Goal: Information Seeking & Learning: Learn about a topic

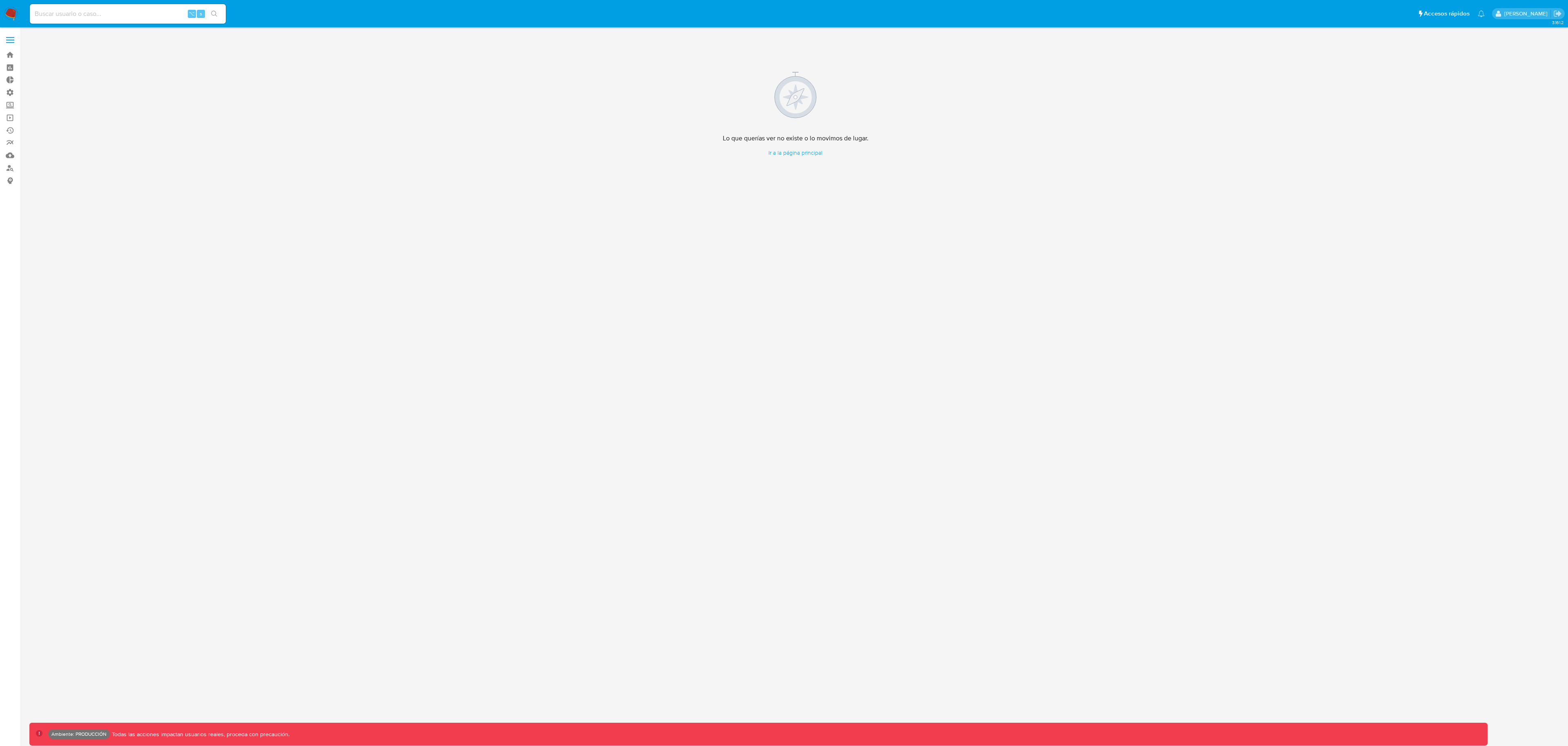
click at [101, 17] on div "⌥ s" at bounding box center [128, 14] width 196 height 23
click at [101, 17] on input at bounding box center [128, 13] width 196 height 10
paste input "583779284"
type input "583779284"
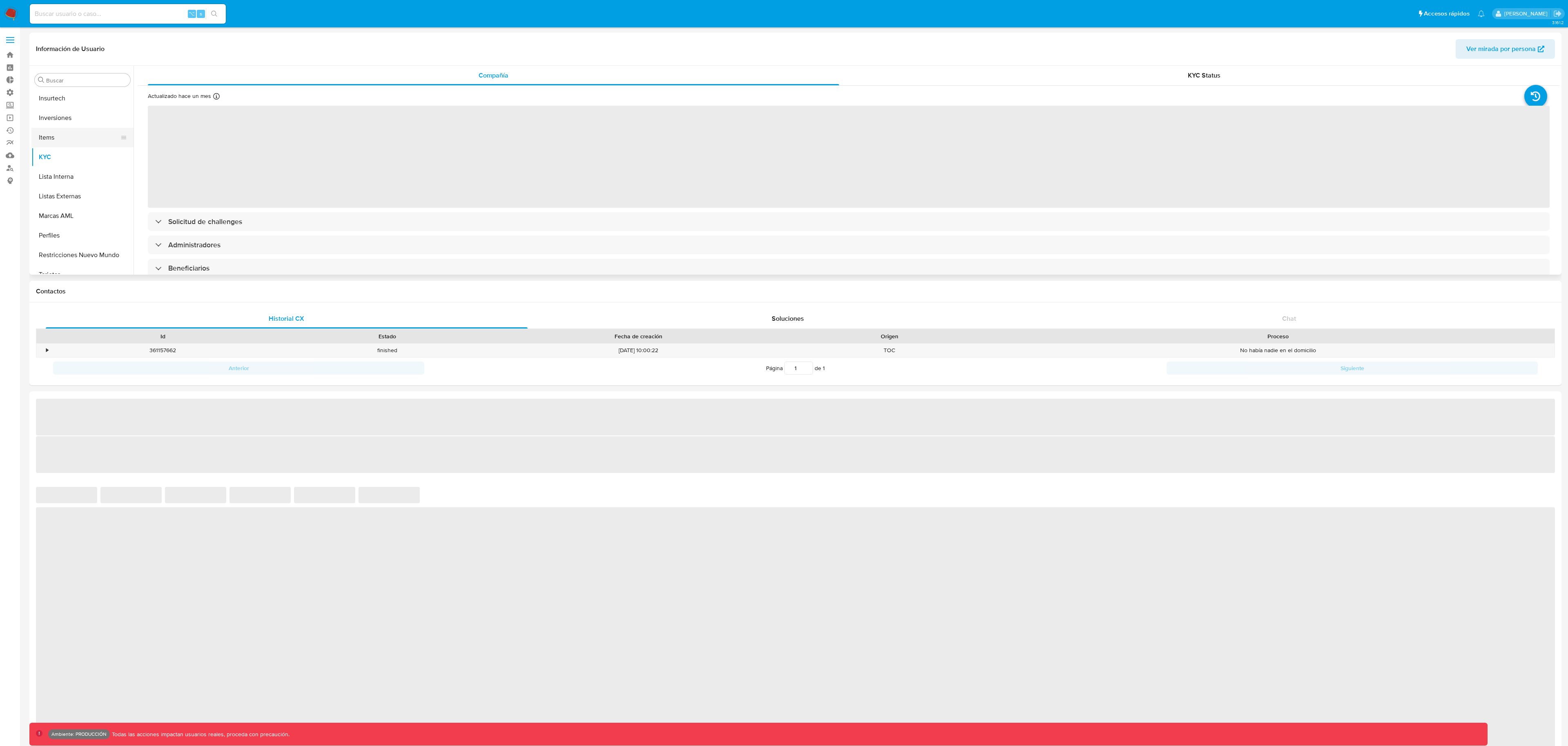
scroll to position [424, 0]
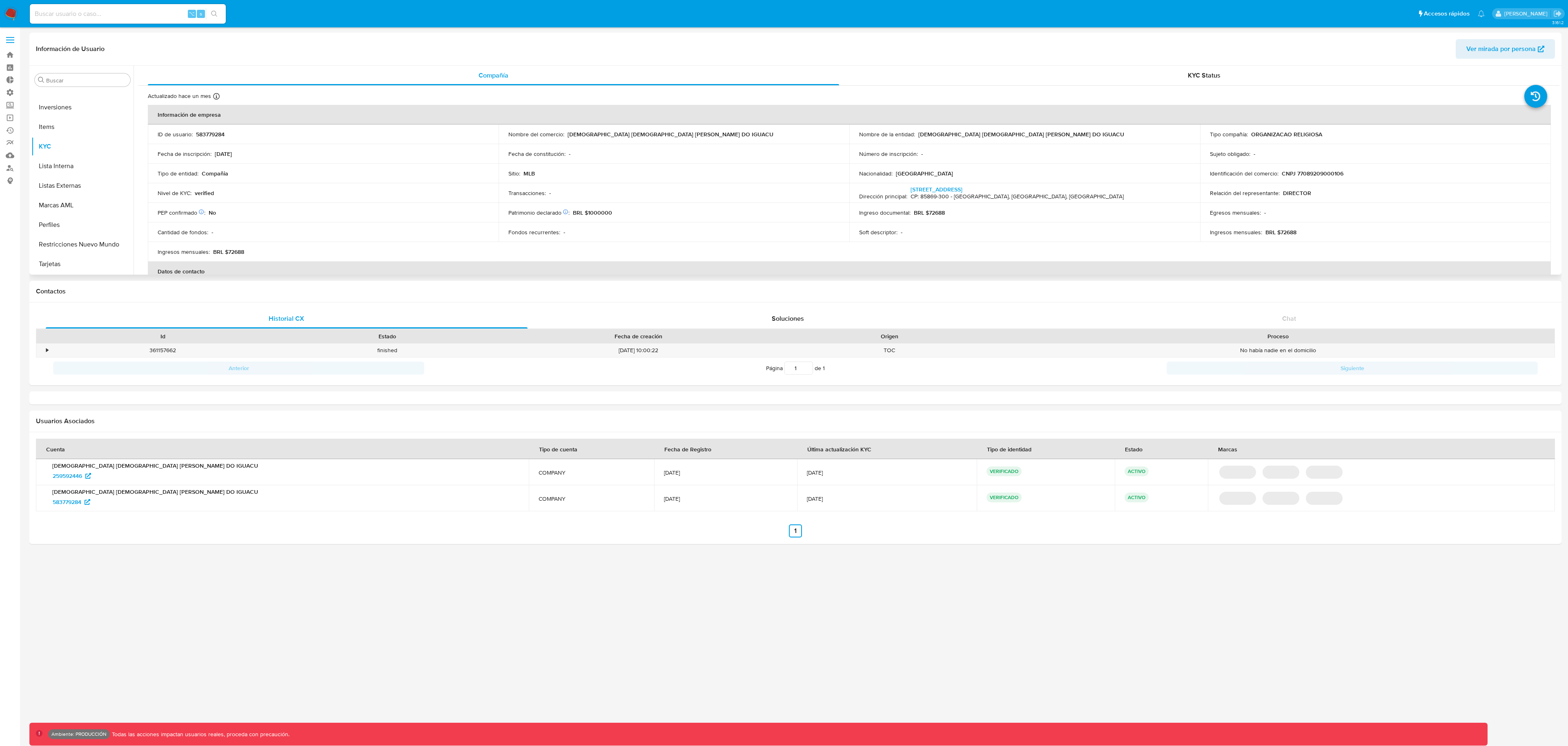
select select "10"
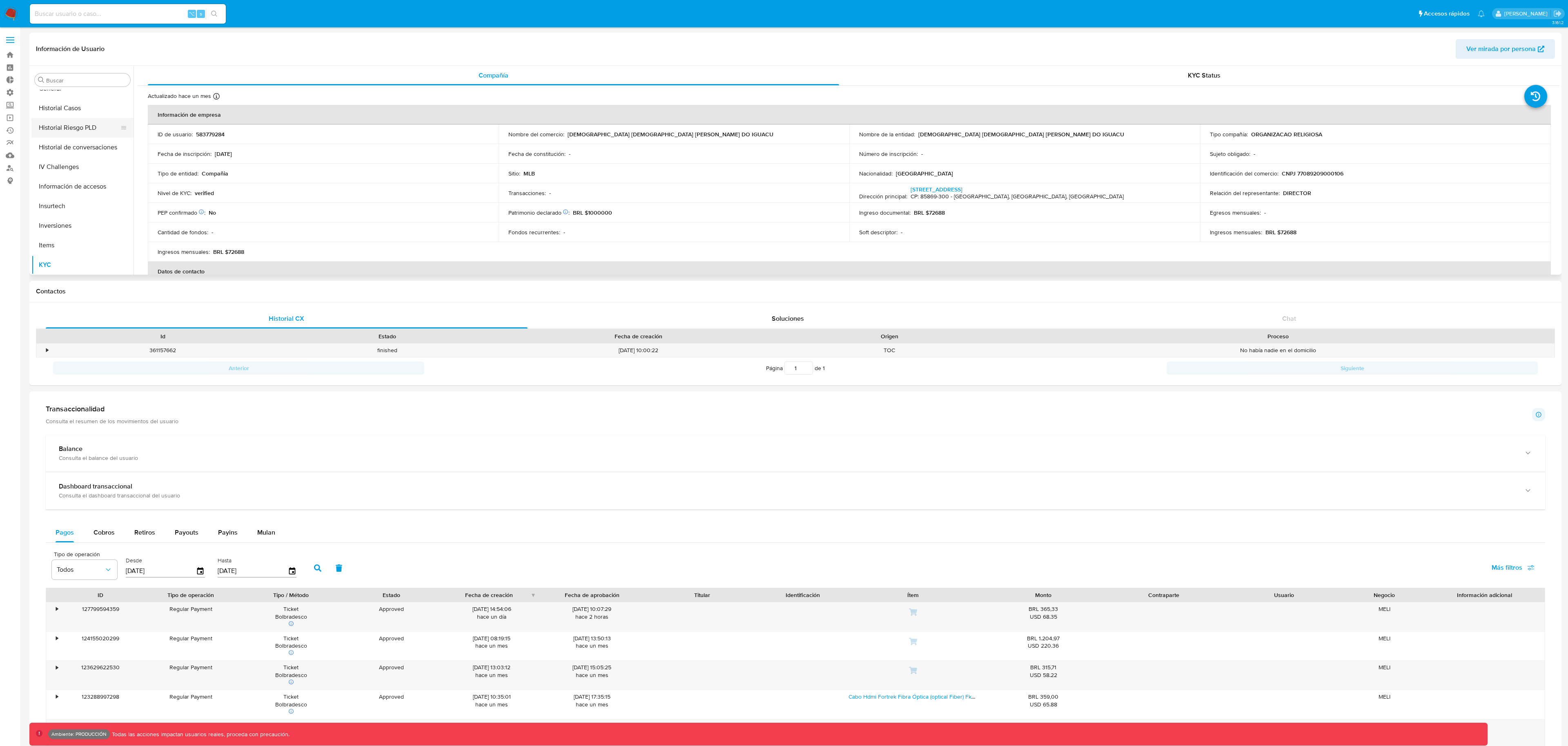
scroll to position [304, 0]
click at [88, 133] on button "Historial Riesgo PLD" at bounding box center [79, 128] width 96 height 19
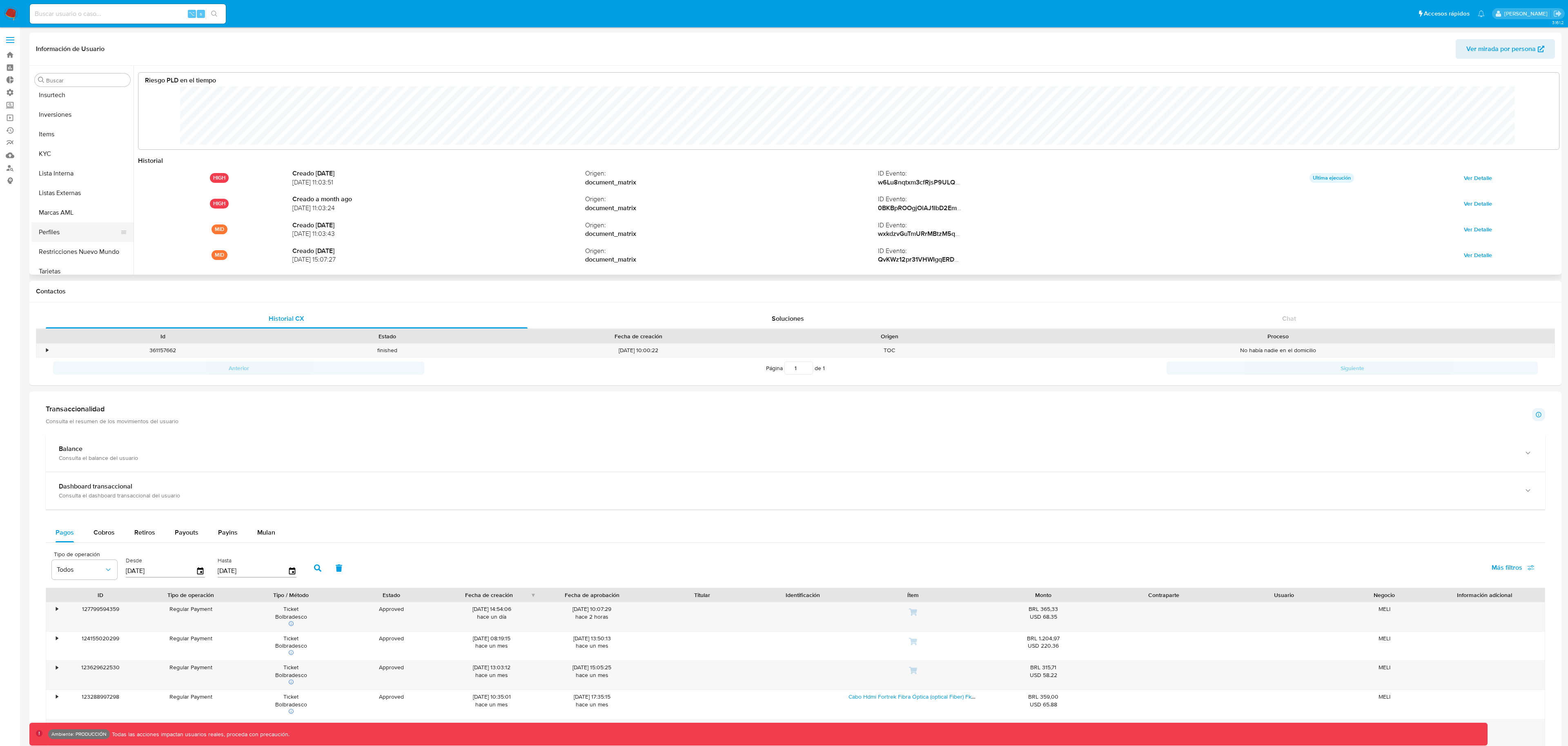
scroll to position [424, 0]
click at [81, 226] on button "Perfiles" at bounding box center [79, 225] width 96 height 19
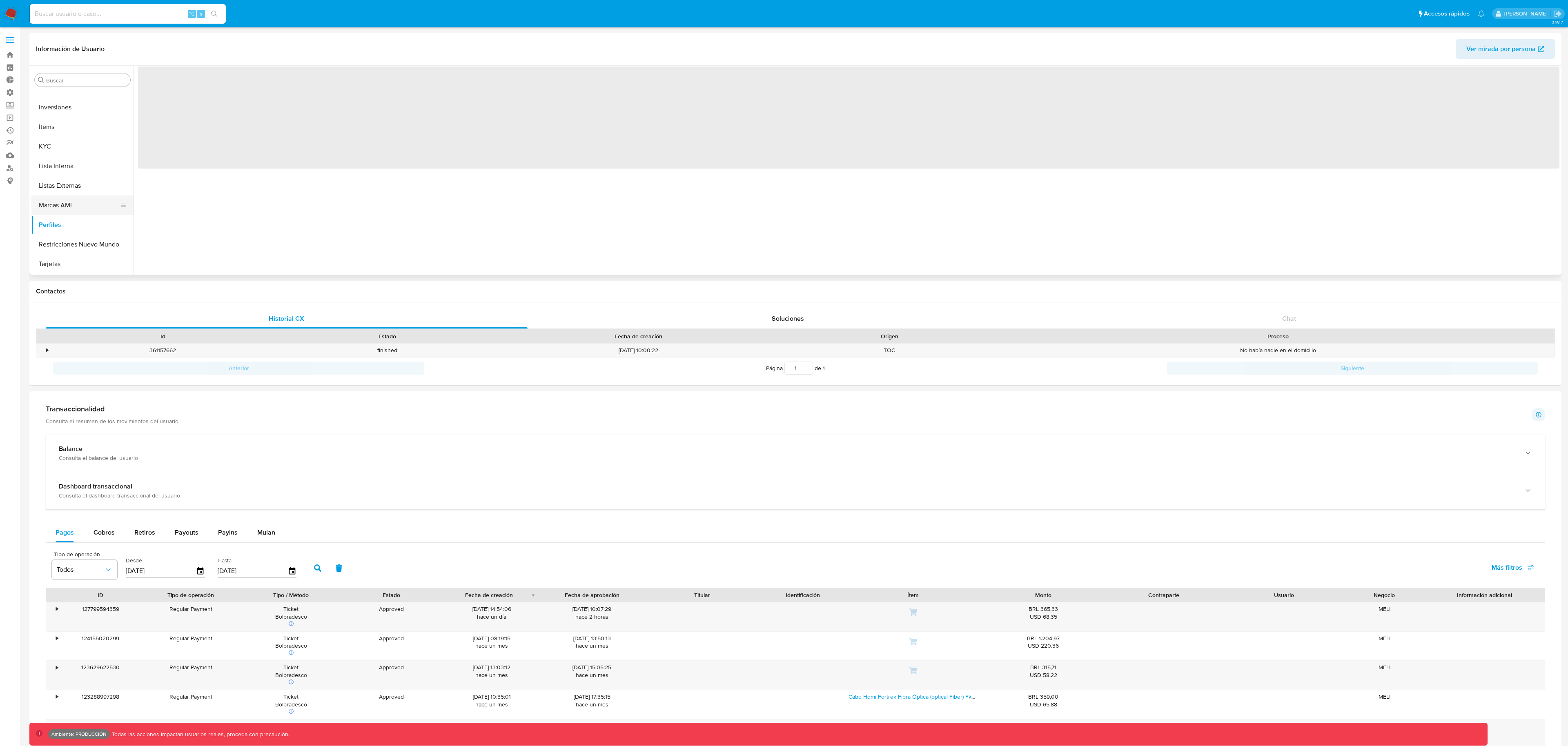
click at [80, 209] on button "Marcas AML" at bounding box center [79, 205] width 96 height 19
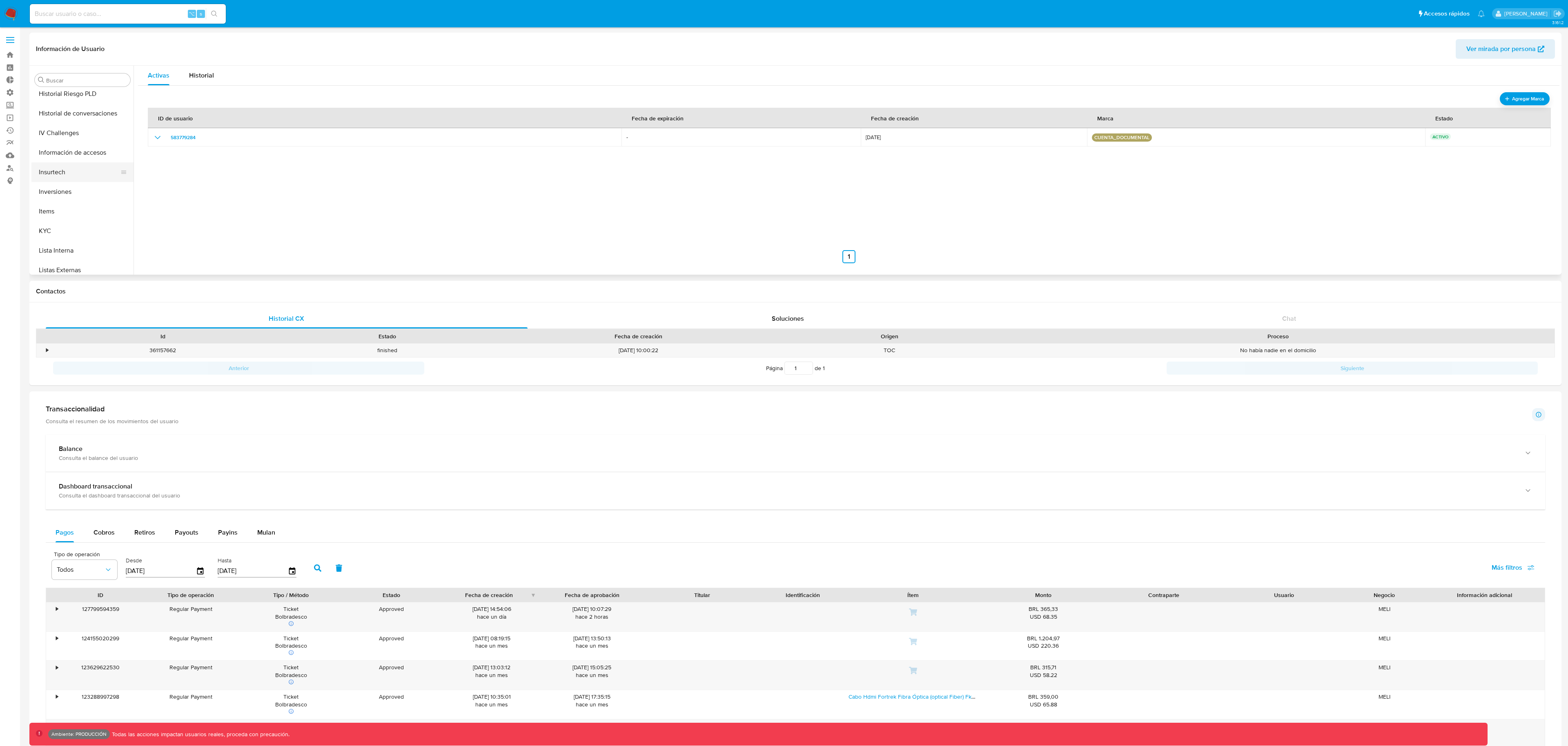
scroll to position [388, 0]
click at [63, 181] on button "KYC" at bounding box center [79, 182] width 96 height 19
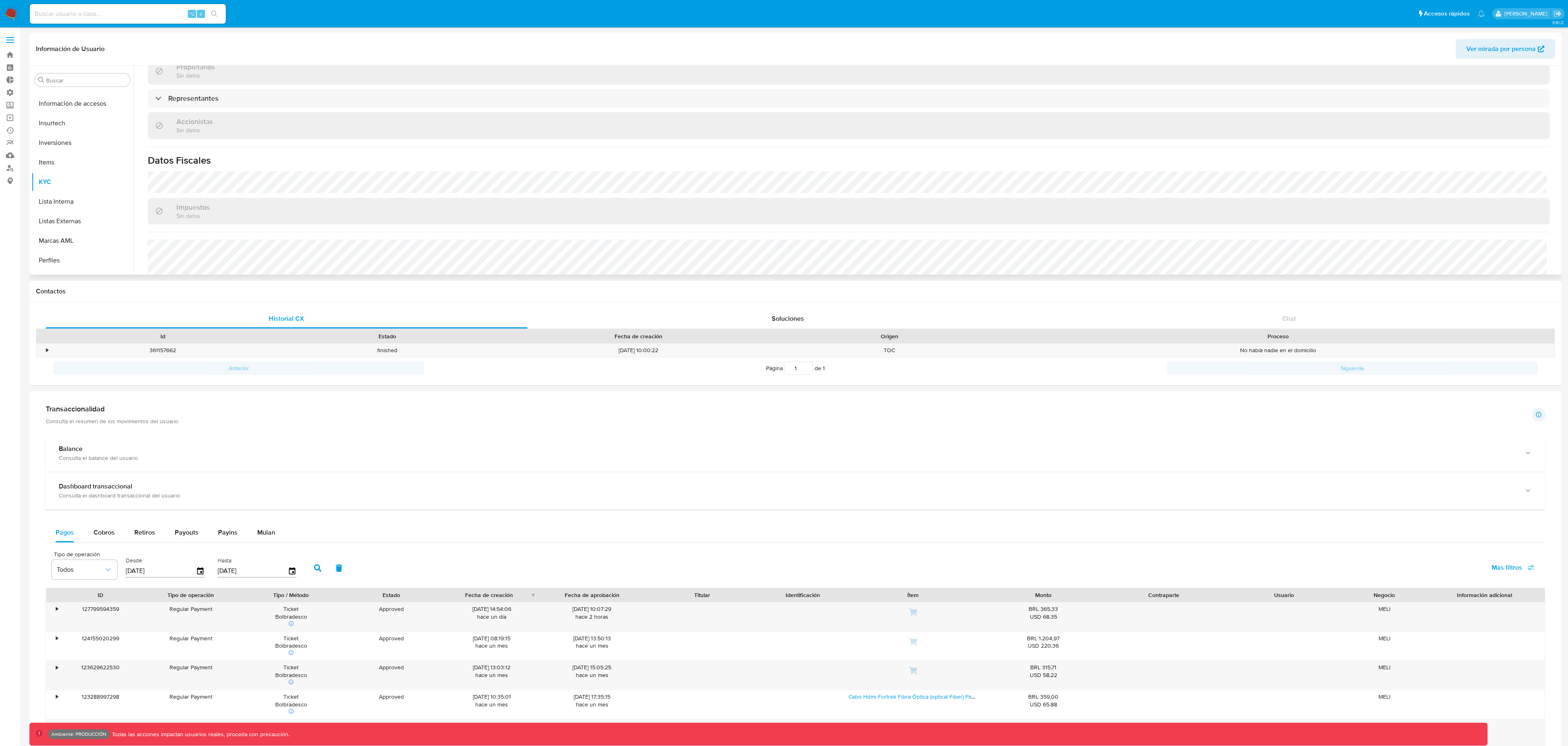
scroll to position [387, 0]
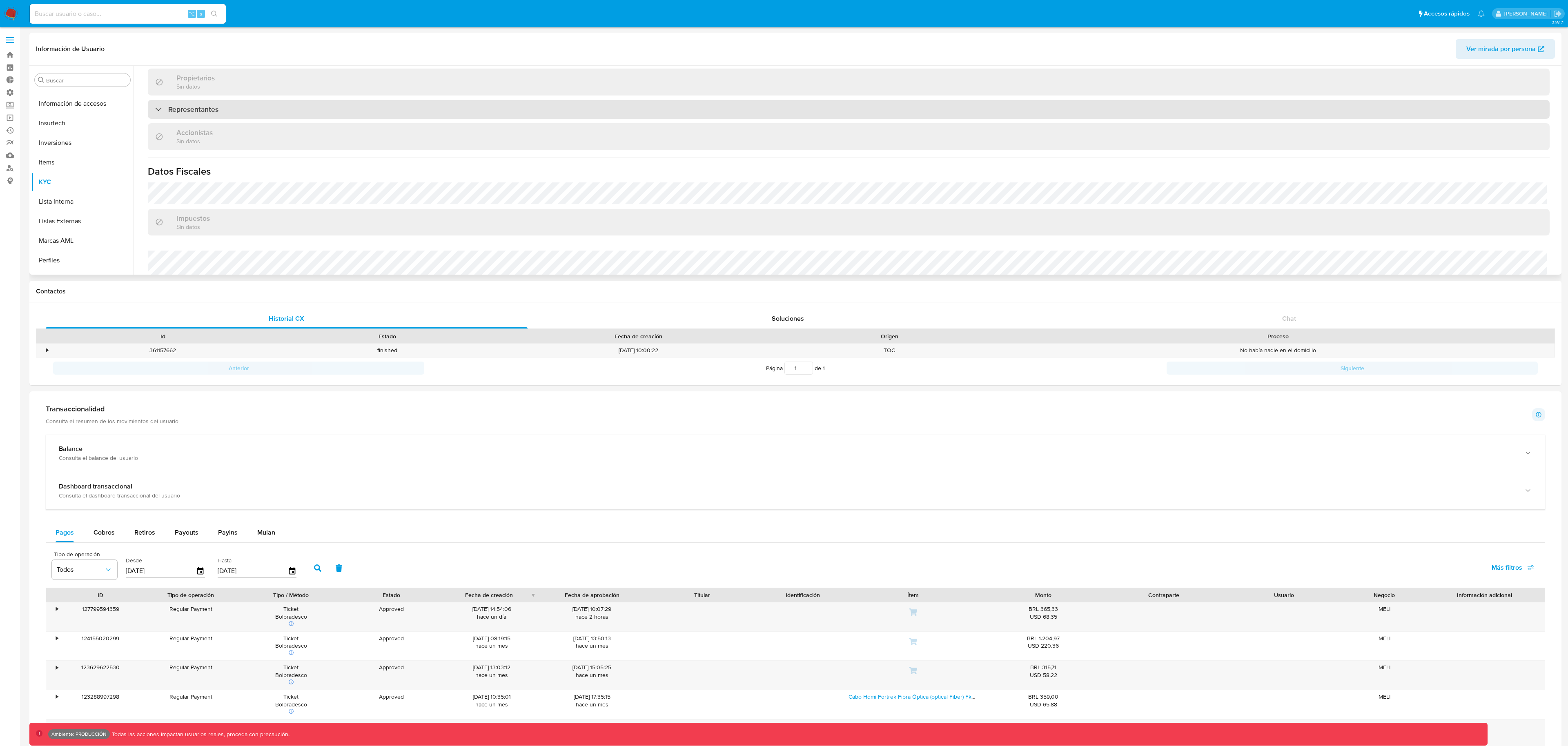
click at [214, 105] on h3 "Representantes" at bounding box center [193, 109] width 51 height 9
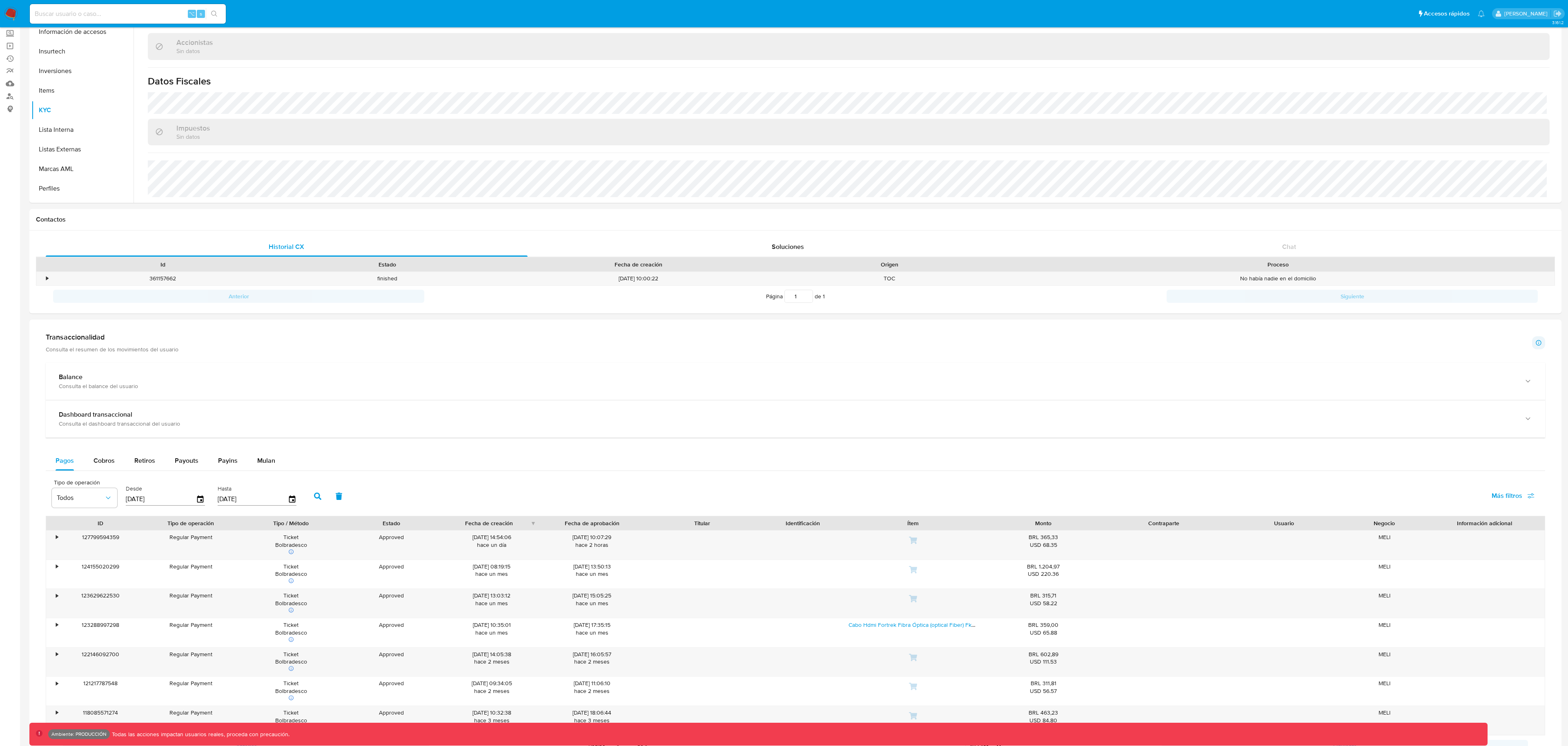
scroll to position [274, 0]
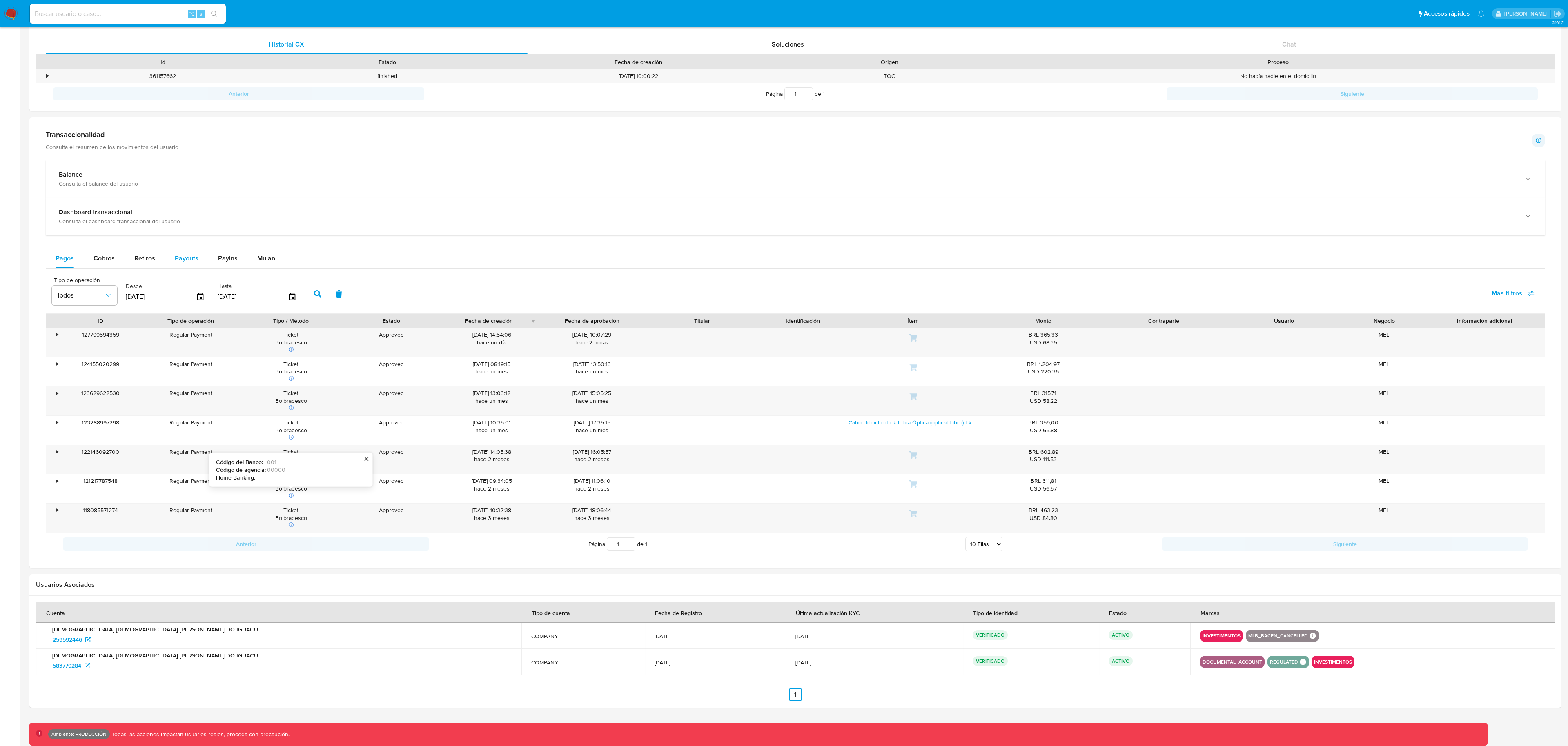
click at [182, 261] on span "Payouts" at bounding box center [186, 258] width 24 height 9
select select "10"
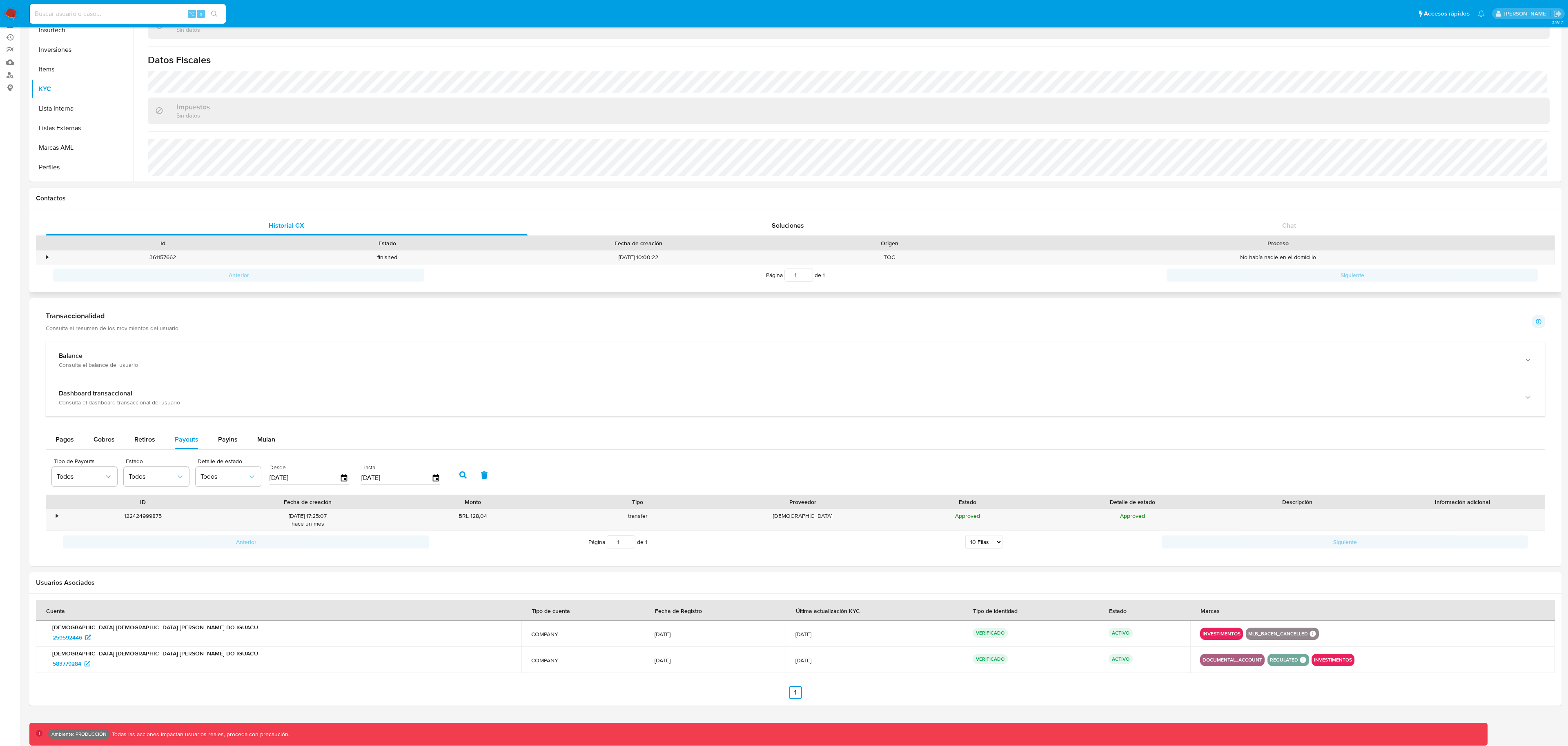
scroll to position [91, 0]
click at [141, 438] on span "Retiros" at bounding box center [145, 441] width 21 height 9
select select "10"
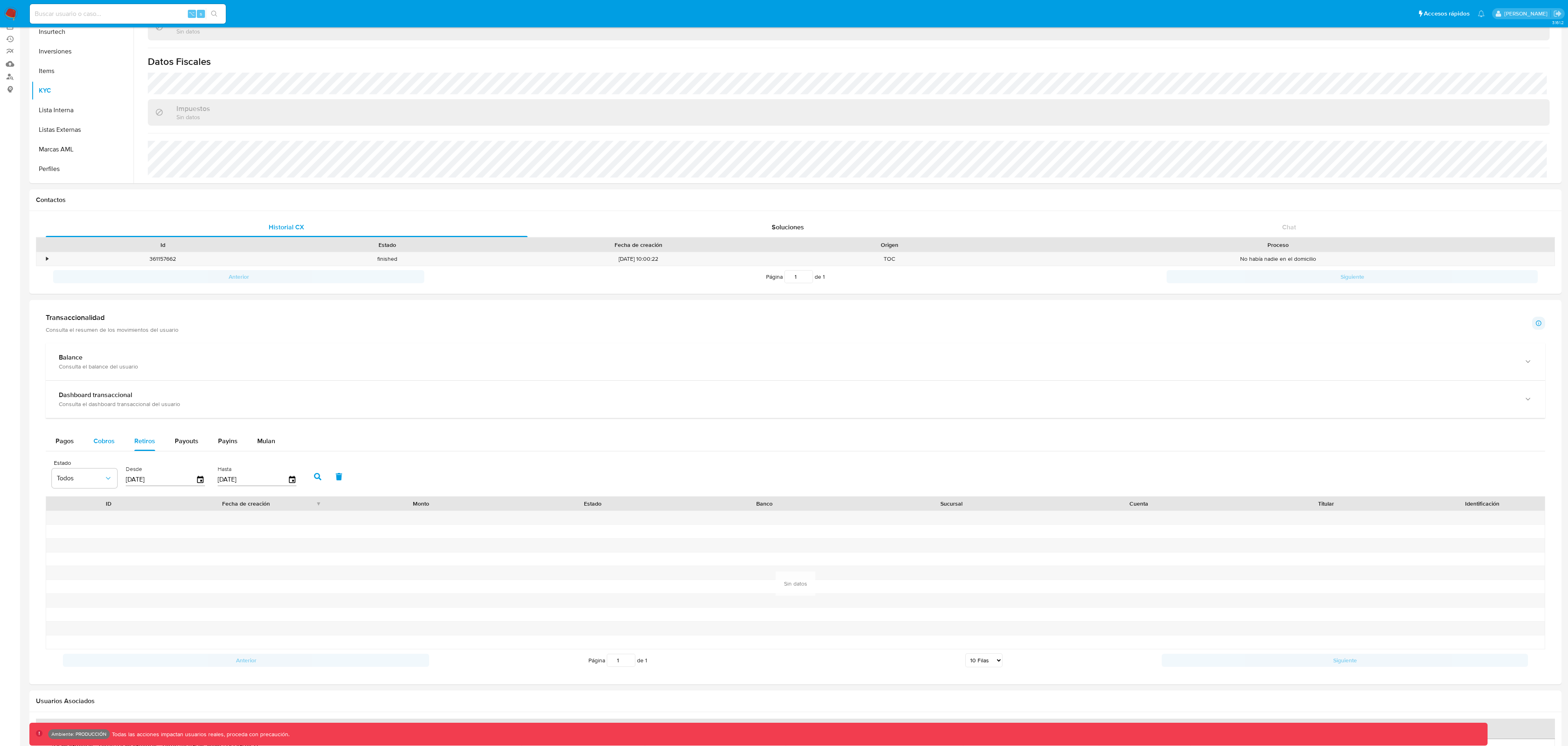
click at [98, 437] on span "Cobros" at bounding box center [104, 441] width 21 height 9
select select "10"
click at [67, 441] on span "Pagos" at bounding box center [65, 441] width 18 height 9
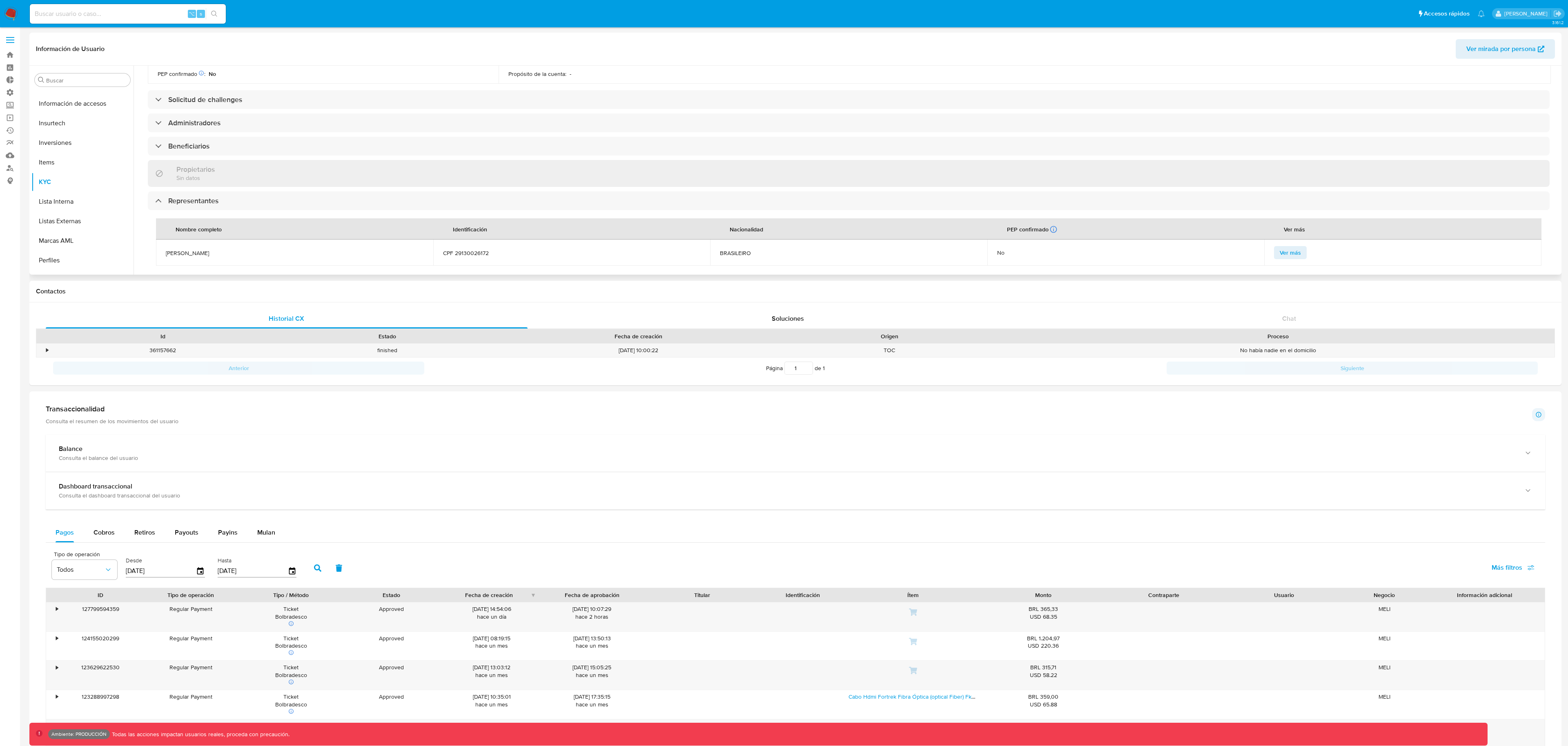
scroll to position [263, 0]
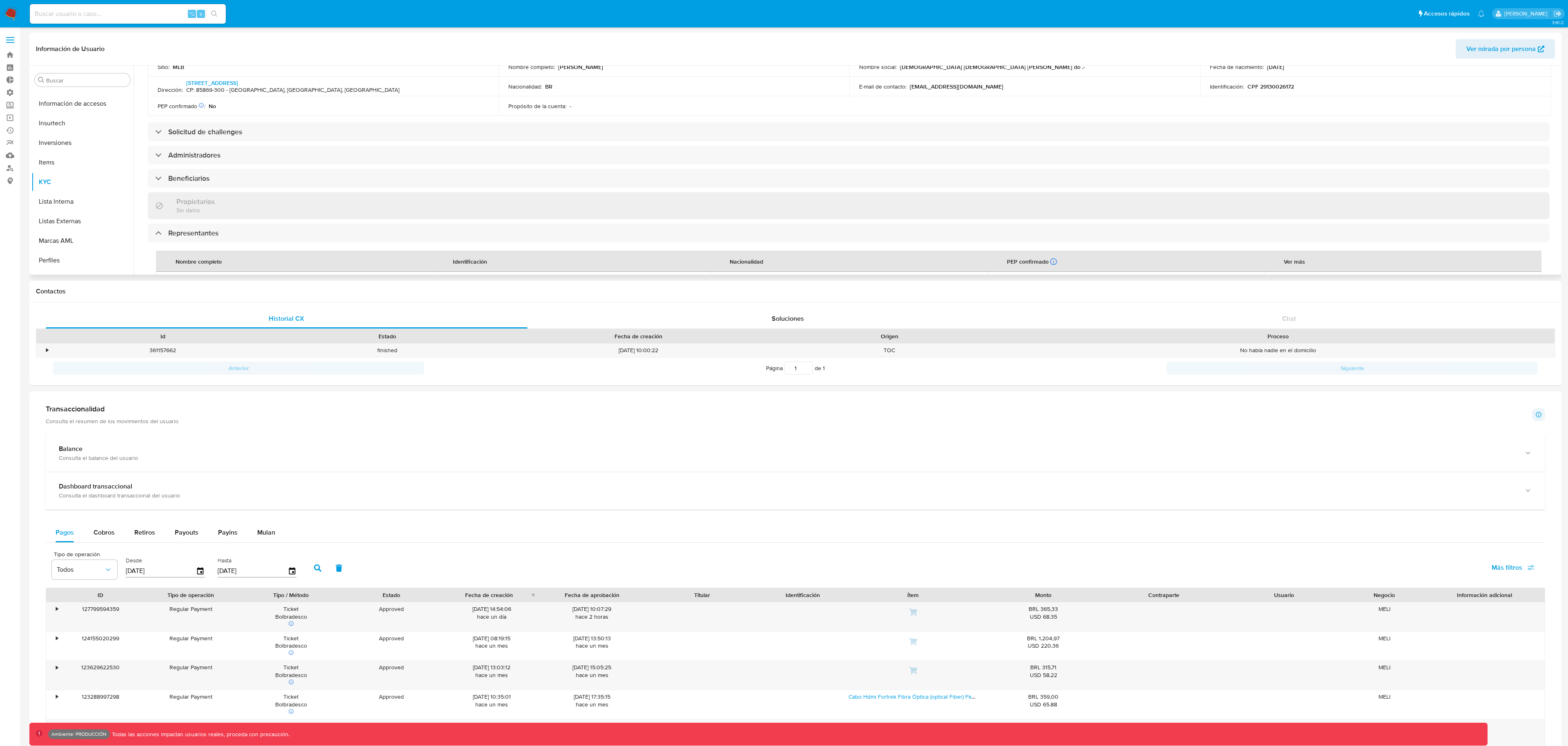
click at [1478, 51] on span "Ver mirada por persona" at bounding box center [1501, 49] width 69 height 19
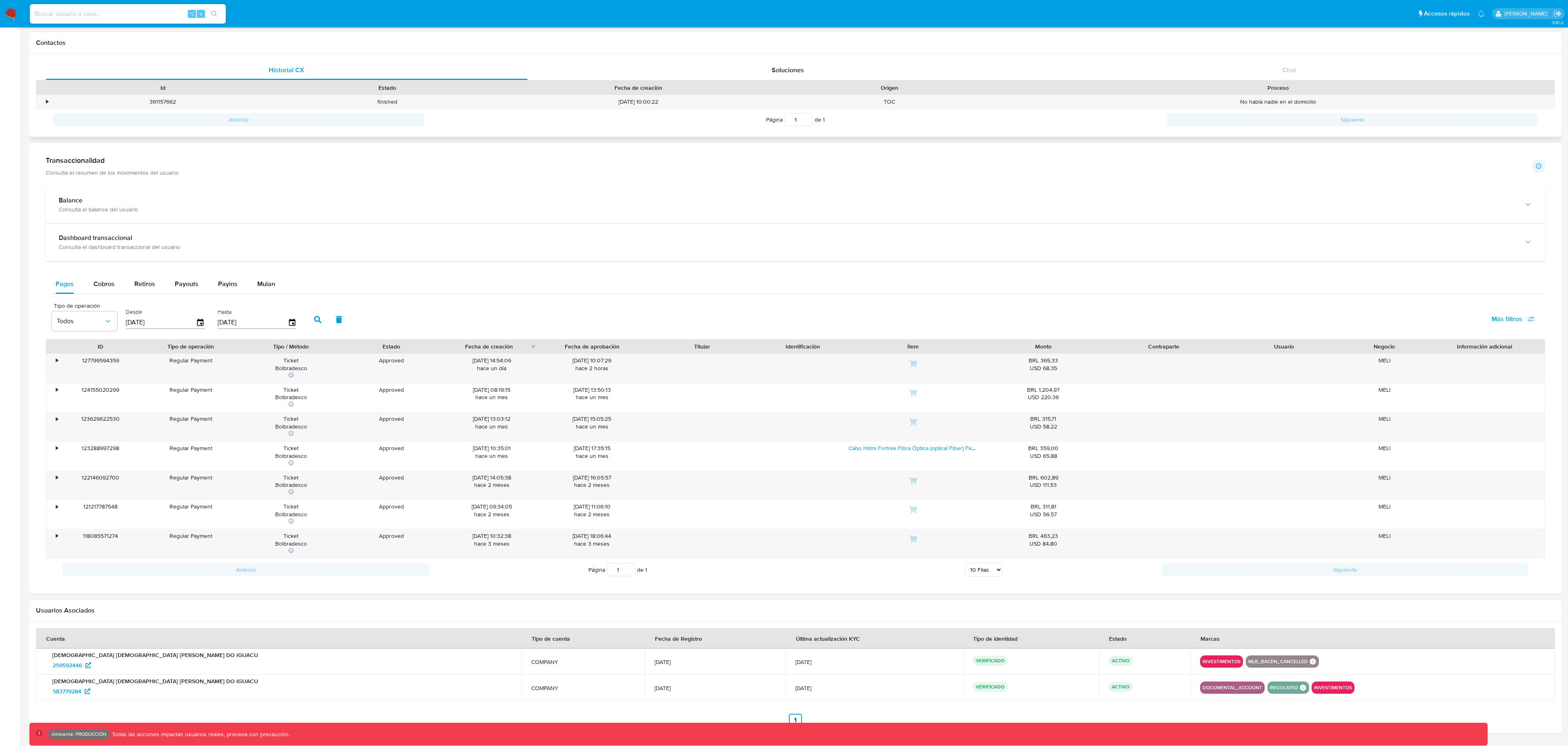
scroll to position [235, 0]
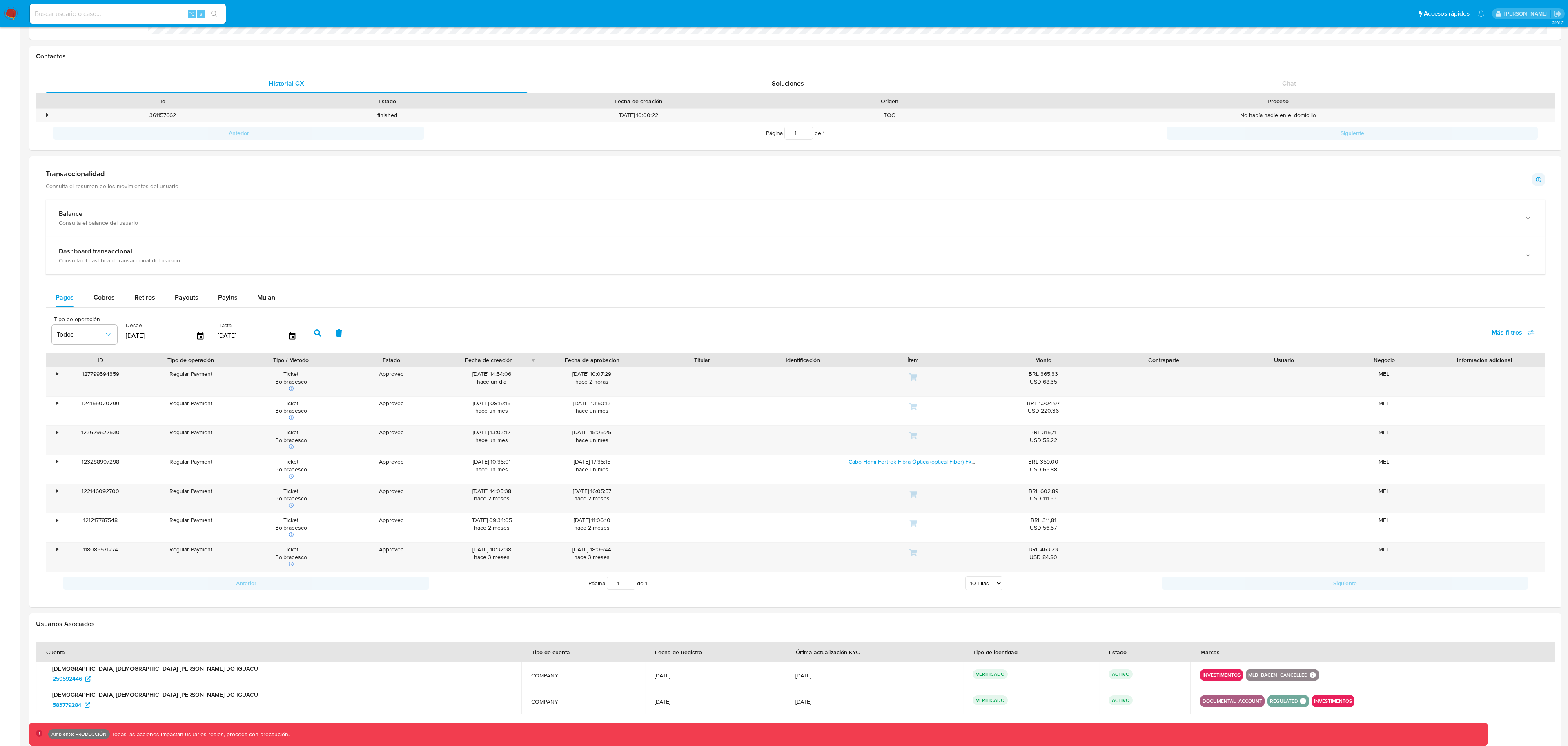
click at [103, 17] on input at bounding box center [128, 13] width 196 height 10
paste input "114424752"
type input "114424752"
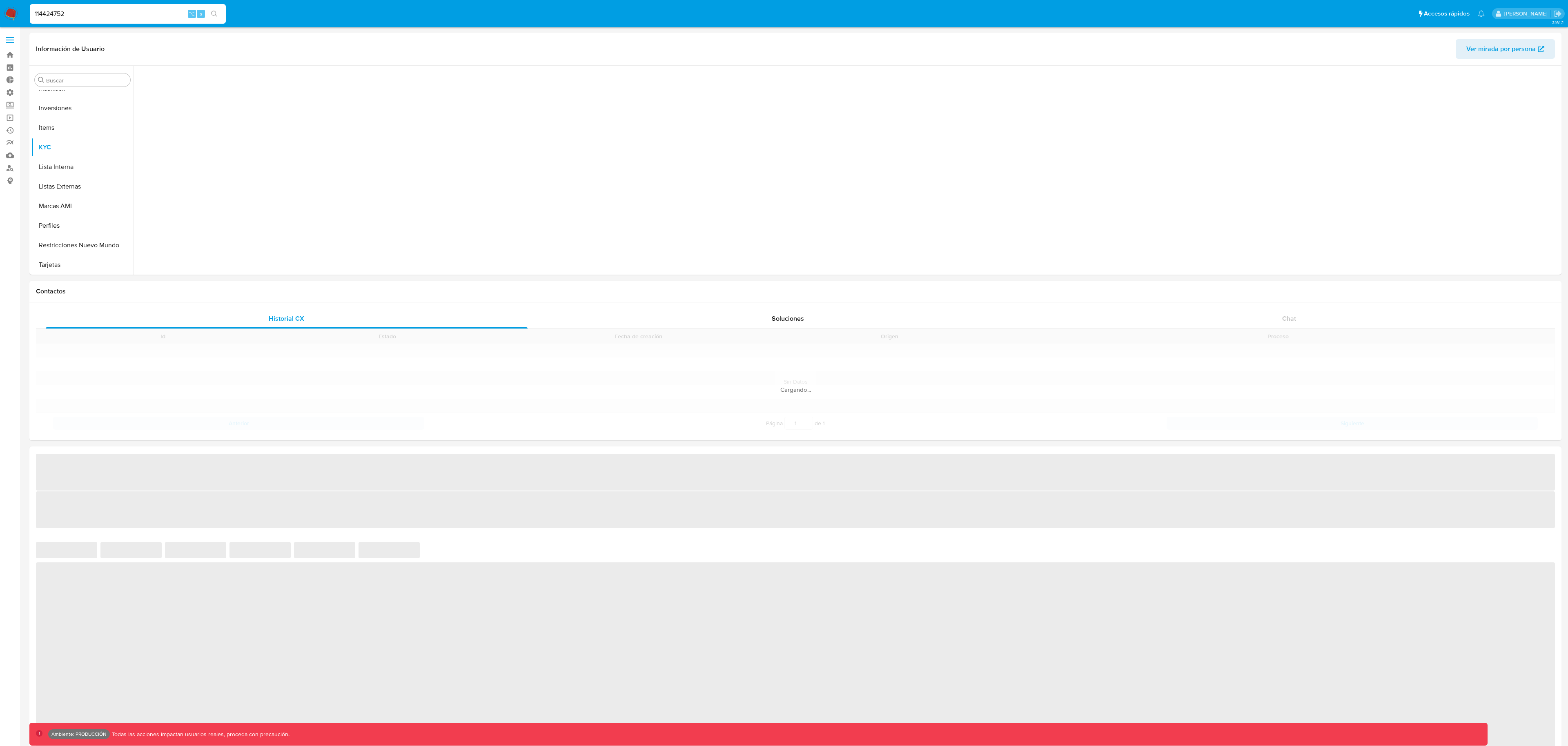
scroll to position [424, 0]
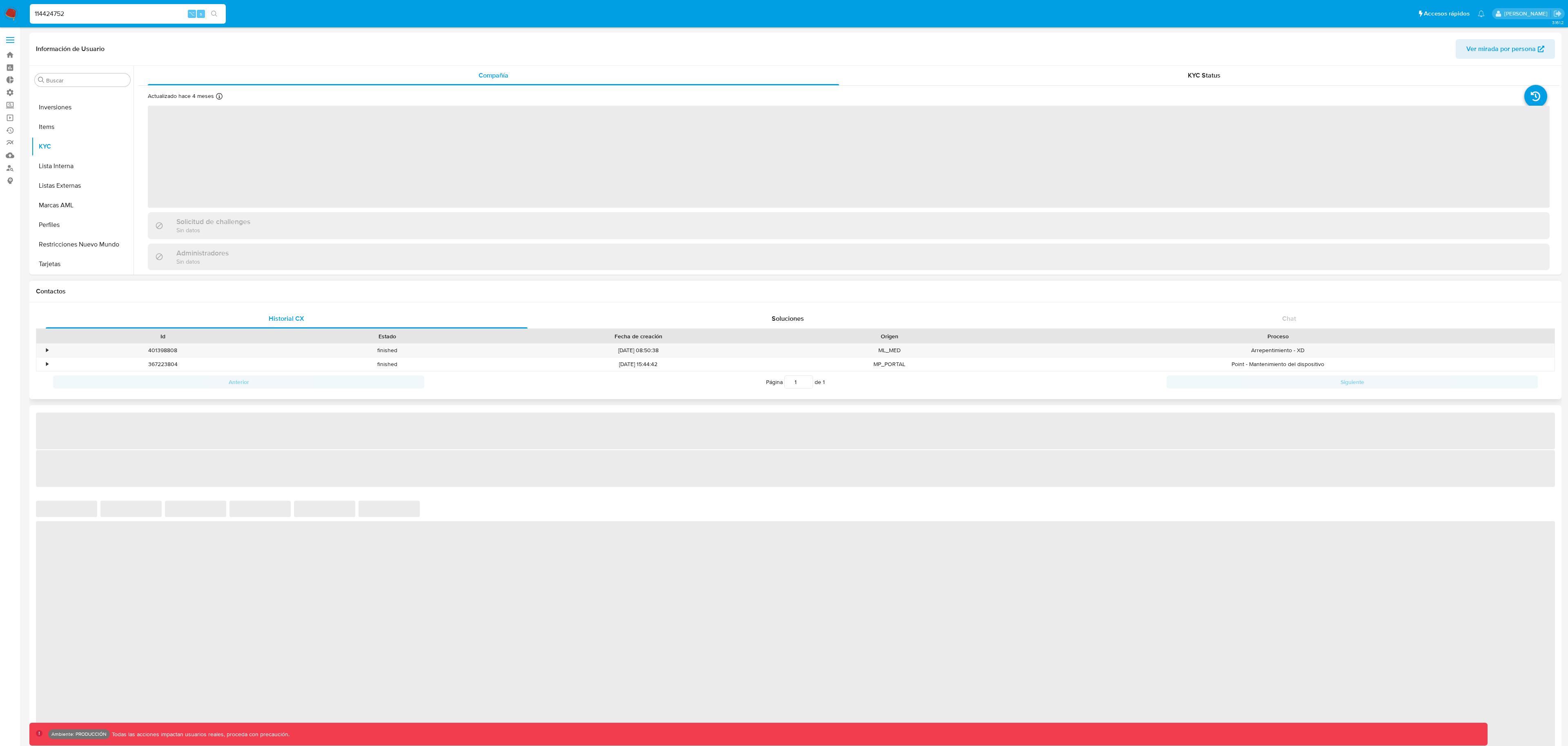
select select "10"
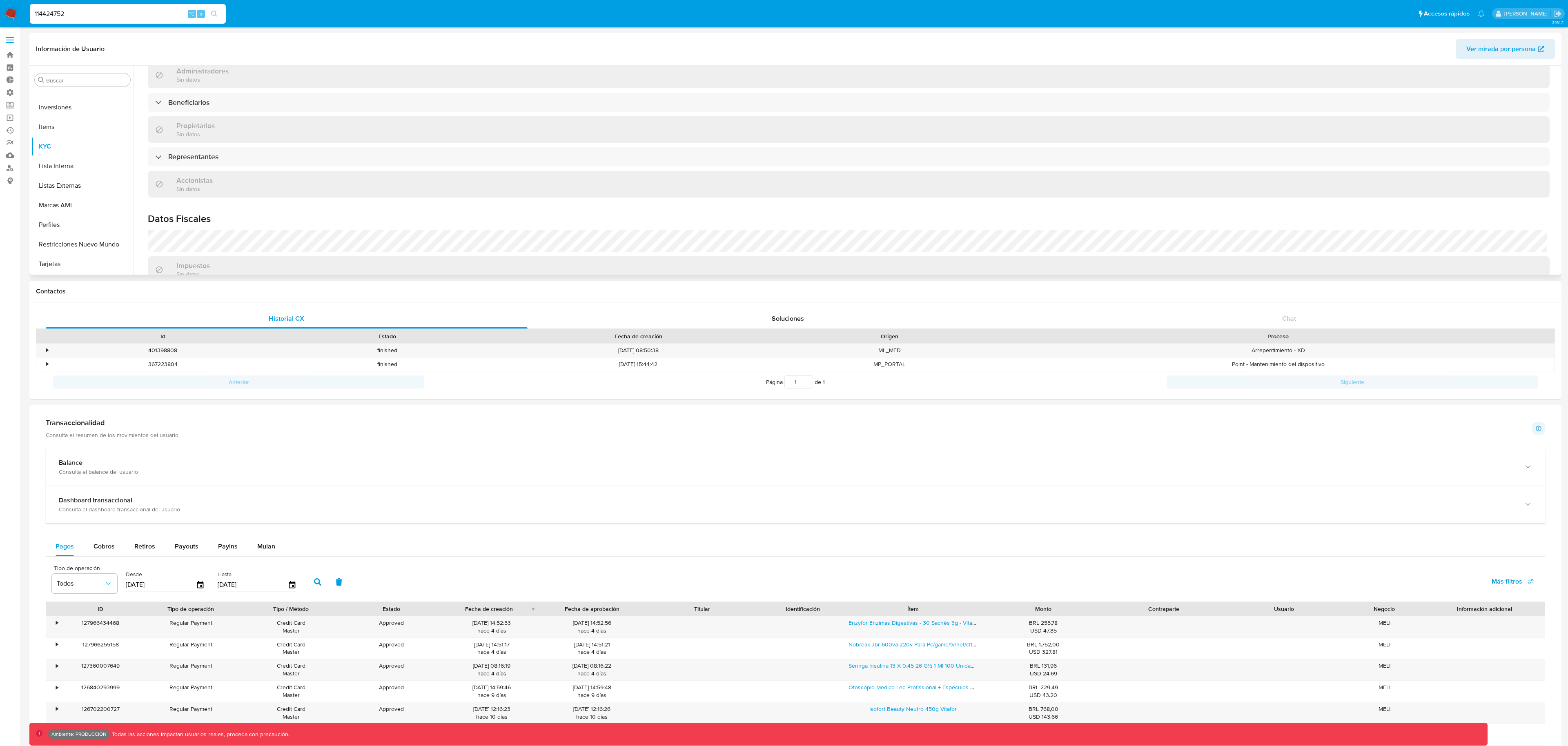
scroll to position [335, 0]
click at [174, 158] on div "Información de empresa ID de usuario : 114424752 Nombre del comercio : IMEG INS…" at bounding box center [849, 90] width 1402 height 641
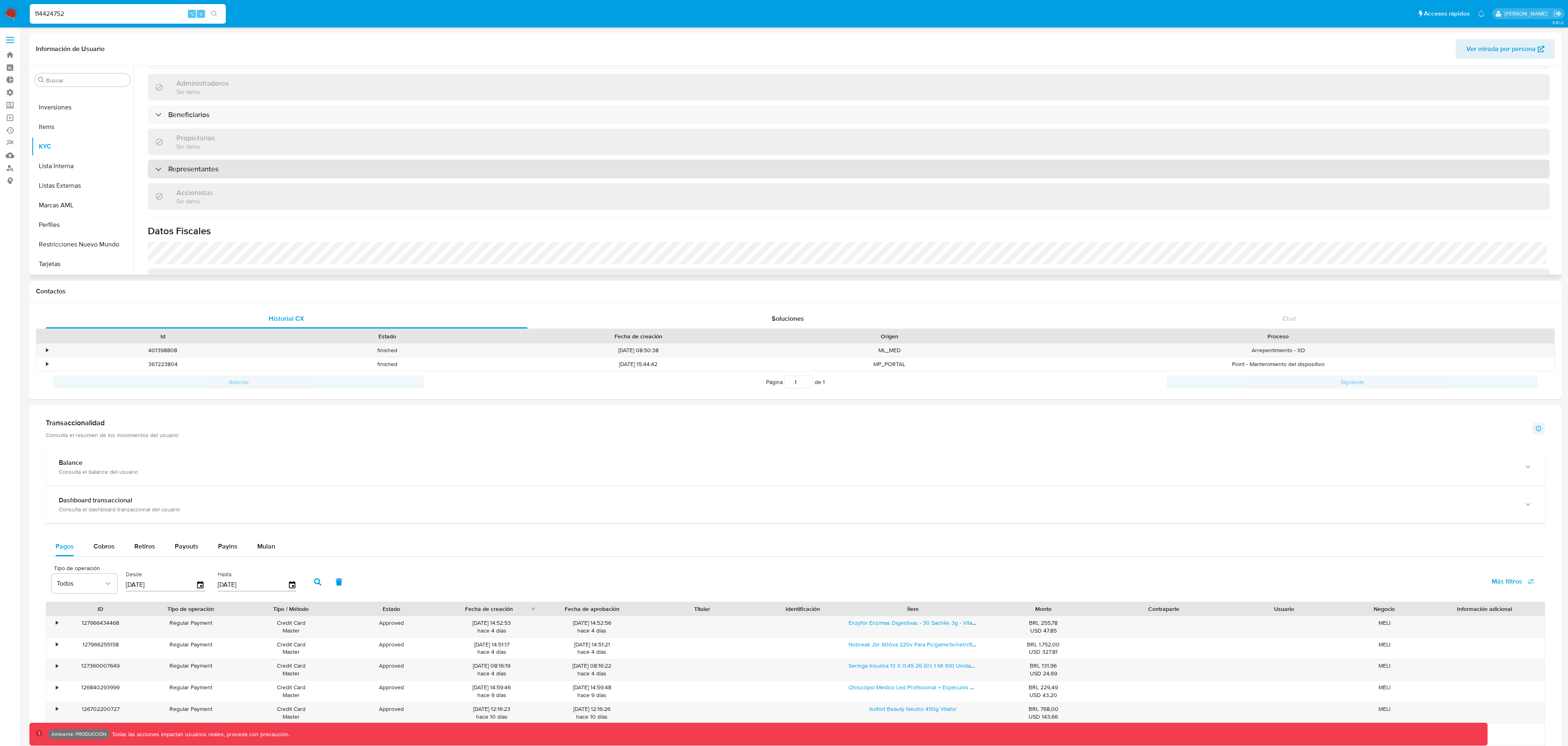
click at [175, 164] on h3 "Representantes" at bounding box center [193, 169] width 51 height 9
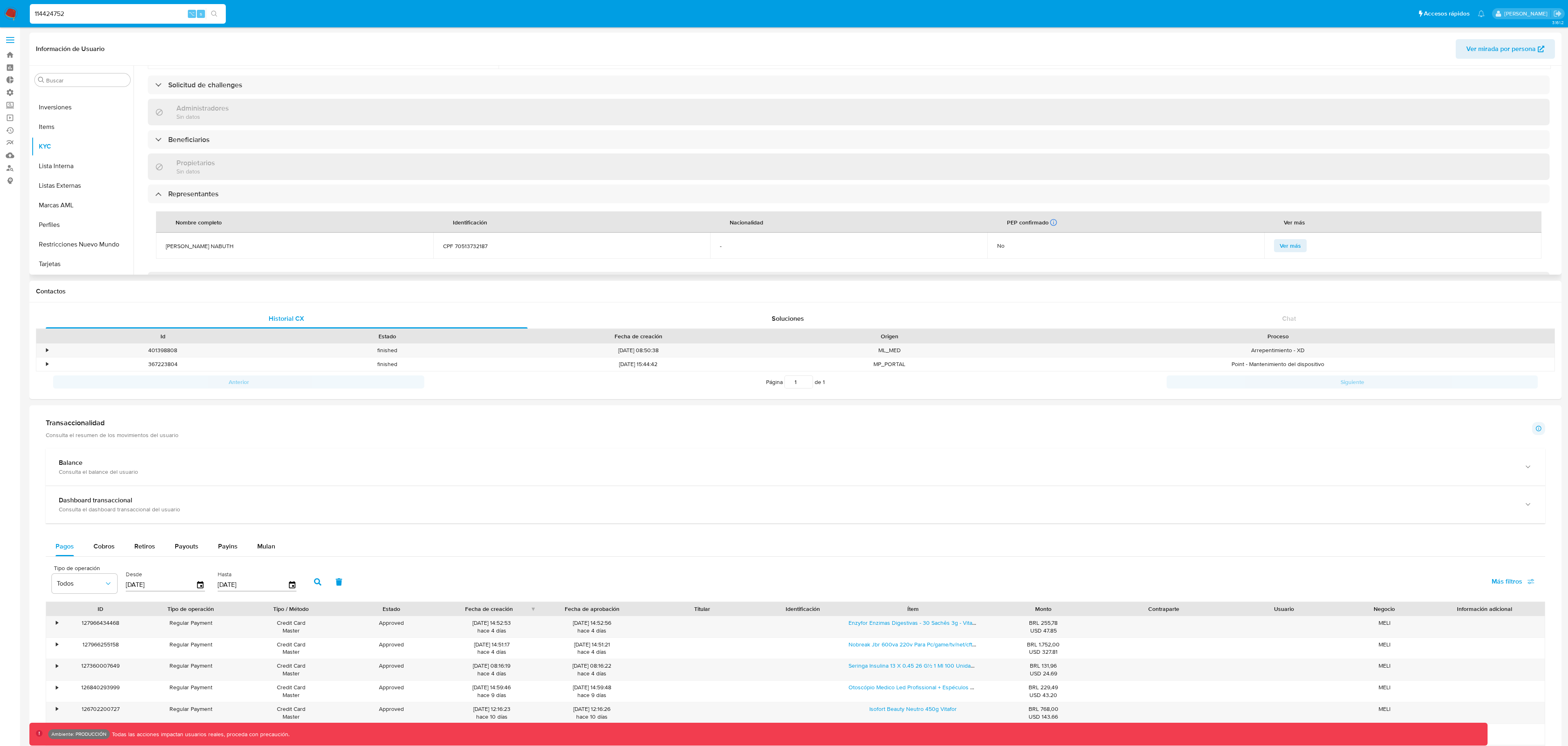
scroll to position [311, 0]
click at [1289, 248] on span "Ver más" at bounding box center [1290, 245] width 21 height 12
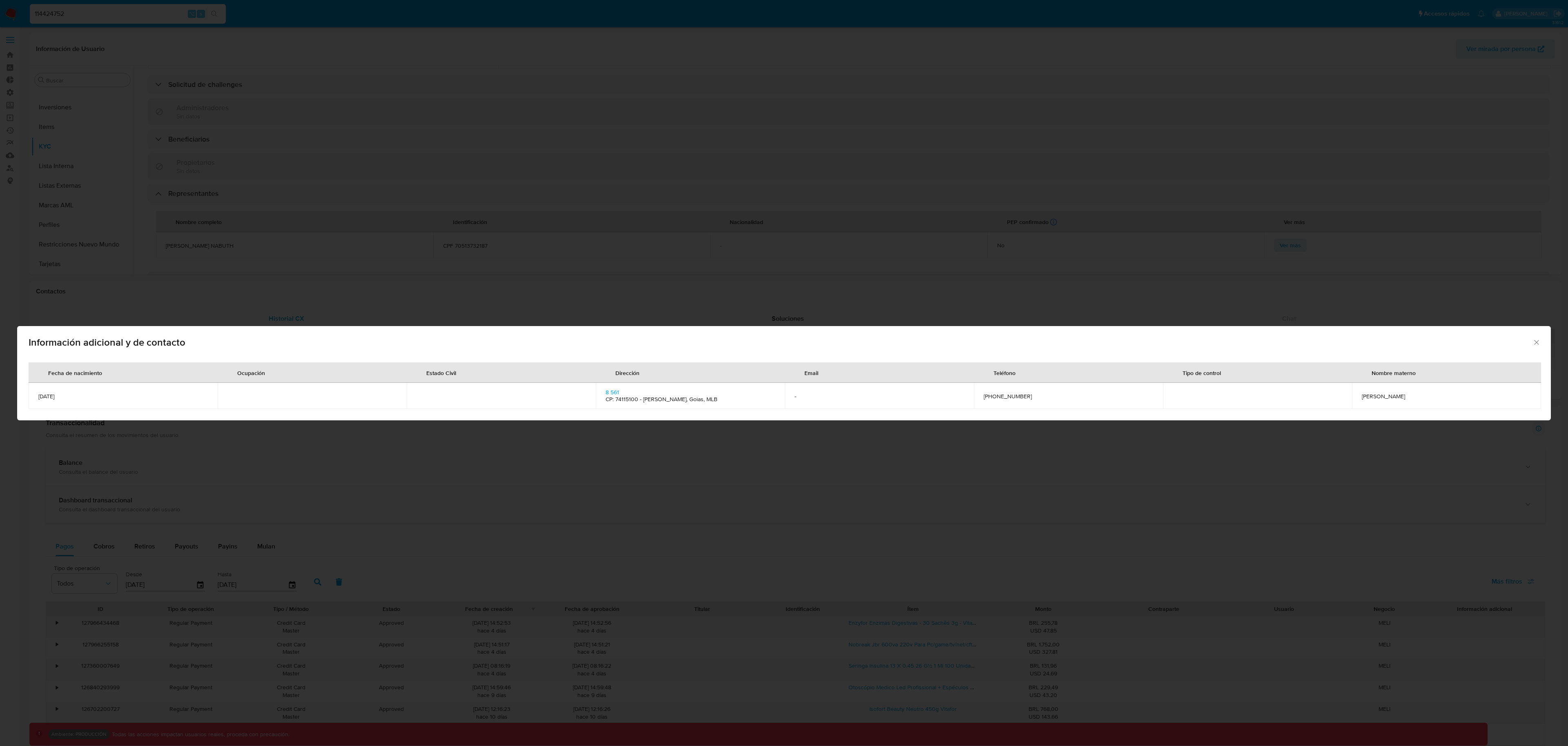
click at [1535, 343] on icon "Cerrar" at bounding box center [1536, 342] width 8 height 8
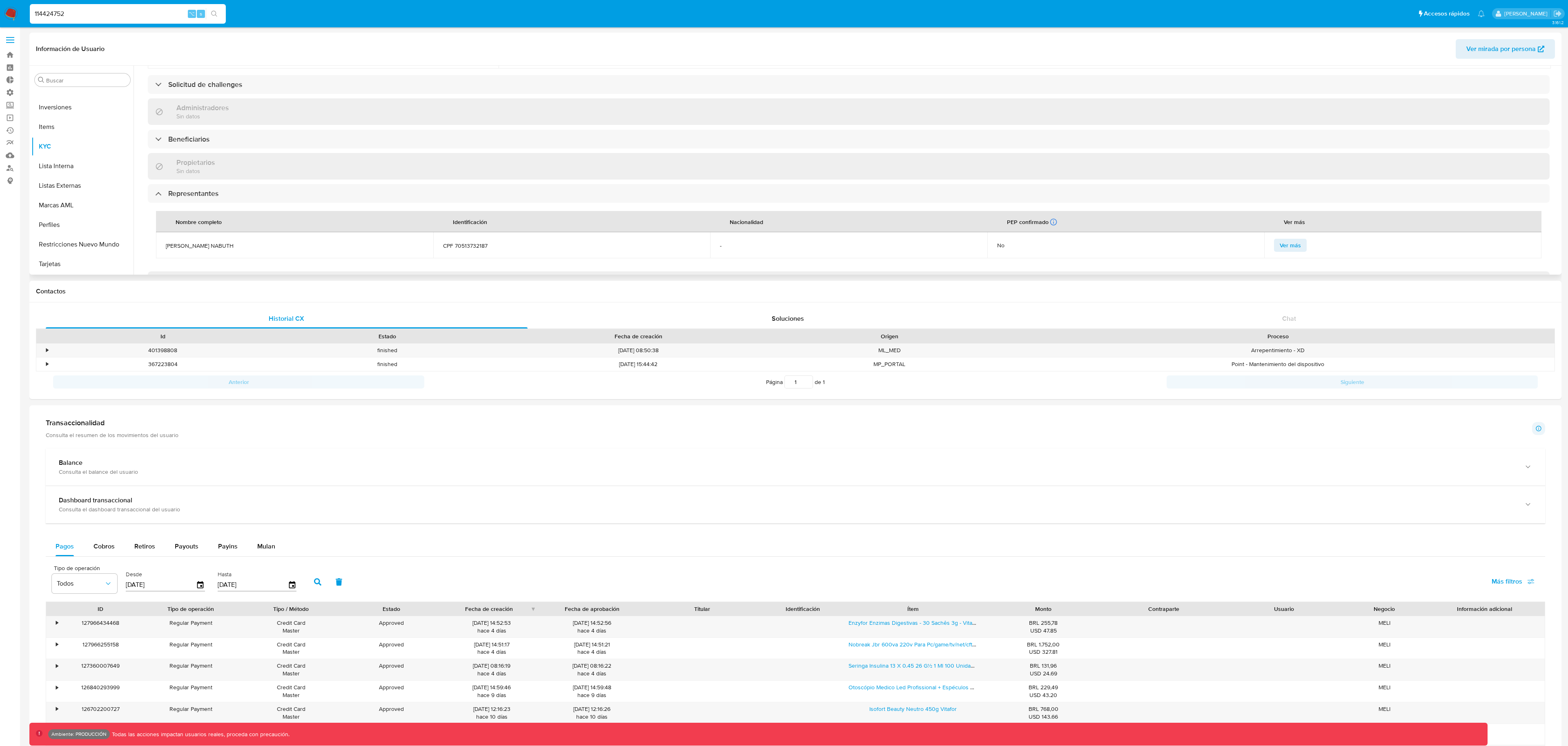
click at [1467, 55] on button "Ver mirada por persona" at bounding box center [1505, 49] width 99 height 19
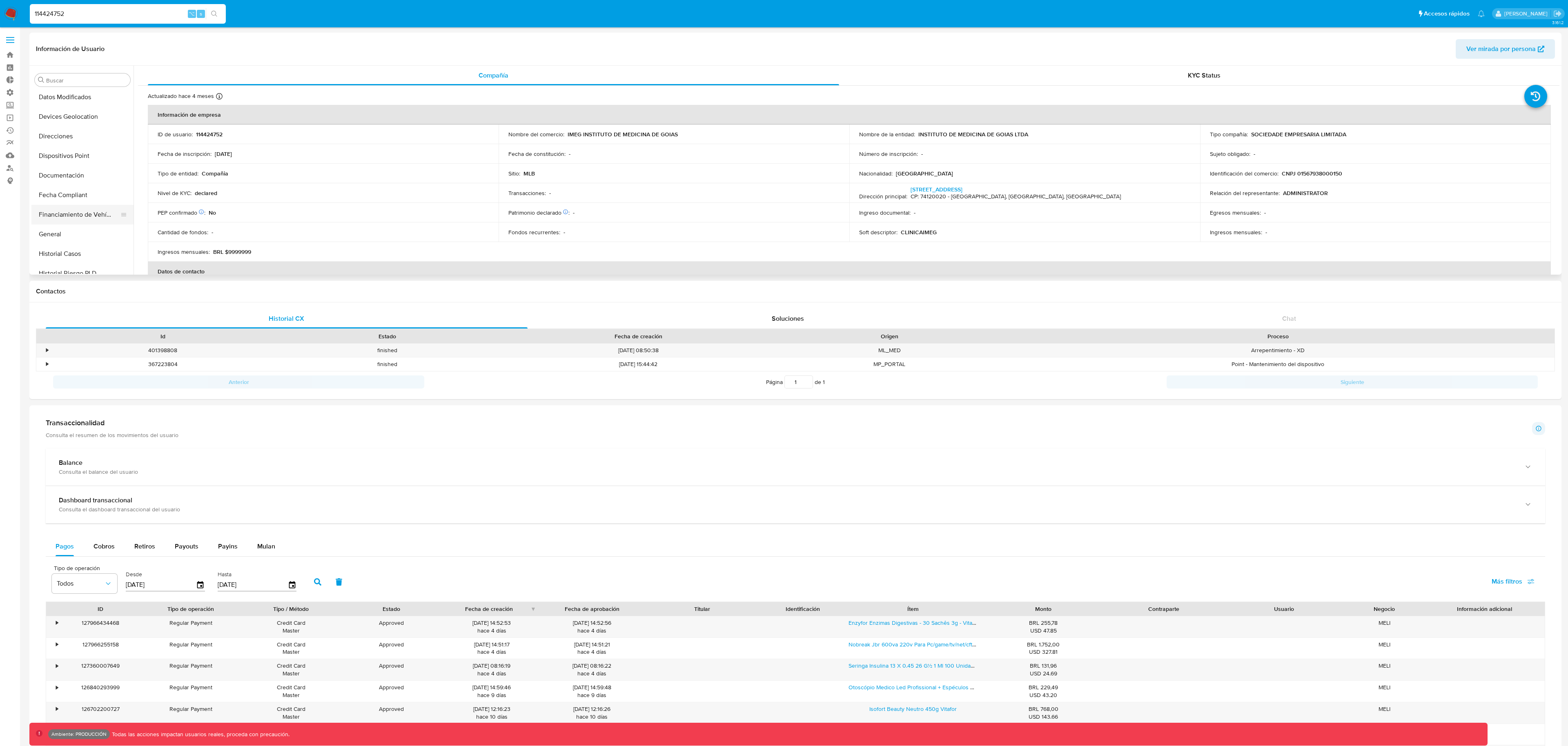
scroll to position [159, 0]
click at [83, 228] on button "General" at bounding box center [79, 234] width 96 height 19
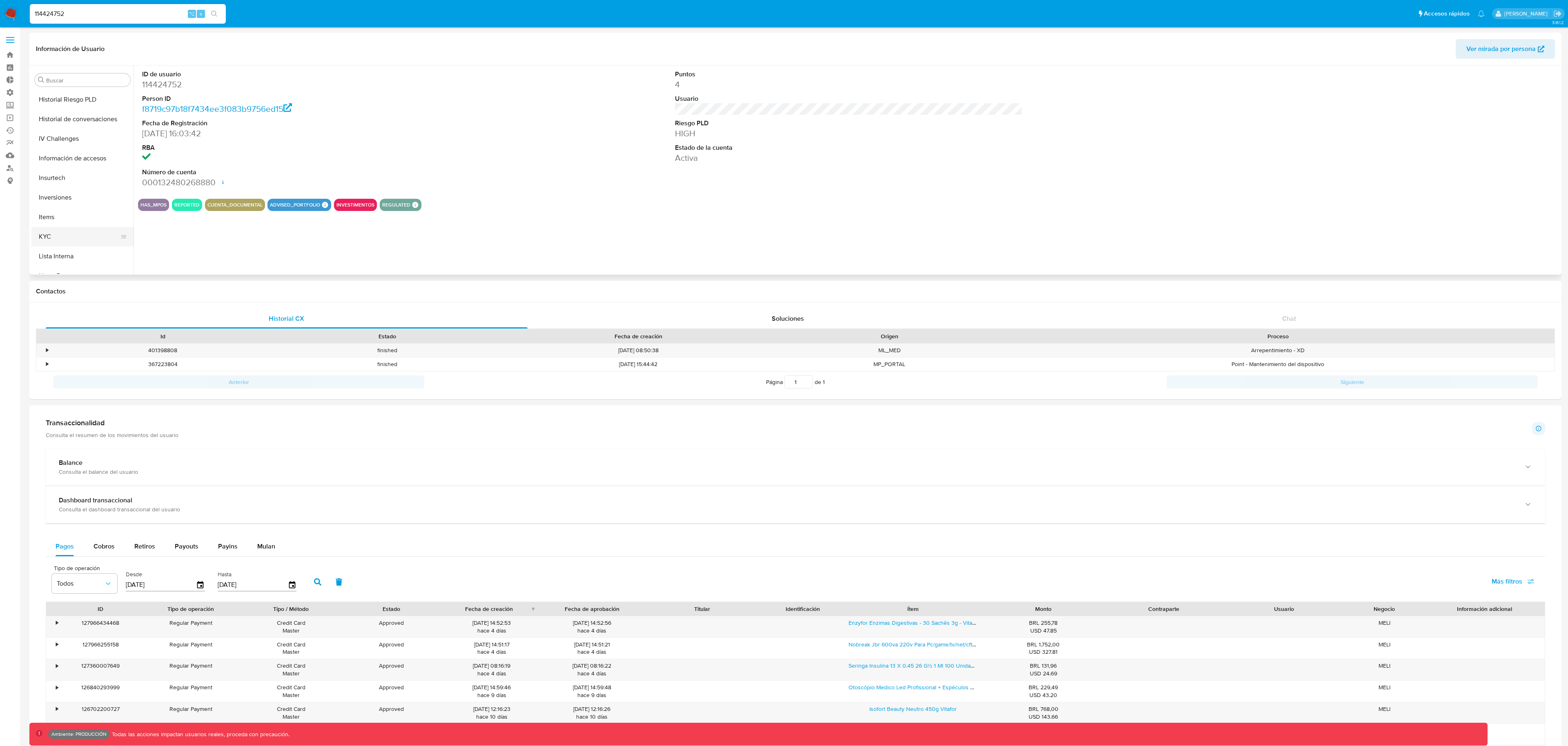
scroll to position [343, 0]
click at [74, 228] on button "KYC" at bounding box center [79, 226] width 96 height 19
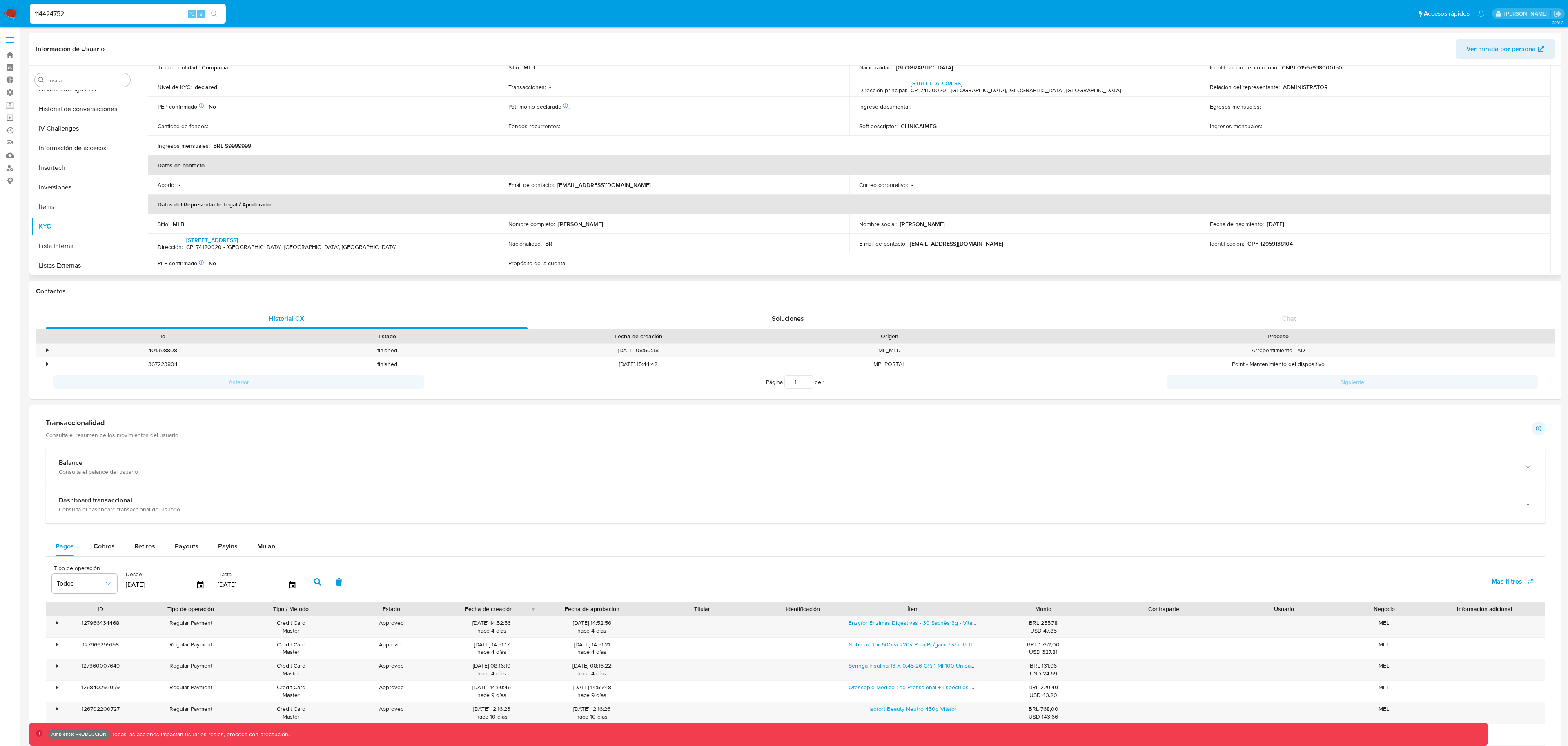
scroll to position [103, 0]
click at [1486, 41] on span "Ver mirada por persona" at bounding box center [1501, 49] width 69 height 19
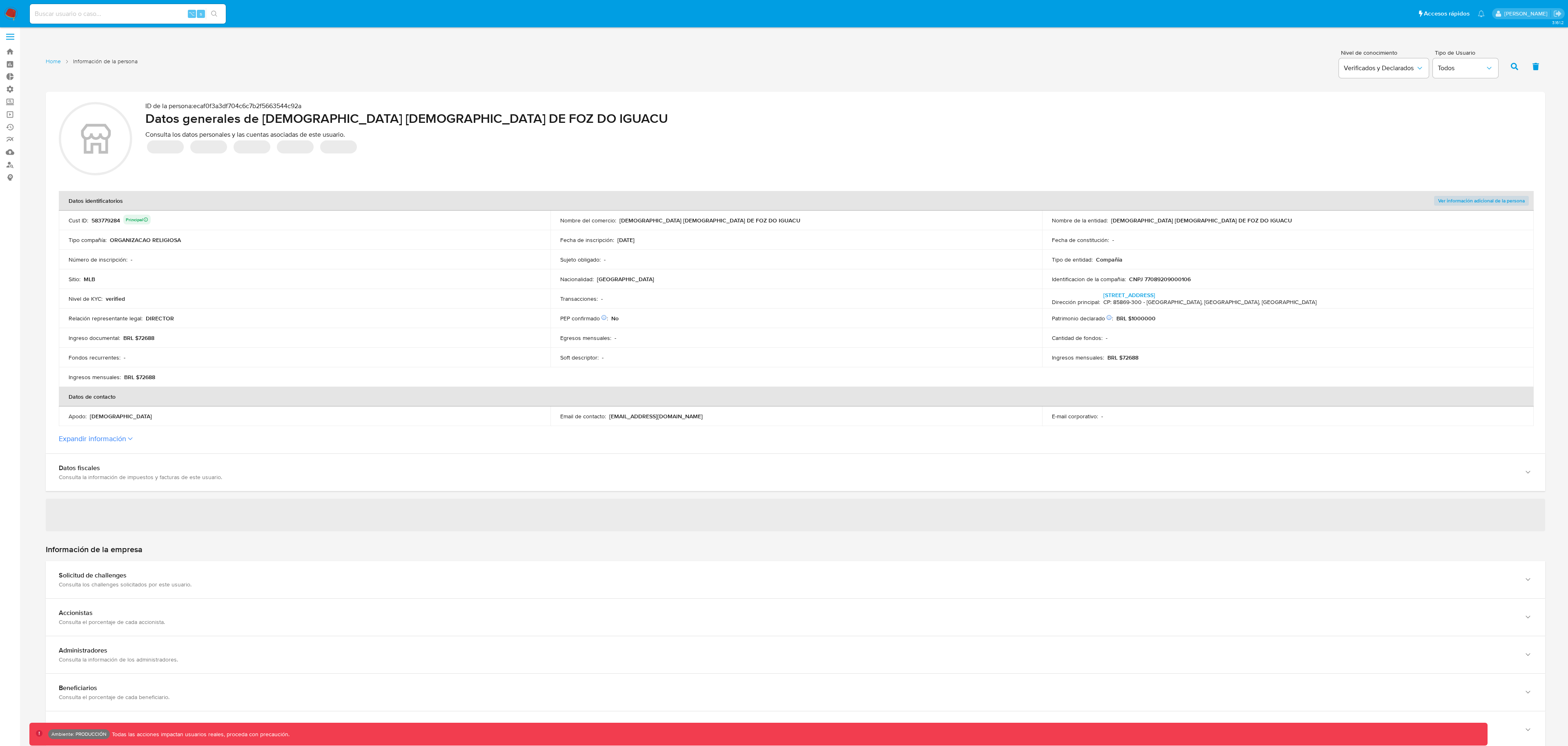
scroll to position [10, 0]
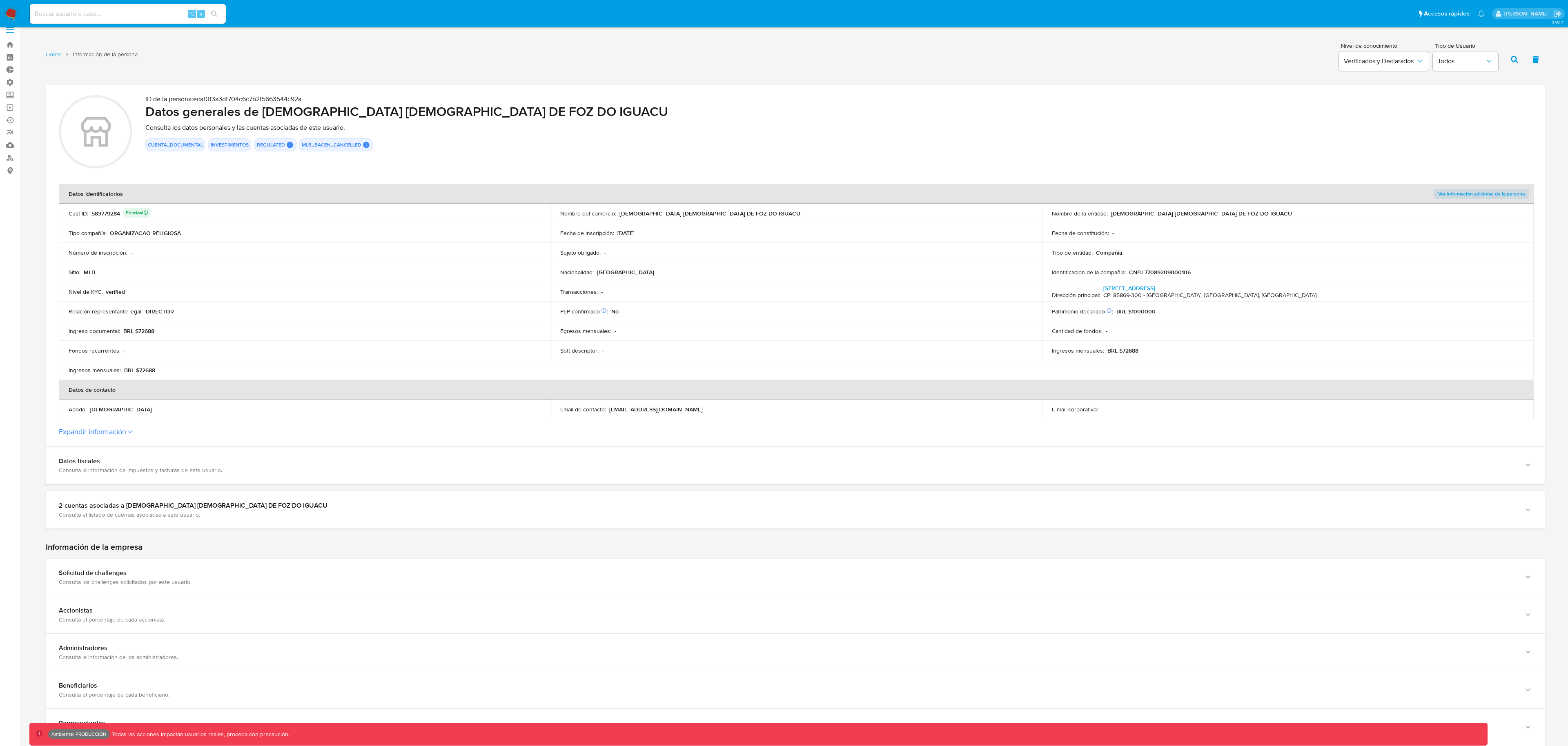
click at [114, 431] on button "Expandir información" at bounding box center [93, 431] width 68 height 9
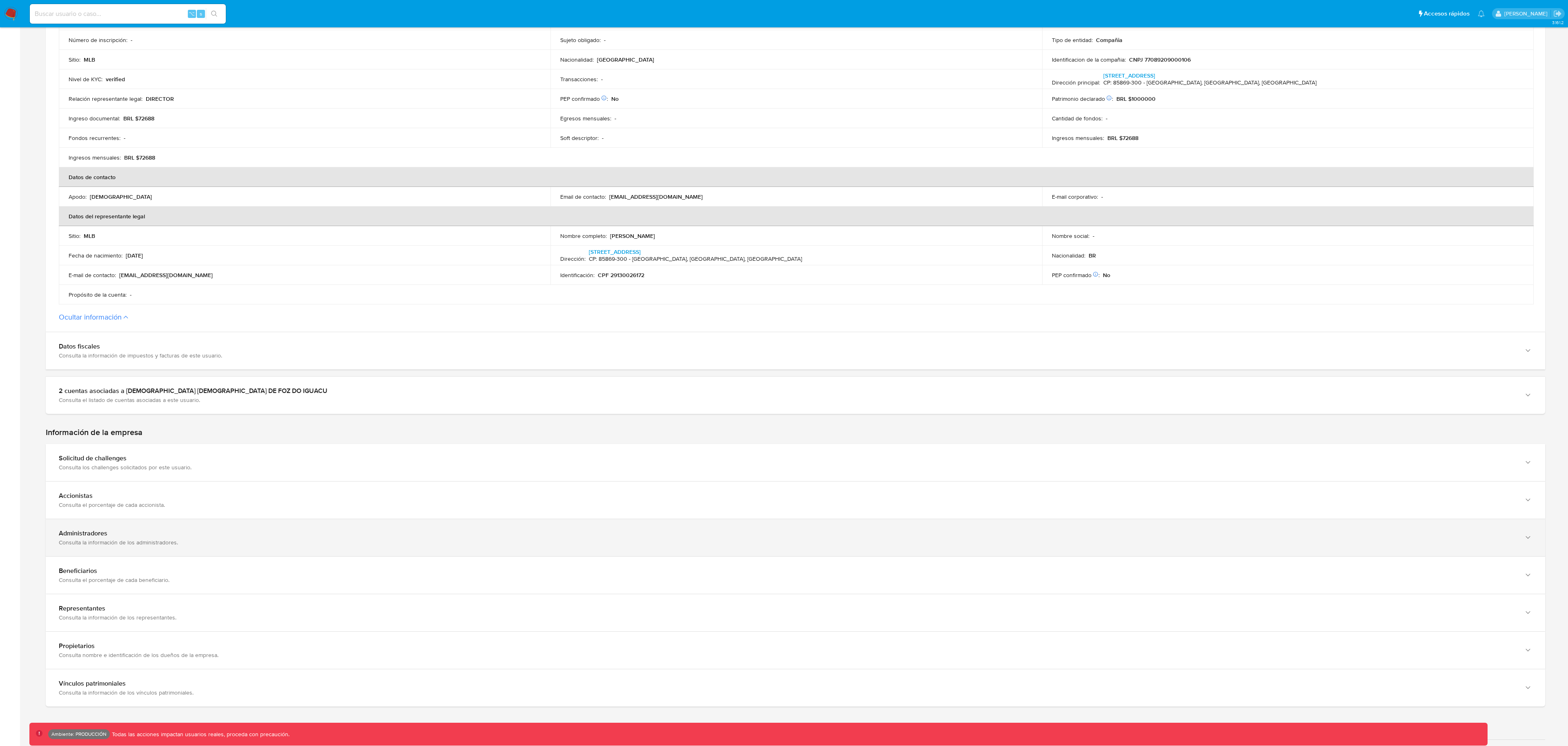
scroll to position [223, 0]
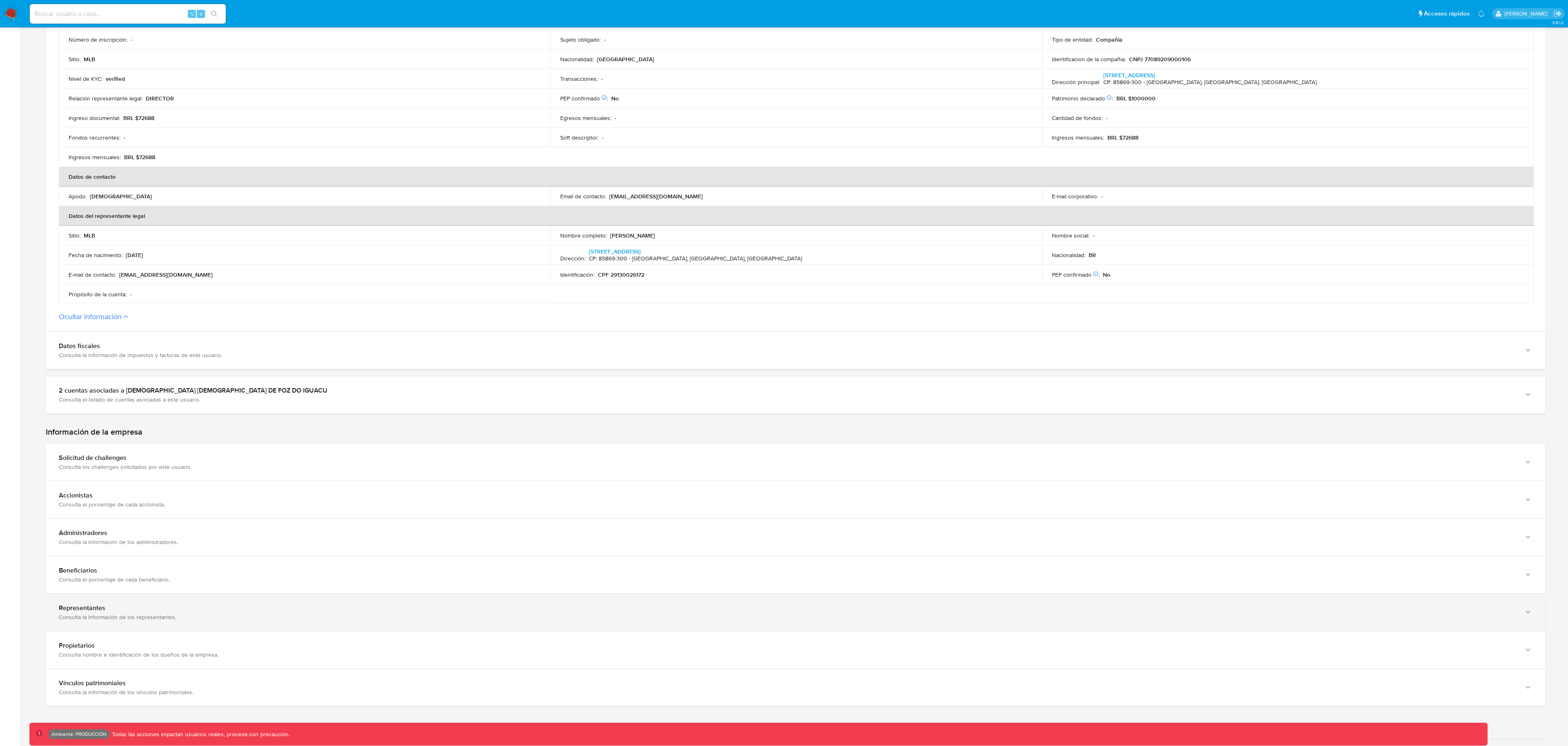
click at [126, 599] on div "Representantes Consulta la información de los representantes." at bounding box center [795, 612] width 1499 height 37
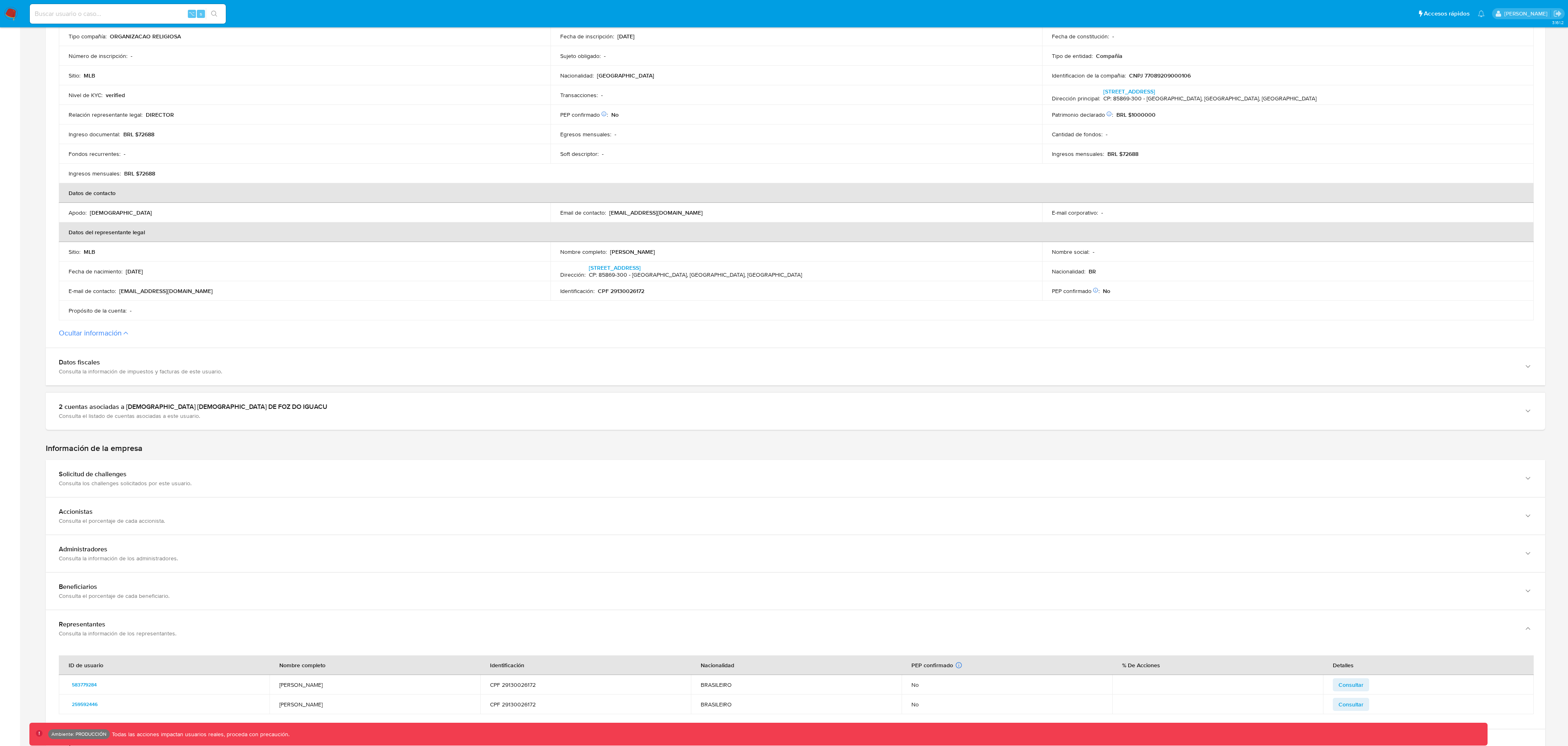
scroll to position [0, 0]
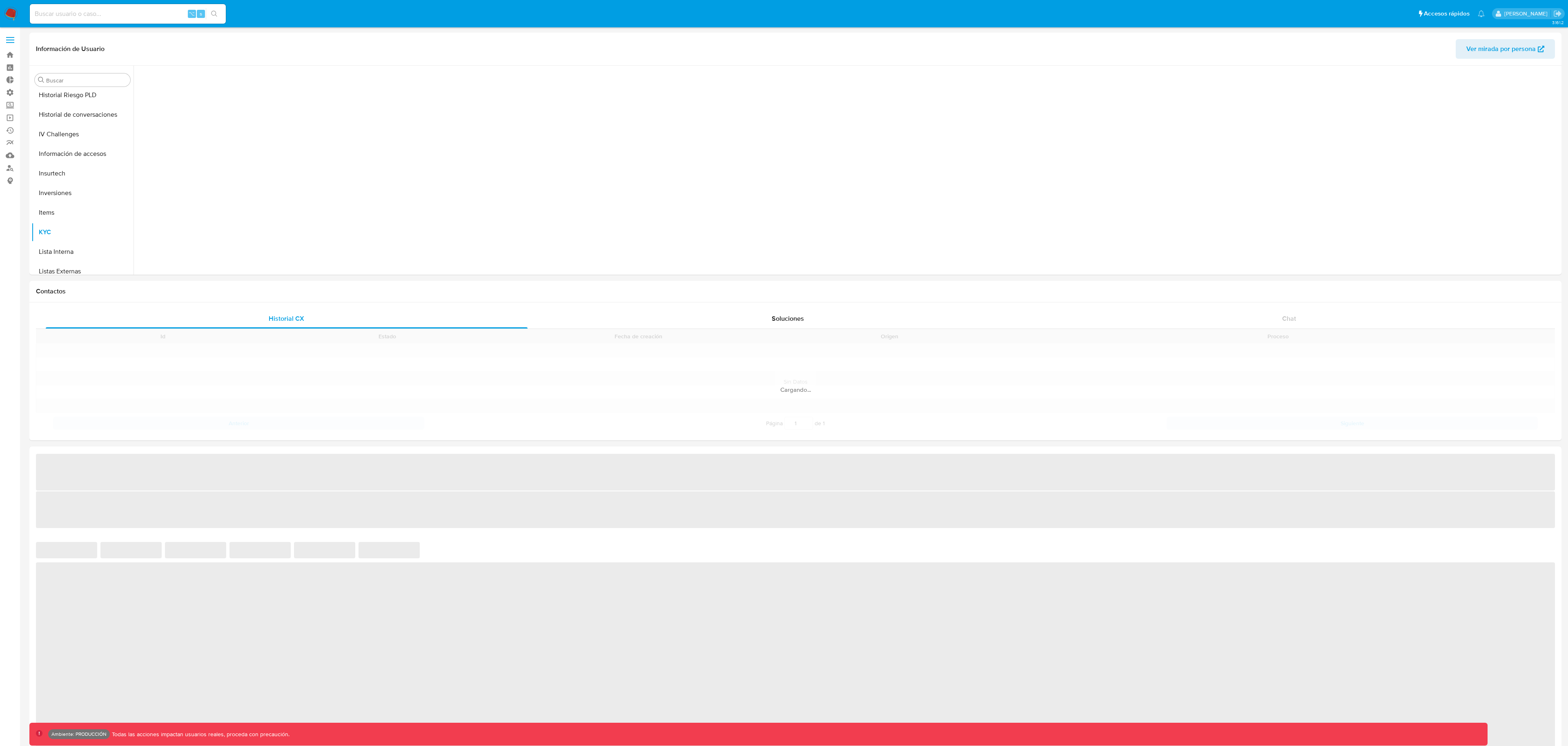
click at [154, 14] on input at bounding box center [128, 13] width 196 height 10
paste input "661935249"
type input "661935249"
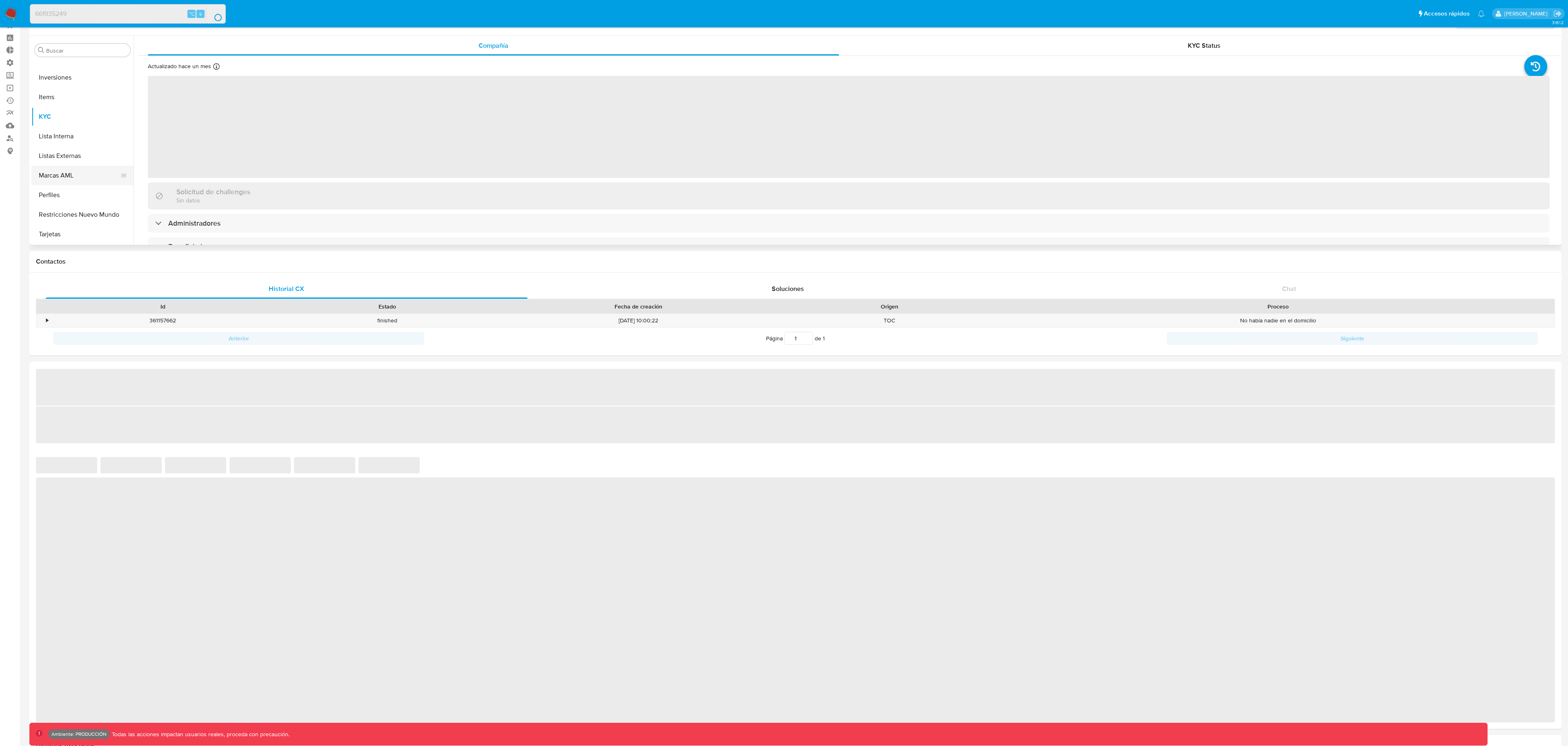
scroll to position [54, 0]
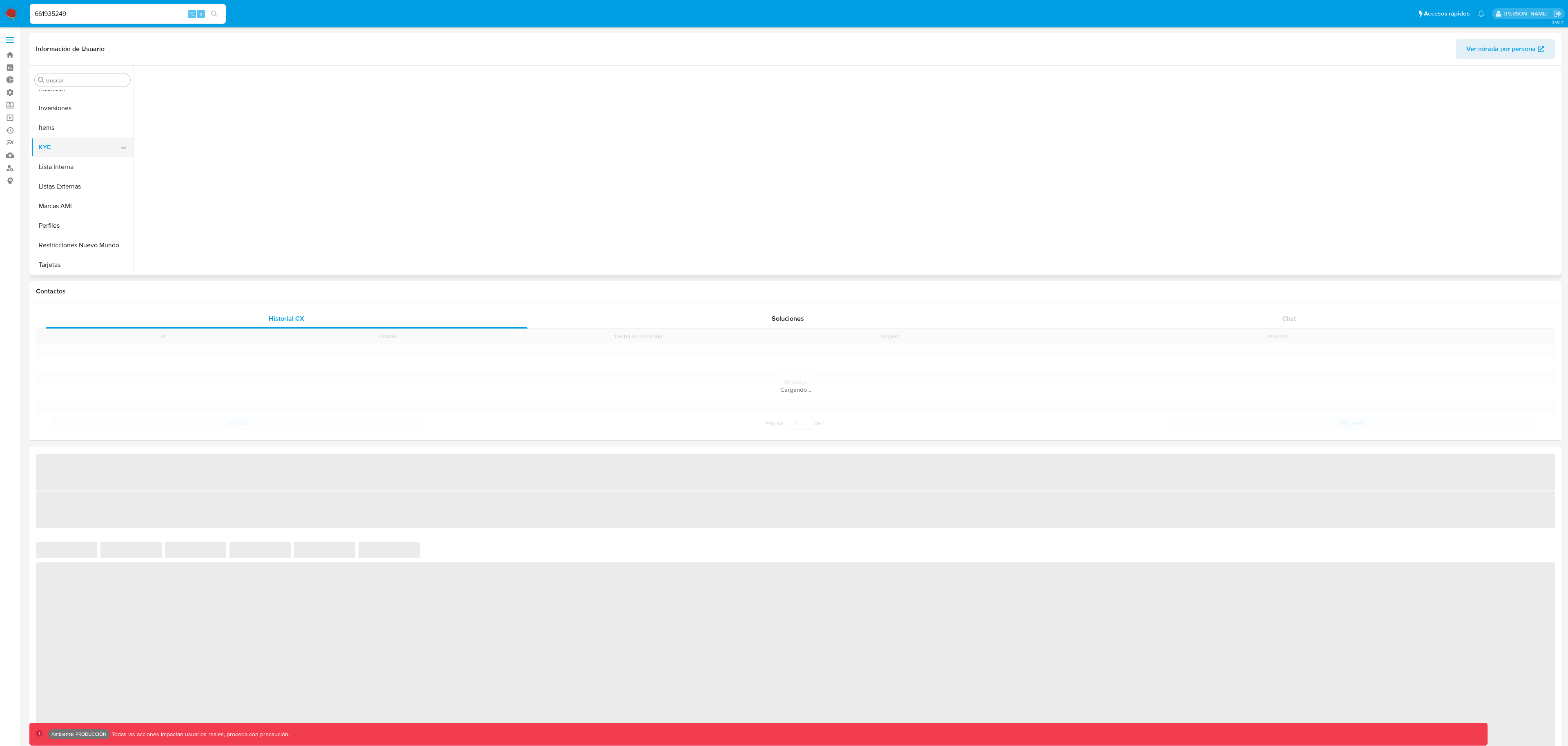
scroll to position [424, 0]
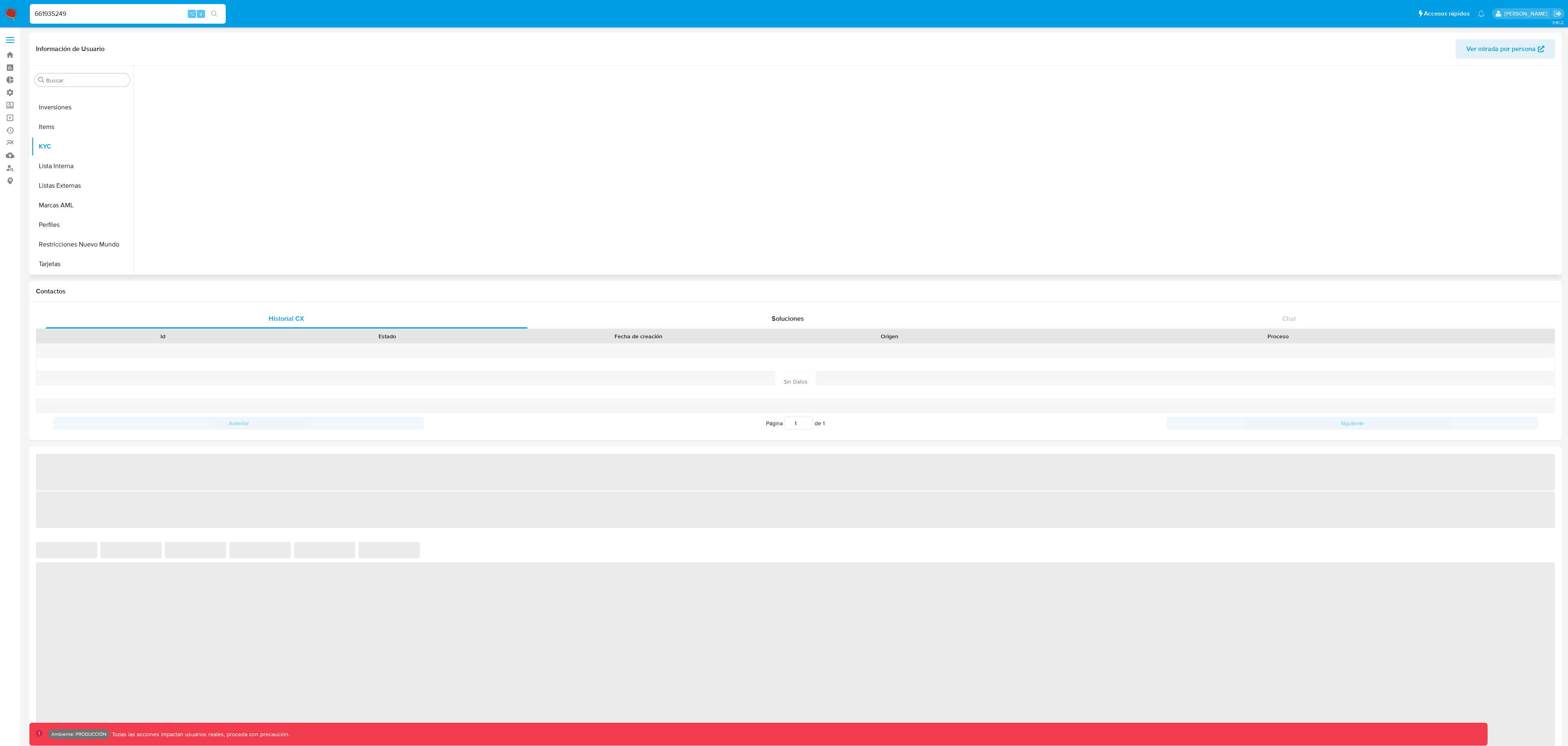
select select "10"
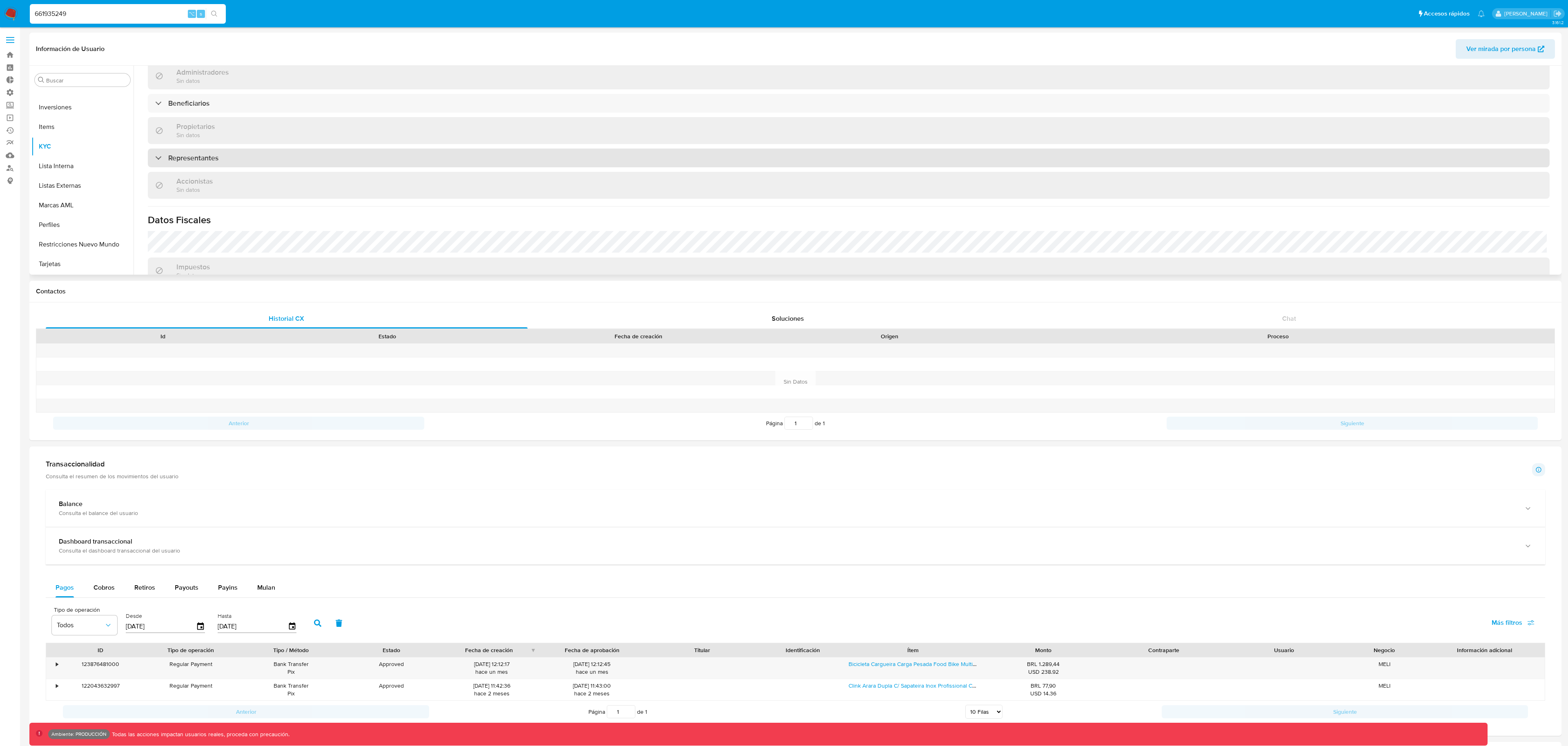
click at [200, 152] on div "Representantes" at bounding box center [849, 158] width 1402 height 19
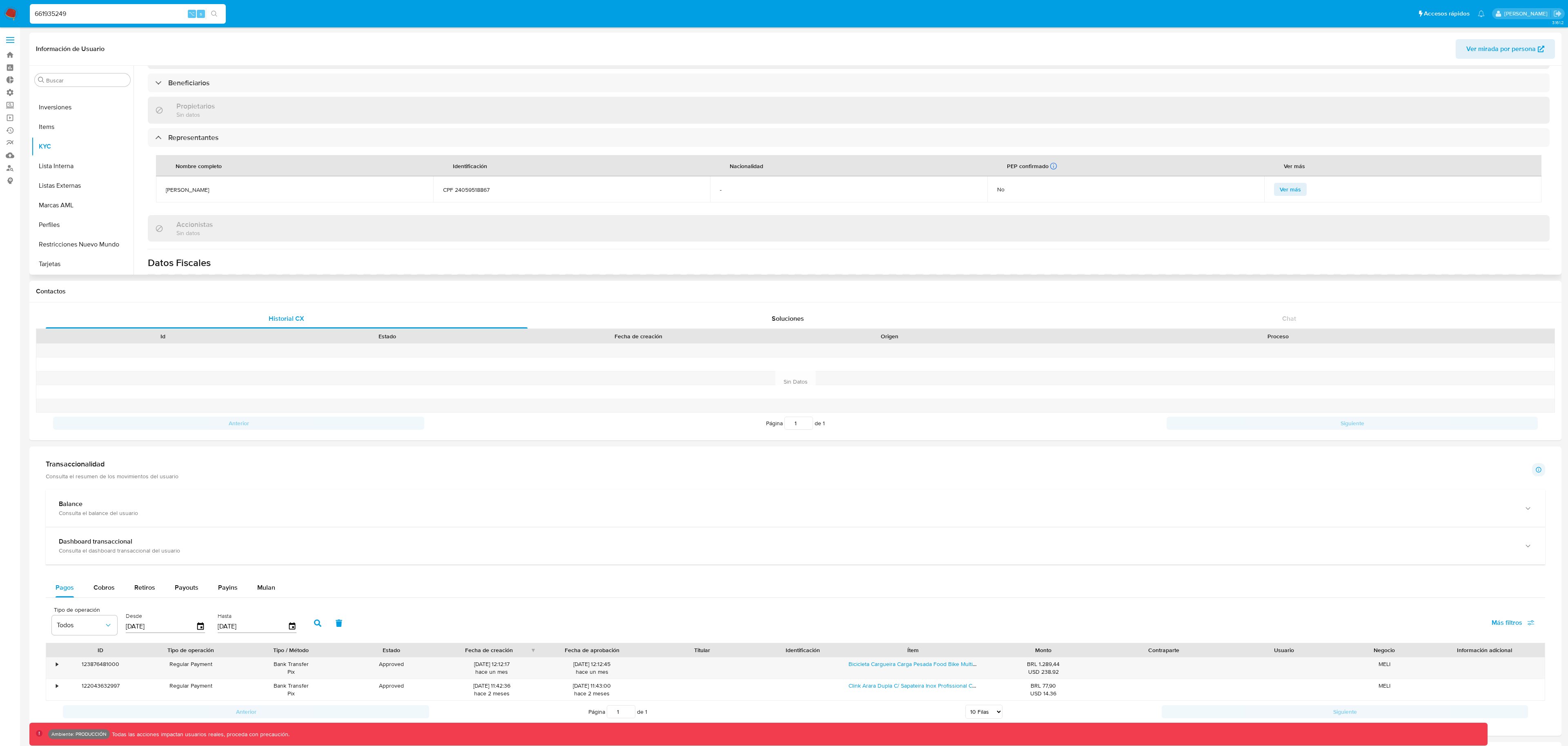
scroll to position [374, 0]
click at [1506, 55] on span "Ver mirada por persona" at bounding box center [1501, 49] width 69 height 19
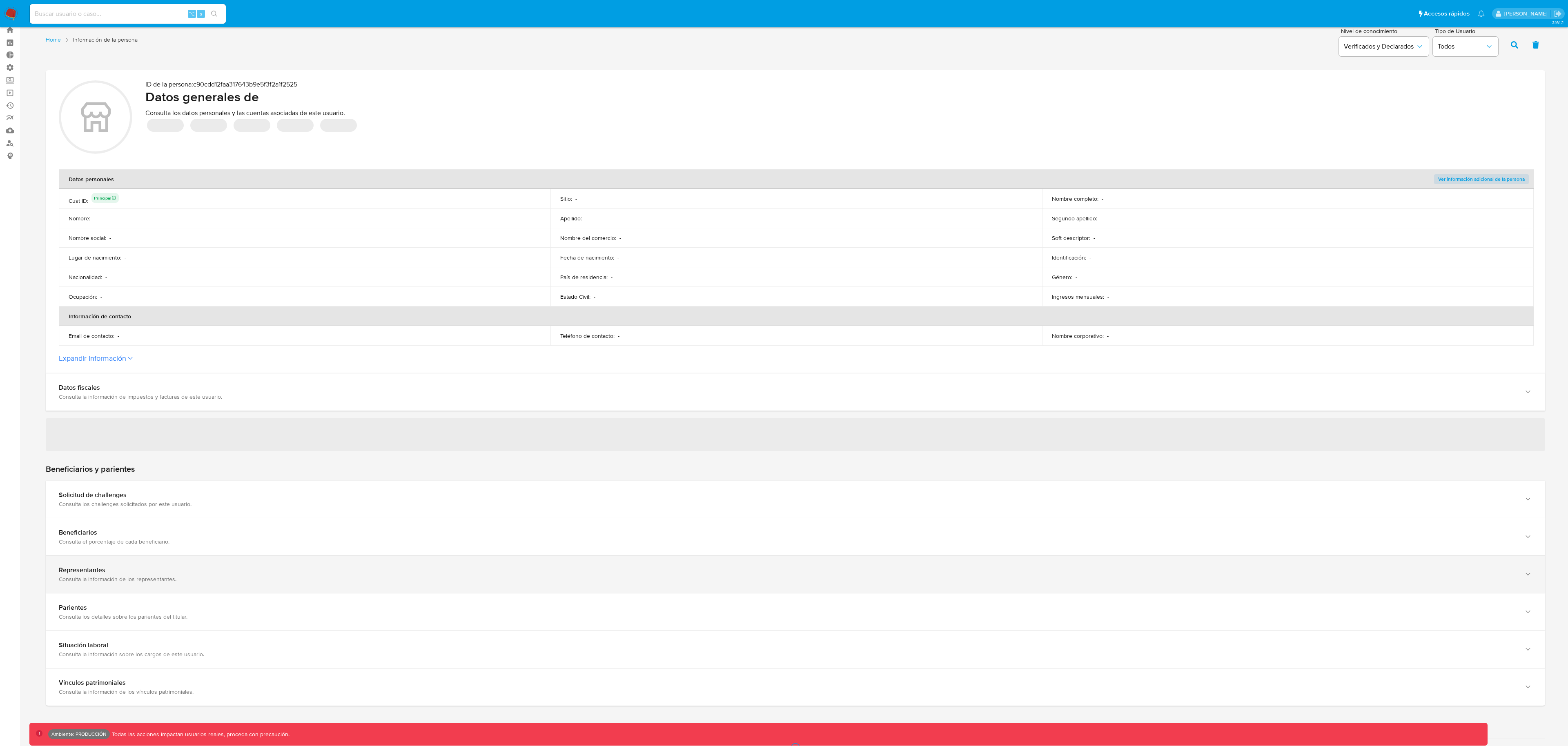
click at [432, 566] on div "Representantes" at bounding box center [788, 570] width 1457 height 8
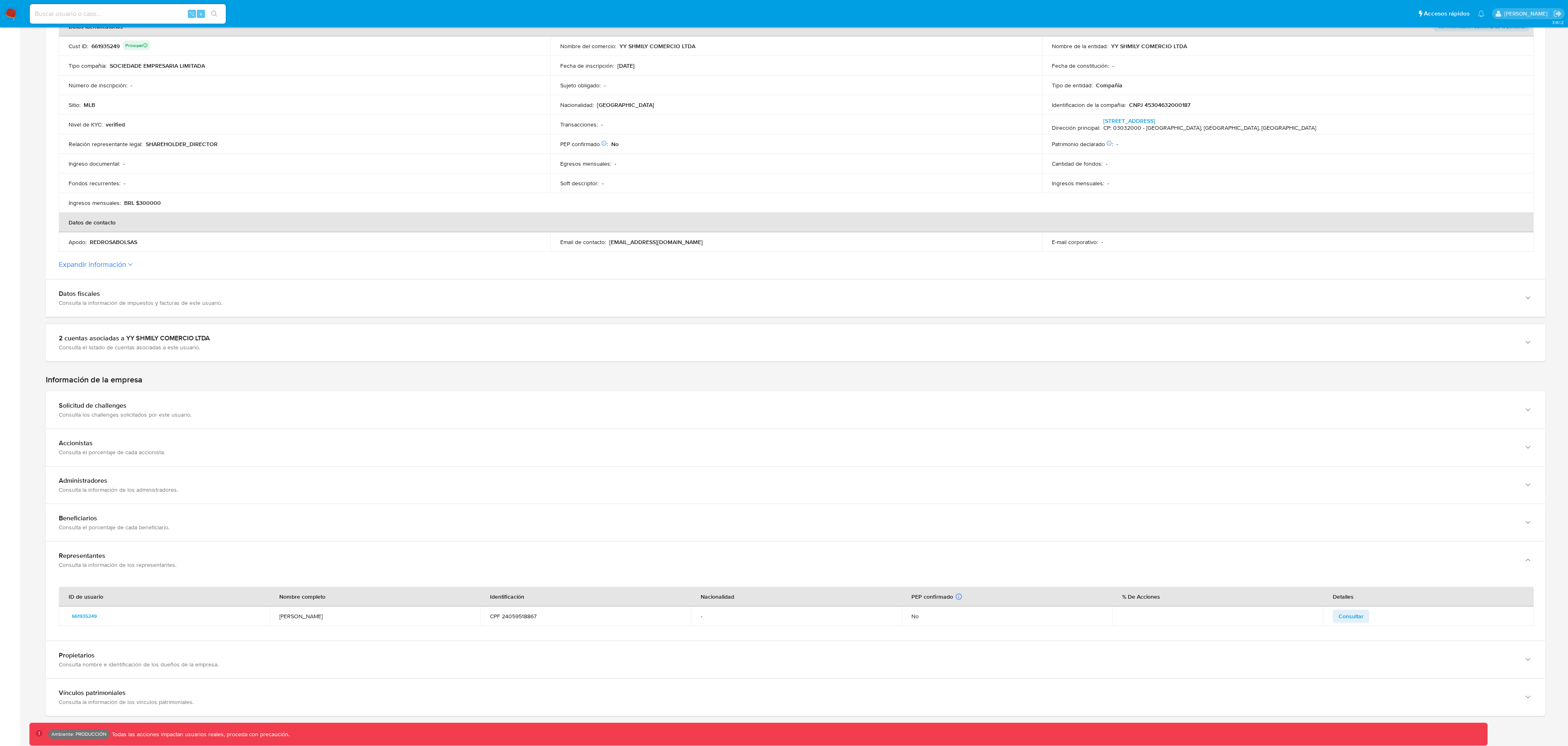
scroll to position [173, 0]
click at [121, 270] on button "Expandir información" at bounding box center [93, 269] width 68 height 9
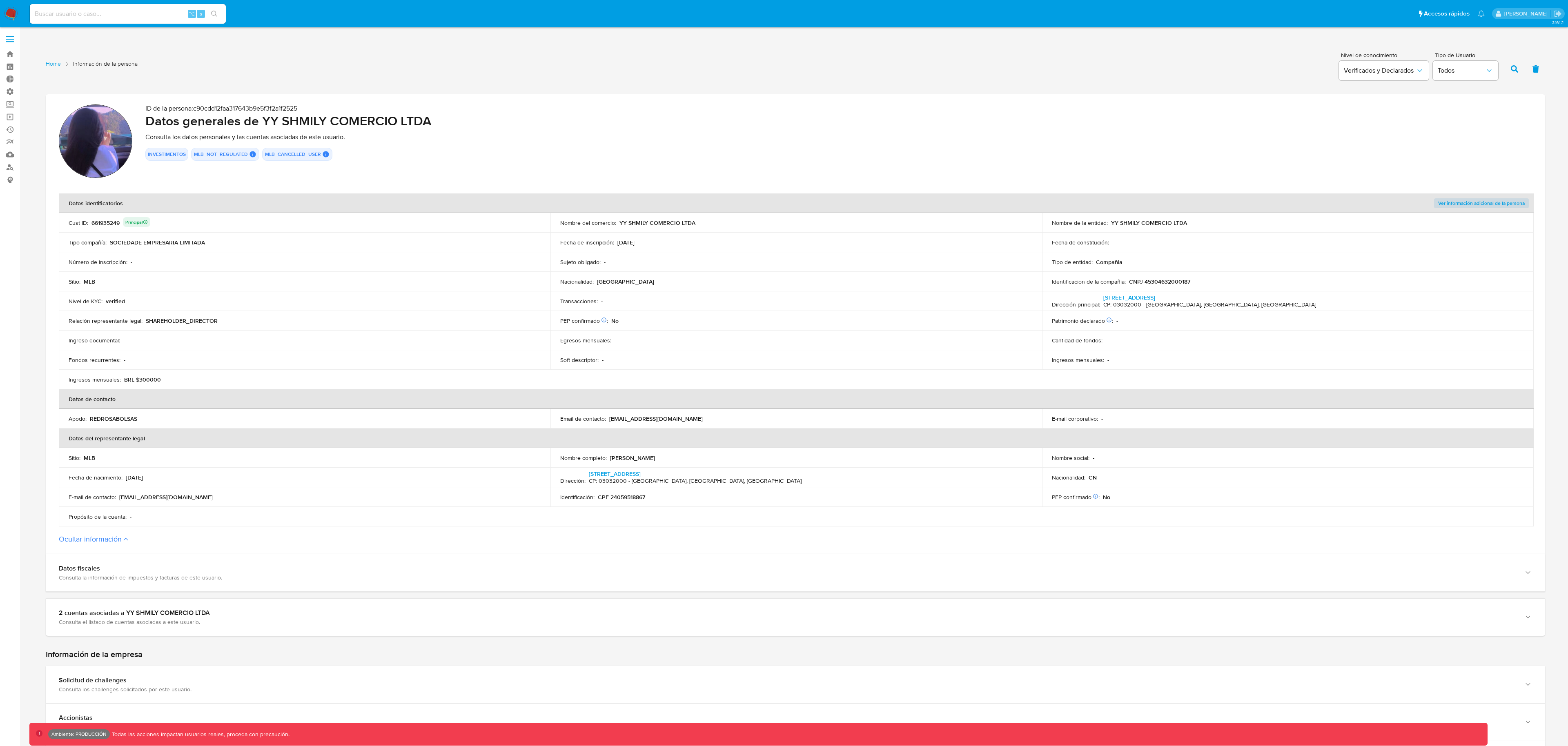
scroll to position [0, 0]
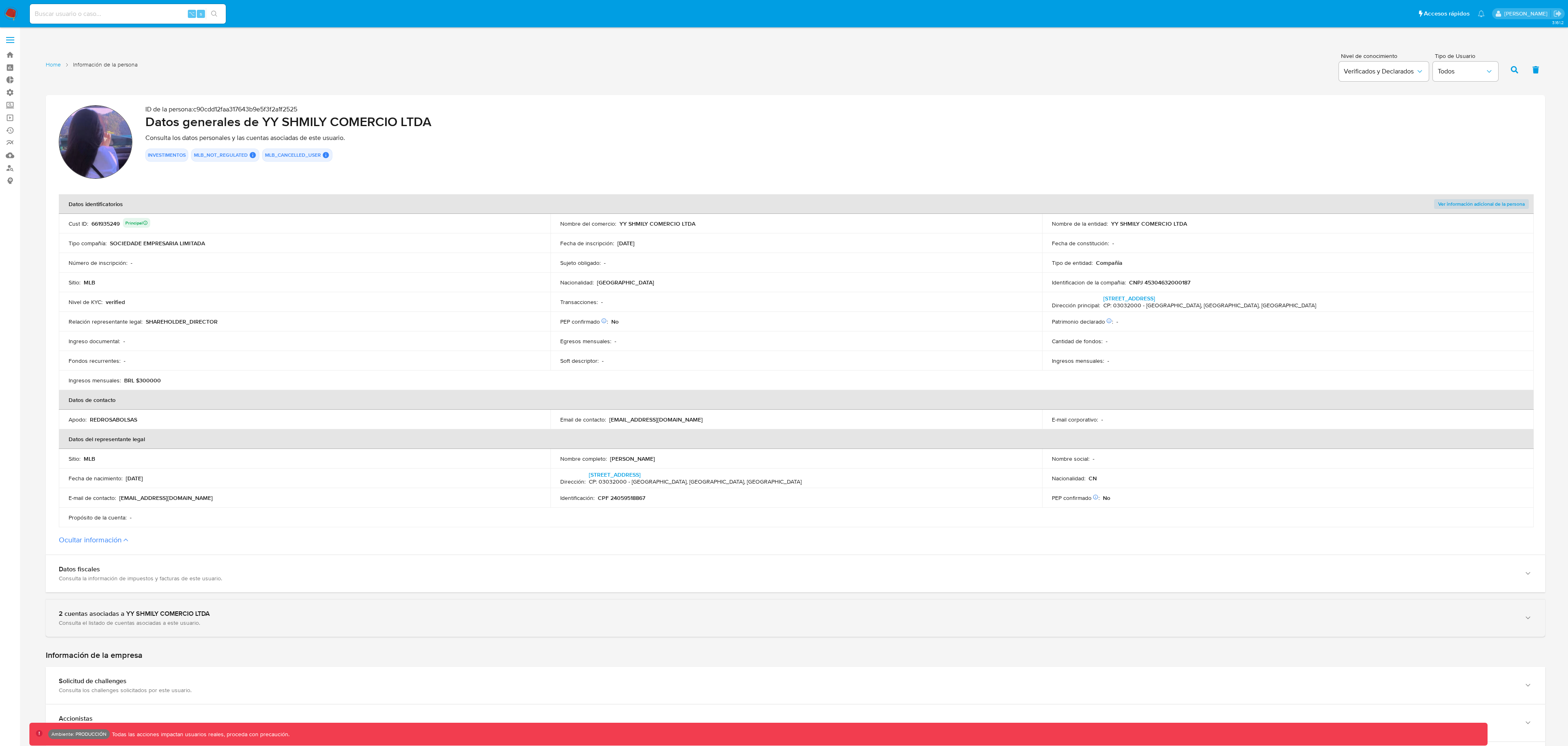
click at [460, 604] on div "2 cuentas asociadas a YY SHMILY COMERCIO LTDA Consulta el listado de cuentas as…" at bounding box center [795, 618] width 1499 height 37
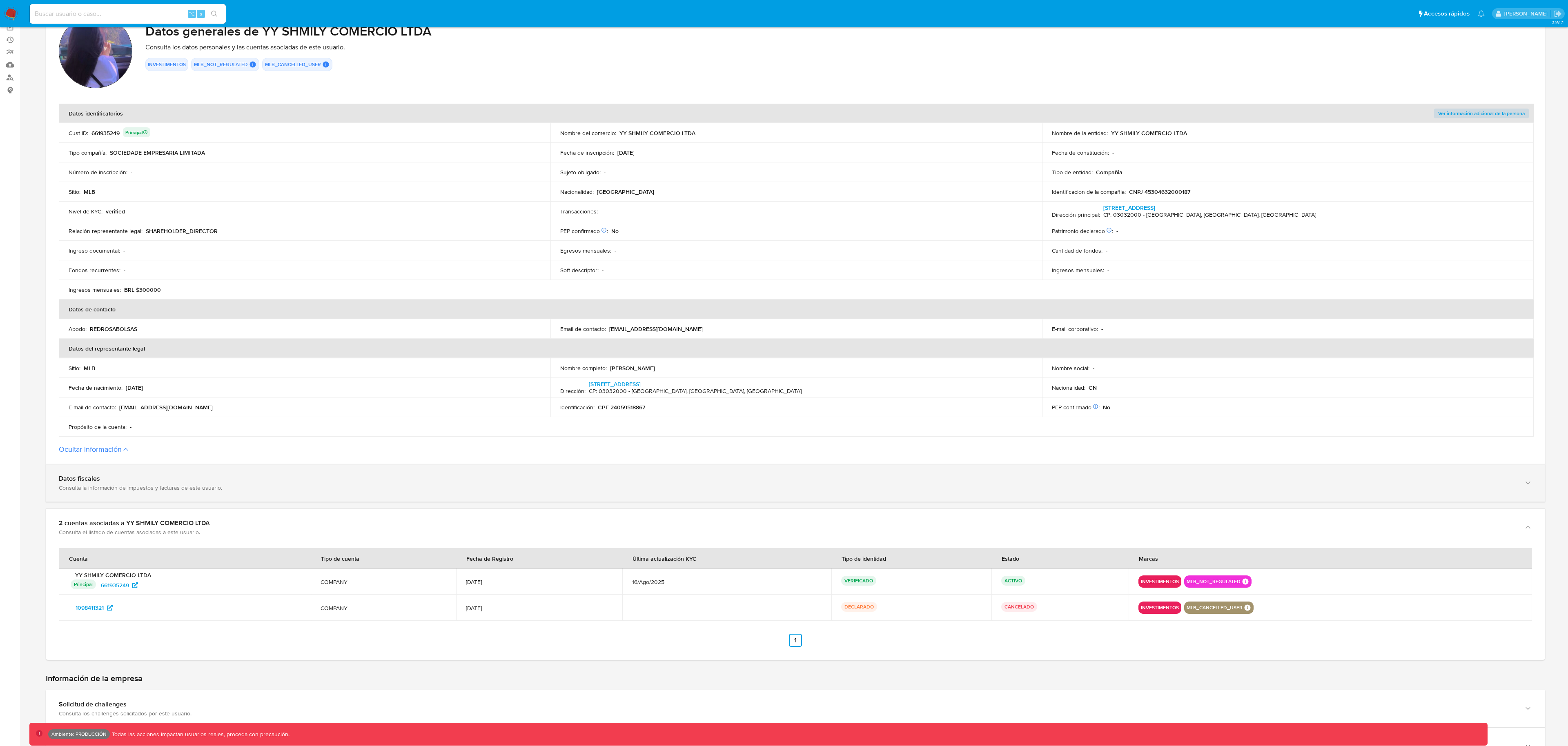
scroll to position [91, 0]
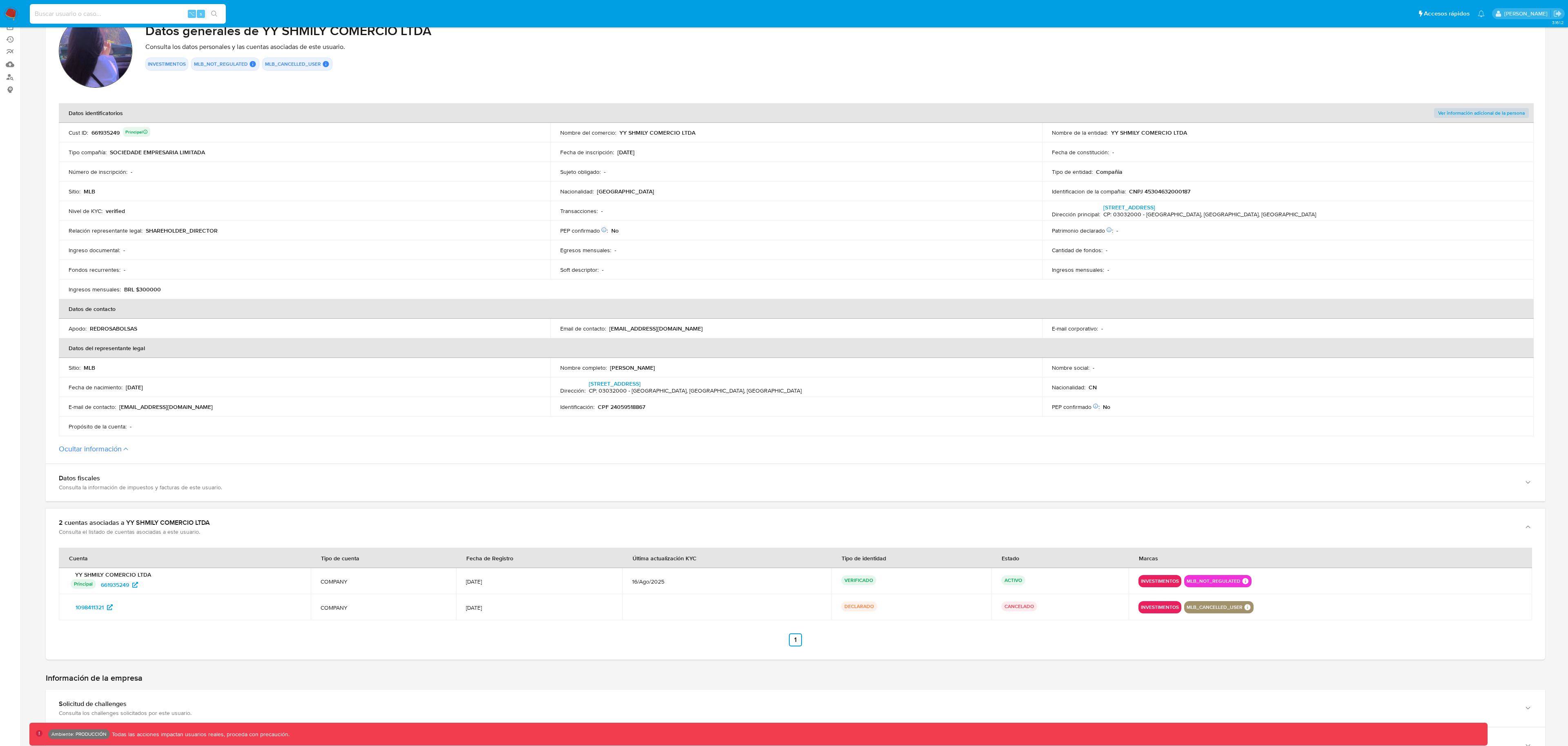
click at [133, 12] on input at bounding box center [128, 13] width 196 height 10
paste input "583779284"
type input "583779284"
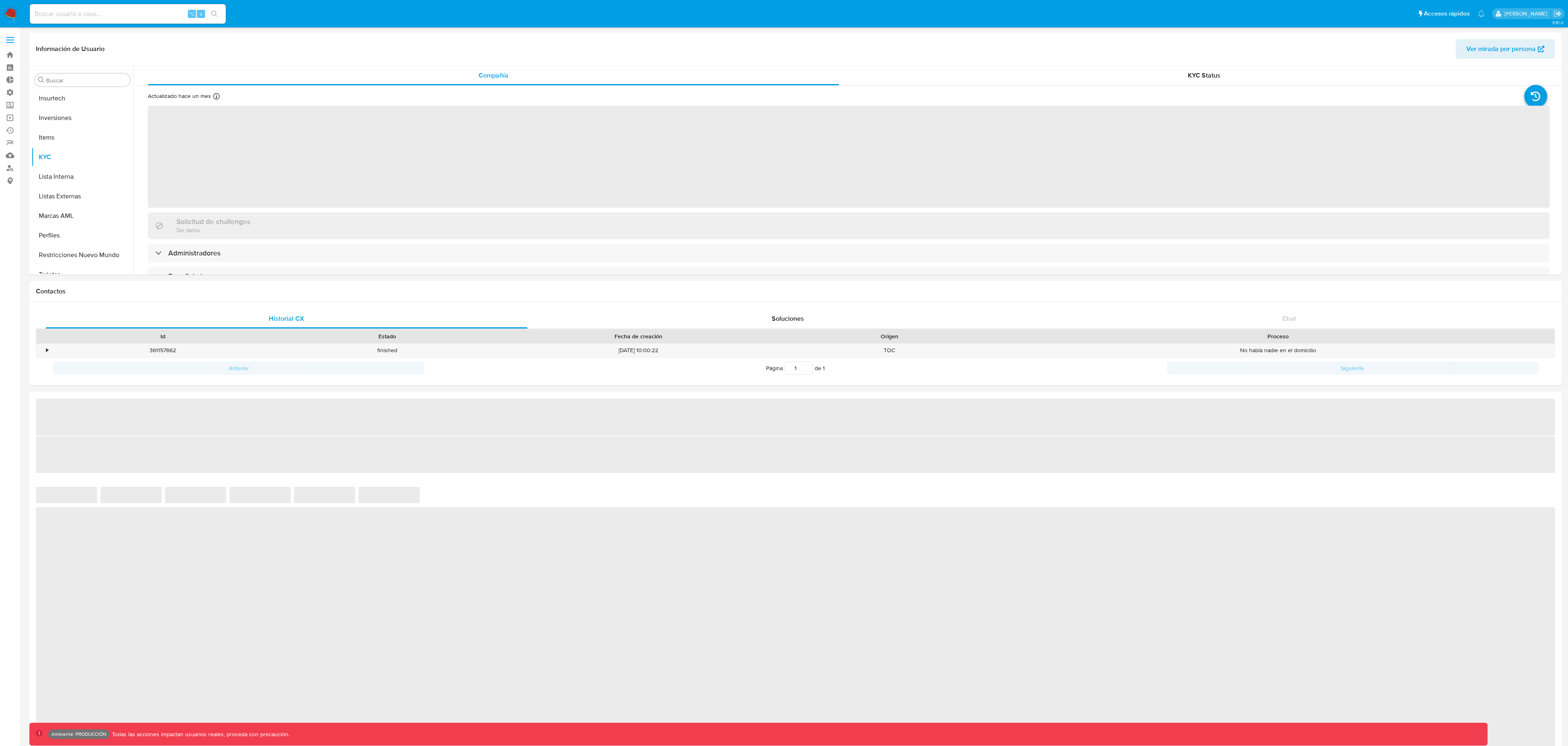
scroll to position [422, 0]
select select "10"
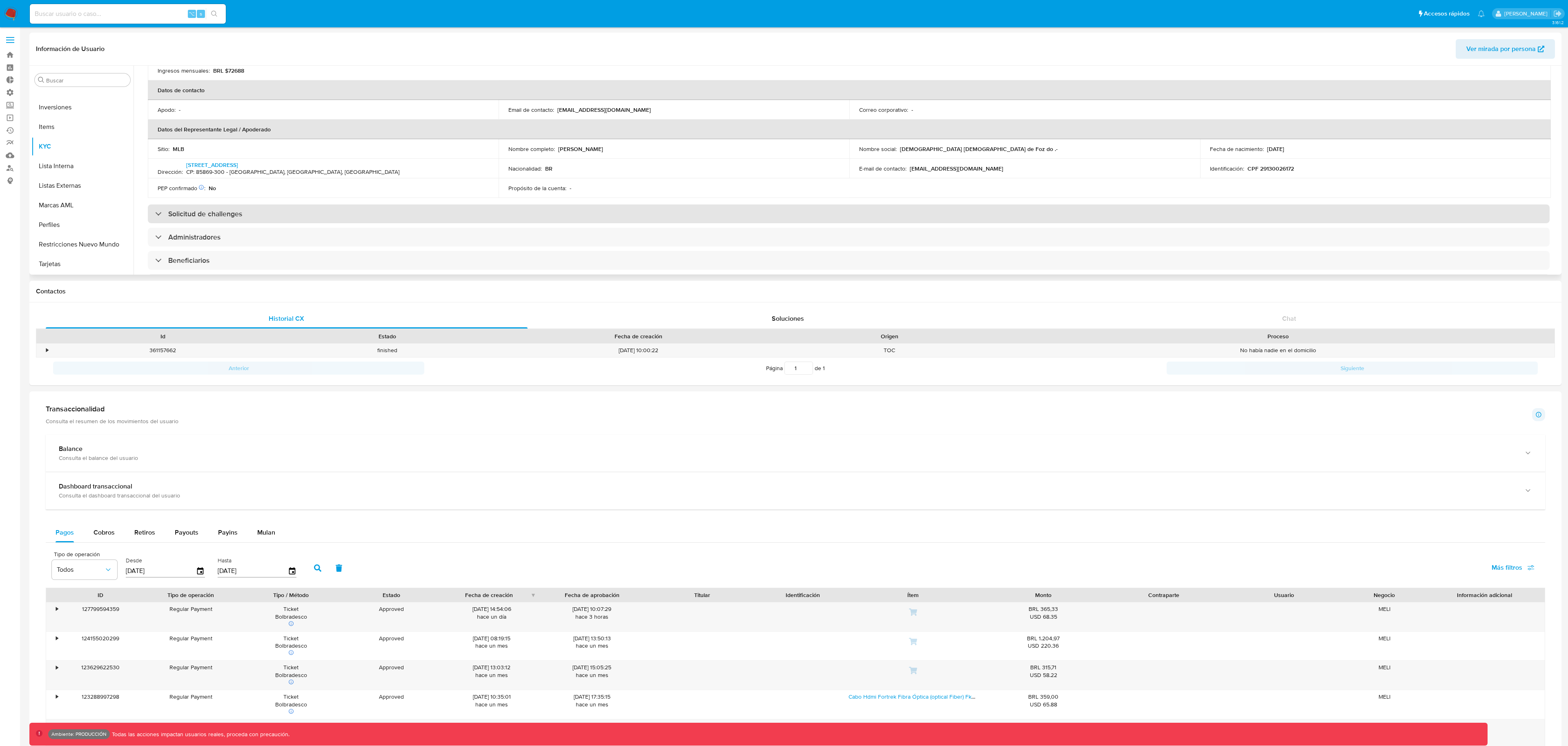
scroll to position [198, 0]
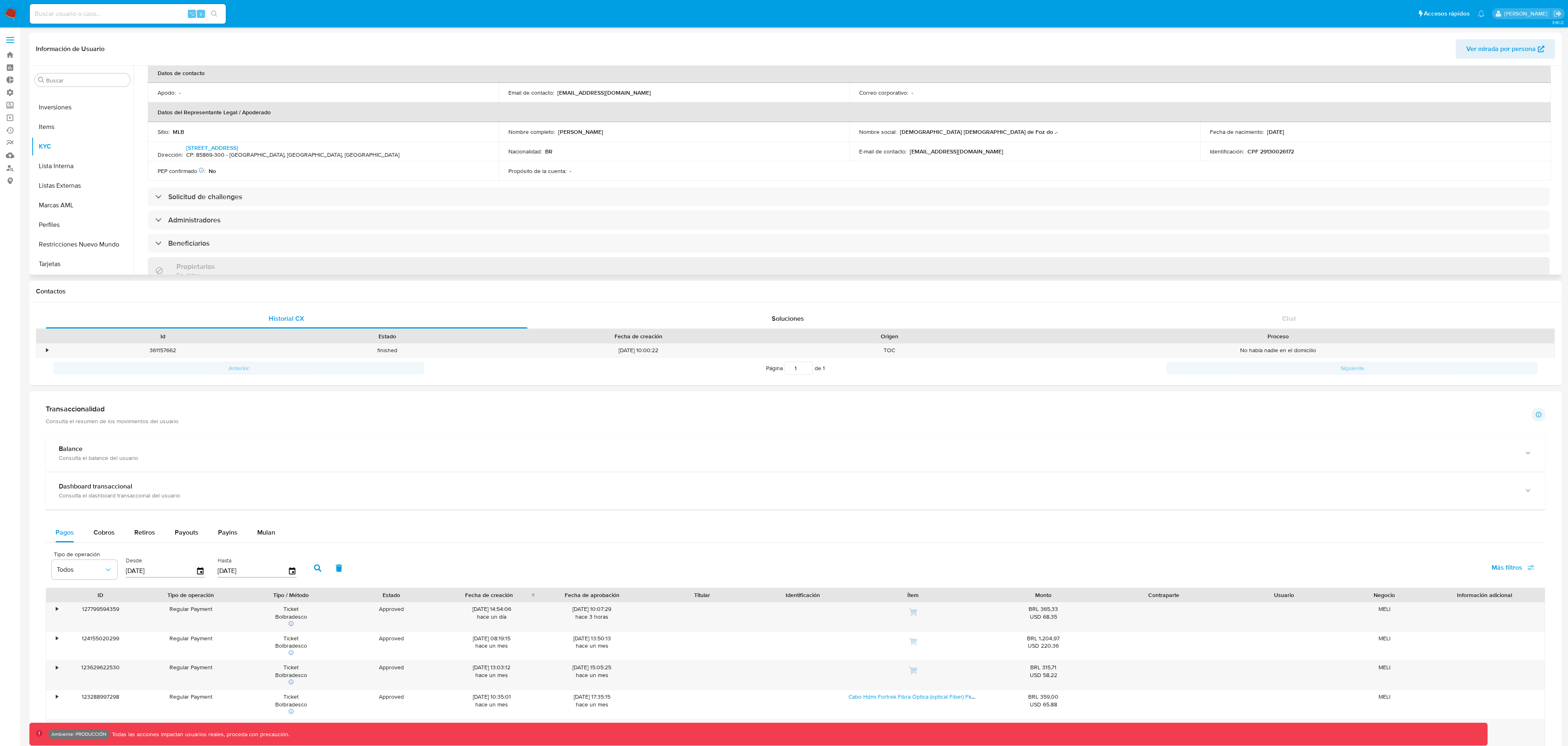
drag, startPoint x: 621, startPoint y: 132, endPoint x: 517, endPoint y: 130, distance: 104.0
click at [517, 130] on div "Nombre completo : Jonas Candido Ferreira" at bounding box center [674, 132] width 331 height 7
click at [576, 128] on div "Nombre completo : Jonas Candido Ferreira" at bounding box center [674, 132] width 331 height 7
drag, startPoint x: 554, startPoint y: 133, endPoint x: 622, endPoint y: 133, distance: 68.0
click at [622, 133] on div "Nombre completo : Jonas Candido Ferreira" at bounding box center [674, 132] width 331 height 7
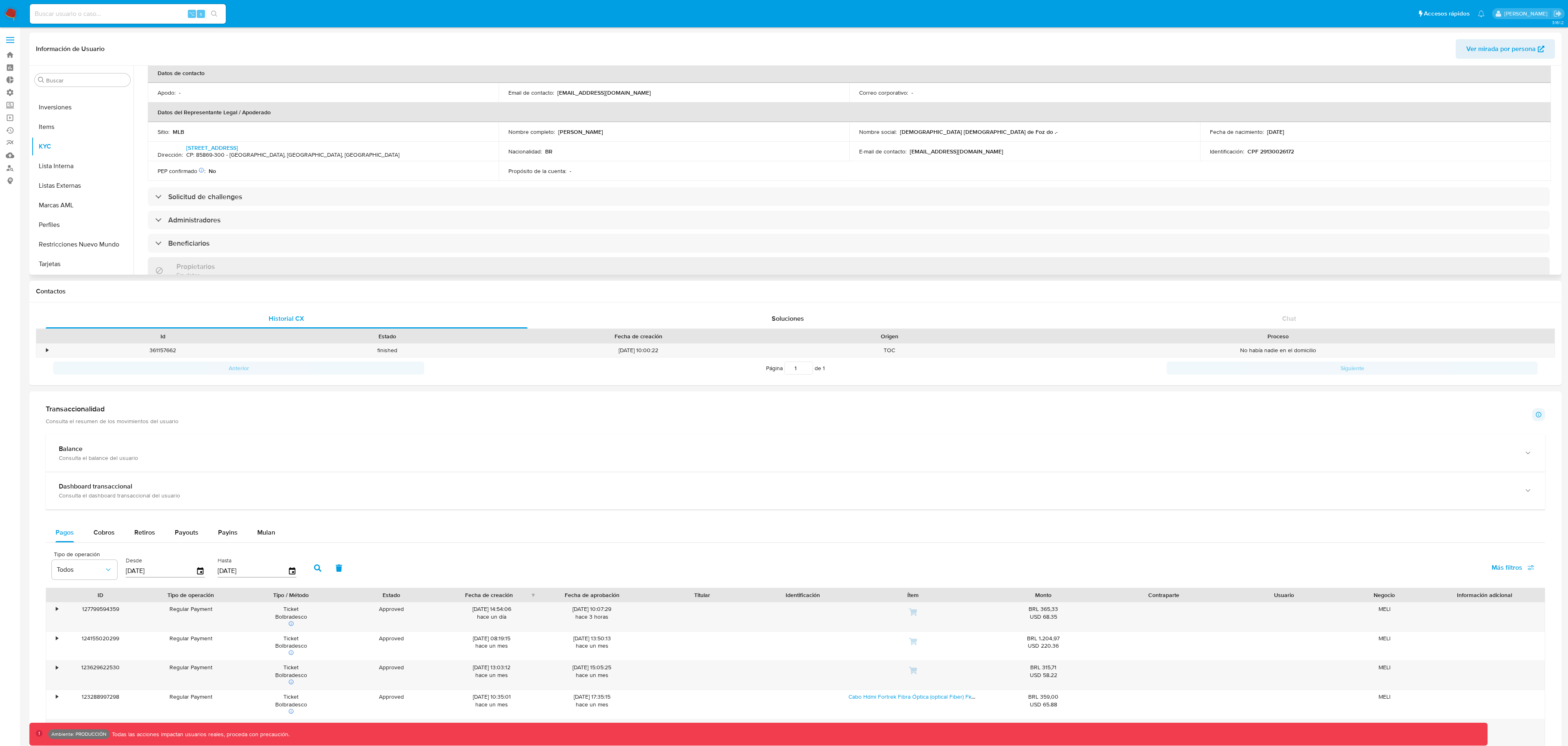
copy div "Jonas Candido Ferreira"
drag, startPoint x: 1294, startPoint y: 151, endPoint x: 1240, endPoint y: 153, distance: 54.0
click at [1240, 153] on div "Identificación : CPF 29130026172" at bounding box center [1376, 152] width 331 height 7
click at [1247, 153] on p "CPF 29130026172" at bounding box center [1270, 152] width 46 height 7
copy p "CPF 29130026172"
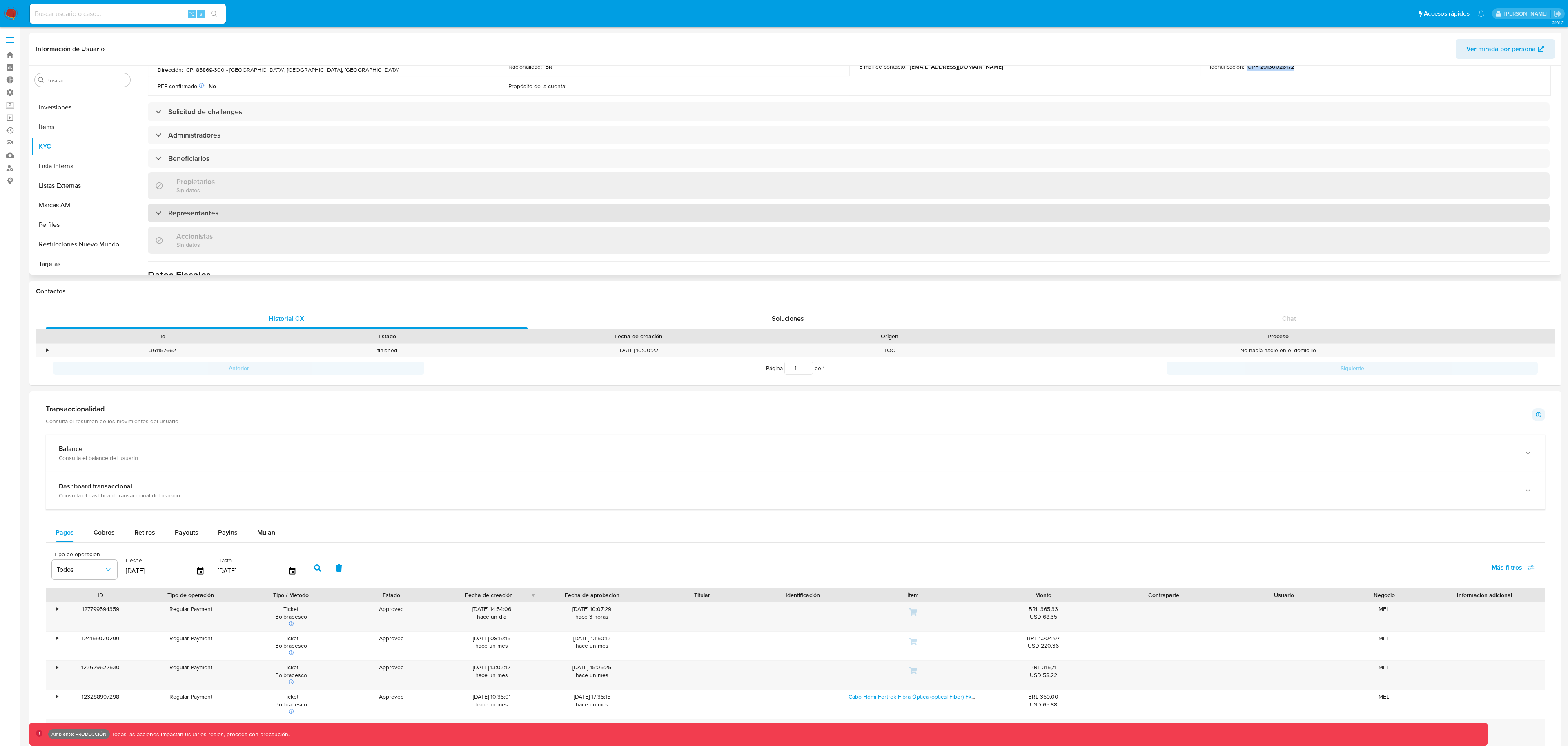
scroll to position [283, 0]
click at [167, 211] on div "Representantes" at bounding box center [187, 213] width 63 height 9
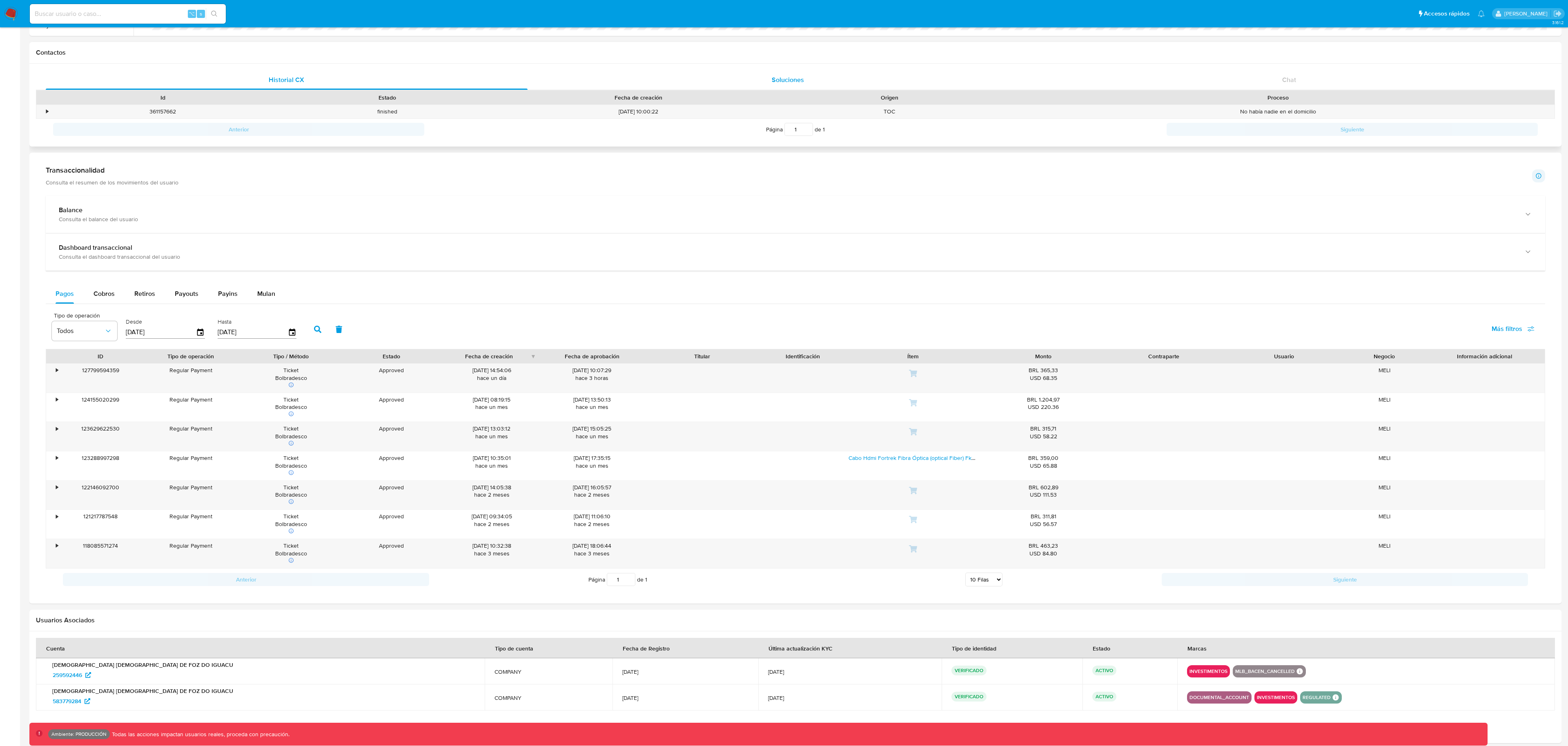
scroll to position [0, 0]
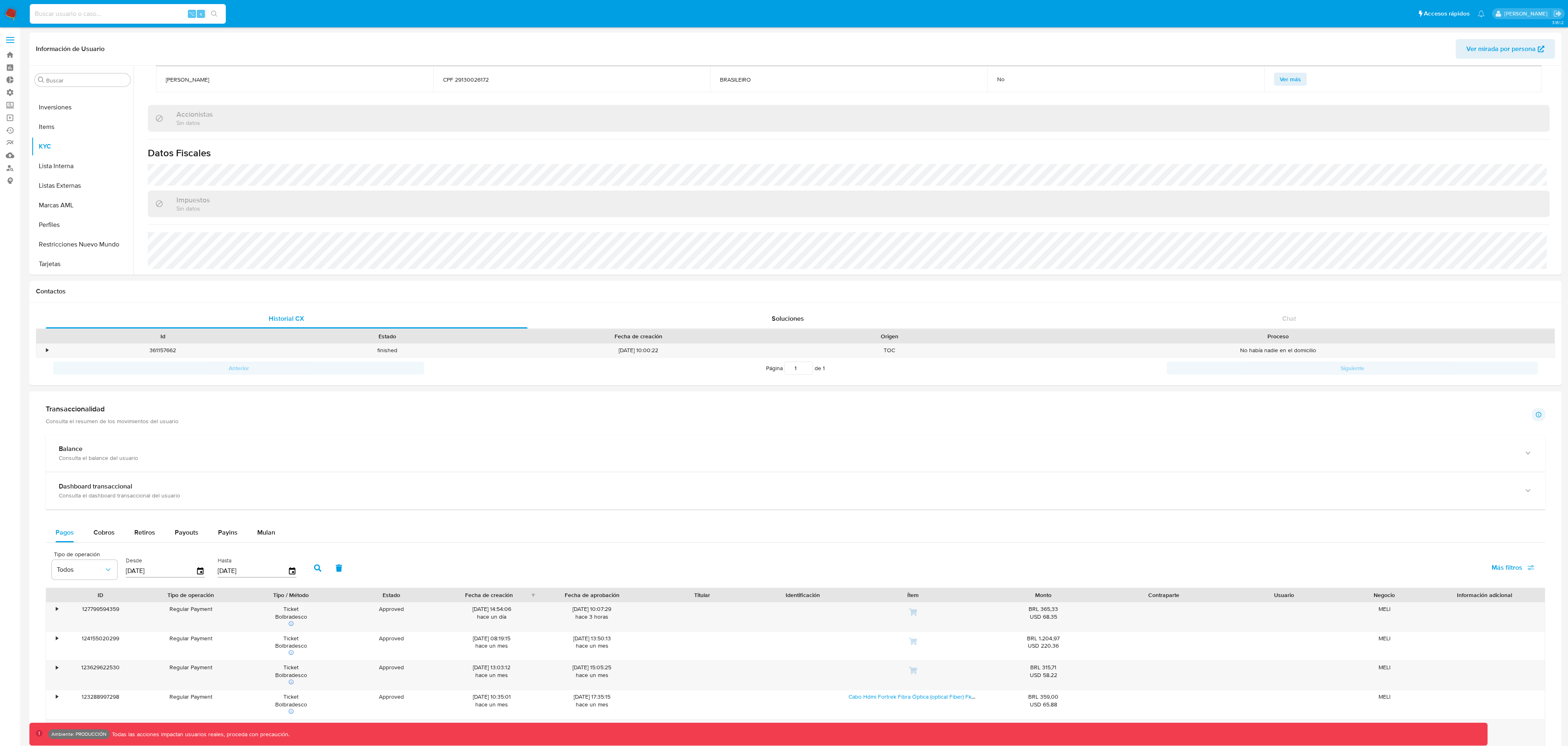
click at [123, 18] on input at bounding box center [128, 13] width 196 height 10
paste input "1178316745"
type input "1178316745"
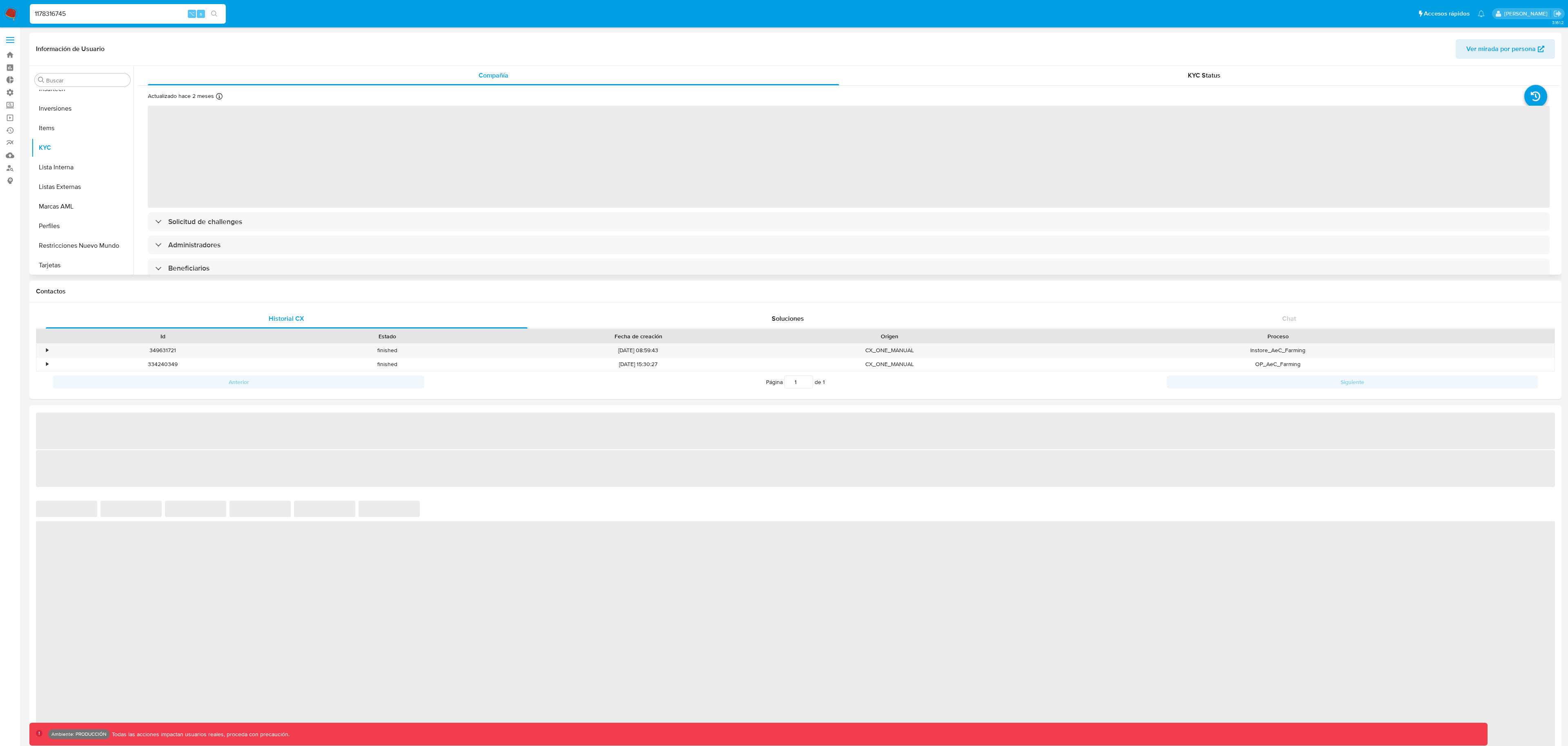
scroll to position [424, 0]
select select "10"
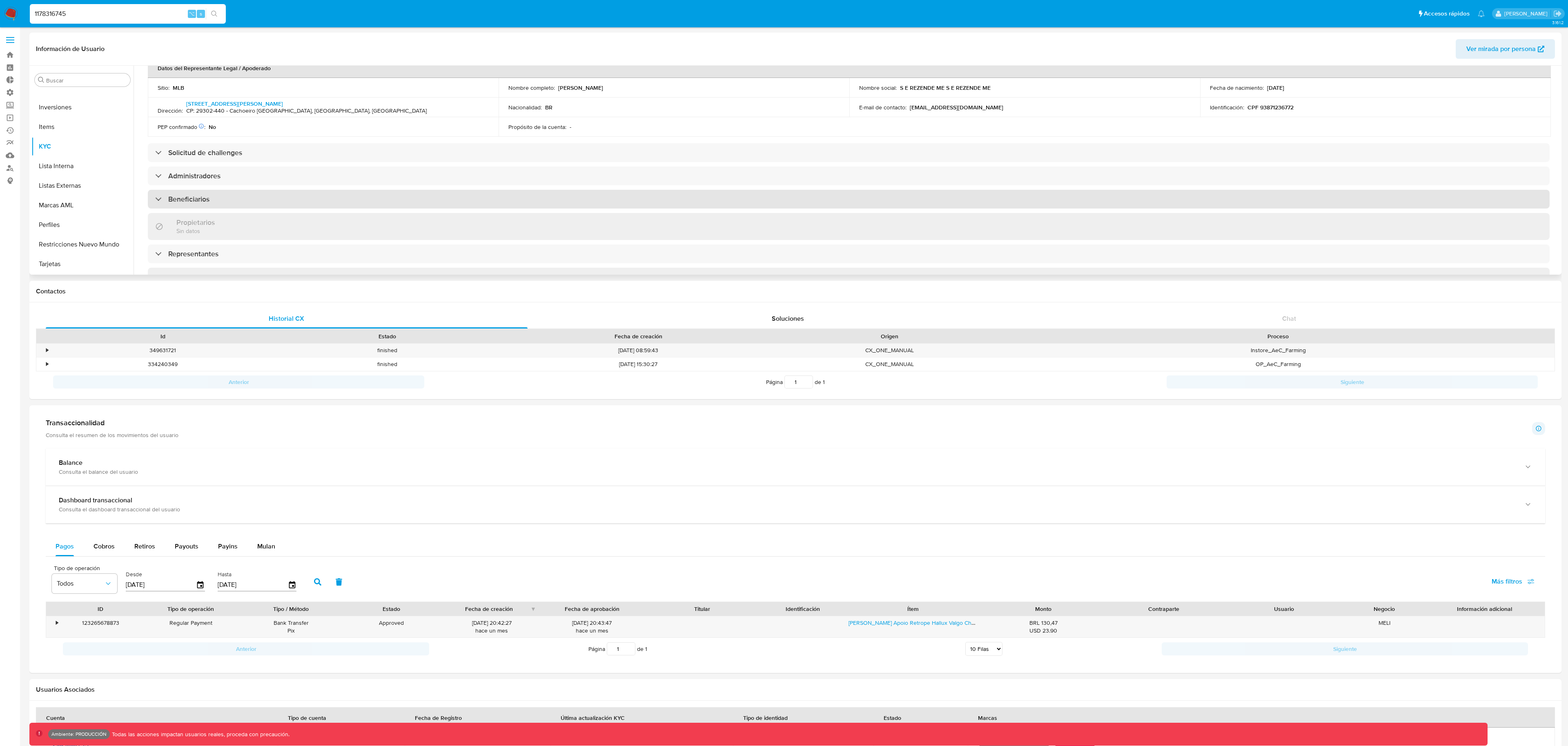
scroll to position [207, 0]
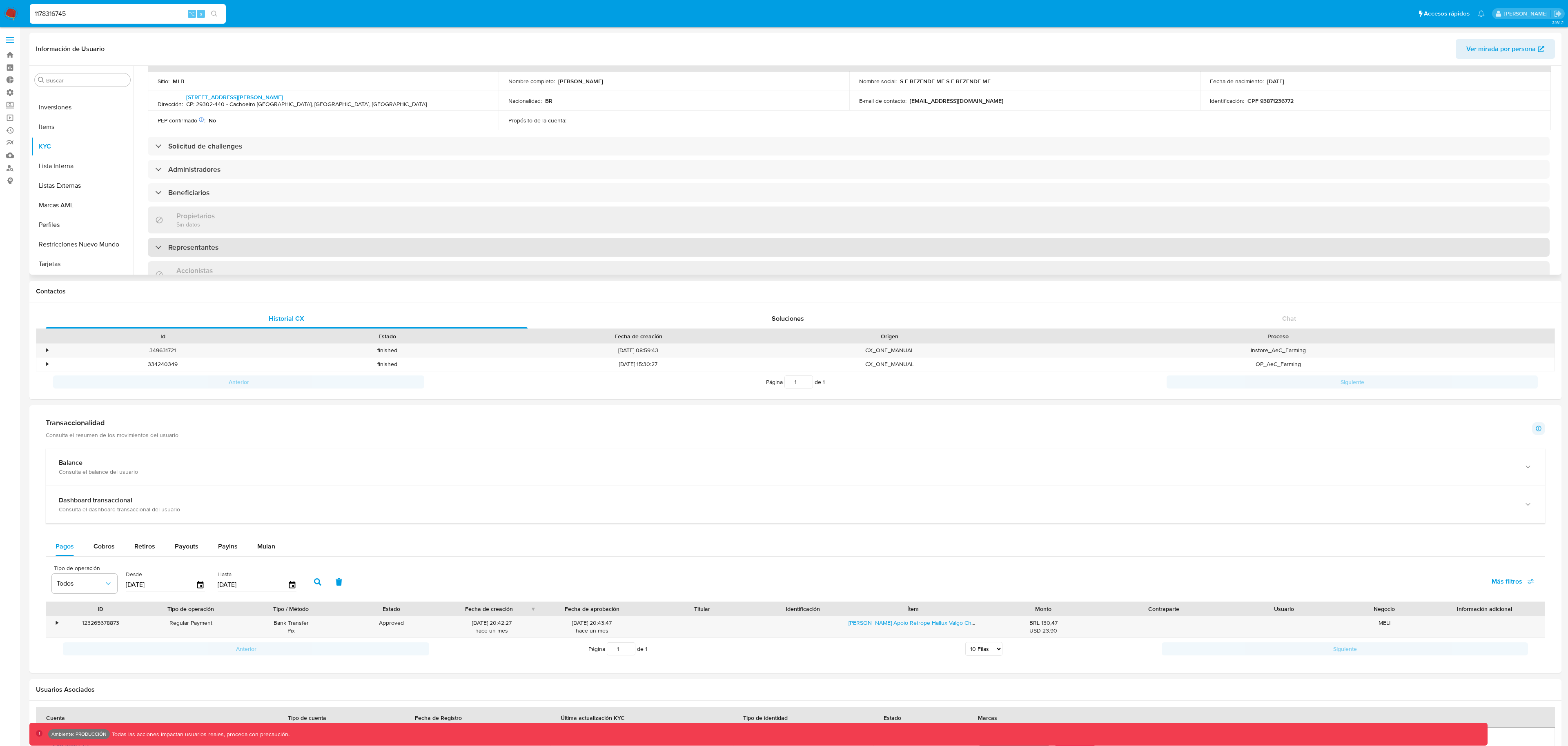
click at [163, 244] on div "Representantes" at bounding box center [187, 247] width 63 height 9
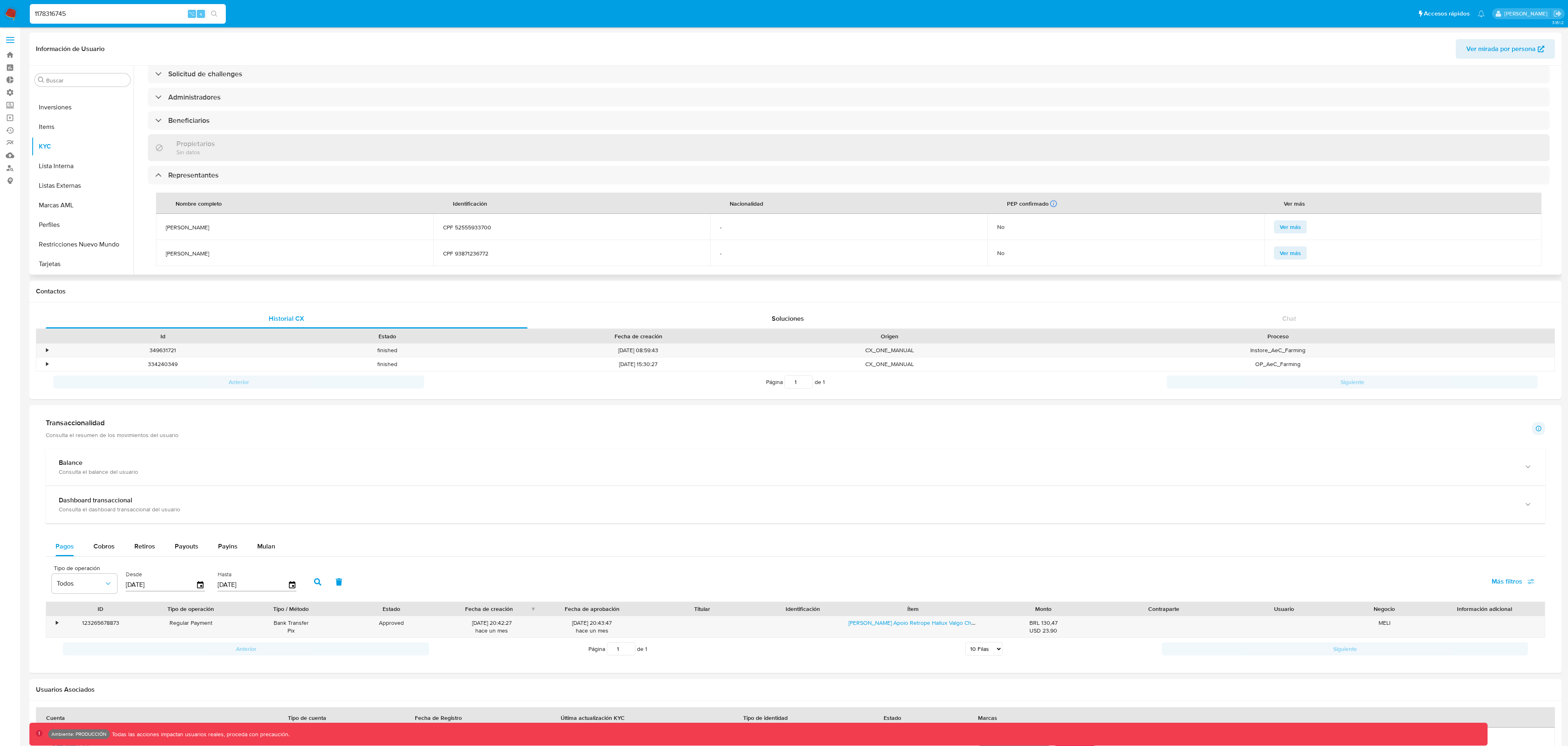
scroll to position [323, 0]
click at [110, 9] on input "1178316745" at bounding box center [128, 13] width 196 height 10
paste input "661935249"
type input "661935249"
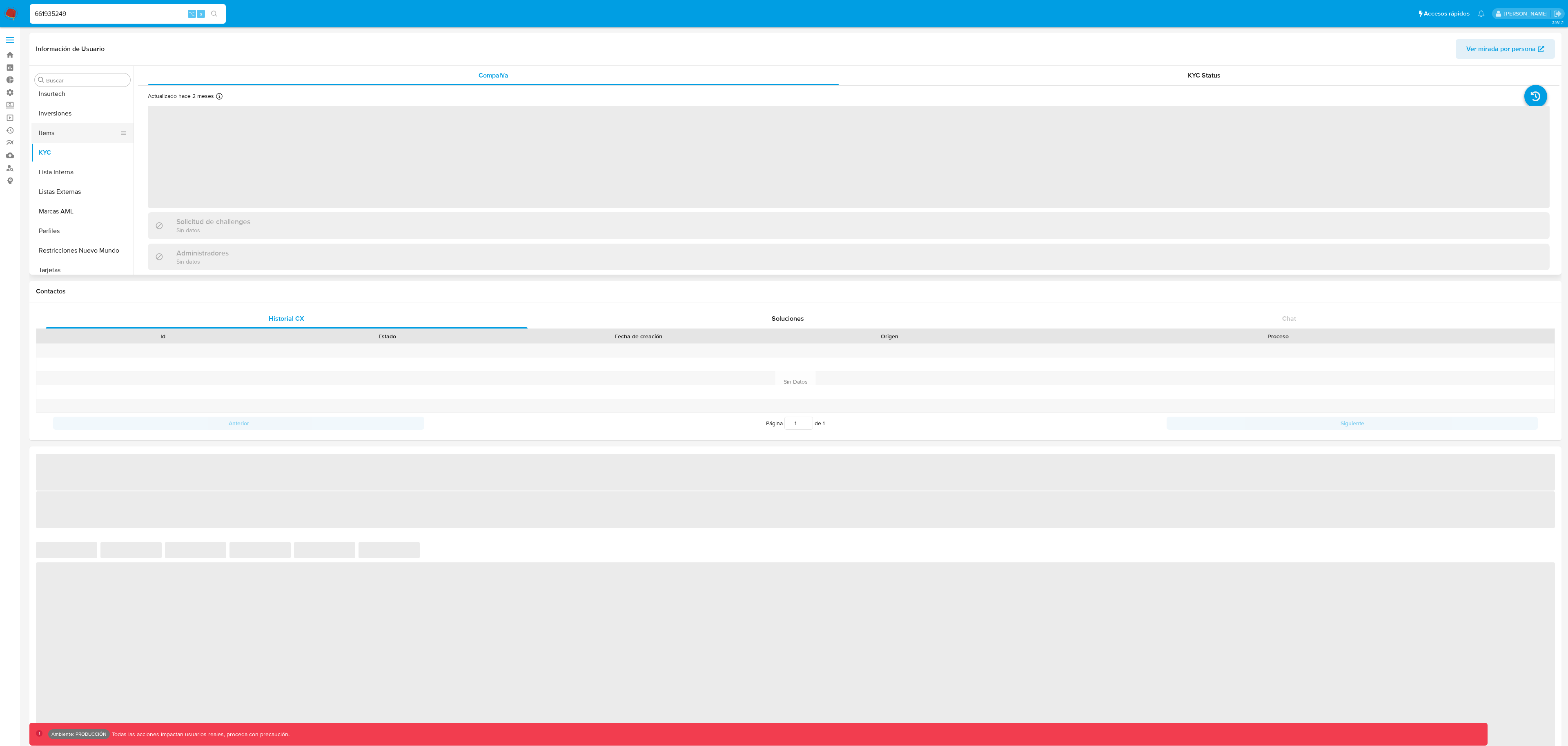
scroll to position [424, 0]
select select "10"
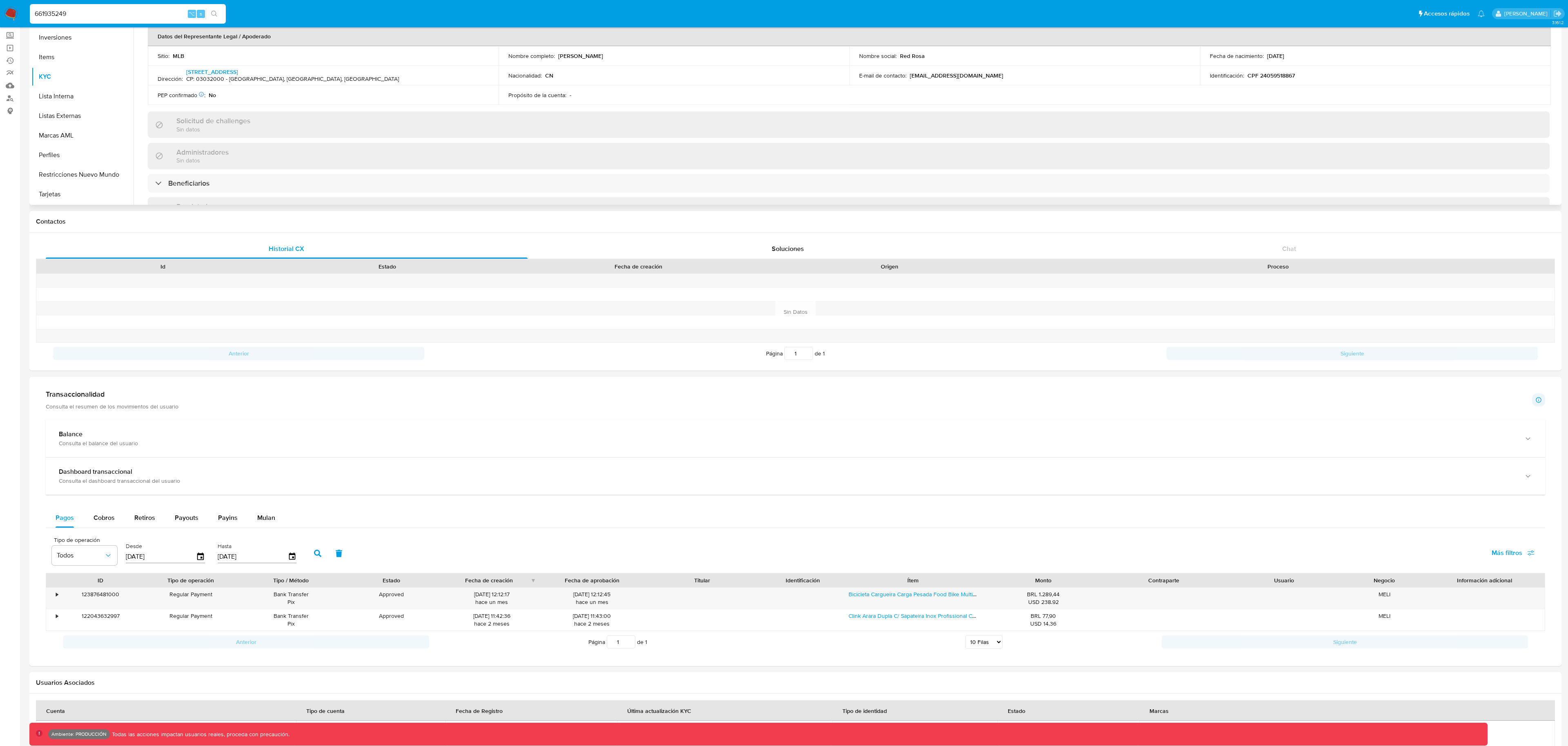
scroll to position [205, 0]
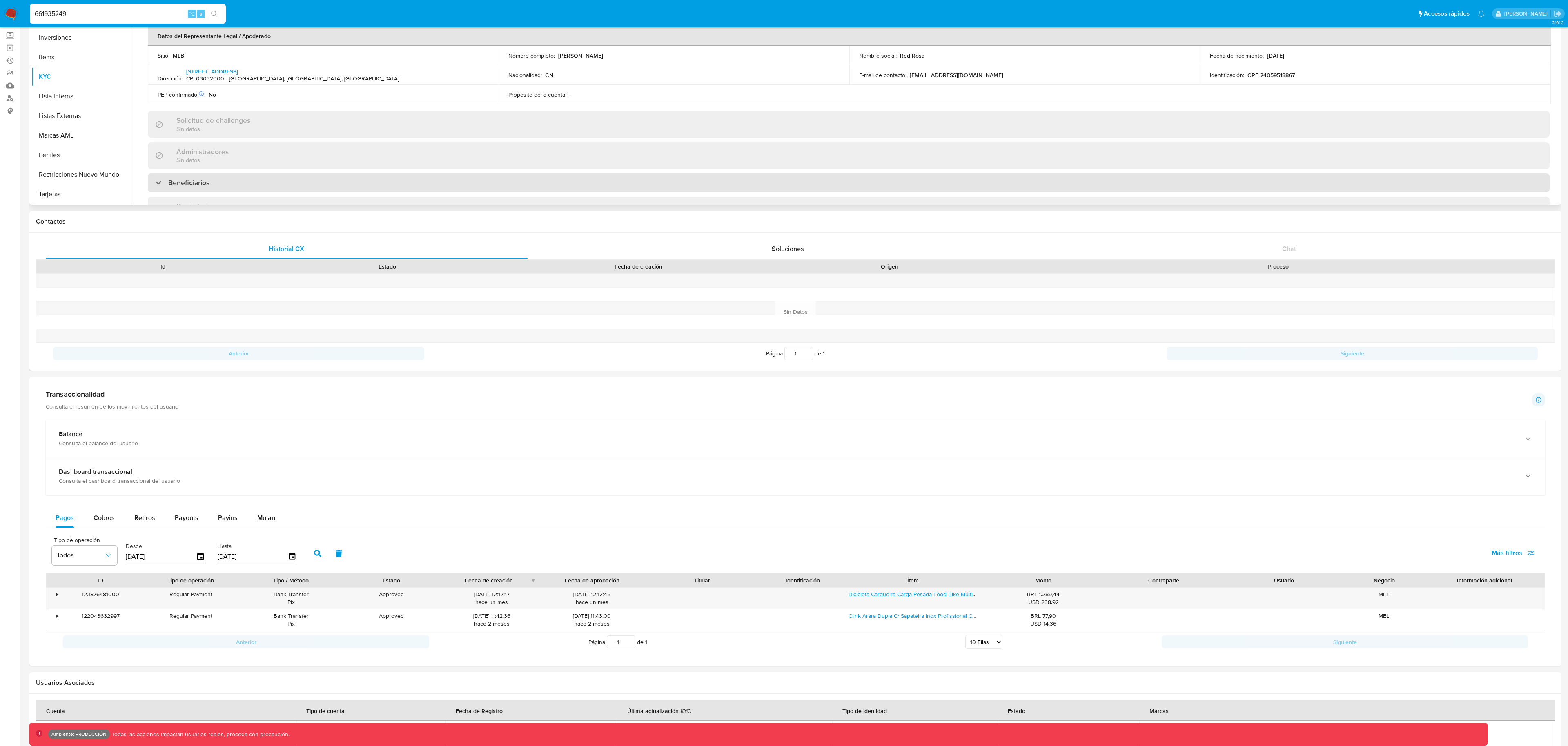
click at [164, 180] on div "Beneficiarios" at bounding box center [182, 183] width 54 height 9
click at [161, 181] on div "Beneficiarios" at bounding box center [182, 183] width 54 height 9
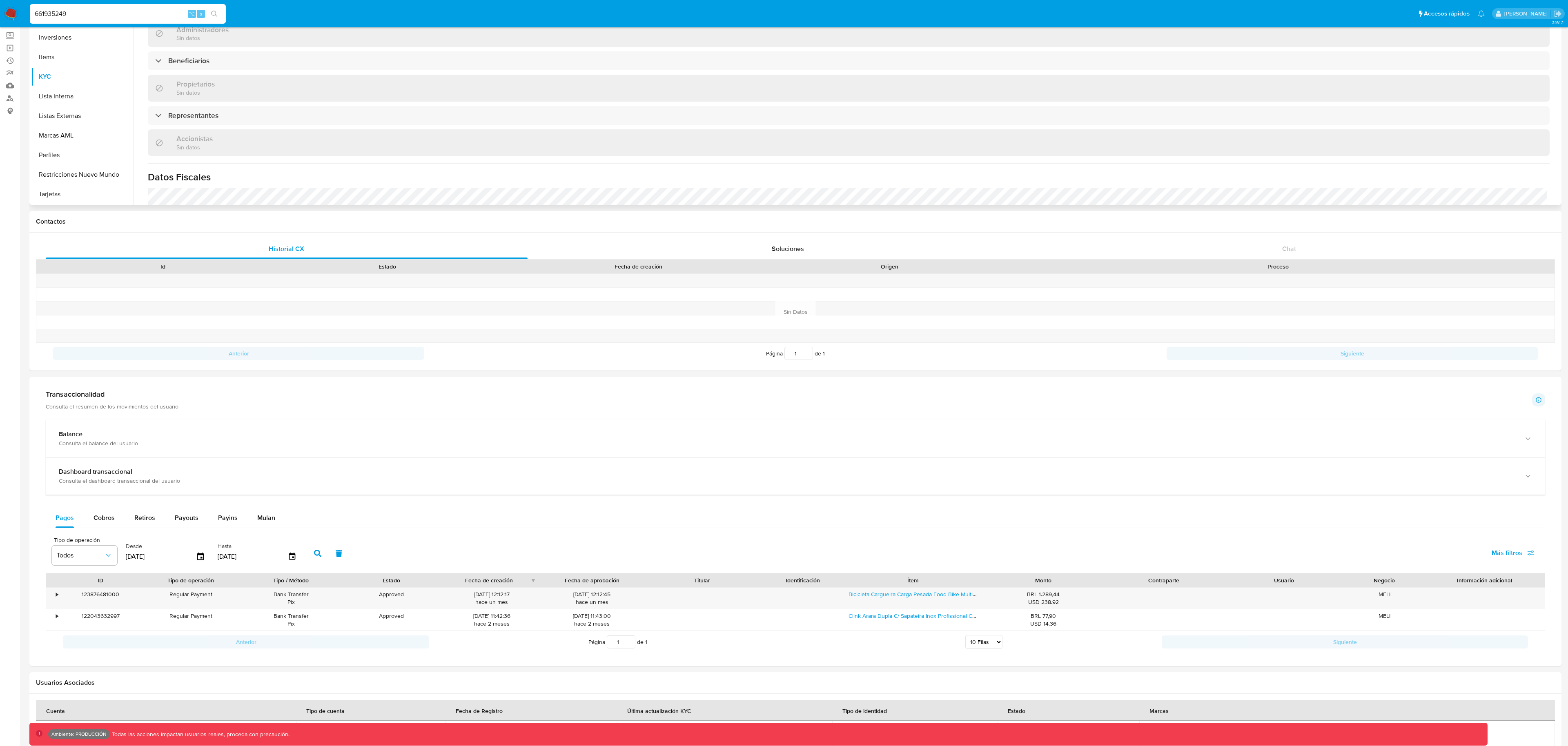
scroll to position [324, 0]
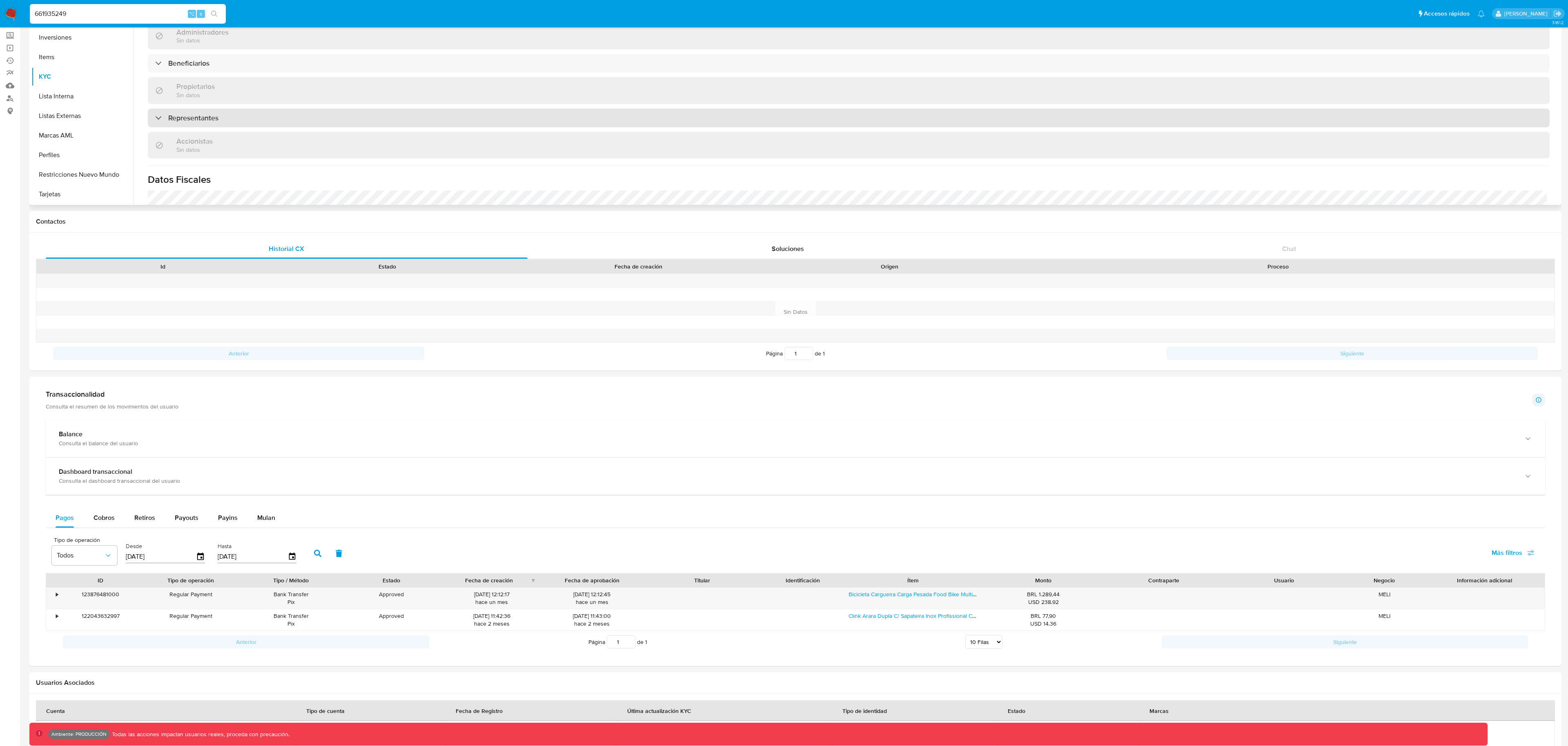
click at [153, 119] on div "Representantes" at bounding box center [849, 117] width 1402 height 19
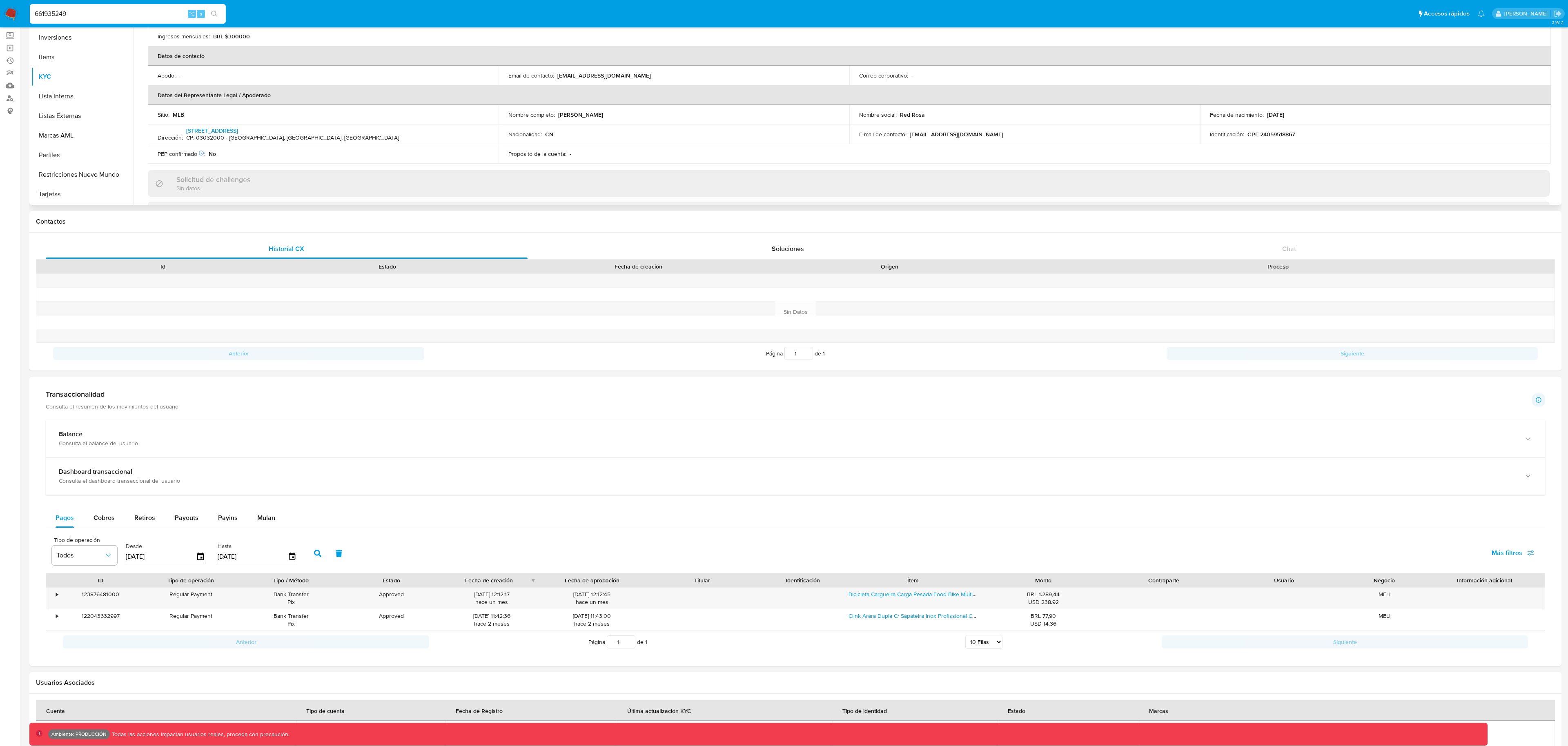
scroll to position [142, 0]
click at [1279, 138] on p "CPF 24059518867" at bounding box center [1271, 138] width 47 height 7
copy p "24059518867"
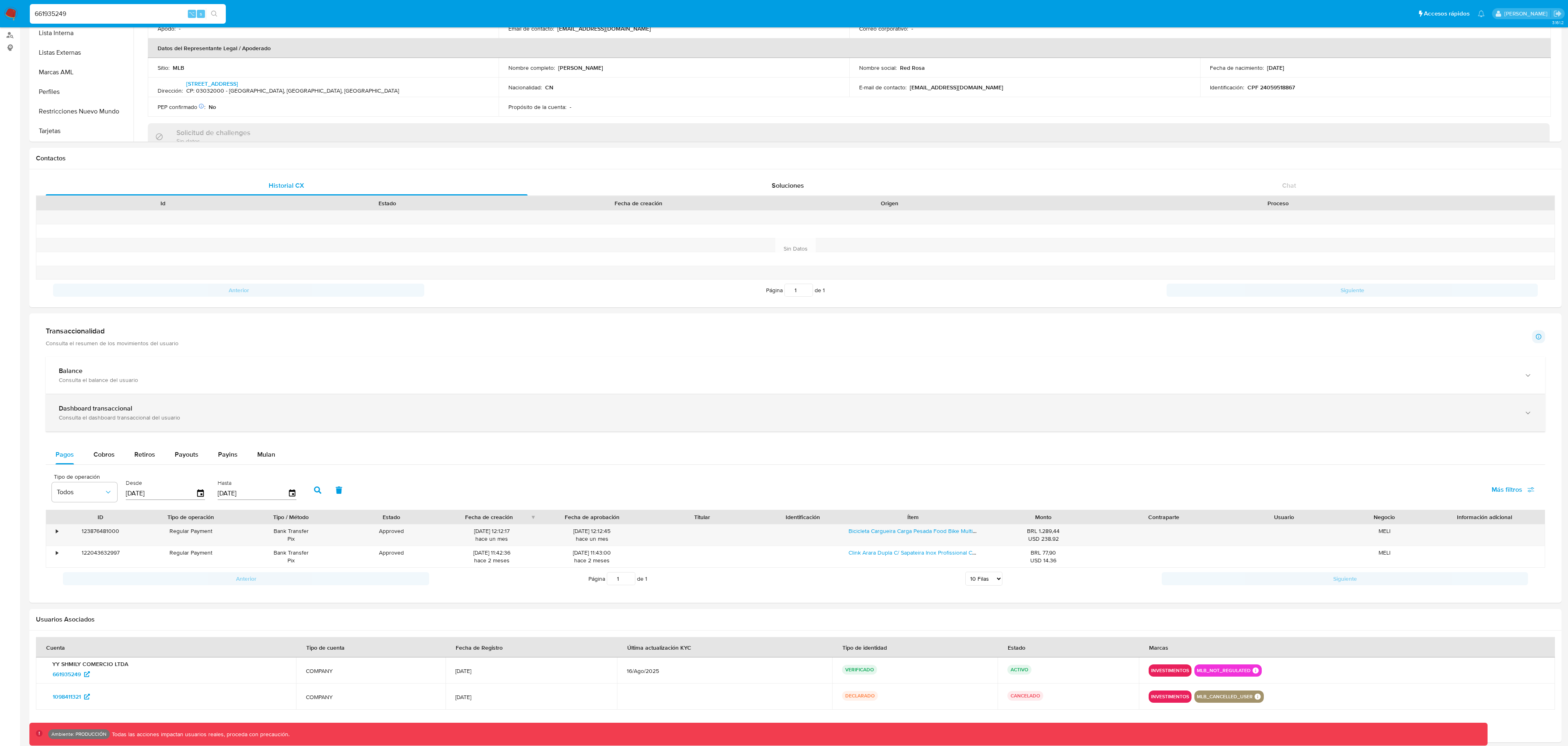
scroll to position [168, 0]
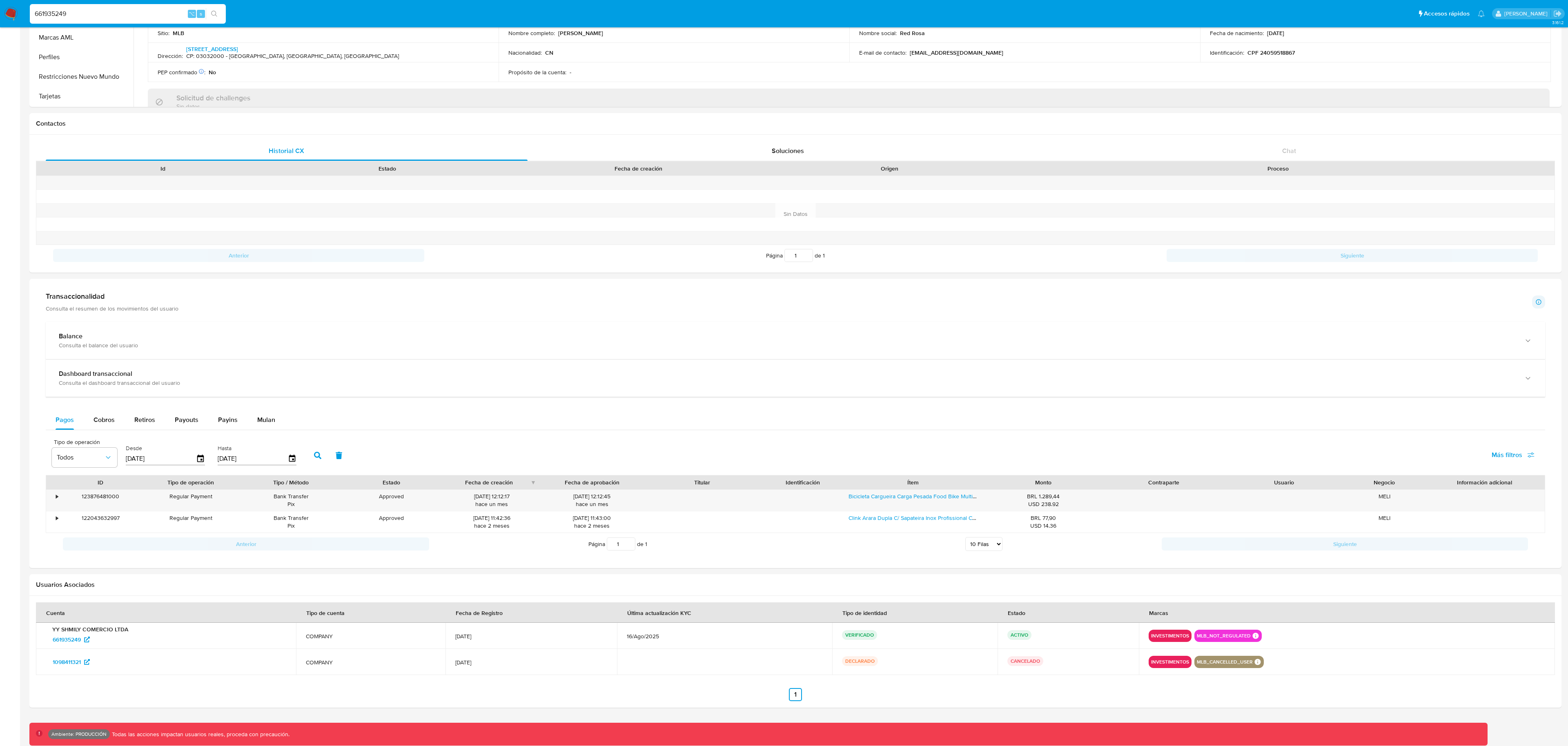
click at [131, 17] on input "661935249" at bounding box center [128, 13] width 196 height 10
click at [131, 16] on input "661935249" at bounding box center [128, 13] width 196 height 10
paste input "1188207625"
type input "1188207625"
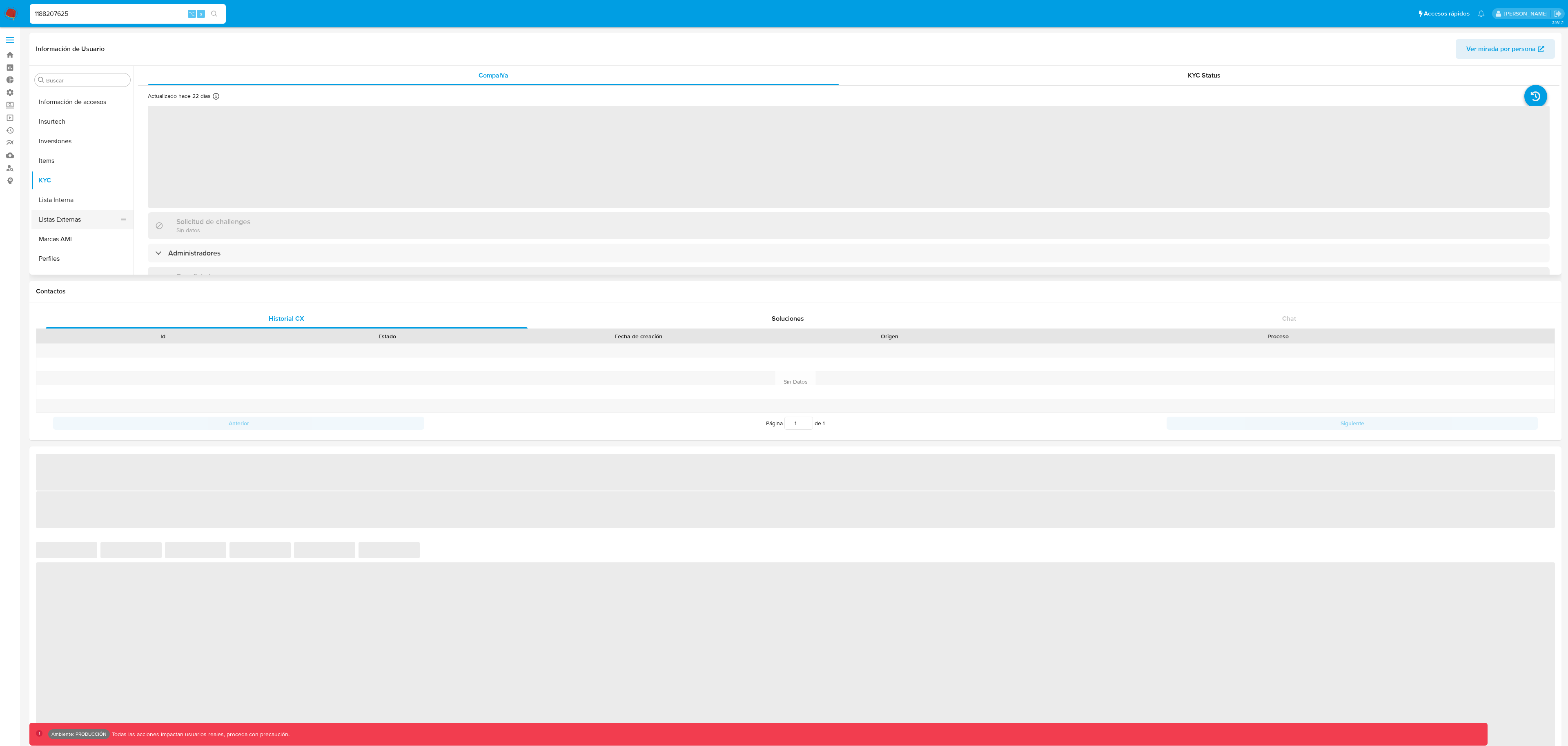
scroll to position [424, 0]
select select "10"
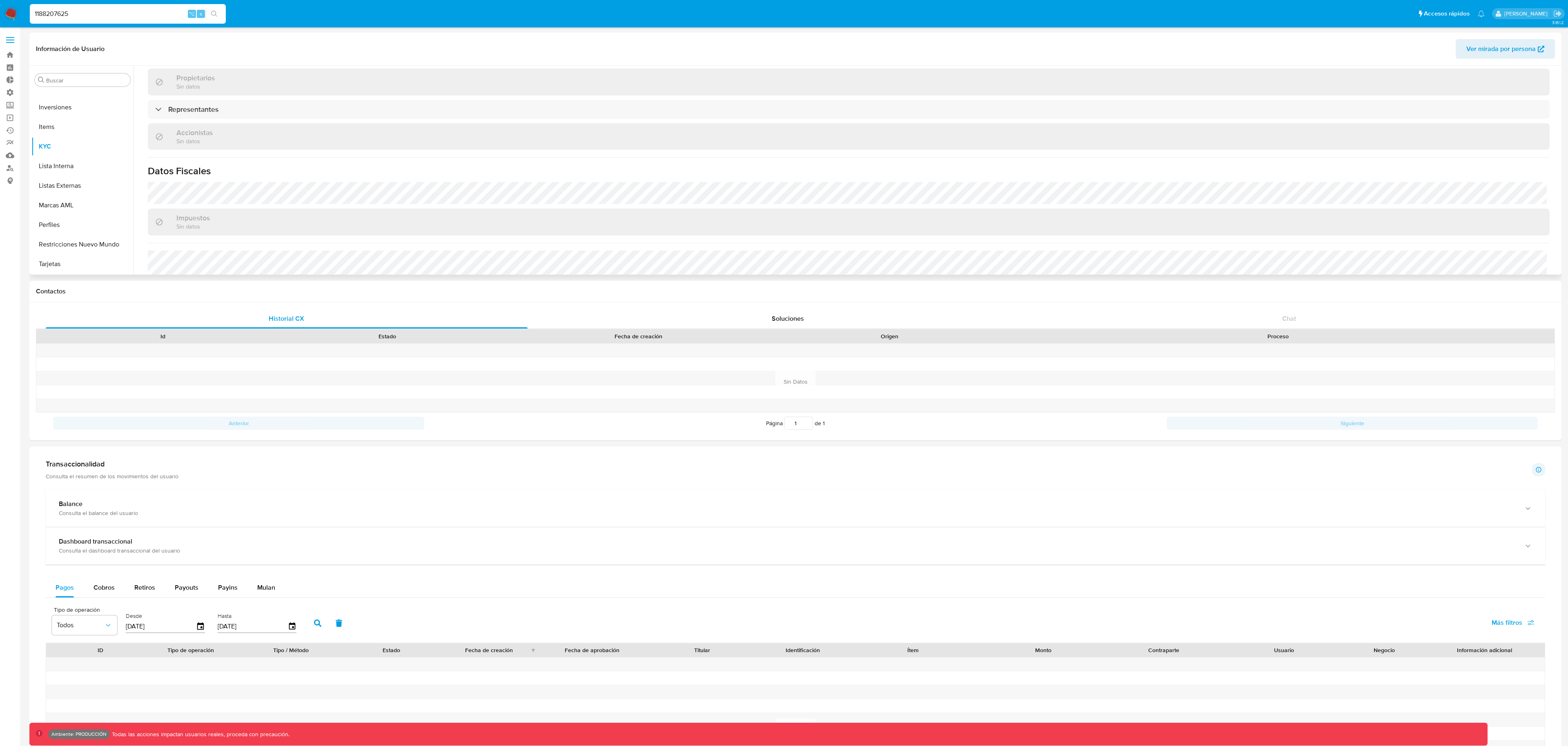
scroll to position [400, 0]
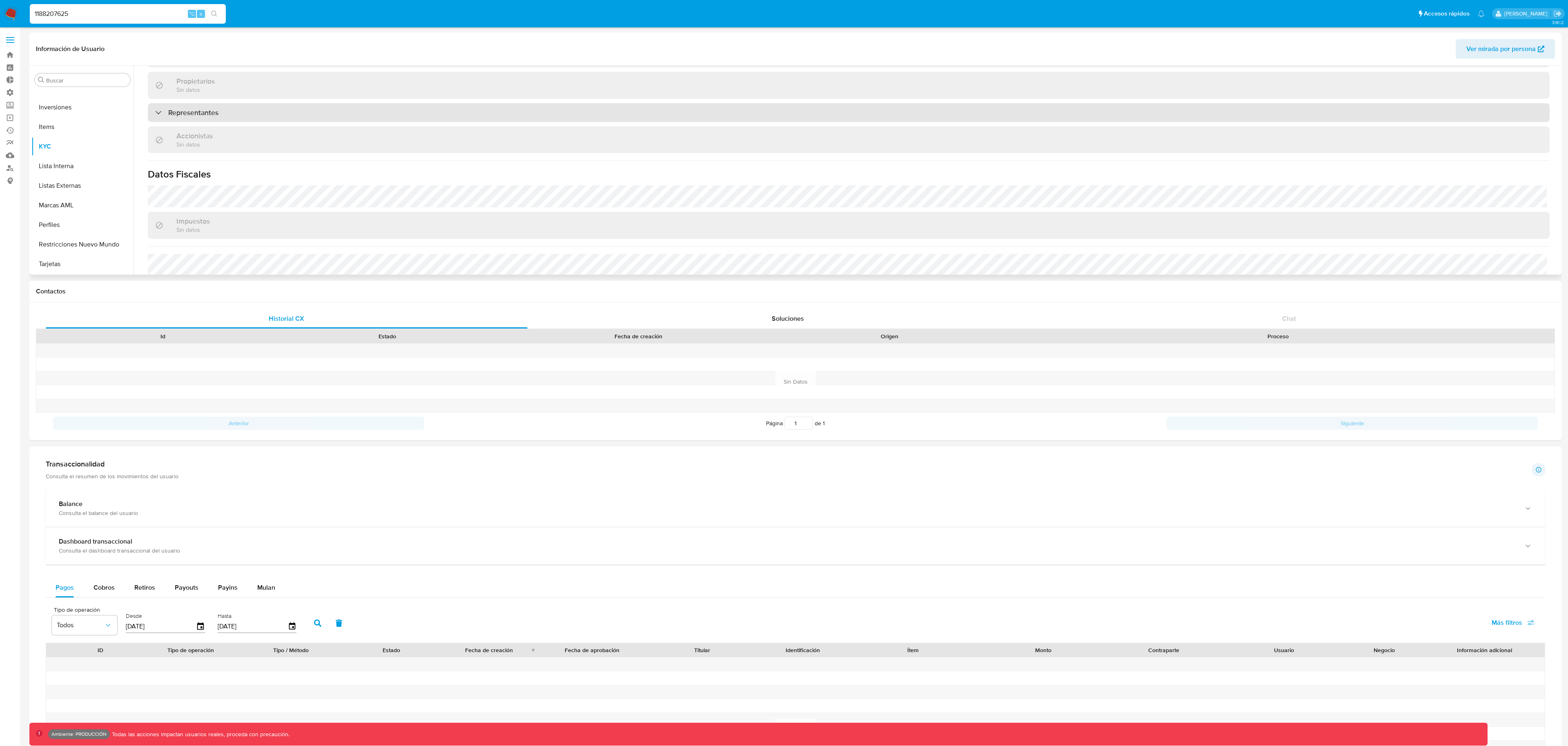
click at [186, 117] on h3 "Representantes" at bounding box center [193, 113] width 51 height 9
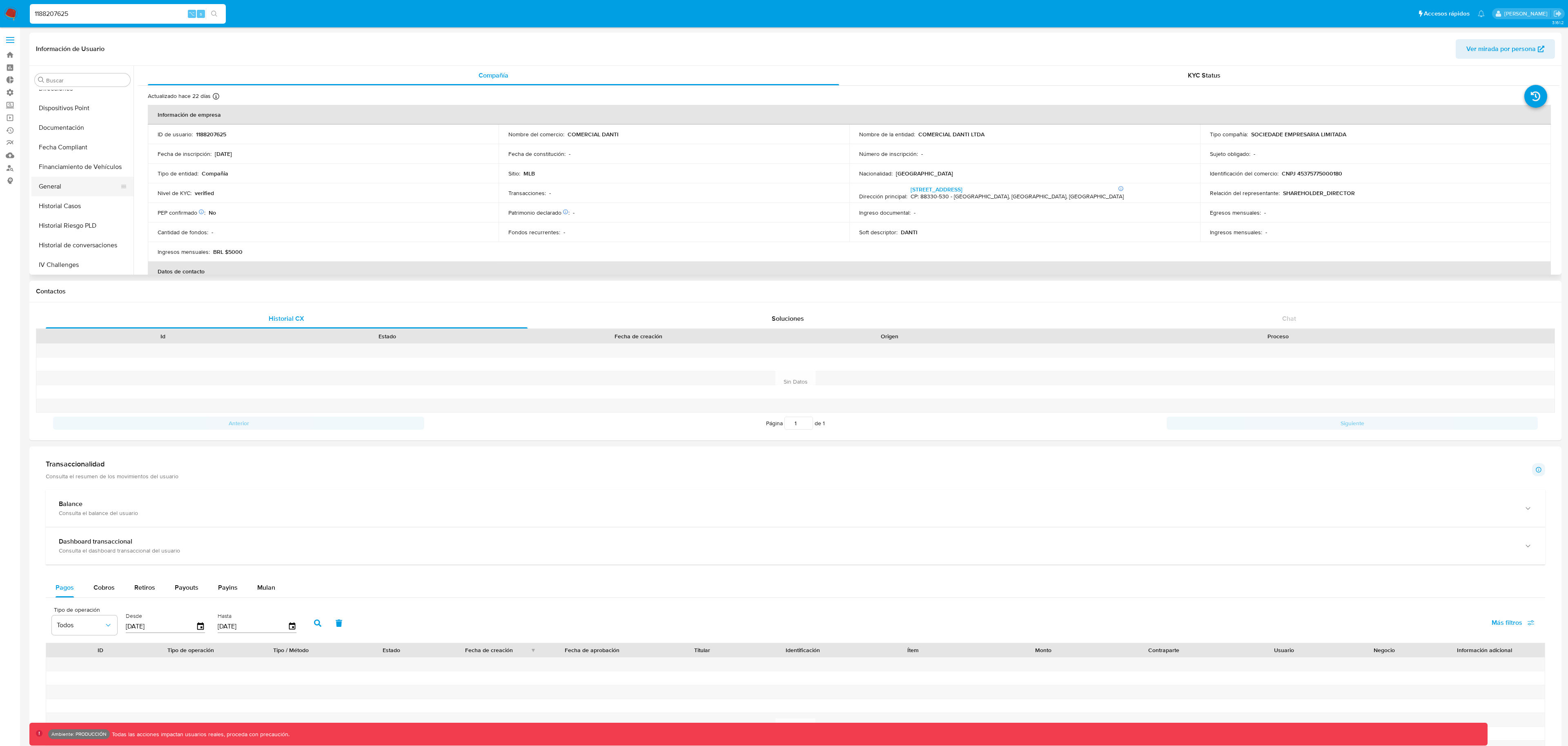
scroll to position [207, 0]
click at [85, 192] on button "General" at bounding box center [79, 186] width 96 height 19
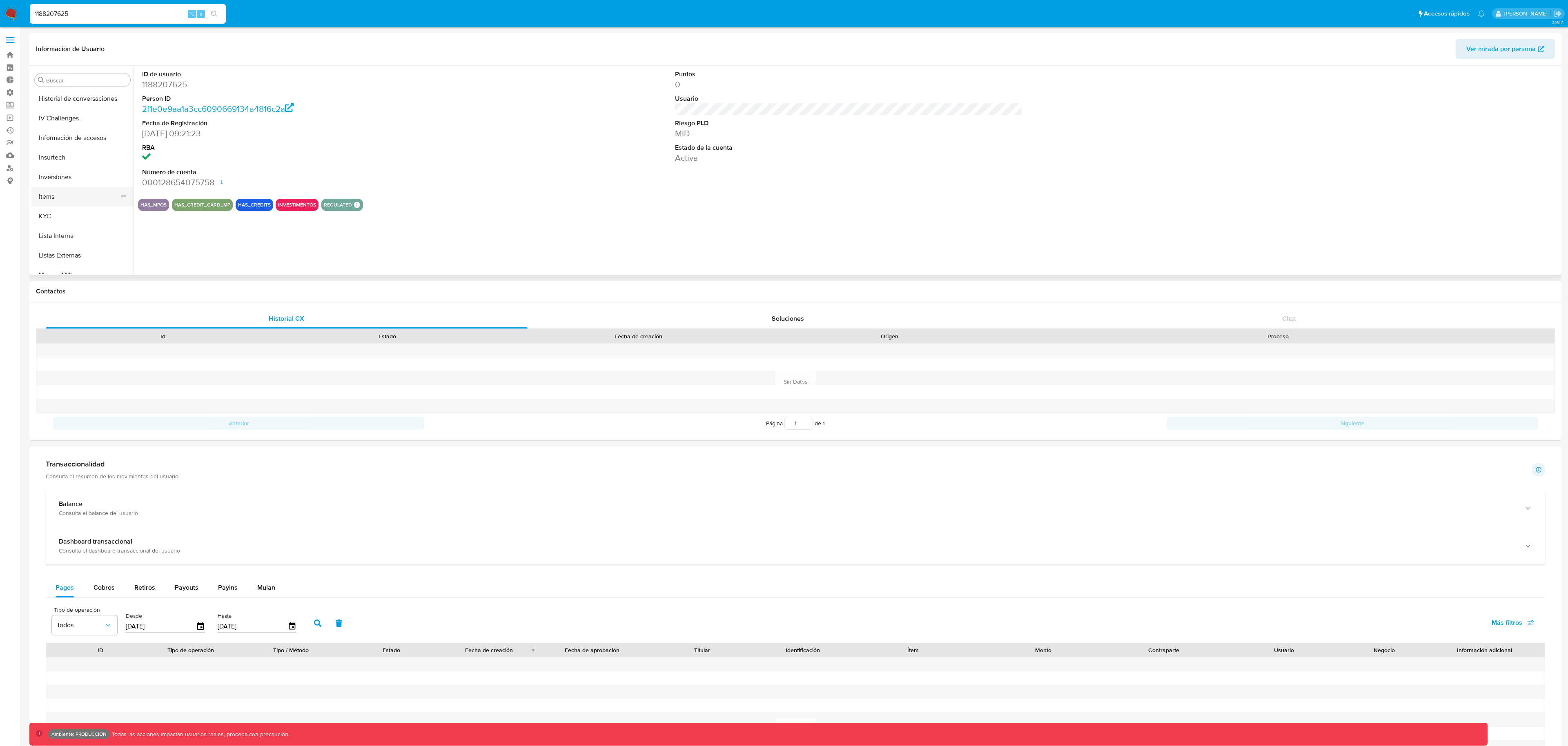
scroll to position [355, 0]
click at [72, 215] on button "KYC" at bounding box center [79, 215] width 96 height 19
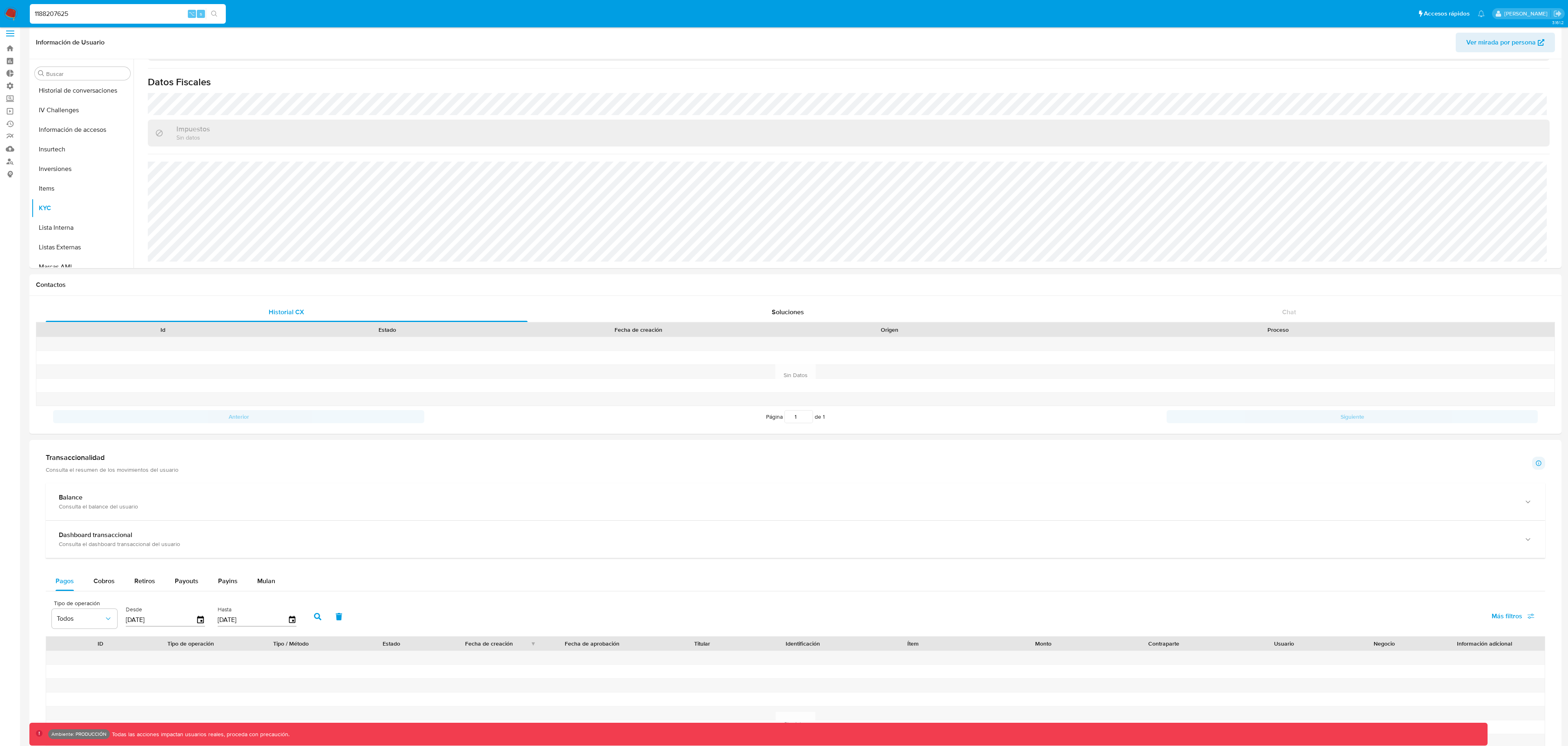
scroll to position [0, 0]
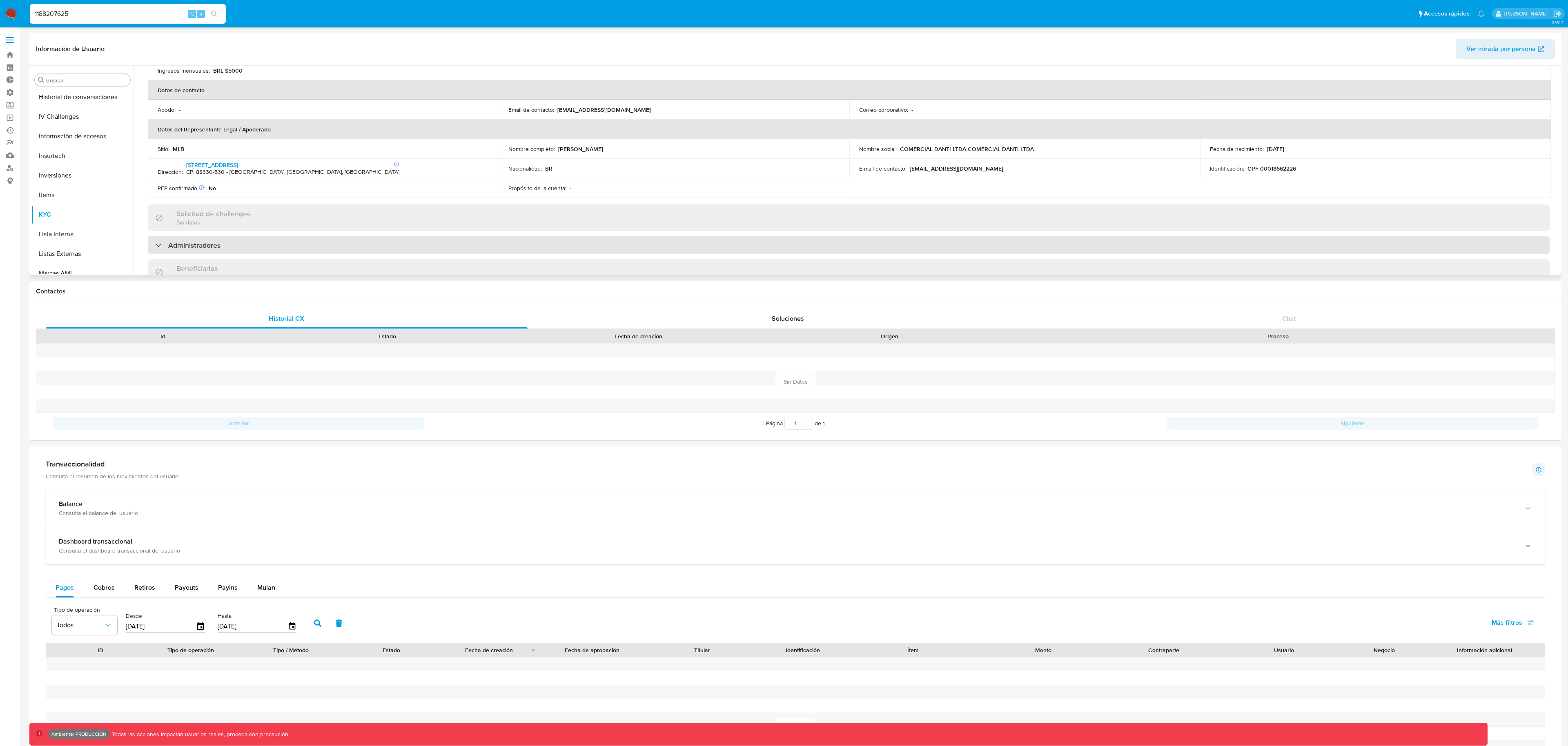
click at [492, 240] on div "Administradores" at bounding box center [849, 245] width 1402 height 19
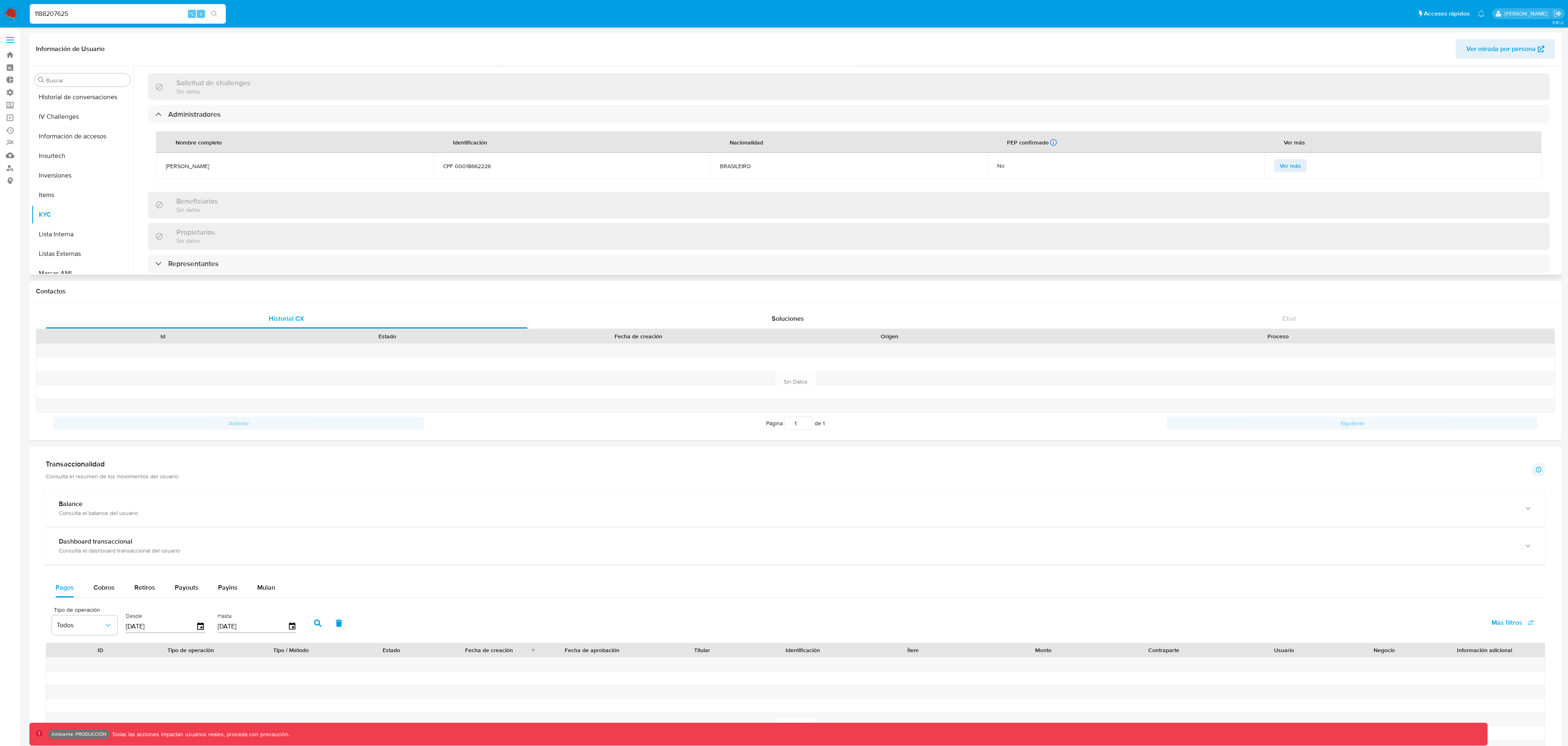
scroll to position [339, 0]
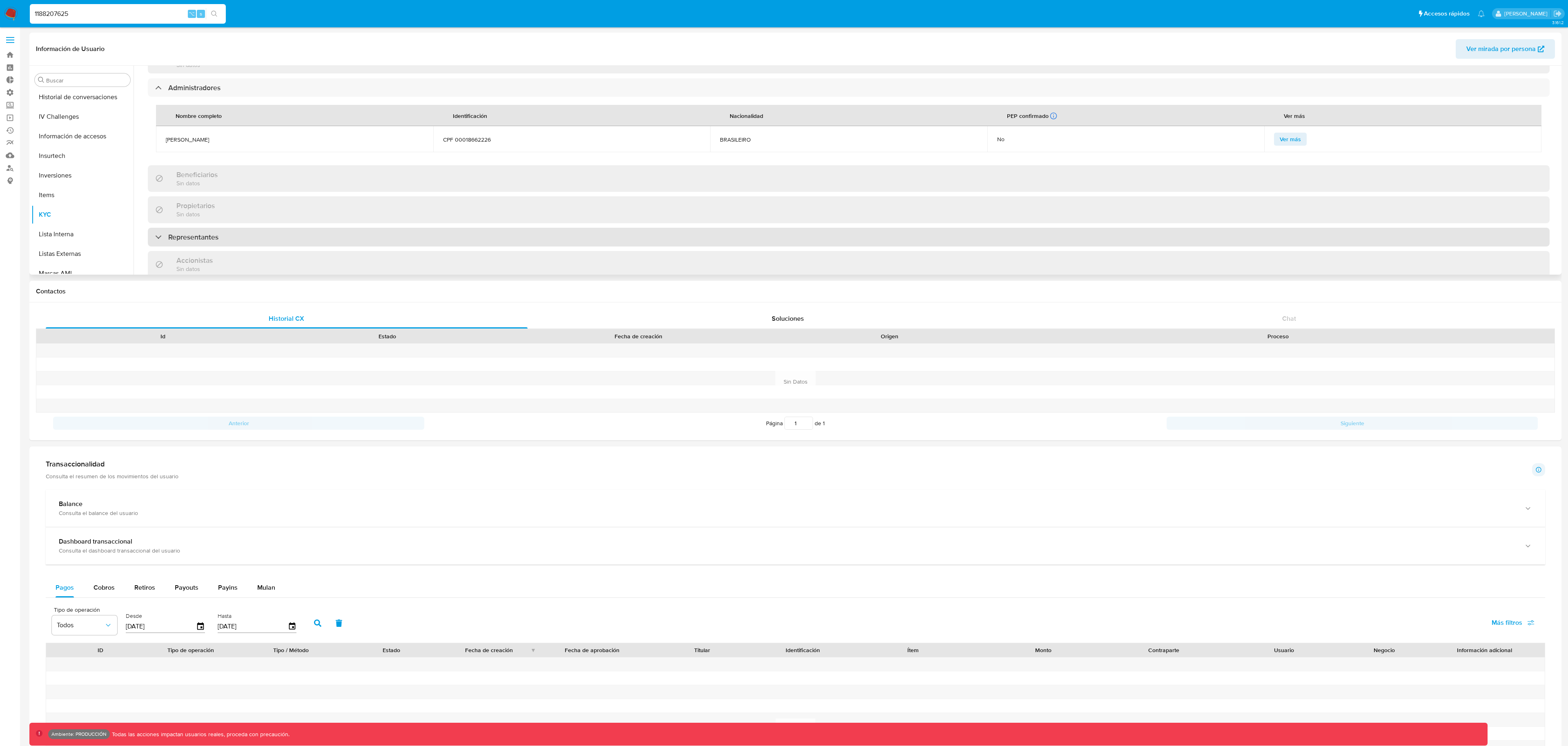
click at [438, 244] on div "Representantes" at bounding box center [849, 237] width 1402 height 19
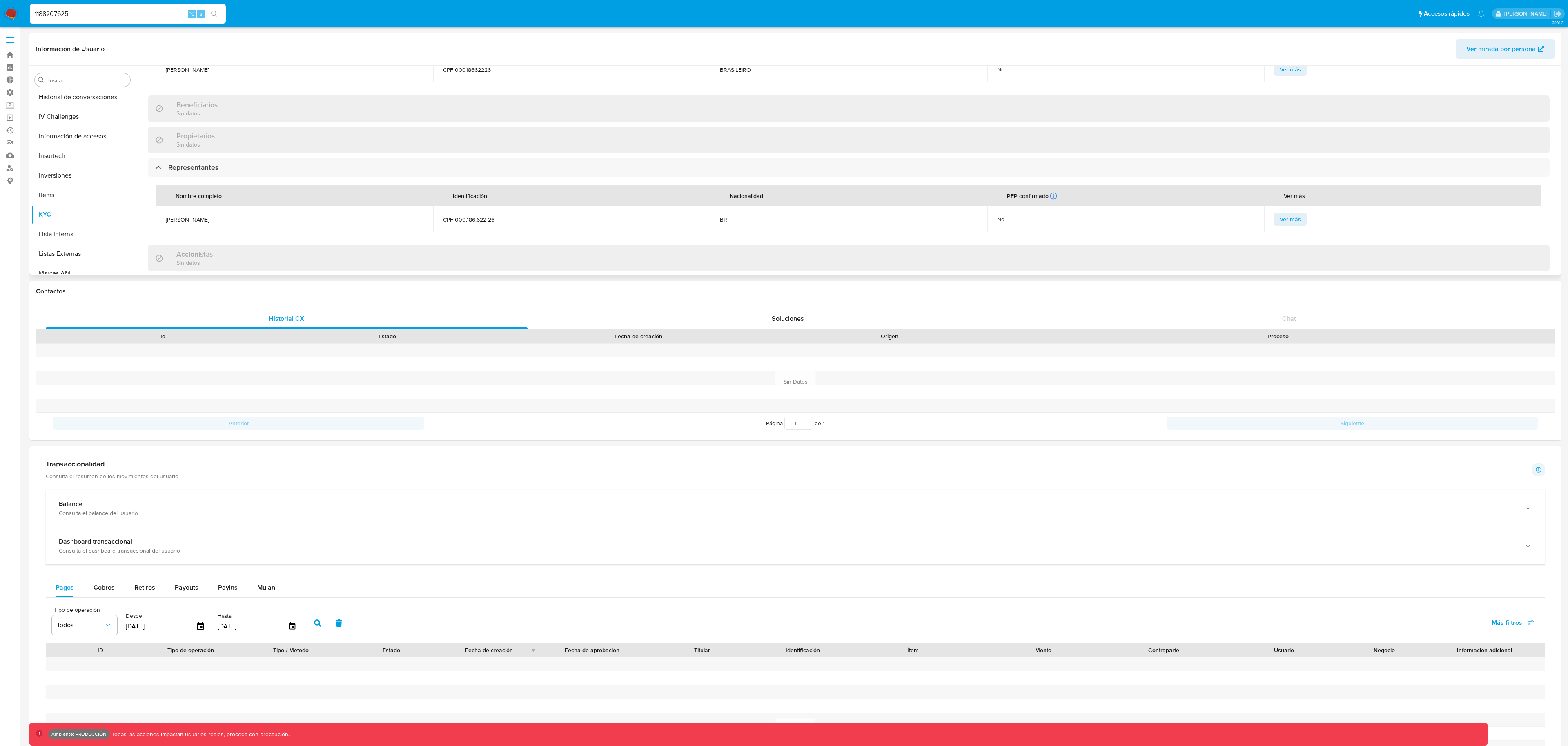
scroll to position [400, 0]
click at [1289, 231] on span "Ver más" at bounding box center [1290, 227] width 21 height 12
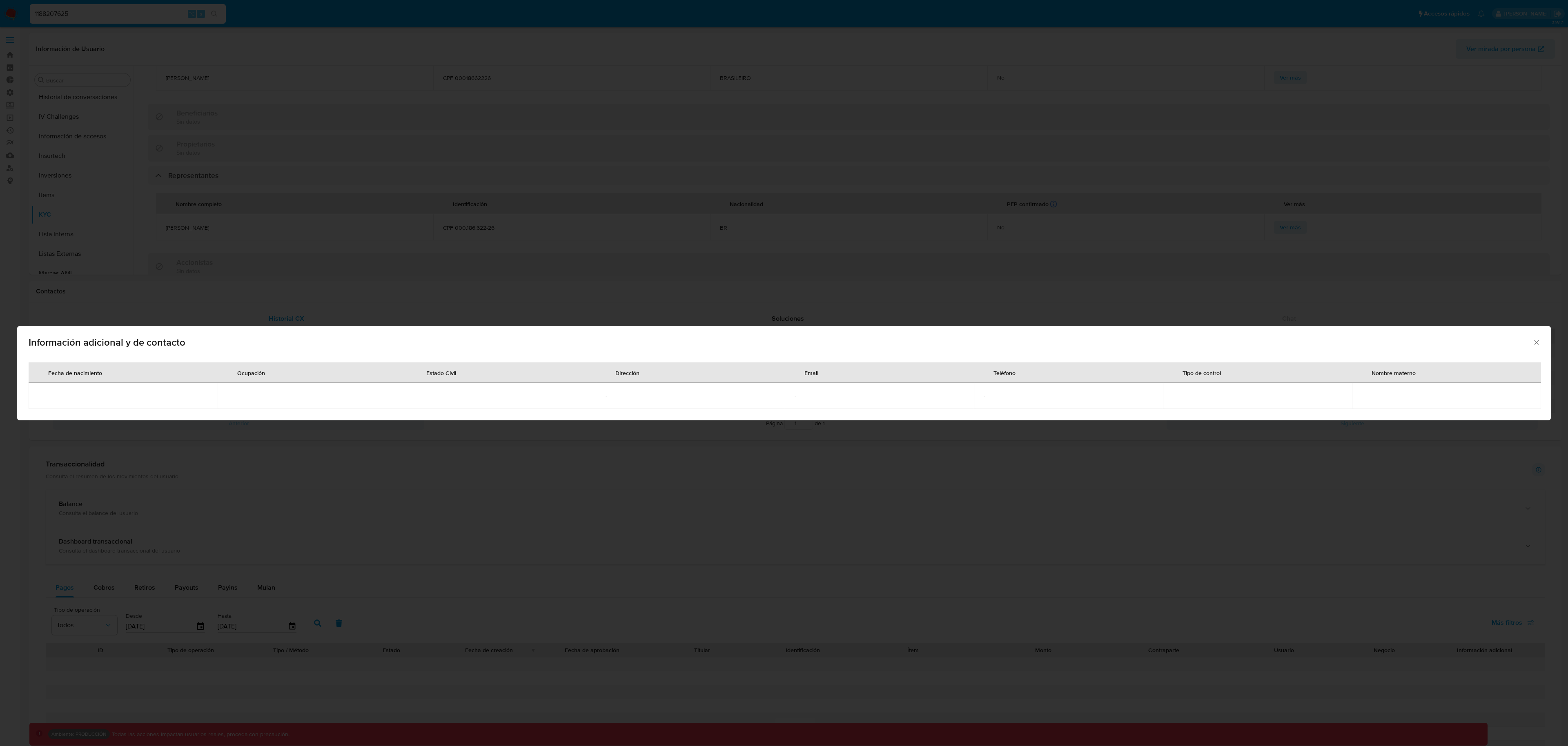
click at [1534, 343] on icon "Cerrar" at bounding box center [1536, 342] width 8 height 8
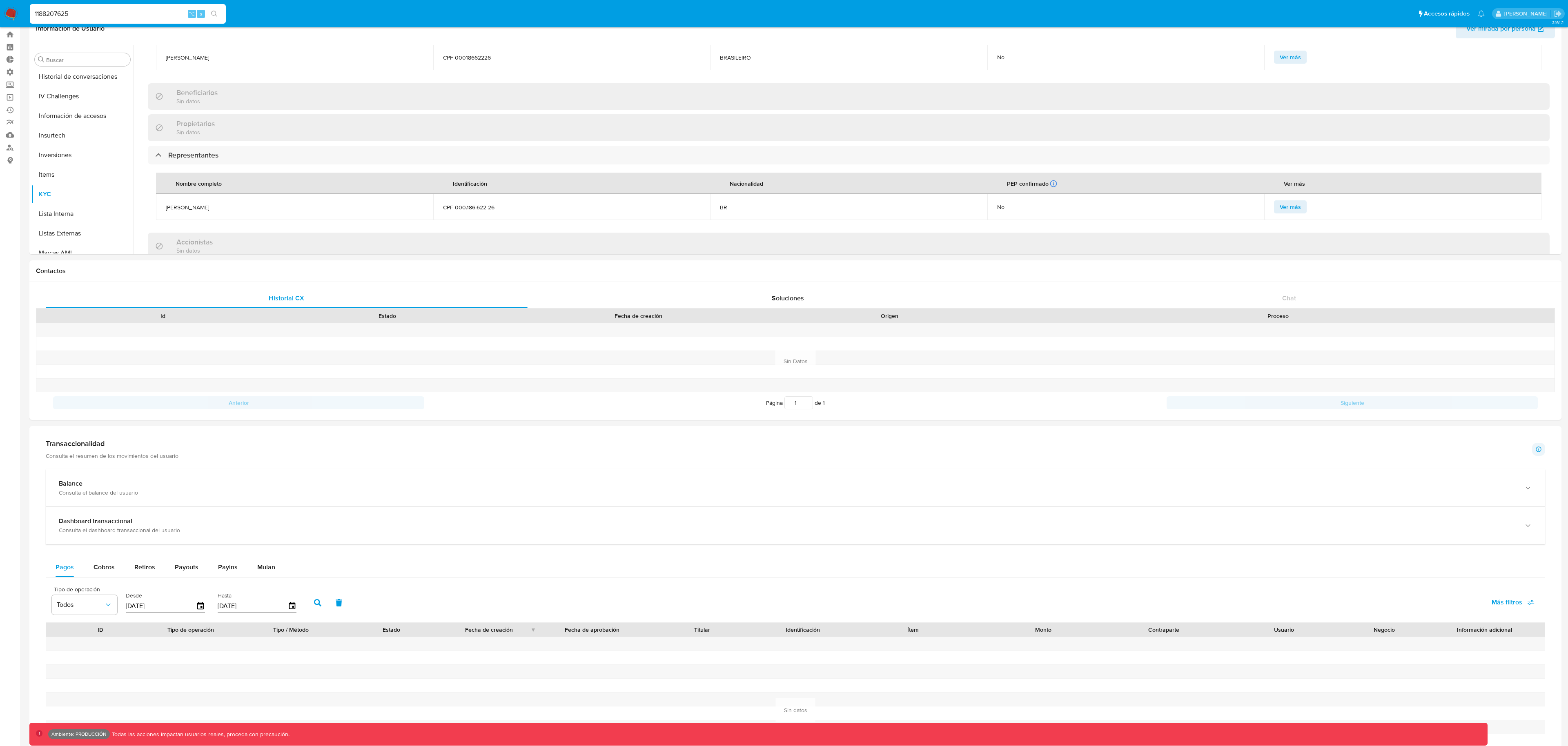
scroll to position [0, 0]
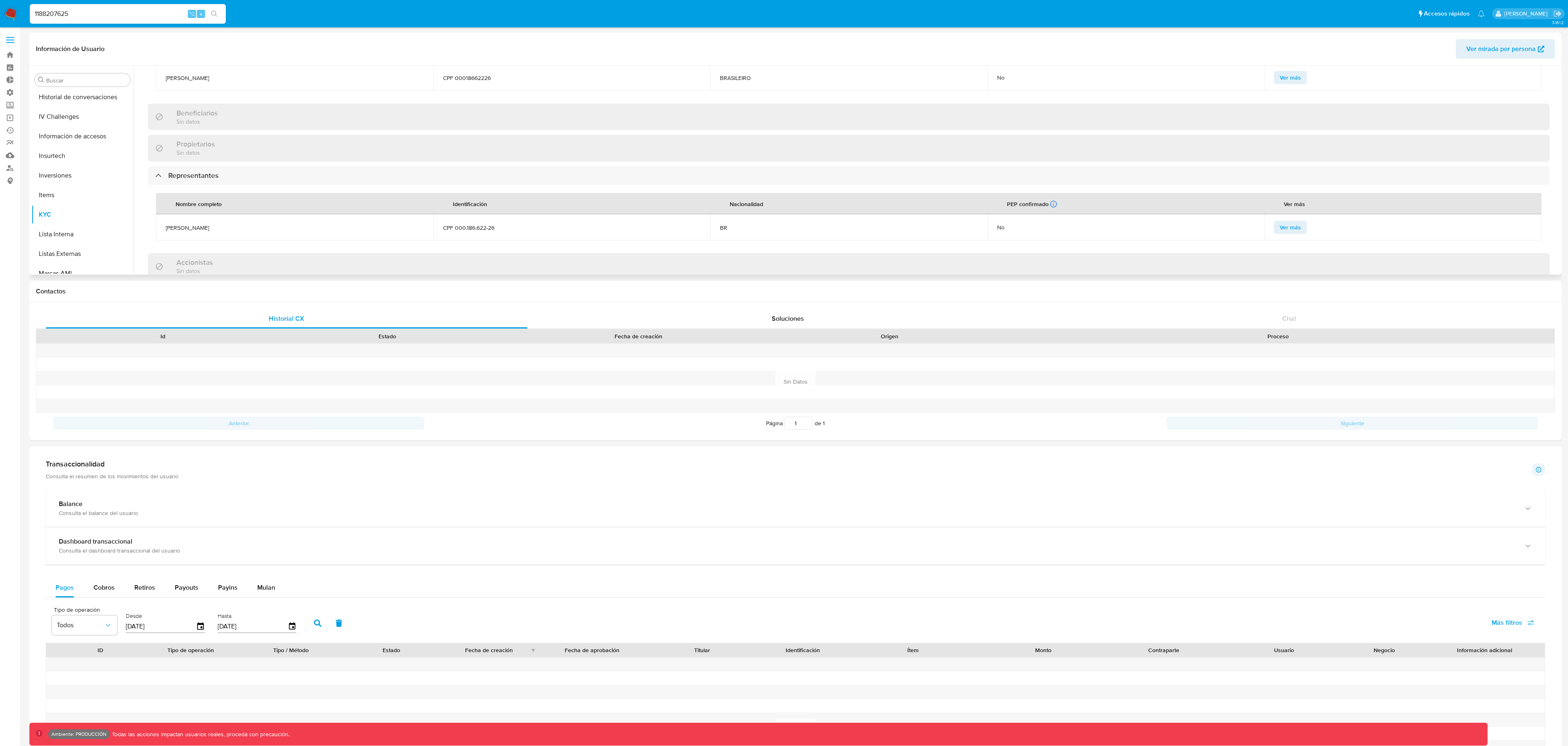
click at [1503, 44] on span "Ver mirada por persona" at bounding box center [1501, 49] width 69 height 19
click at [94, 10] on input "1188207625" at bounding box center [128, 13] width 196 height 10
paste input "378917559"
type input "378917559"
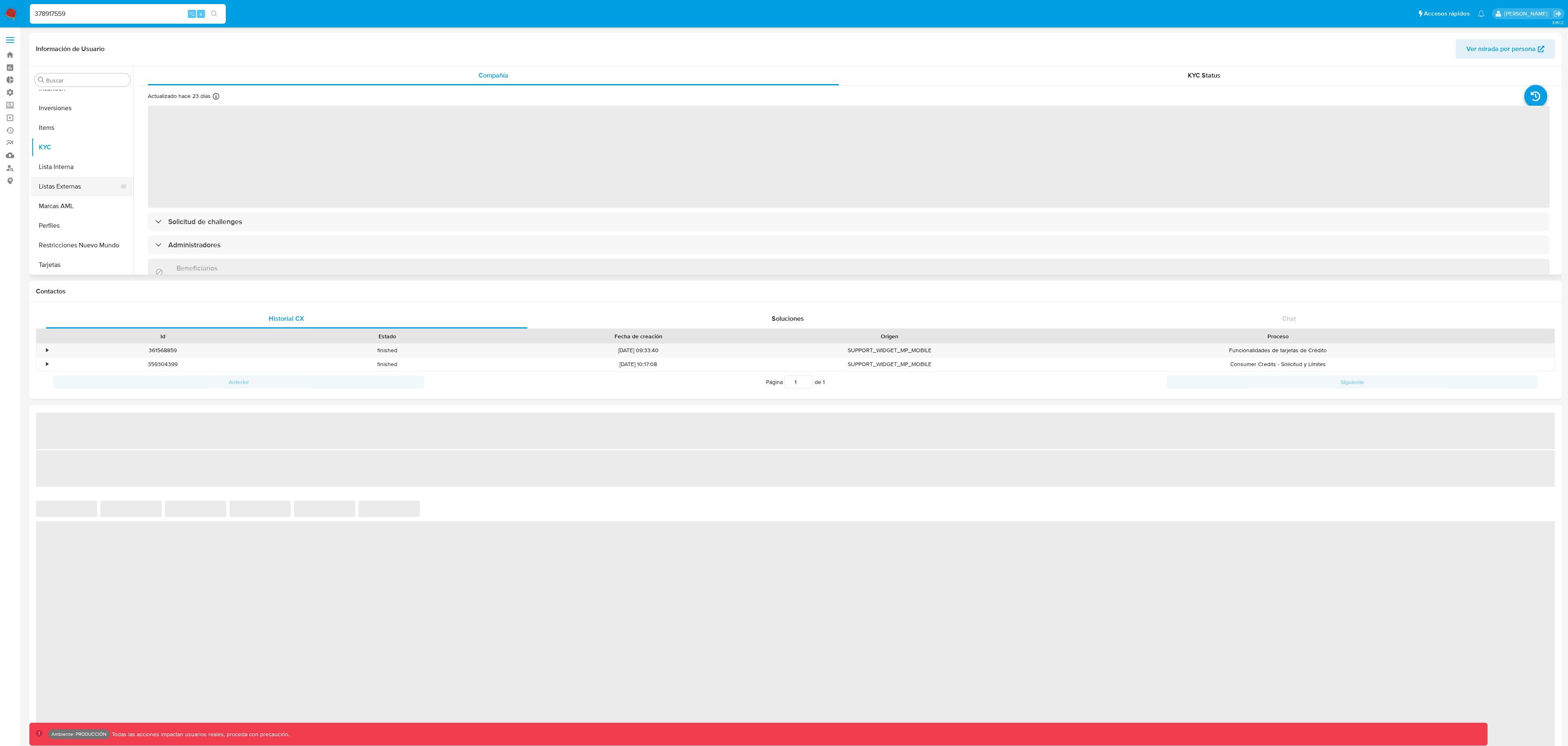
scroll to position [424, 0]
select select "10"
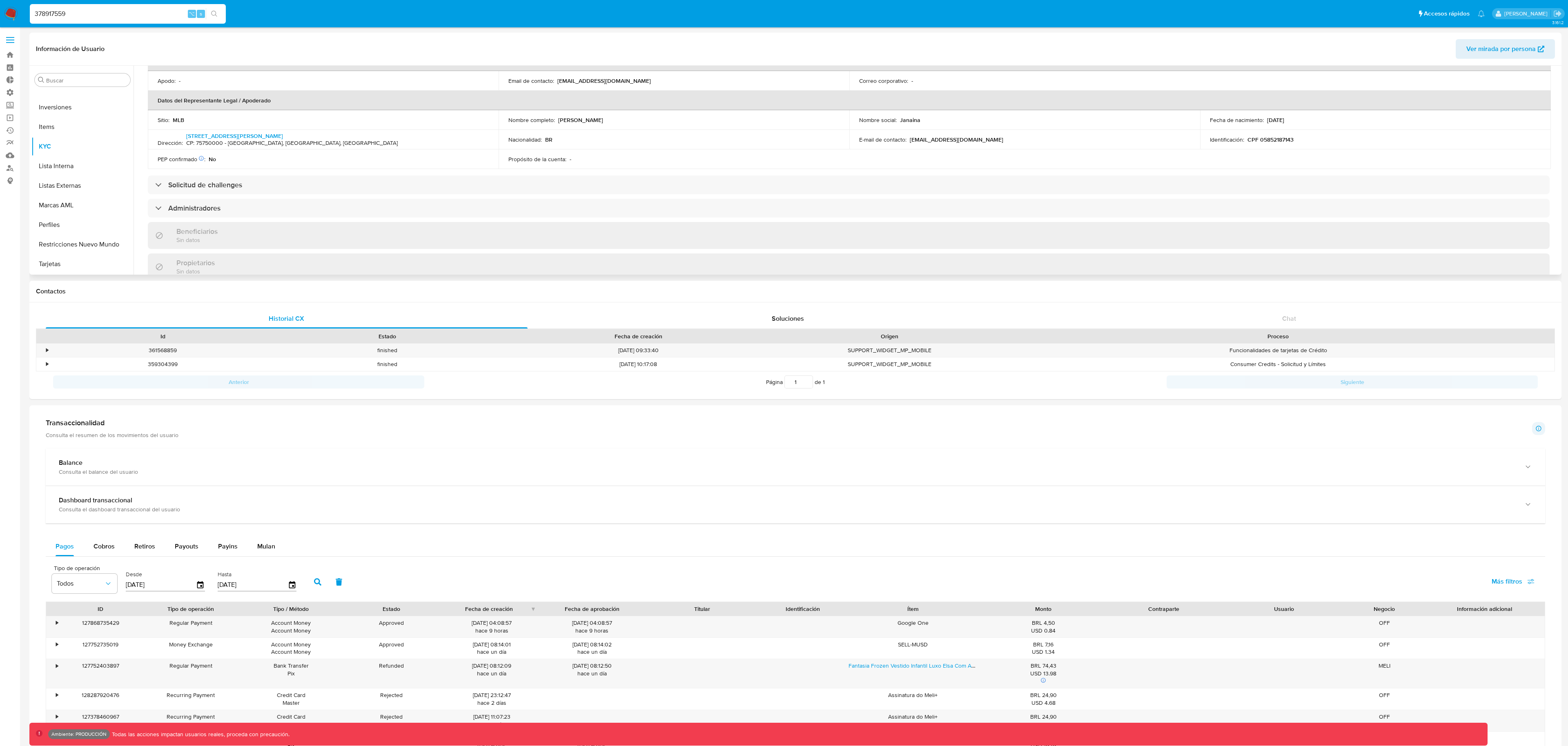
scroll to position [217, 0]
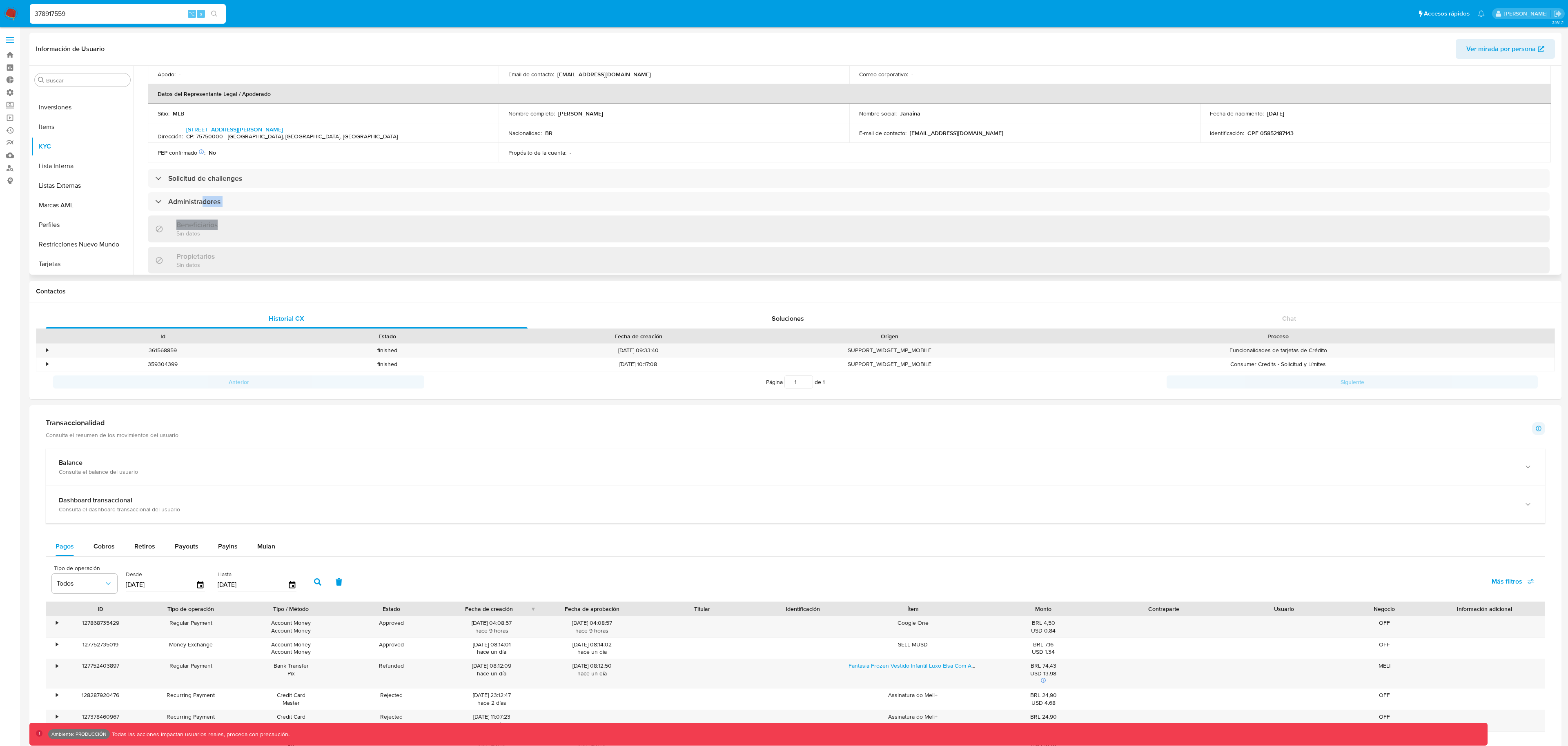
drag, startPoint x: 202, startPoint y: 204, endPoint x: 257, endPoint y: 221, distance: 57.6
click at [257, 221] on div "Información de empresa ID de usuario : 378917559 Nombre del comercio : 62.470.4…" at bounding box center [849, 198] width 1402 height 619
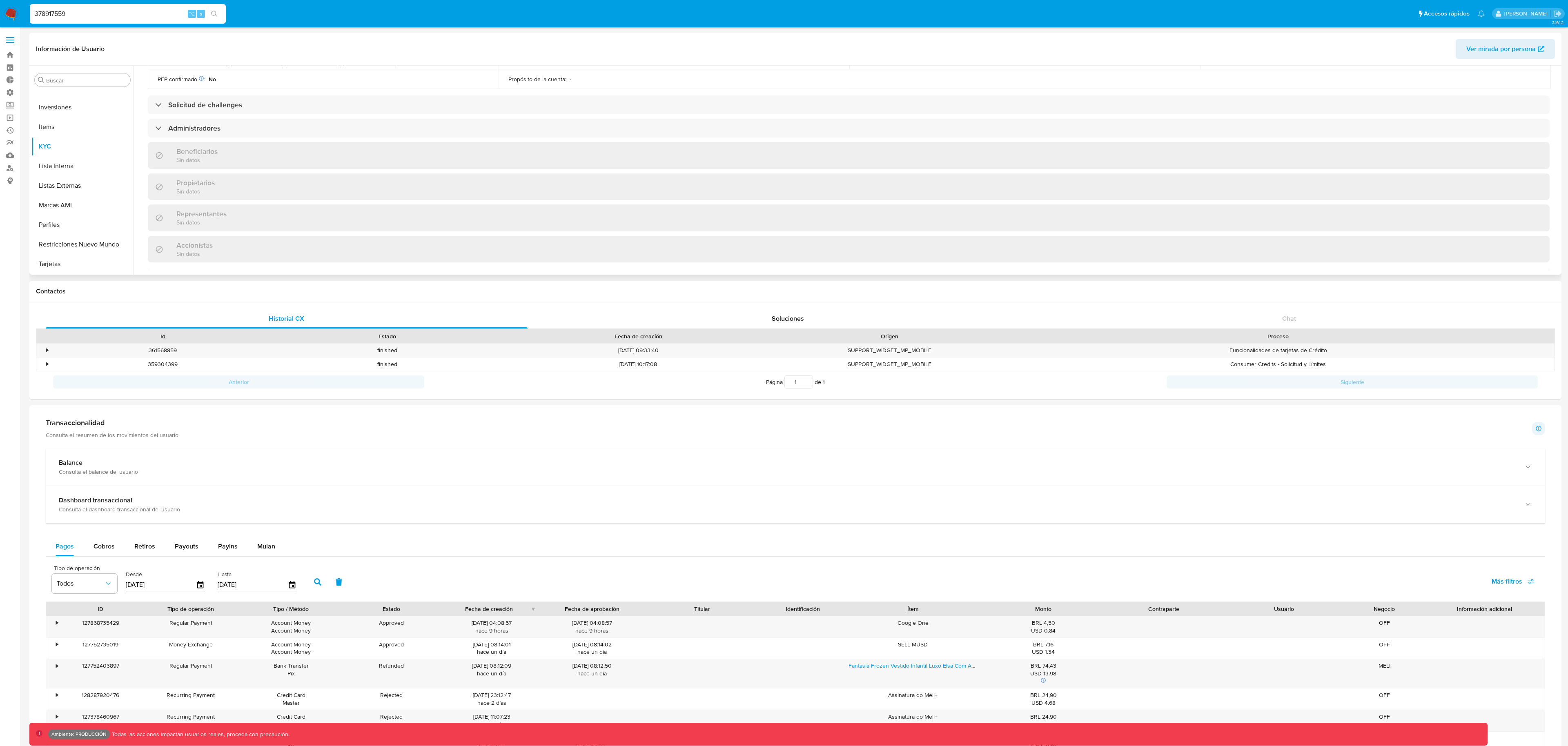
click at [211, 214] on h3 "Representantes" at bounding box center [201, 214] width 51 height 9
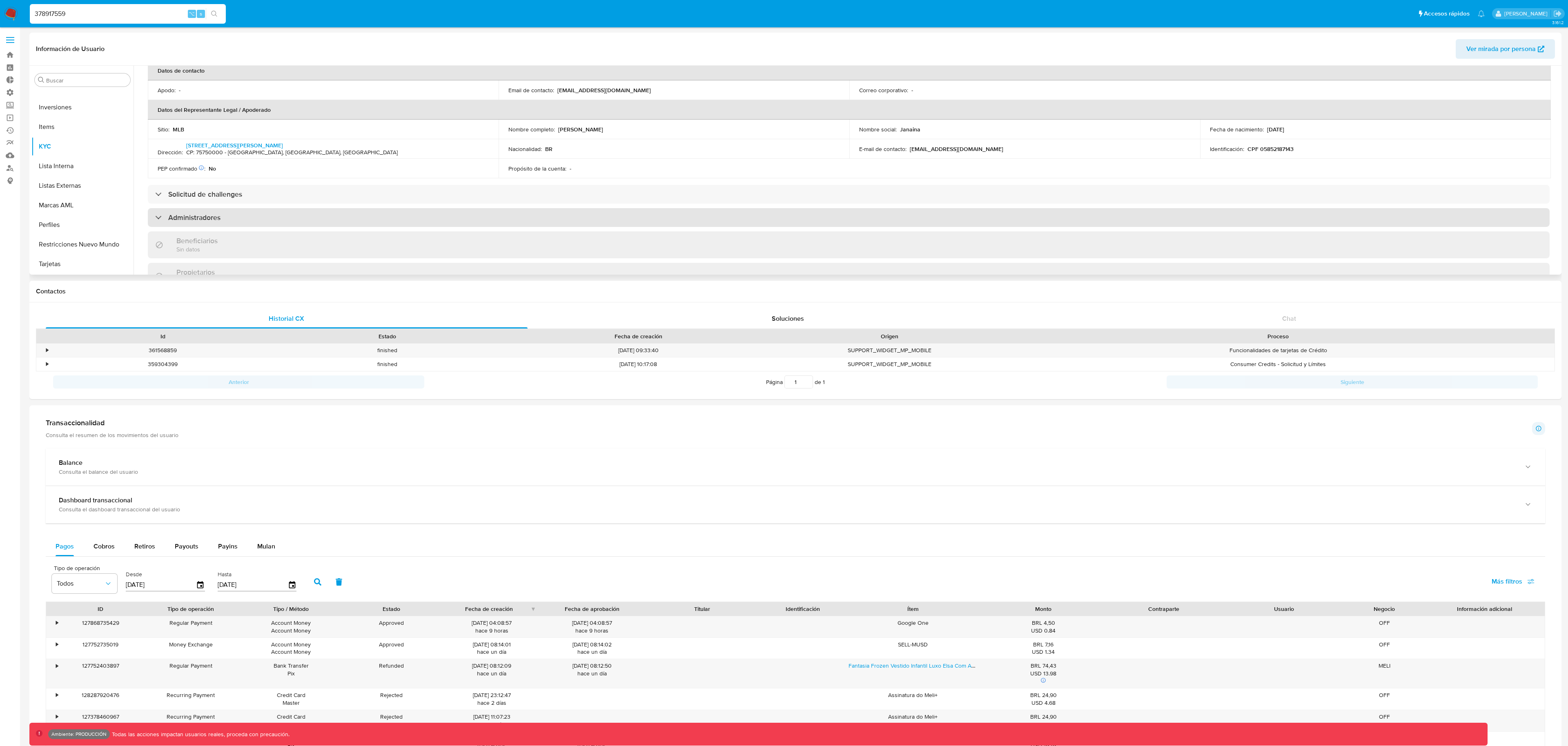
scroll to position [201, 0]
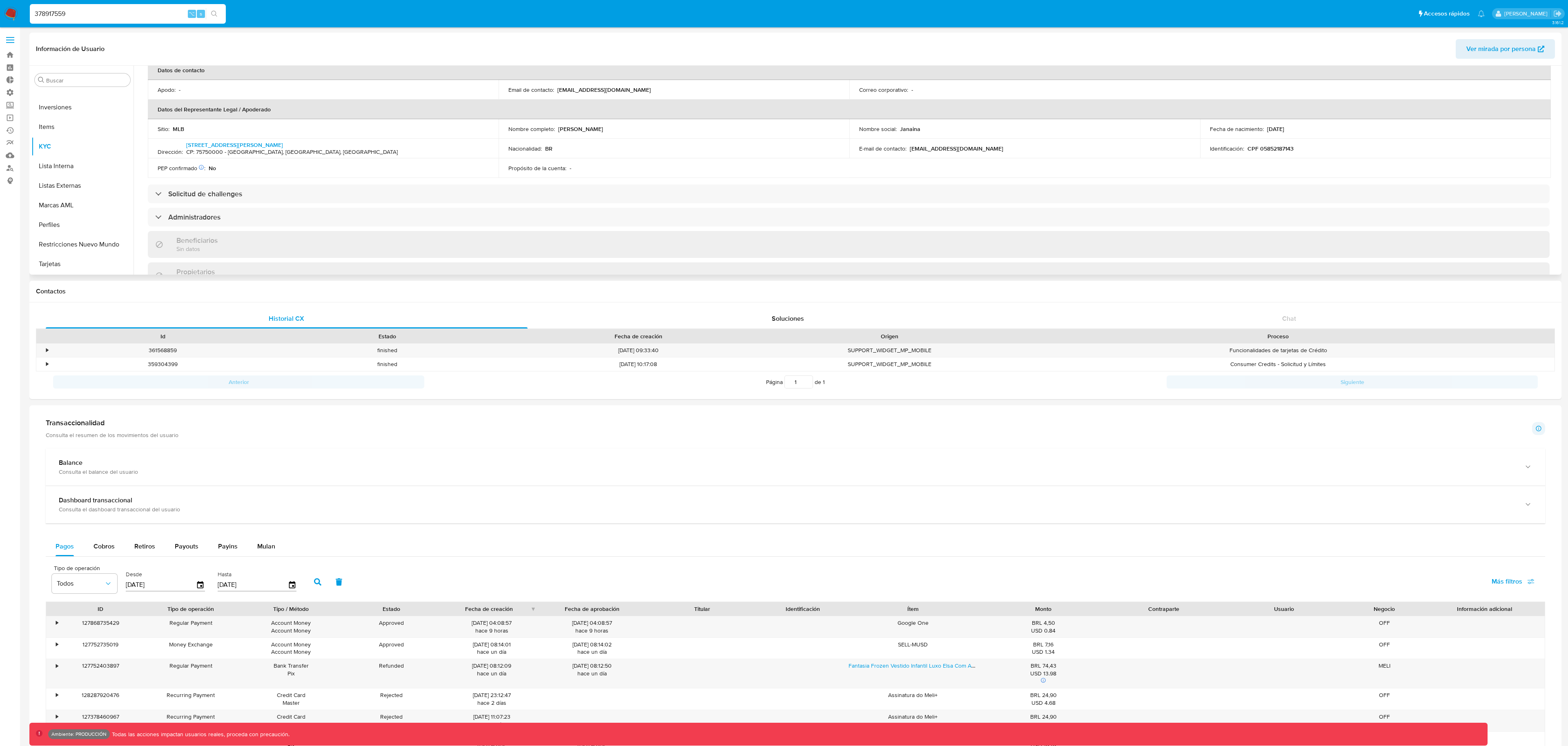
click at [1514, 47] on span "Ver mirada por persona" at bounding box center [1501, 49] width 69 height 19
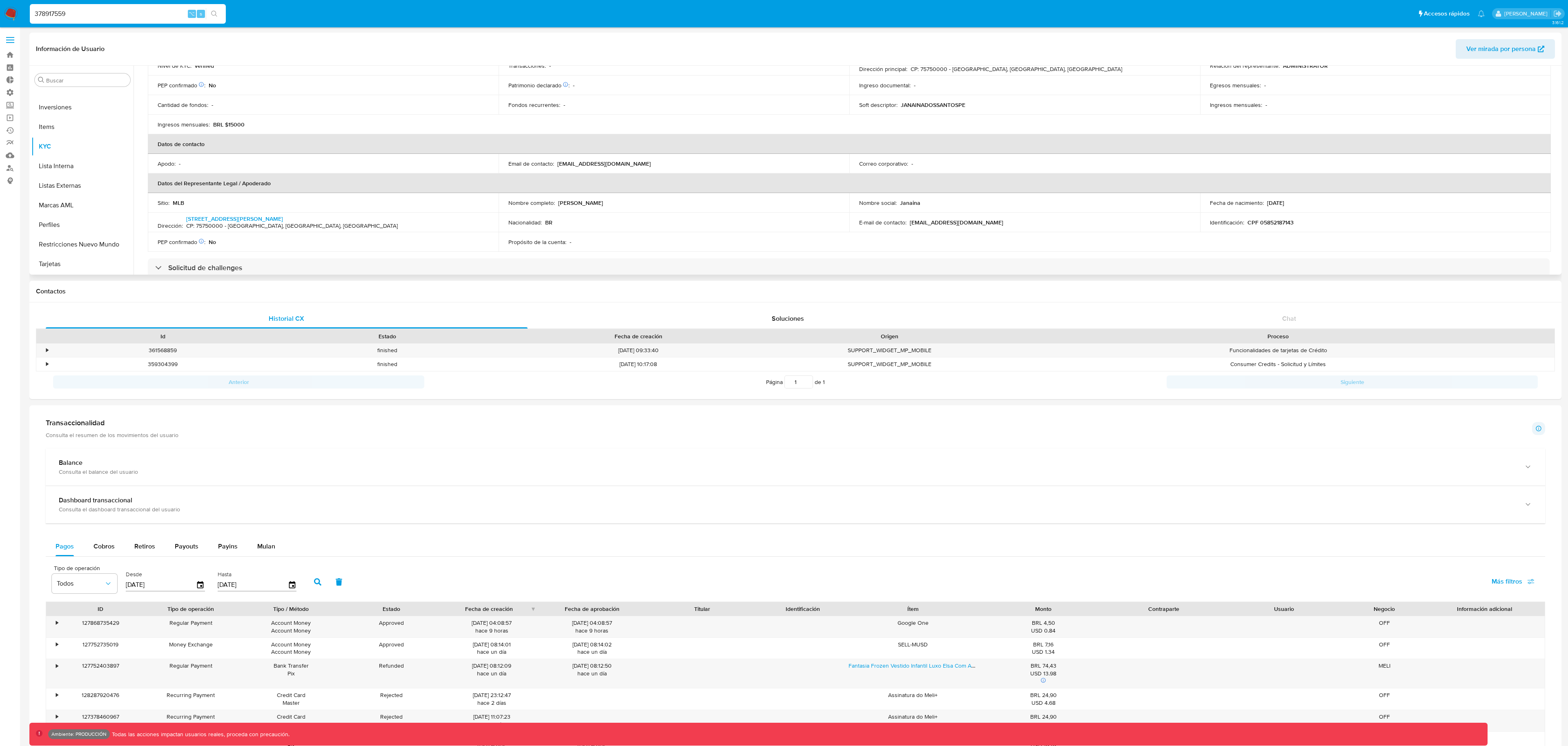
scroll to position [0, 0]
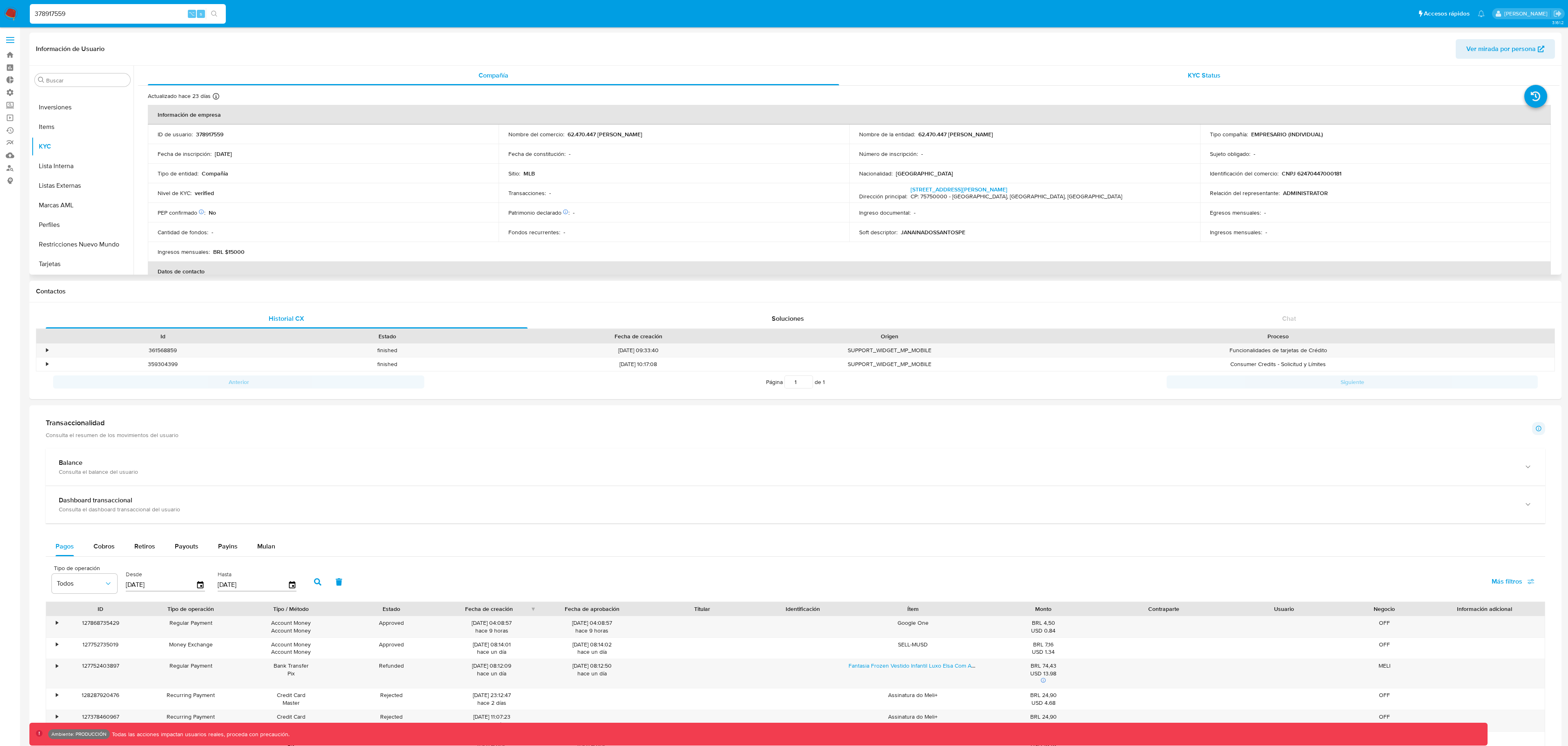
click at [1175, 77] on div "KYC Status" at bounding box center [1205, 75] width 691 height 19
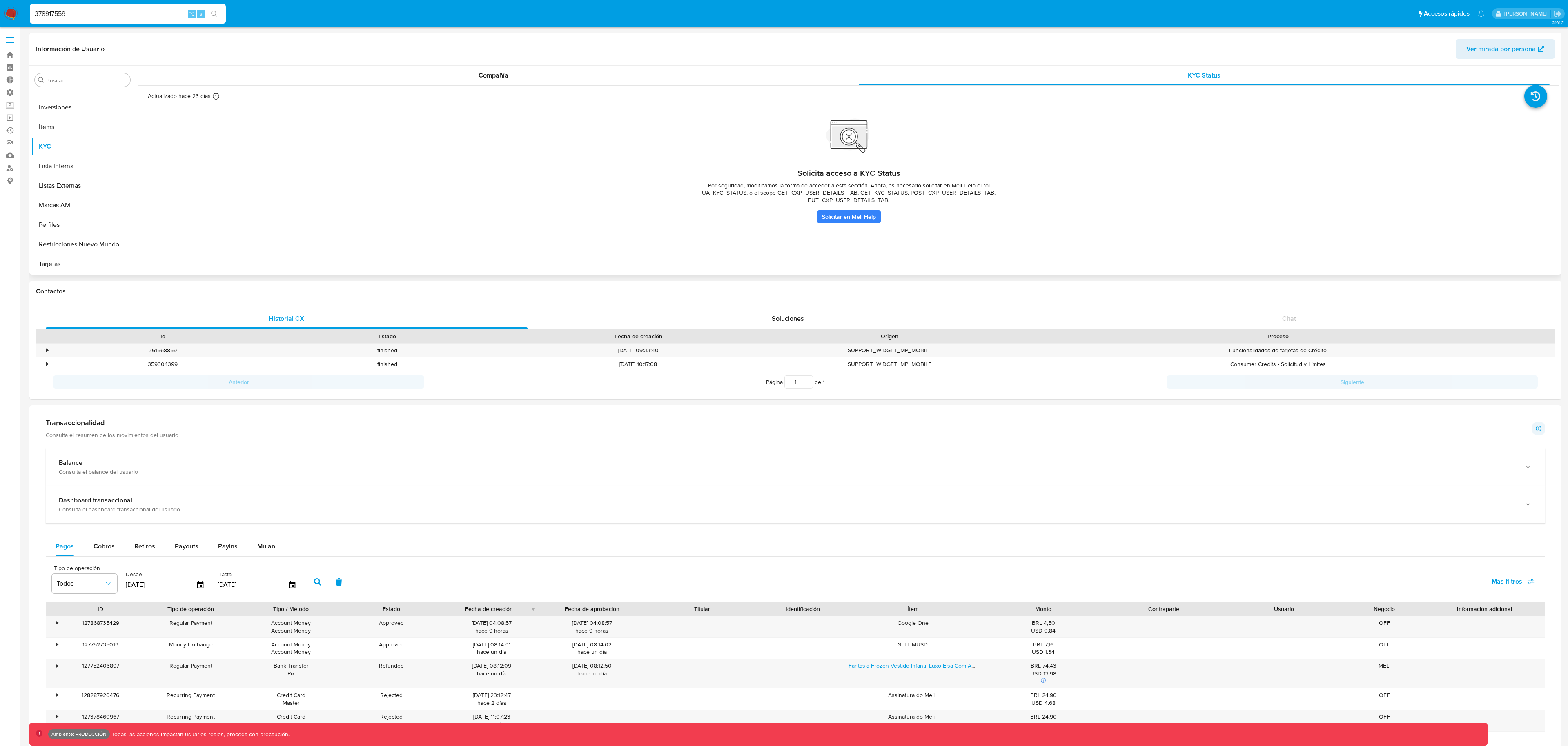
click at [616, 61] on div "Información de Usuario Ver mirada por persona" at bounding box center [795, 49] width 1532 height 33
click at [618, 69] on div "Compañía" at bounding box center [494, 75] width 691 height 19
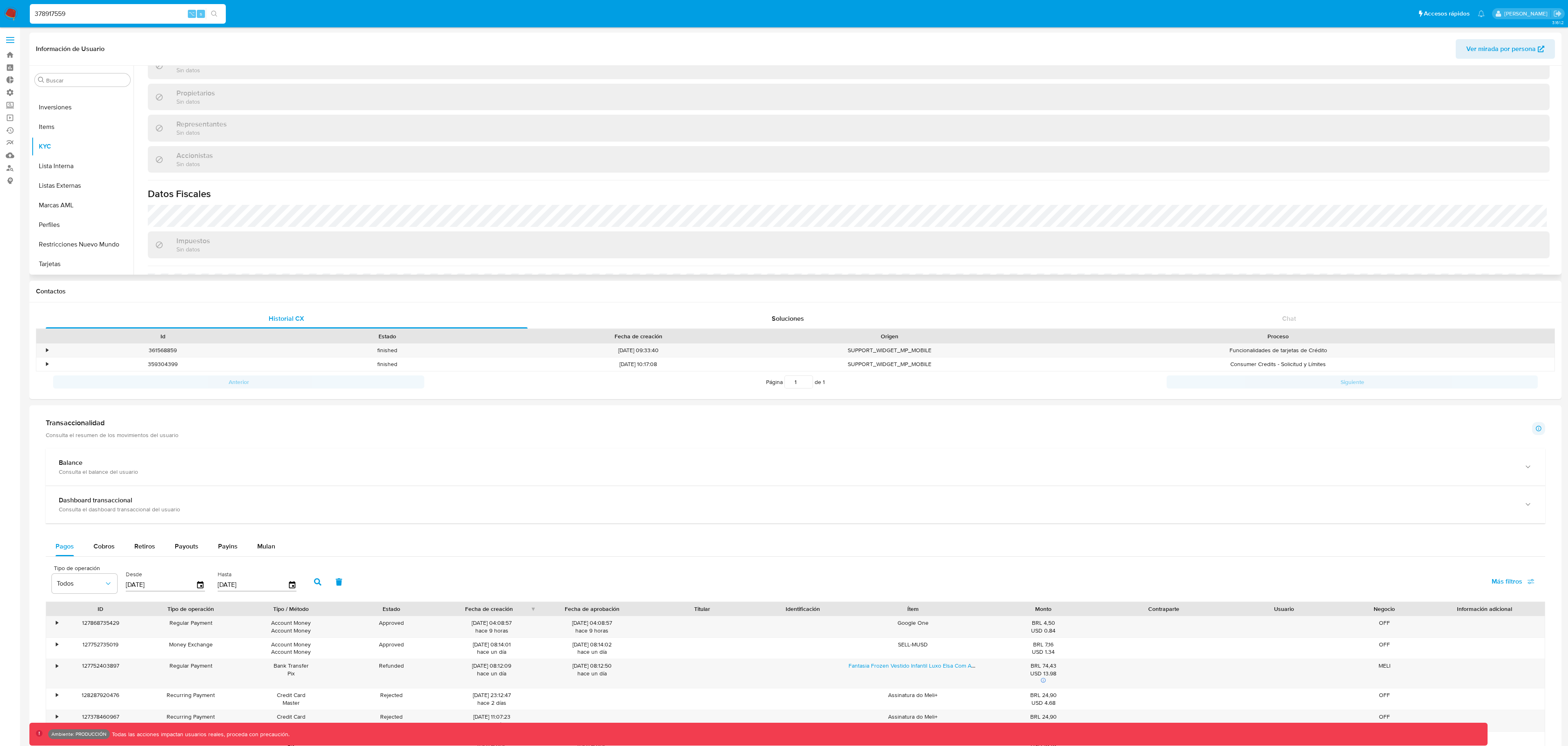
scroll to position [348, 0]
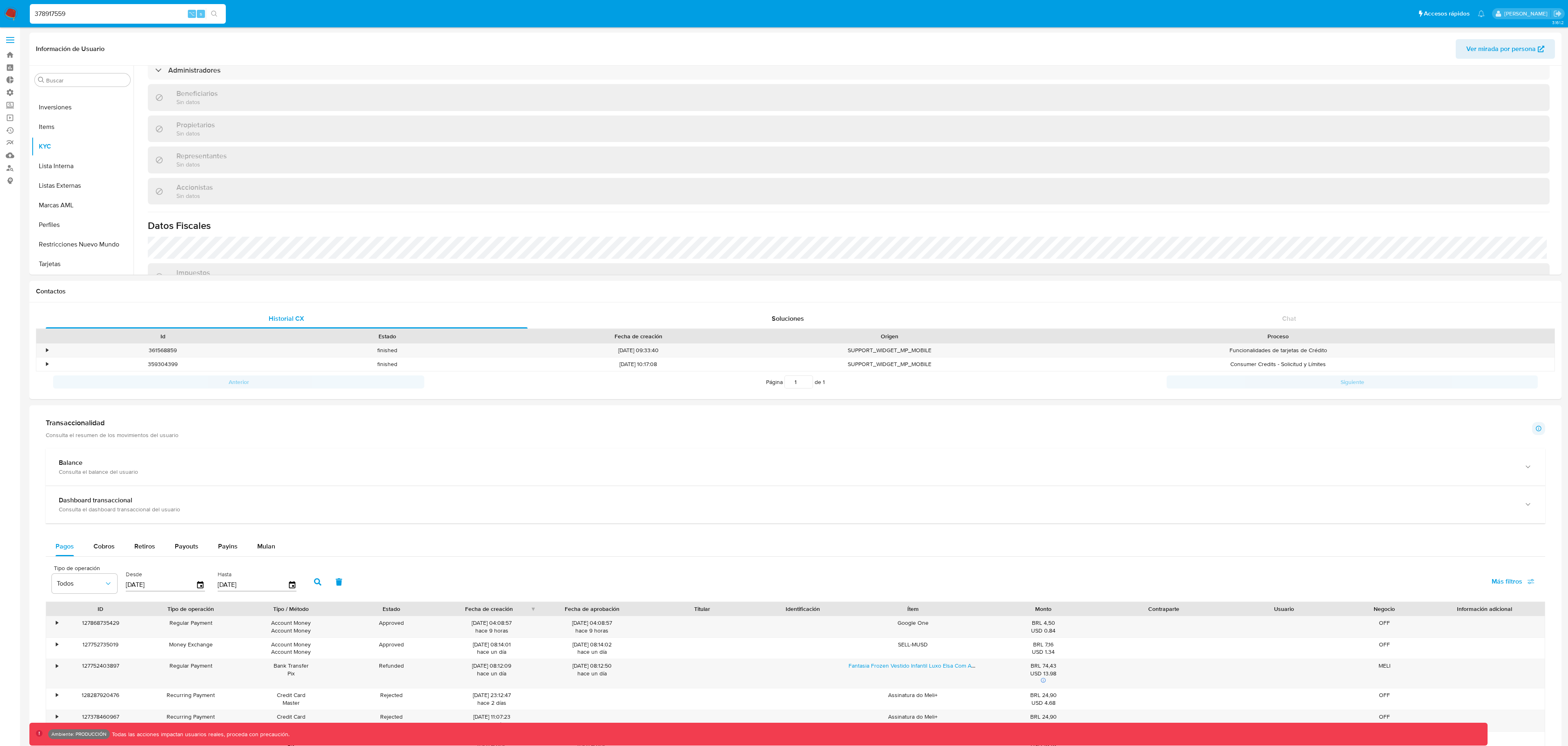
click at [99, 14] on input "378917559" at bounding box center [128, 13] width 196 height 10
paste input "583779284"
type input "583779284"
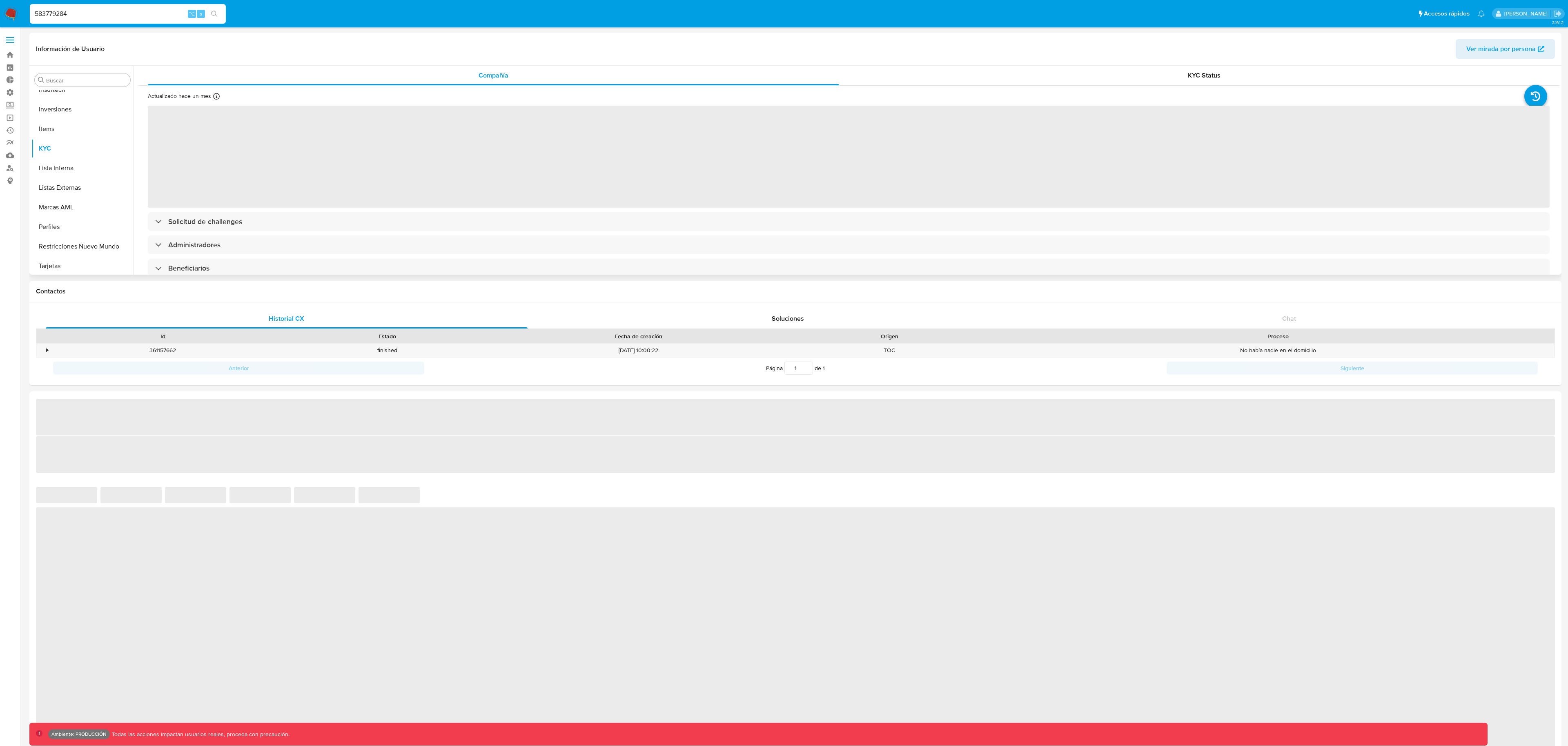
scroll to position [424, 0]
click at [1498, 55] on span "Ver mirada por persona" at bounding box center [1501, 49] width 69 height 19
select select "10"
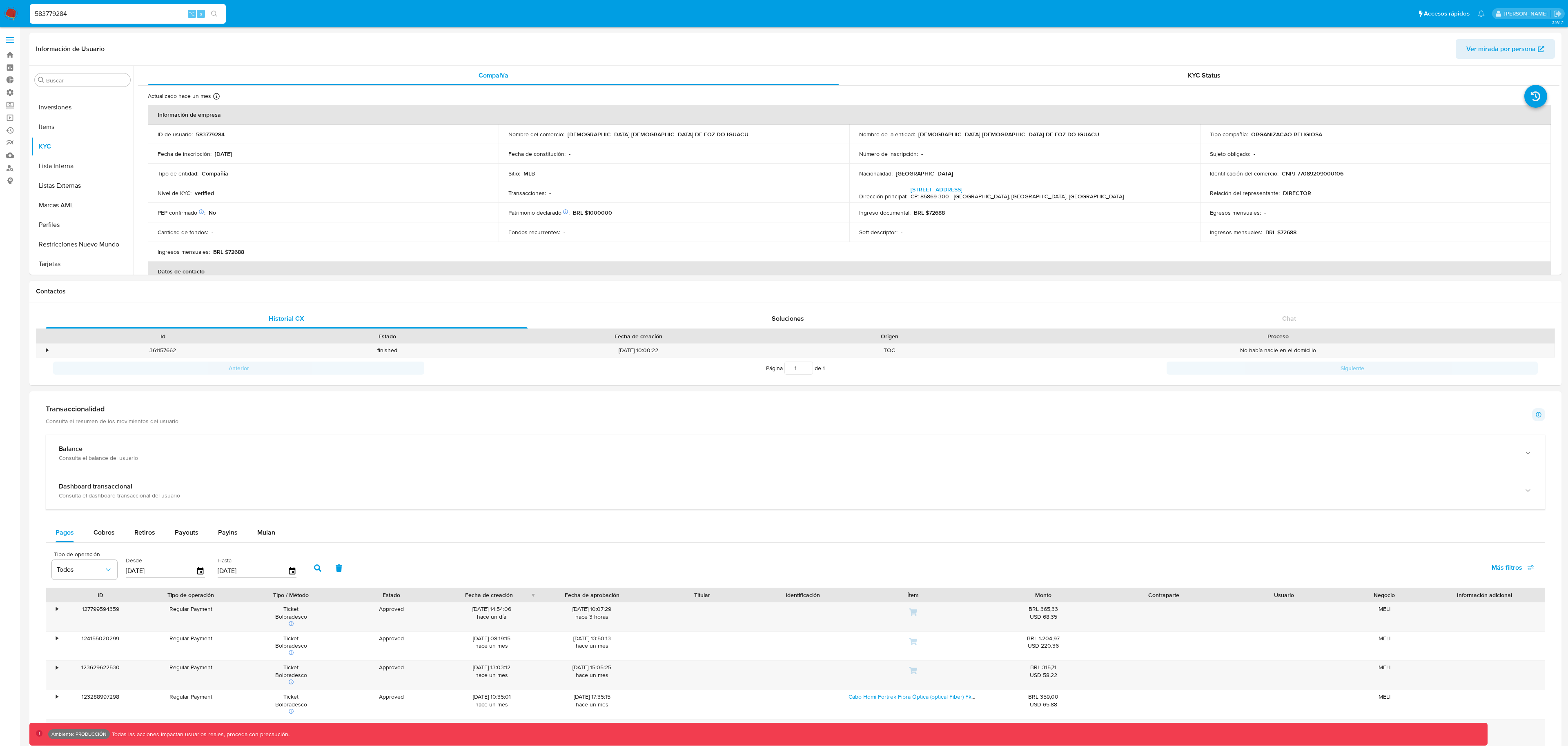
click at [151, 15] on input "583779284" at bounding box center [128, 13] width 196 height 10
paste input "1178316745"
type input "1178316745"
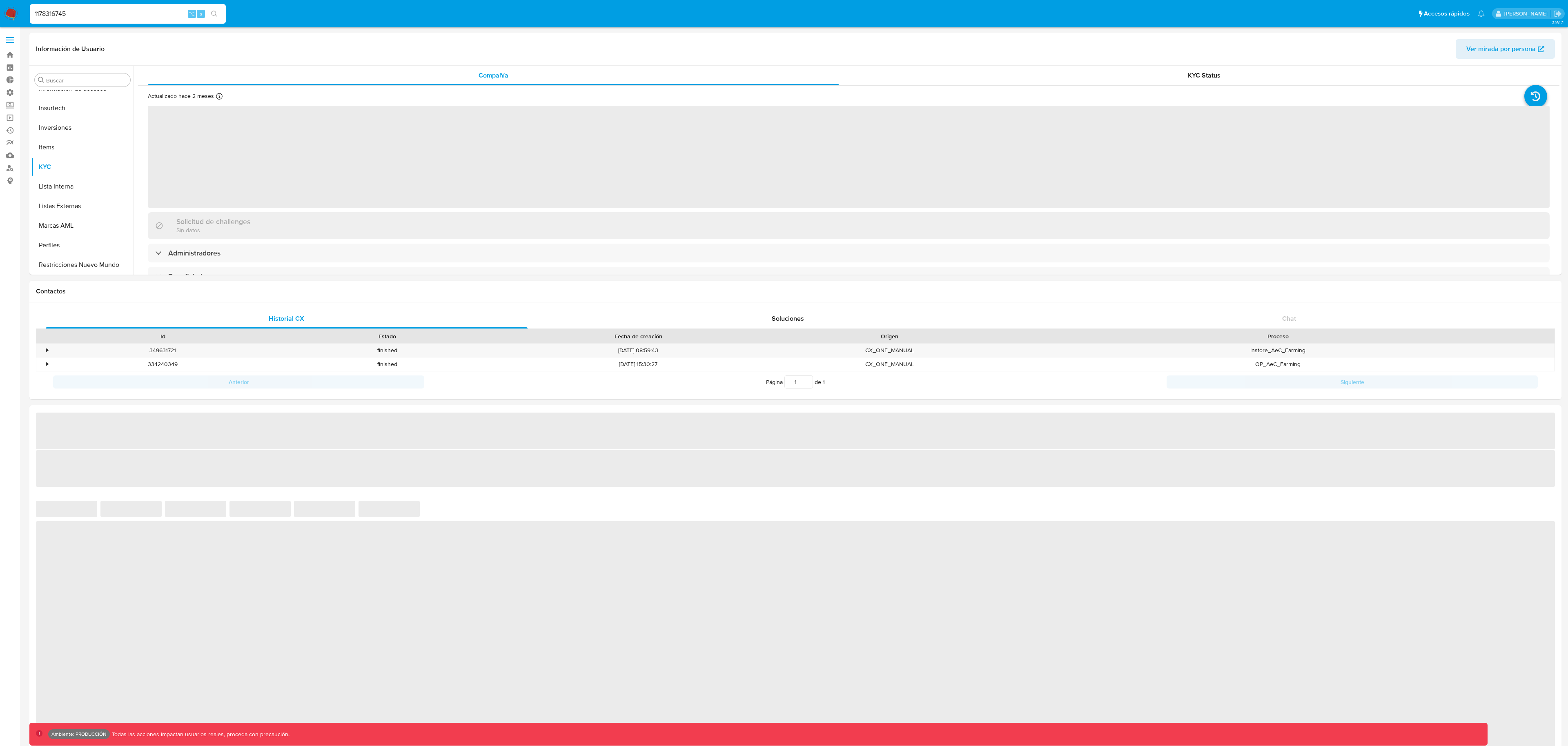
scroll to position [424, 0]
select select "10"
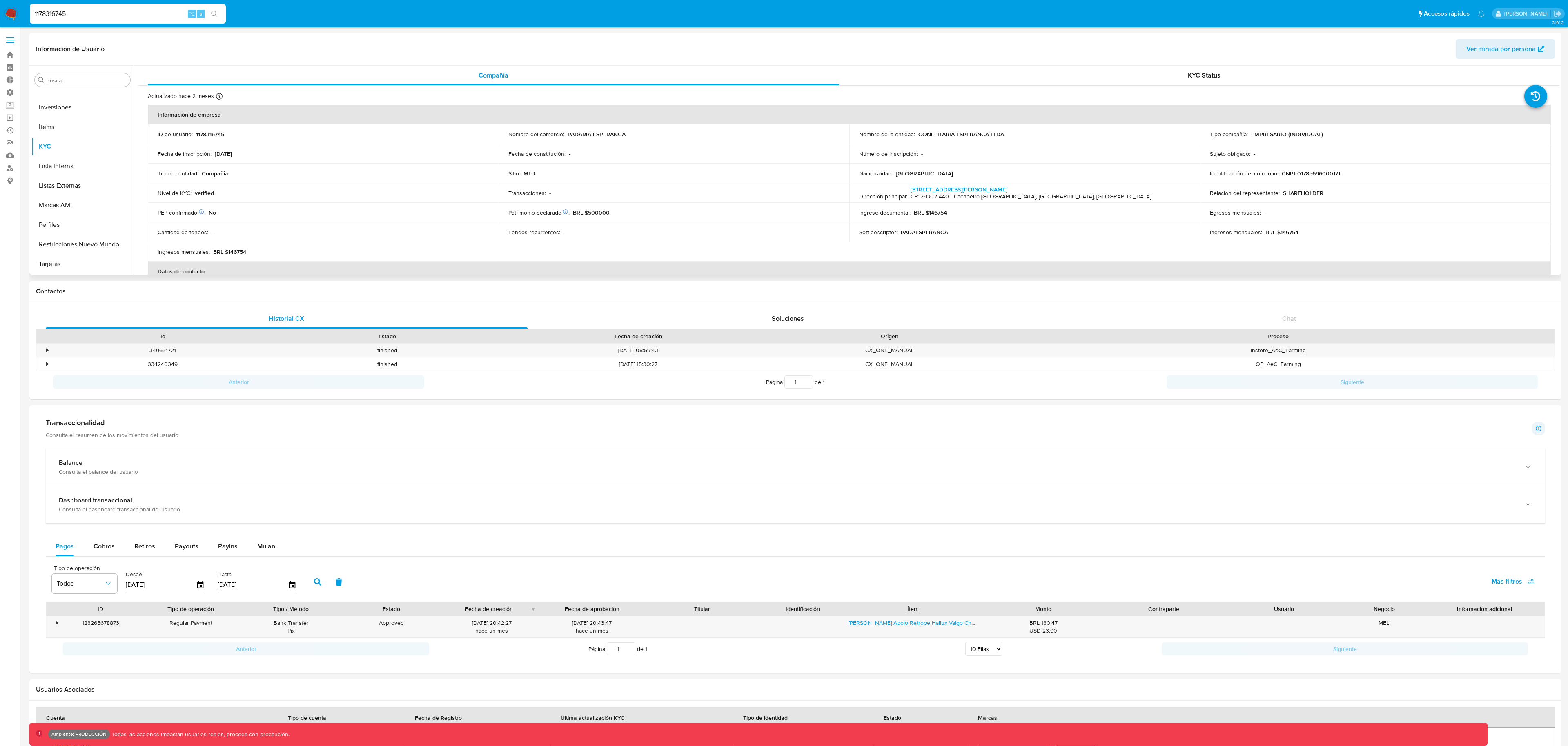
click at [1523, 46] on span "Ver mirada por persona" at bounding box center [1501, 49] width 69 height 19
click at [67, 12] on input "1178316745" at bounding box center [128, 13] width 196 height 10
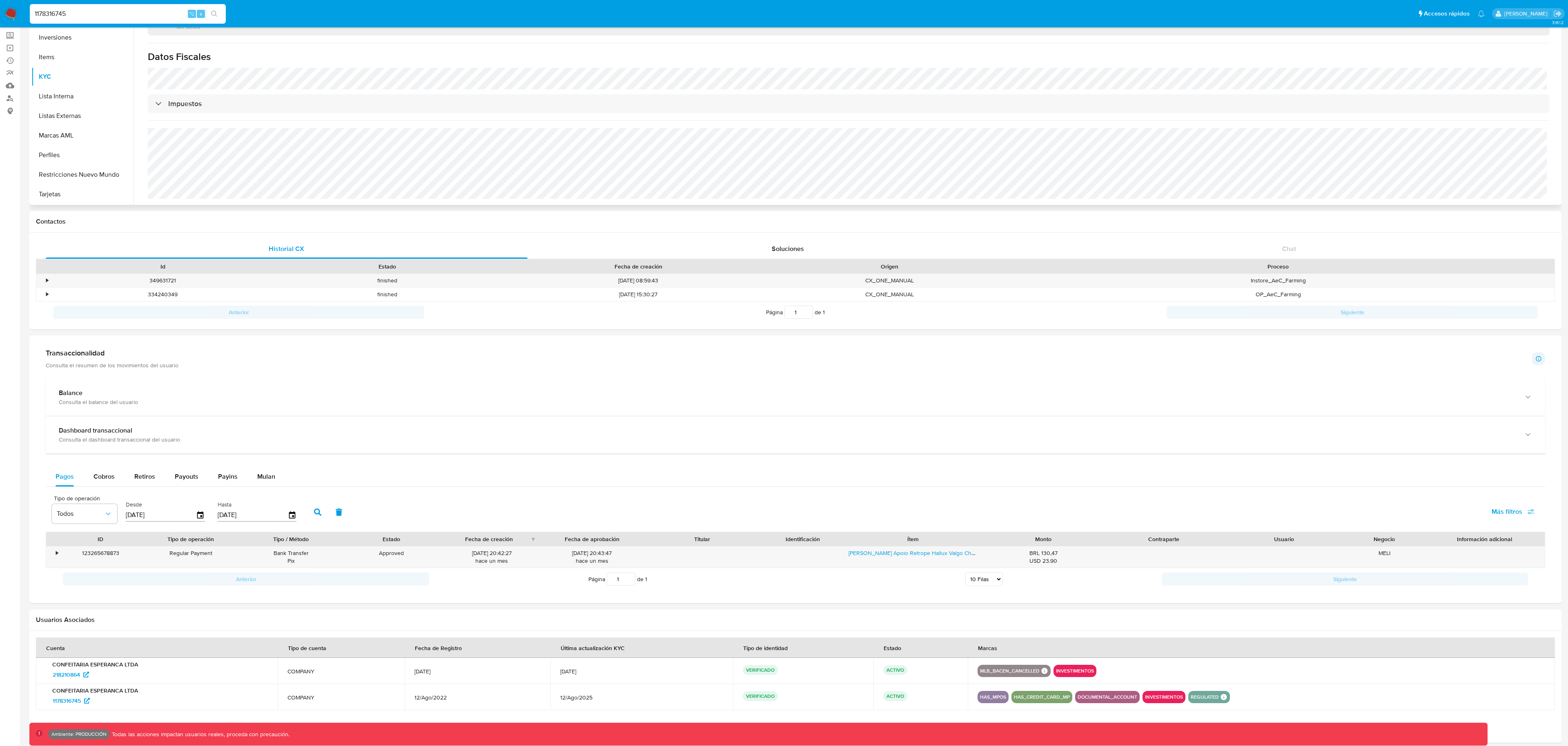
scroll to position [0, 0]
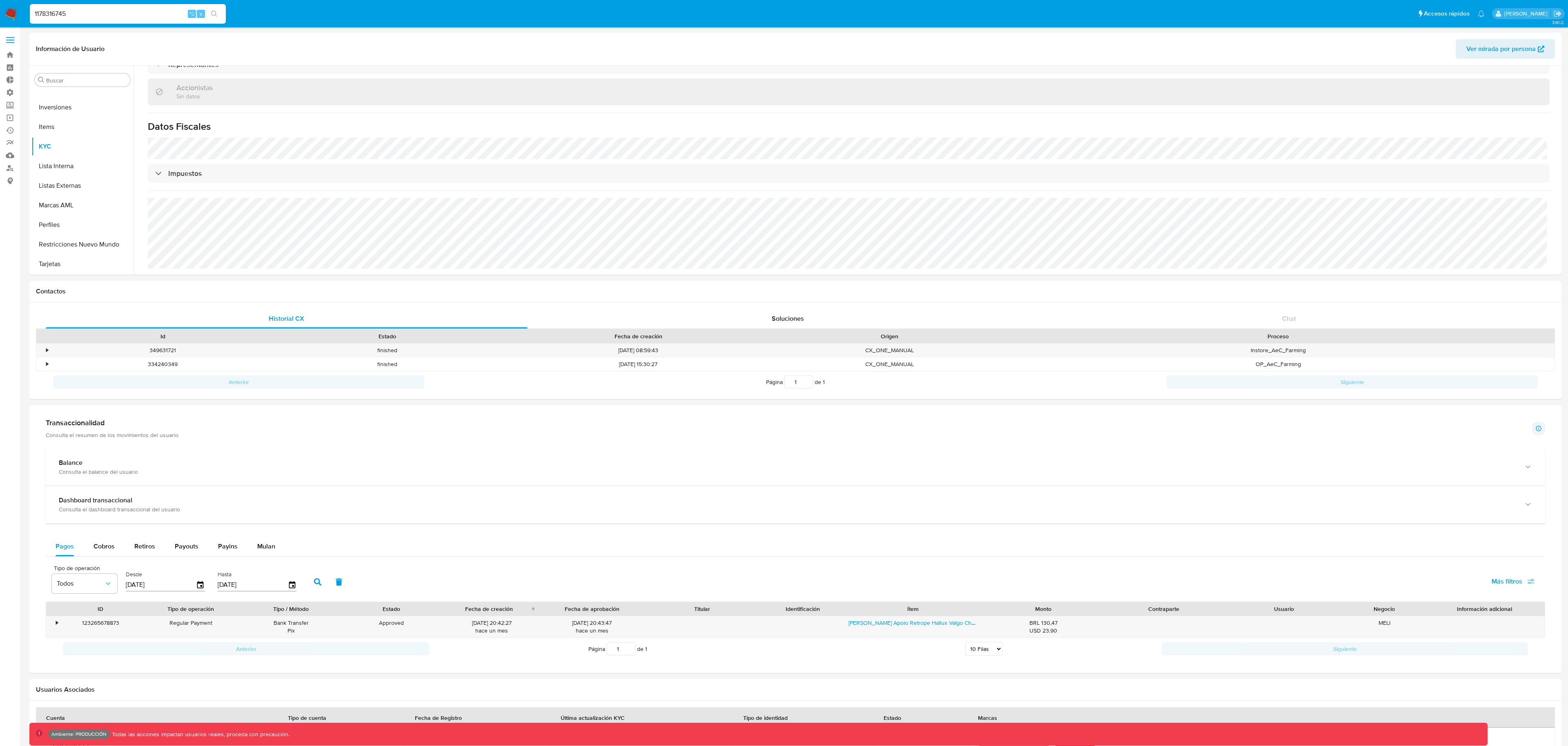
click at [97, 10] on input "1178316745" at bounding box center [128, 13] width 196 height 10
paste input "936896142"
type input "1936896142"
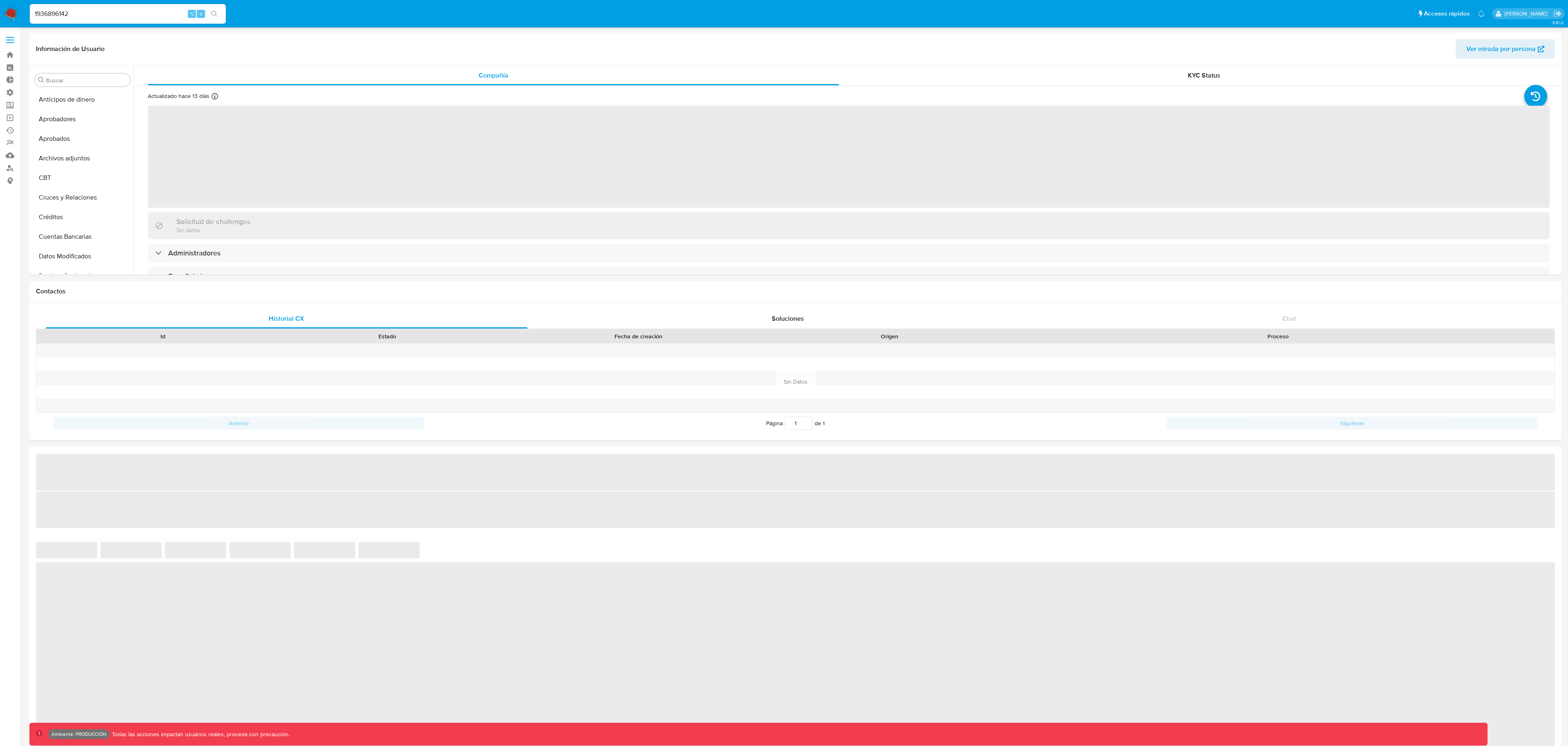
scroll to position [382, 0]
select select "10"
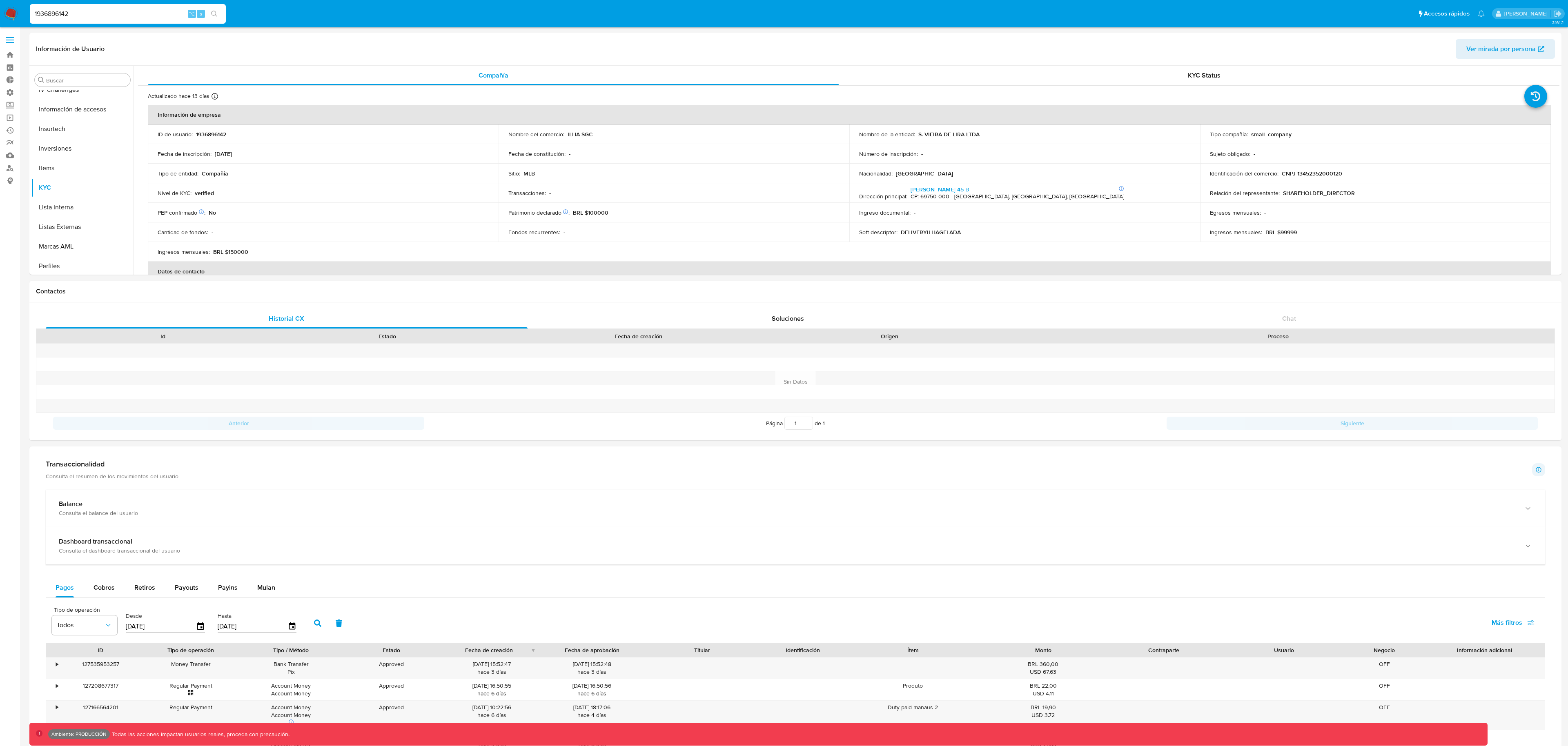
scroll to position [403, 0]
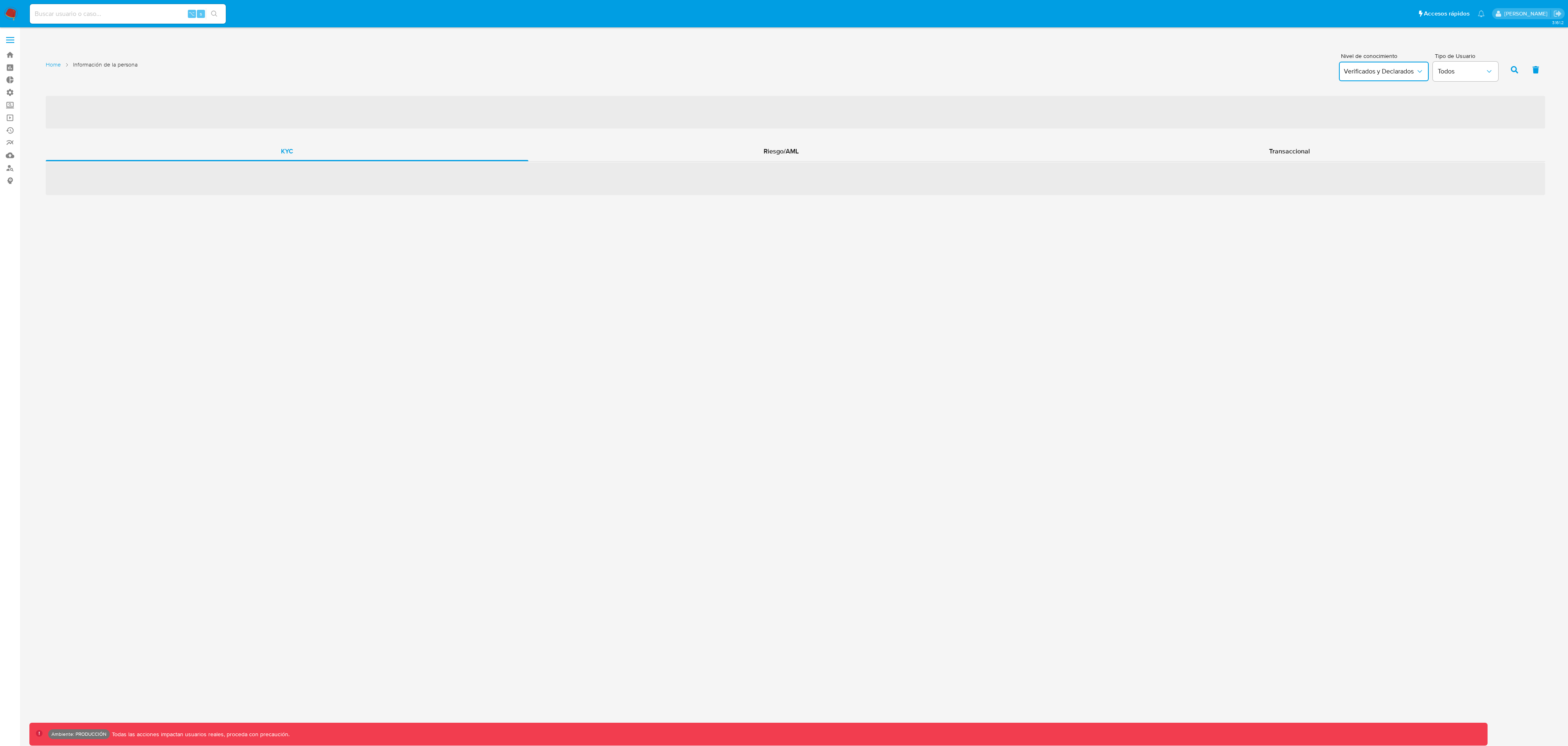
click at [1373, 72] on span "Verificados y Declarados" at bounding box center [1380, 71] width 72 height 8
click at [1233, 61] on div "Home Información de la persona Nivel de conocimiento Verificados y Declarados T…" at bounding box center [795, 68] width 1499 height 40
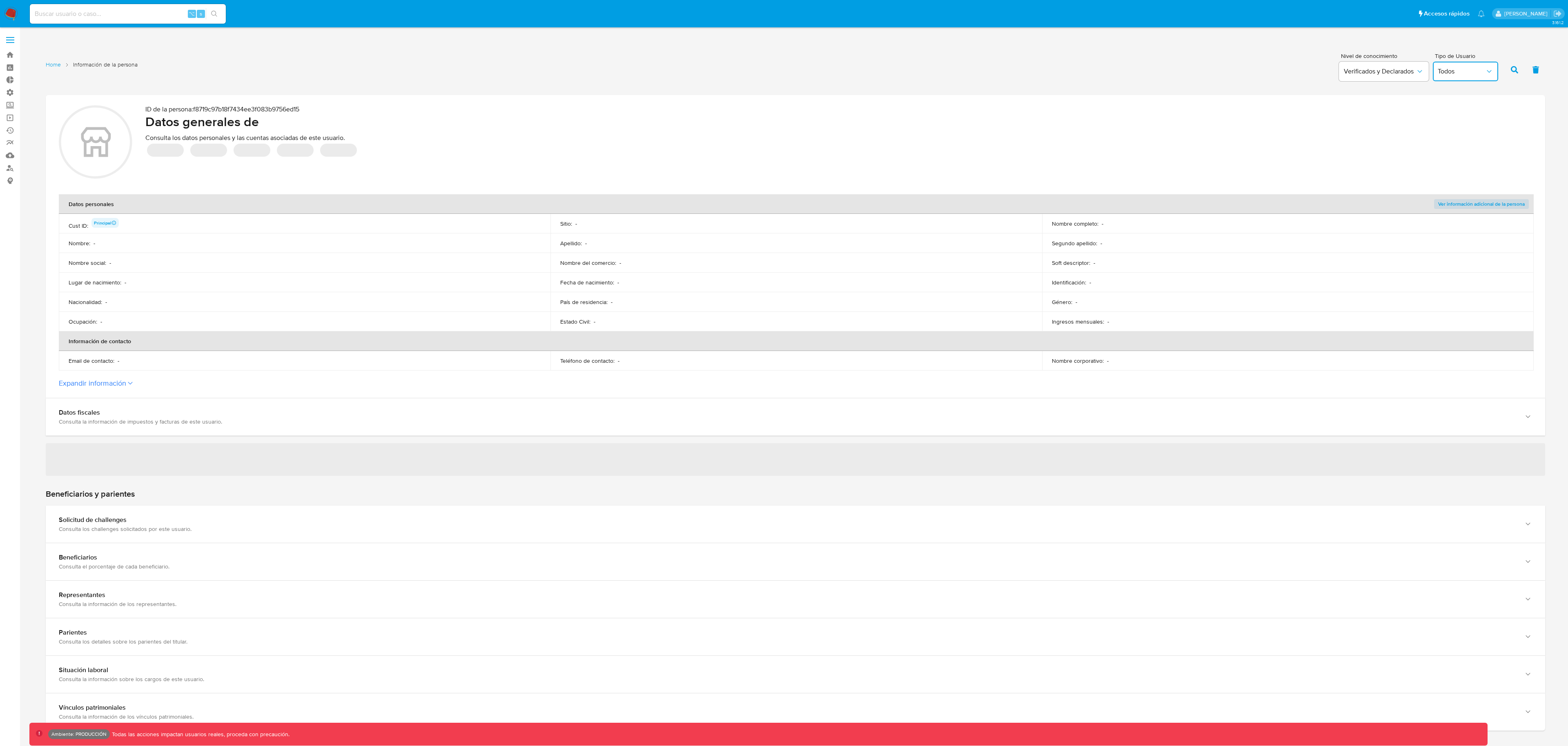
click at [1446, 74] on span "Todos" at bounding box center [1461, 71] width 47 height 8
click at [1315, 54] on div "Home Información de la persona Nivel de conocimiento Verificados y Declarados T…" at bounding box center [795, 68] width 1499 height 40
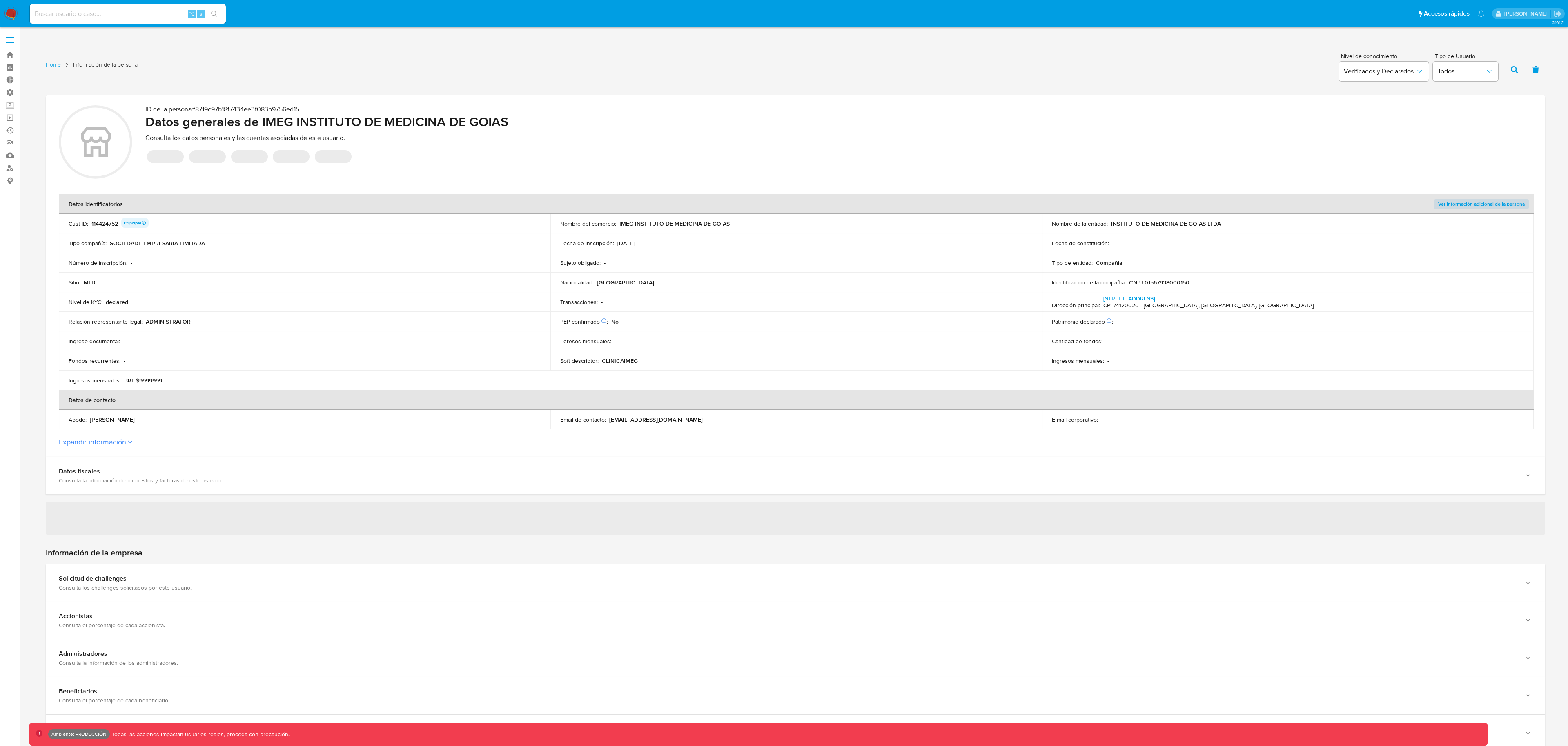
click at [128, 448] on section "ID de la persona : f8719c97b18f7434ee3f083b9756ed15 Datos generales de IMEG INS…" at bounding box center [795, 276] width 1499 height 361
click at [127, 445] on label "Expandir información" at bounding box center [796, 442] width 1473 height 9
click at [126, 445] on button "Expandir información" at bounding box center [93, 442] width 68 height 9
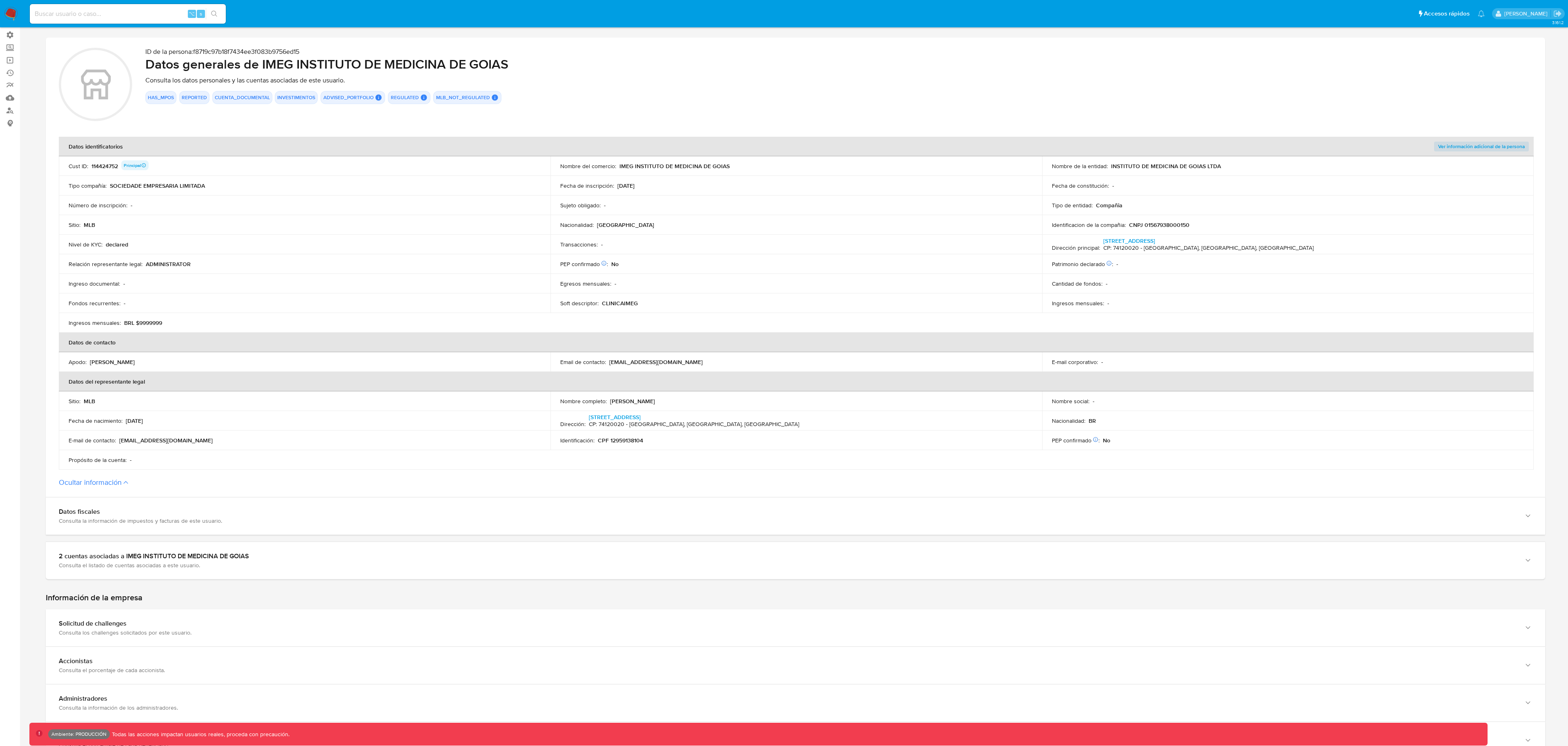
scroll to position [81, 0]
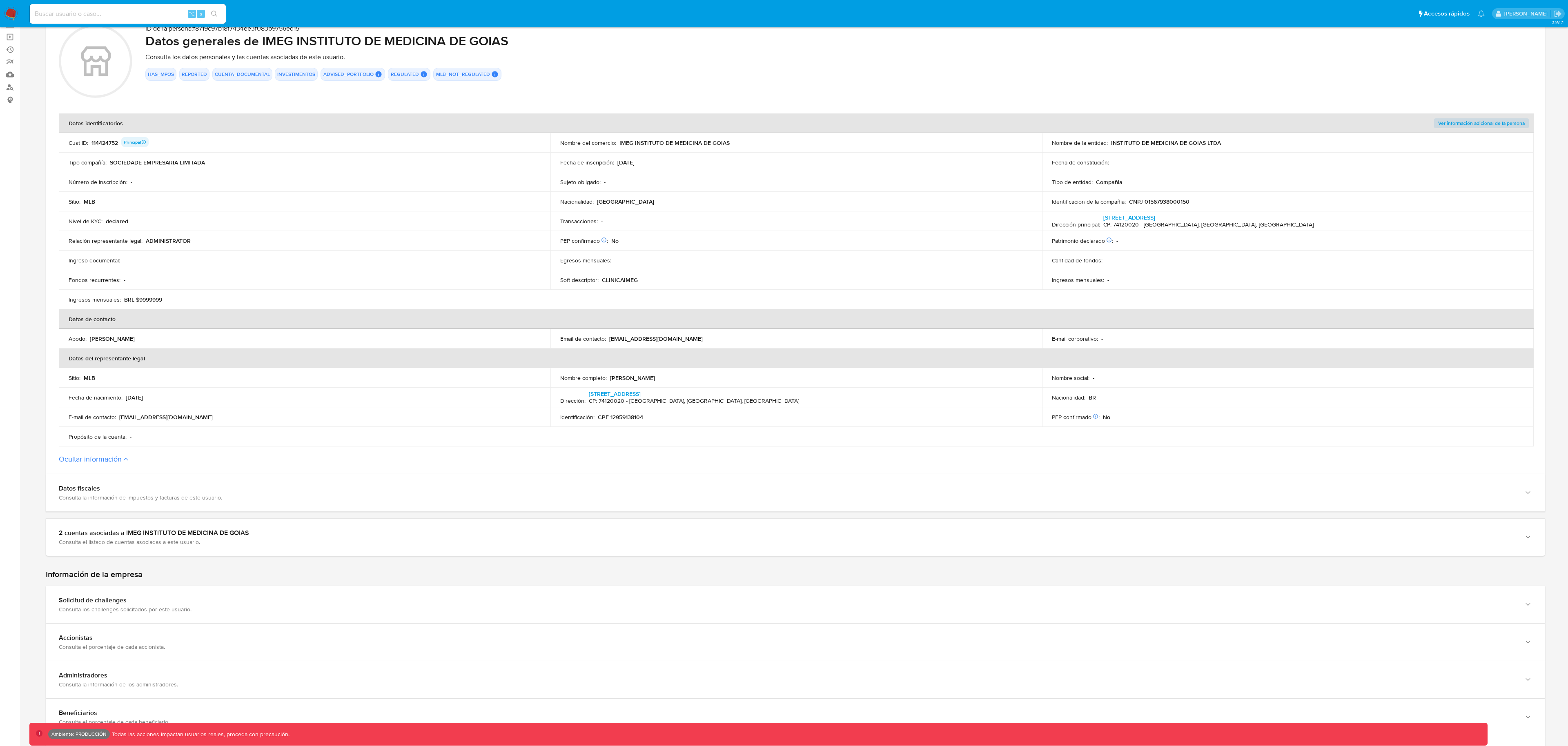
drag, startPoint x: 616, startPoint y: 416, endPoint x: 660, endPoint y: 417, distance: 44.0
click at [660, 417] on div "Identificación : CPF 12959138104" at bounding box center [796, 417] width 472 height 7
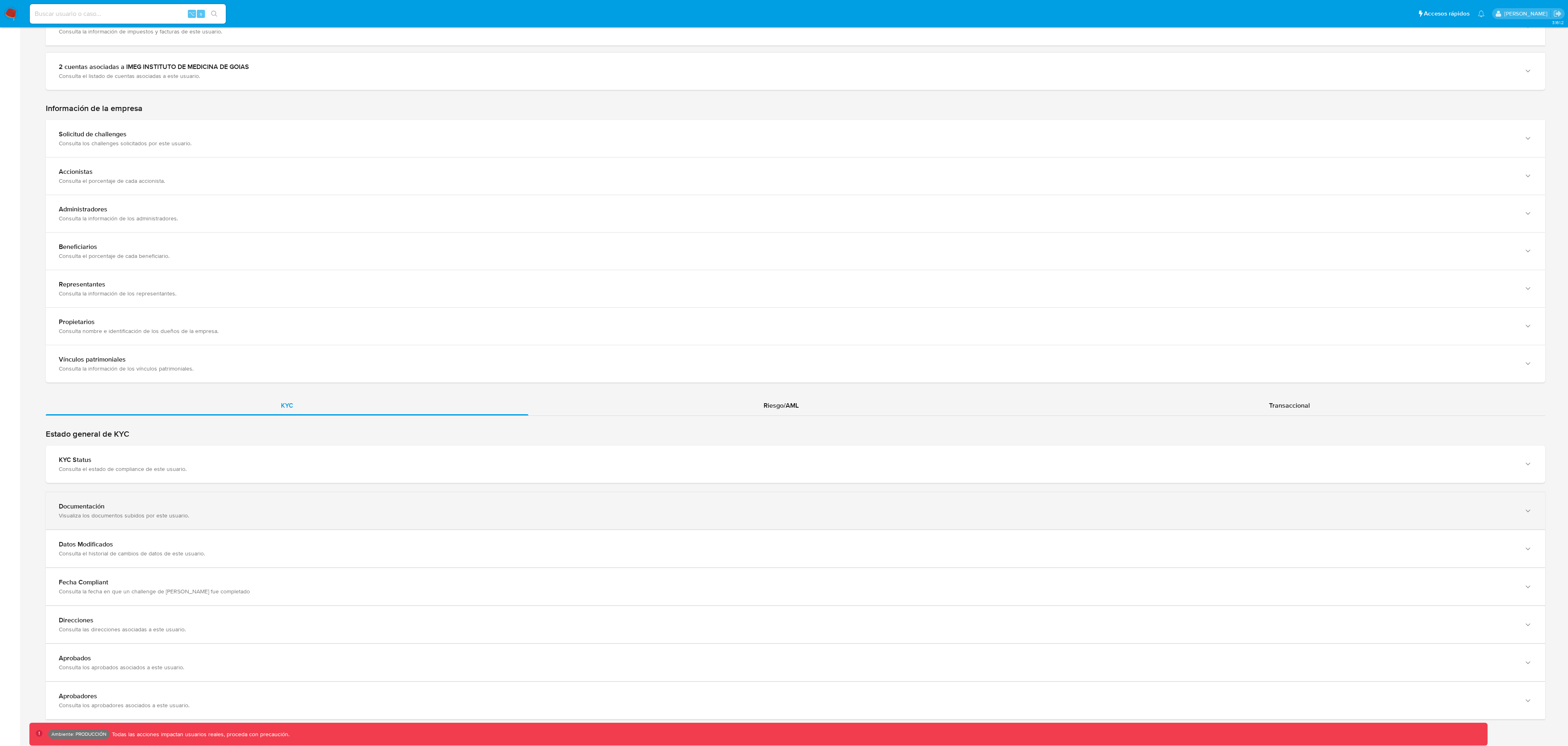
scroll to position [488, 0]
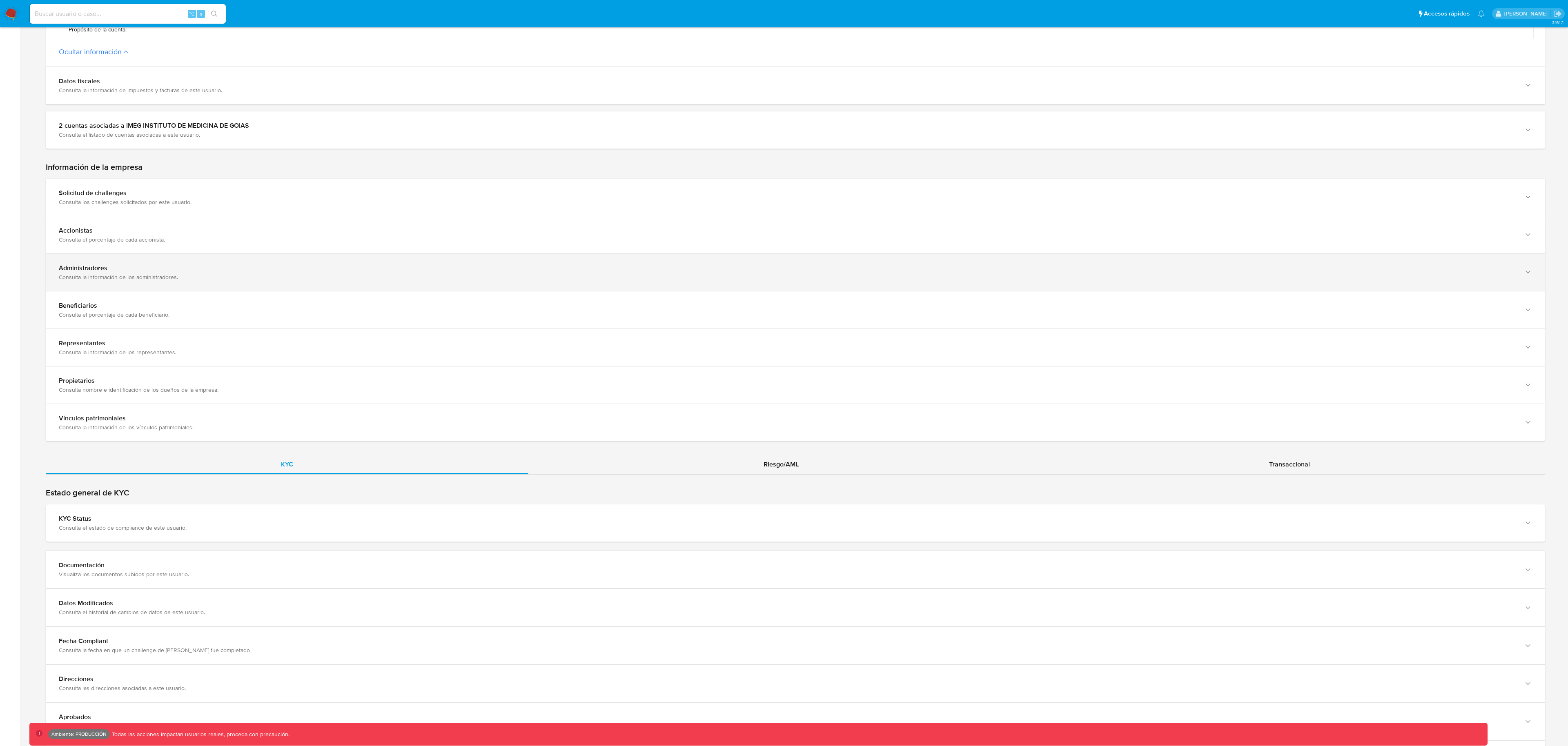
click at [147, 280] on div "Consulta la información de los administradores." at bounding box center [788, 277] width 1457 height 7
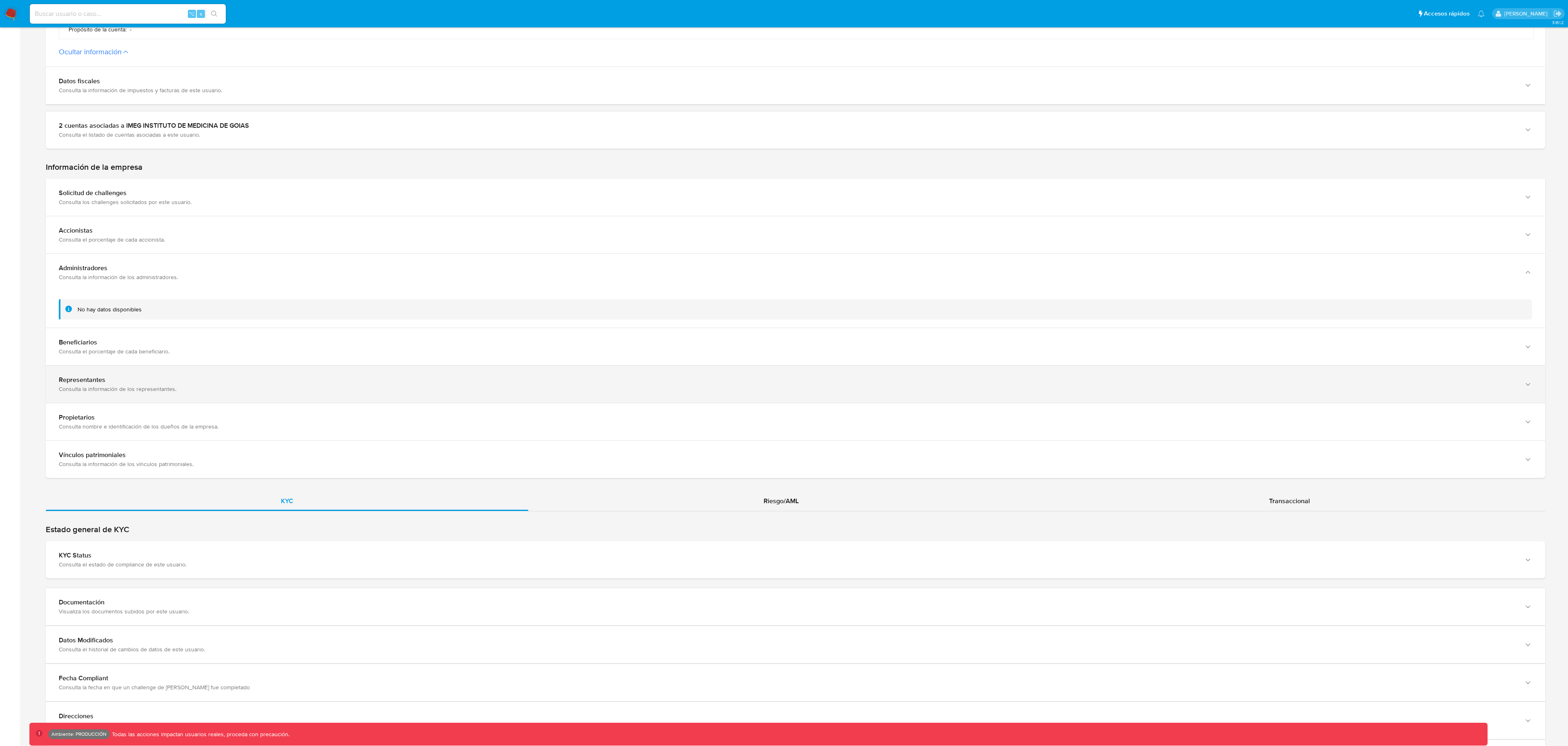
click at [136, 383] on div "Representantes" at bounding box center [788, 380] width 1457 height 8
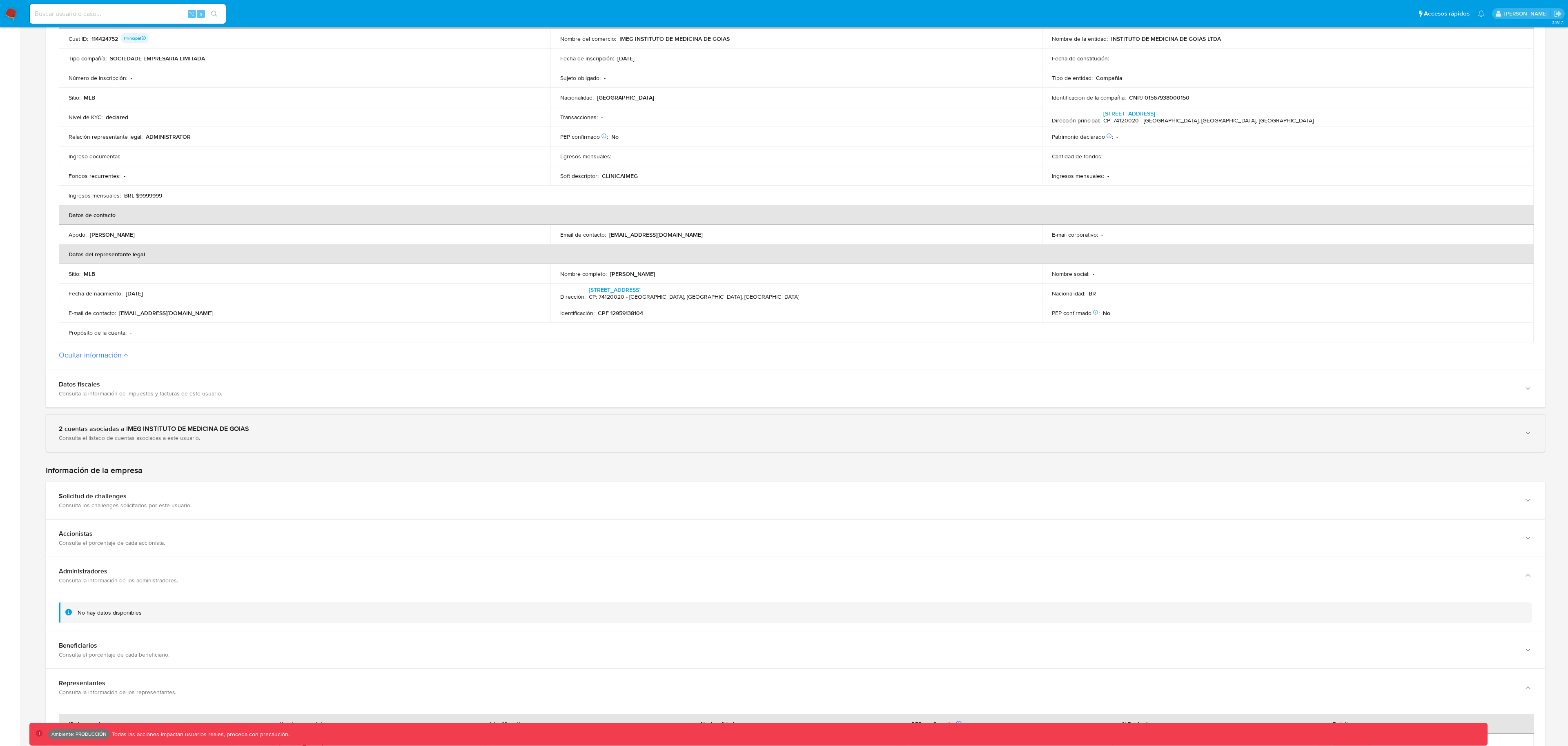
scroll to position [0, 0]
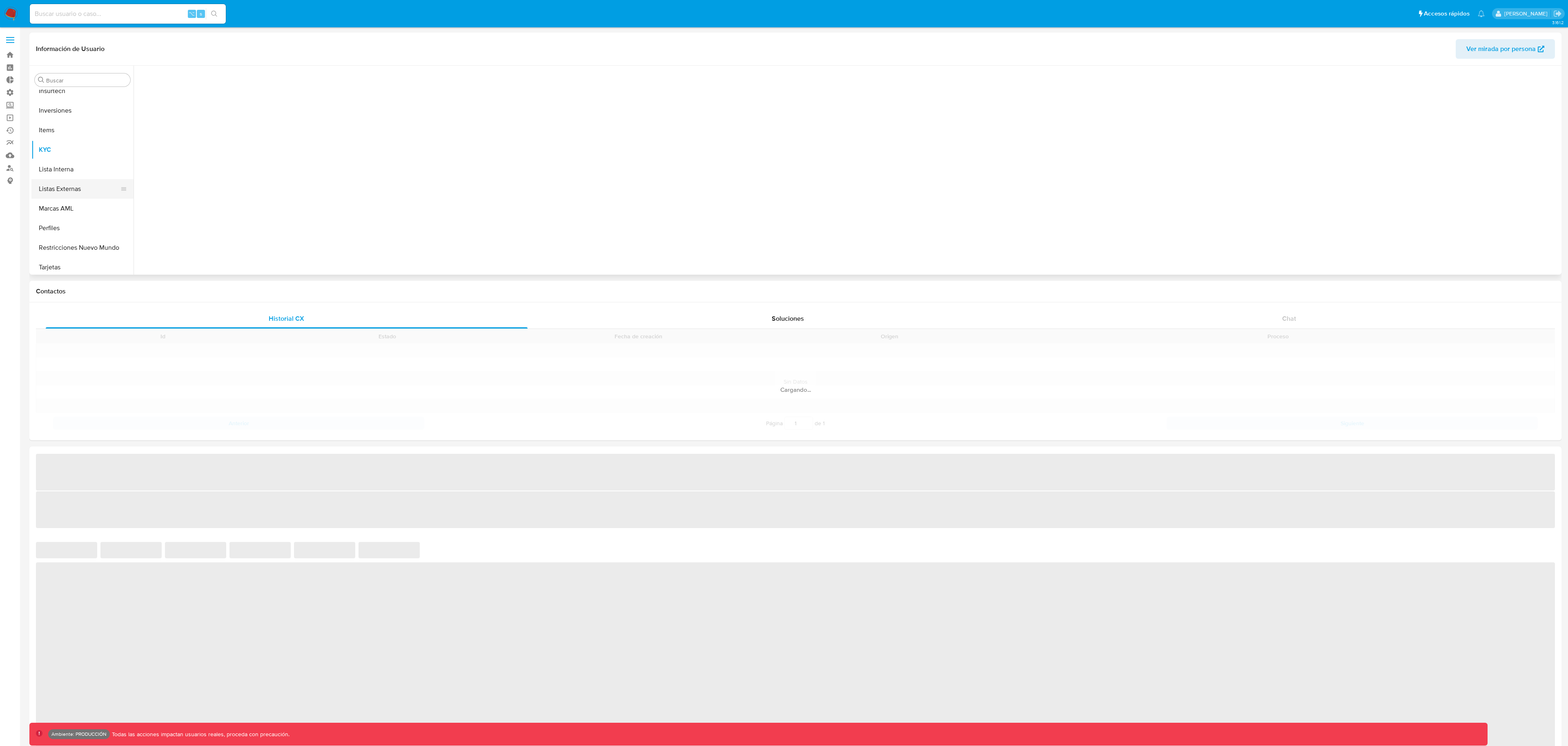
scroll to position [424, 0]
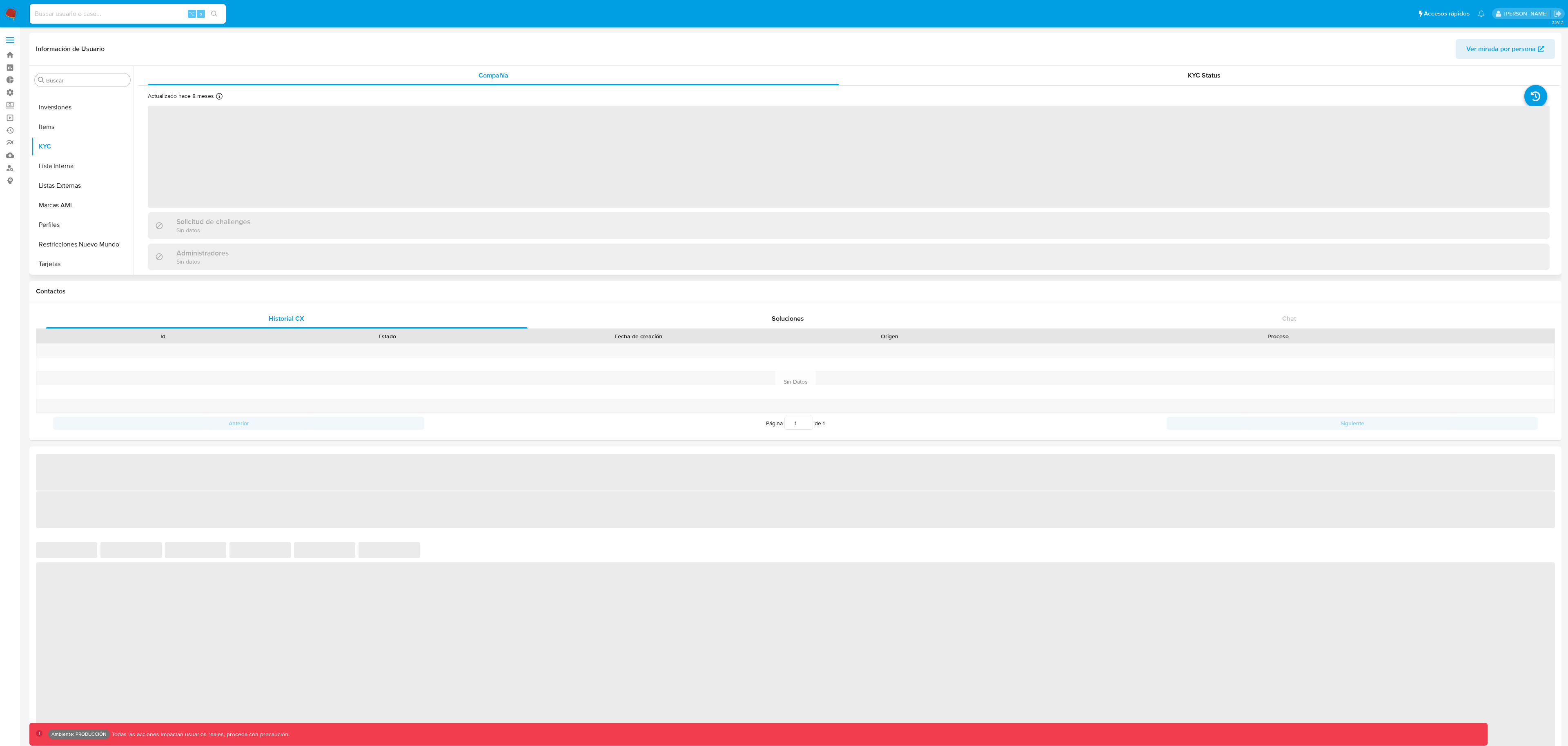
select select "10"
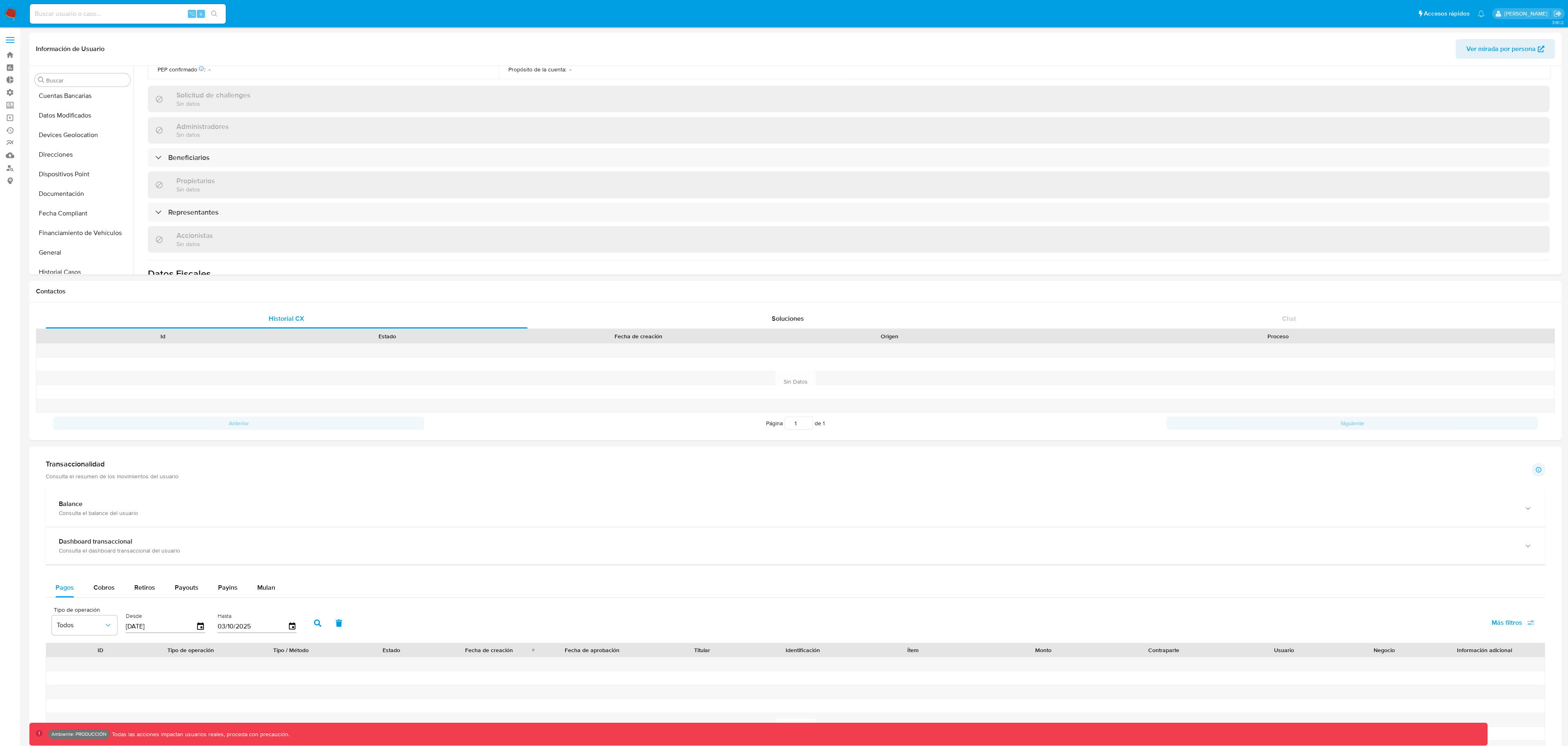
scroll to position [301, 0]
click at [225, 198] on div "Información de empresa ID de usuario : 1875413122 Nombre del comercio : IMEG IN…" at bounding box center [849, 129] width 1402 height 649
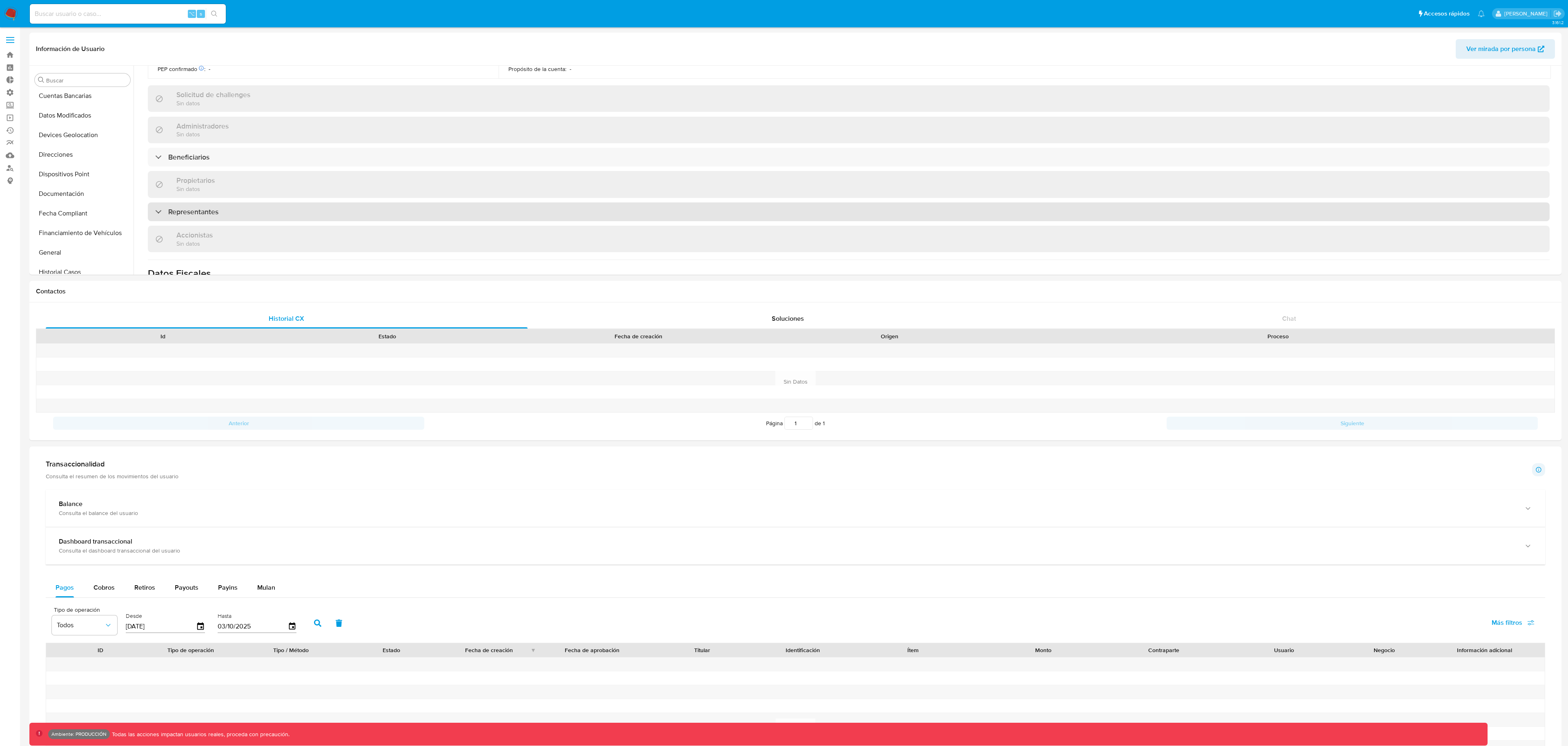
click at [218, 209] on h3 "Representantes" at bounding box center [193, 212] width 51 height 9
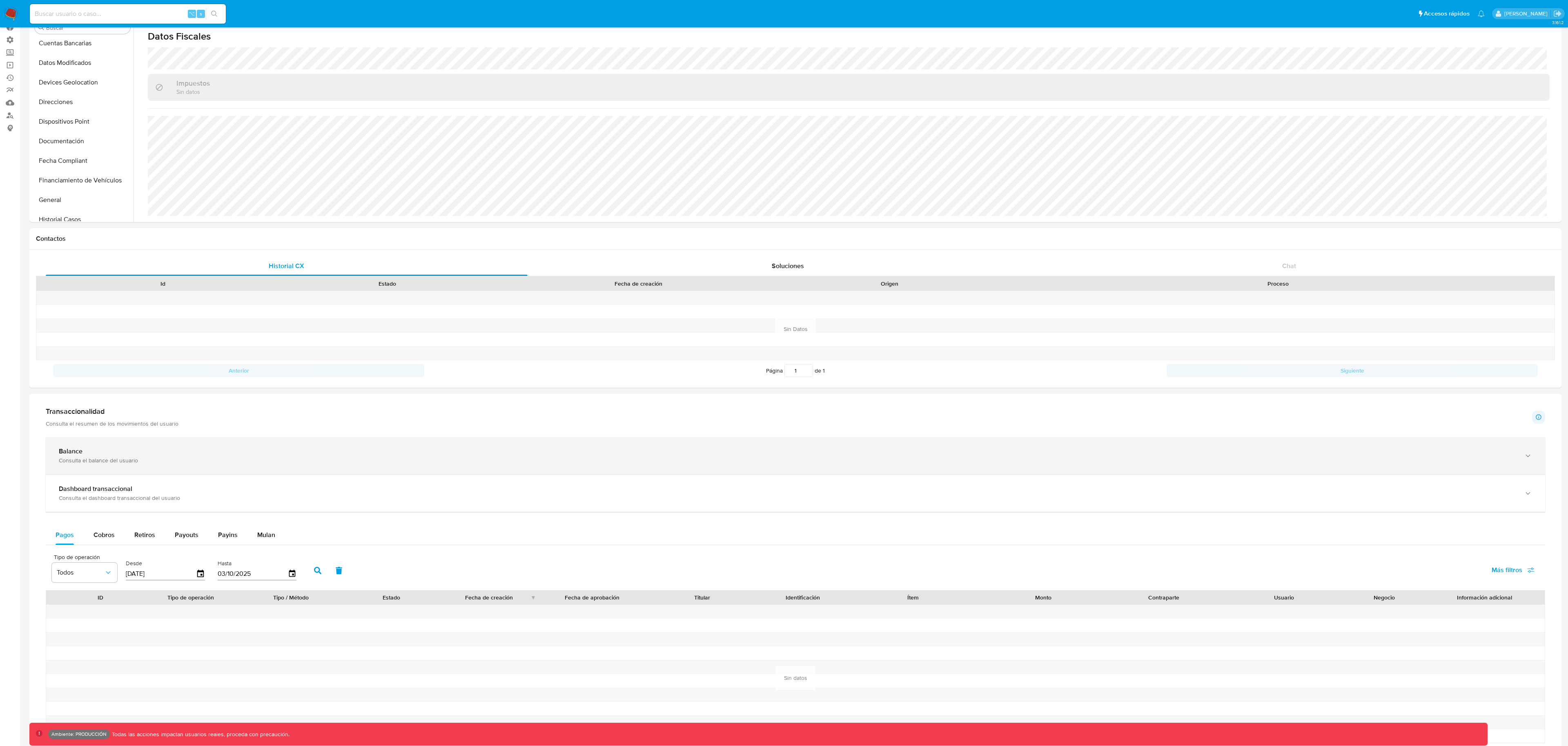
scroll to position [0, 0]
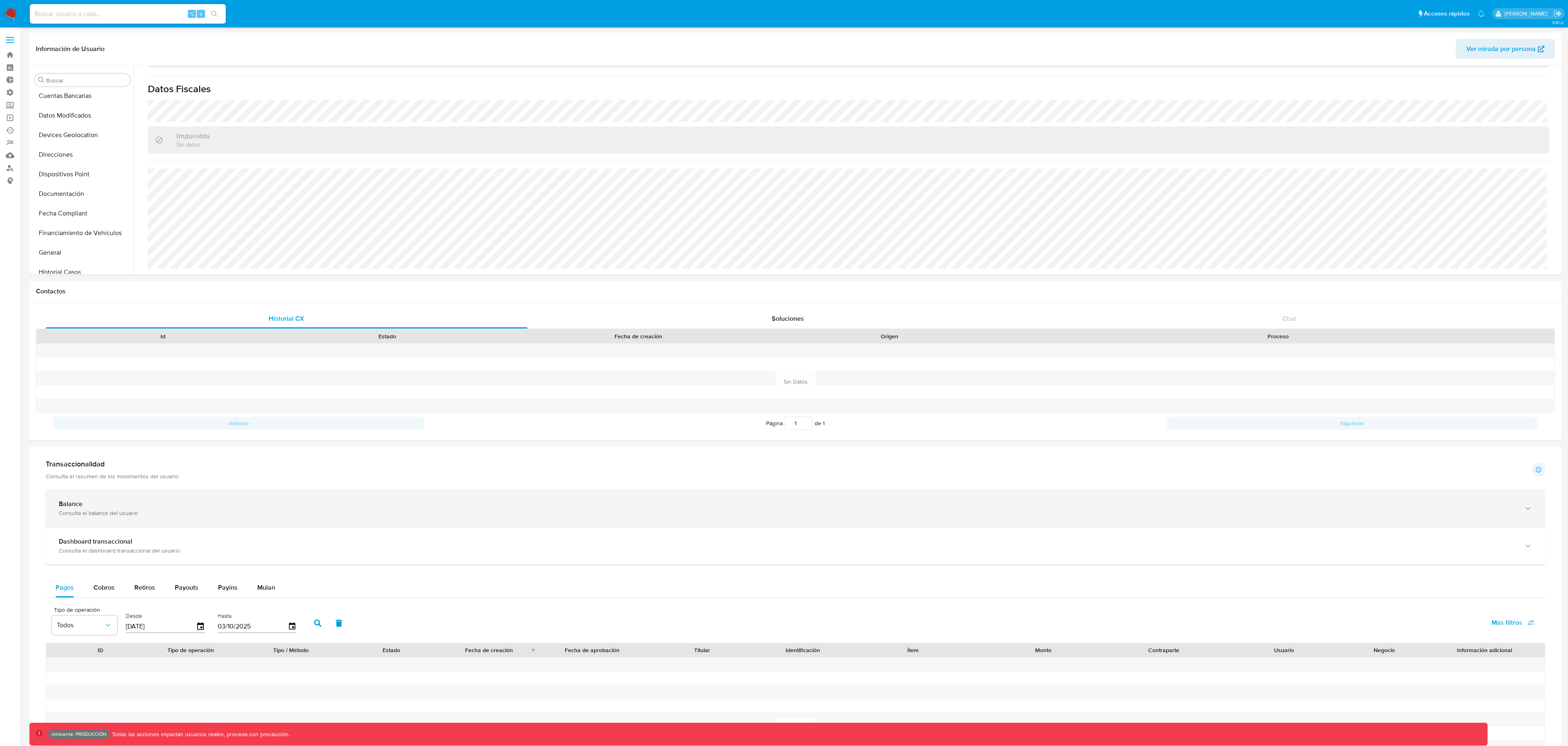
click at [150, 507] on div "Balance Consulta el balance del usuario" at bounding box center [788, 509] width 1457 height 17
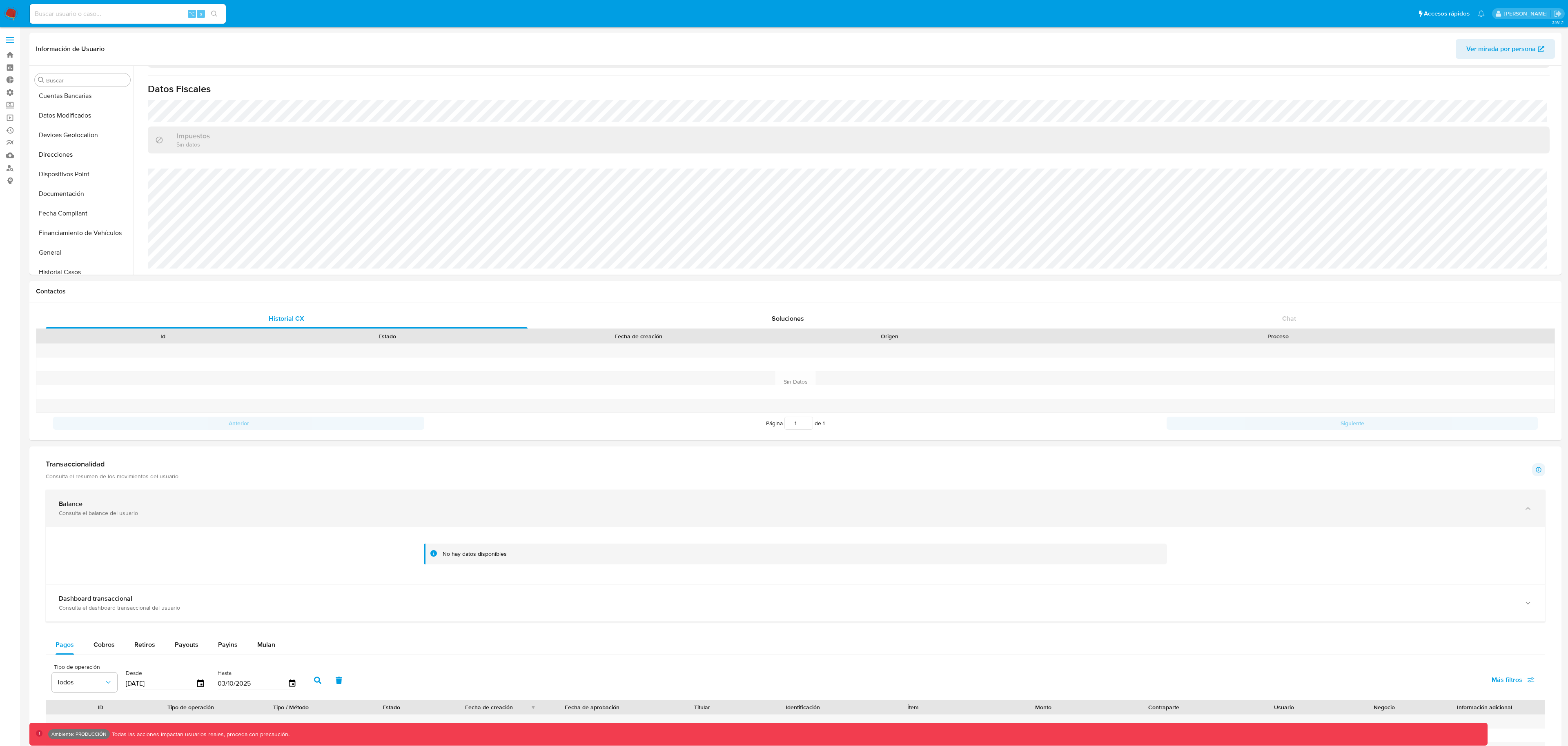
click at [149, 513] on div "Consulta el balance del usuario" at bounding box center [788, 513] width 1457 height 7
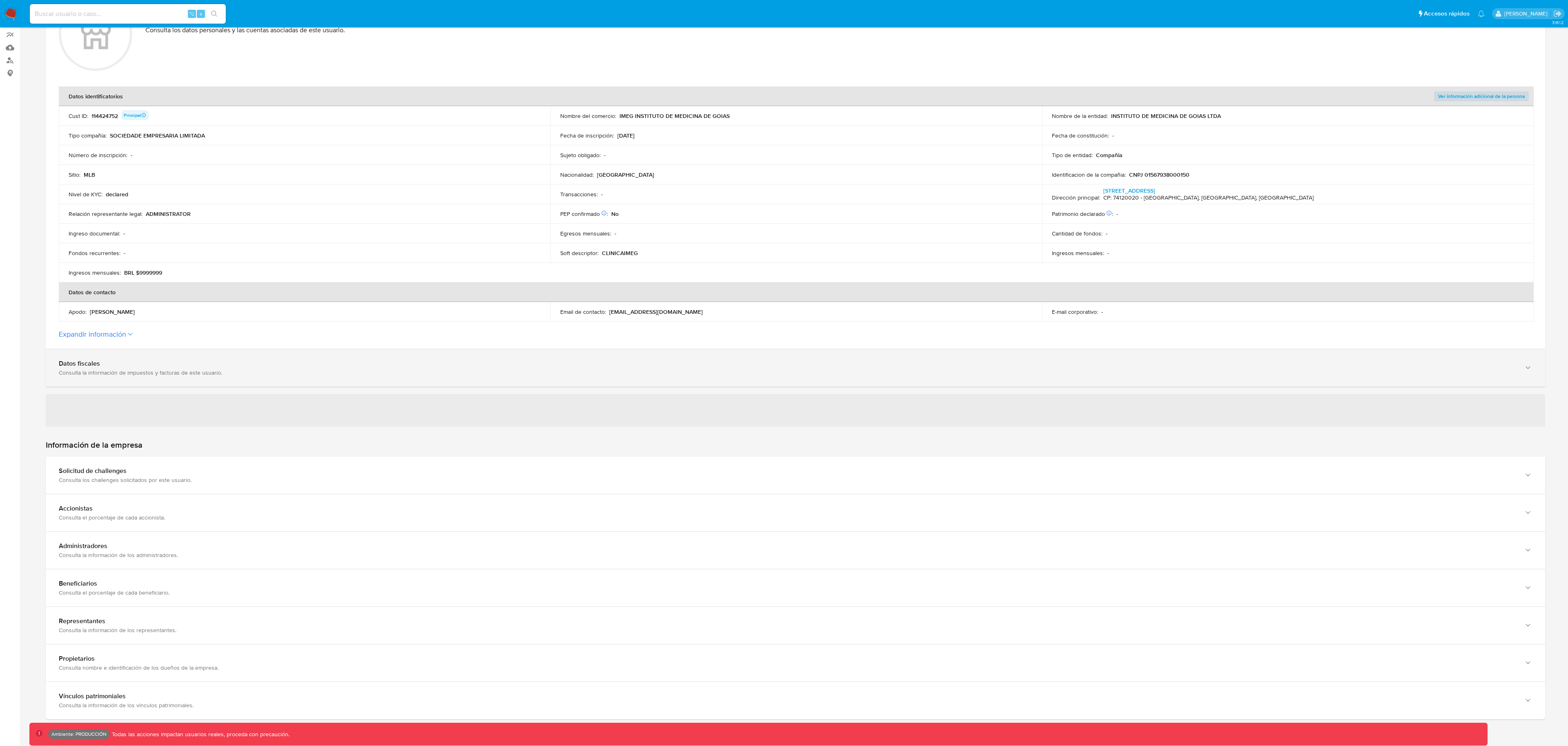
scroll to position [108, 0]
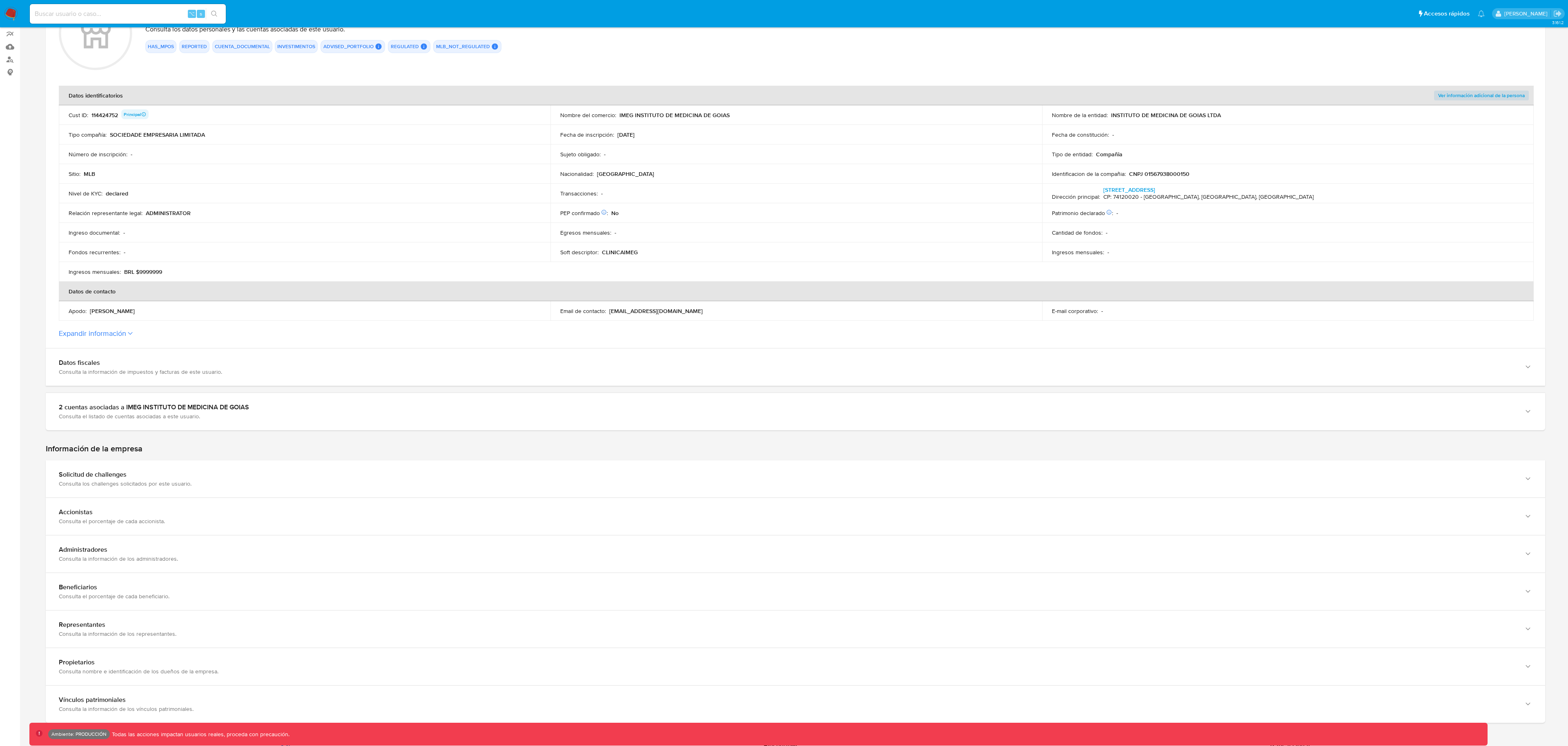
click at [108, 335] on button "Expandir información" at bounding box center [93, 333] width 68 height 9
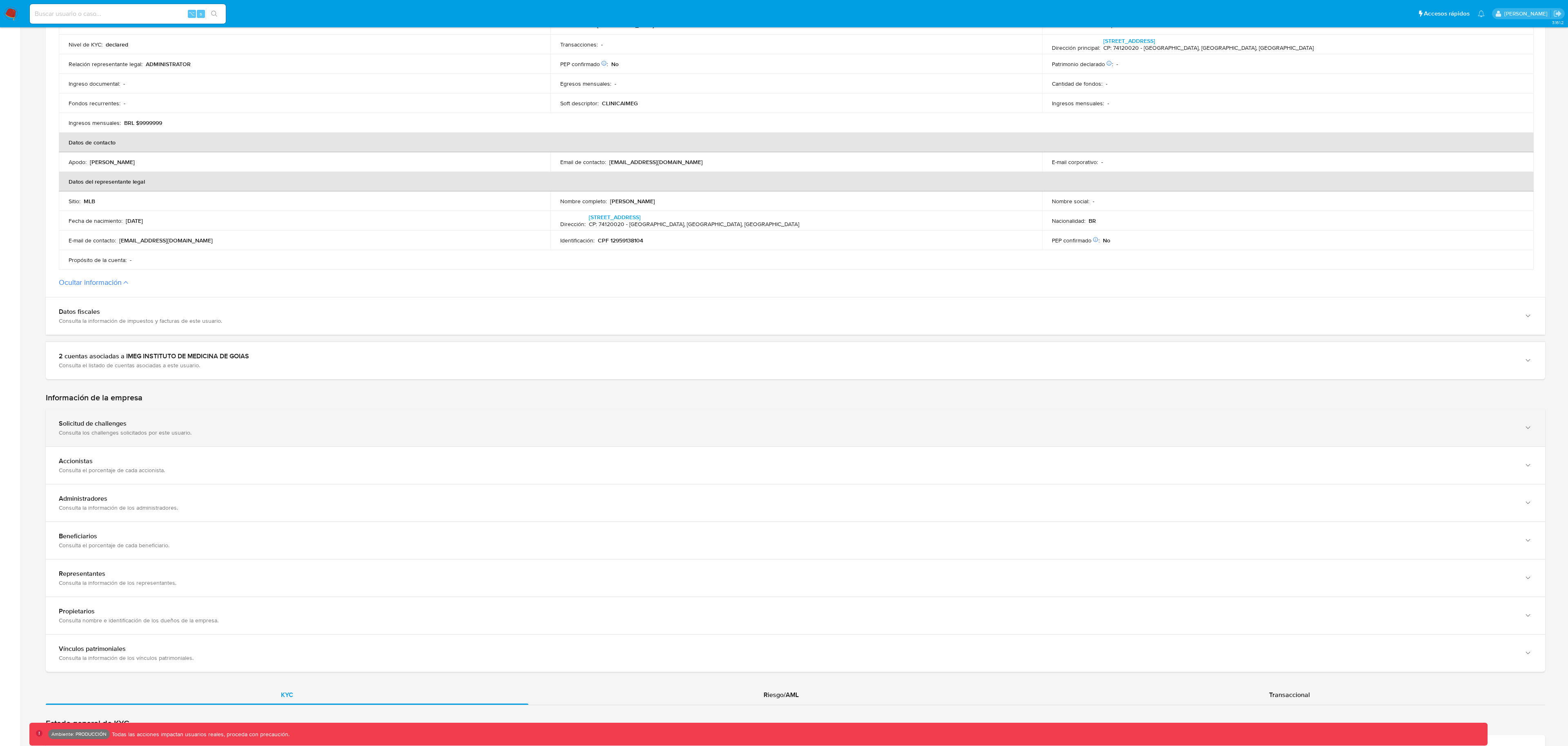
scroll to position [259, 0]
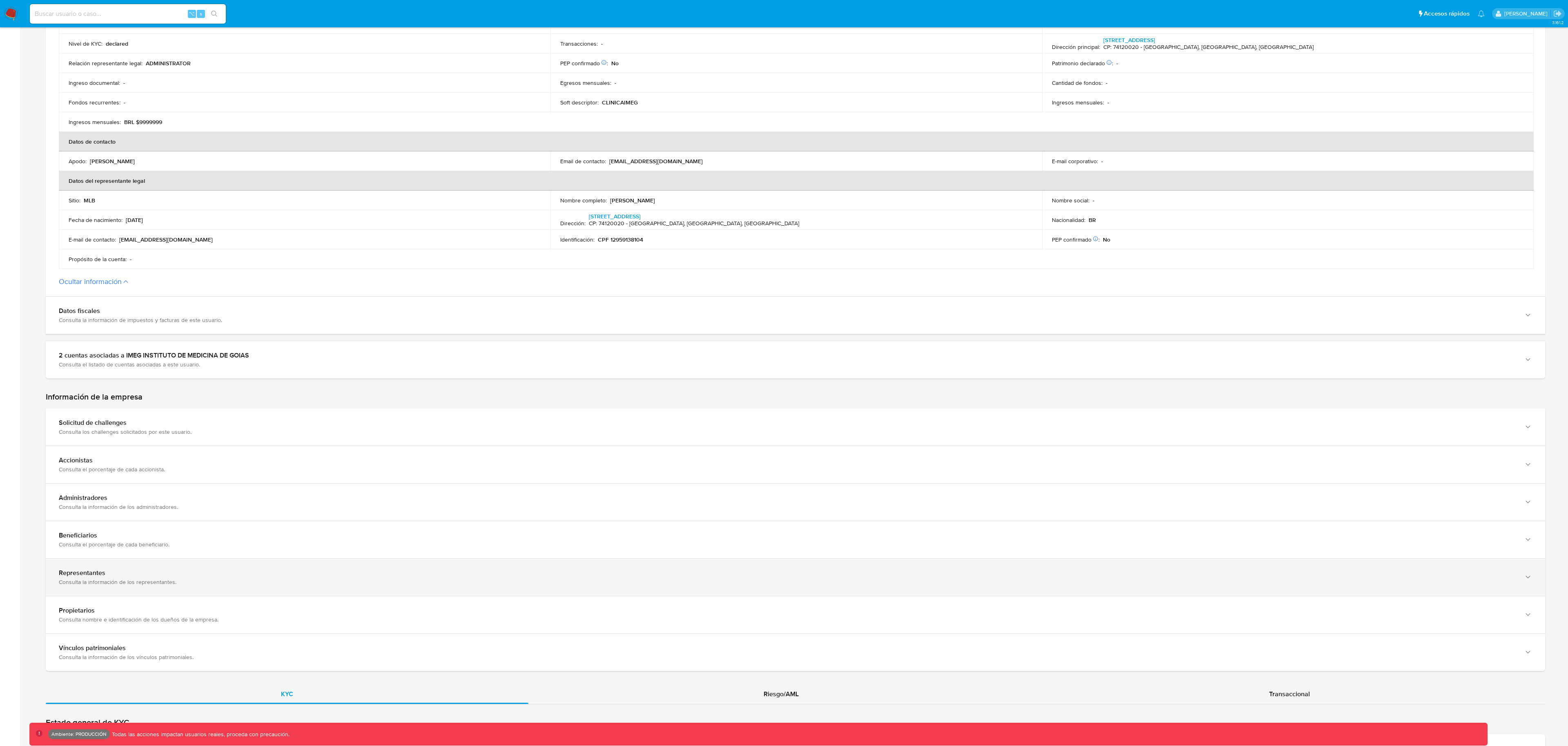
click at [97, 566] on div "Representantes Consulta la información de los representantes." at bounding box center [795, 577] width 1499 height 37
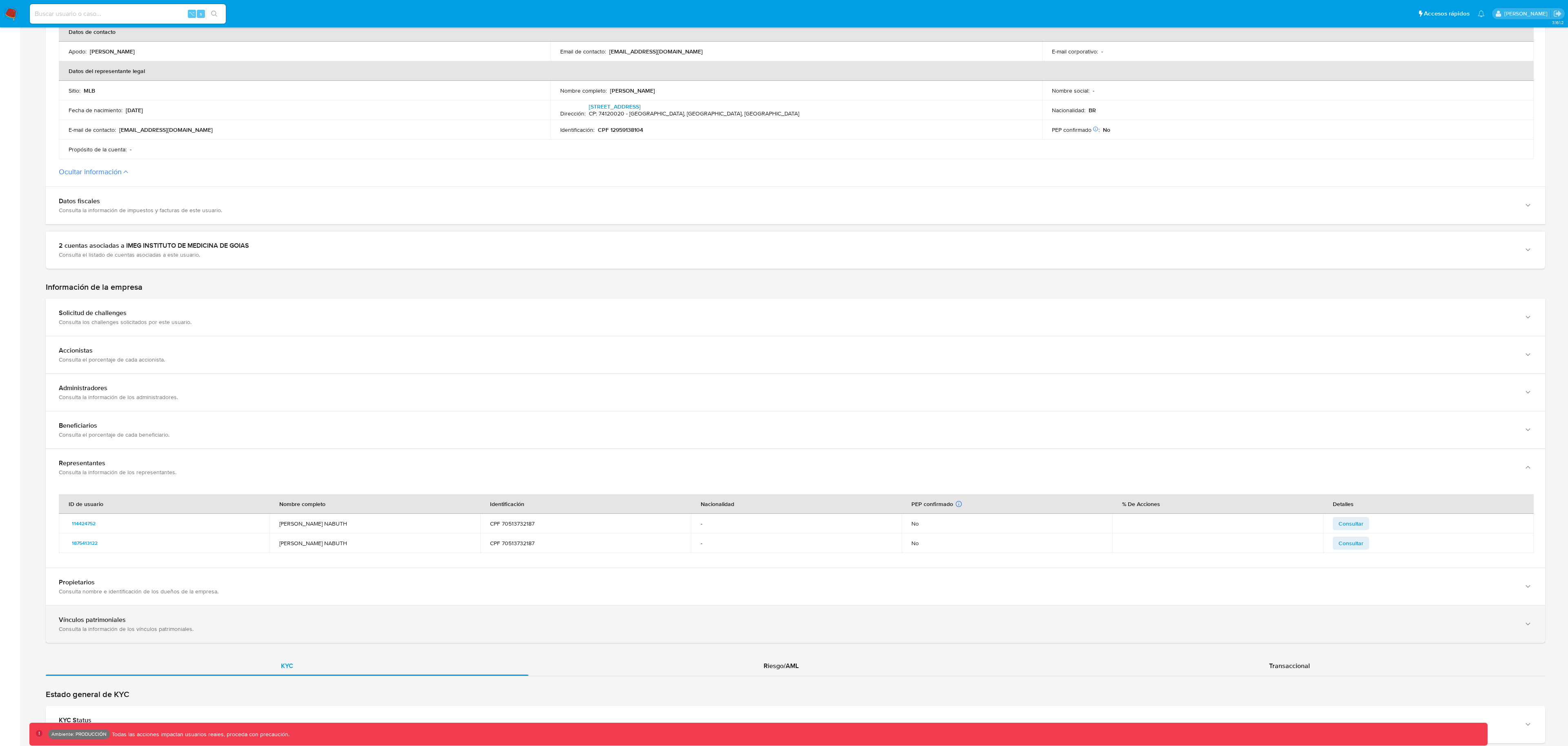
scroll to position [537, 0]
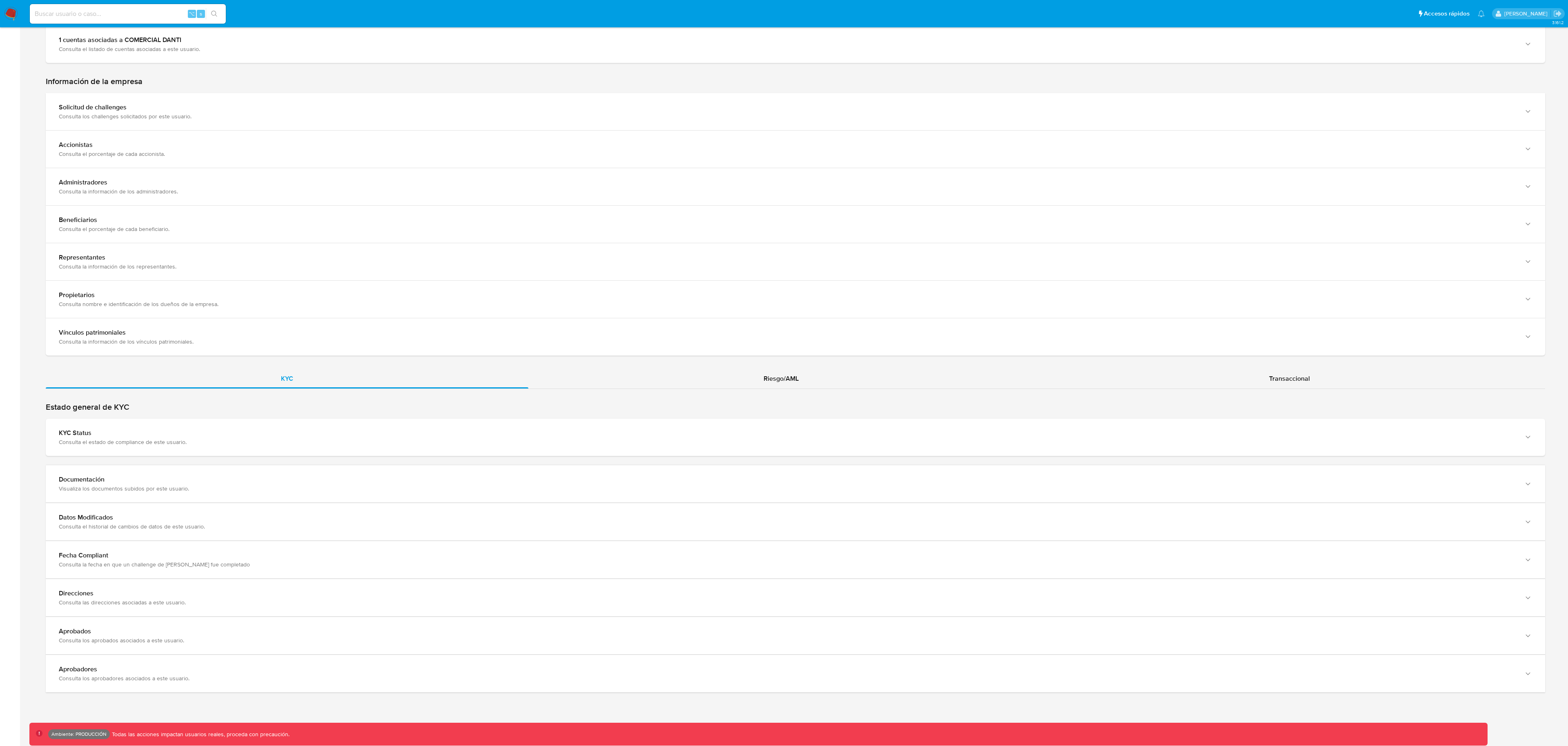
scroll to position [462, 0]
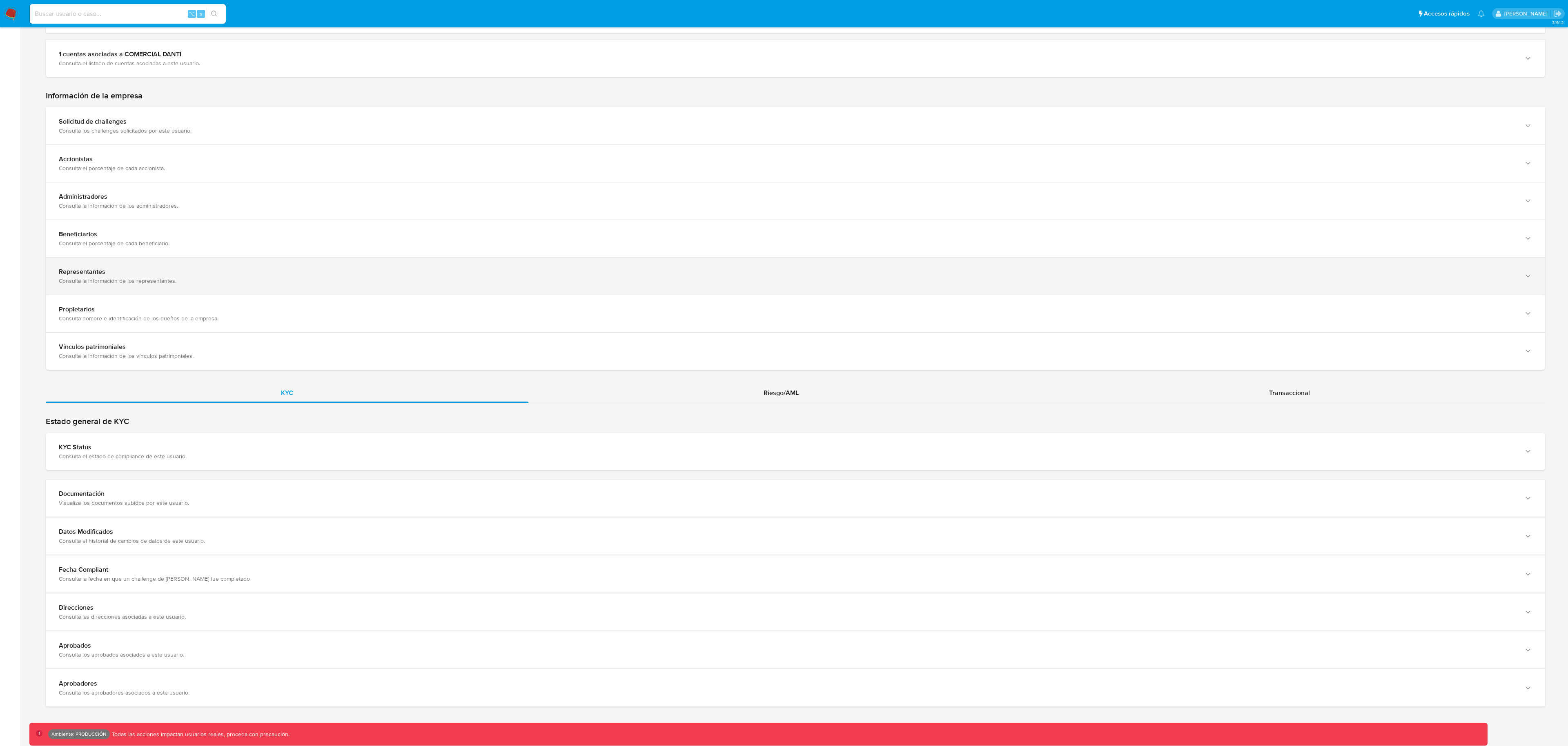
click at [125, 279] on div "Consulta la información de los representantes." at bounding box center [788, 281] width 1457 height 7
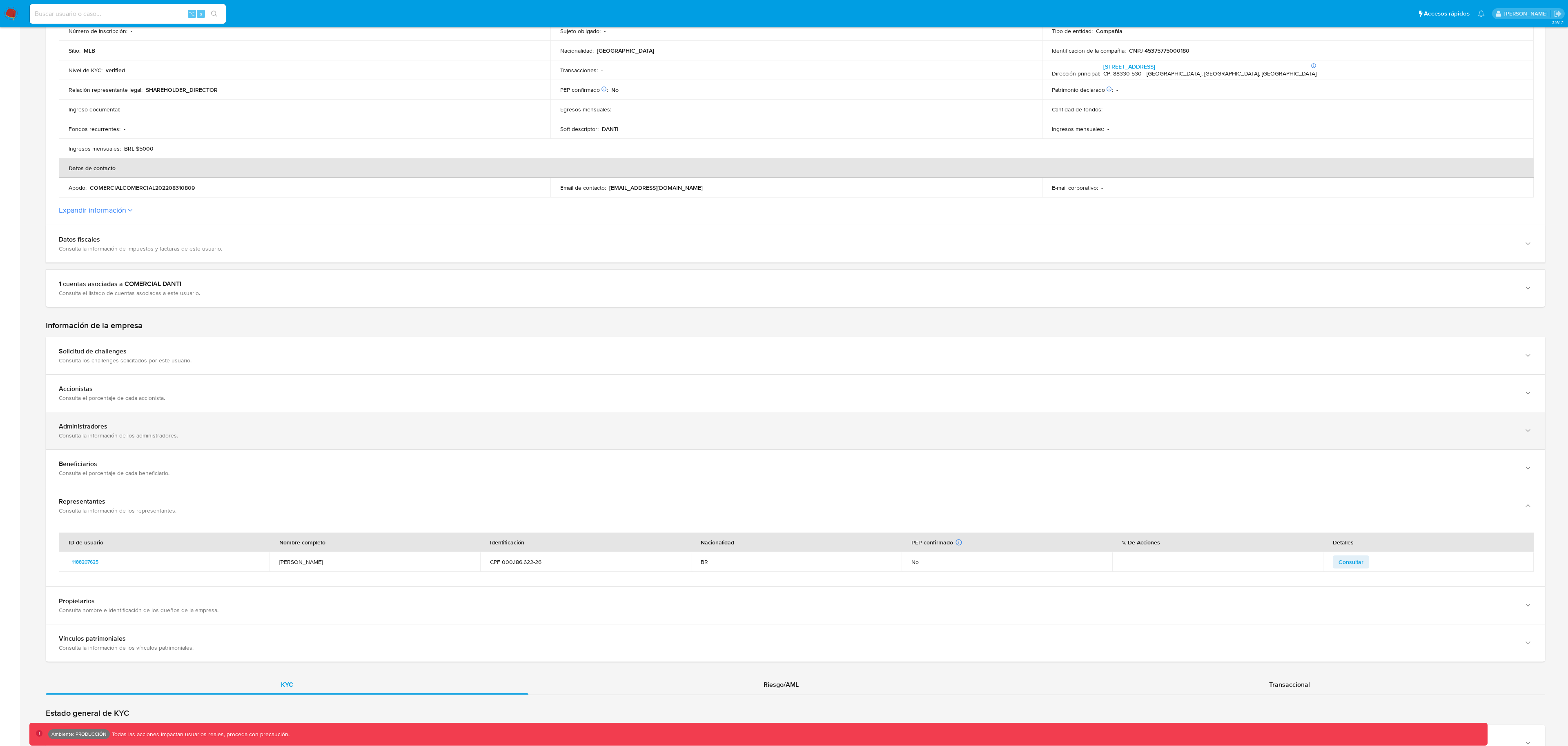
scroll to position [231, 0]
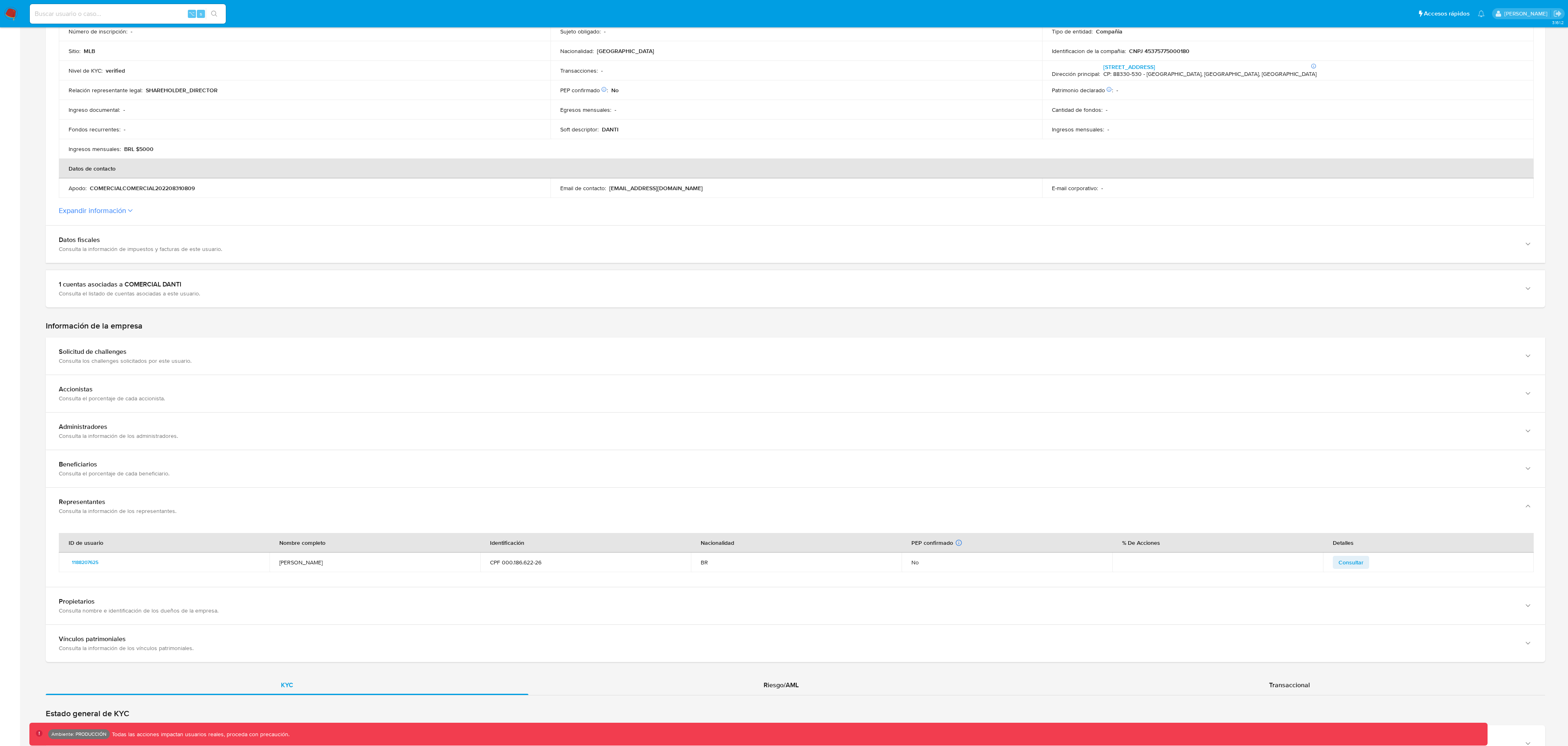
click at [99, 203] on section "ID de la persona : 2f1e0e9aa1a3cc6090669134a4816c2a Datos generales de COMERCIA…" at bounding box center [795, 44] width 1499 height 361
click at [100, 207] on button "Expandir información" at bounding box center [93, 211] width 68 height 9
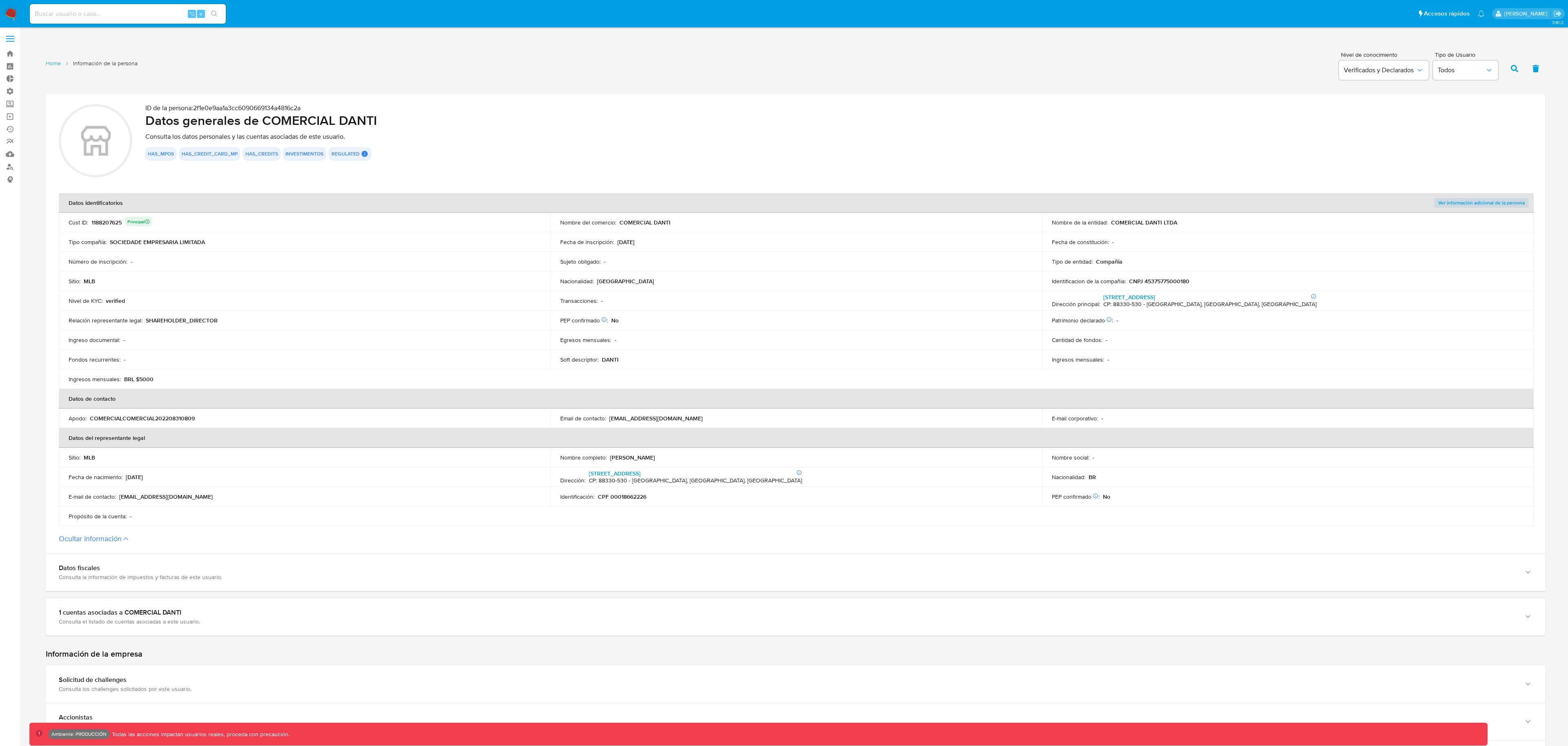
scroll to position [0, 0]
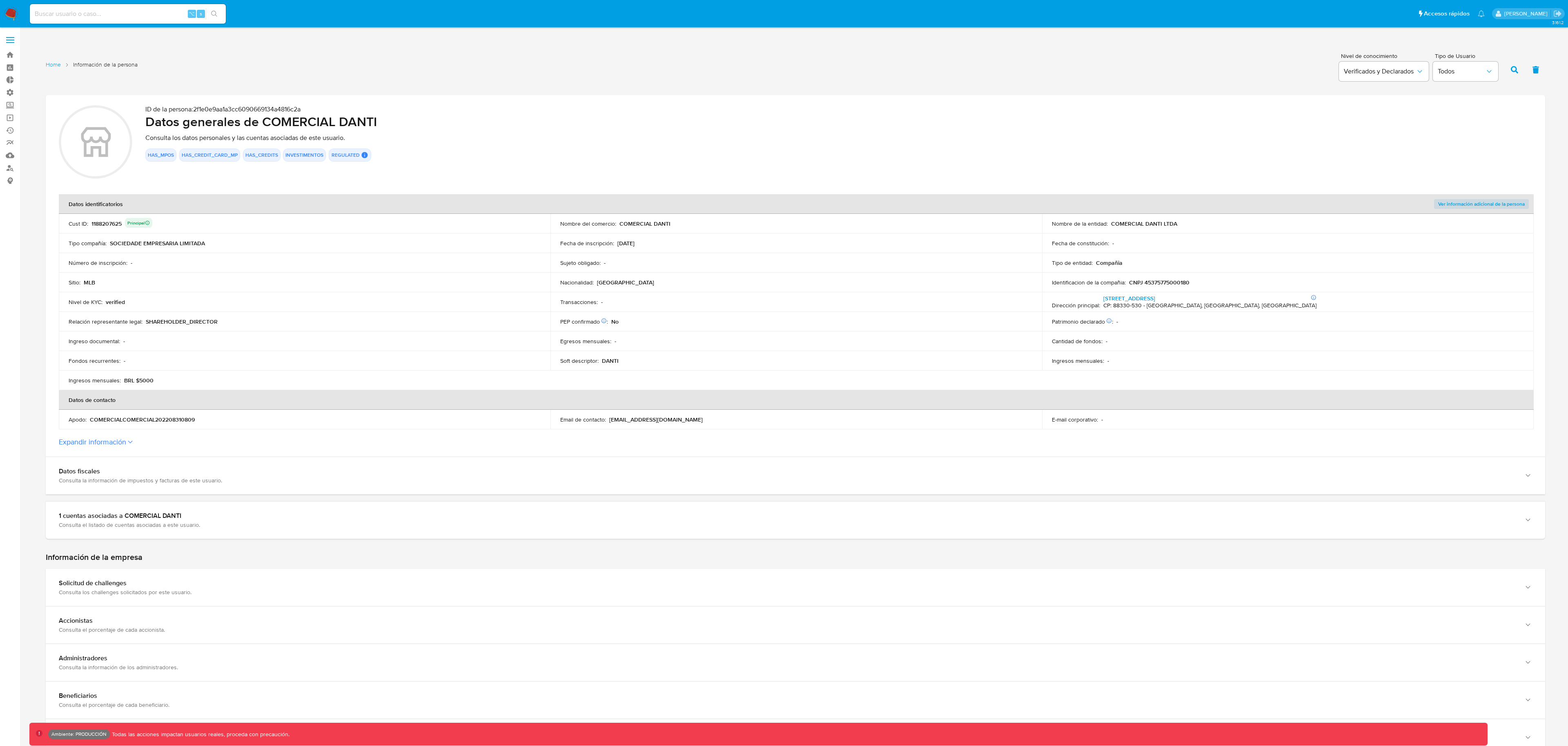
click at [1487, 201] on span "Ver información adicional de la persona" at bounding box center [1482, 204] width 86 height 8
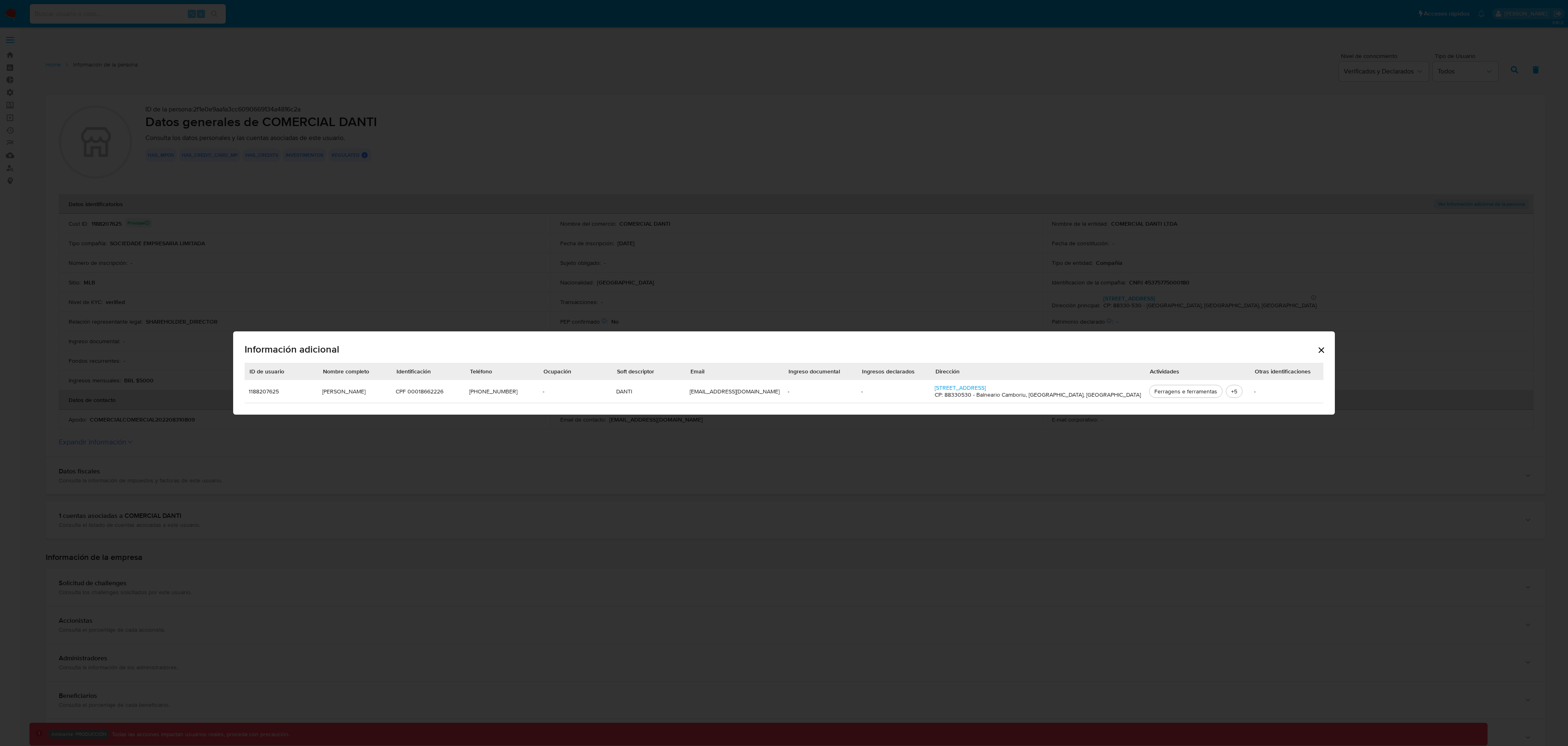
click at [1284, 351] on div "Información adicional ID de usuario Nombre completo Identificación Teléfono Ocu…" at bounding box center [784, 373] width 1102 height 83
click at [1317, 350] on icon "Cerrar" at bounding box center [1321, 350] width 10 height 10
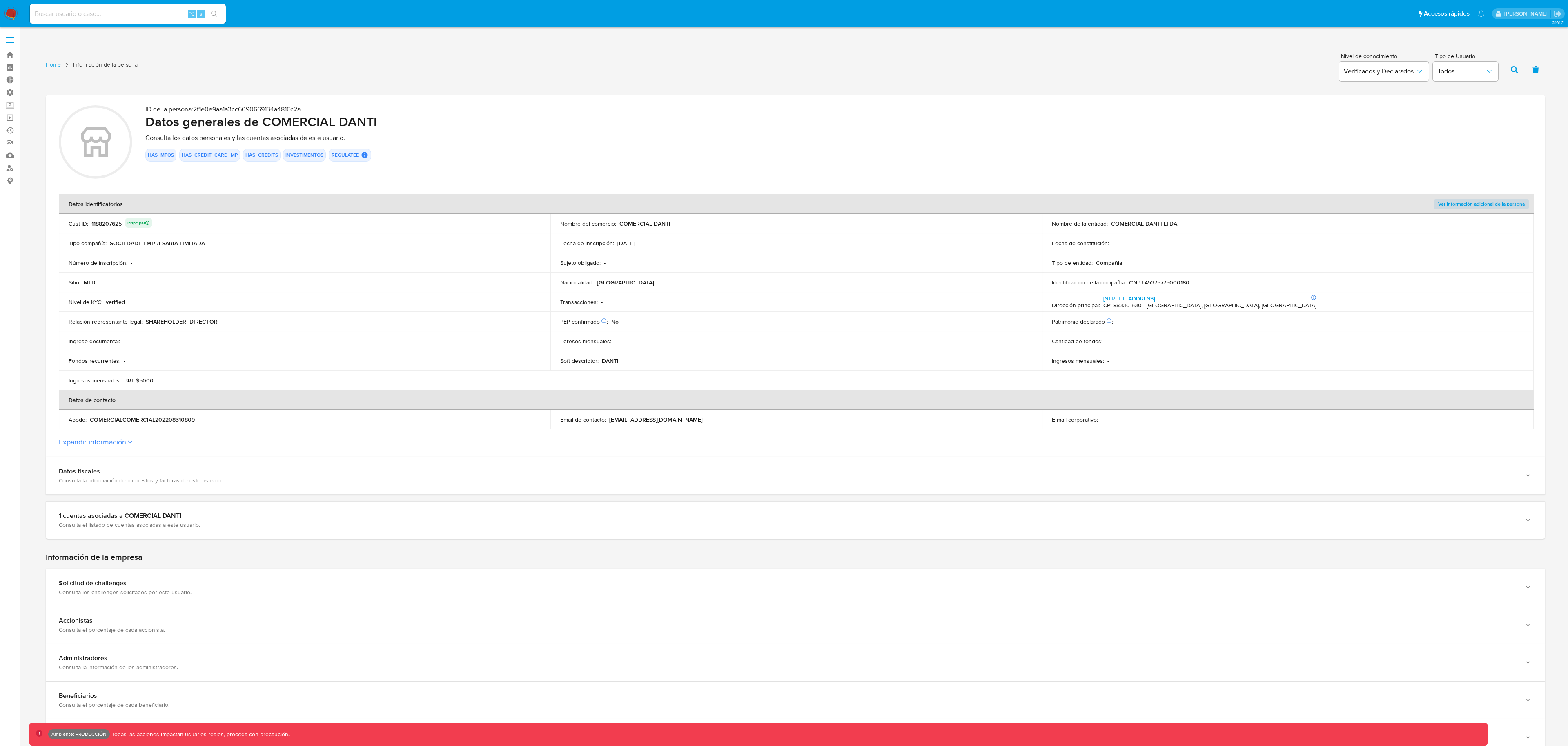
click at [1453, 204] on span "Ver información adicional de la persona" at bounding box center [1482, 204] width 86 height 8
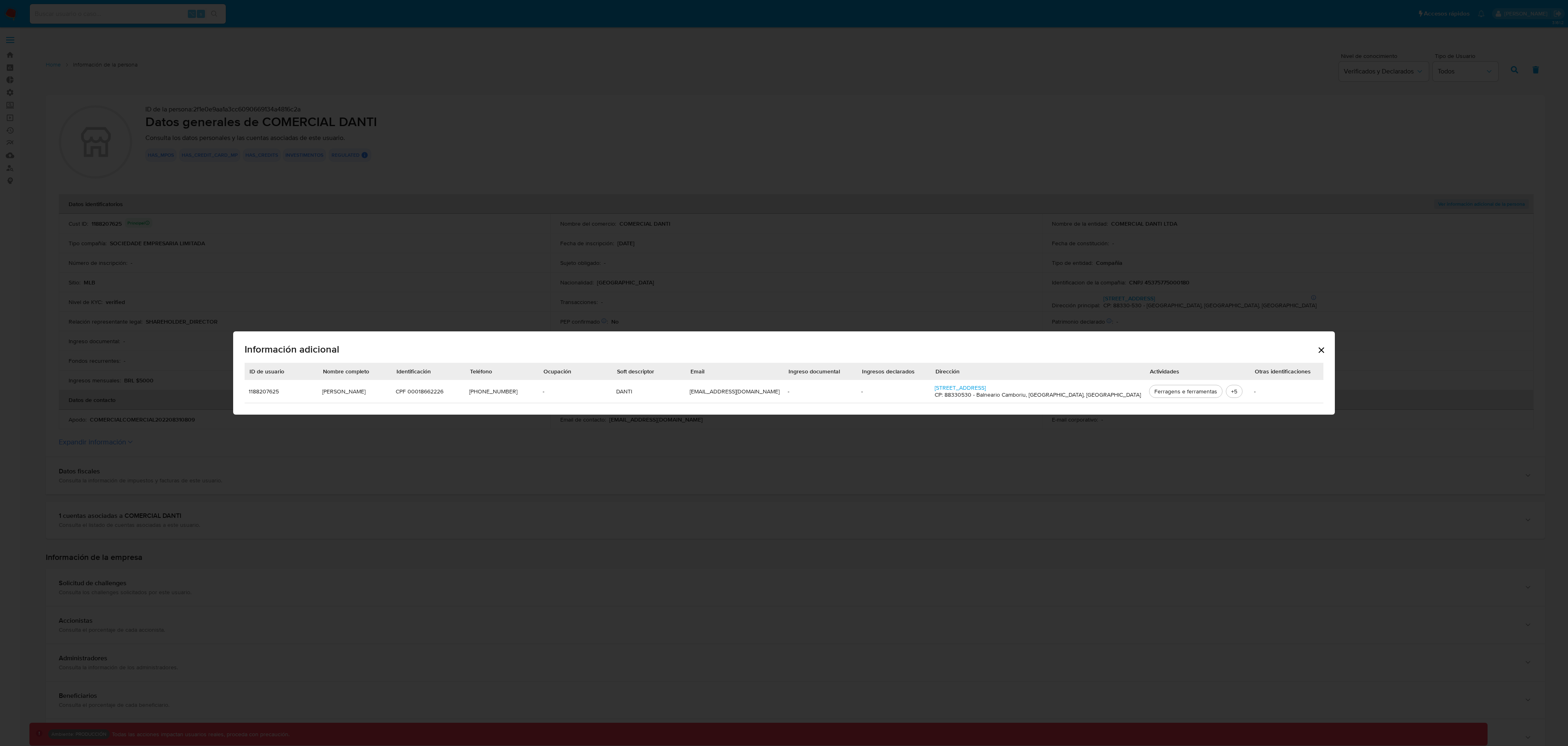
click at [1317, 346] on icon "Cerrar" at bounding box center [1321, 350] width 10 height 10
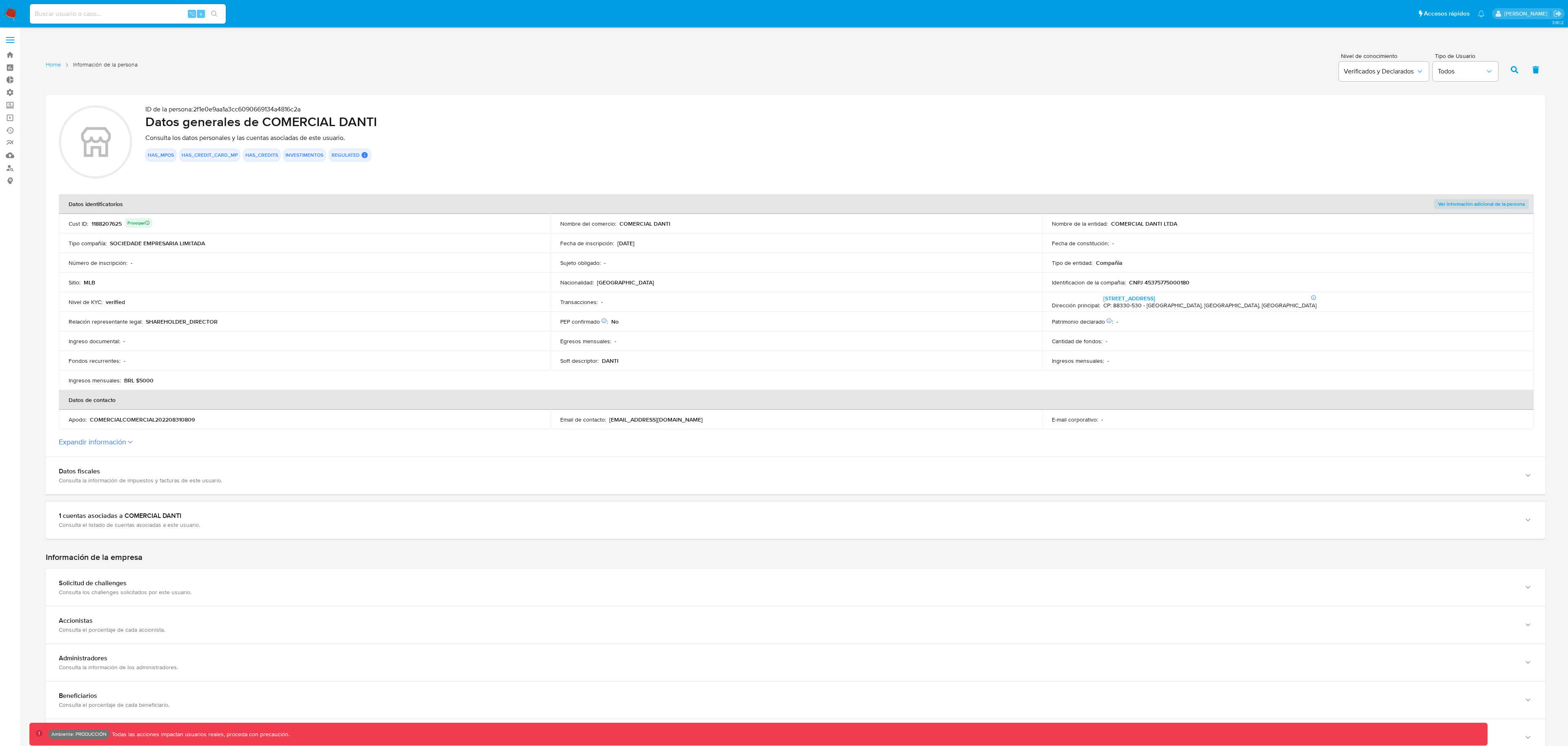
click at [1449, 210] on th "Ver información adicional de la persona" at bounding box center [1288, 204] width 492 height 19
click at [1449, 205] on span "Ver información adicional de la persona" at bounding box center [1482, 204] width 86 height 8
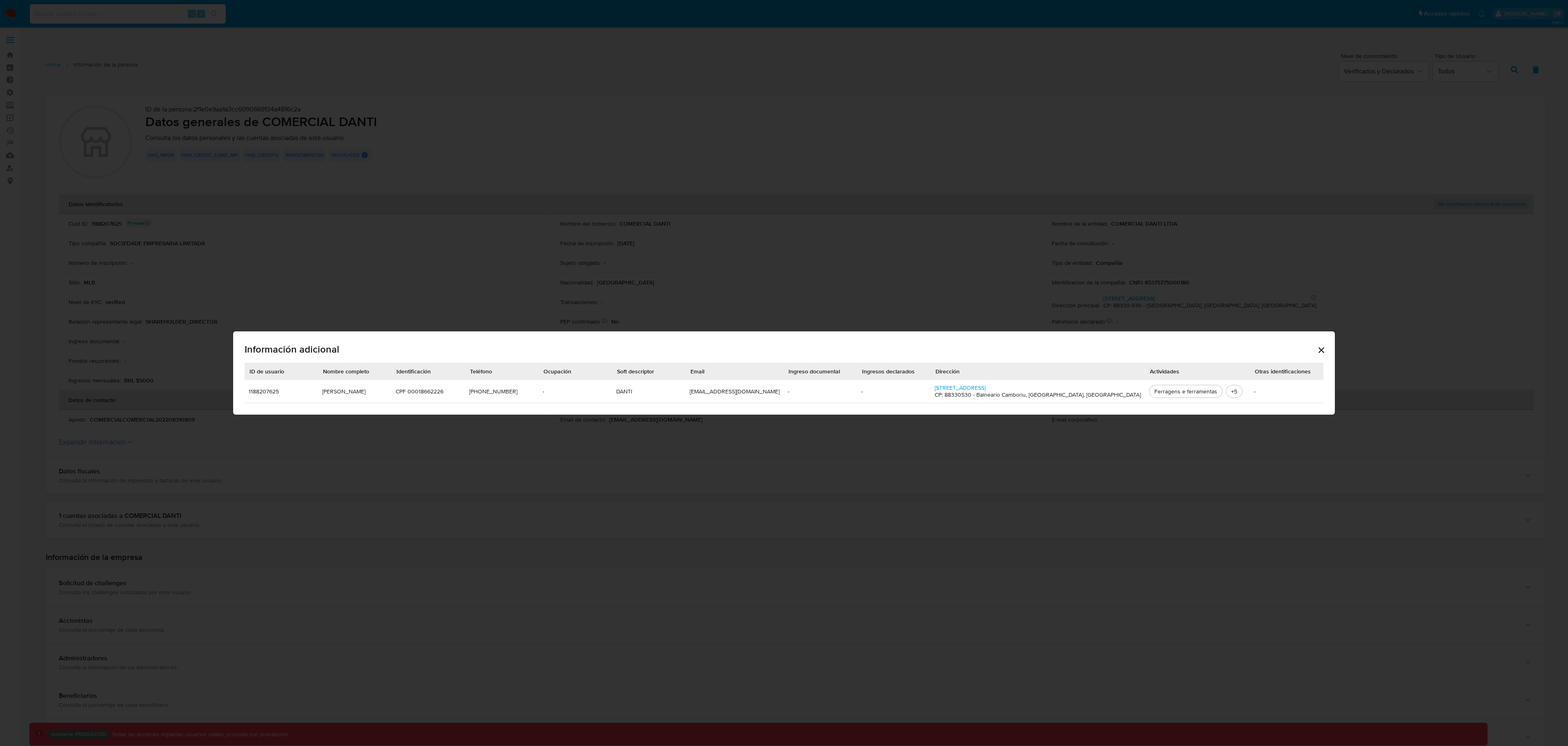
click at [1318, 352] on icon "Cerrar" at bounding box center [1321, 350] width 5 height 5
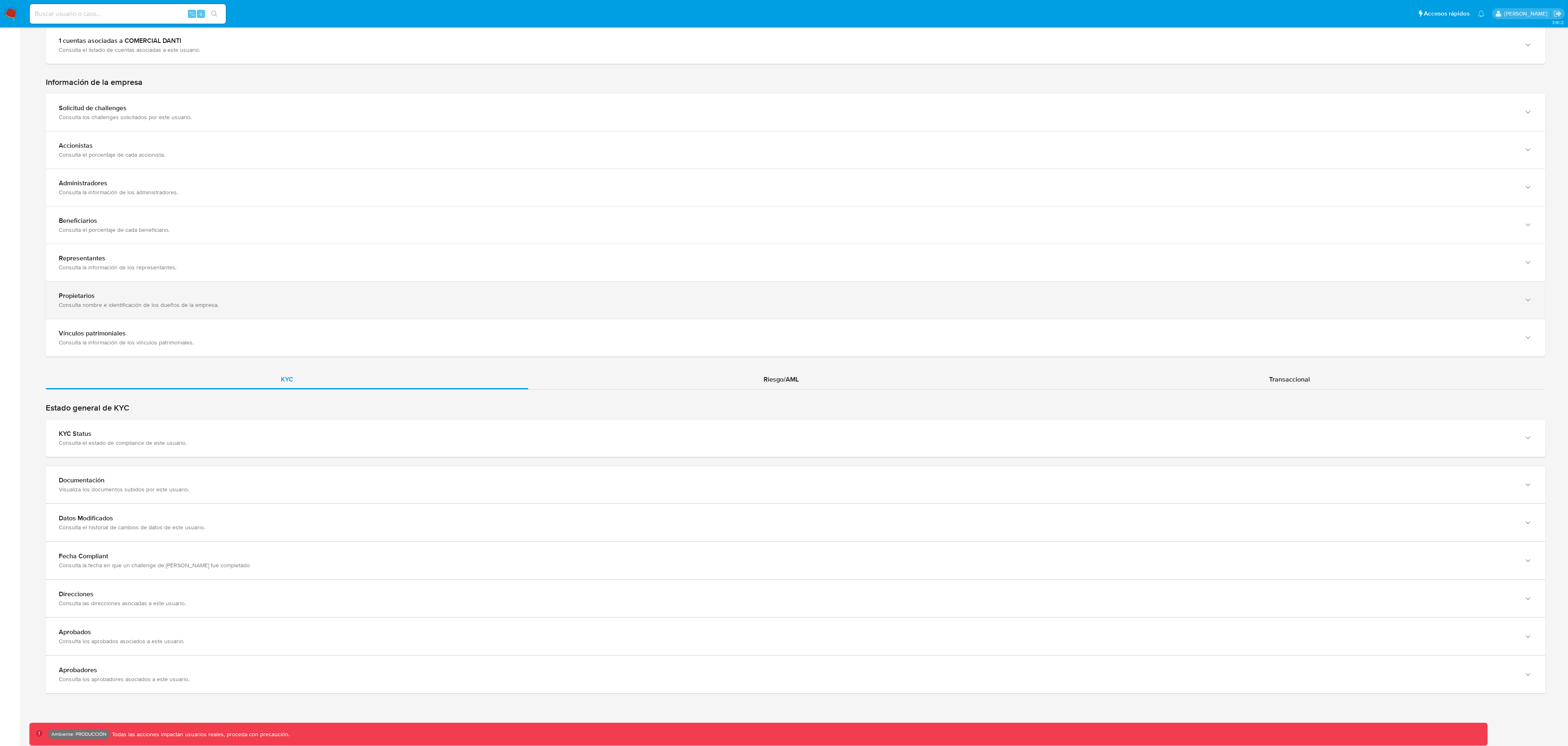
scroll to position [476, 0]
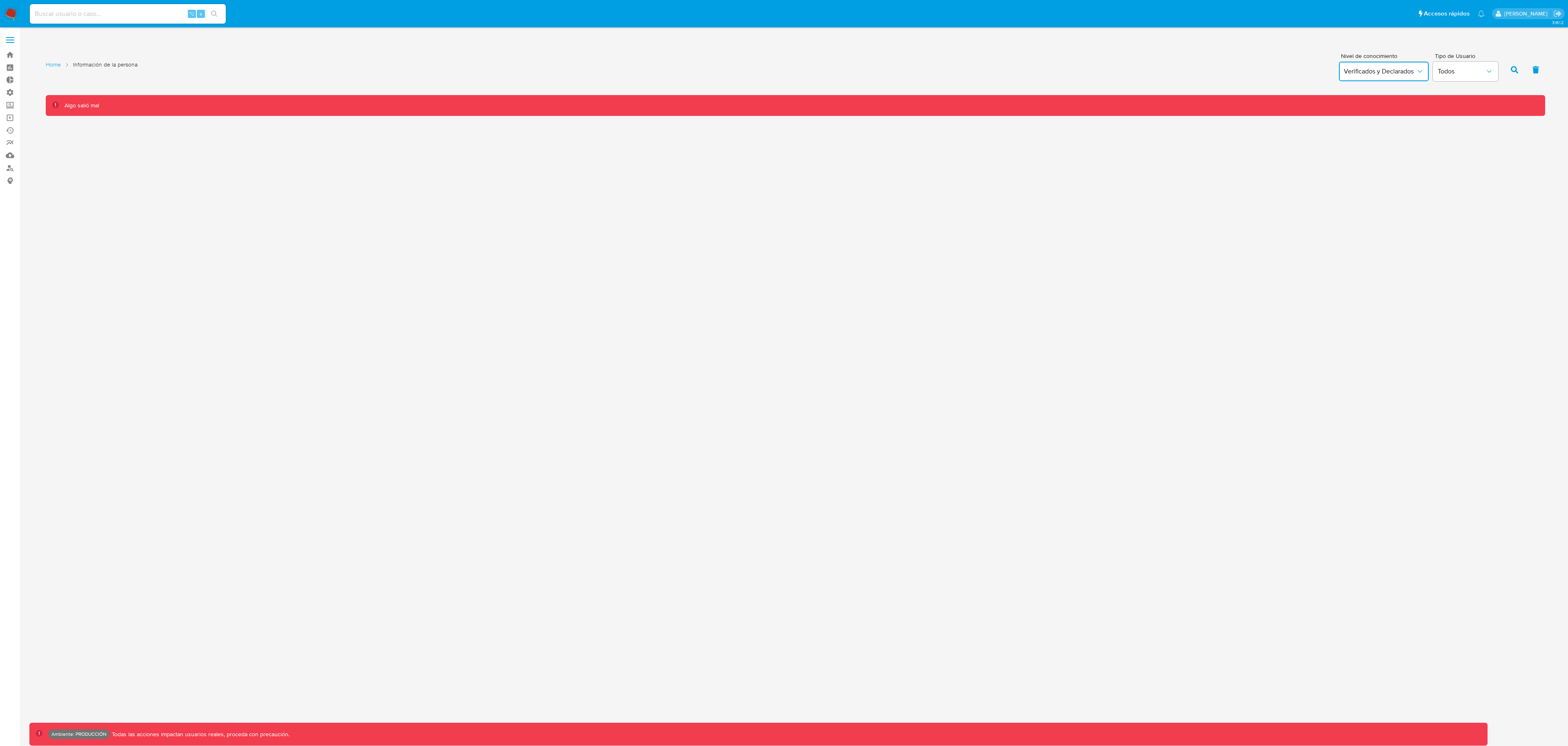
click at [1423, 72] on icon "button" at bounding box center [1419, 71] width 8 height 8
click at [1390, 112] on div "Verificados" at bounding box center [1368, 121] width 47 height 19
click at [1391, 72] on span "Verificados" at bounding box center [1380, 71] width 72 height 8
click at [1381, 90] on span "Verificados y Declarados" at bounding box center [1368, 97] width 47 height 16
click at [1430, 70] on div "Nivel de conocimiento Verificados y Declarados Tipo de Usuario Todos" at bounding box center [1418, 69] width 167 height 32
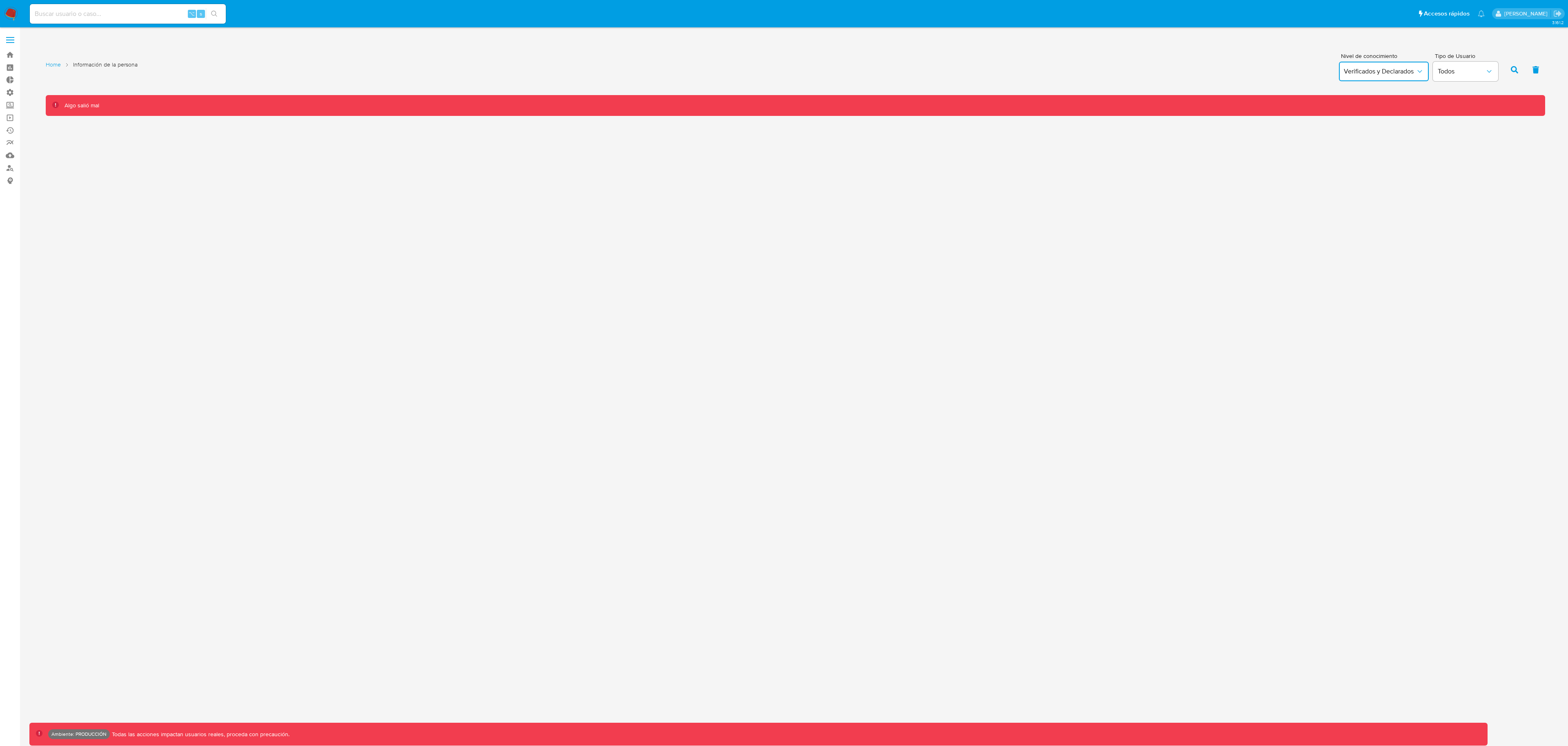
click at [1407, 78] on button "Verificados y Declarados" at bounding box center [1384, 71] width 90 height 19
click at [1380, 113] on div "Verificados" at bounding box center [1368, 121] width 47 height 19
click at [1511, 69] on icon "button" at bounding box center [1514, 70] width 7 height 7
click at [1394, 72] on span "Verificados" at bounding box center [1380, 71] width 72 height 8
click at [1376, 85] on div "Verificados y Declarados" at bounding box center [1368, 98] width 47 height 28
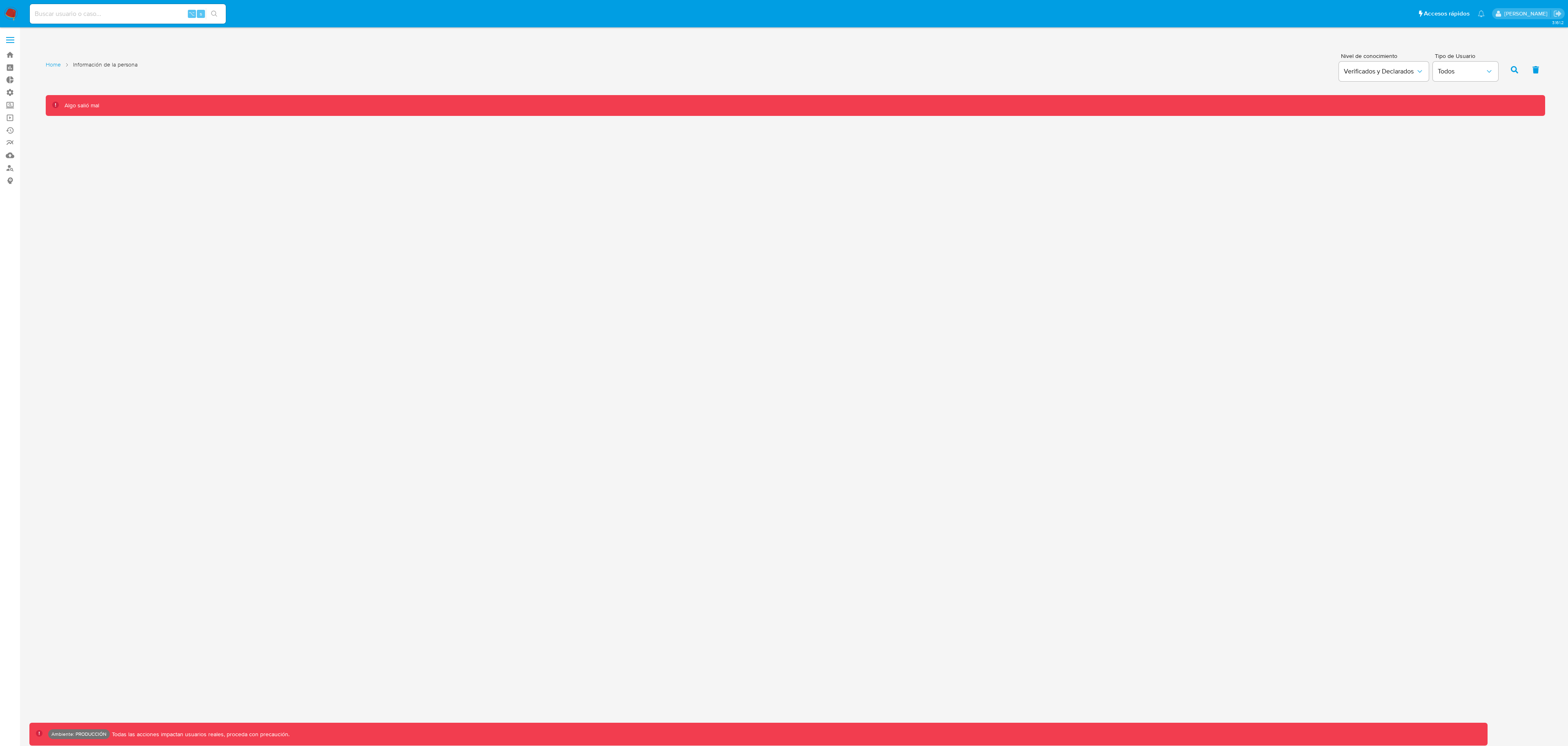
click at [1508, 73] on button "button" at bounding box center [1514, 70] width 21 height 19
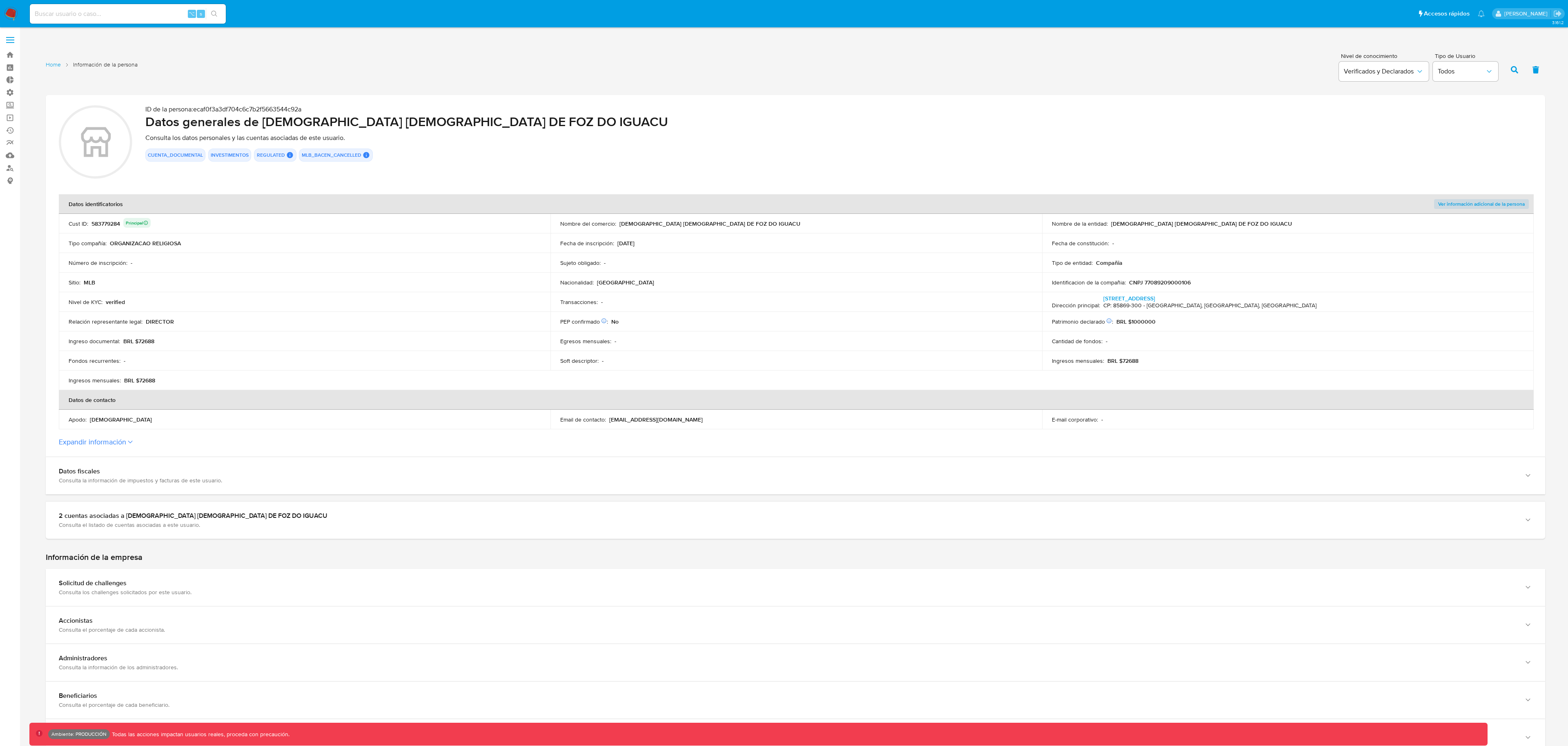
click at [1480, 203] on span "Ver información adicional de la persona" at bounding box center [1482, 204] width 86 height 8
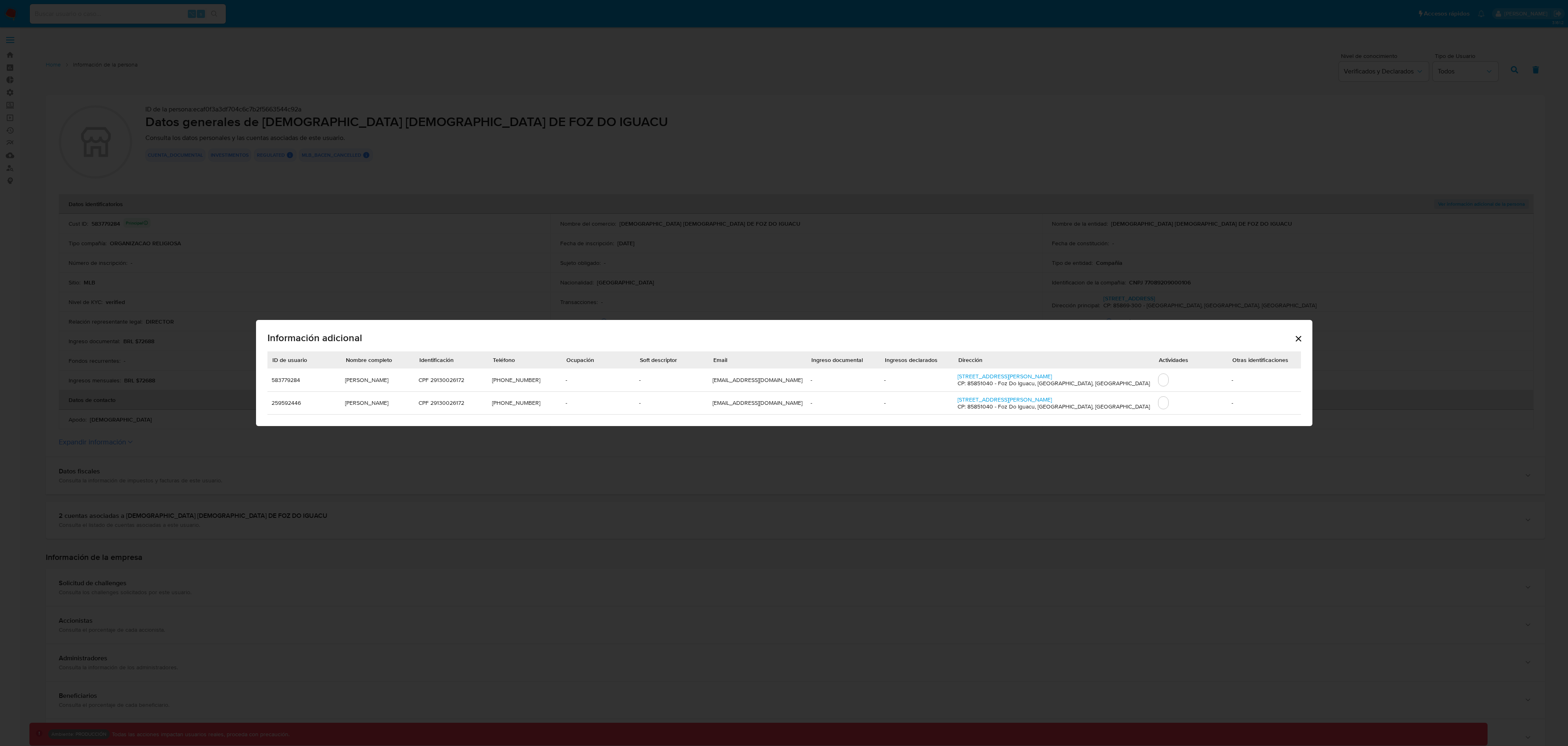
click at [1296, 338] on icon "Cerrar" at bounding box center [1298, 338] width 5 height 5
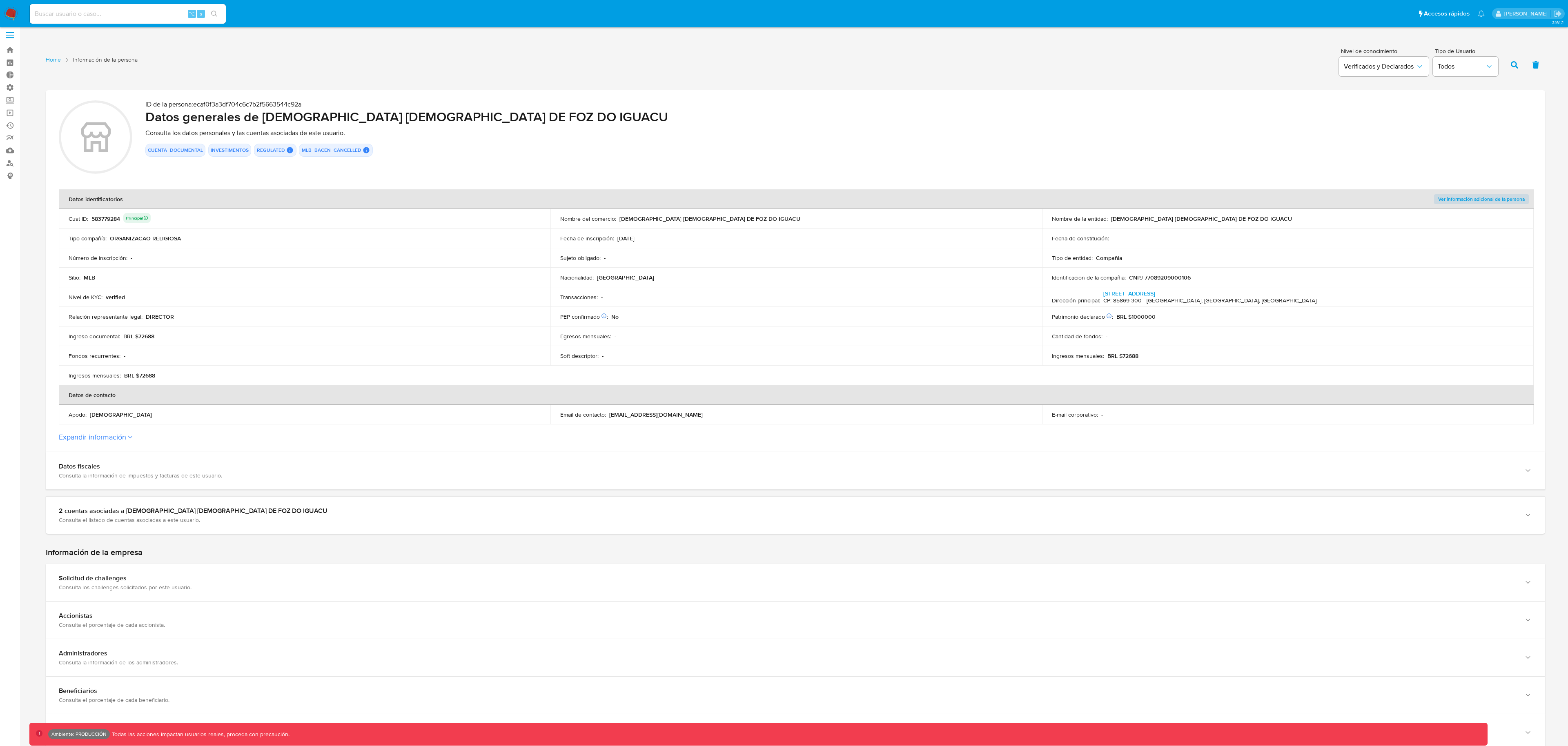
scroll to position [7, 0]
click at [117, 433] on button "Expandir información" at bounding box center [93, 435] width 68 height 9
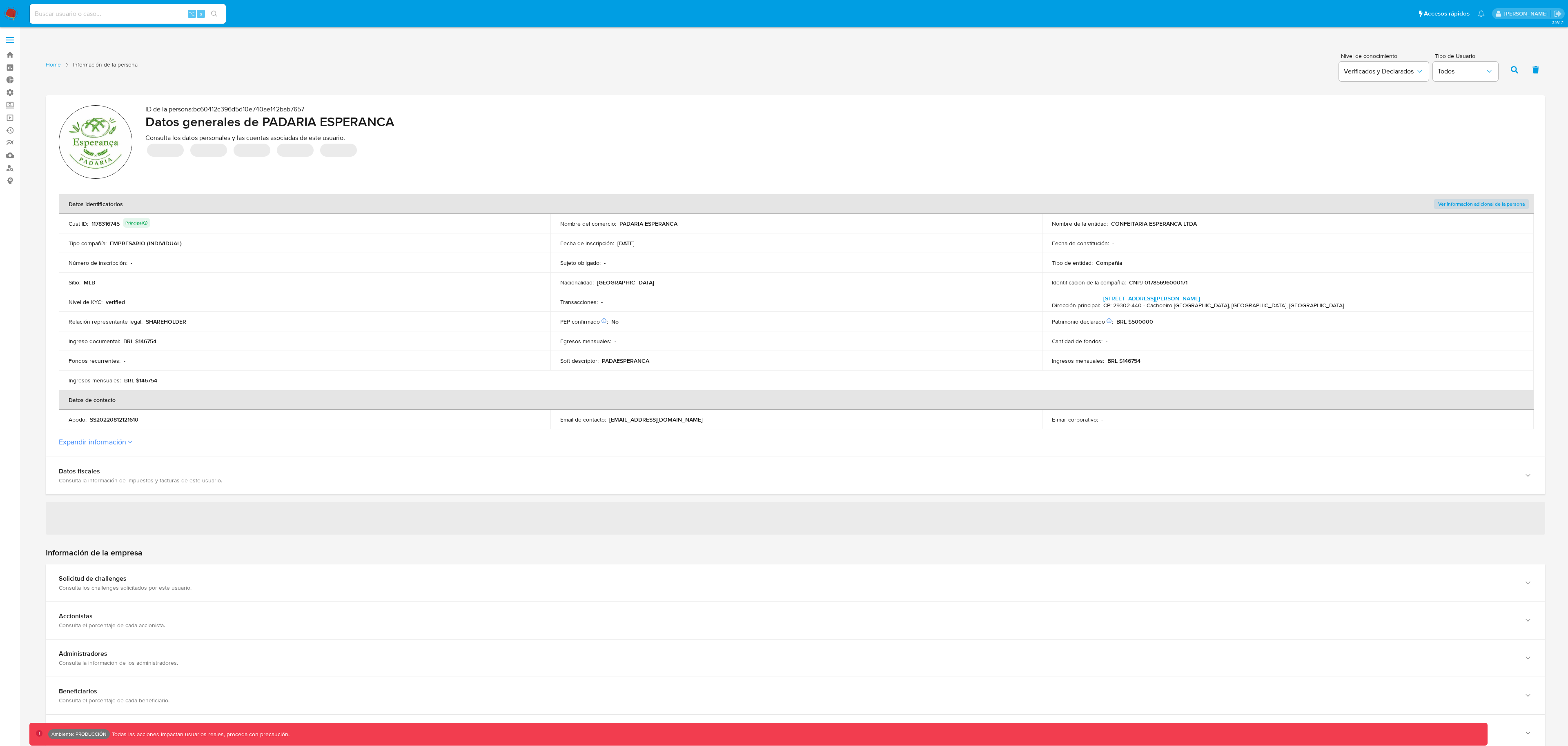
click at [1486, 206] on span "Ver información adicional de la persona" at bounding box center [1482, 204] width 86 height 8
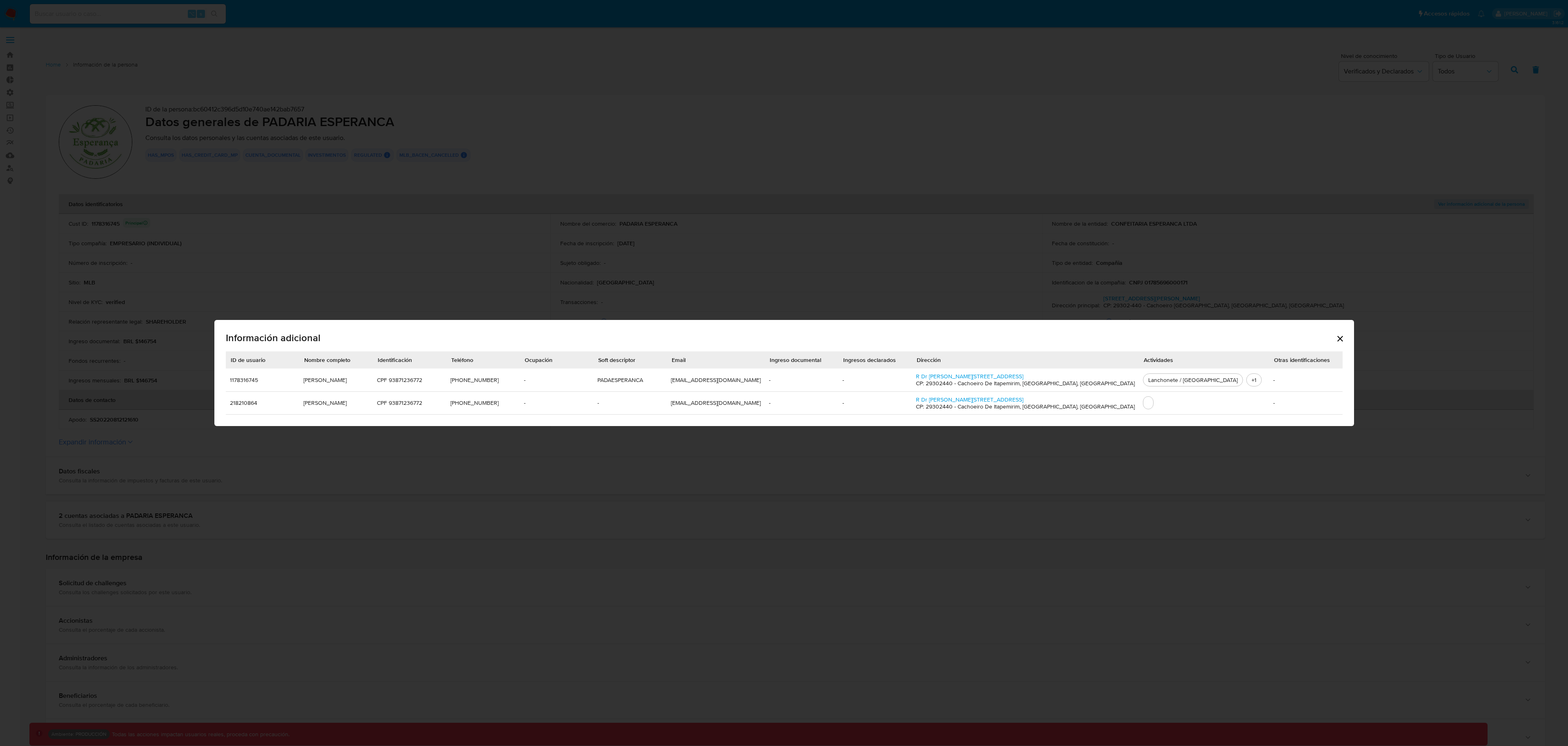
scroll to position [0, 7]
click at [1335, 335] on icon "Cerrar" at bounding box center [1340, 339] width 10 height 10
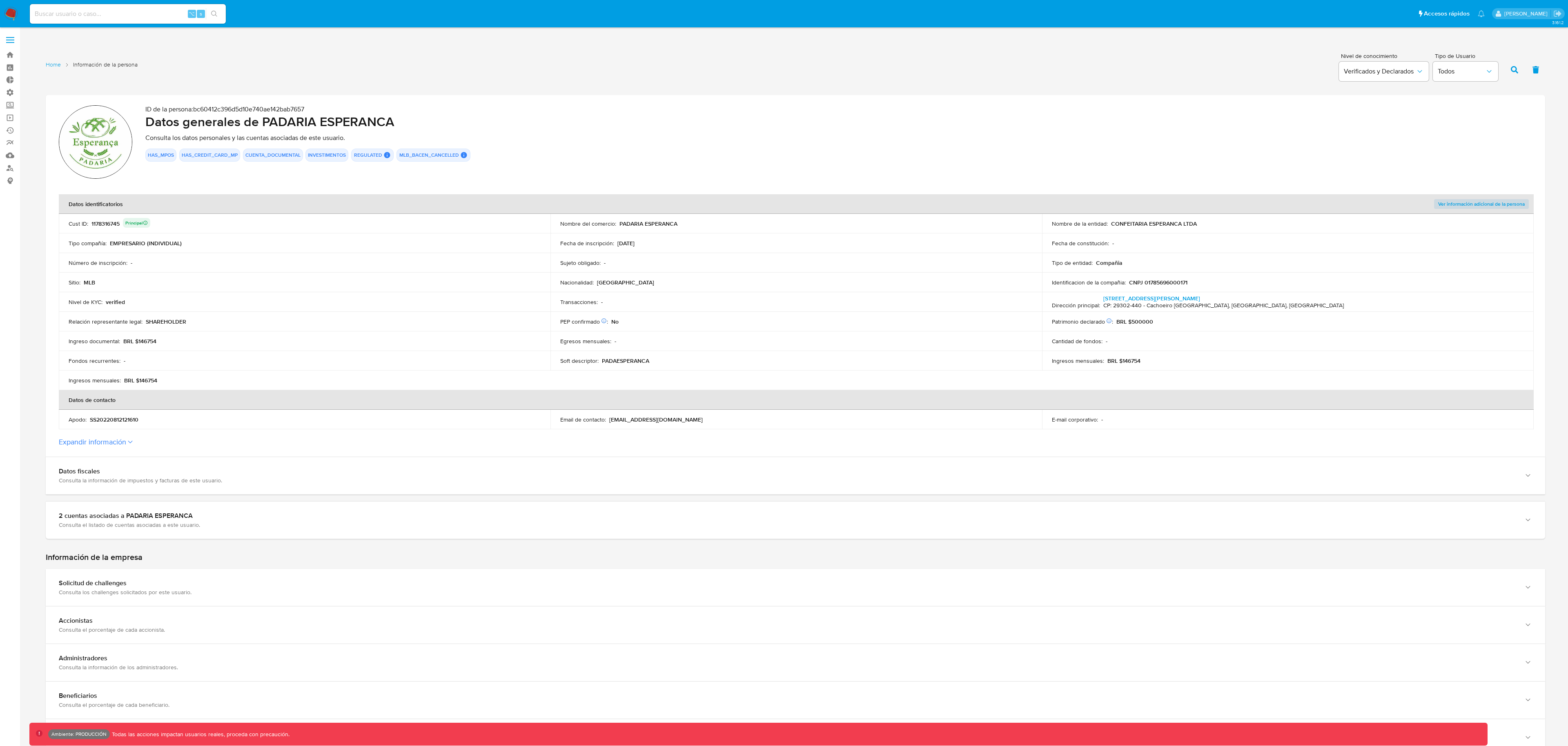
click at [106, 442] on button "Expandir información" at bounding box center [93, 442] width 68 height 9
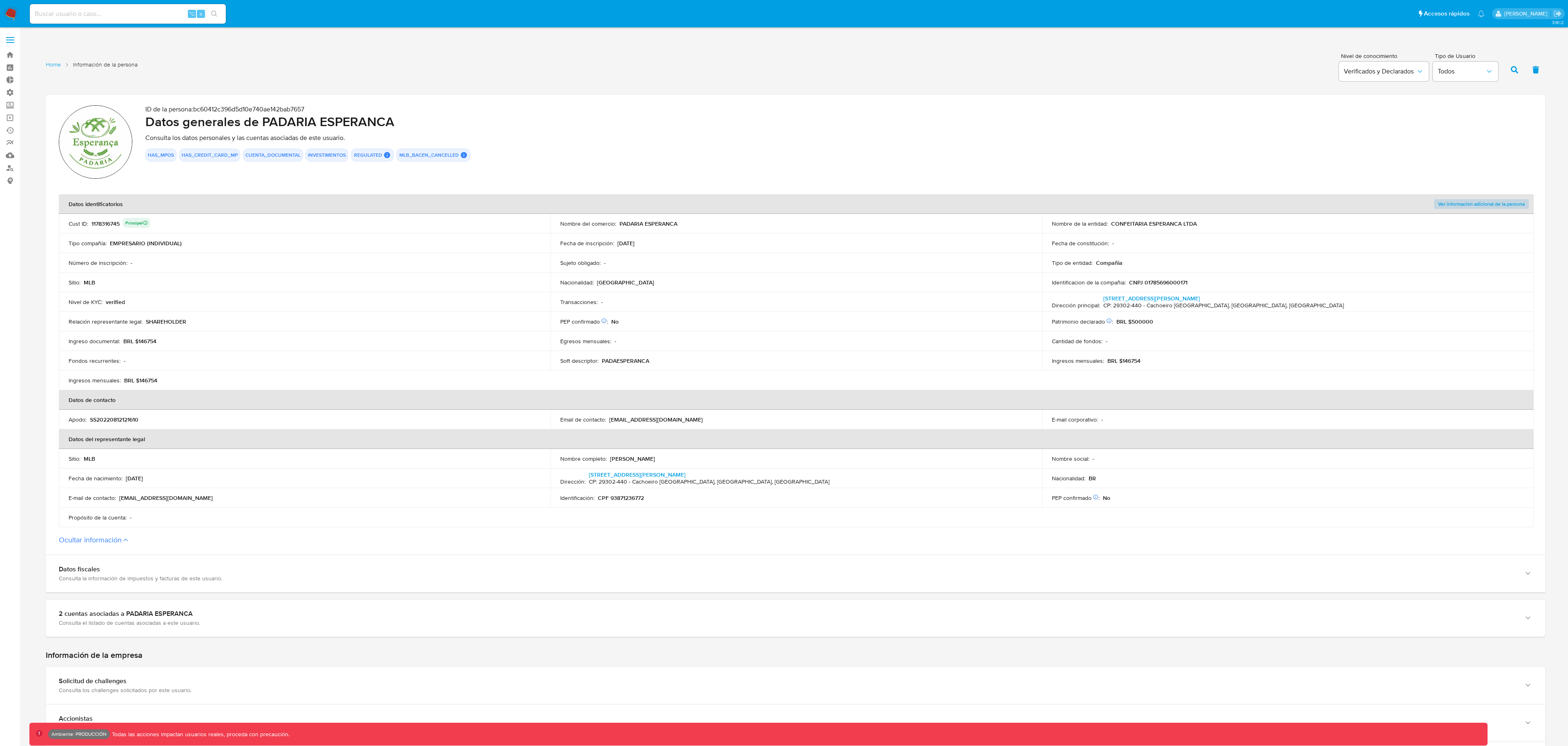
click at [1491, 200] on span "Ver información adicional de la persona" at bounding box center [1482, 204] width 86 height 8
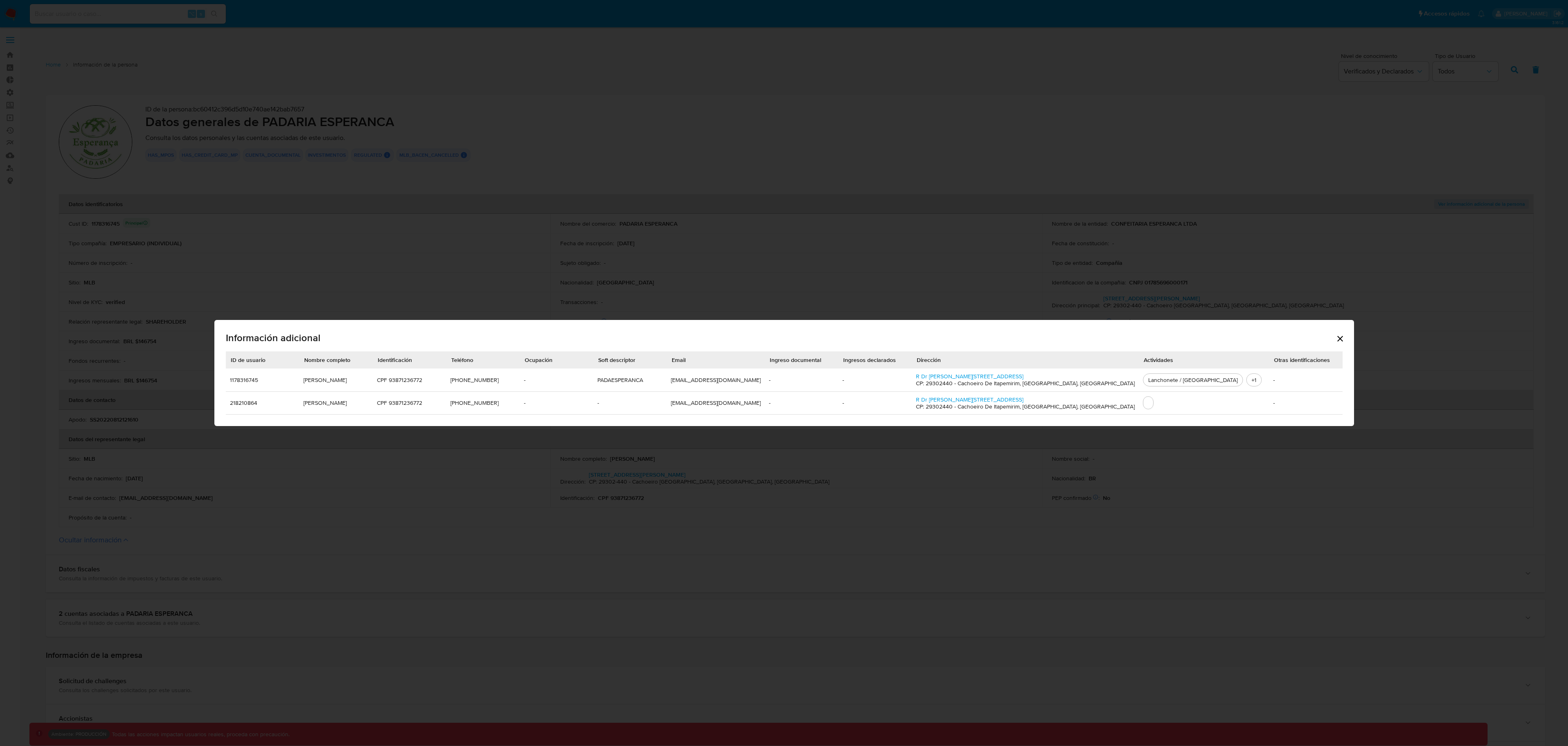
drag, startPoint x: 1188, startPoint y: 382, endPoint x: 1138, endPoint y: 383, distance: 50.0
click at [1145, 383] on div "Lanchonete / Padaria" at bounding box center [1193, 380] width 96 height 7
drag, startPoint x: 1135, startPoint y: 380, endPoint x: 1185, endPoint y: 384, distance: 50.2
click at [1185, 384] on div "Lanchonete / Padaria" at bounding box center [1193, 380] width 96 height 7
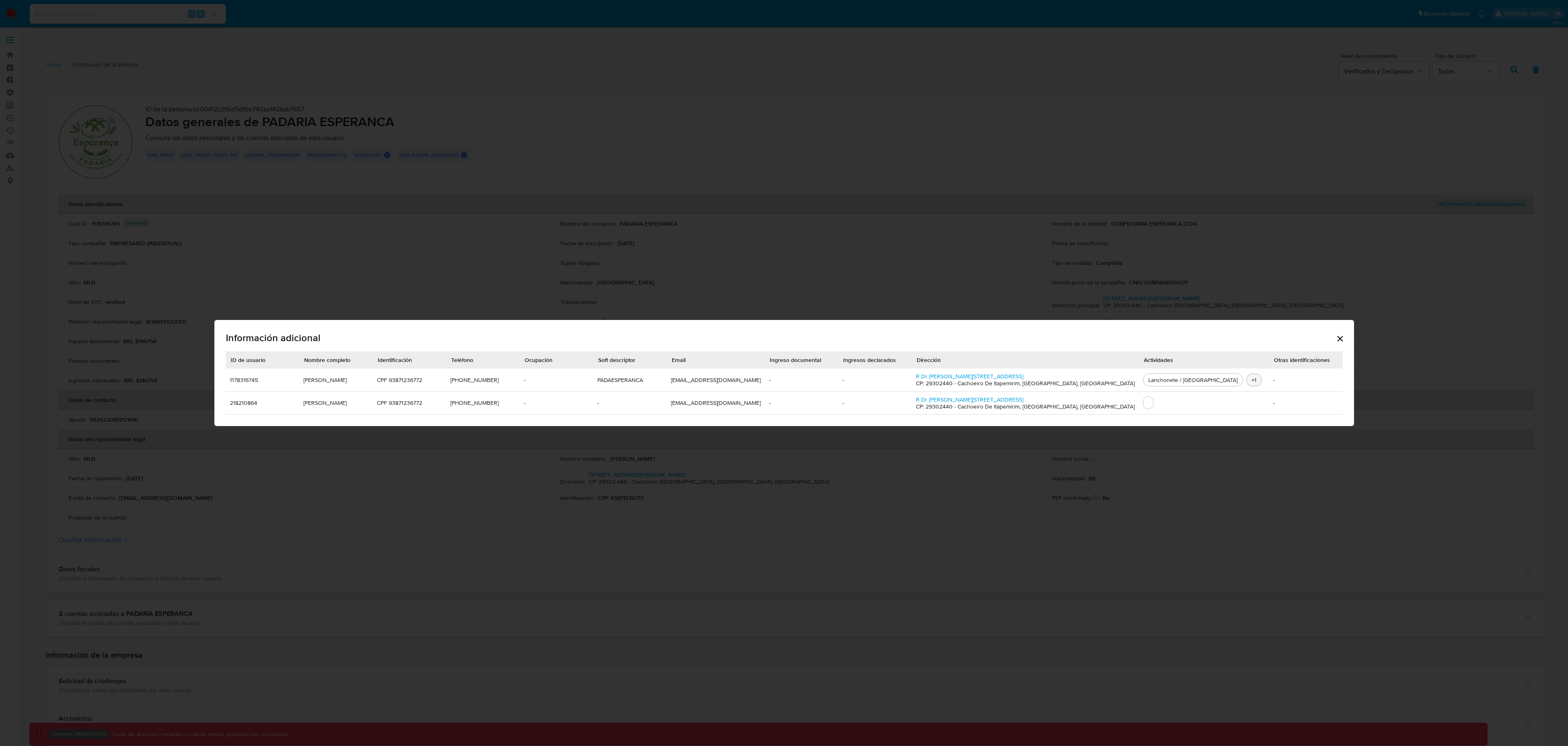
click at [1248, 380] on span "+1" at bounding box center [1254, 380] width 12 height 8
click at [1269, 379] on td "-" at bounding box center [1306, 380] width 74 height 23
click at [1337, 340] on icon "Cerrar" at bounding box center [1340, 338] width 5 height 5
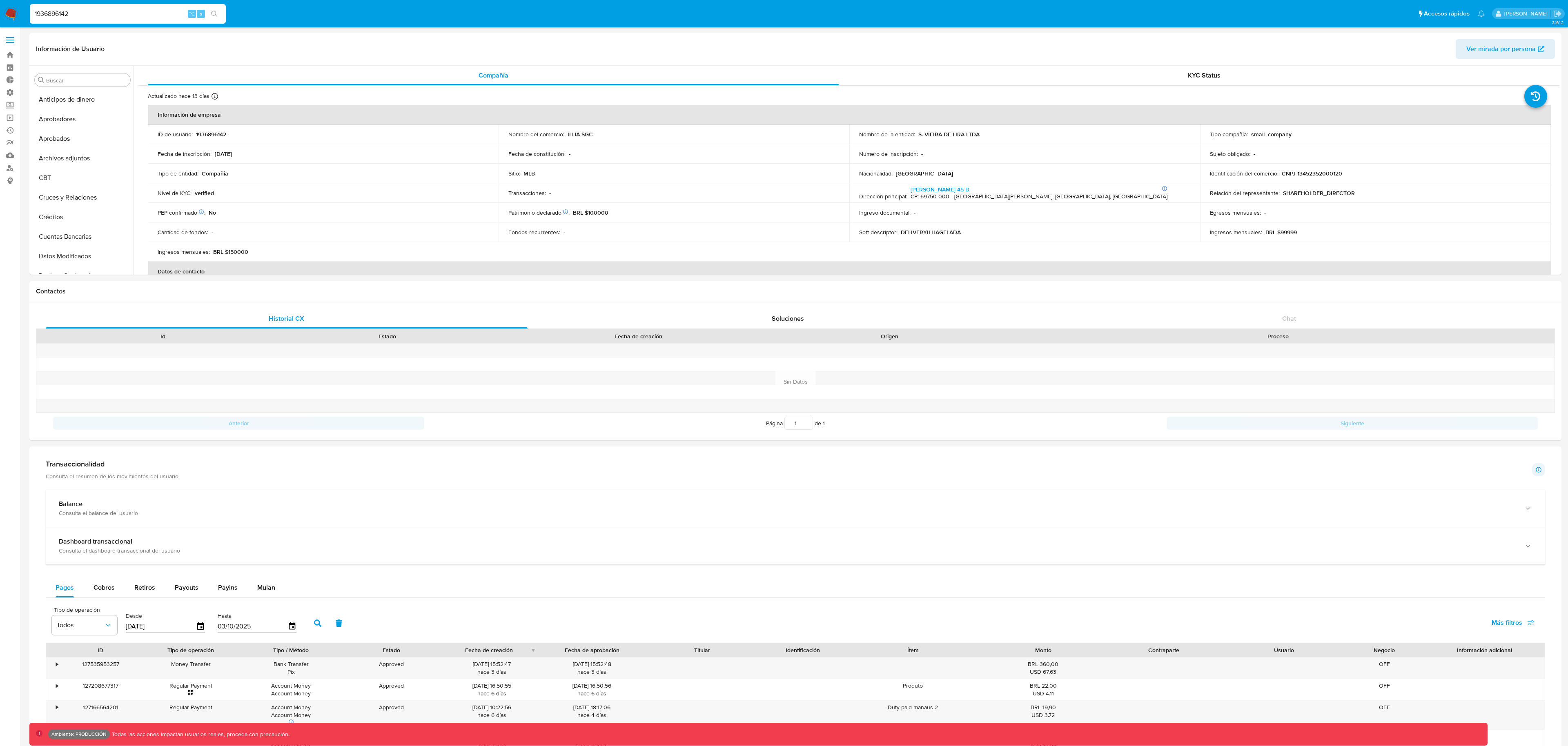
select select "10"
click at [1475, 45] on span "Ver mirada por persona" at bounding box center [1501, 49] width 69 height 19
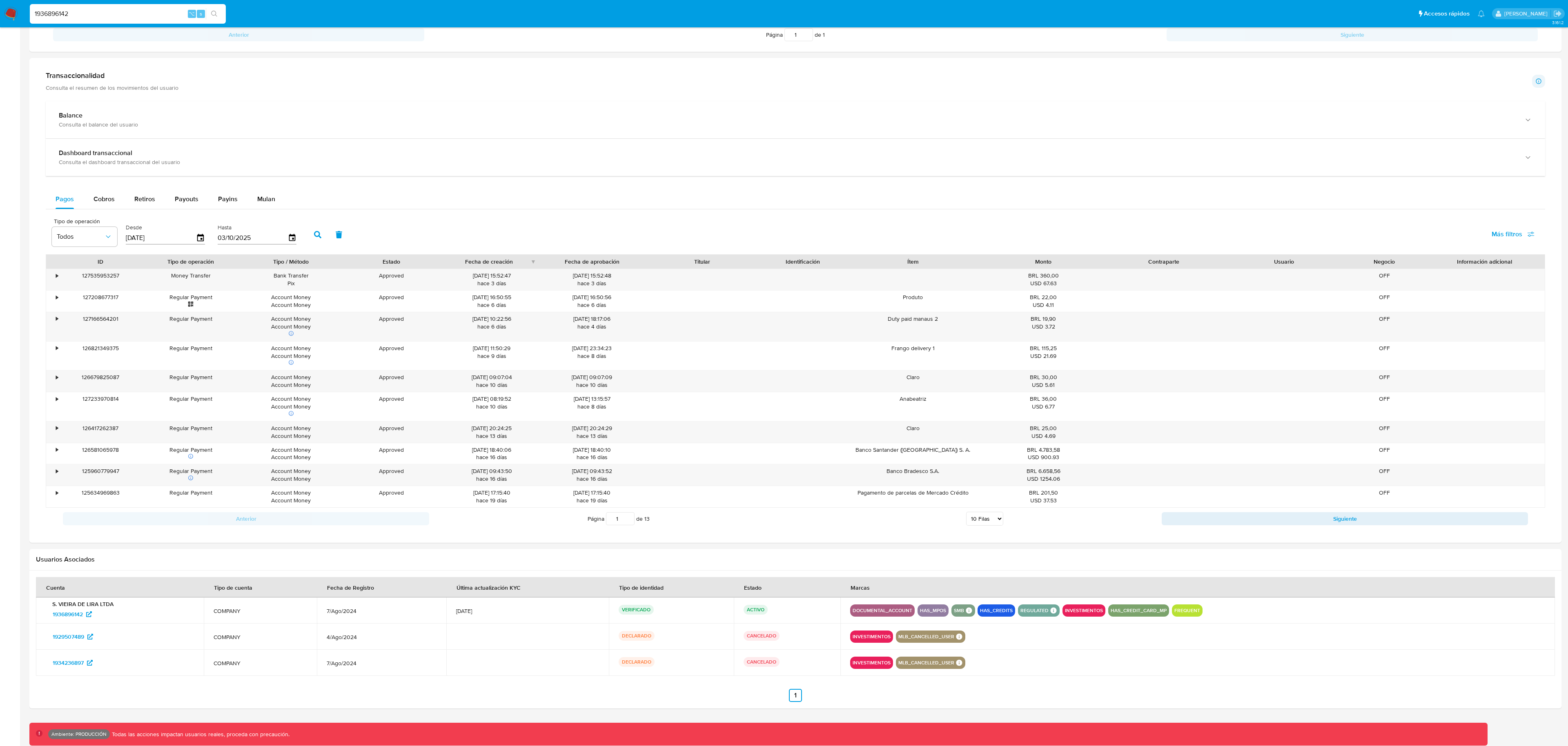
click at [125, 15] on input "1936896142" at bounding box center [128, 13] width 196 height 10
paste input "023019239"
type input "1023019239"
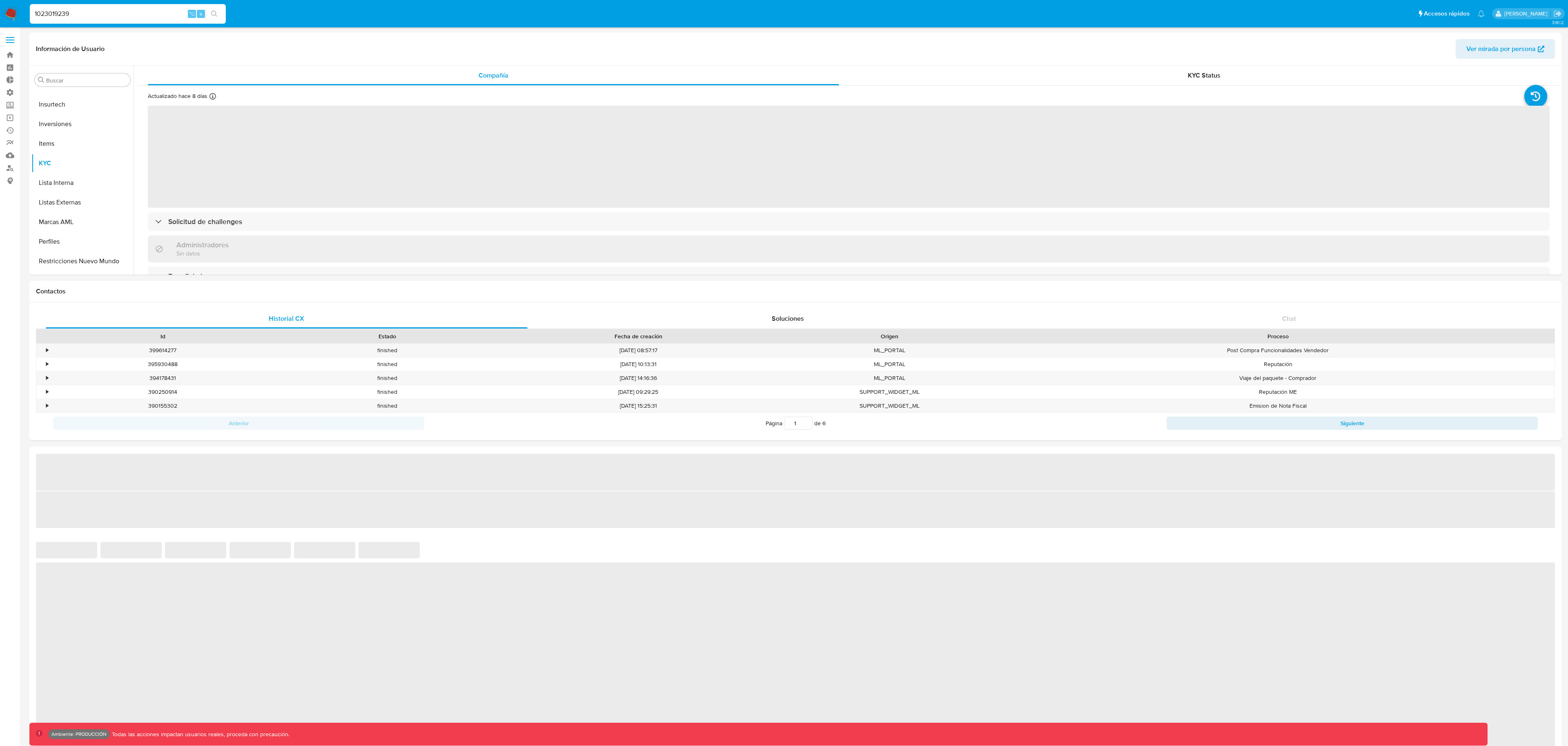
scroll to position [424, 0]
select select "10"
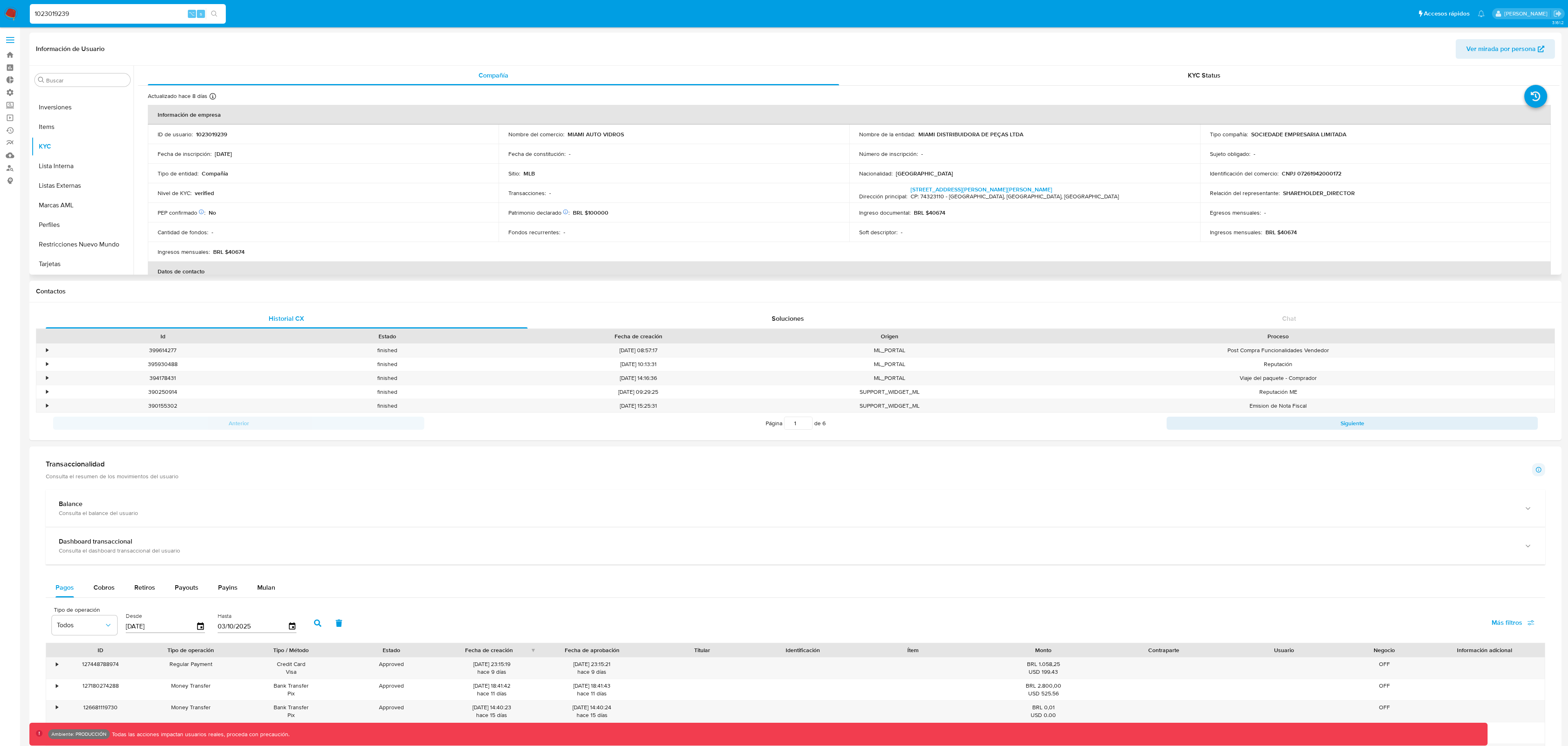
click at [1478, 48] on span "Ver mirada por persona" at bounding box center [1501, 49] width 69 height 19
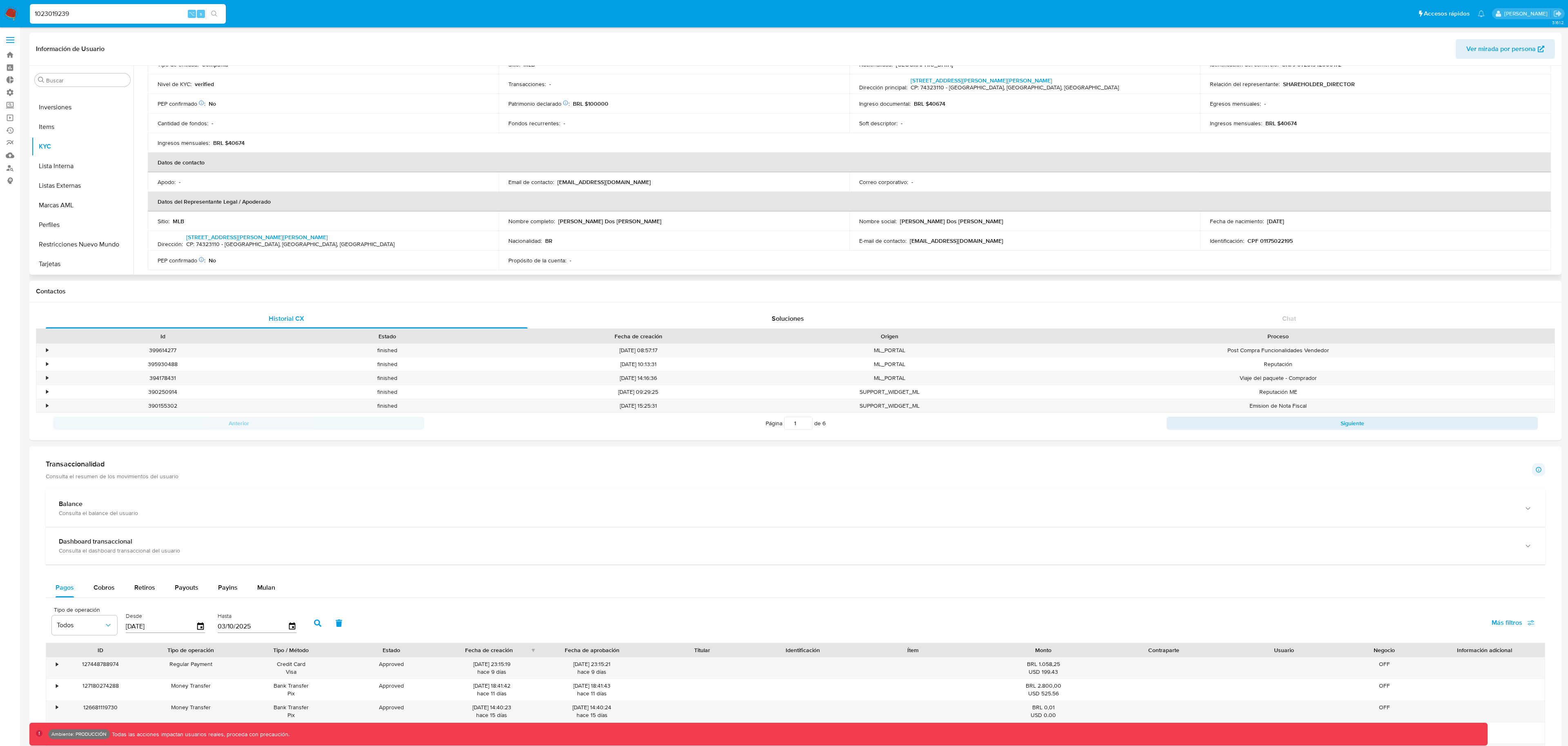
scroll to position [108, 0]
click at [86, 15] on input "1023019239" at bounding box center [128, 13] width 196 height 10
paste input "968700448"
type input "1968700448"
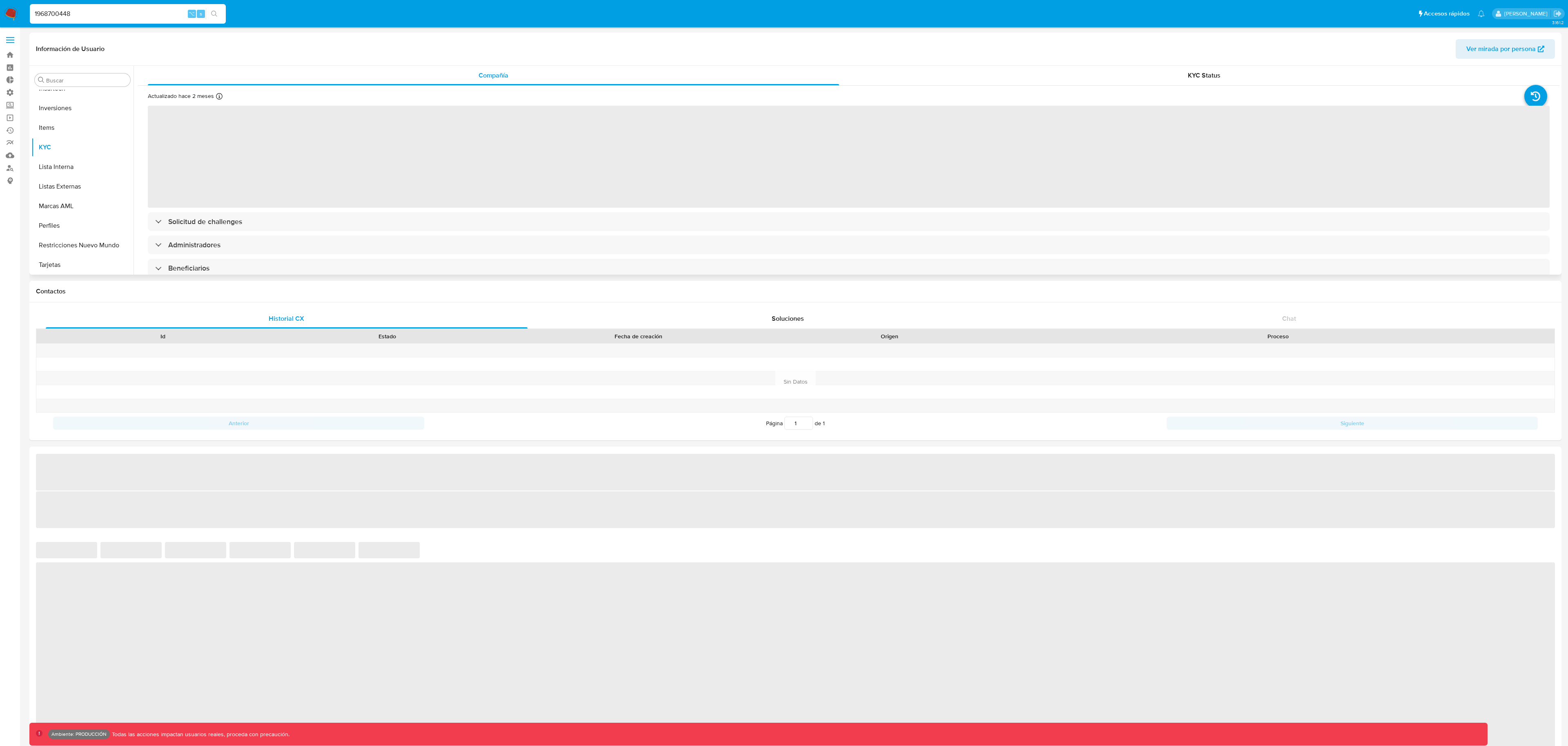
scroll to position [424, 0]
select select "10"
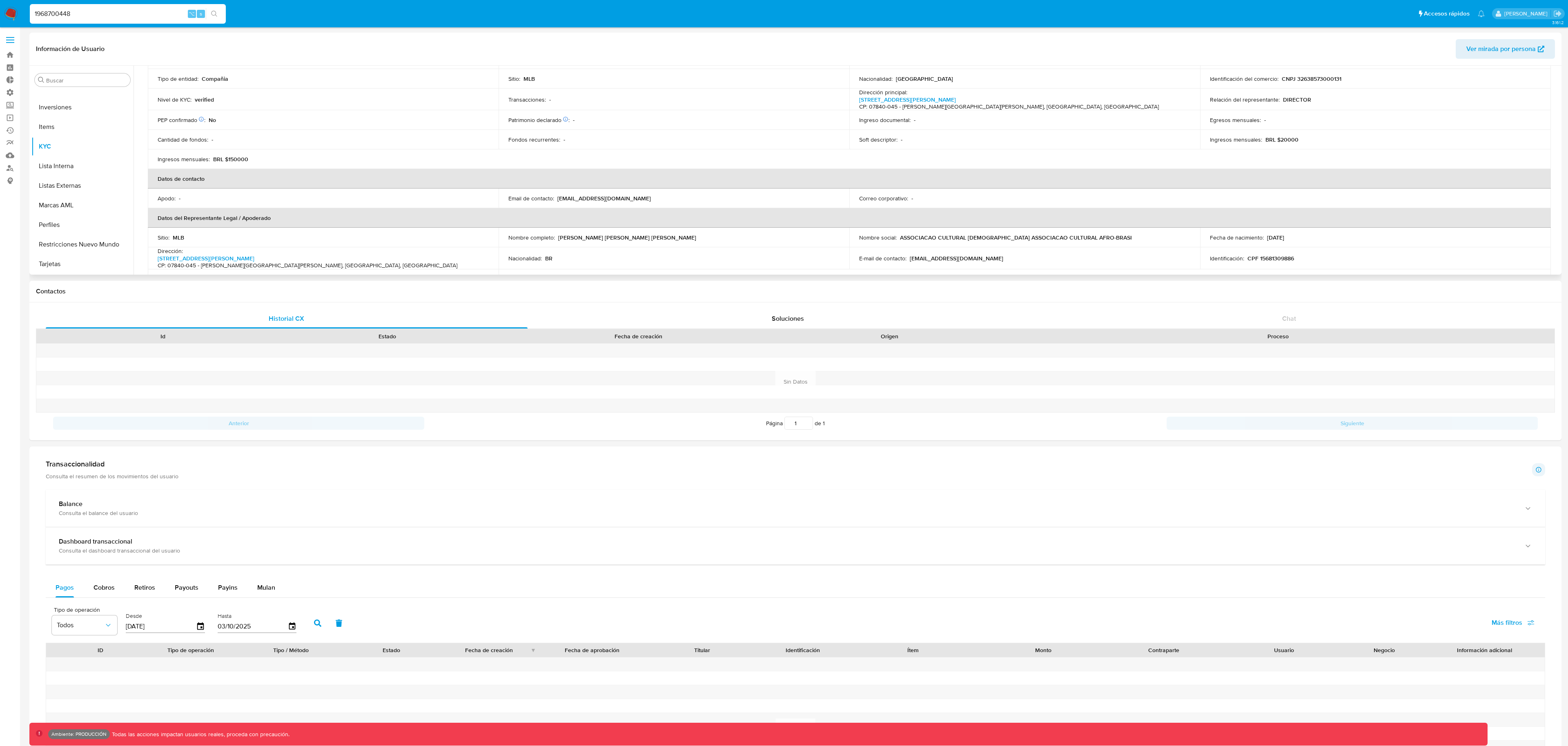
scroll to position [98, 0]
click at [1475, 52] on span "Ver mirada por persona" at bounding box center [1501, 49] width 69 height 19
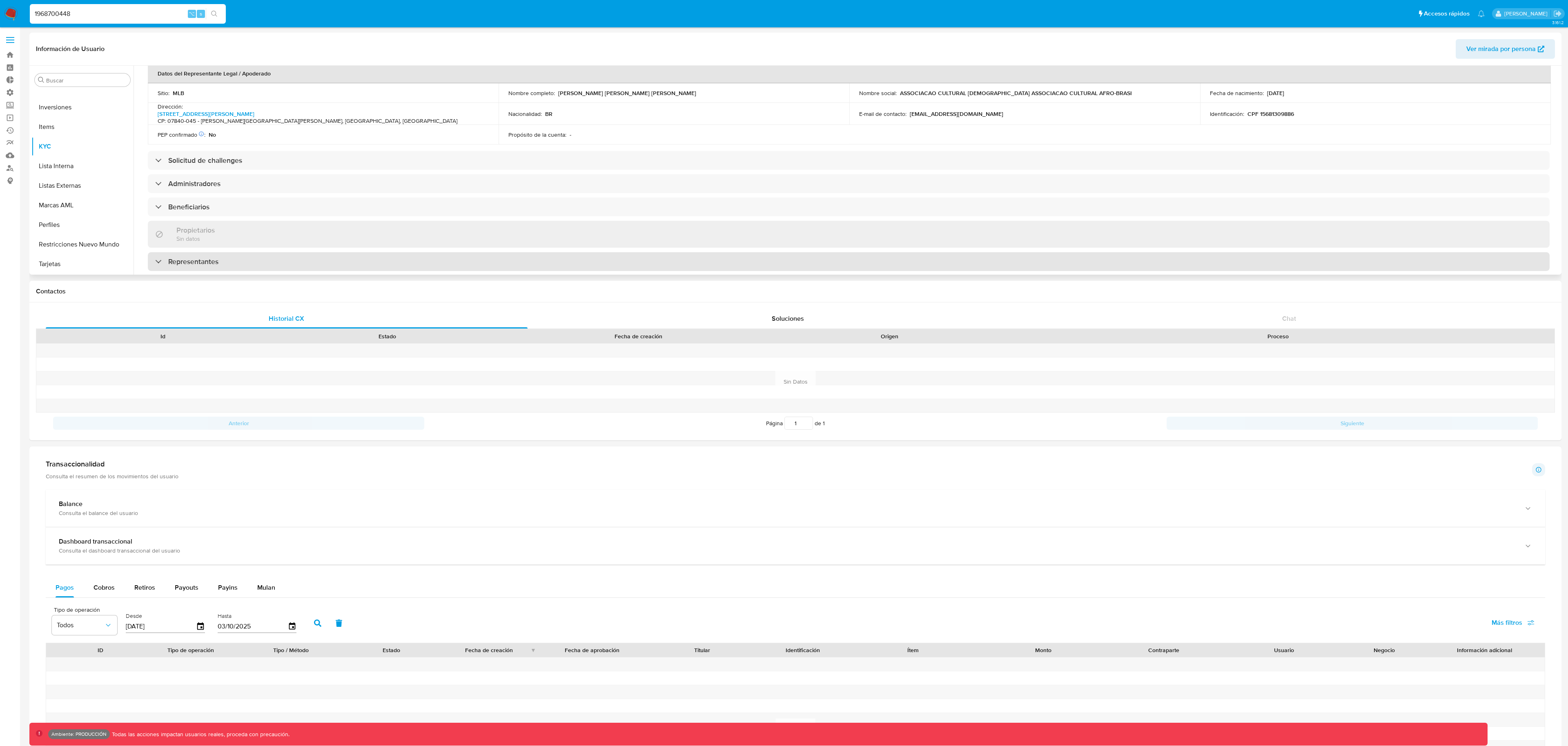
scroll to position [240, 0]
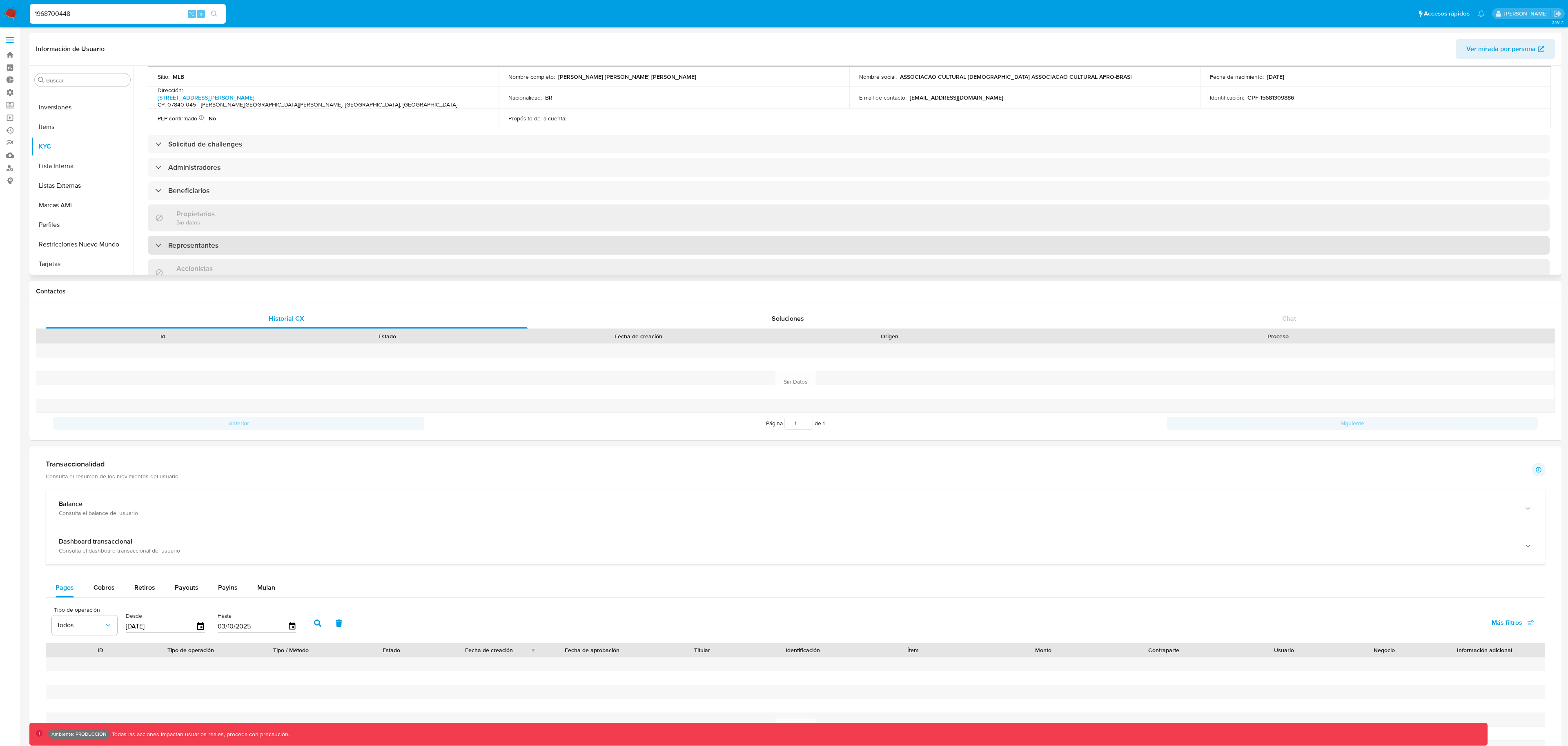
click at [185, 243] on h3 "Representantes" at bounding box center [193, 245] width 51 height 9
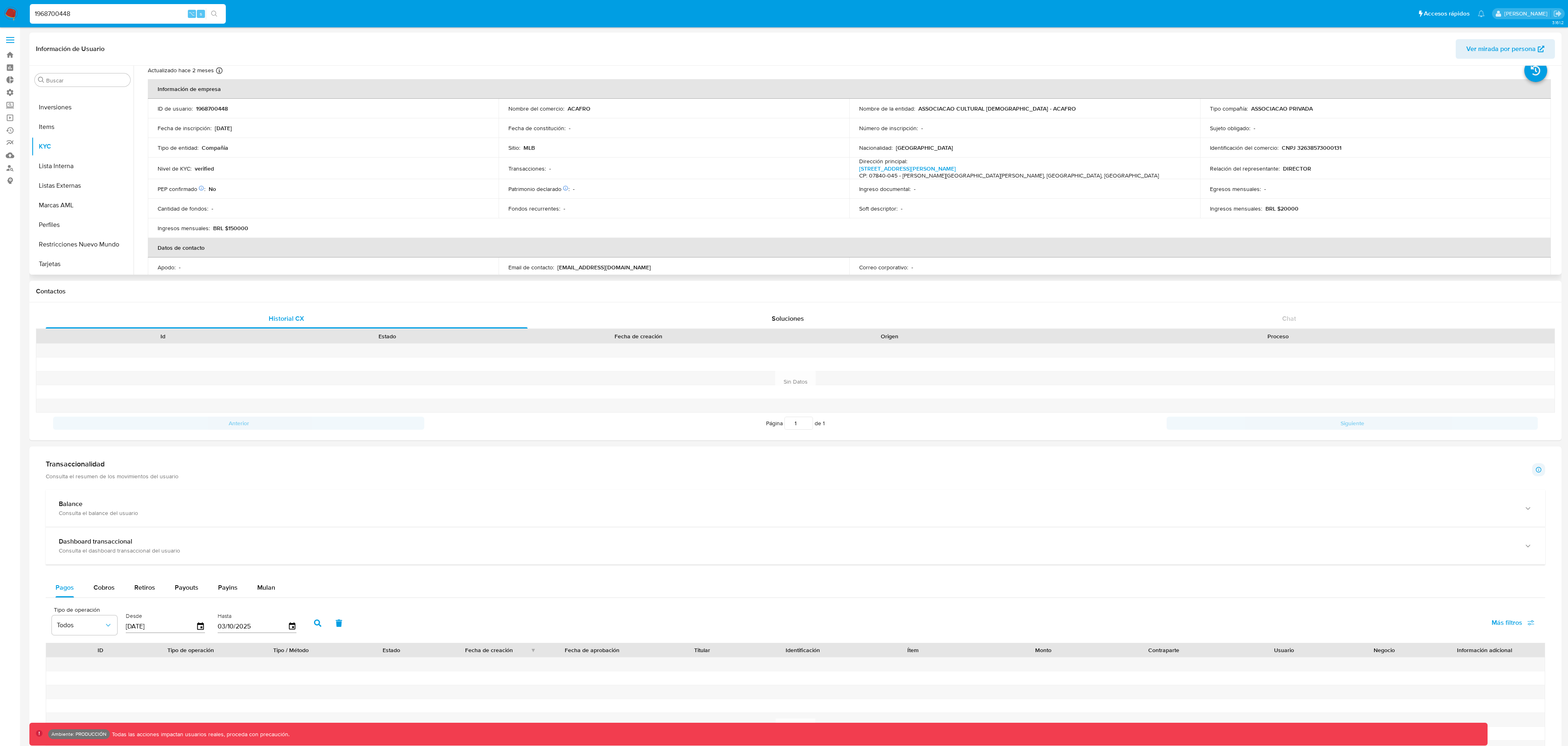
scroll to position [26, 0]
click at [82, 7] on div "1968700448 ⌥ s" at bounding box center [128, 14] width 196 height 19
click at [82, 12] on input "1968700448" at bounding box center [128, 13] width 196 height 10
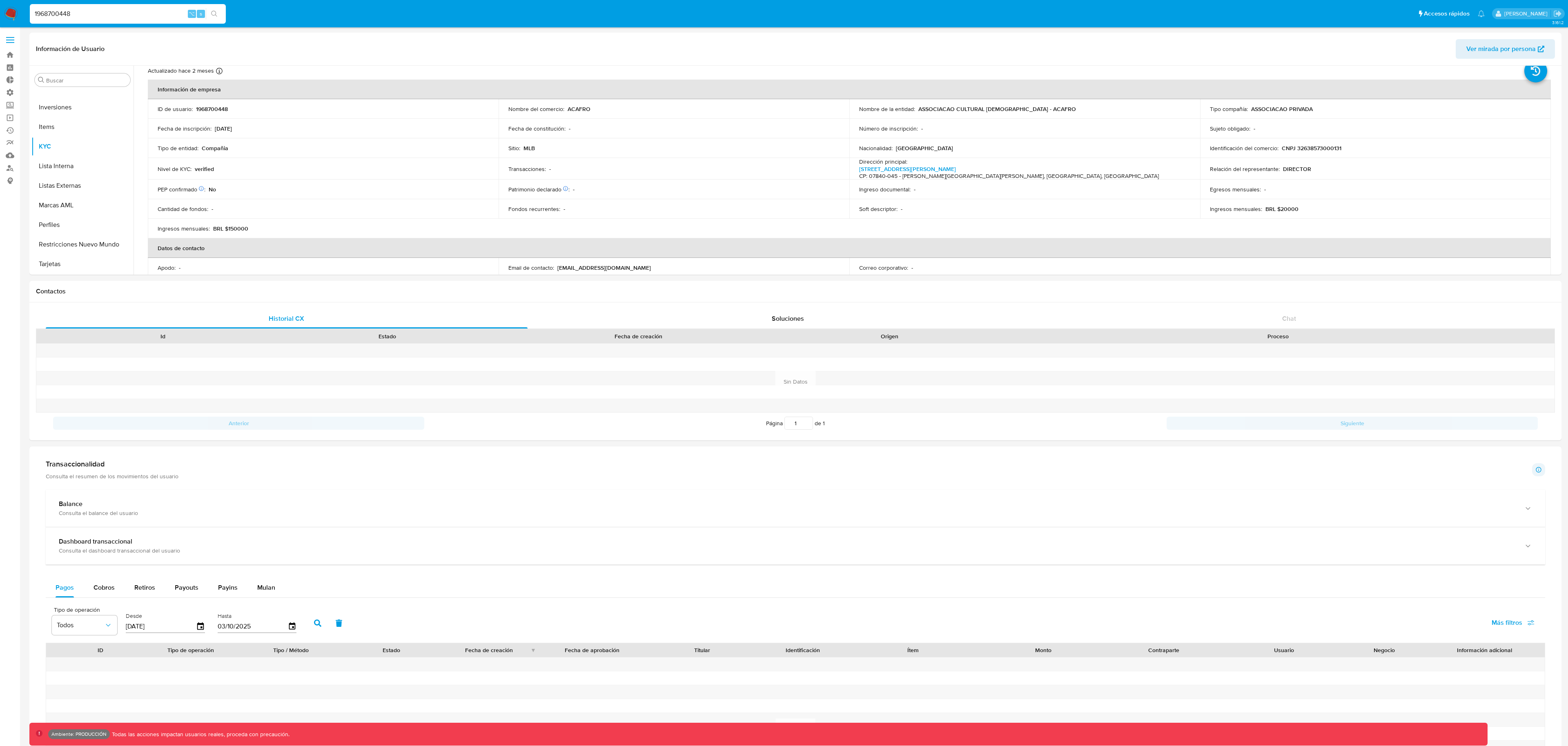
paste input "661935249"
type input "661935249"
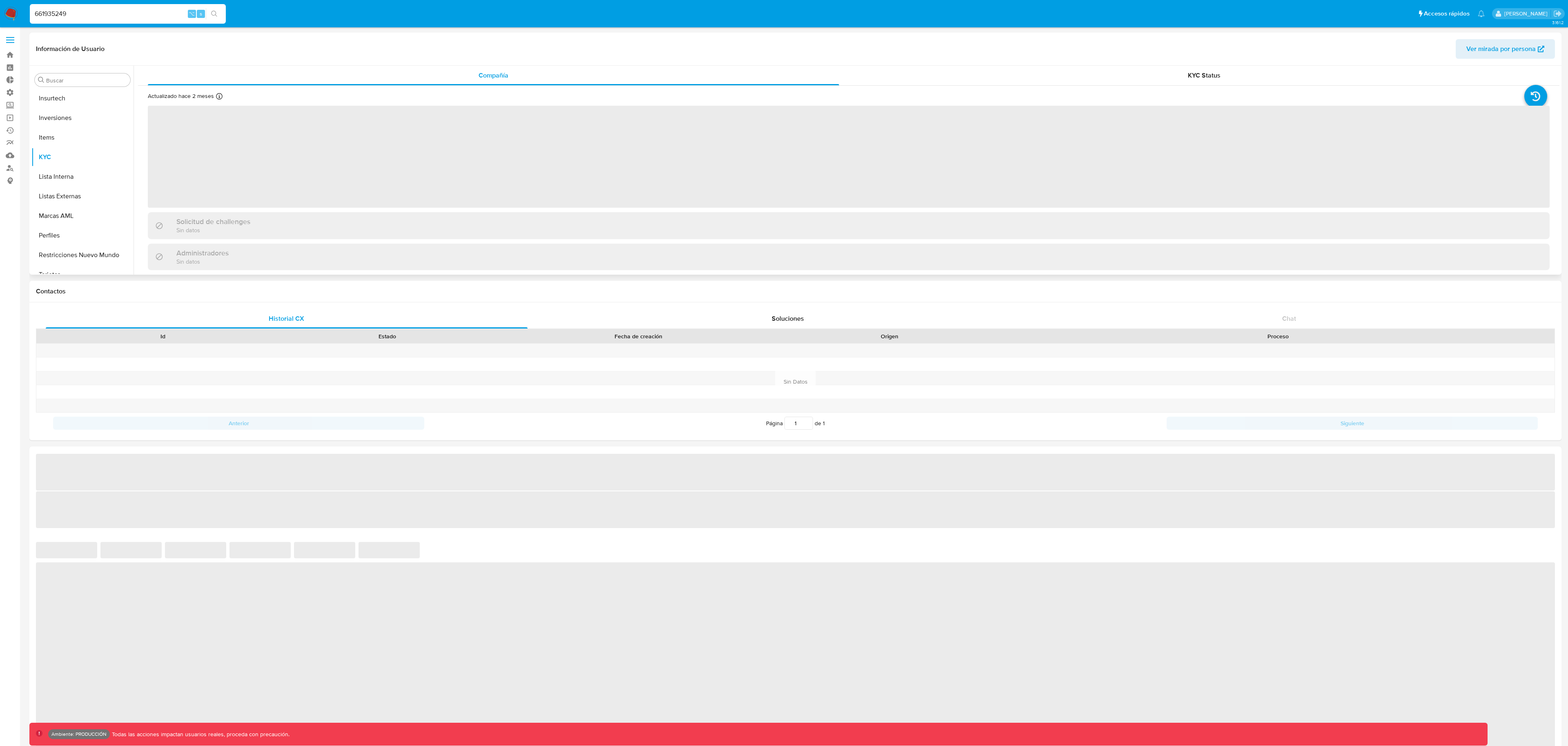
scroll to position [424, 0]
select select "10"
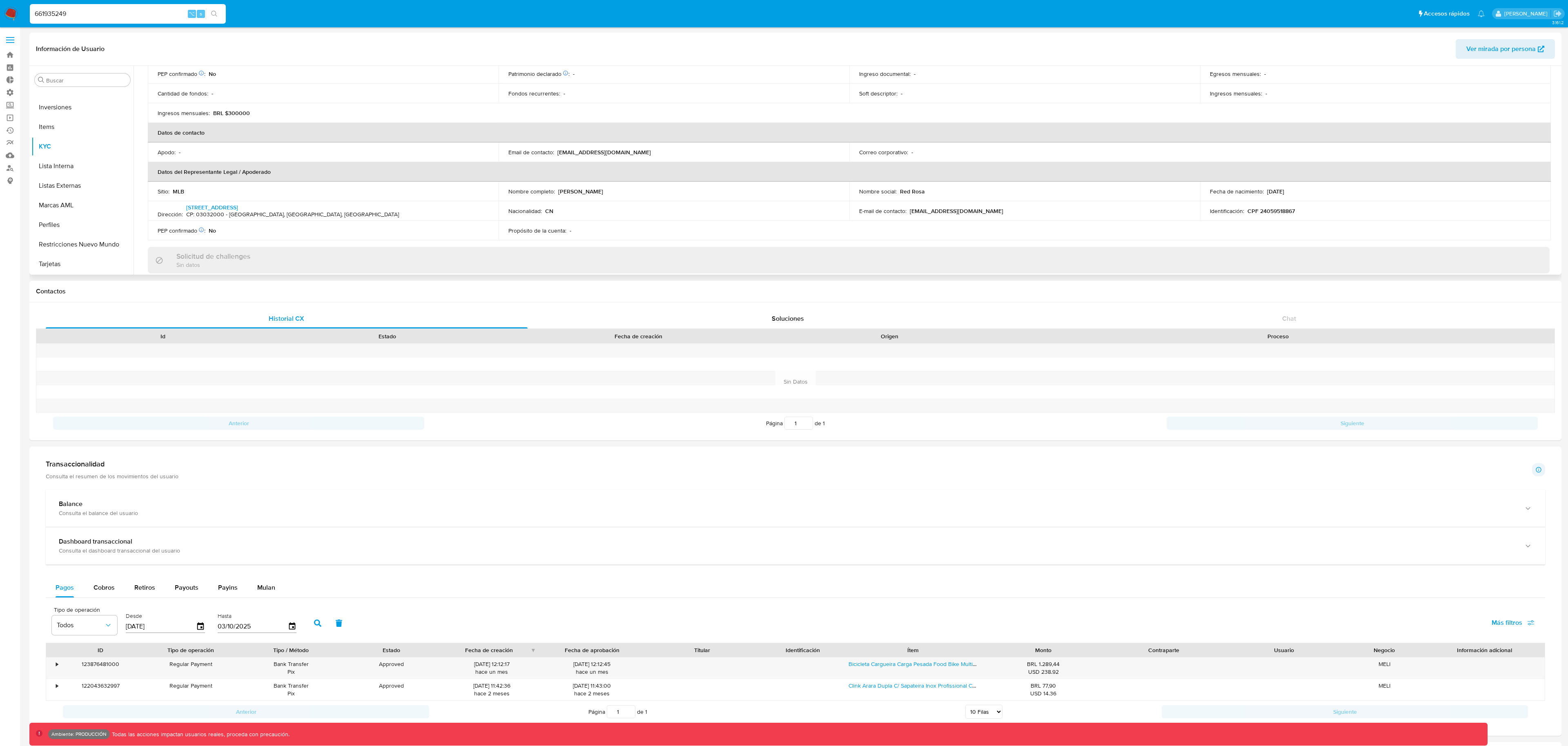
scroll to position [139, 0]
click at [1516, 55] on span "Ver mirada por persona" at bounding box center [1501, 49] width 69 height 19
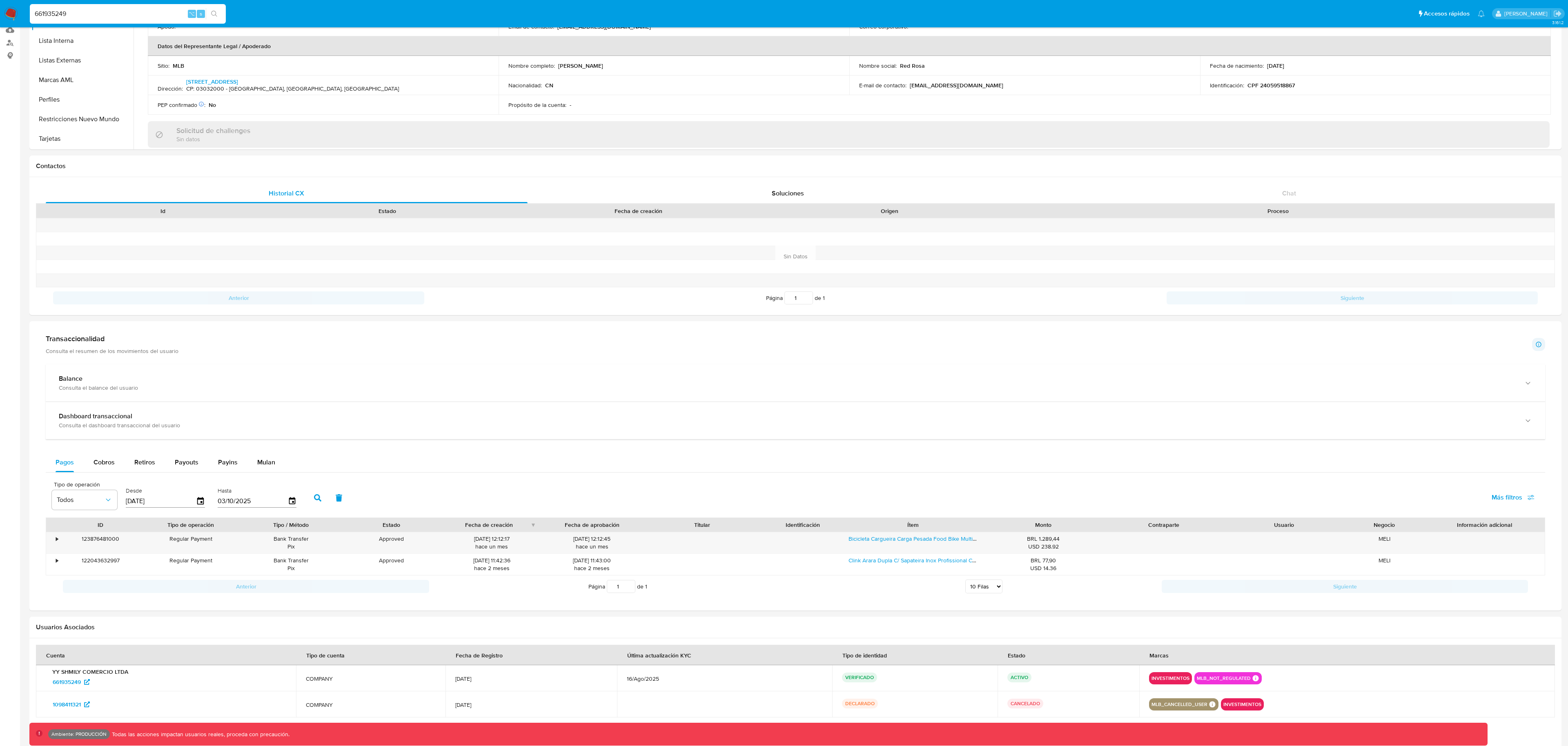
scroll to position [168, 0]
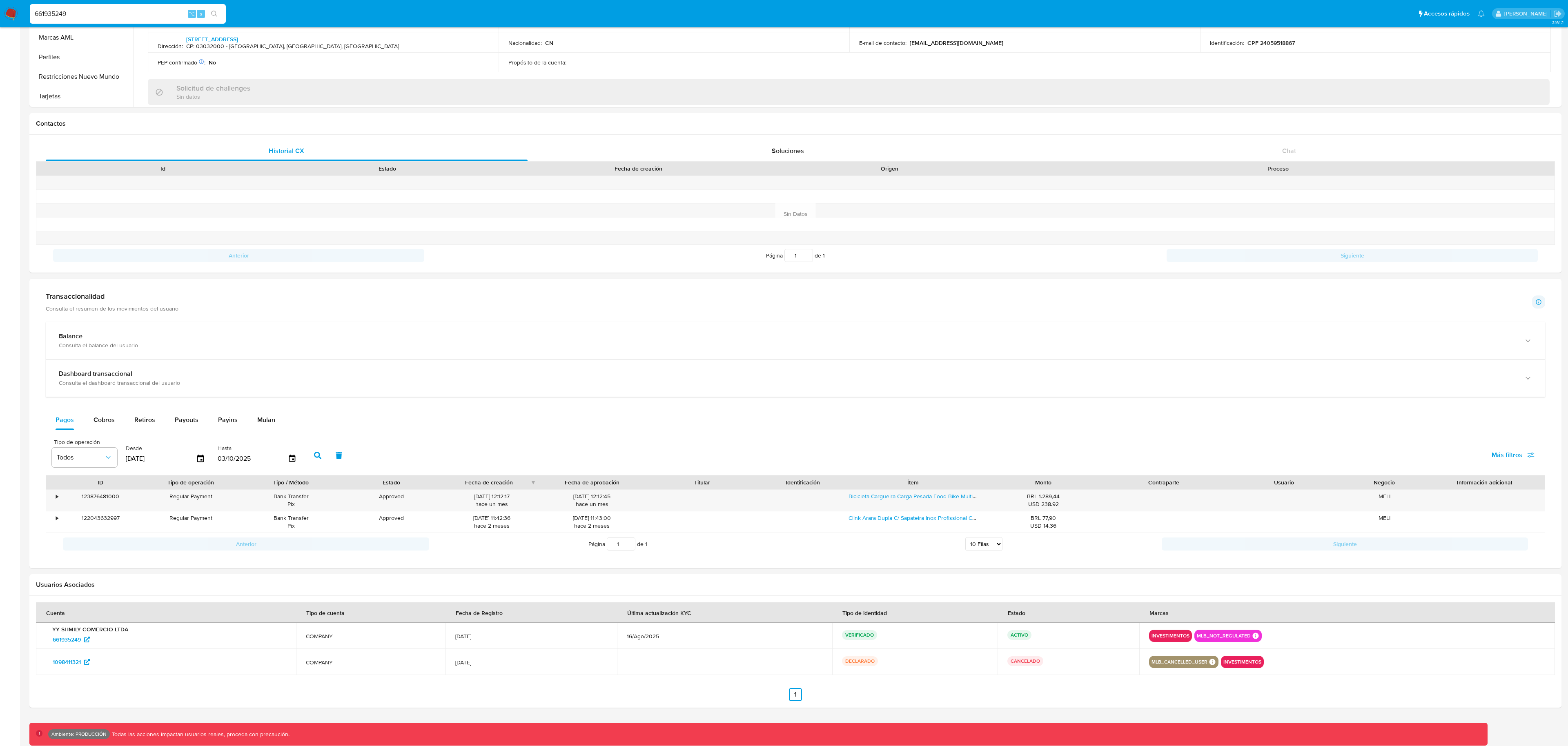
click at [86, 16] on input "661935249" at bounding box center [128, 13] width 196 height 10
paste input "116359126"
type input "1163591269"
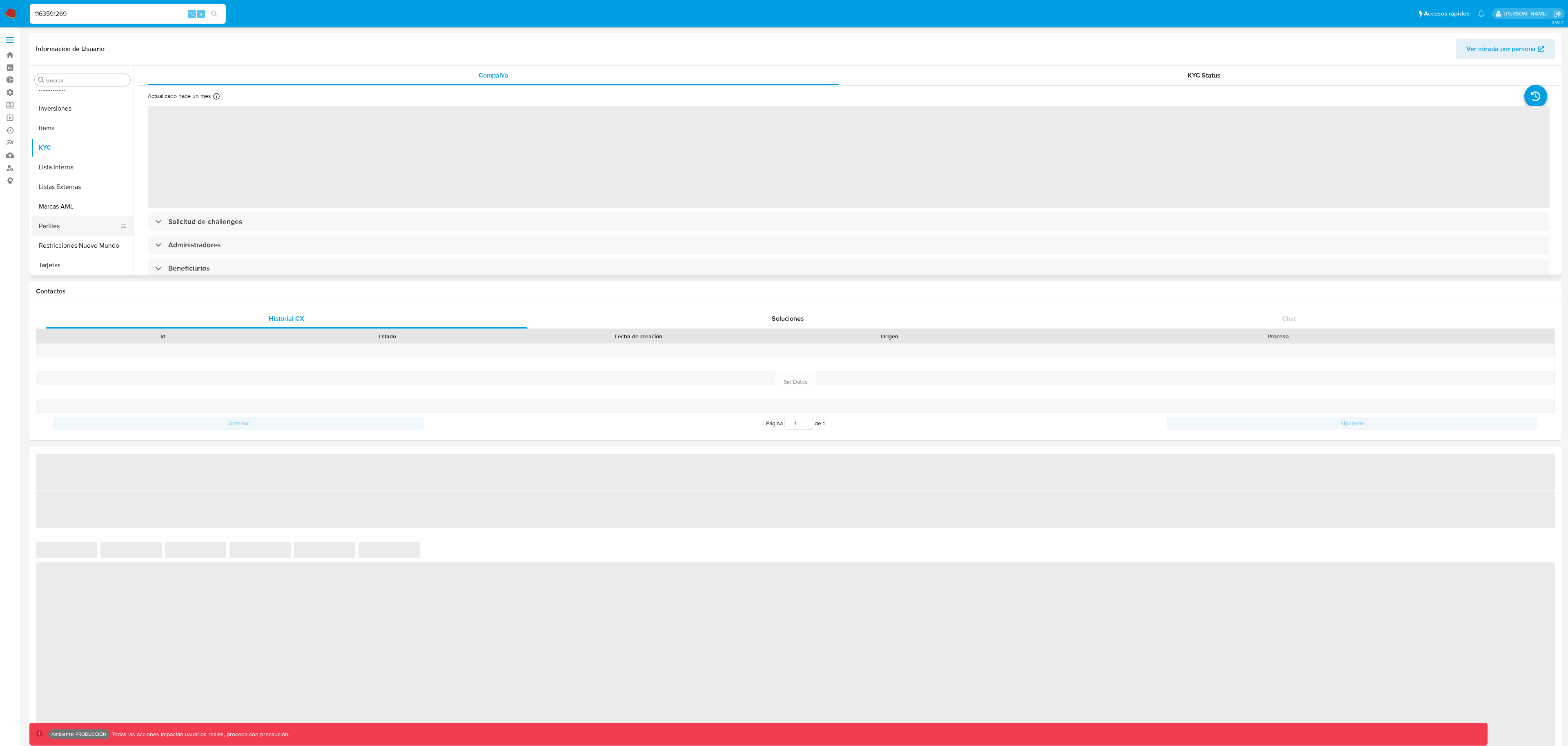
scroll to position [424, 0]
select select "10"
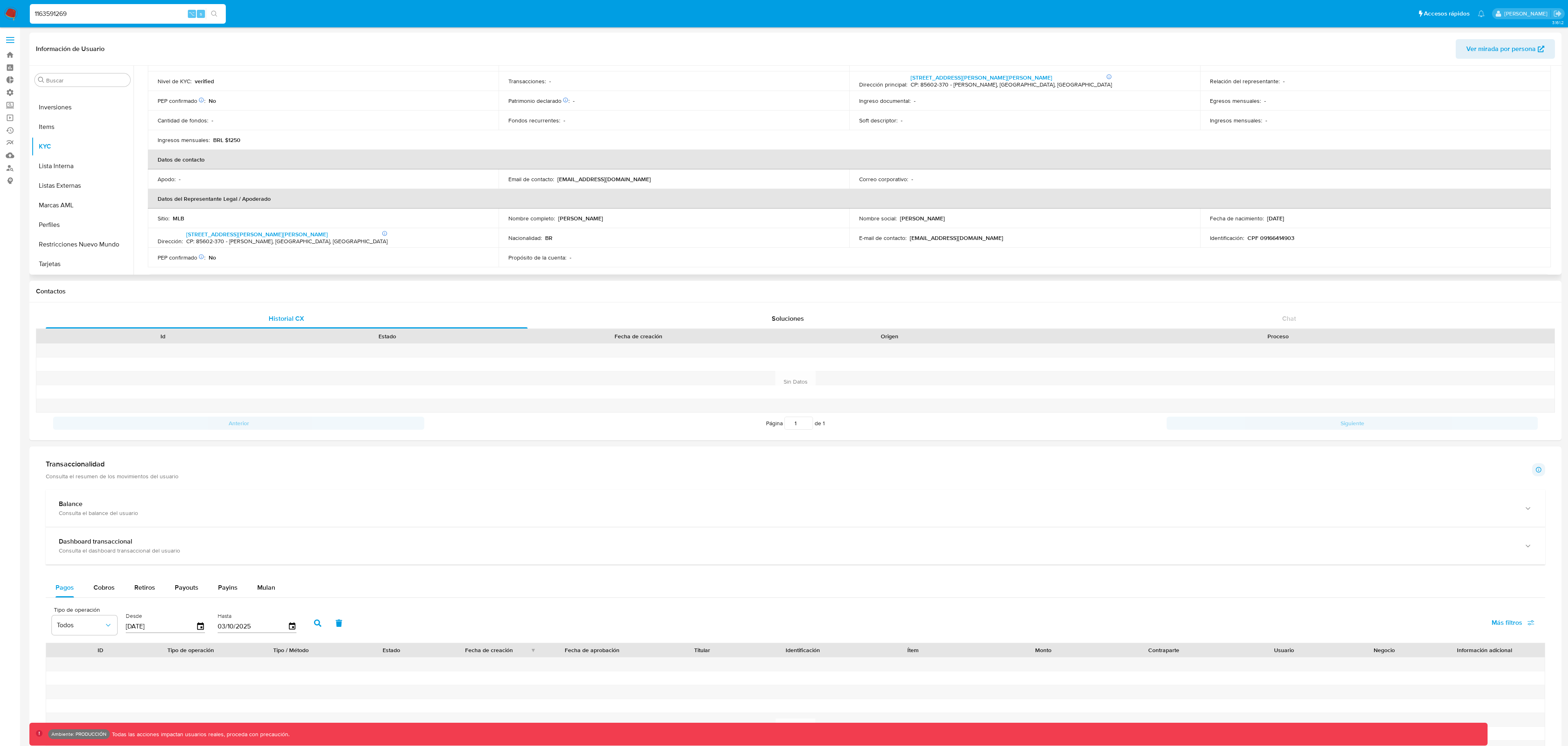
scroll to position [111, 0]
click at [1505, 53] on span "Ver mirada por persona" at bounding box center [1501, 49] width 69 height 19
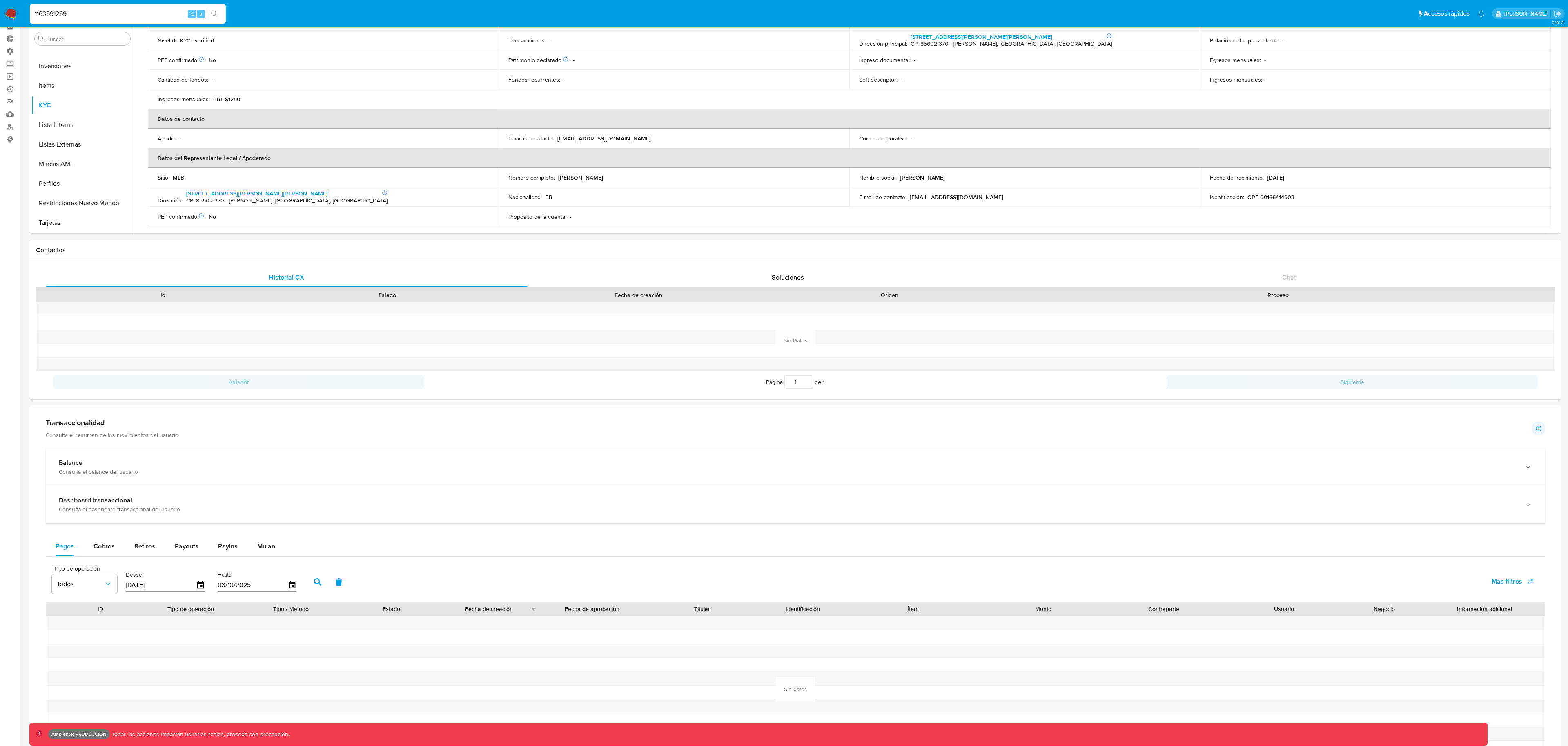
scroll to position [340, 0]
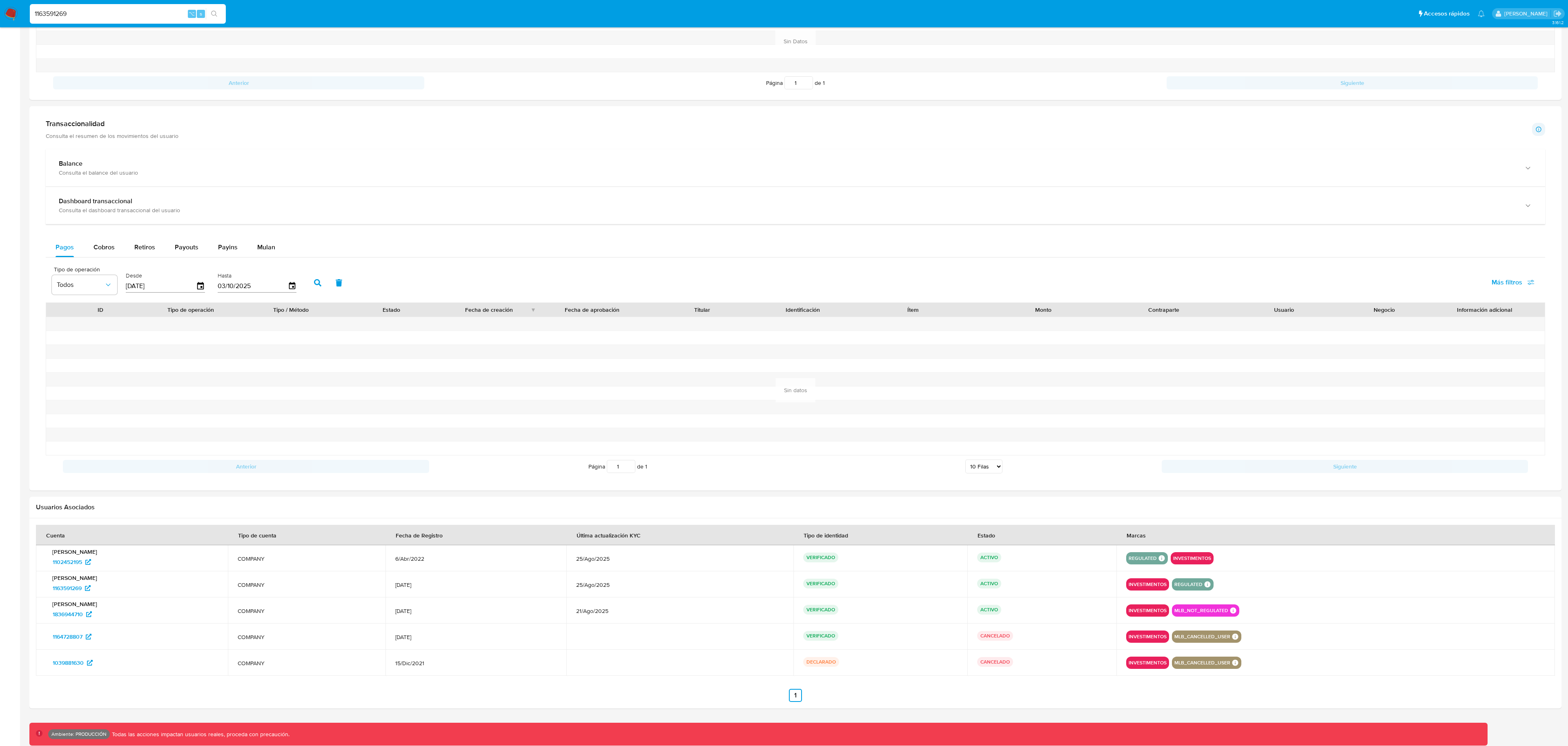
click at [65, 16] on input "1163591269" at bounding box center [128, 13] width 196 height 10
paste input "88207625"
type input "1188207625"
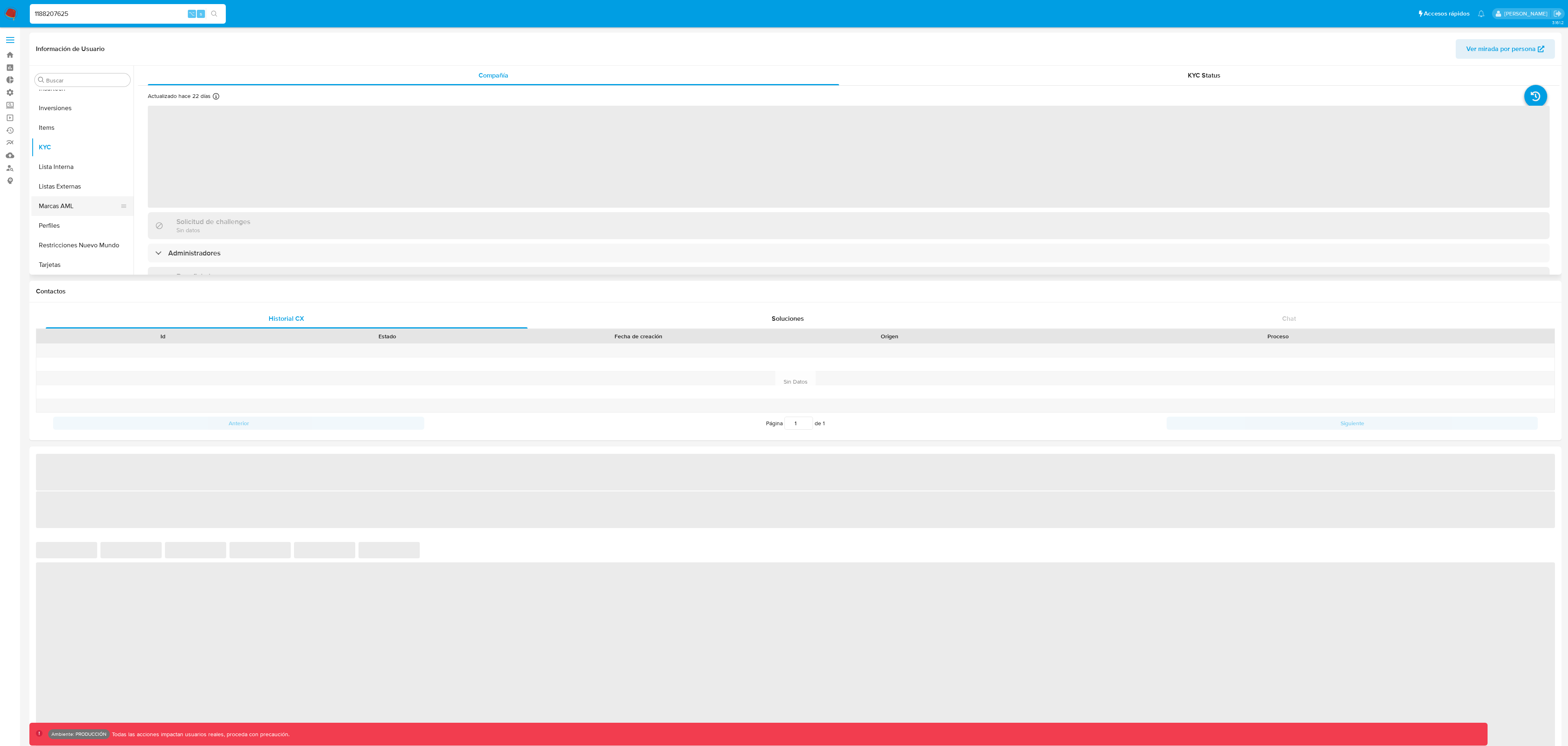
scroll to position [424, 0]
select select "10"
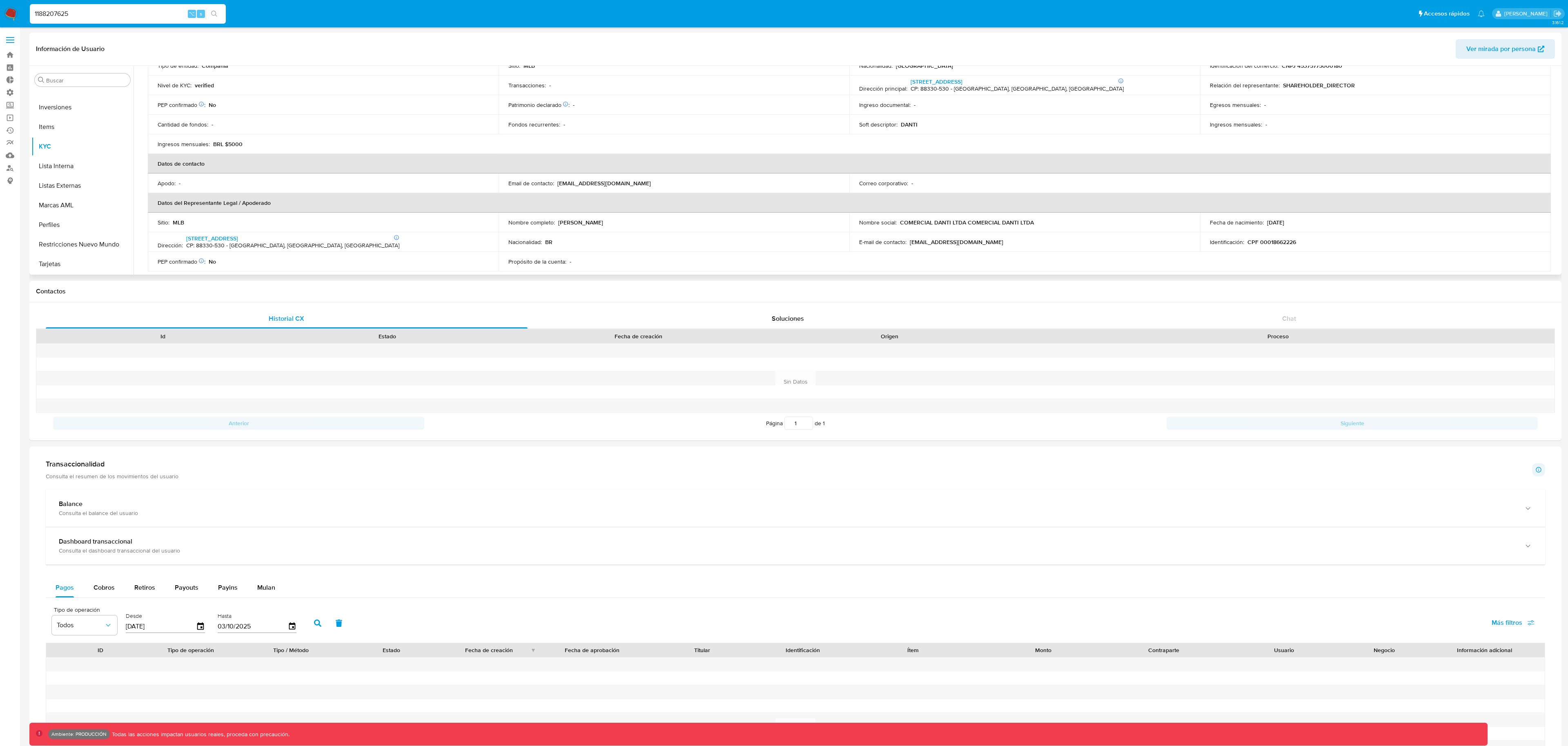
scroll to position [120, 0]
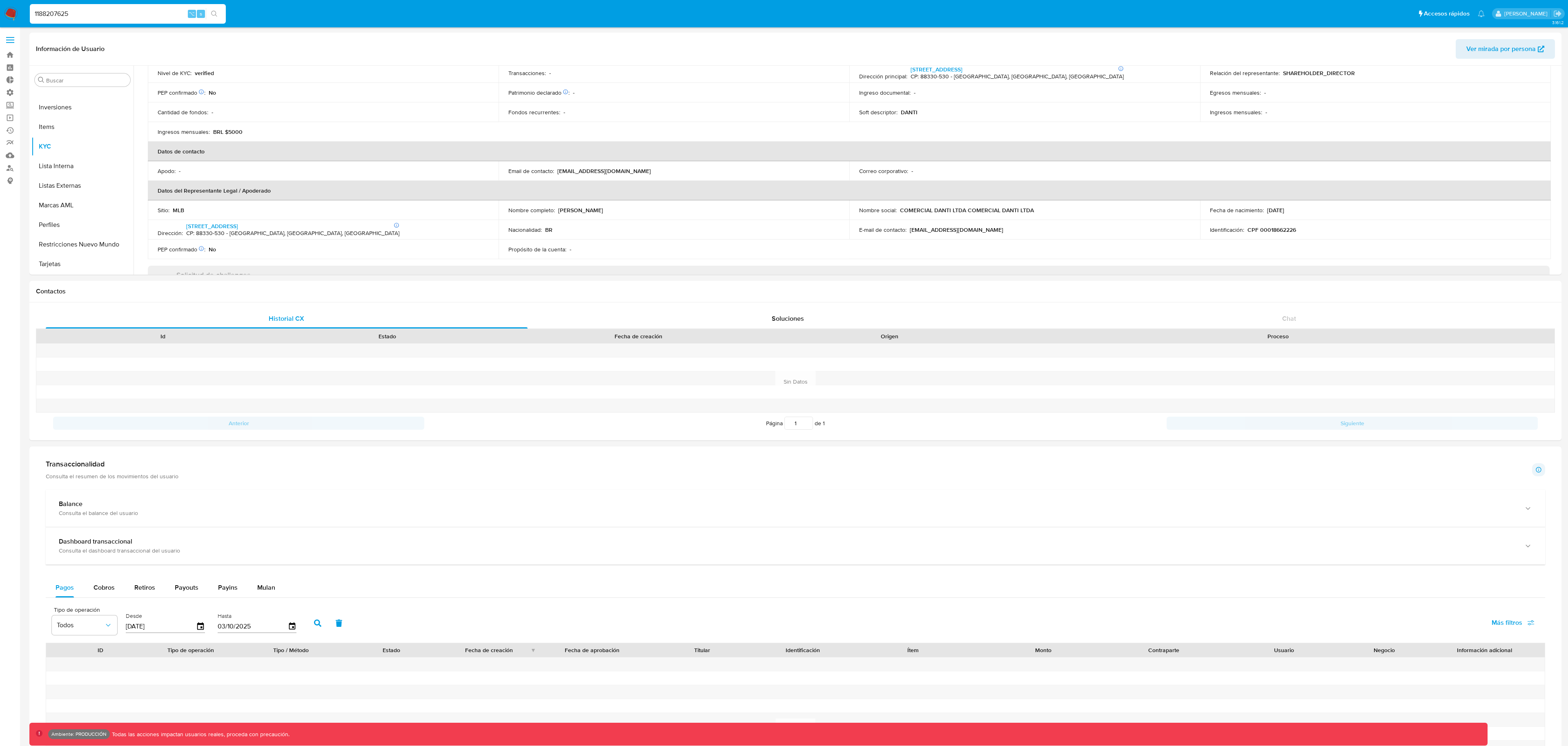
click at [75, 19] on input "1188207625" at bounding box center [128, 13] width 196 height 10
click at [75, 18] on input "1188207625" at bounding box center [128, 13] width 196 height 10
paste input "114424752"
paste input
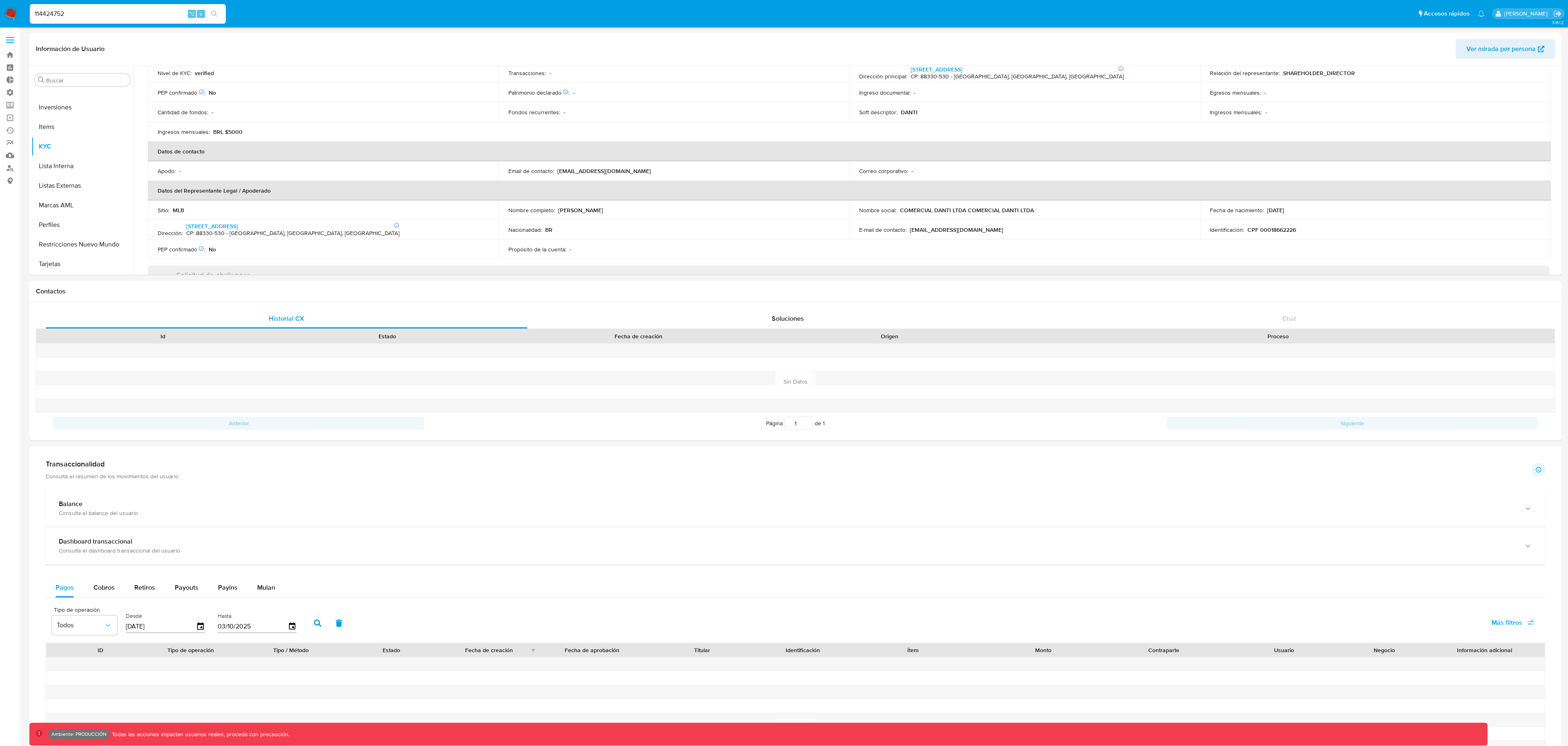
type input "114424752"
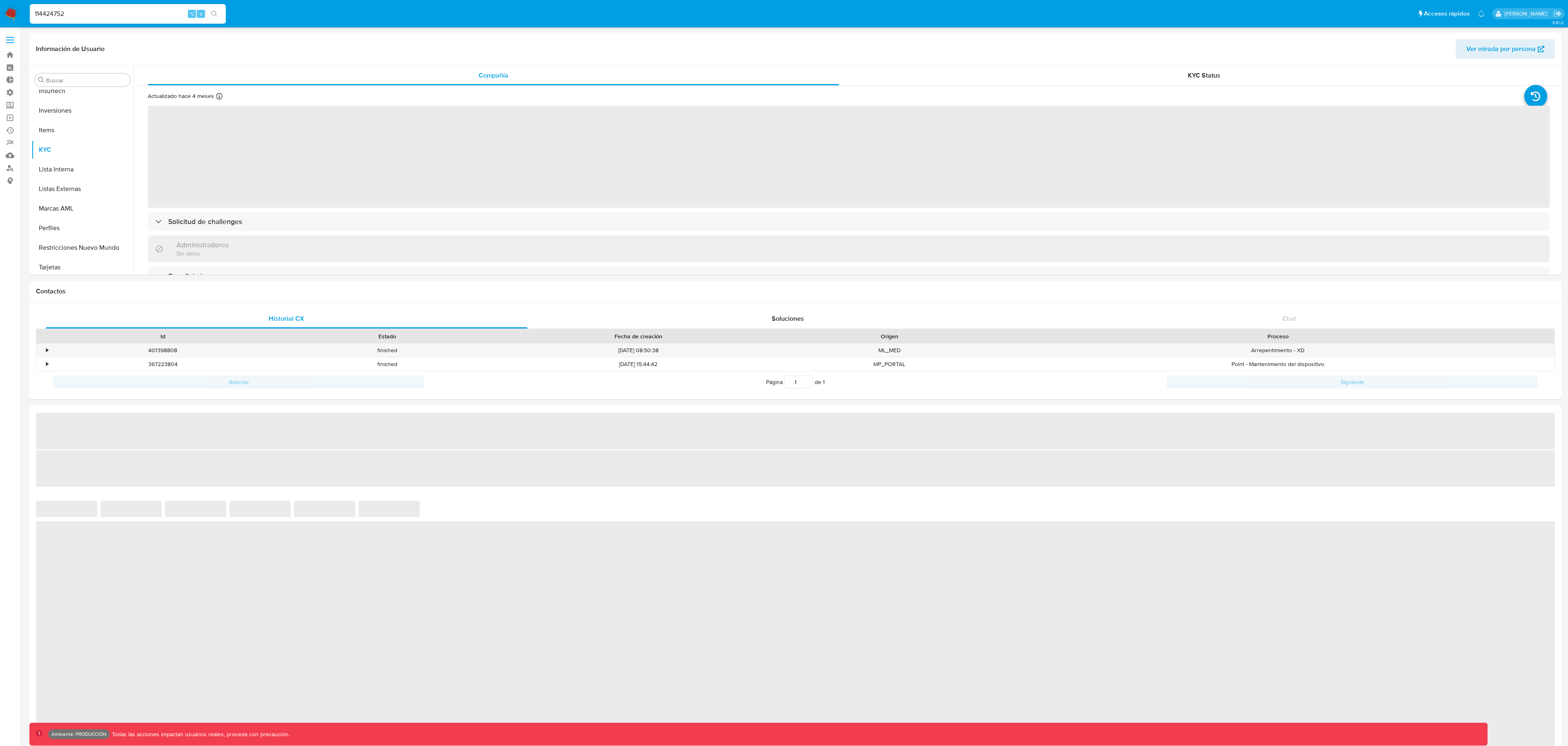
scroll to position [424, 0]
select select "10"
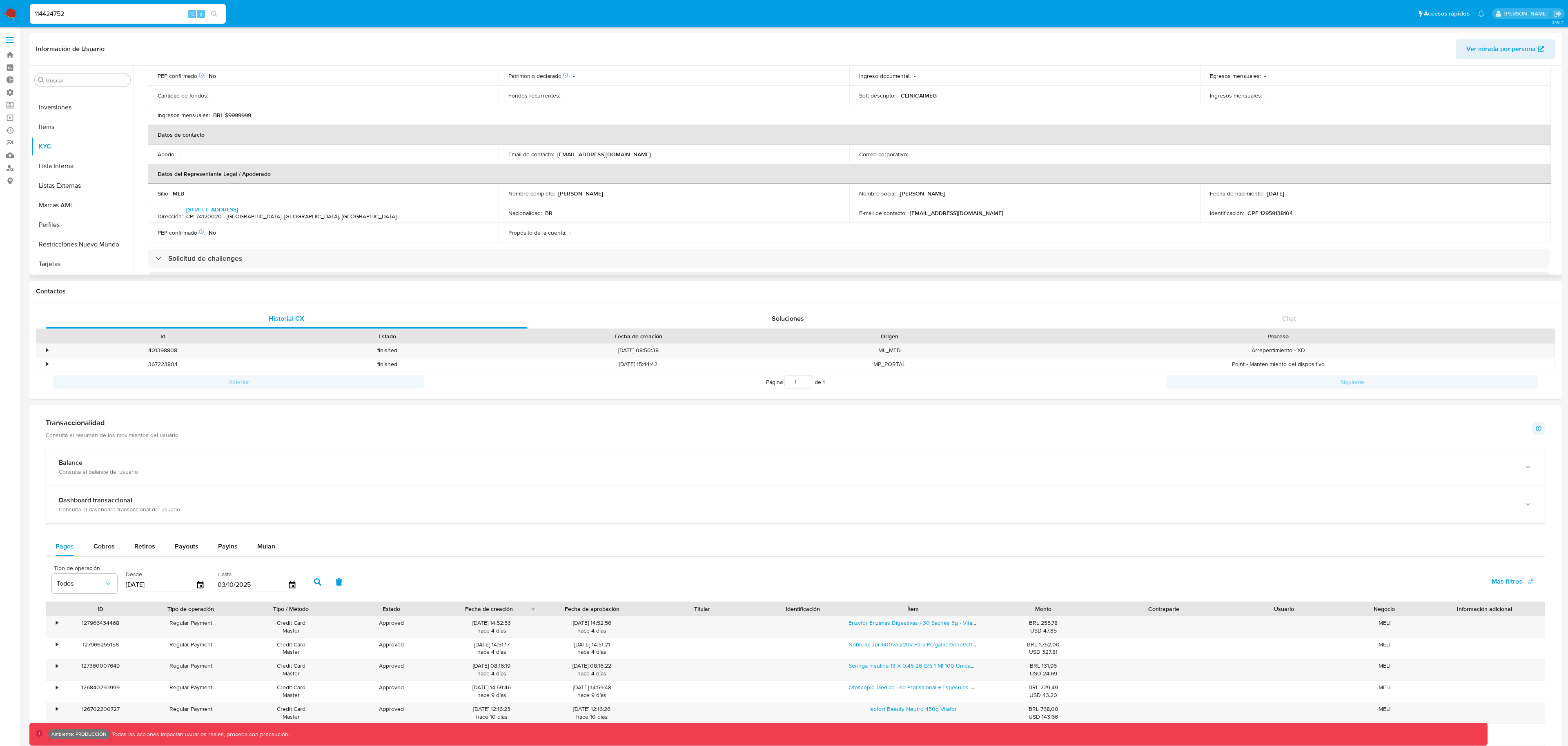
scroll to position [139, 0]
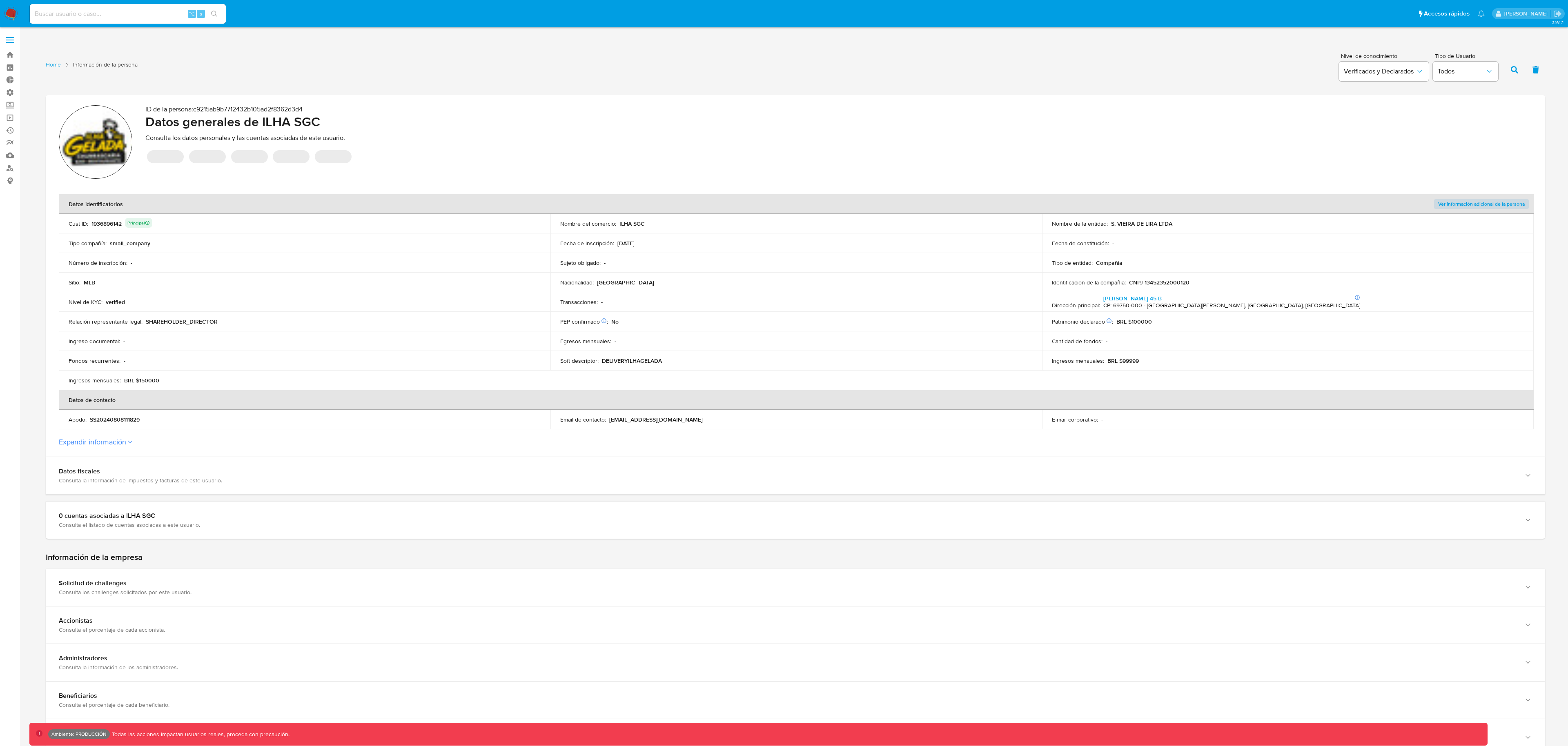
click at [1468, 200] on span "Ver información adicional de la persona" at bounding box center [1482, 204] width 86 height 8
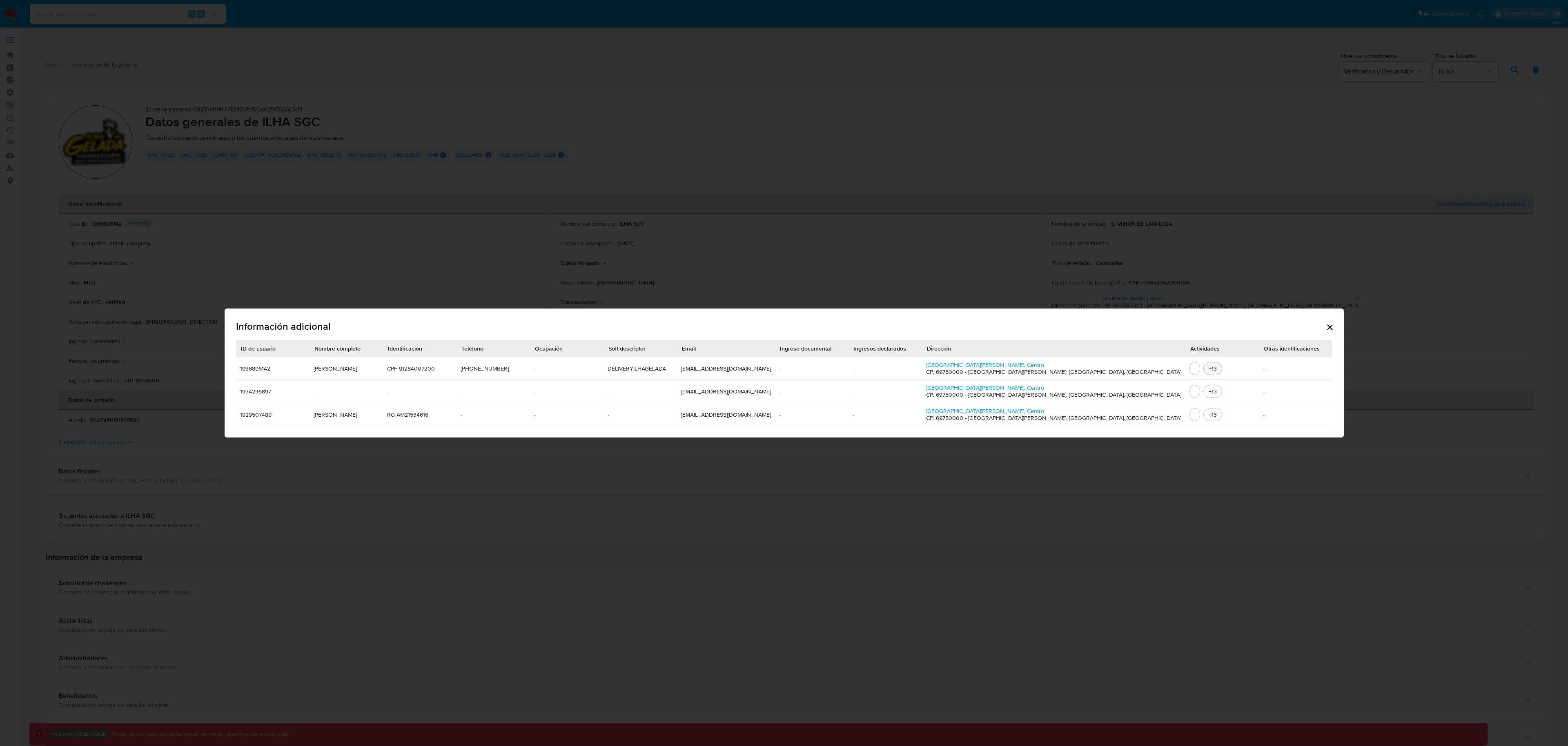
click at [1205, 371] on span "+13" at bounding box center [1213, 368] width 15 height 8
click at [1185, 363] on td "+13" at bounding box center [1222, 369] width 74 height 23
click at [1325, 328] on icon "Cerrar" at bounding box center [1330, 327] width 10 height 10
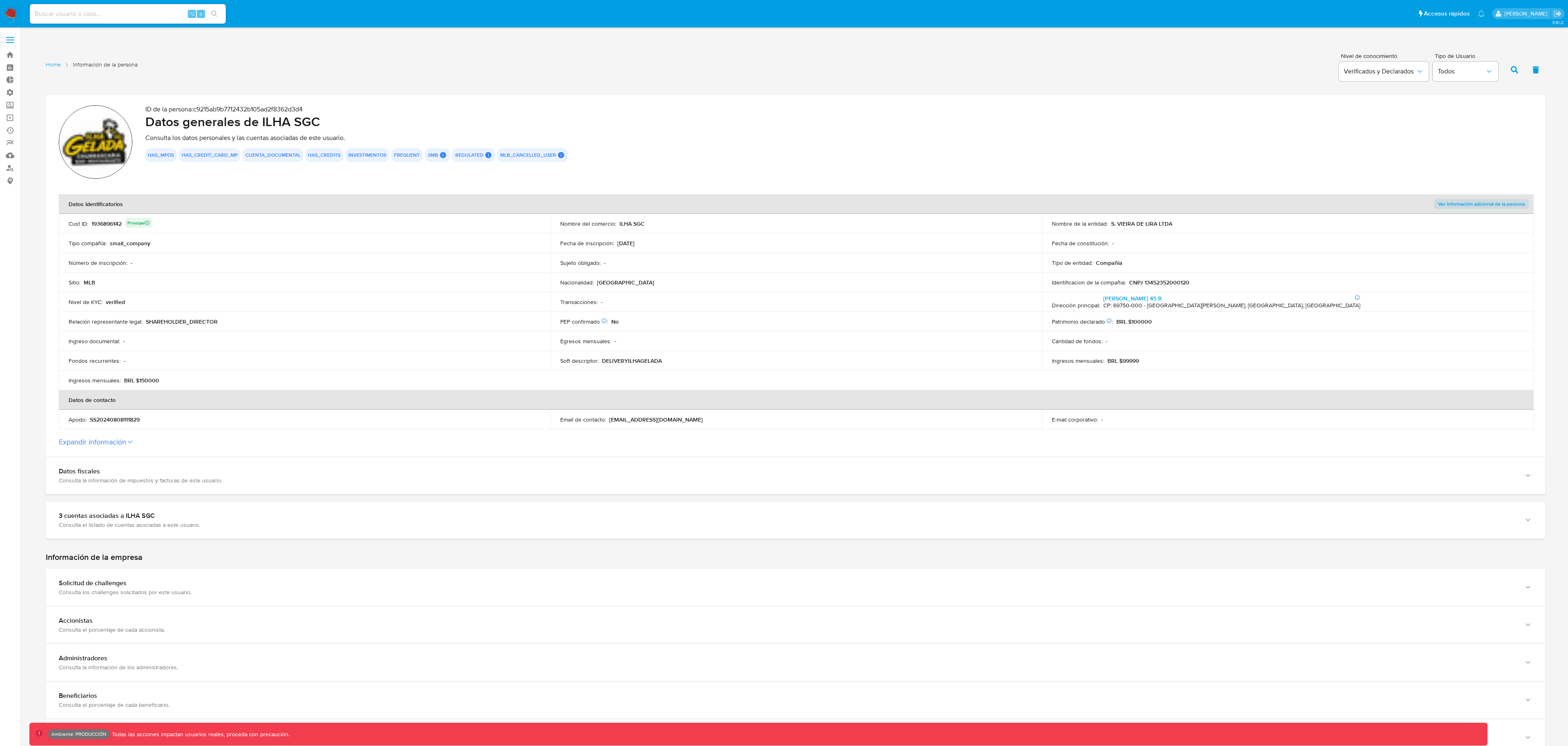
click at [123, 437] on section "ID de la persona : c9215ab9b7712432b105ad2f8362d3d4 Datos generales de ILHA SGC…" at bounding box center [795, 276] width 1499 height 361
click at [122, 440] on button "Expandir información" at bounding box center [93, 442] width 68 height 9
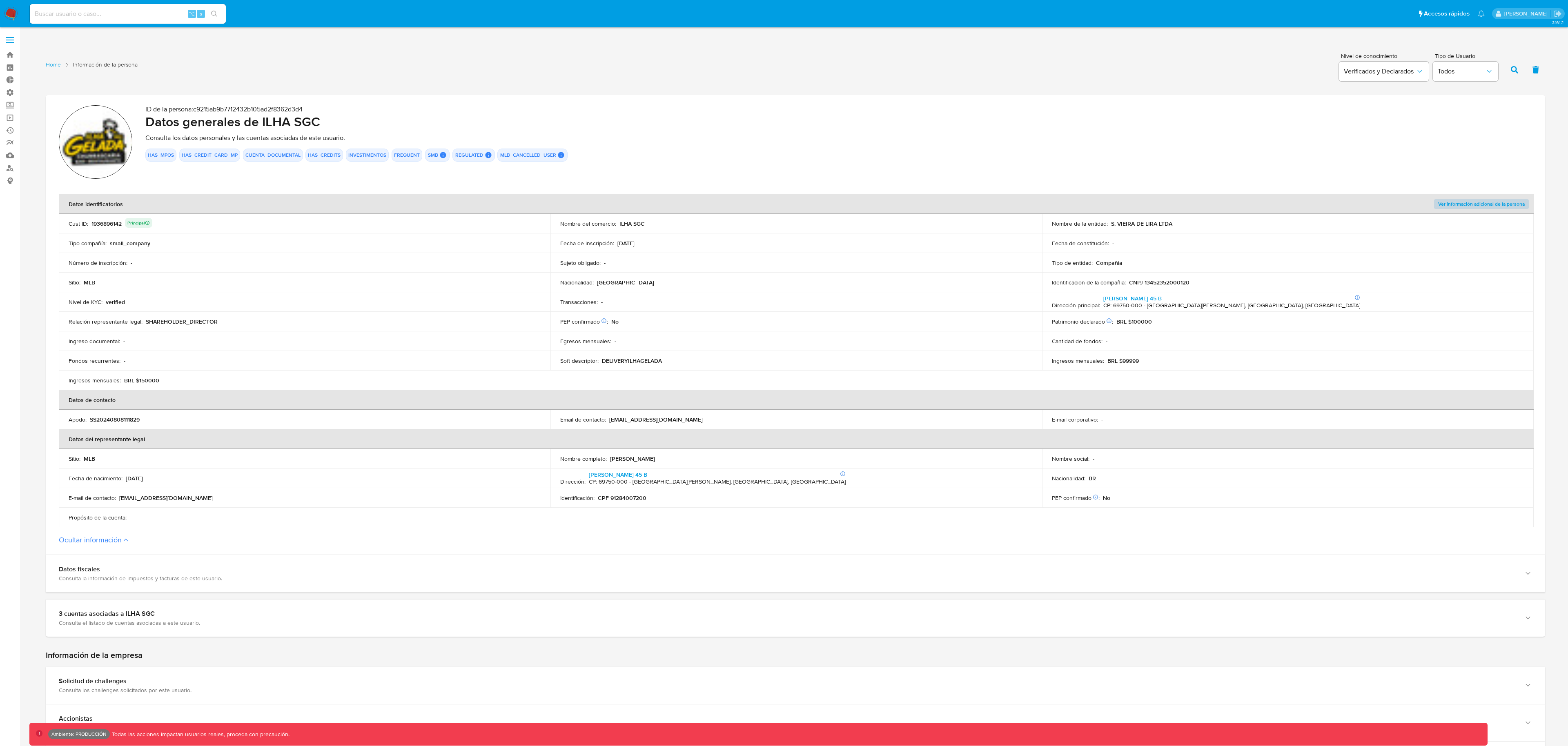
click at [1475, 205] on span "Ver información adicional de la persona" at bounding box center [1482, 204] width 86 height 8
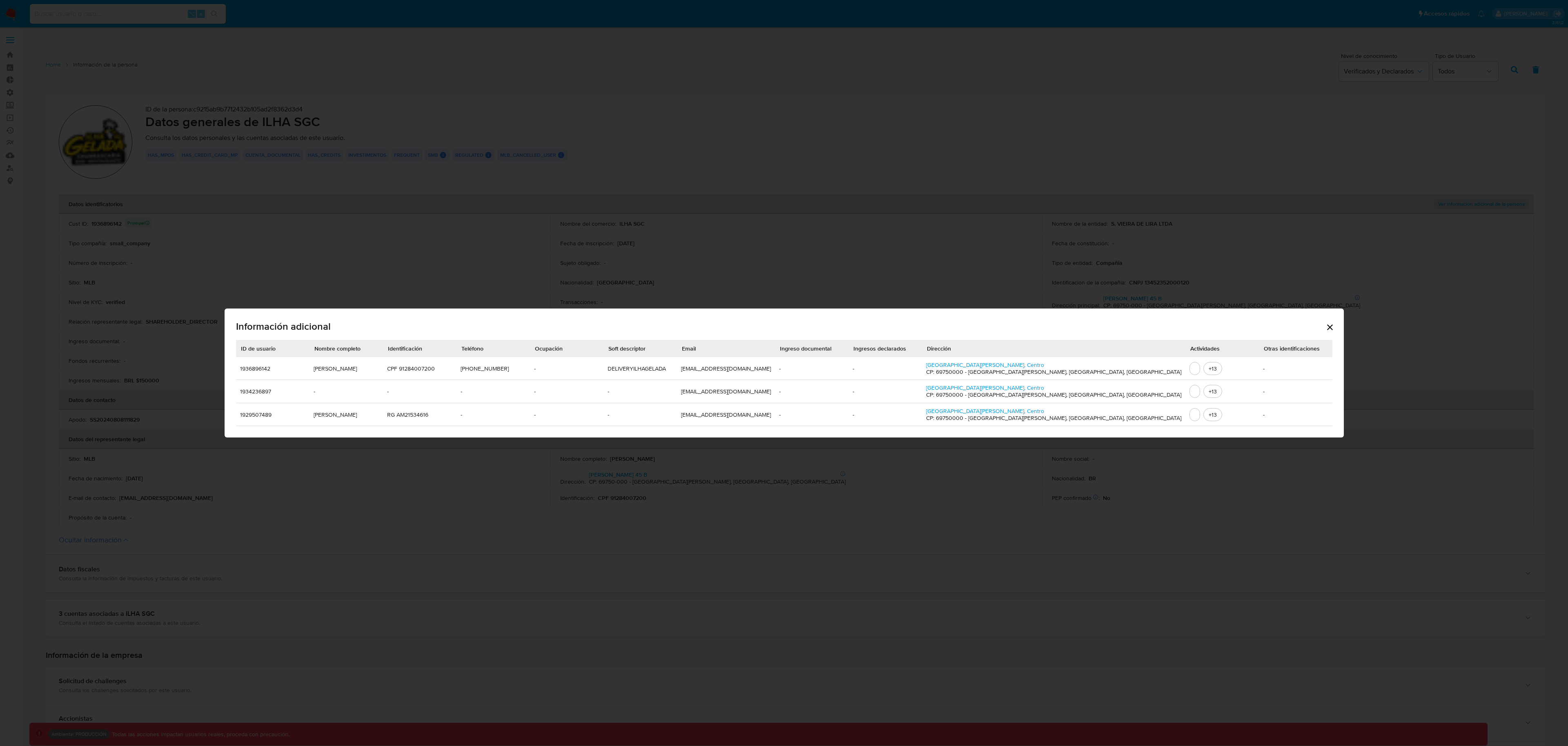
click at [1272, 327] on div "Información adicional ID de usuario Nombre completo Identificación Teléfono Ocu…" at bounding box center [784, 373] width 1119 height 130
click at [1325, 329] on icon "Cerrar" at bounding box center [1330, 327] width 10 height 10
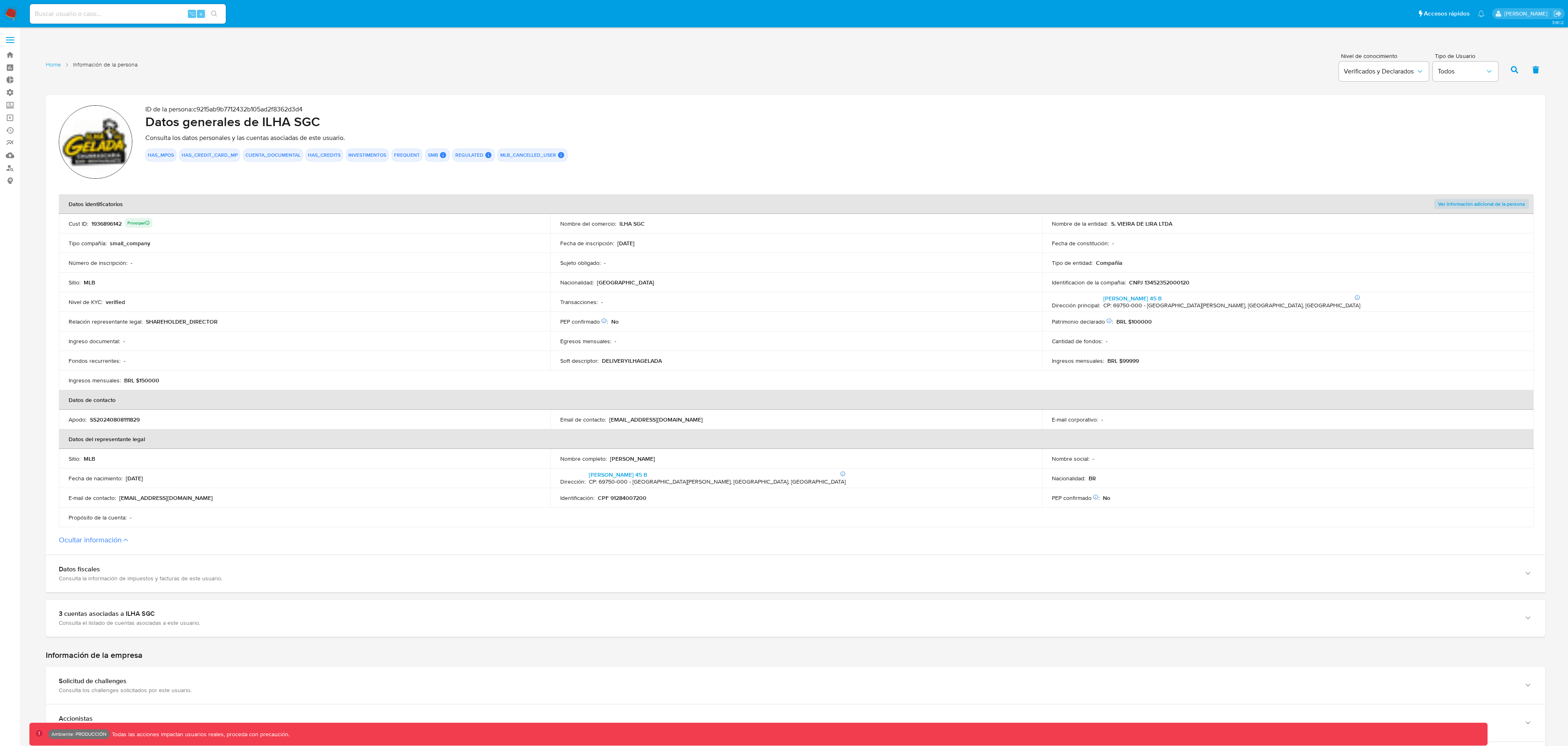
scroll to position [576, 0]
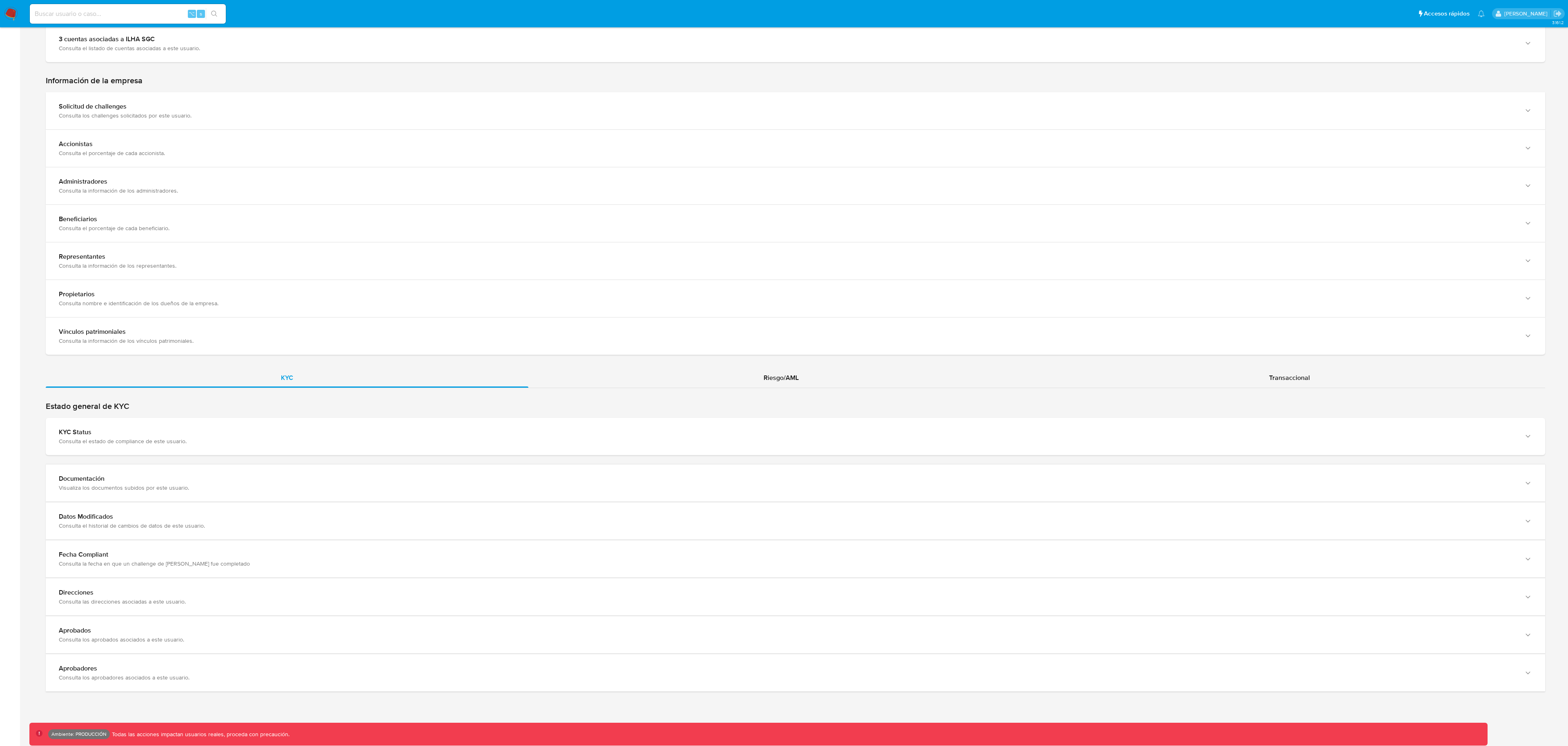
drag, startPoint x: 645, startPoint y: 379, endPoint x: 604, endPoint y: 403, distance: 47.5
click at [607, 400] on div "KYC Riesgo/AML Transaccional" at bounding box center [795, 530] width 1499 height 324
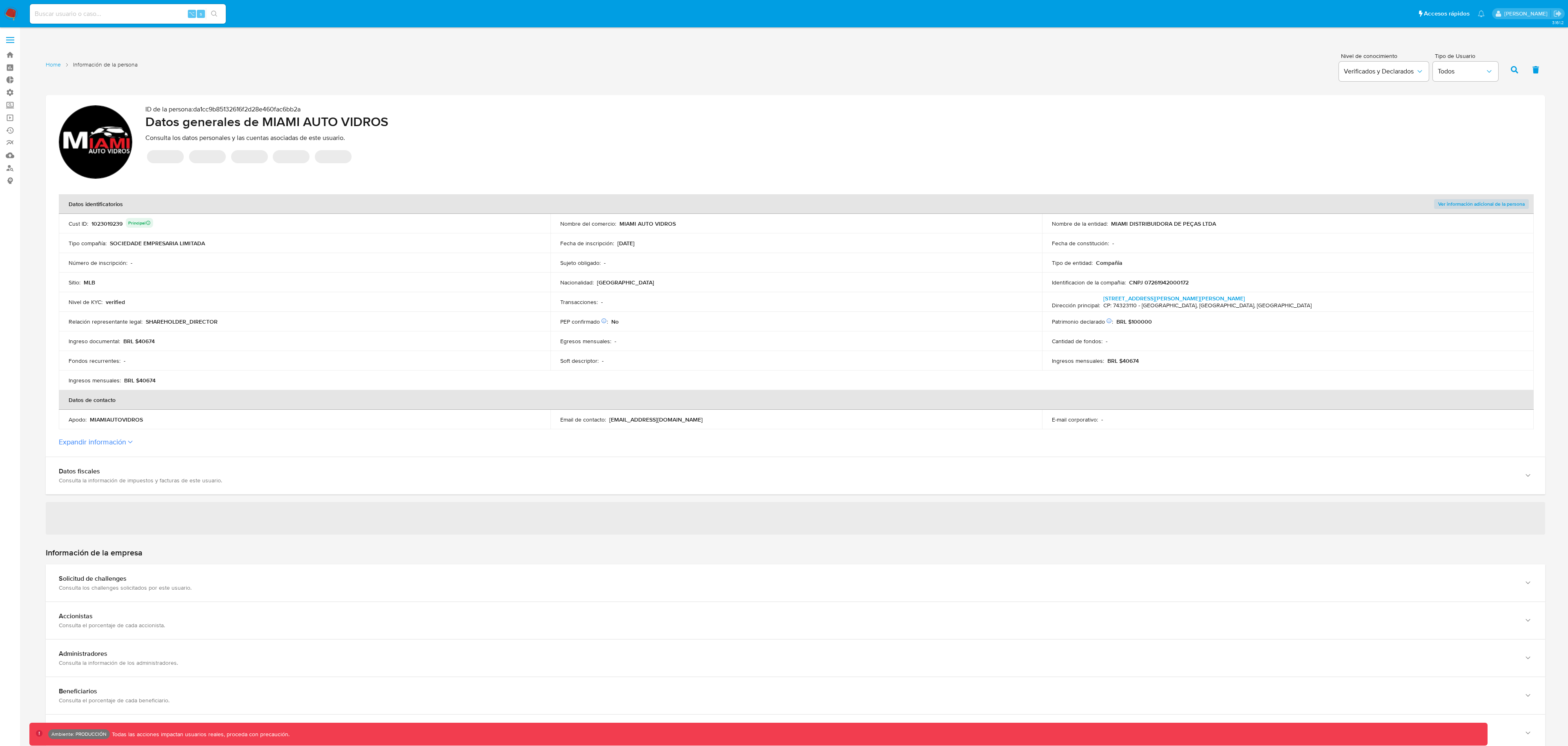
click at [126, 438] on button "Expandir información" at bounding box center [93, 442] width 68 height 9
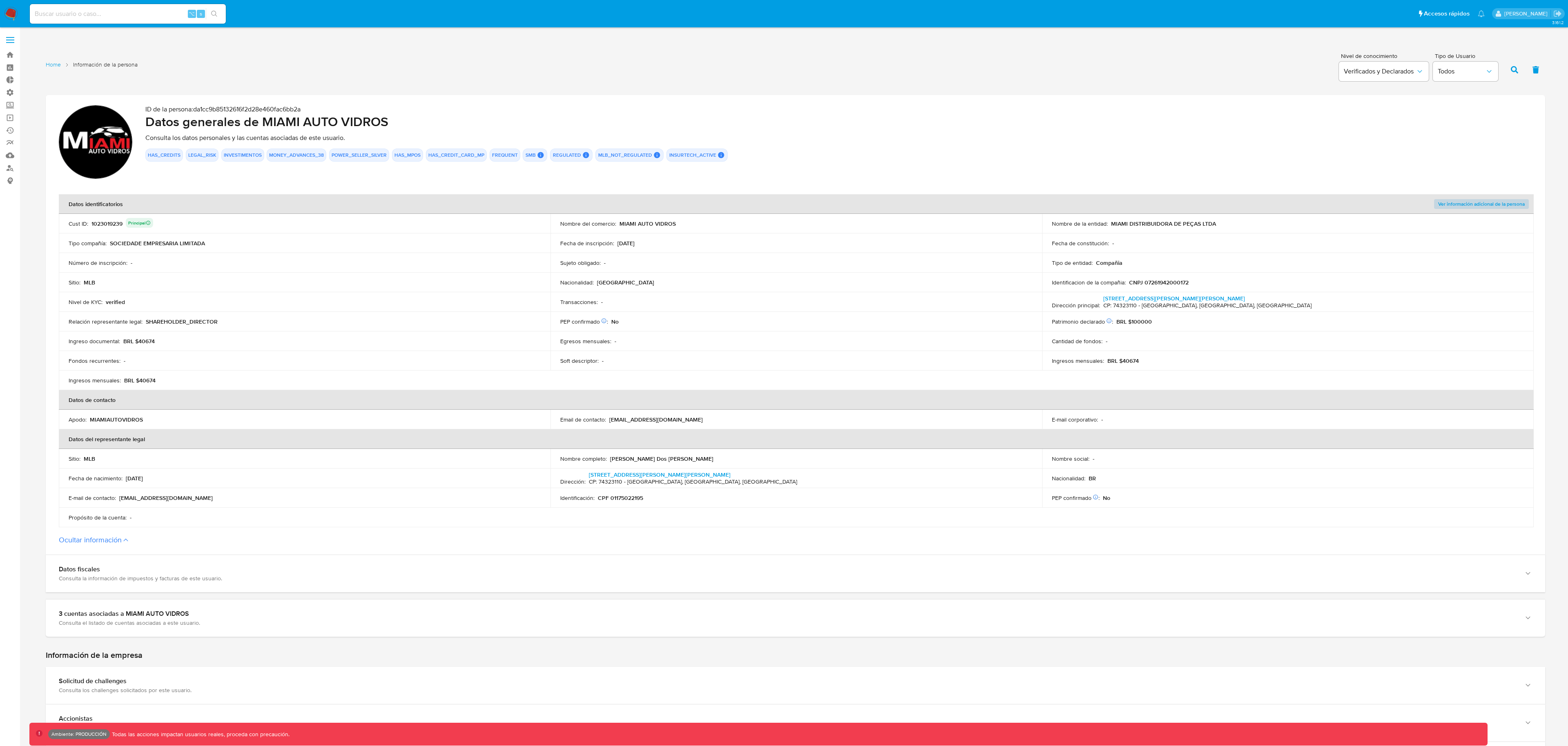
click at [1496, 201] on span "Ver información adicional de la persona" at bounding box center [1482, 204] width 86 height 8
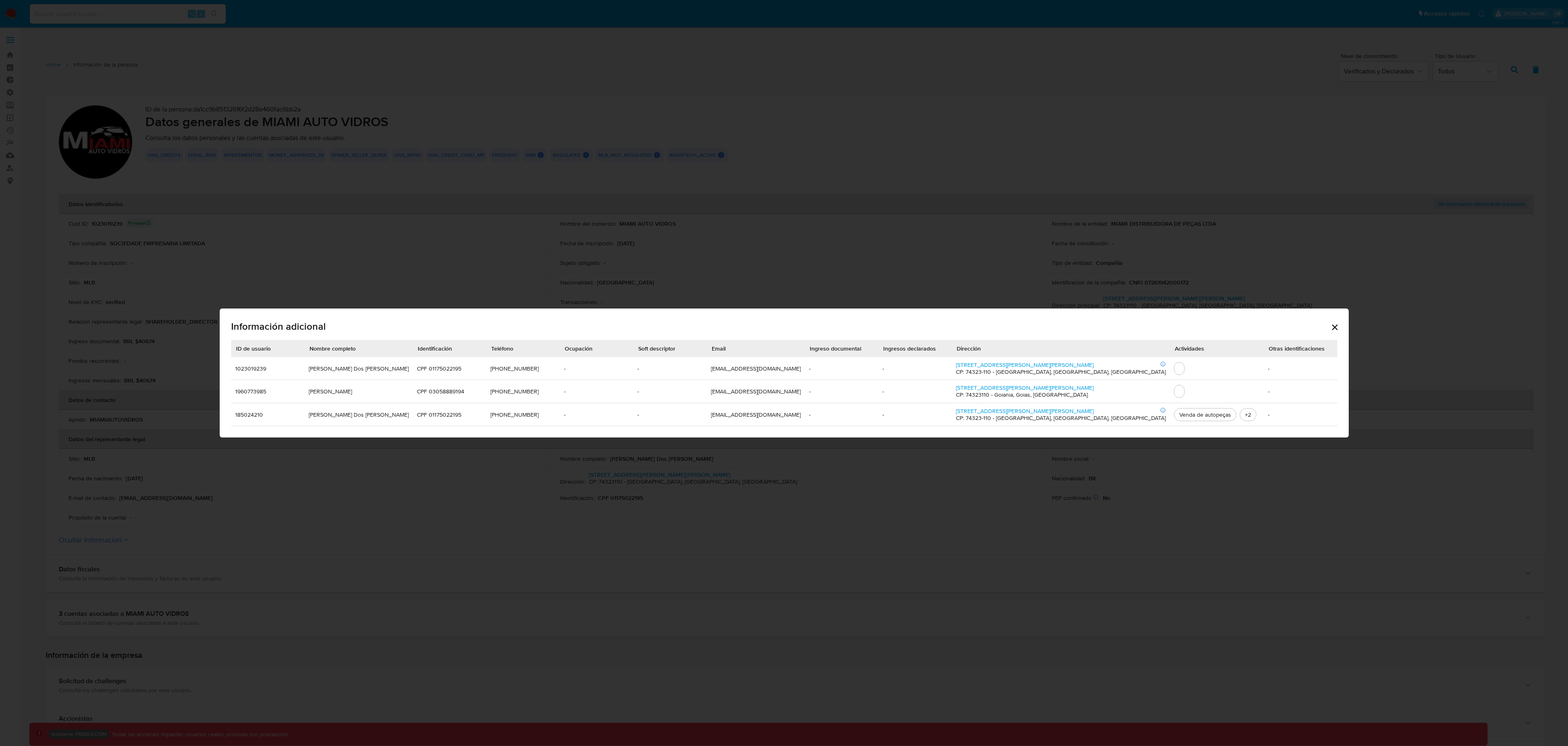
click at [1330, 323] on icon "Cerrar" at bounding box center [1335, 327] width 10 height 10
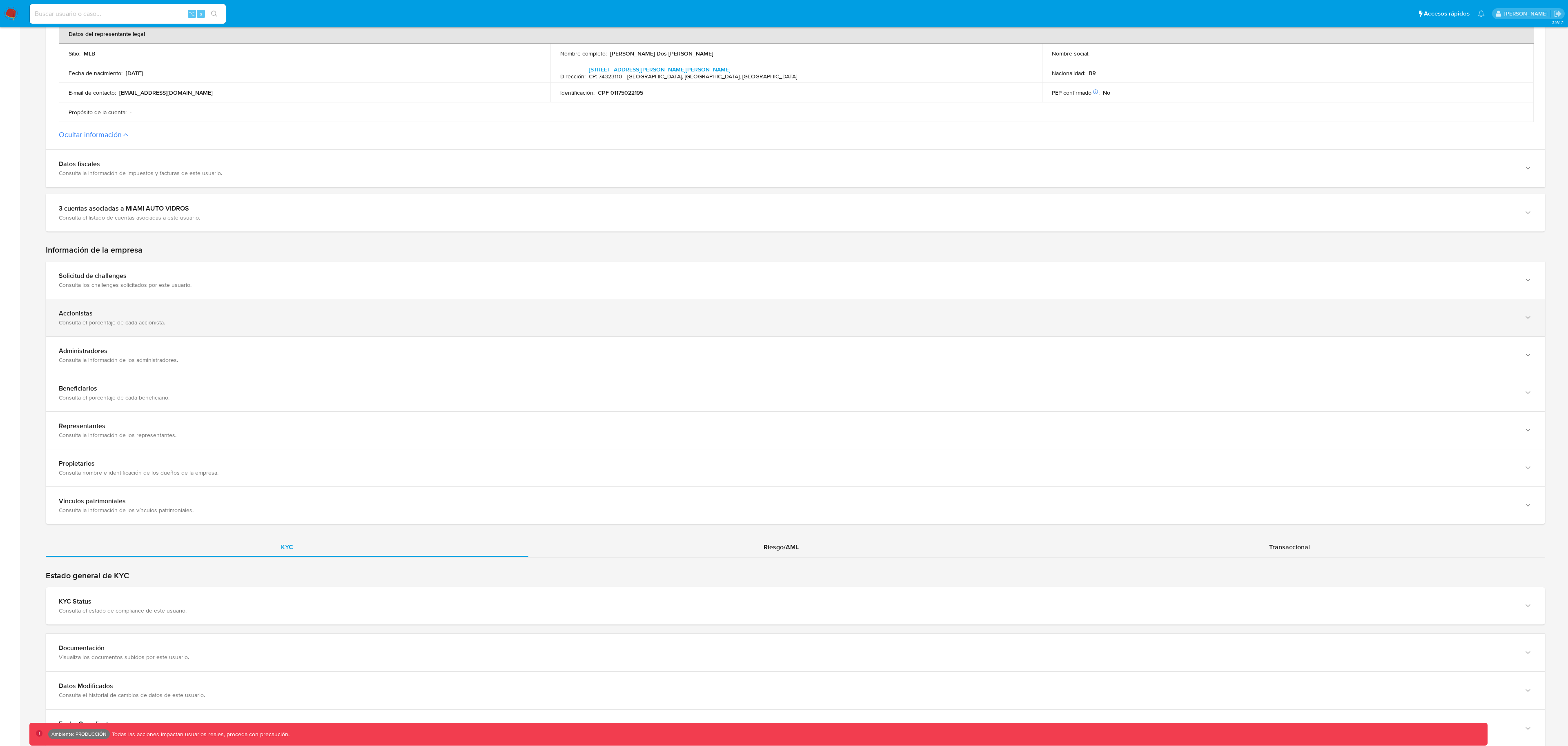
scroll to position [572, 0]
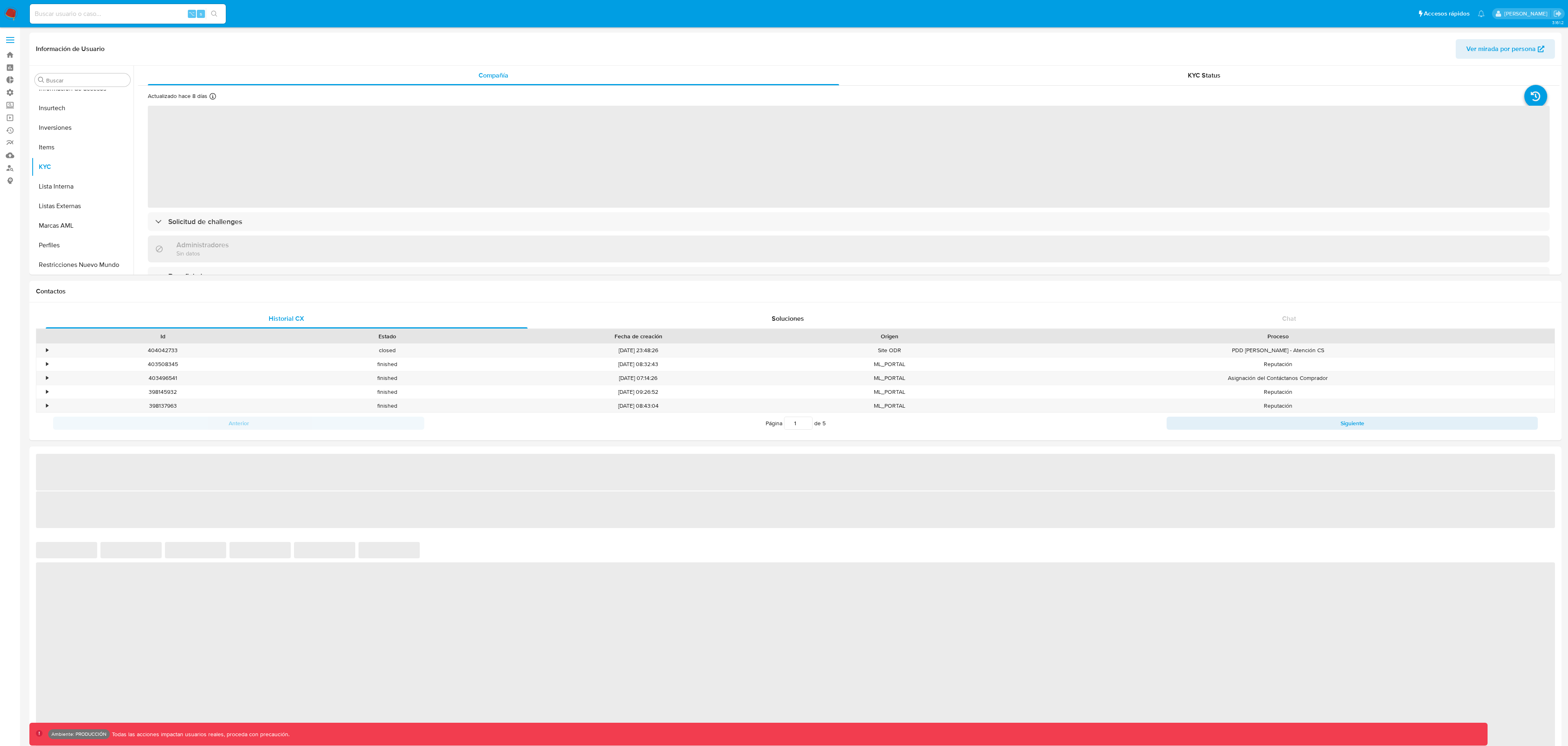
scroll to position [424, 0]
select select "10"
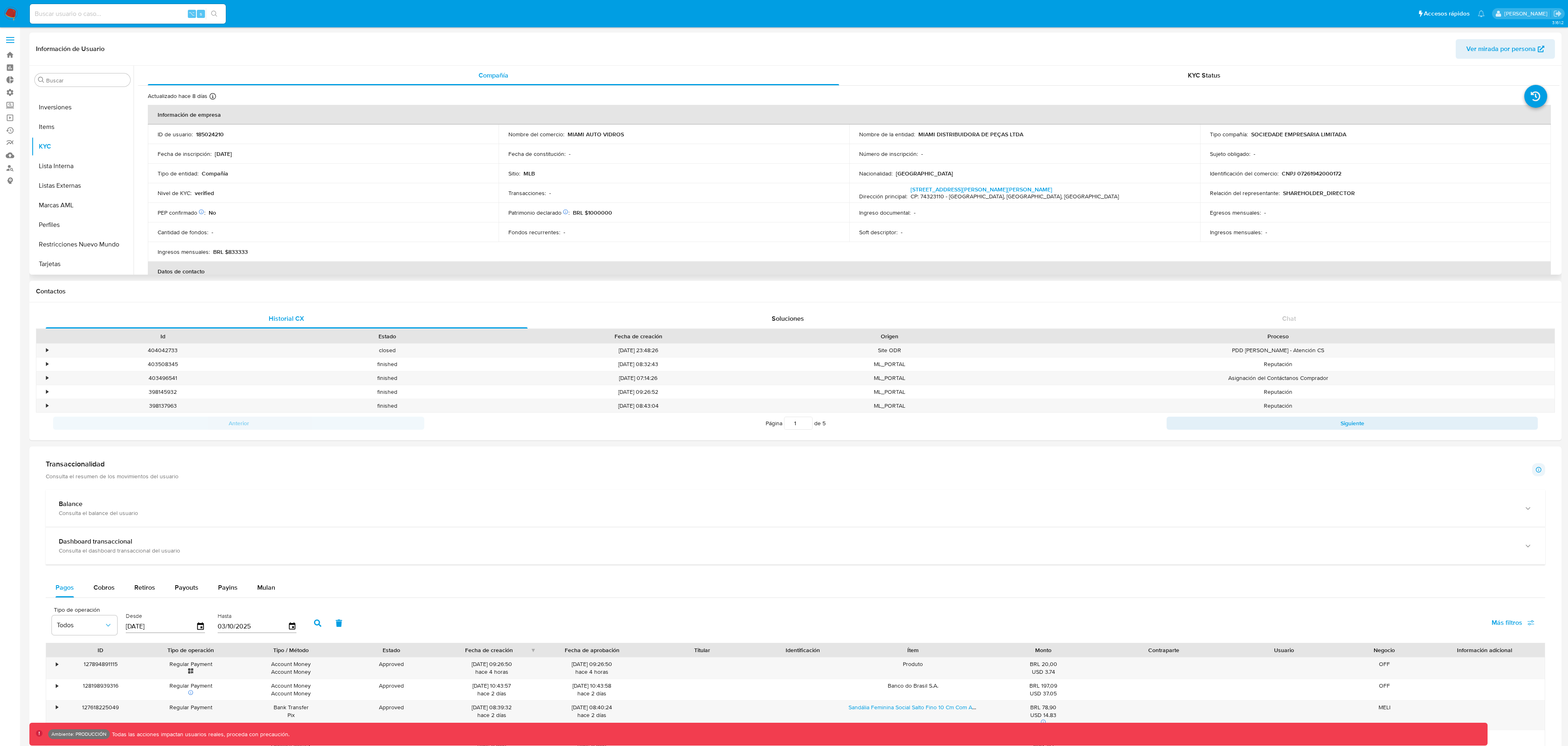
click at [1489, 46] on span "Ver mirada por persona" at bounding box center [1501, 49] width 69 height 19
click at [80, 145] on button "General" at bounding box center [79, 144] width 96 height 19
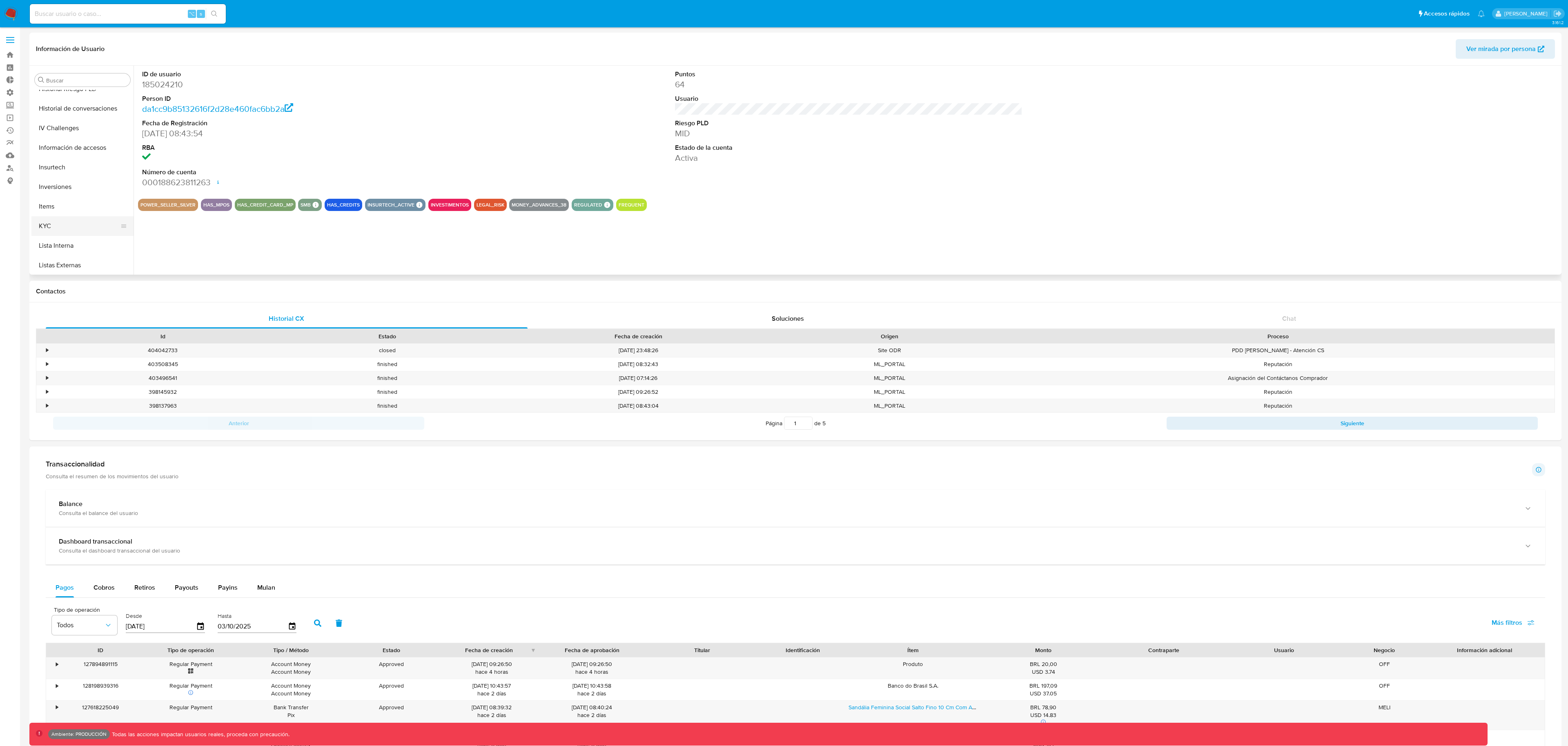
scroll to position [369, 0]
click at [74, 193] on button "KYC" at bounding box center [79, 200] width 96 height 19
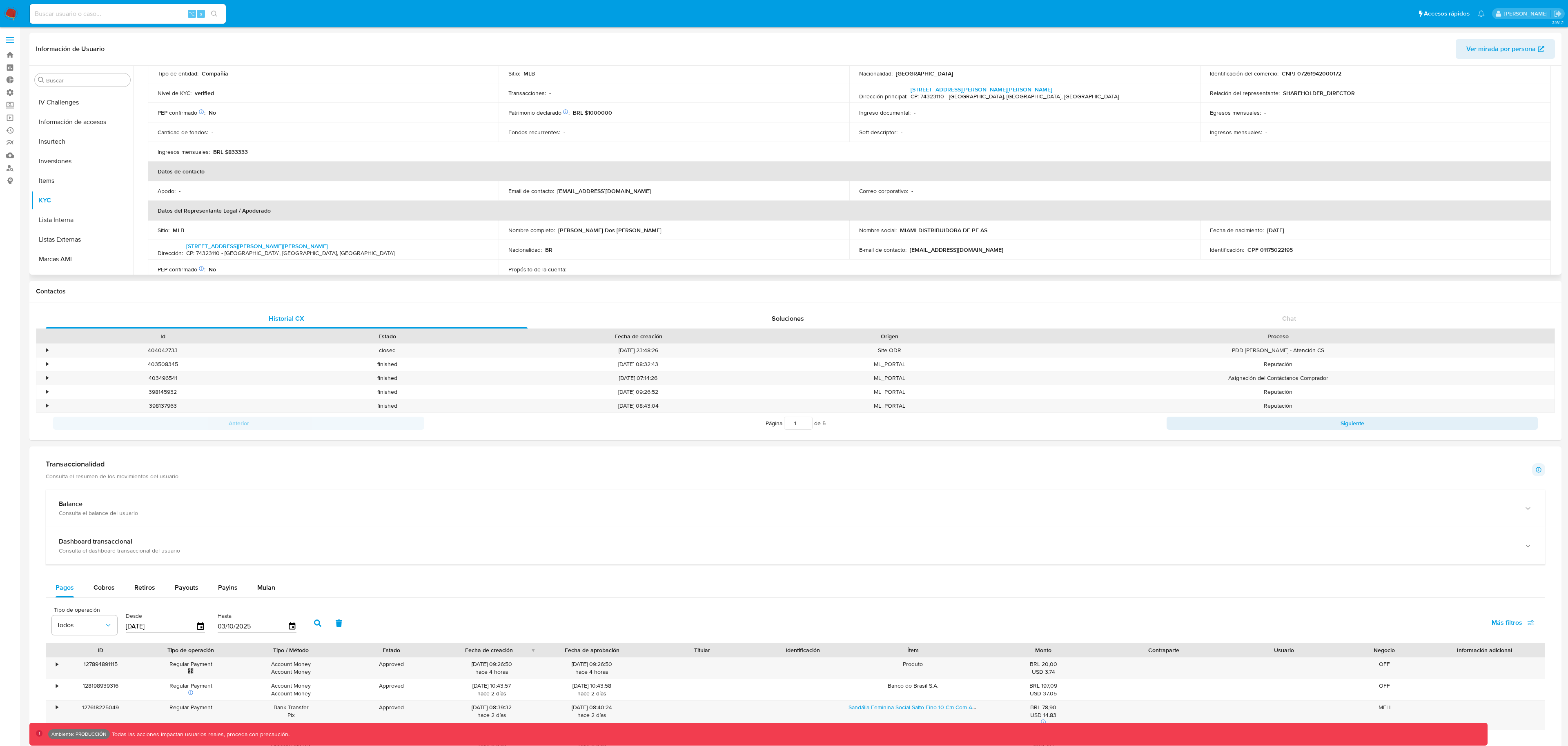
scroll to position [100, 0]
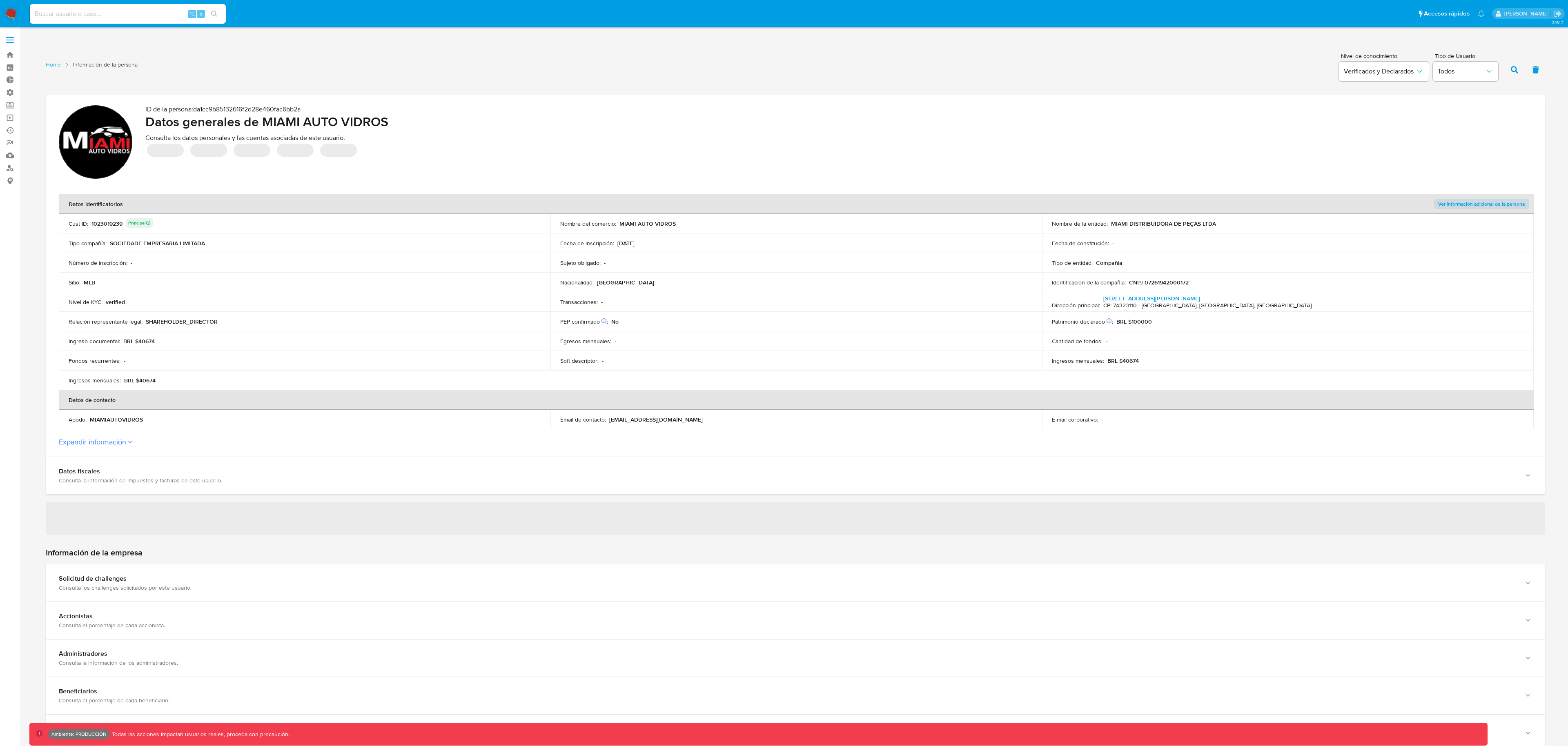
click at [1482, 202] on span "Ver información adicional de la persona" at bounding box center [1482, 204] width 86 height 8
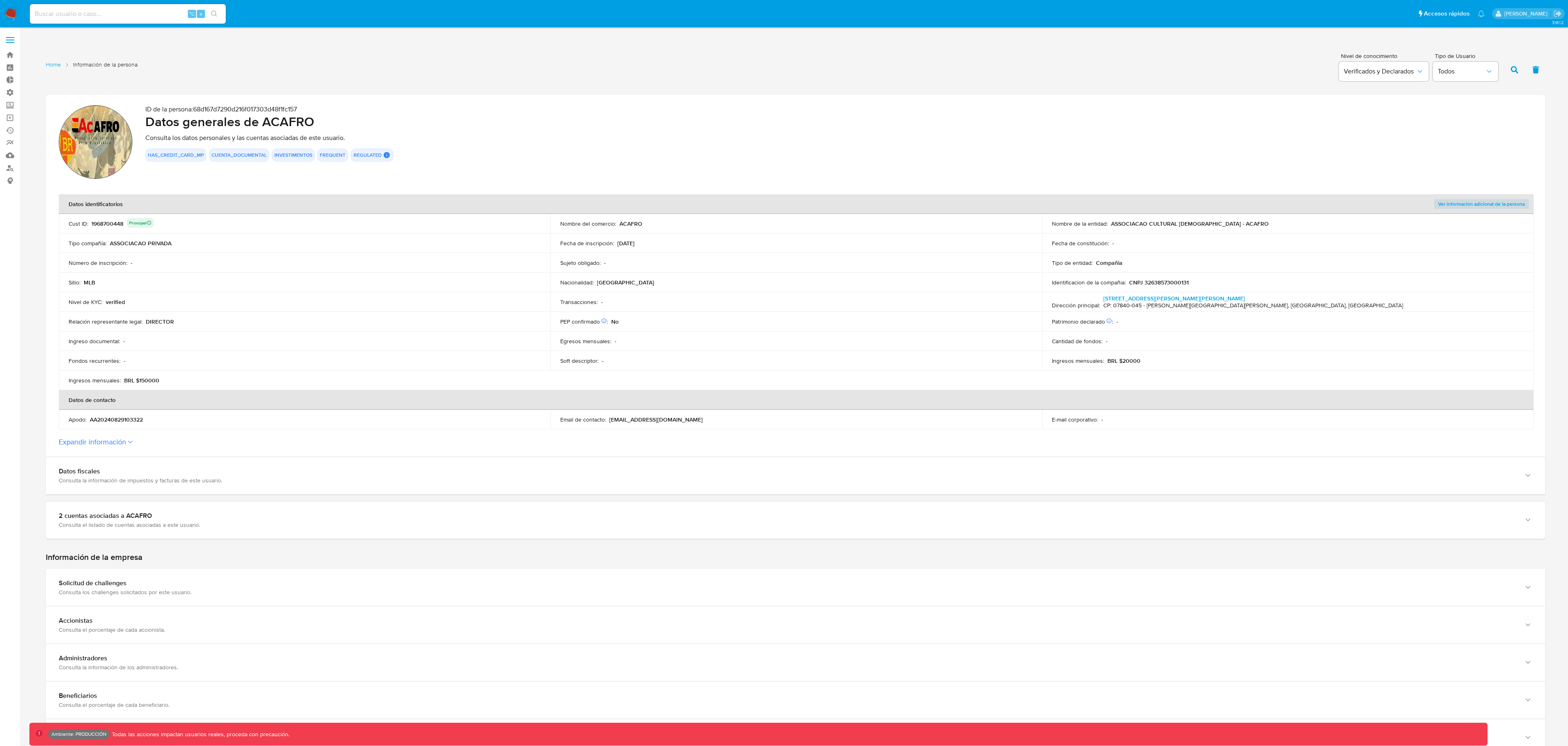
click at [1463, 203] on span "Ver información adicional de la persona" at bounding box center [1482, 204] width 86 height 8
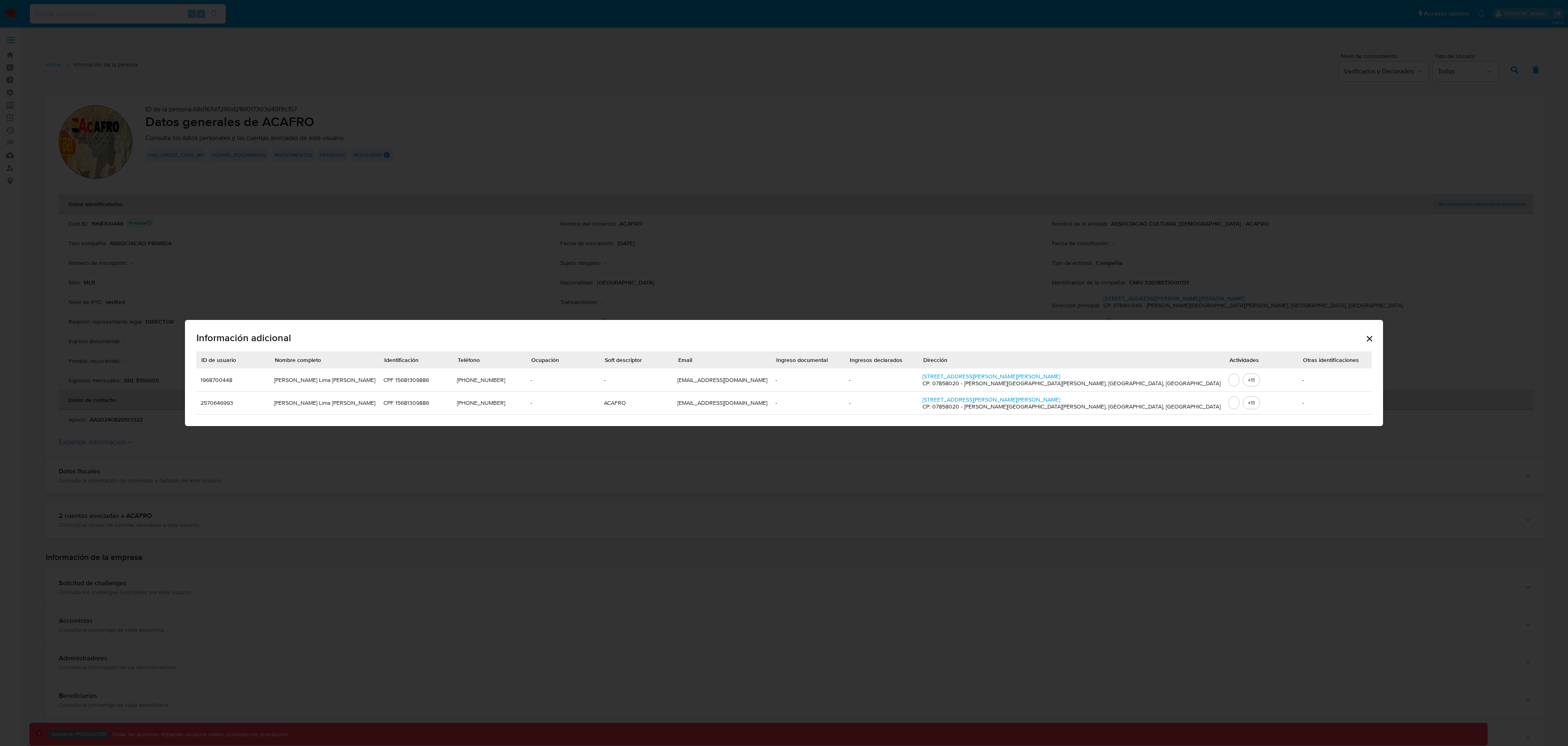
click at [1365, 338] on icon "Cerrar" at bounding box center [1370, 339] width 10 height 10
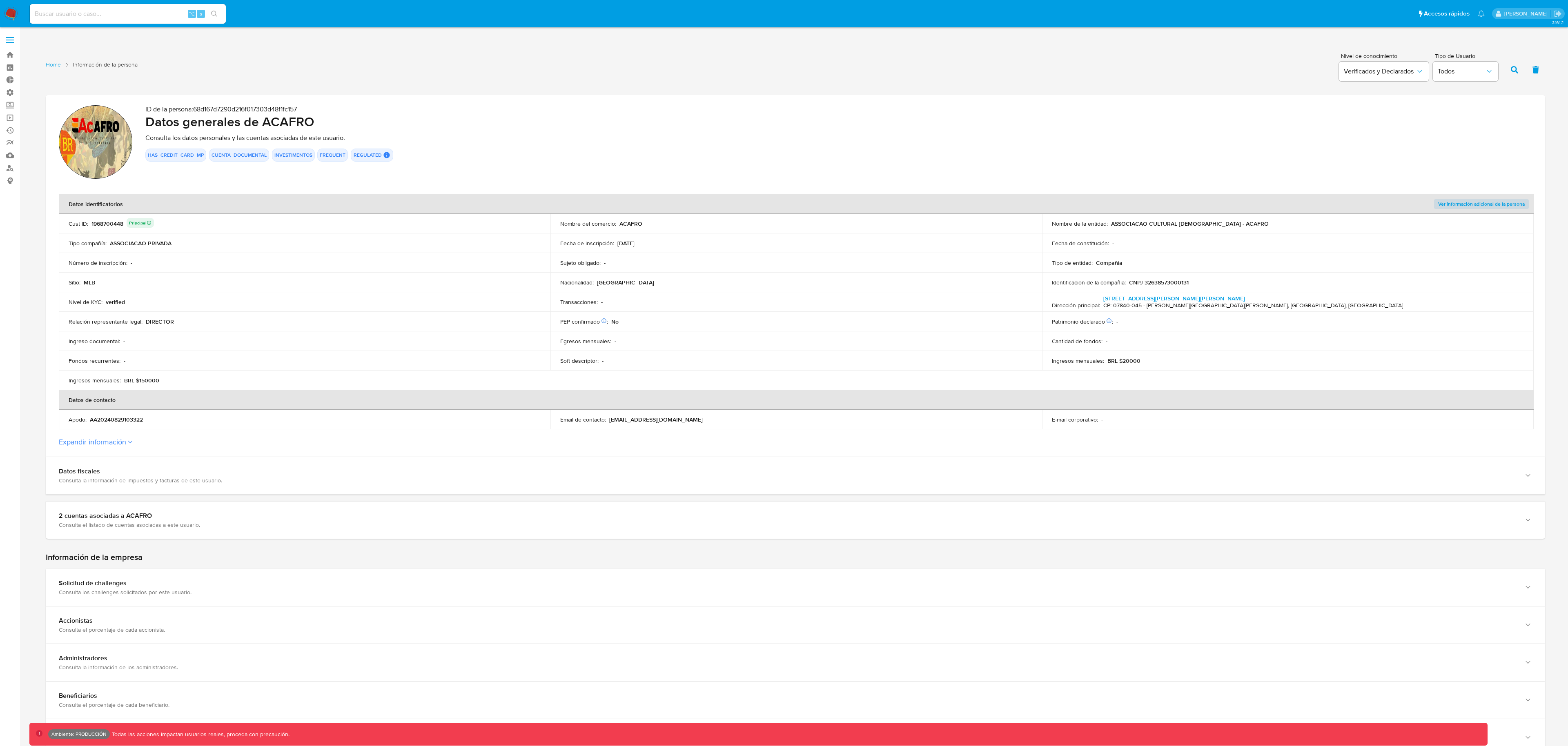
click at [124, 448] on section "ID de la persona : 68d167d7290d216f017303d48f1fc157 Datos generales de ACAFRO C…" at bounding box center [795, 276] width 1499 height 361
click at [125, 445] on button "Expandir información" at bounding box center [93, 442] width 68 height 9
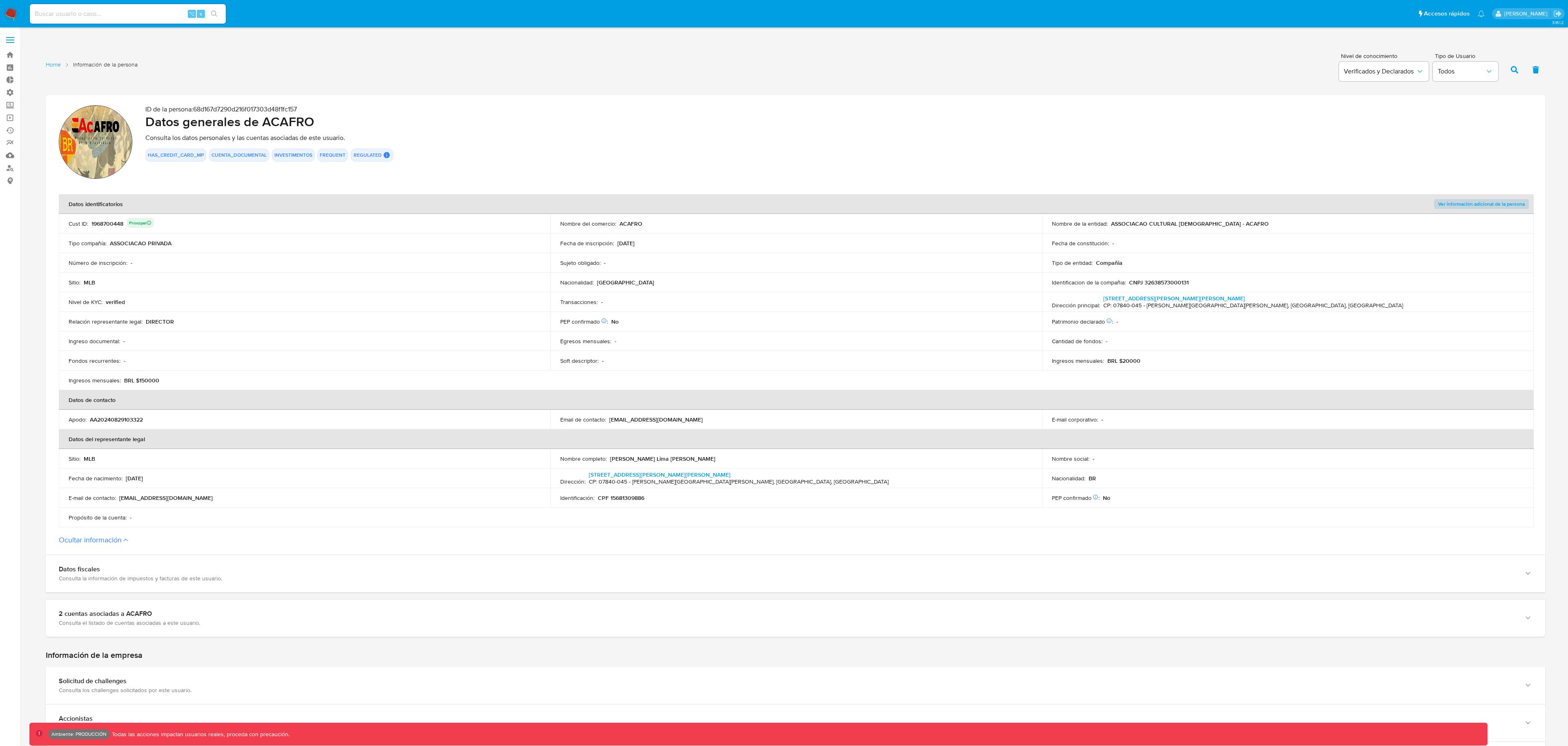
click at [1452, 207] on span "Ver información adicional de la persona" at bounding box center [1482, 204] width 86 height 8
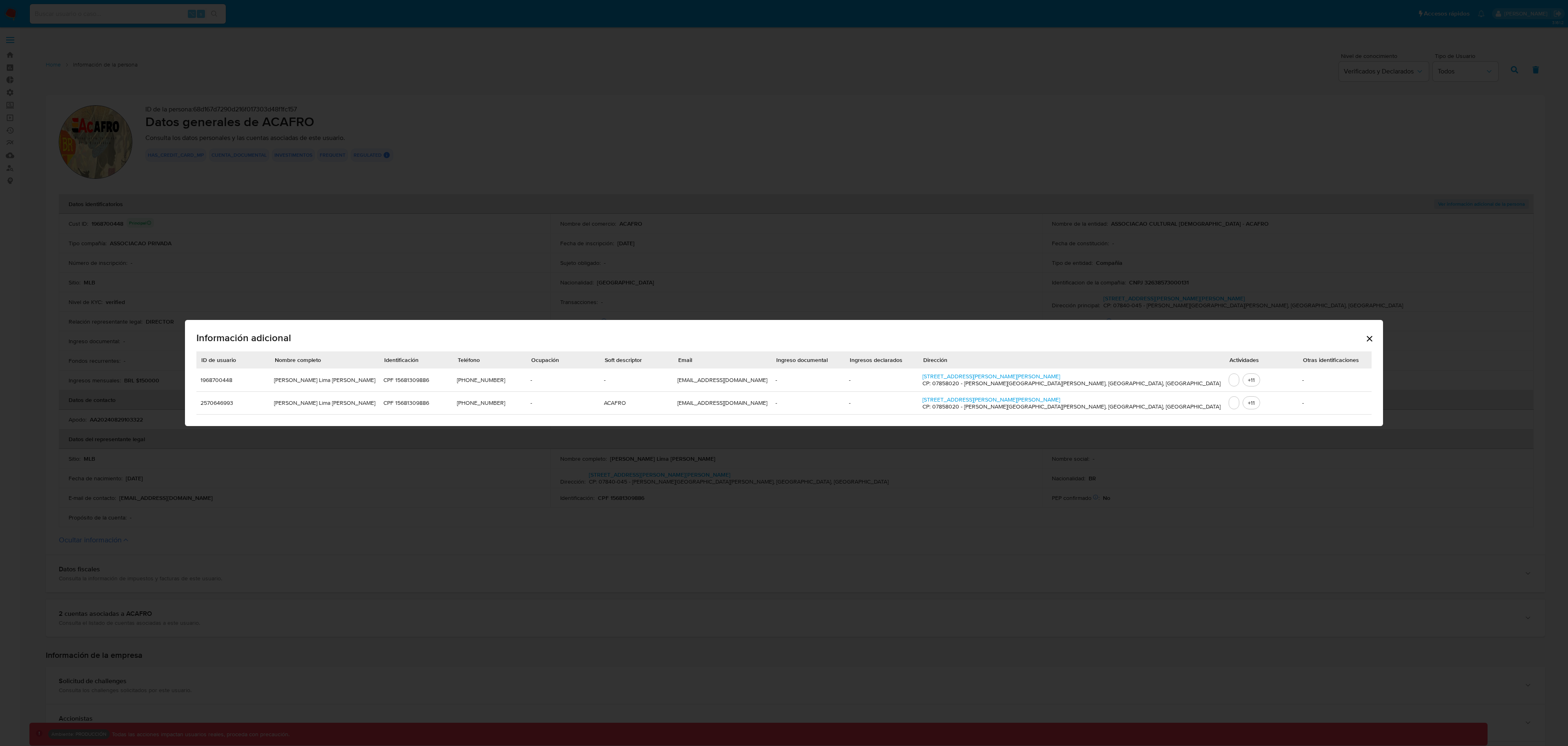
drag, startPoint x: 1257, startPoint y: 333, endPoint x: 1264, endPoint y: 327, distance: 9.2
click at [1257, 333] on div "Información adicional" at bounding box center [784, 339] width 1175 height 25
click at [1365, 343] on icon "Cerrar" at bounding box center [1370, 339] width 10 height 10
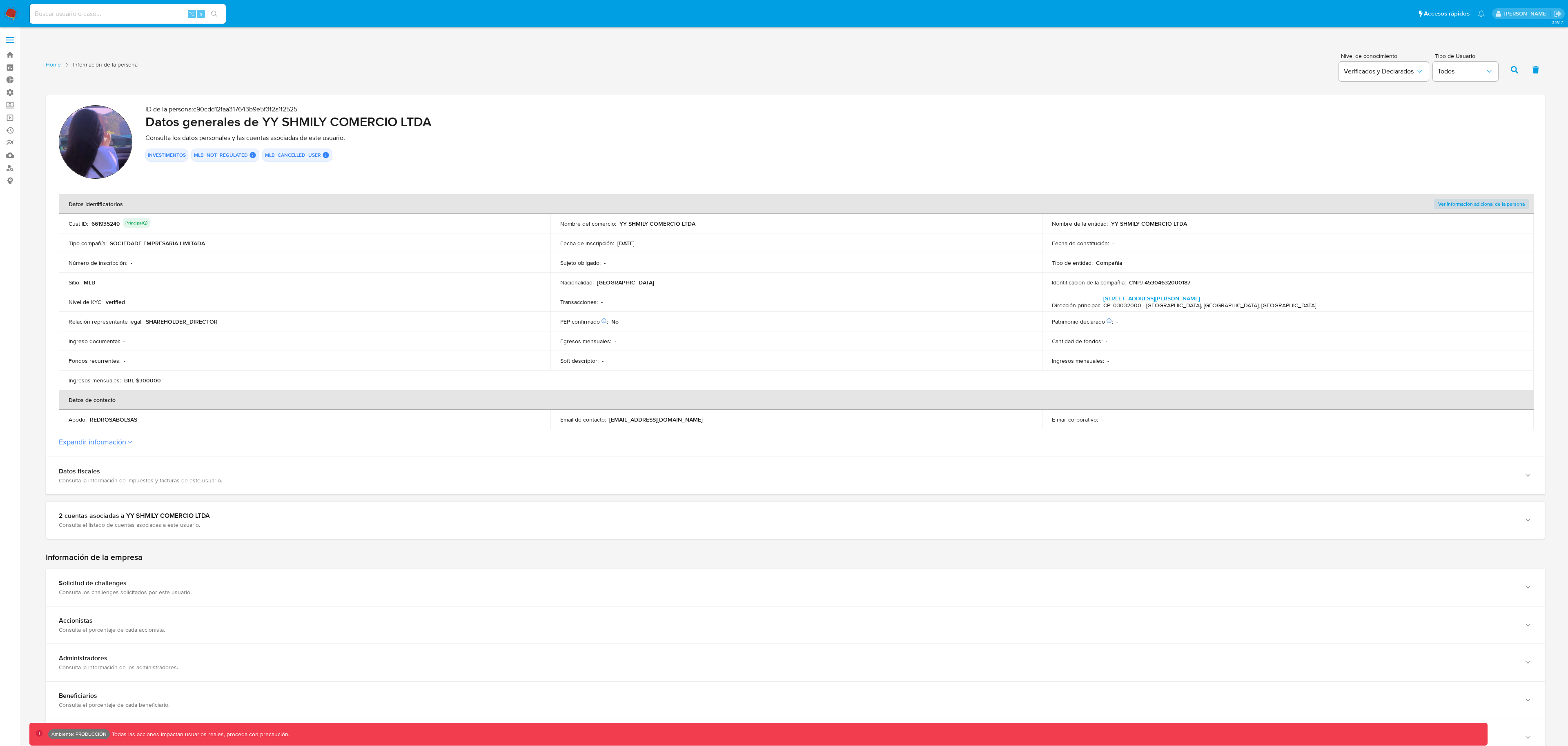
click at [97, 446] on button "Expandir información" at bounding box center [93, 442] width 68 height 9
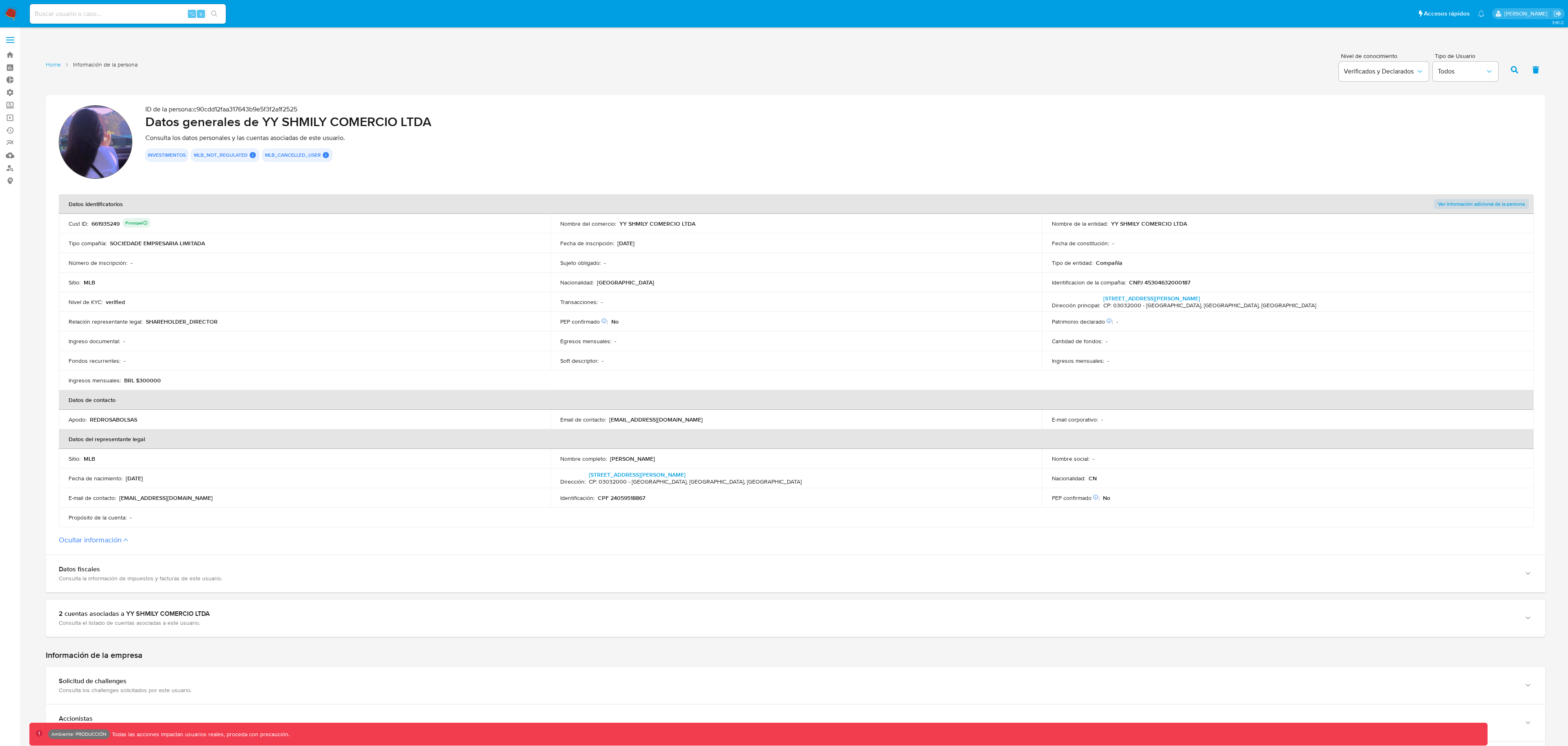
drag, startPoint x: 685, startPoint y: 418, endPoint x: 616, endPoint y: 421, distance: 69.1
click at [610, 420] on div "Email de contacto : [EMAIL_ADDRESS][DOMAIN_NAME]" at bounding box center [796, 420] width 472 height 7
drag, startPoint x: 651, startPoint y: 500, endPoint x: 611, endPoint y: 500, distance: 40.0
click at [611, 500] on div "Identificación : CPF 24059518867" at bounding box center [796, 498] width 472 height 7
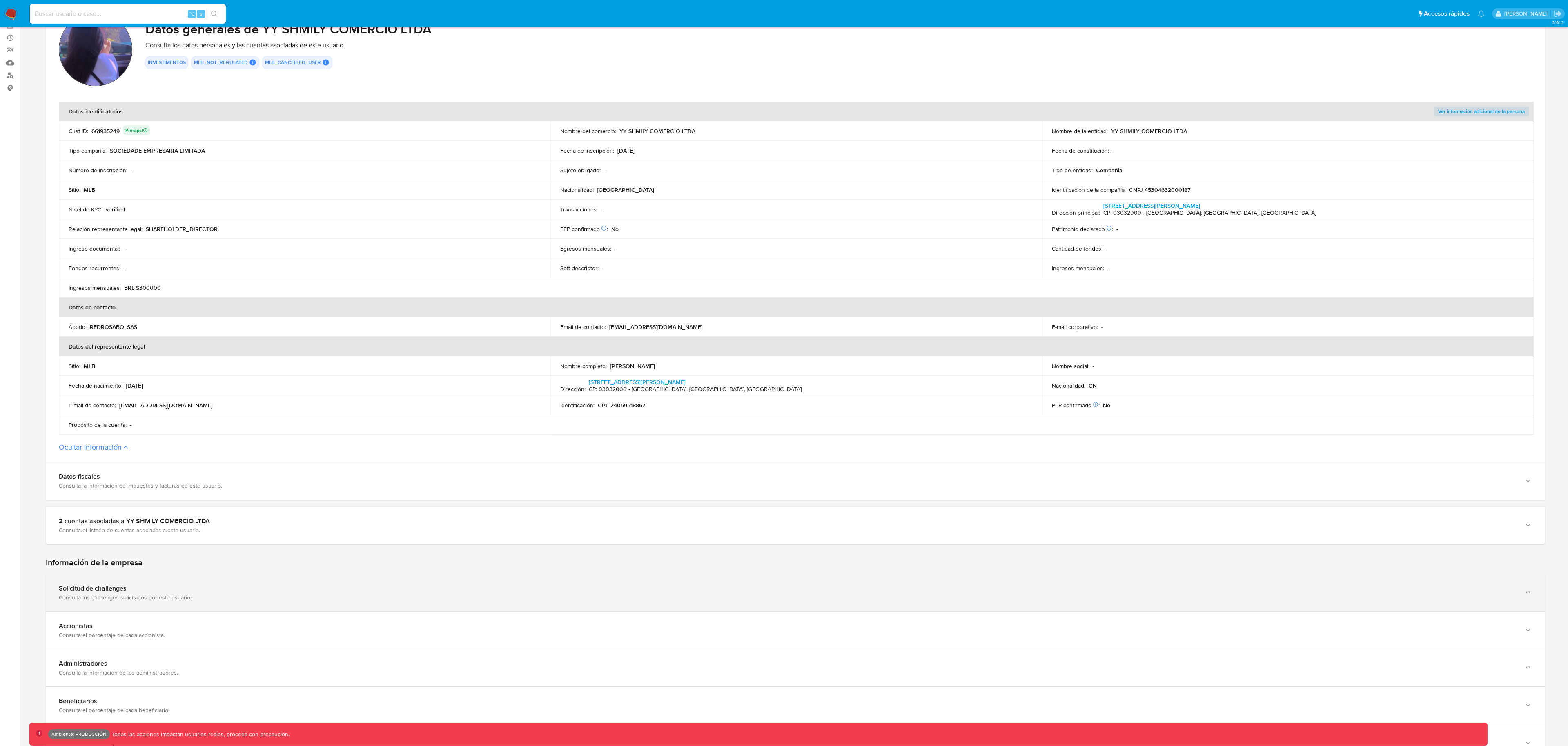
scroll to position [223, 0]
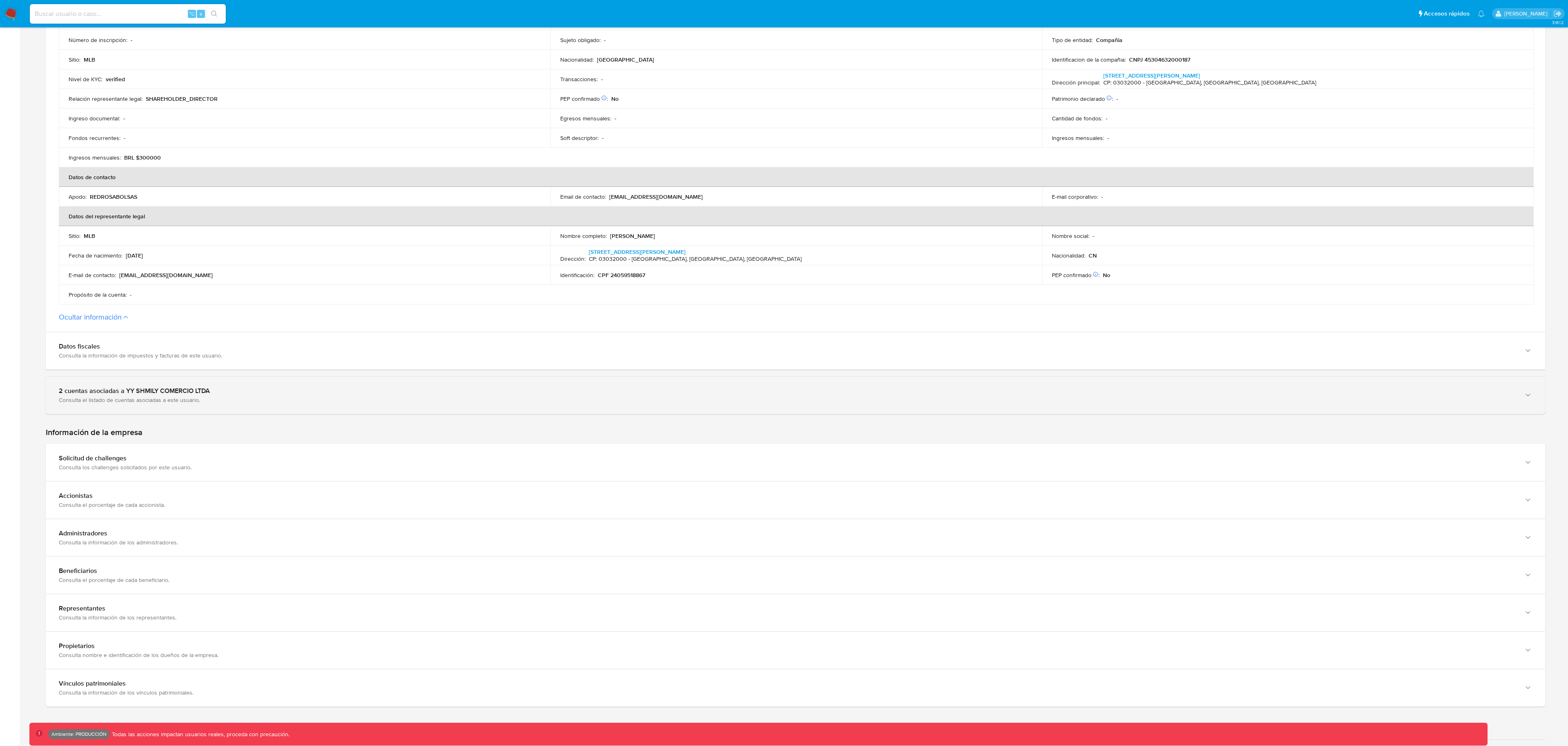
click at [117, 404] on div "2 cuentas asociadas a YY SHMILY COMERCIO LTDA Consulta el listado de cuentas as…" at bounding box center [795, 395] width 1499 height 37
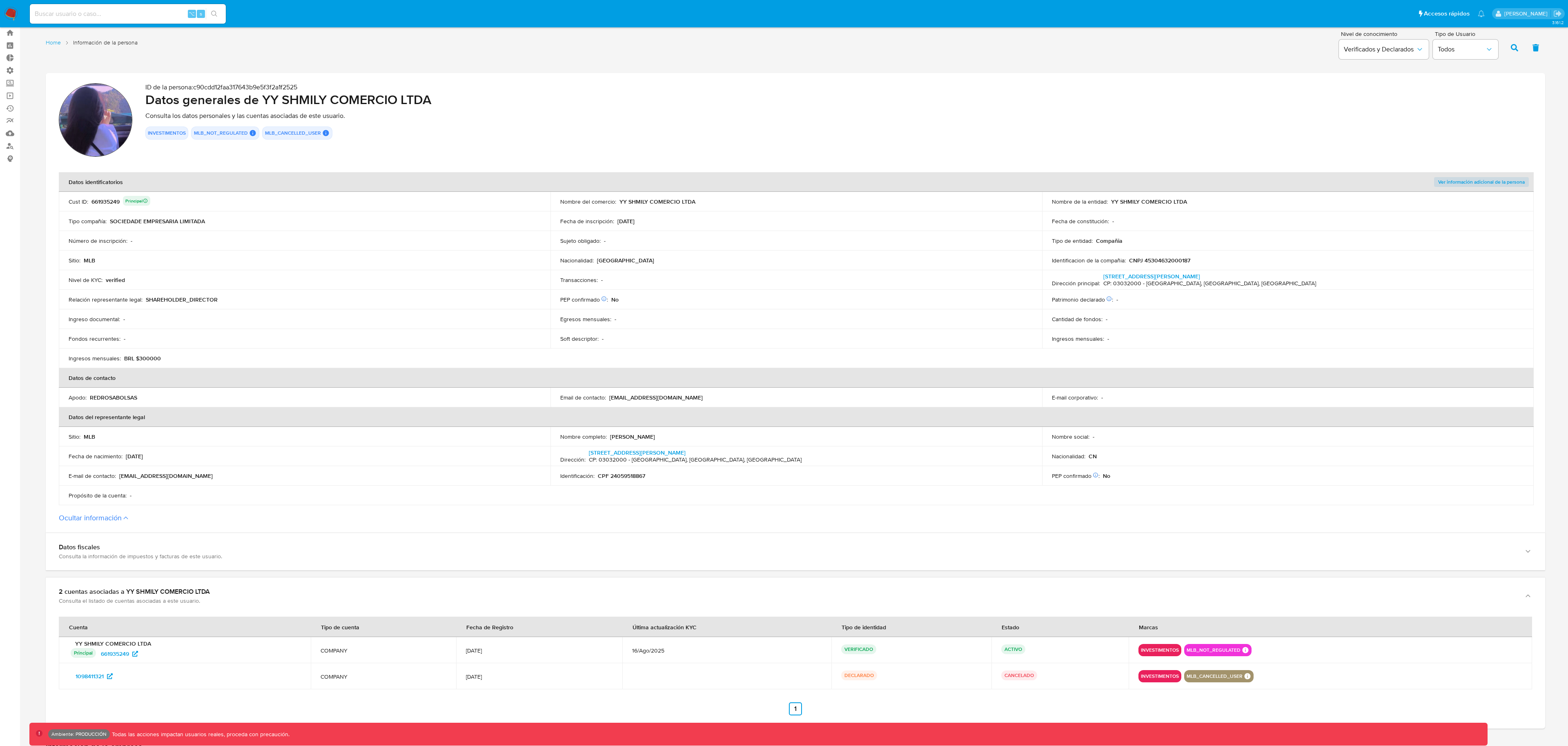
scroll to position [0, 0]
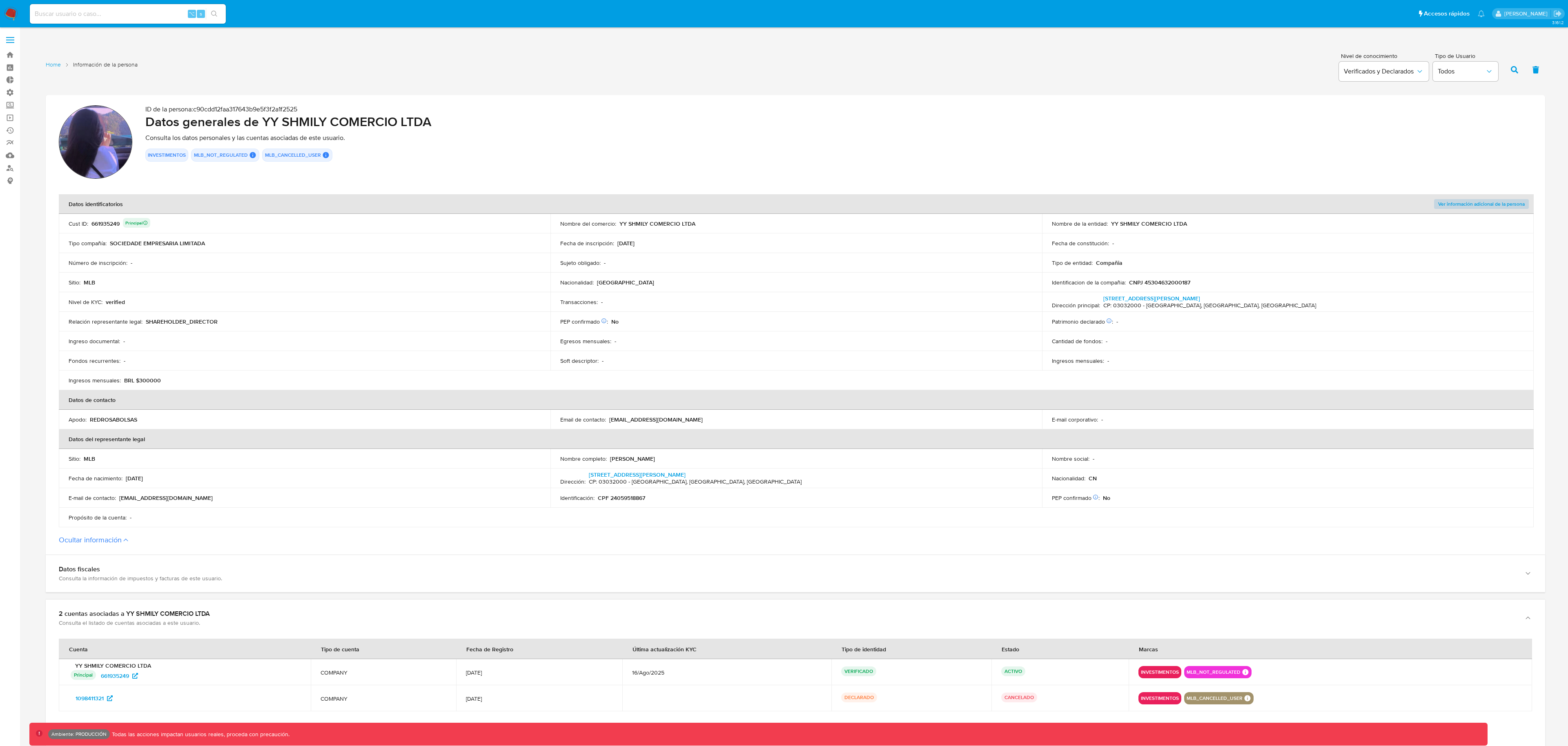
click at [1485, 203] on span "Ver información adicional de la persona" at bounding box center [1482, 204] width 86 height 8
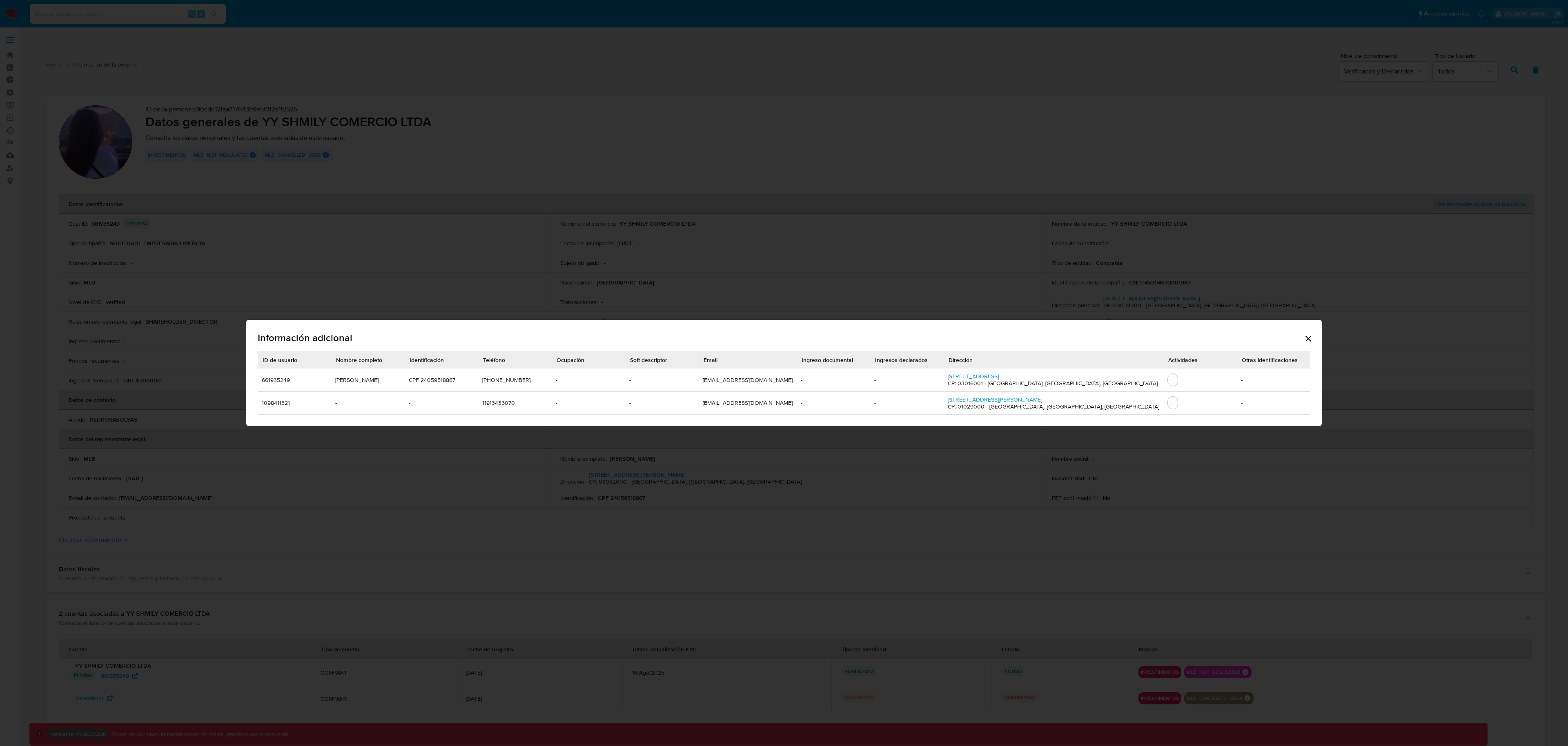
click at [1253, 339] on div "Información adicional ID de usuario Nombre completo Identificación Teléfono Ocu…" at bounding box center [784, 373] width 1076 height 106
click at [1303, 339] on icon "Cerrar" at bounding box center [1308, 339] width 10 height 10
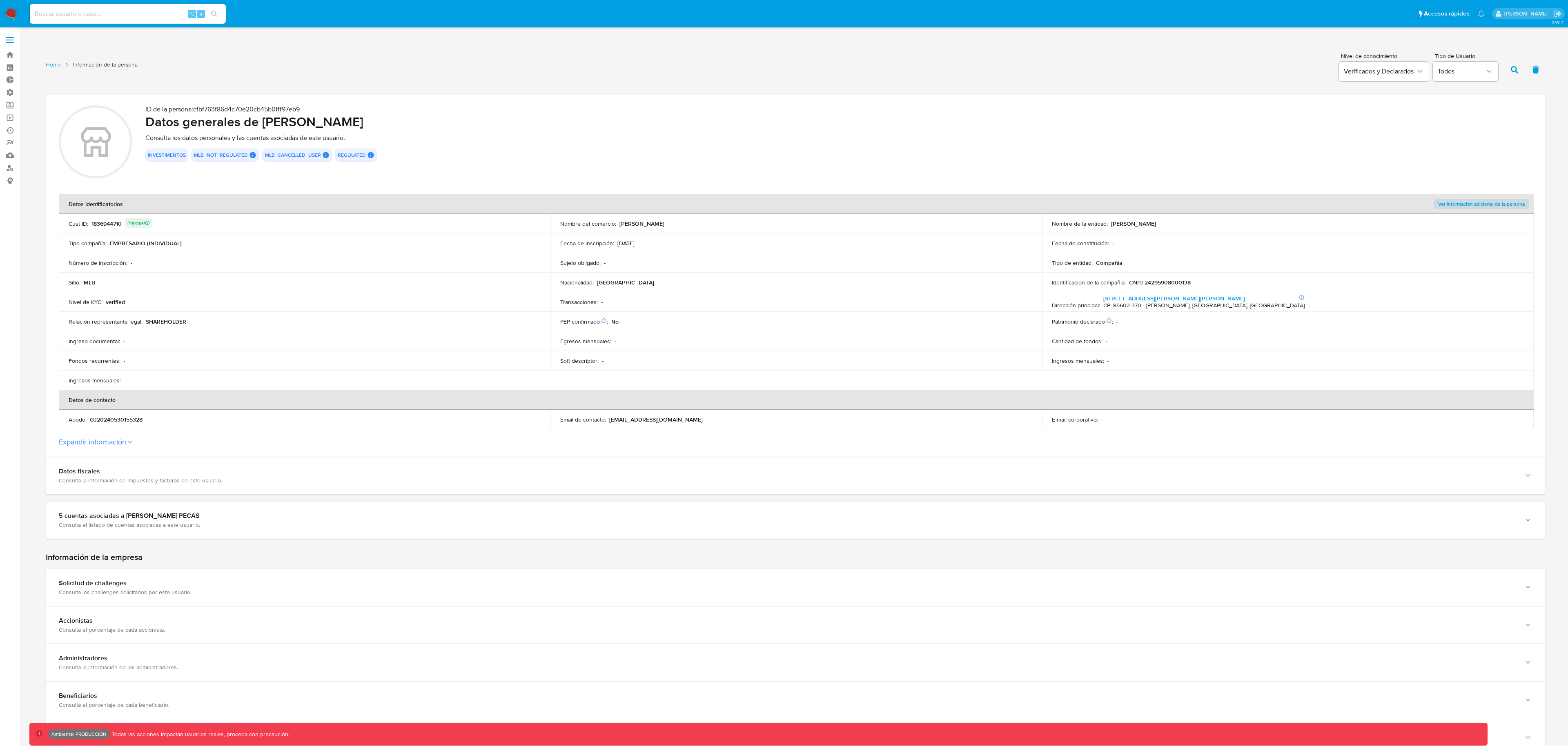
click at [1453, 201] on span "Ver información adicional de la persona" at bounding box center [1482, 204] width 86 height 8
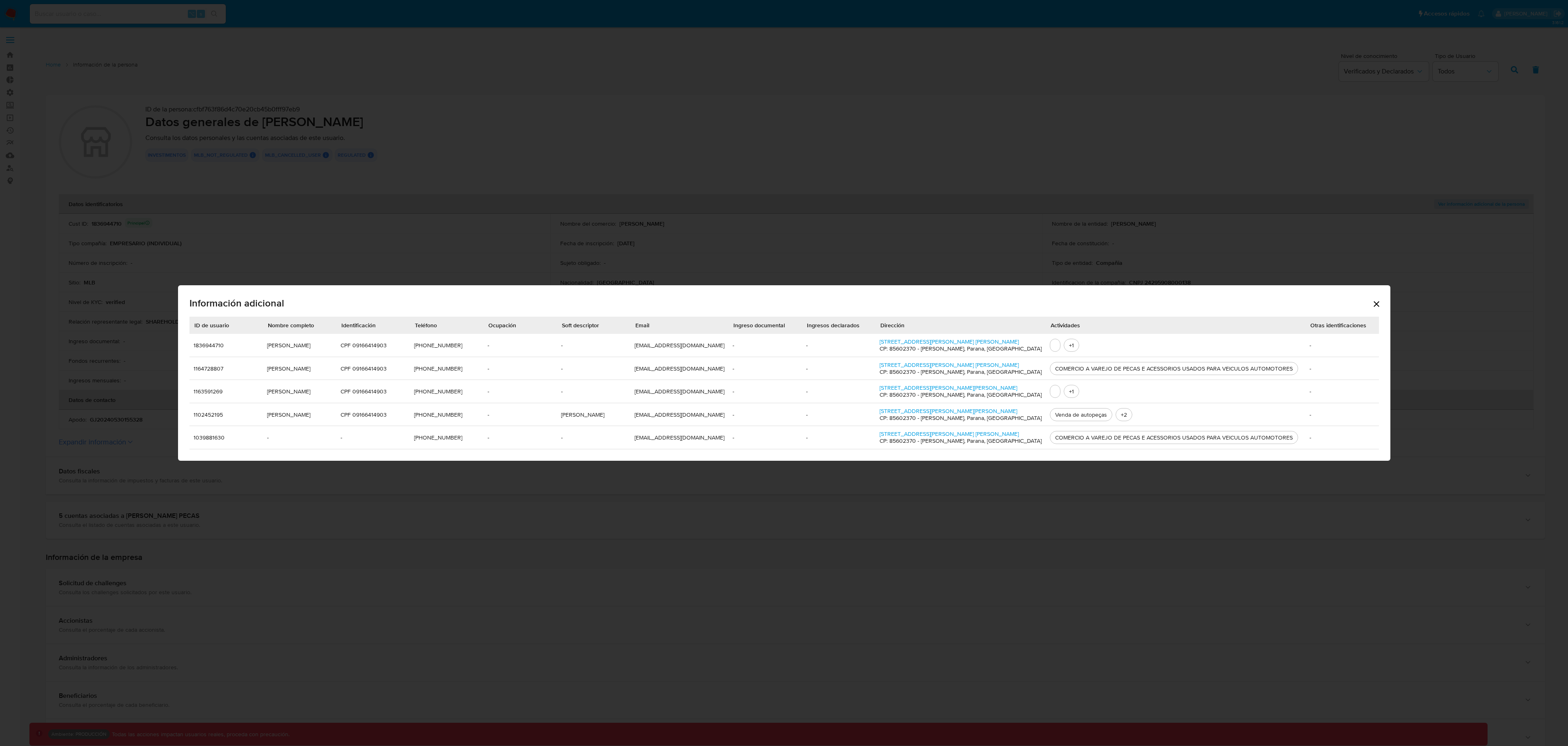
click at [1371, 305] on icon "Cerrar" at bounding box center [1376, 304] width 10 height 10
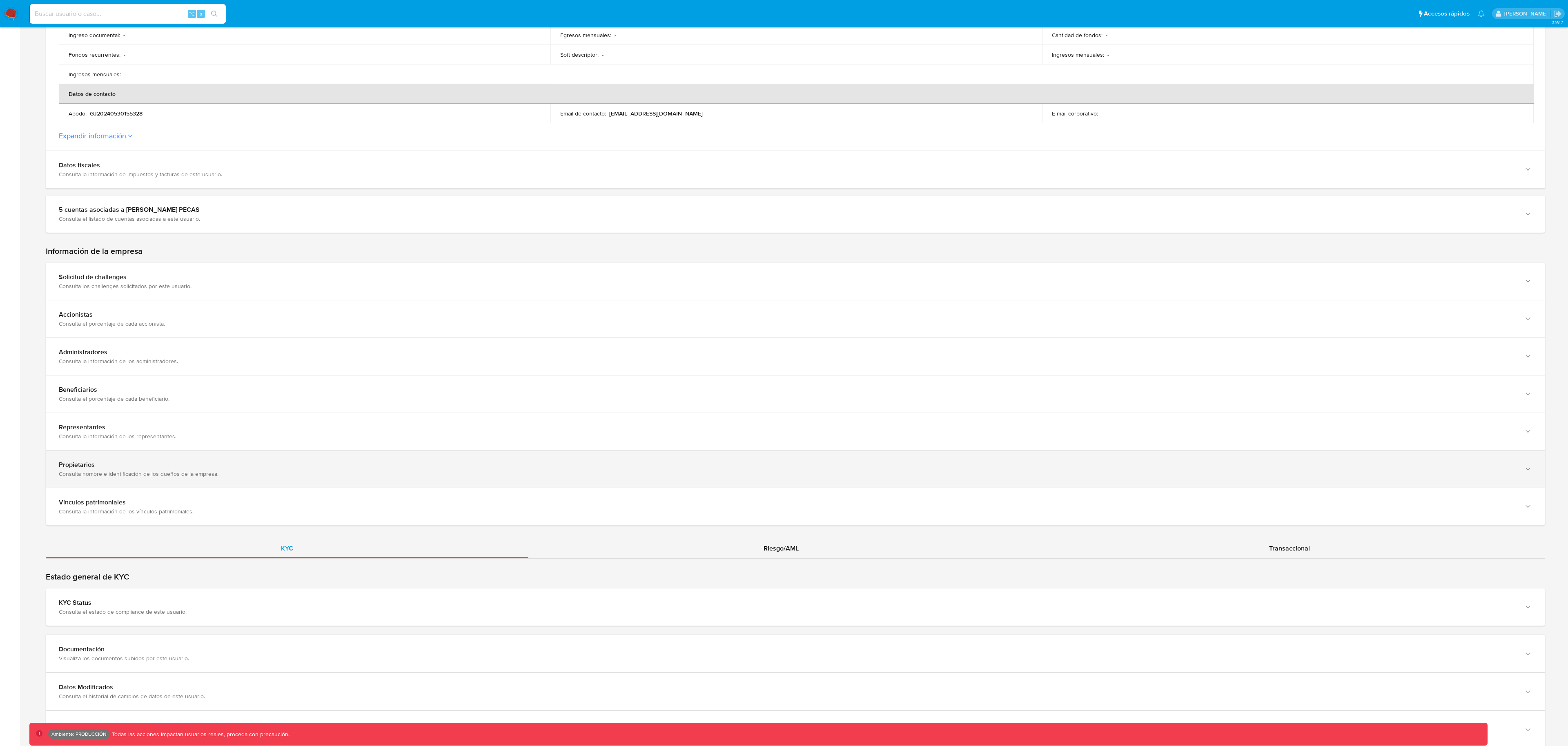
scroll to position [476, 0]
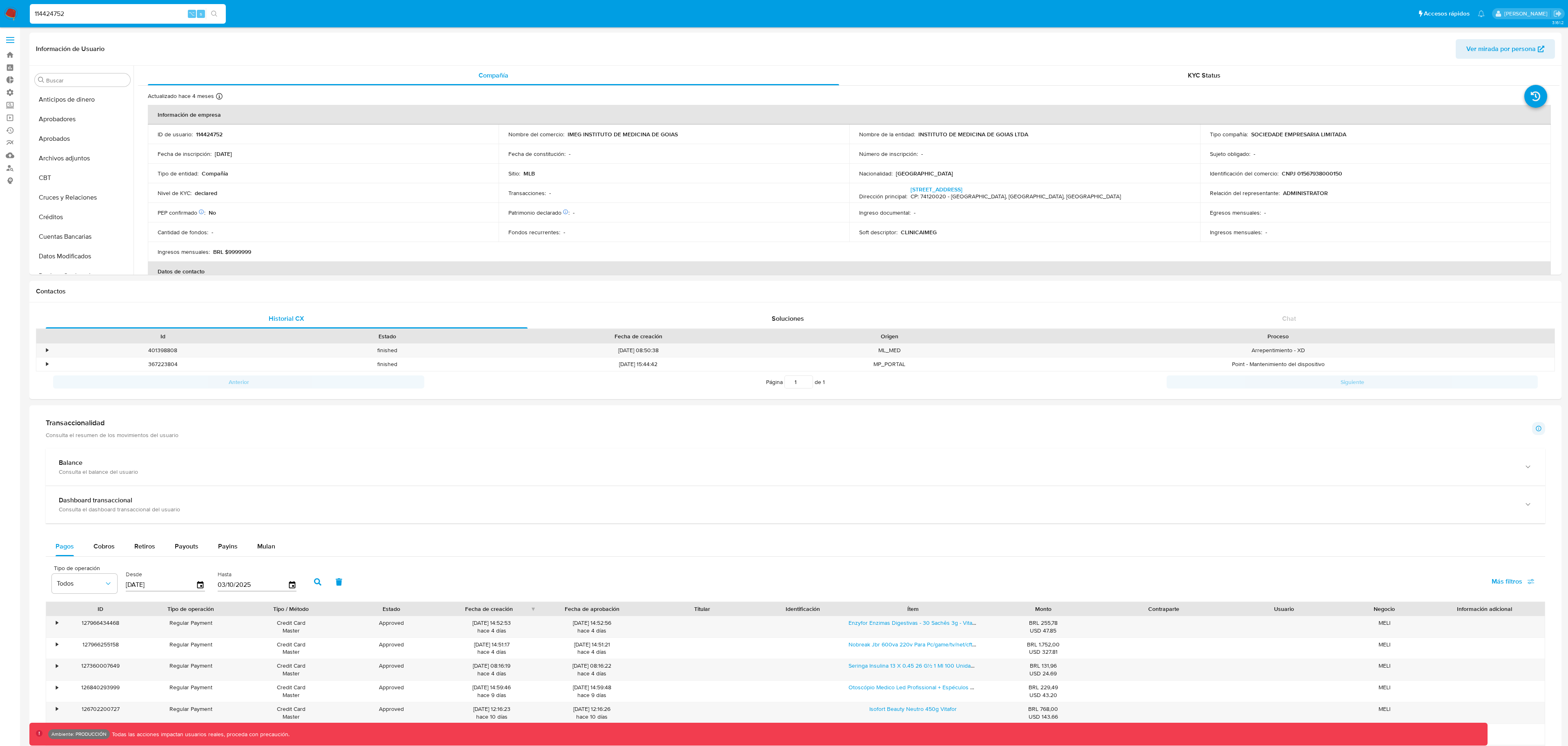
select select "10"
click at [1488, 52] on span "Ver mirada por persona" at bounding box center [1501, 49] width 69 height 19
click at [1003, 85] on div "Actualizado hace 4 meses Creado: 09/07/2020 17:14:20 Actualizado: 31/05/2025 13…" at bounding box center [849, 414] width 1421 height 666
click at [1015, 68] on div "KYC Status" at bounding box center [1205, 71] width 691 height 19
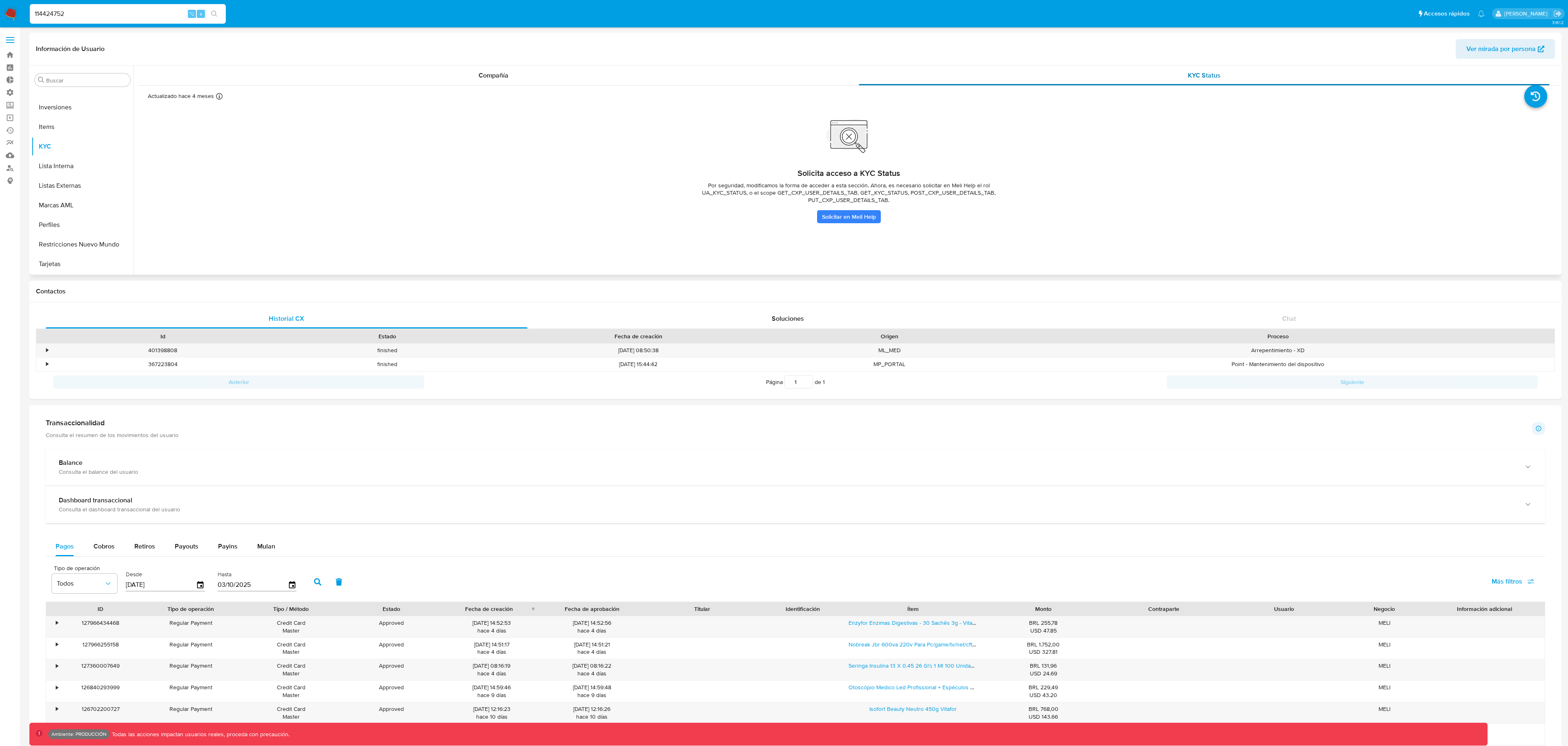
scroll to position [0, 0]
click at [702, 73] on div "Compañía" at bounding box center [494, 75] width 691 height 19
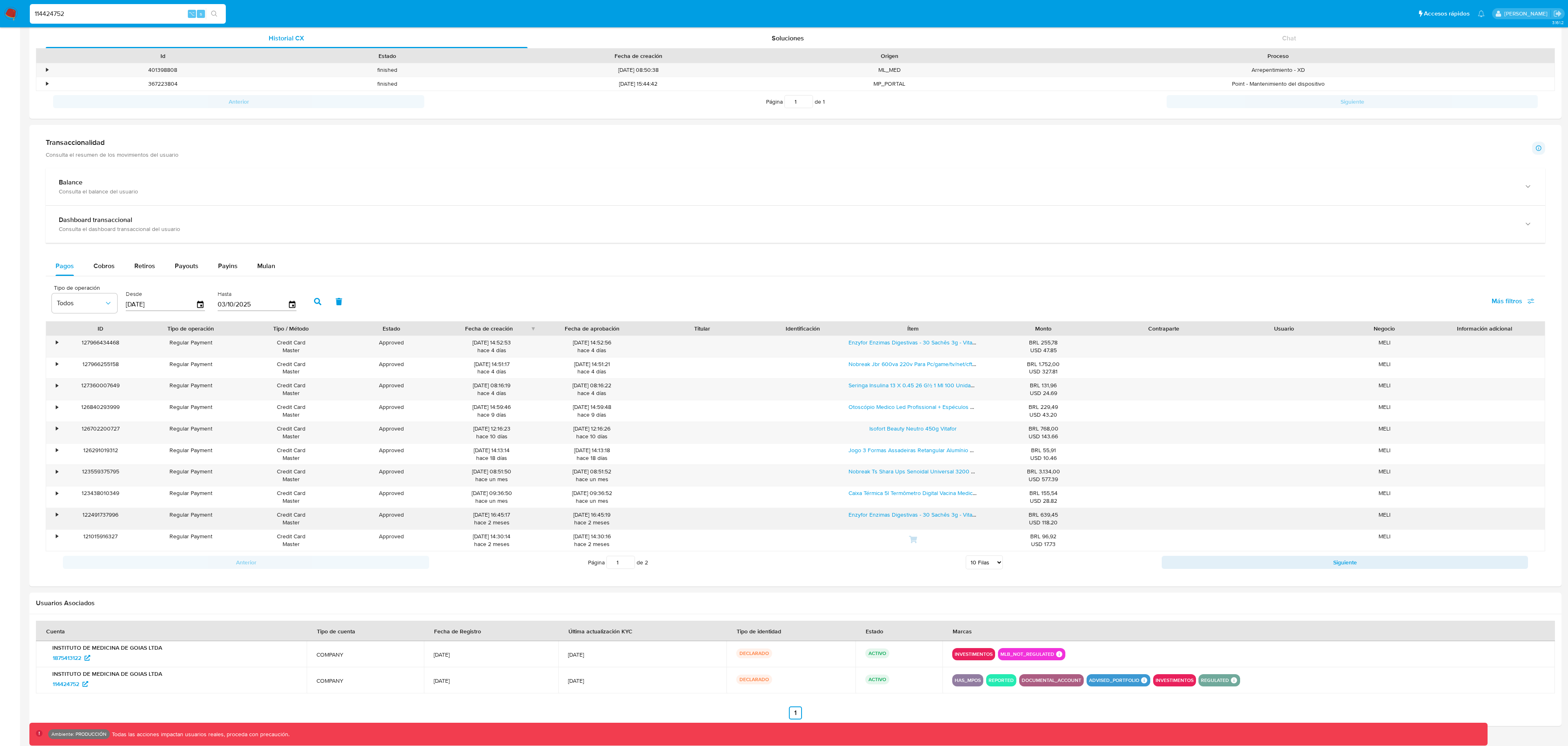
scroll to position [298, 0]
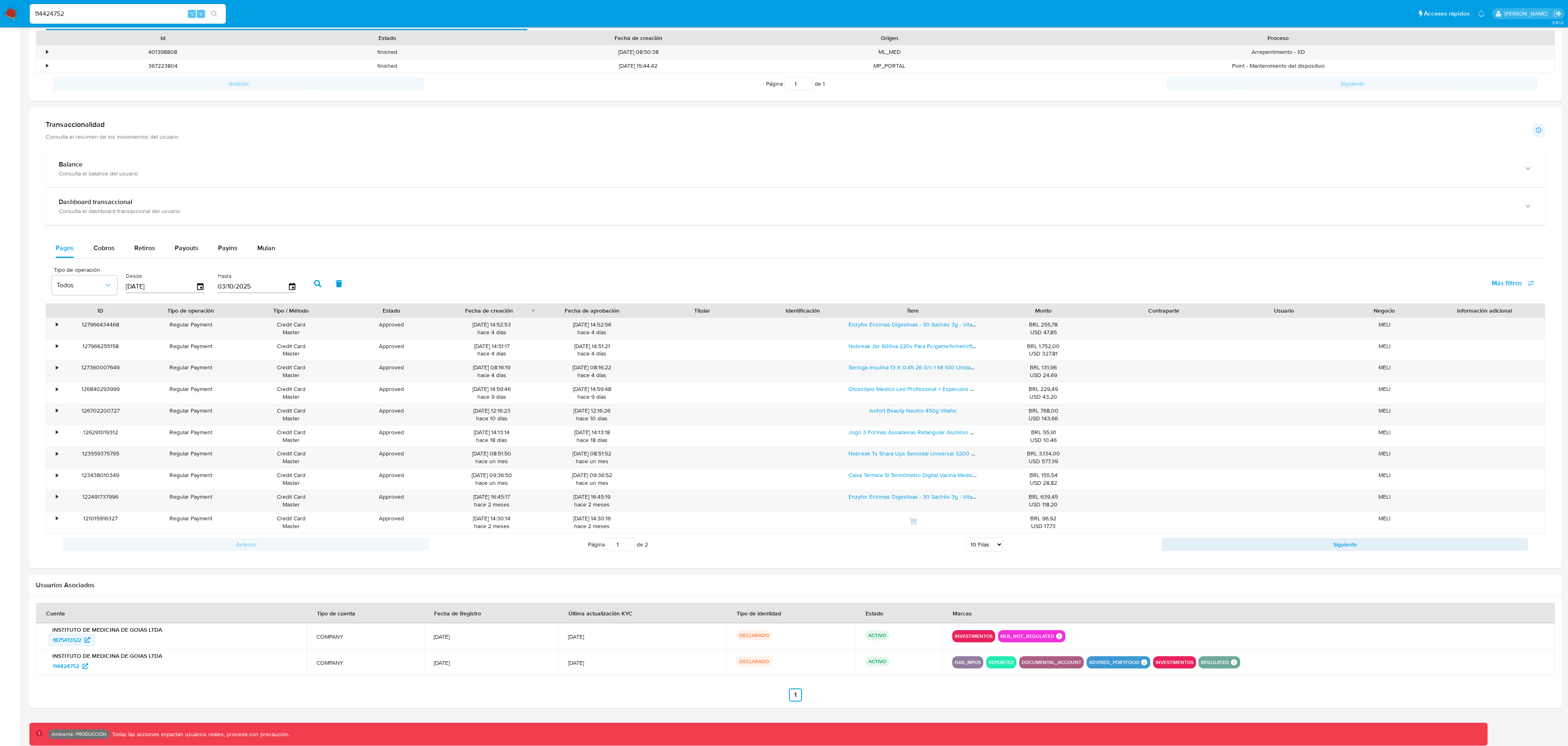
click at [75, 637] on span "1875413122" at bounding box center [67, 640] width 29 height 13
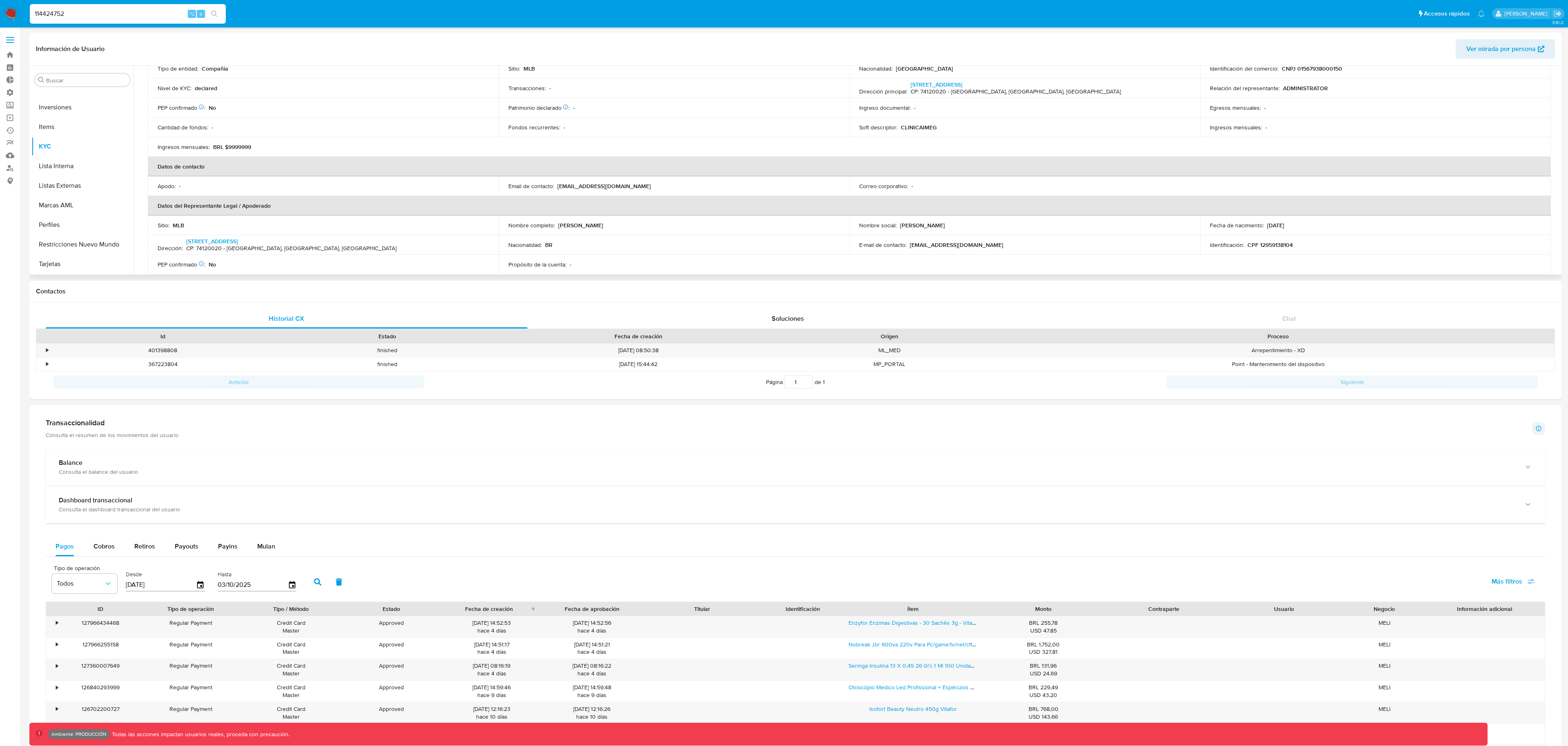
scroll to position [109, 0]
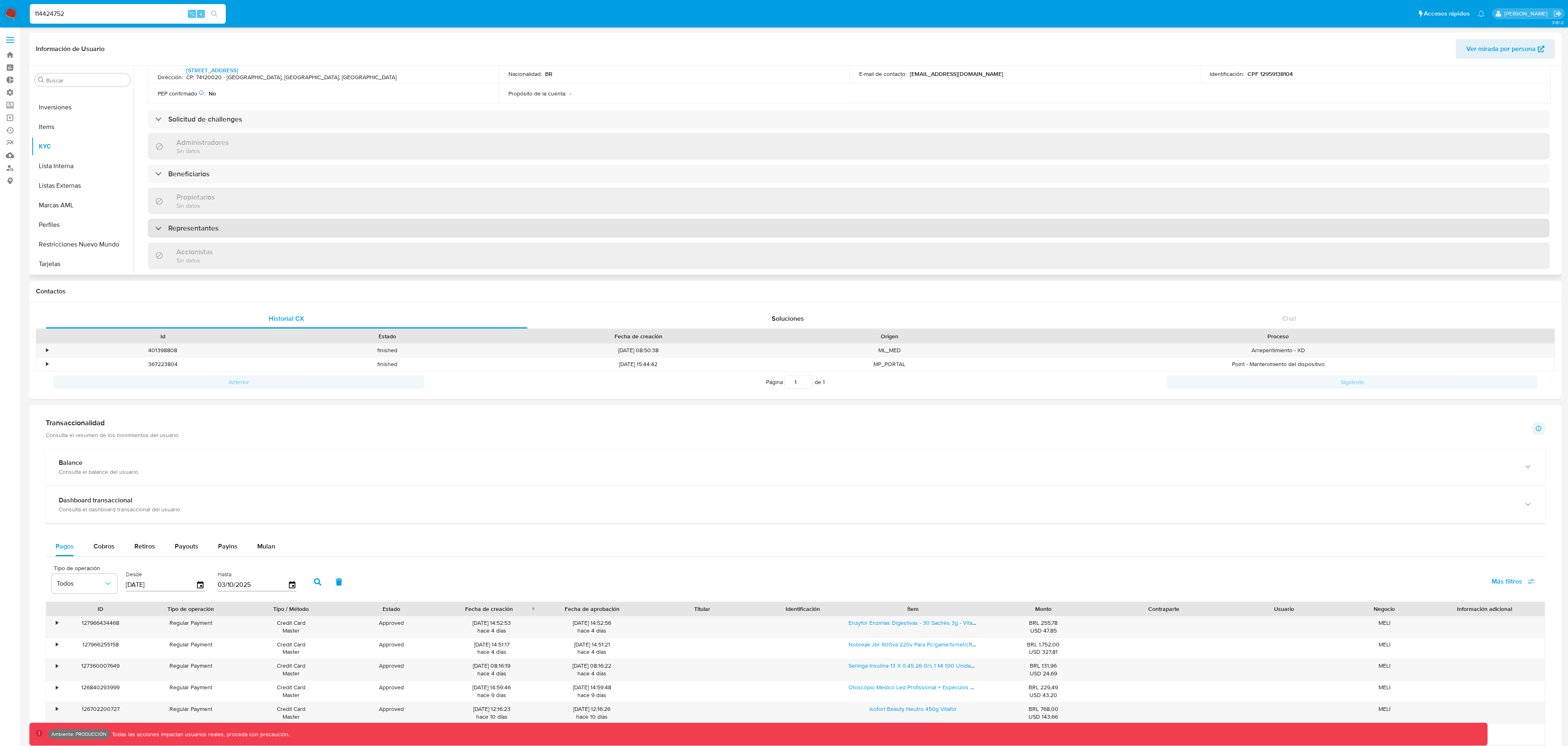
click at [163, 230] on div "Representantes" at bounding box center [187, 228] width 63 height 9
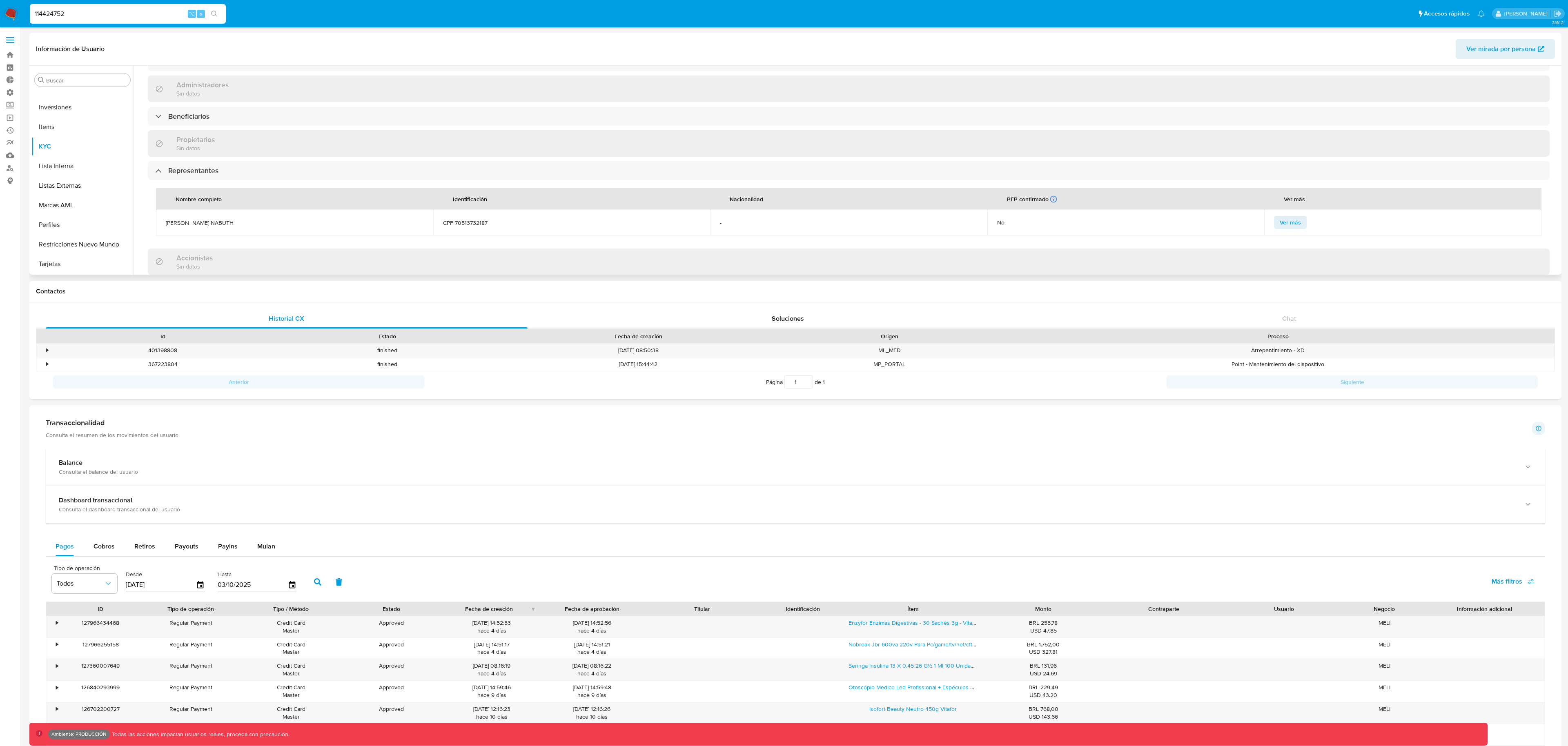
scroll to position [315, 0]
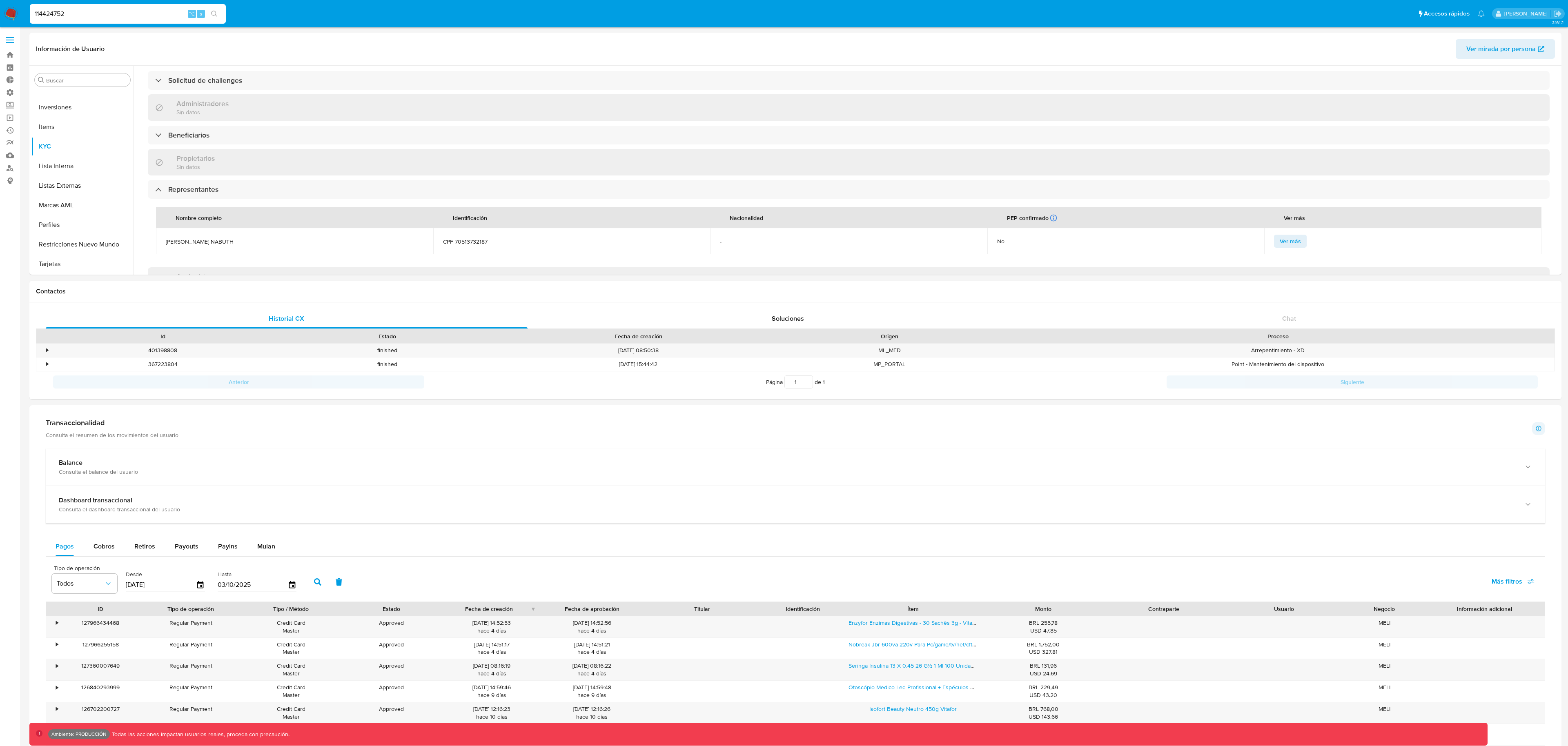
click at [141, 13] on input "114424752" at bounding box center [128, 13] width 196 height 10
click at [140, 13] on input "114424752" at bounding box center [128, 13] width 196 height 10
paste input "661935249"
type input "661935249"
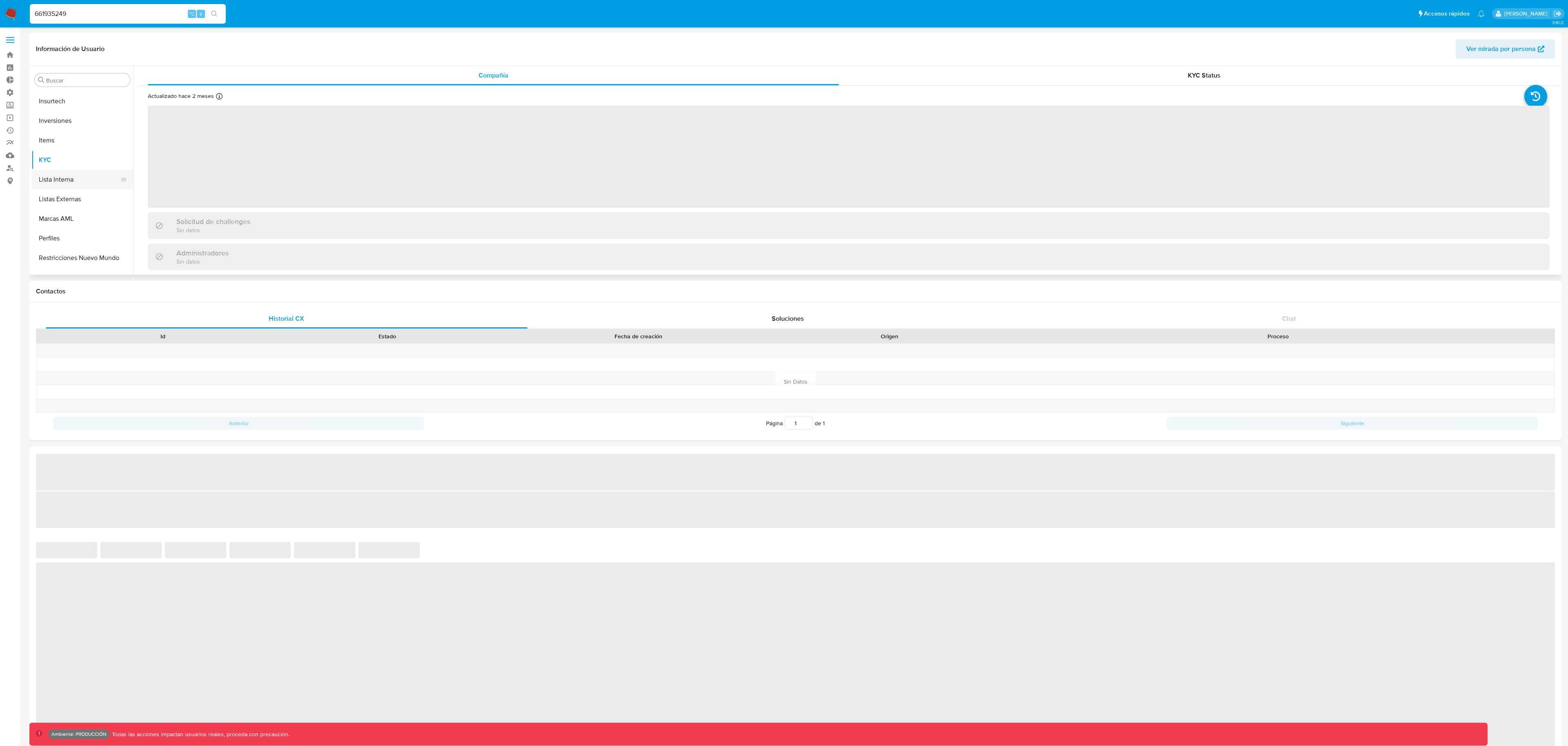
scroll to position [424, 0]
select select "10"
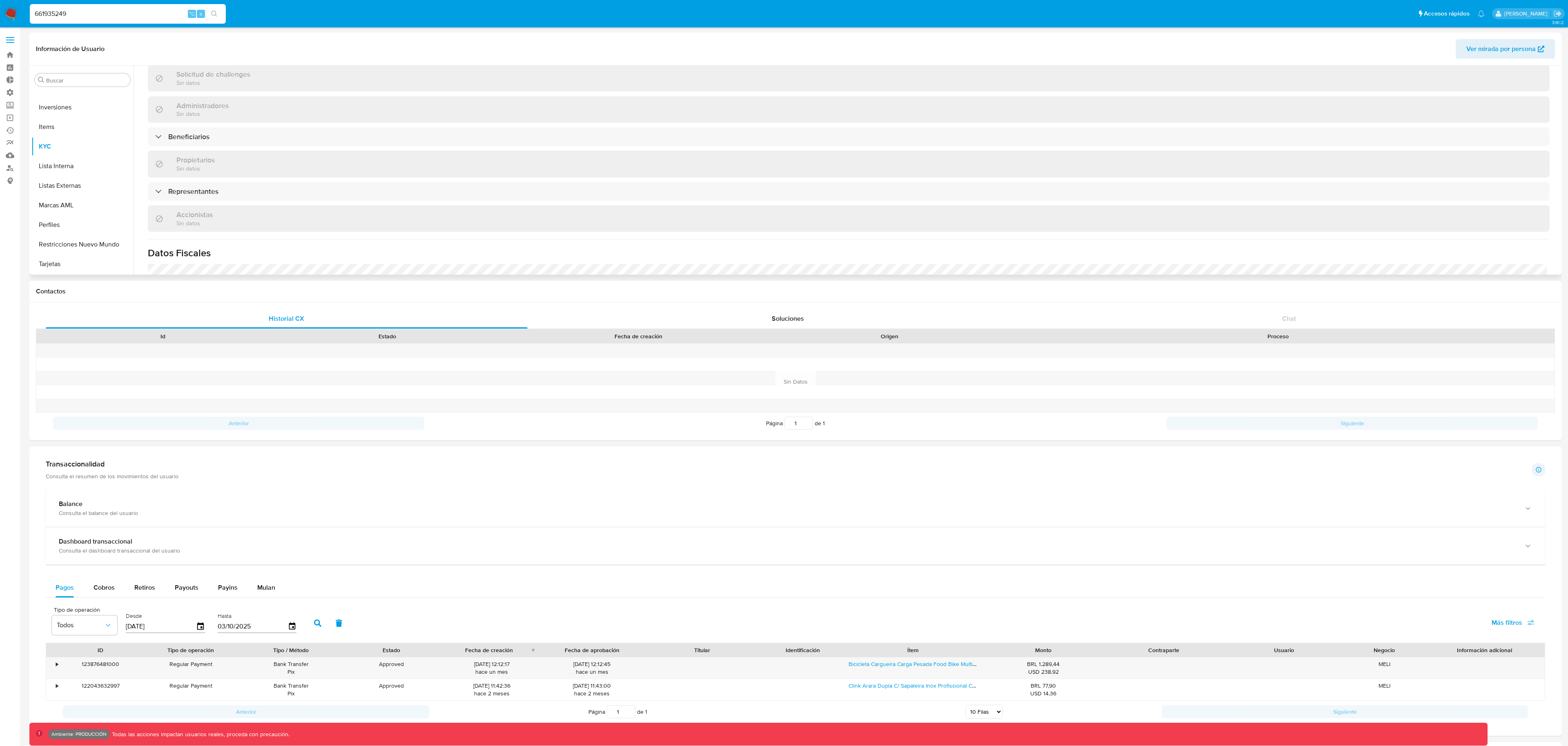
scroll to position [321, 0]
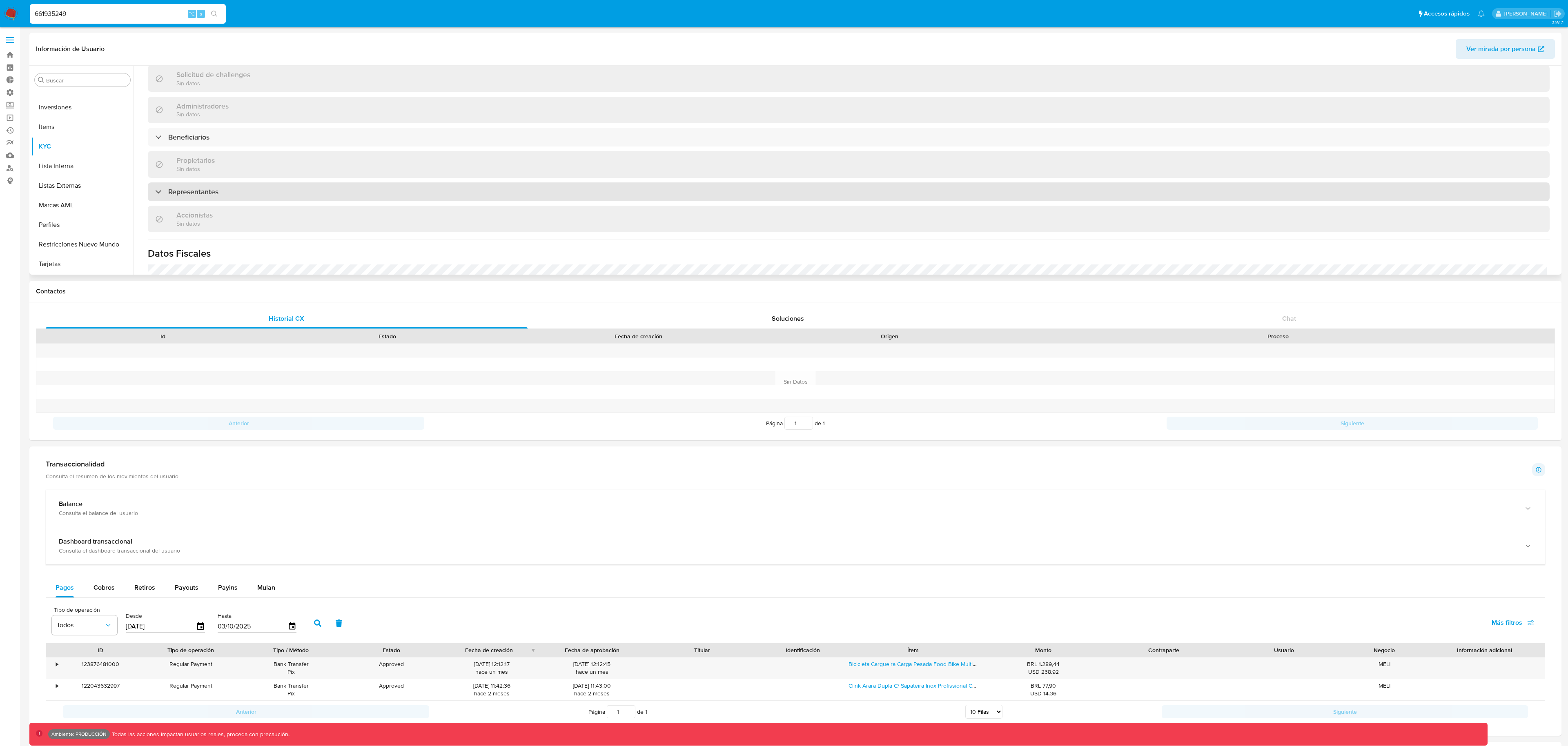
click at [183, 193] on h3 "Representantes" at bounding box center [193, 192] width 51 height 9
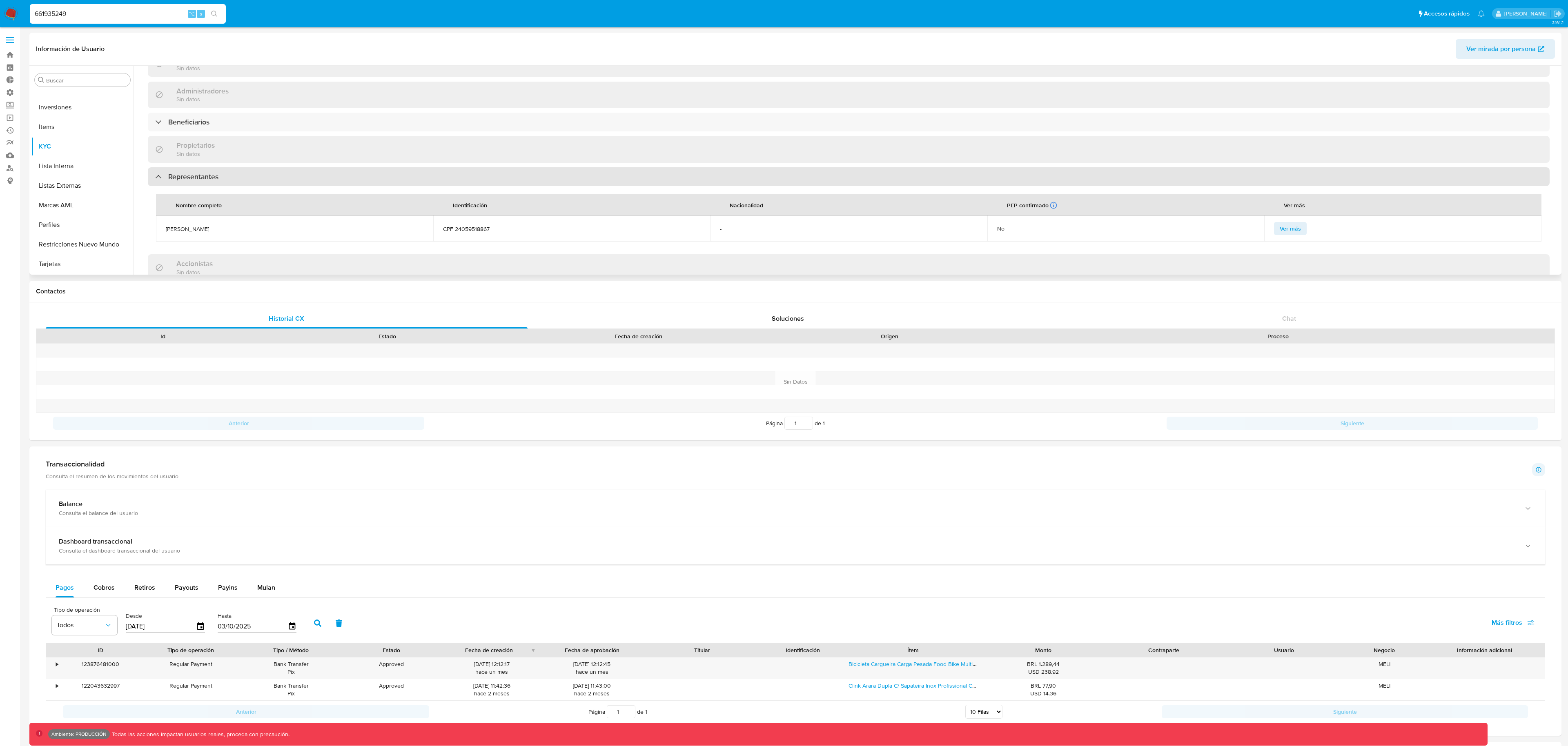
scroll to position [369, 0]
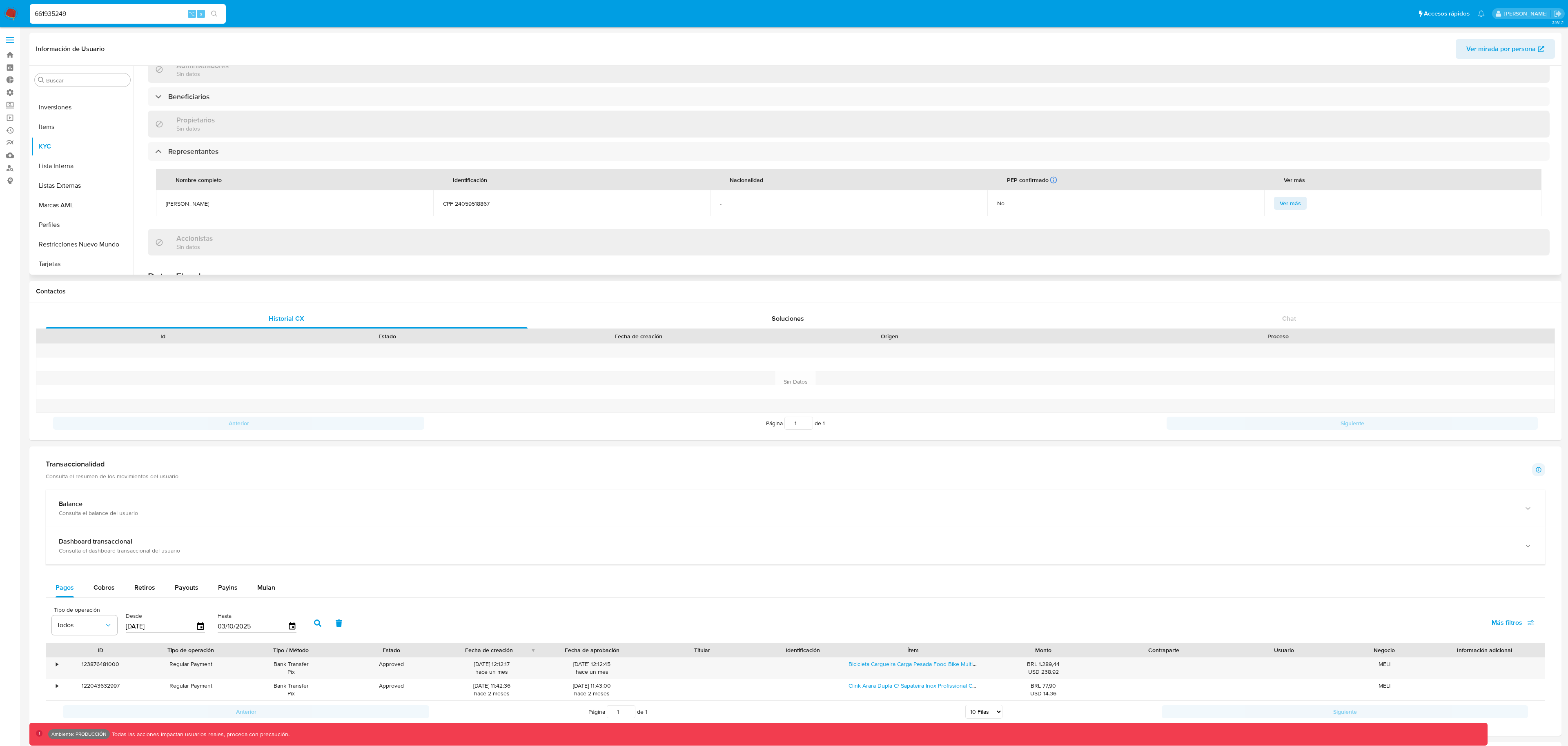
click at [243, 126] on div "Propietarios Sin datos" at bounding box center [849, 124] width 1402 height 27
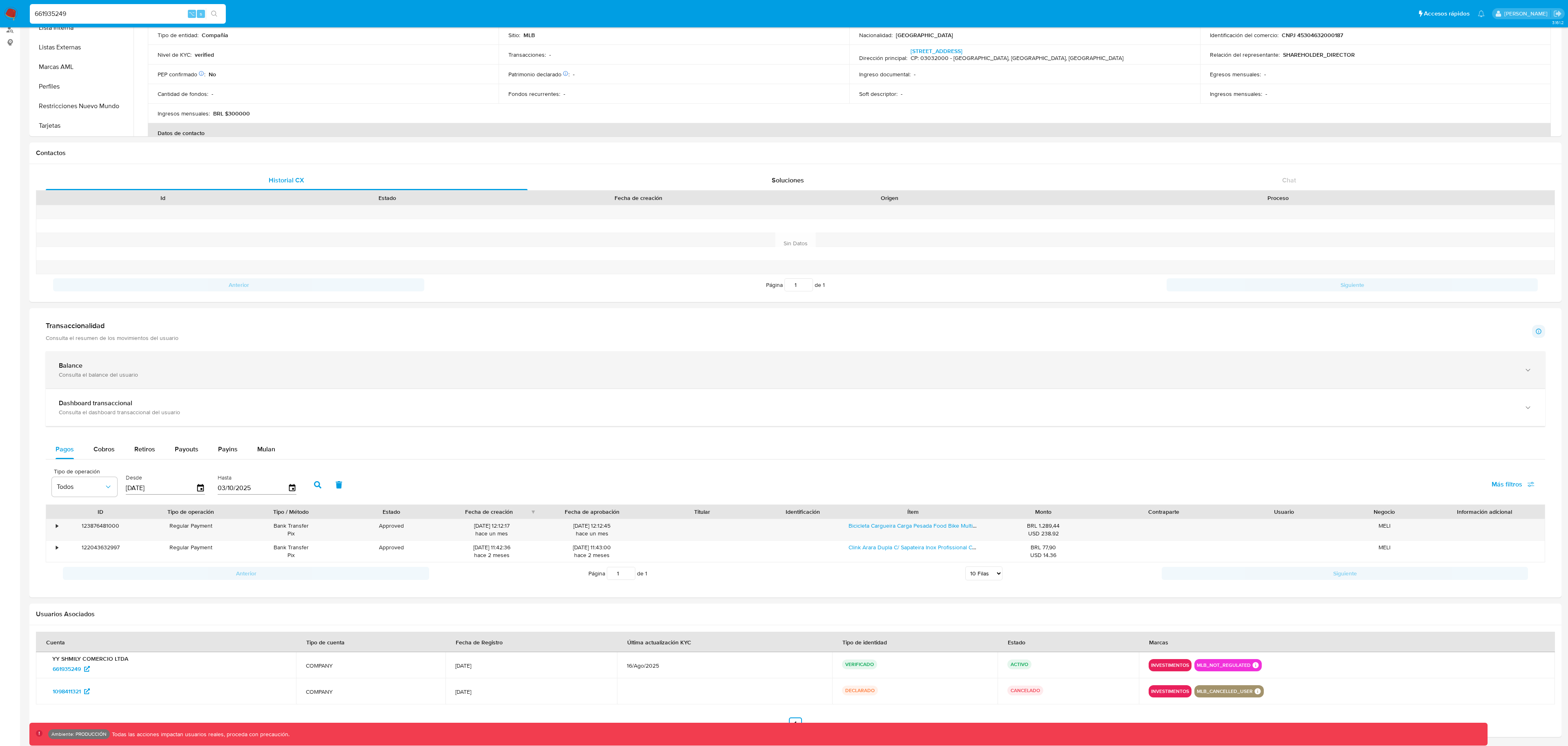
scroll to position [168, 0]
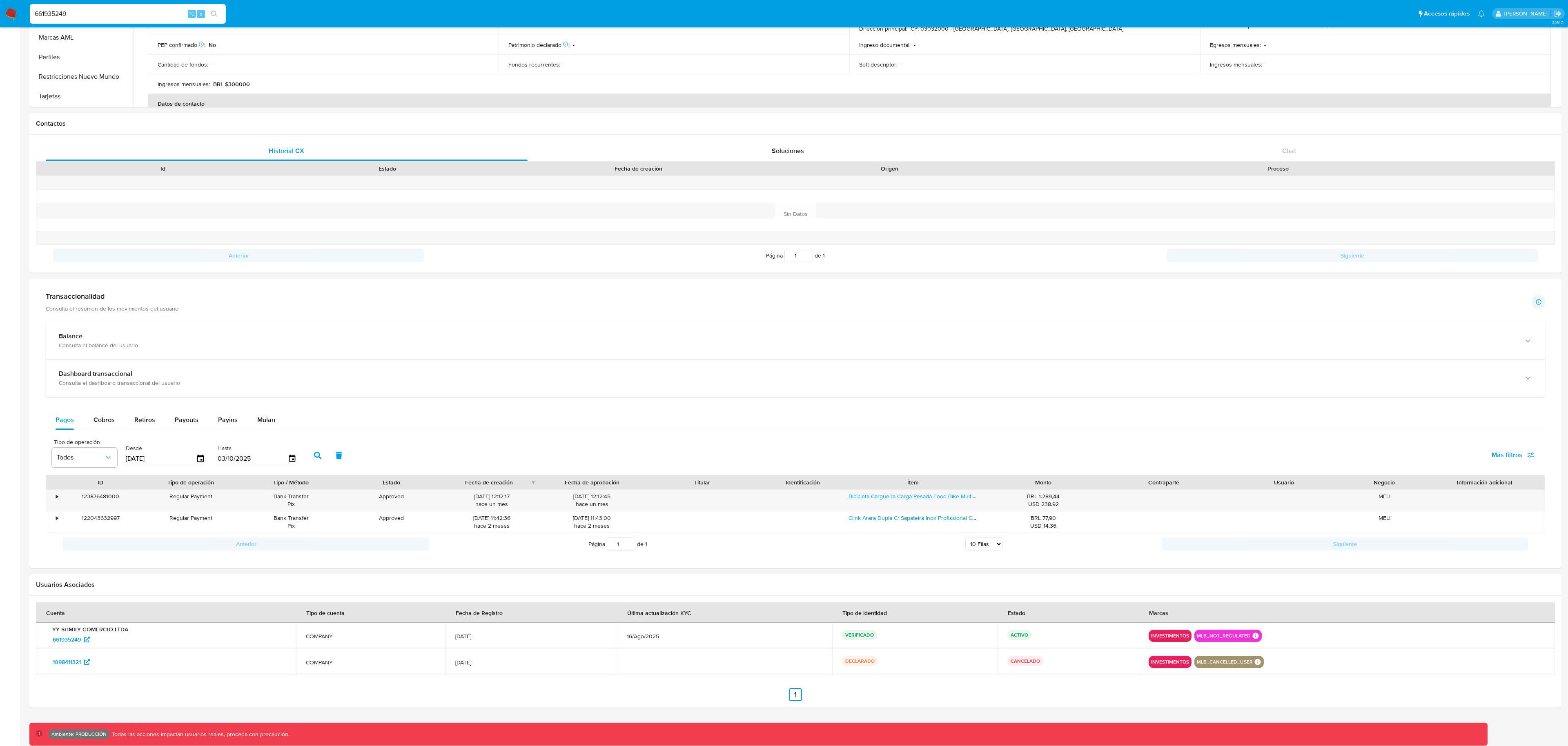
click at [102, 13] on input "661935249" at bounding box center [128, 13] width 196 height 10
click at [77, 660] on span "1098411321" at bounding box center [67, 661] width 28 height 13
click at [71, 14] on input "661935249" at bounding box center [128, 13] width 196 height 10
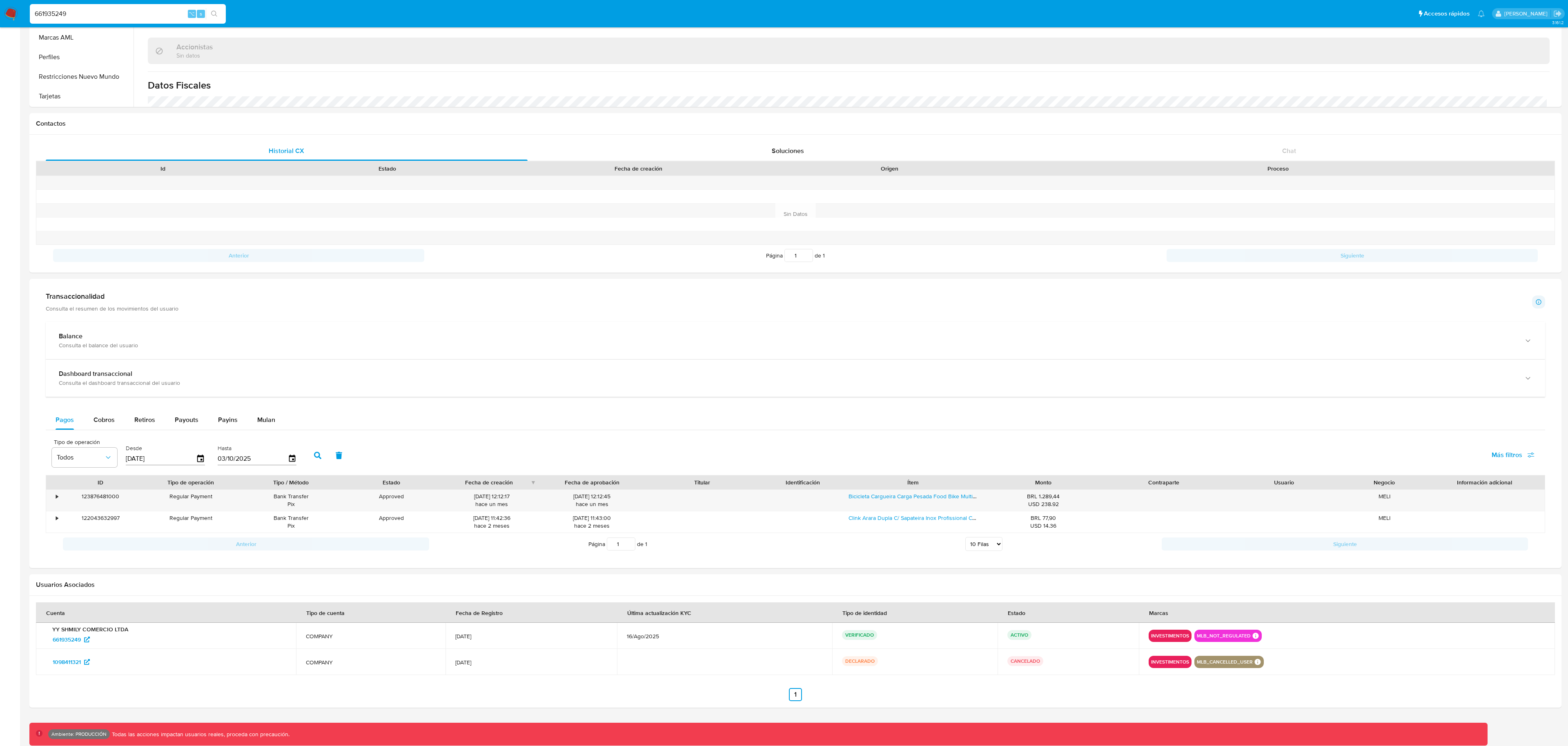
click at [95, 14] on input "661935249" at bounding box center [128, 13] width 196 height 10
paste input "37891755"
type input "378917559"
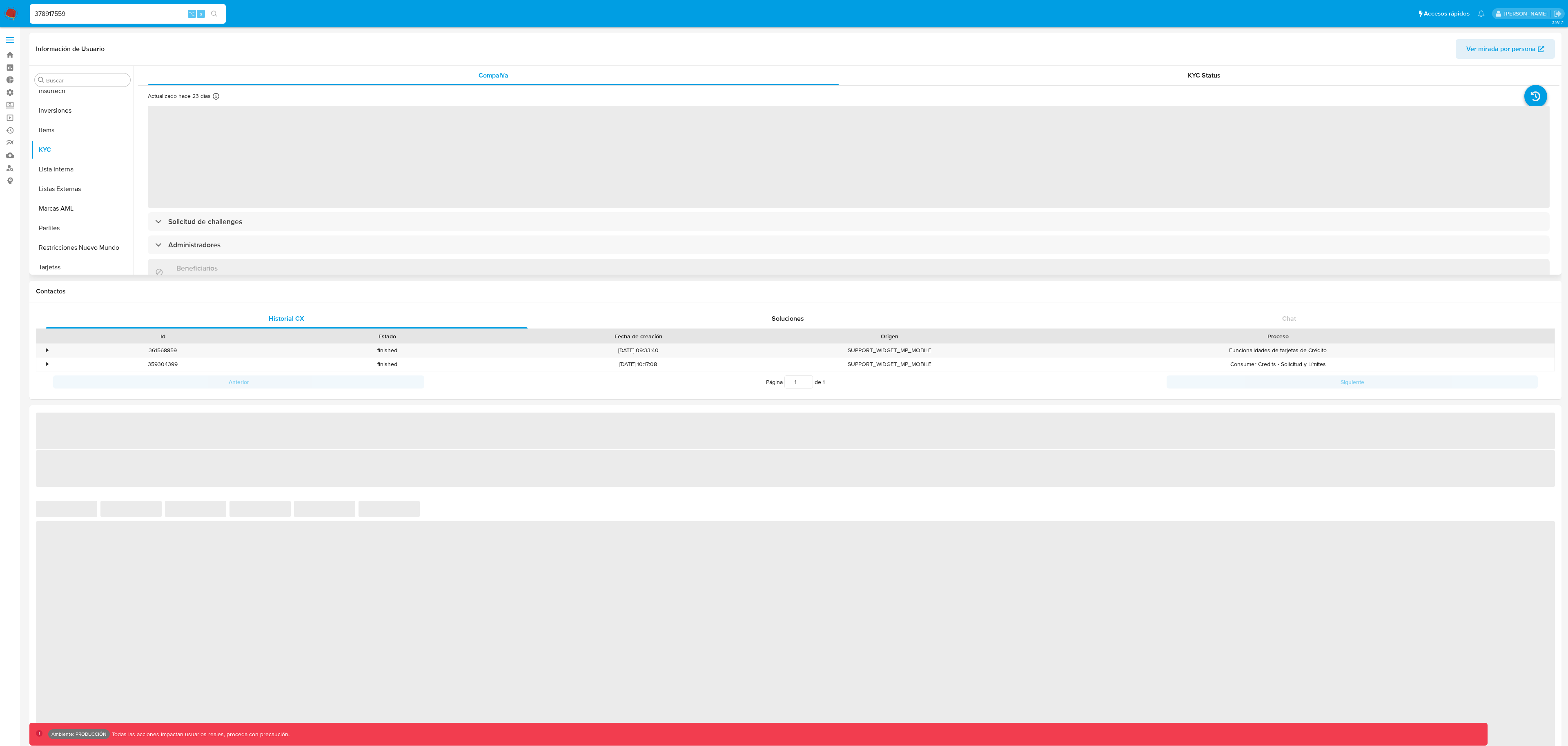
scroll to position [424, 0]
select select "10"
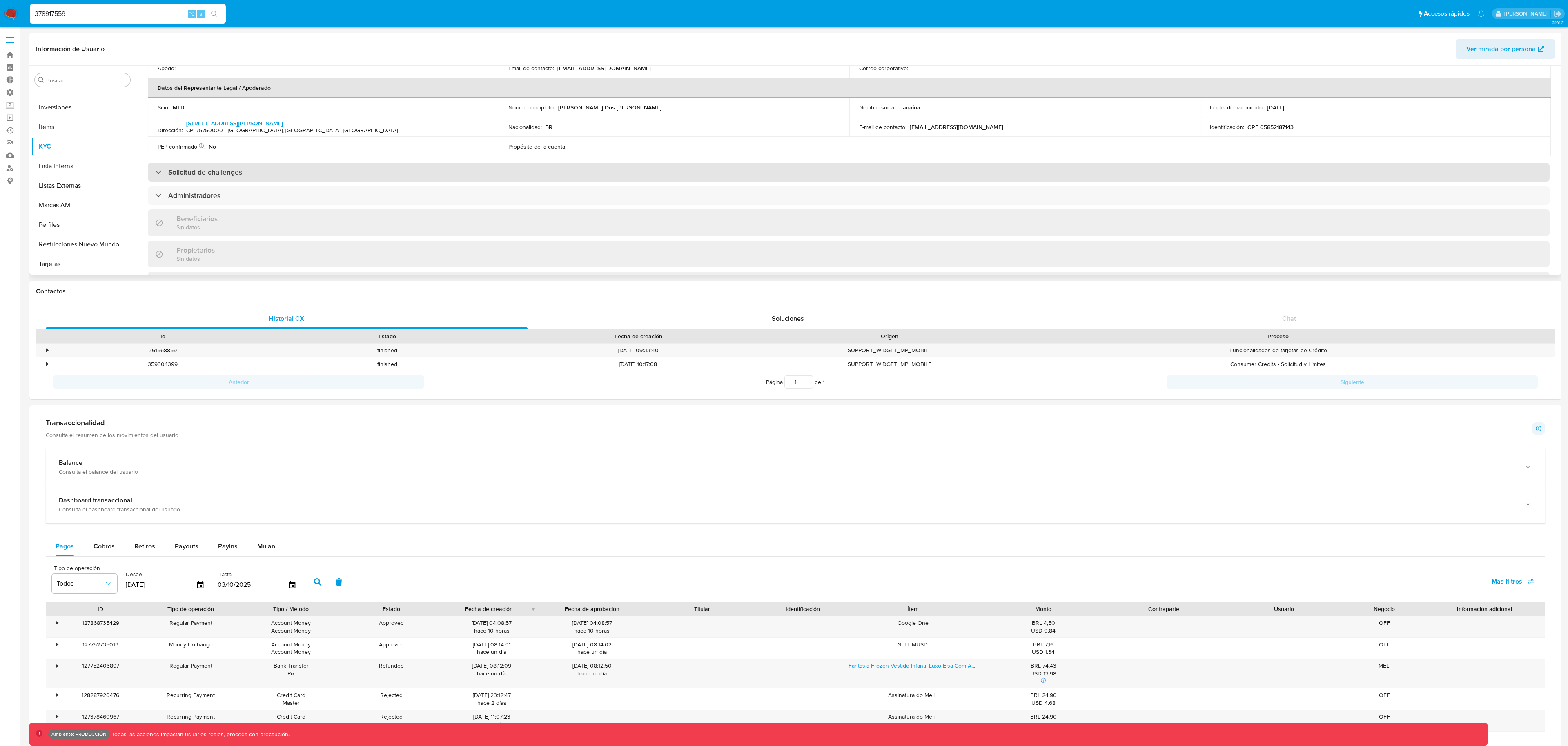
scroll to position [225, 0]
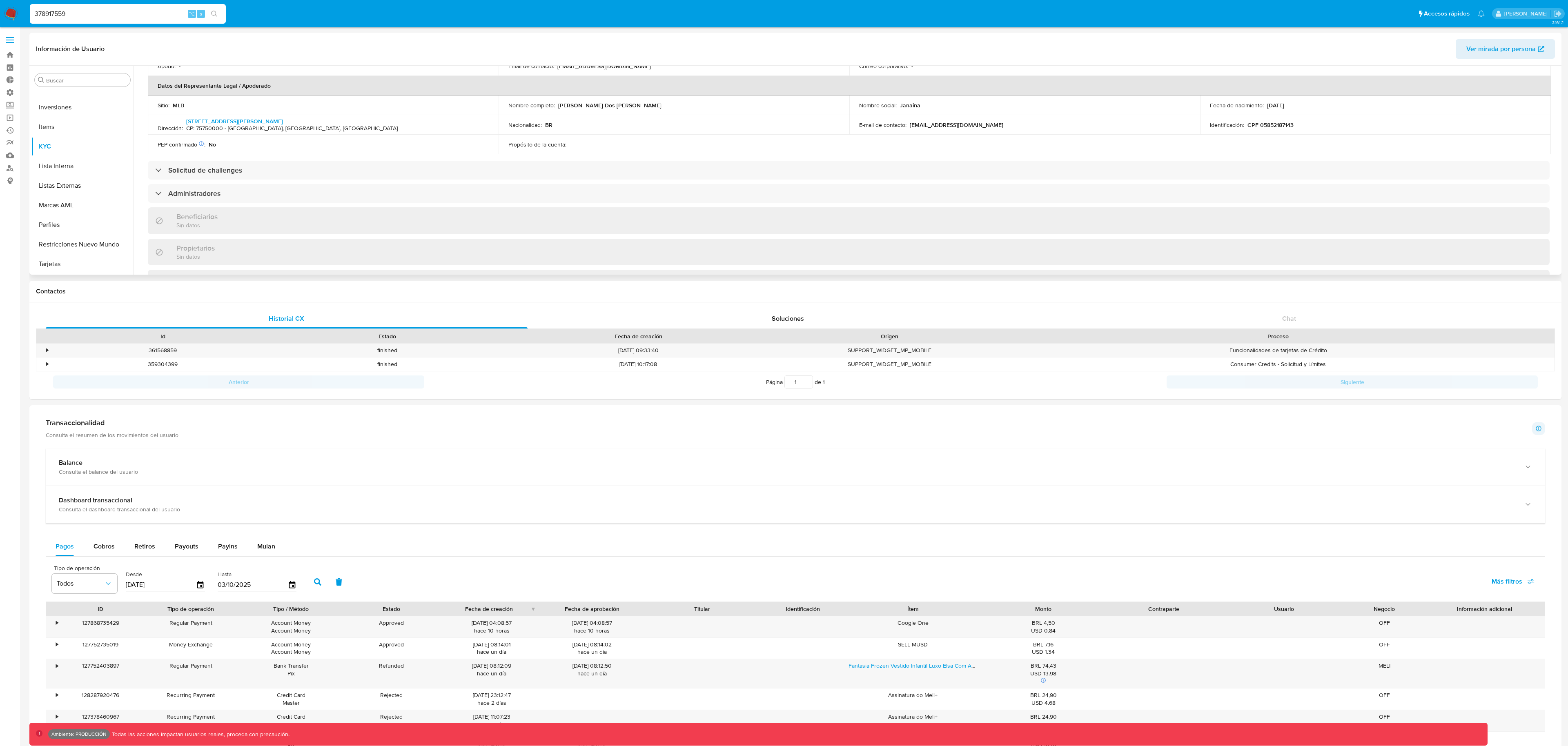
click at [1475, 51] on span "Ver mirada por persona" at bounding box center [1501, 49] width 69 height 19
click at [151, 21] on div "378917559 ⌥ s" at bounding box center [128, 14] width 196 height 19
click at [148, 17] on input "378917559" at bounding box center [128, 13] width 196 height 10
click at [147, 17] on input "378917559" at bounding box center [128, 13] width 196 height 10
paste input "73720572"
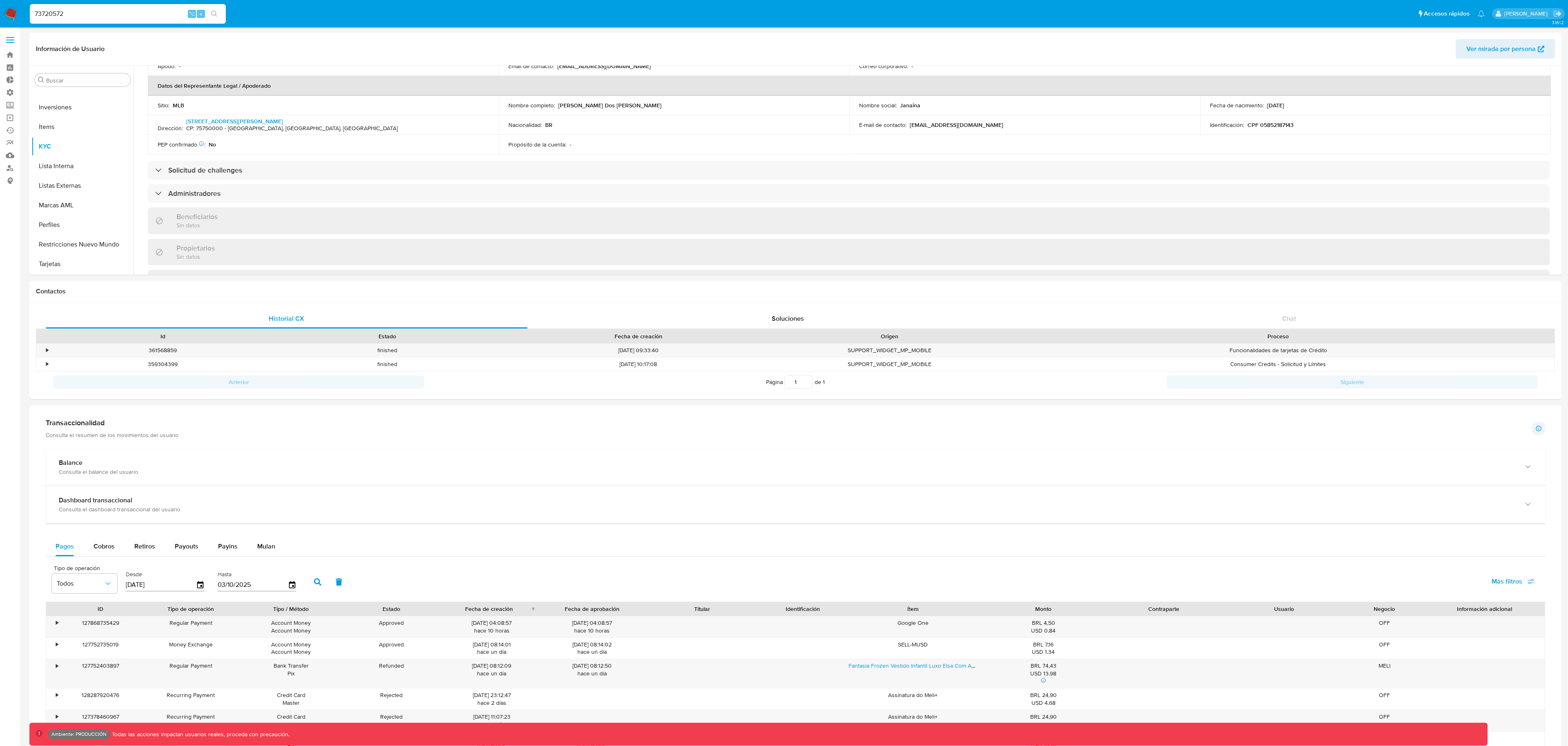
type input "73720572"
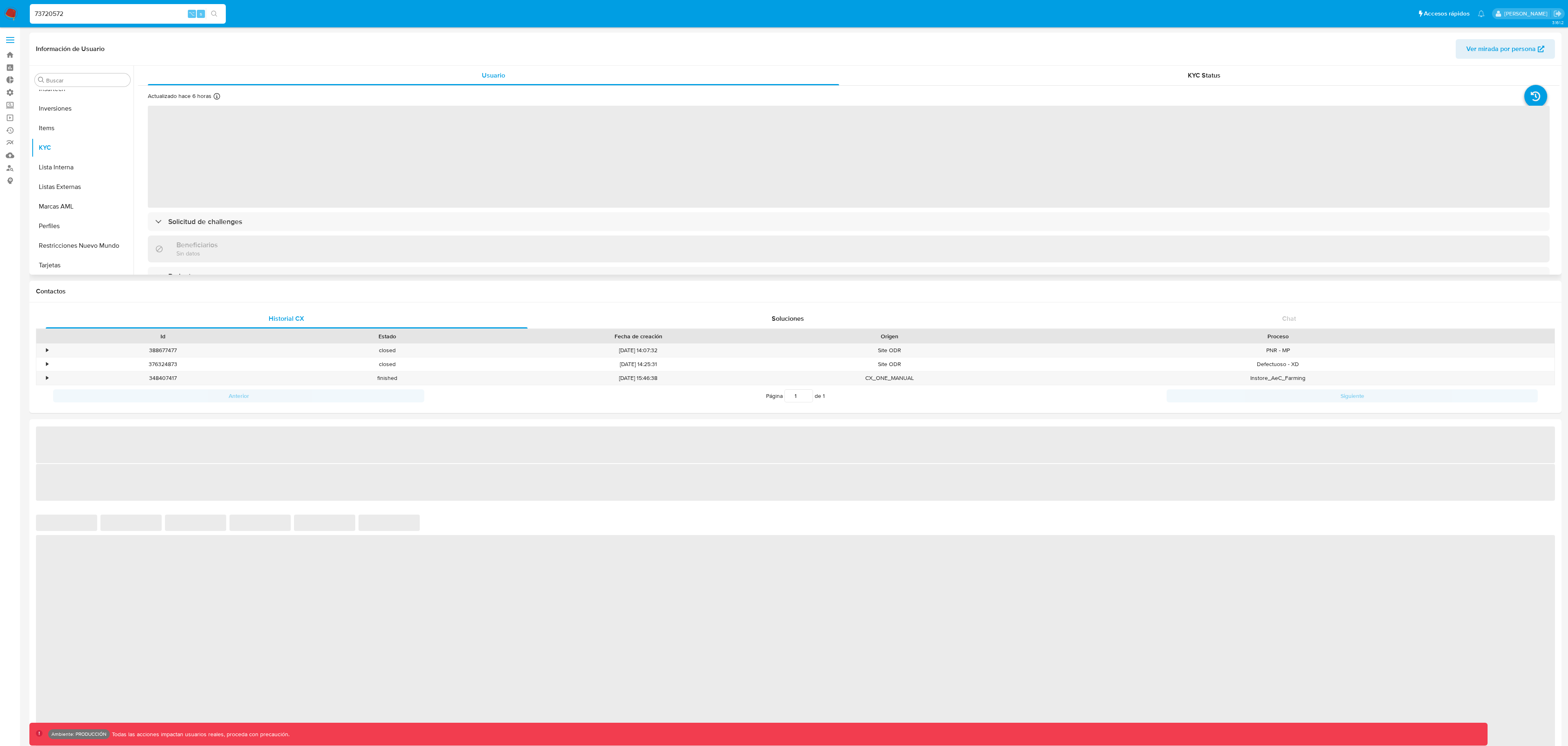
scroll to position [424, 0]
select select "10"
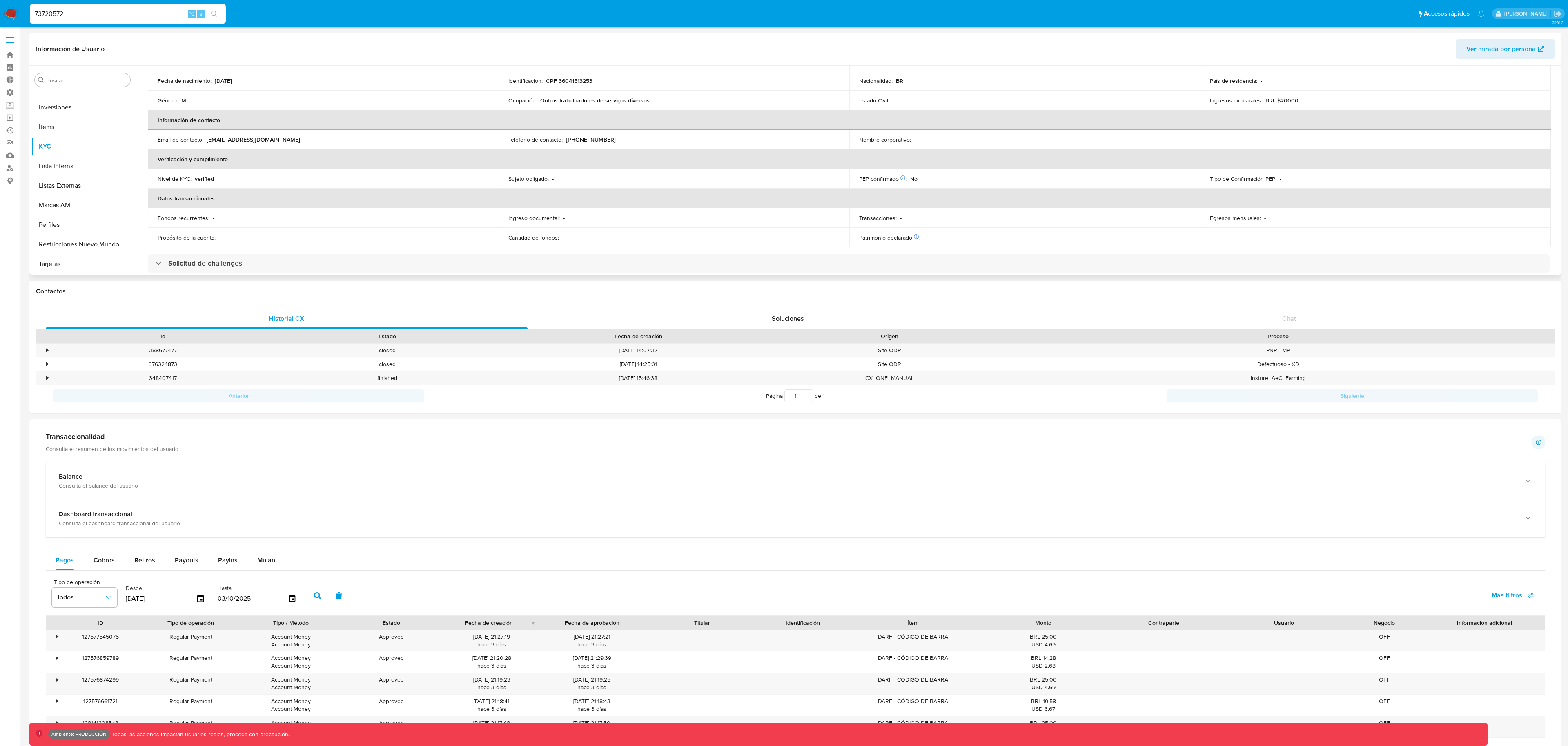
scroll to position [0, 0]
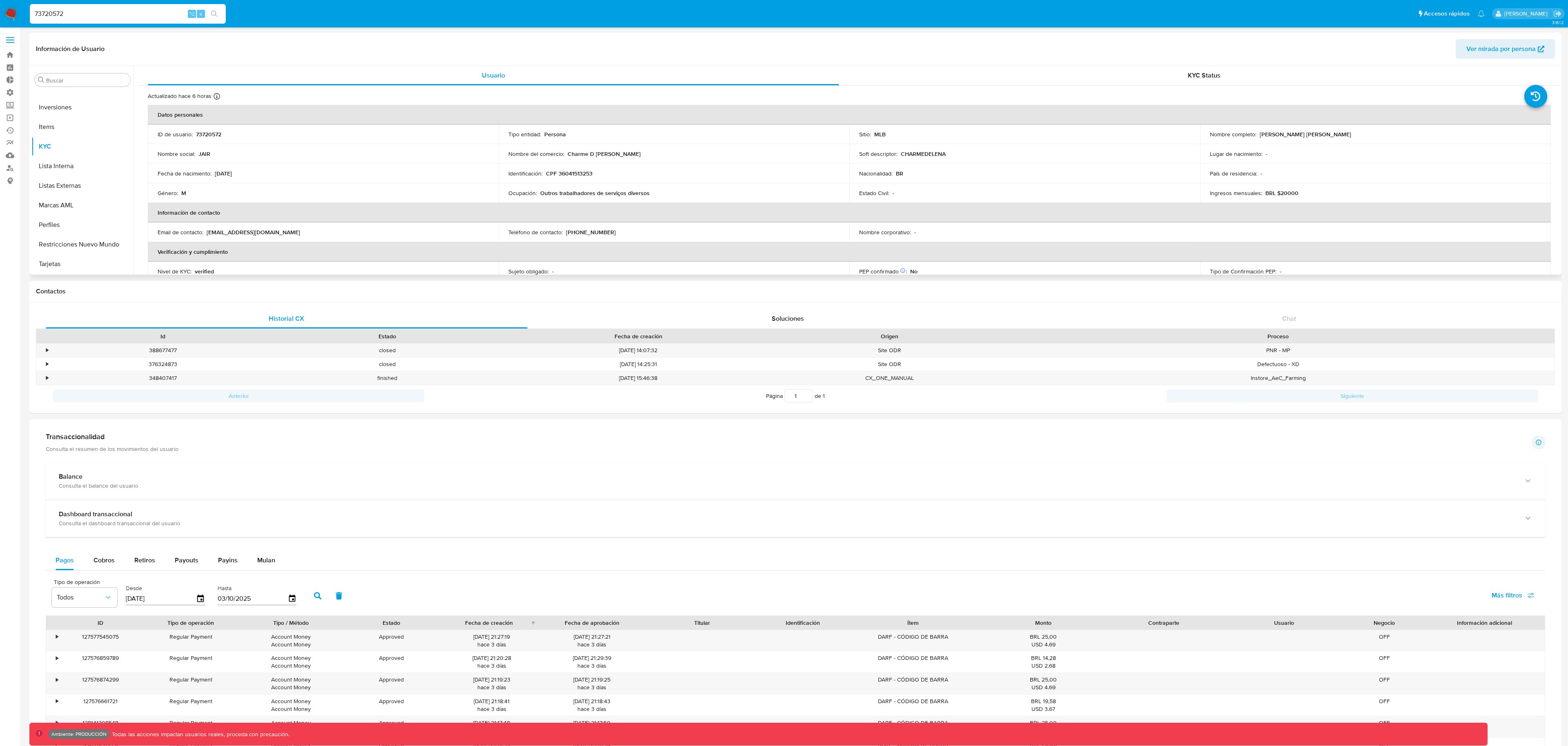
click at [954, 94] on div "Actualizado hace 6 horas Creado: 17/03/2020 14:22:59 Actualizado: 03/10/2025 06…" at bounding box center [838, 97] width 1381 height 10
click at [969, 77] on div "KYC Status" at bounding box center [1205, 75] width 691 height 19
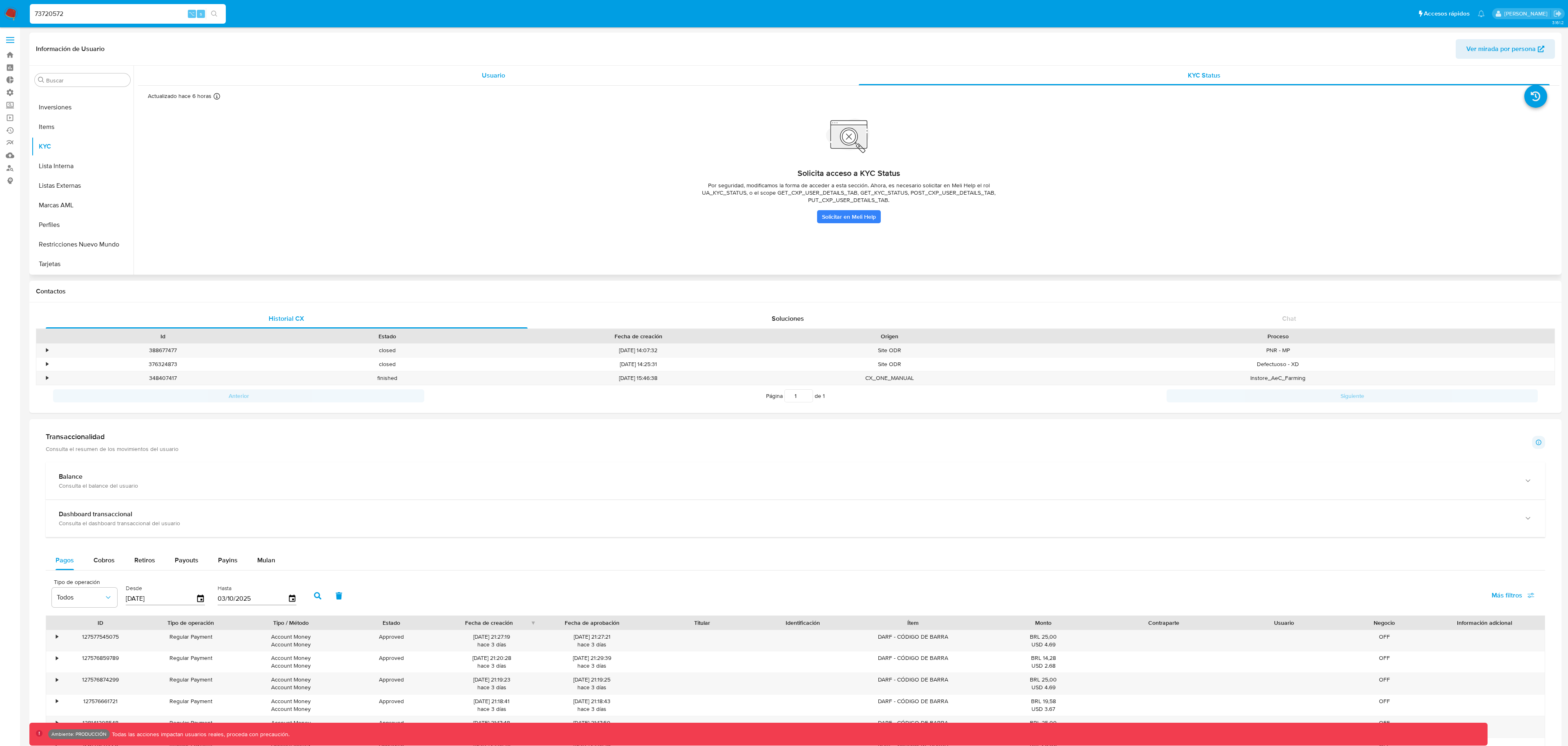
click at [758, 80] on div "Usuario" at bounding box center [494, 75] width 691 height 19
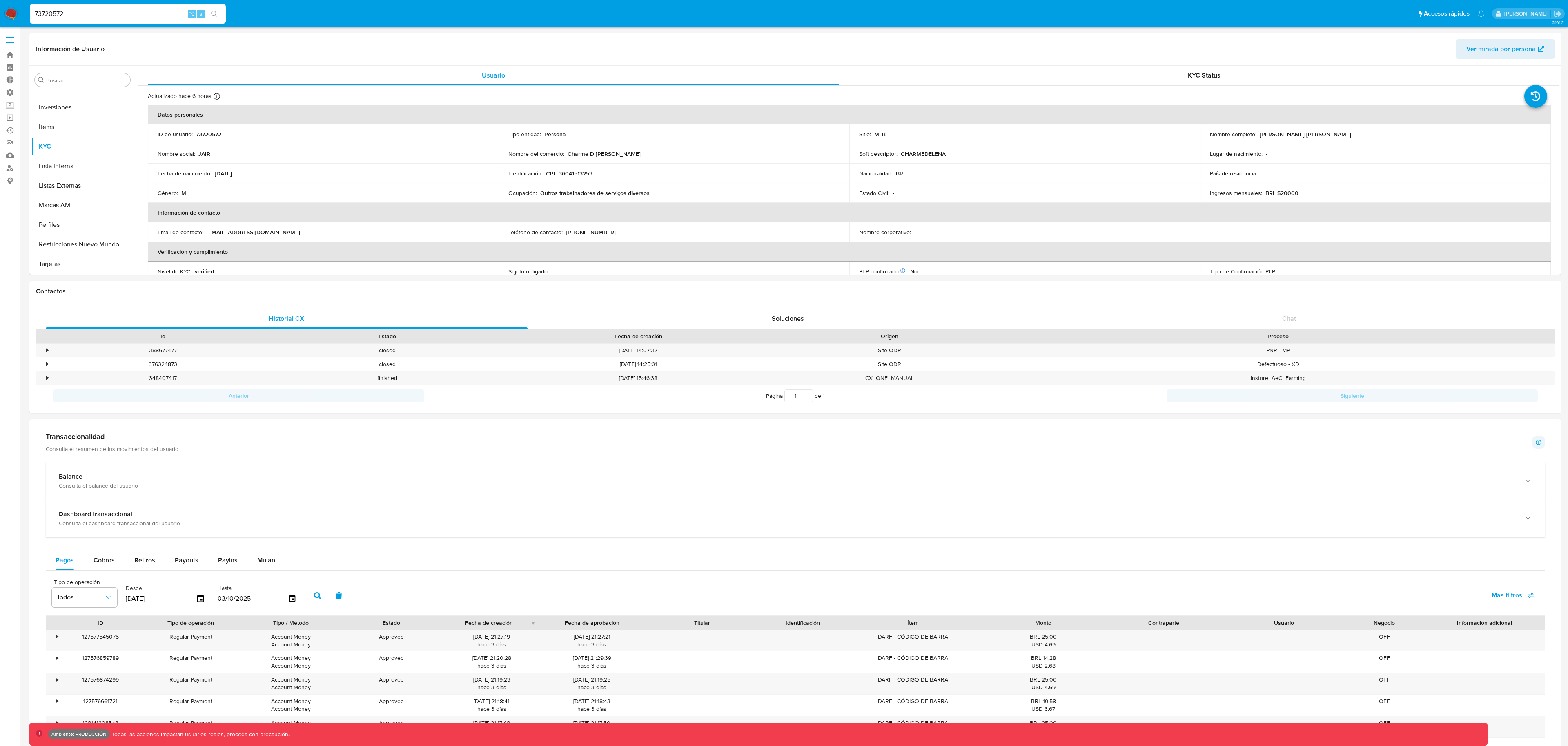
click at [66, 13] on input "73720572" at bounding box center [128, 13] width 196 height 10
click at [212, 15] on icon "search-icon" at bounding box center [214, 13] width 6 height 6
click at [95, 16] on input "73720572" at bounding box center [128, 13] width 196 height 10
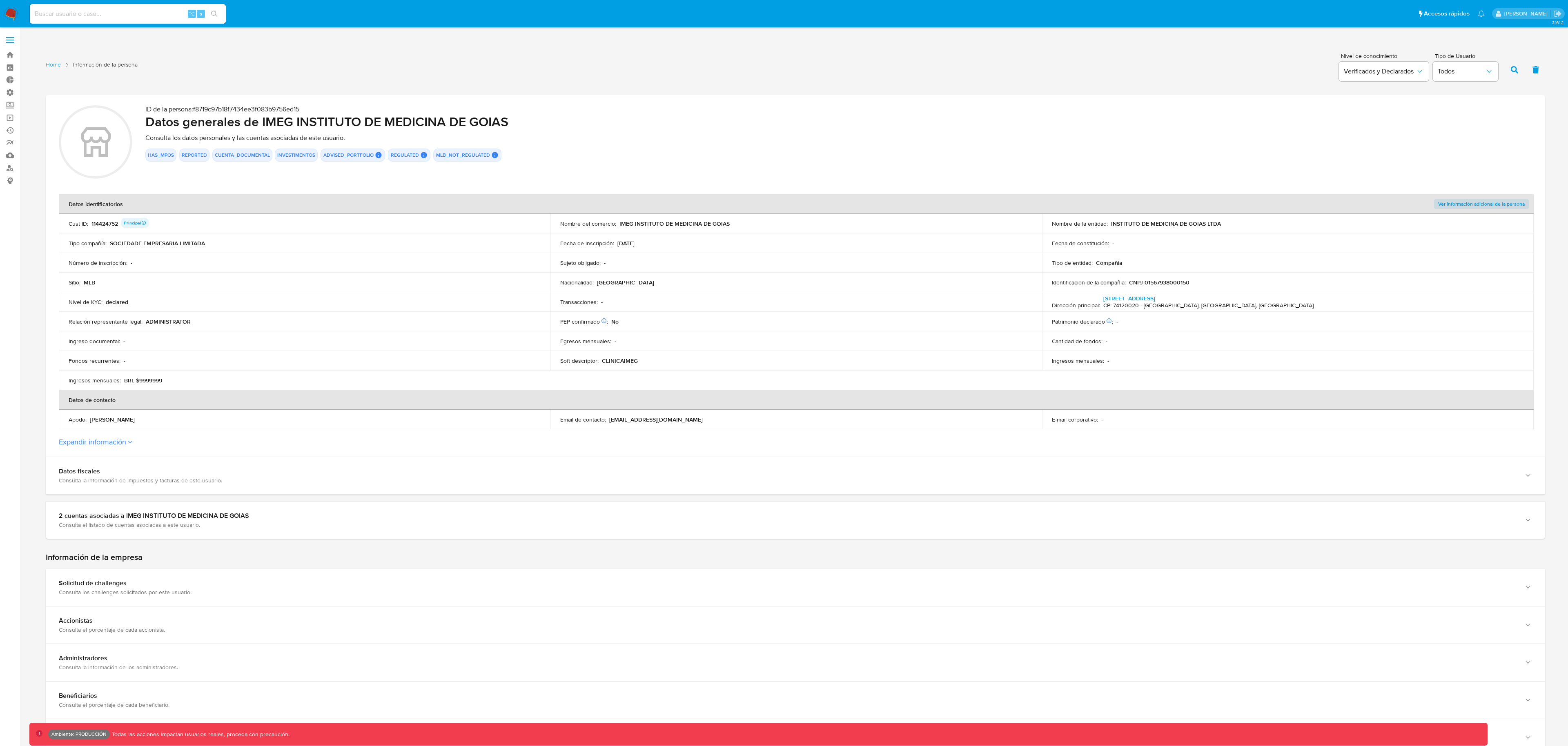
click at [111, 446] on button "Expandir información" at bounding box center [93, 442] width 68 height 9
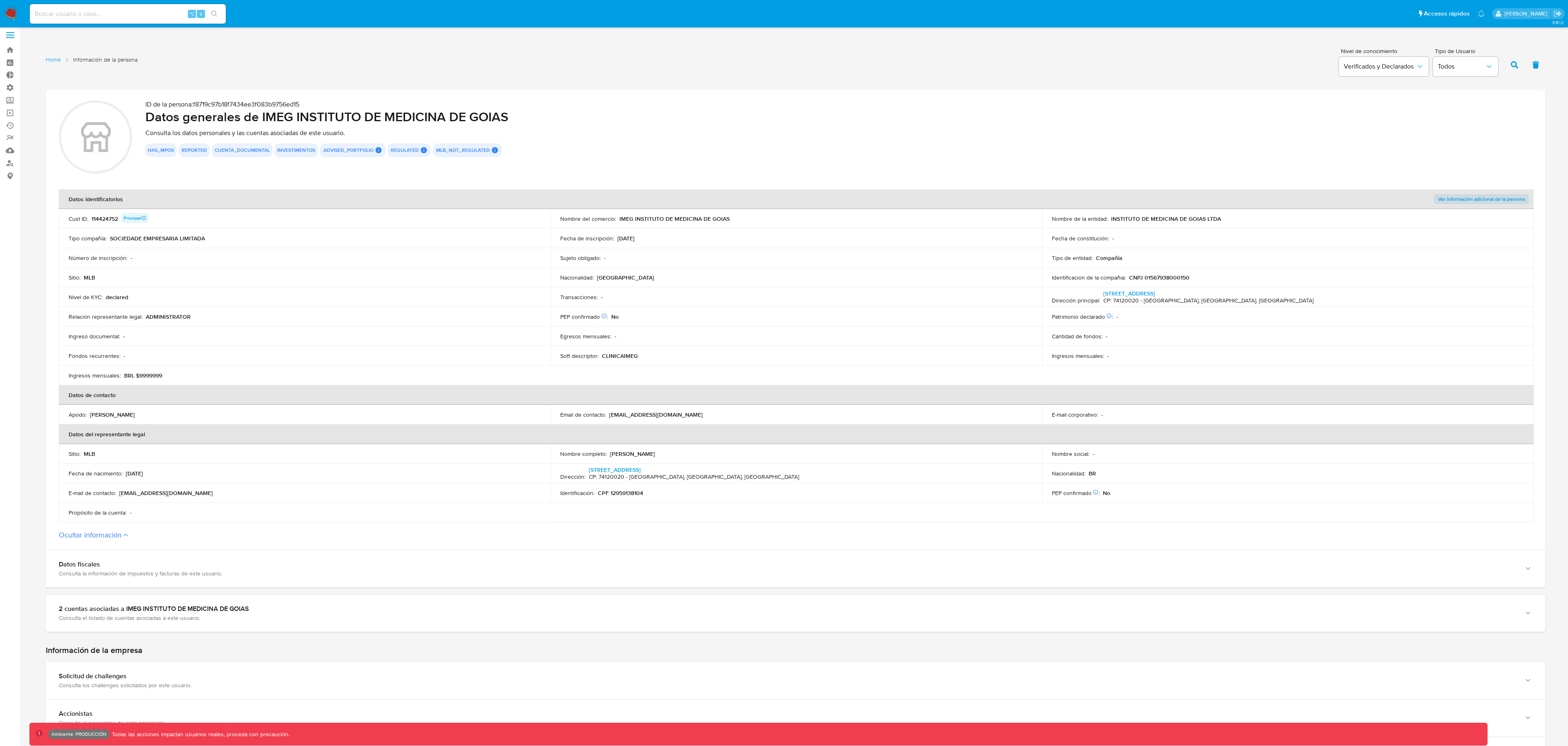
scroll to position [7, 0]
click at [1503, 199] on span "Ver información adicional de la persona" at bounding box center [1482, 197] width 86 height 8
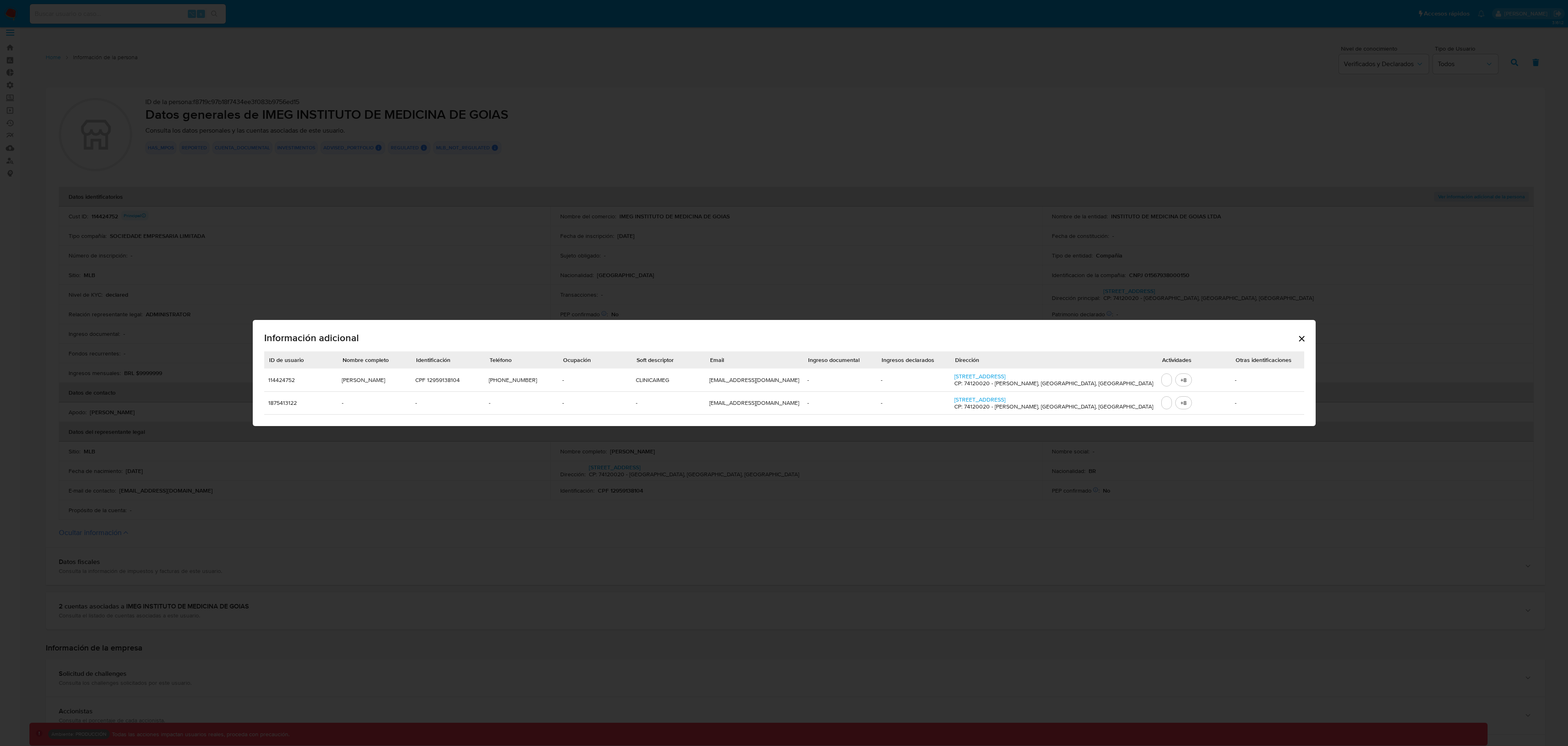
click at [1297, 339] on icon "Cerrar" at bounding box center [1302, 339] width 10 height 10
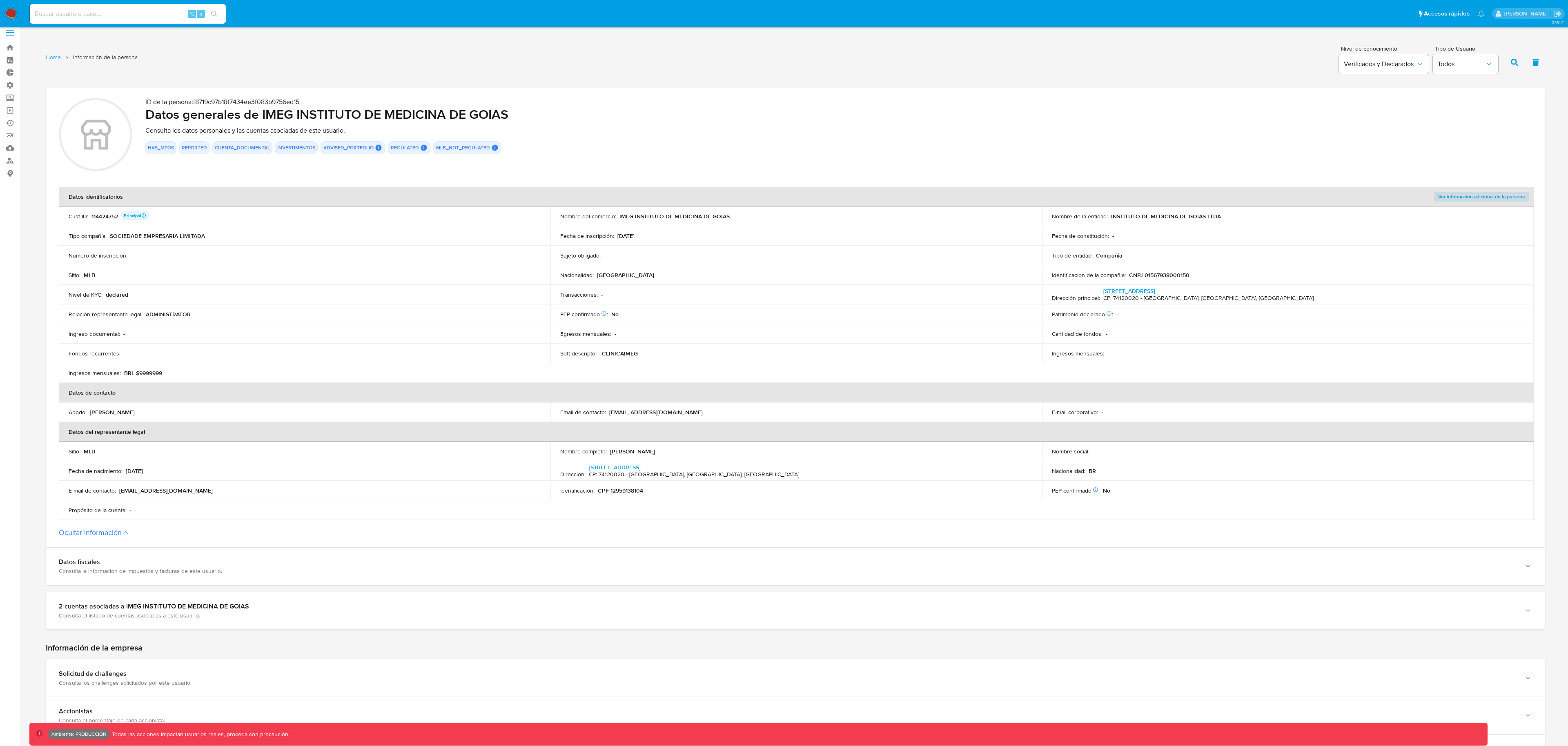
click at [1446, 198] on span "Ver información adicional de la persona" at bounding box center [1482, 197] width 86 height 8
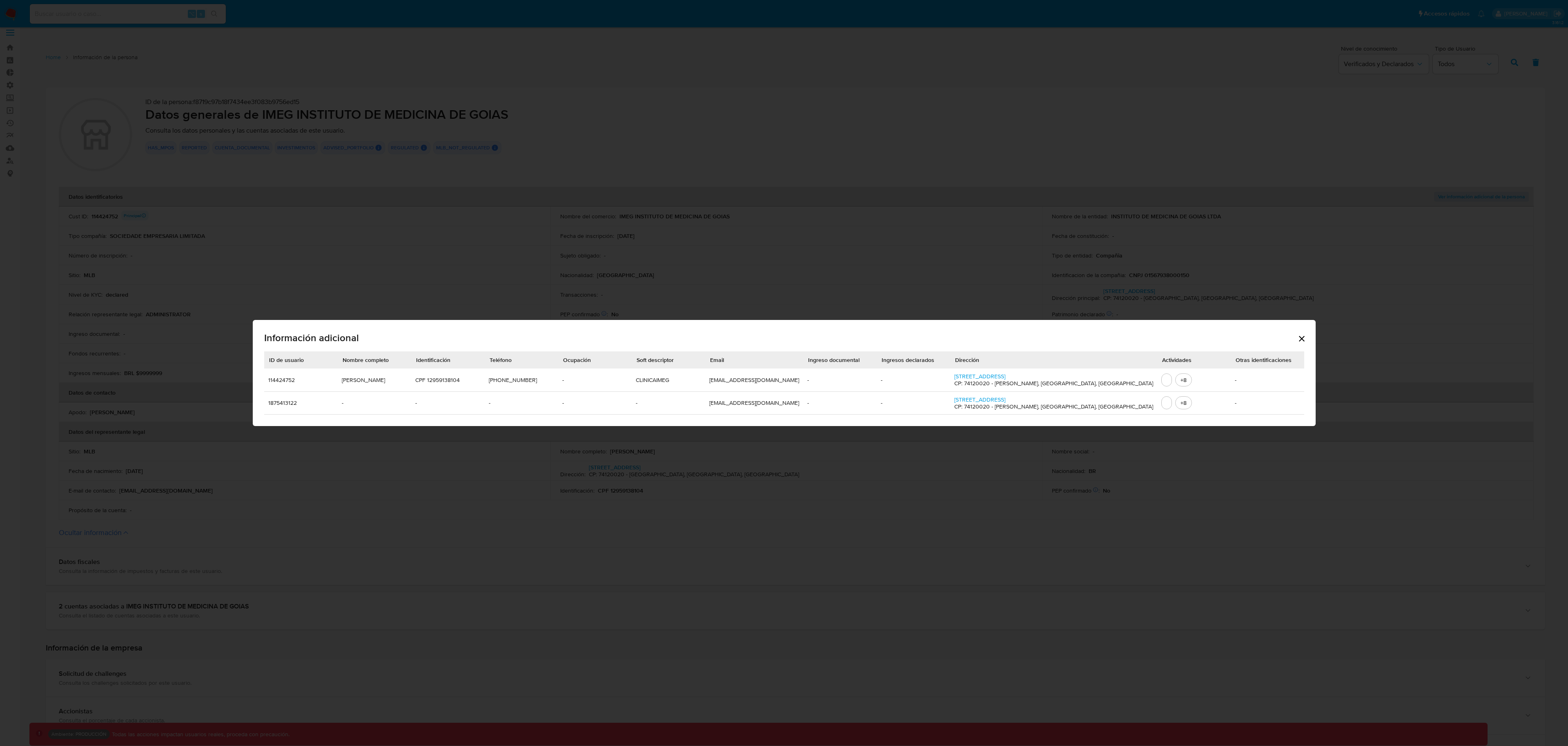
click at [1297, 340] on icon "Cerrar" at bounding box center [1302, 339] width 10 height 10
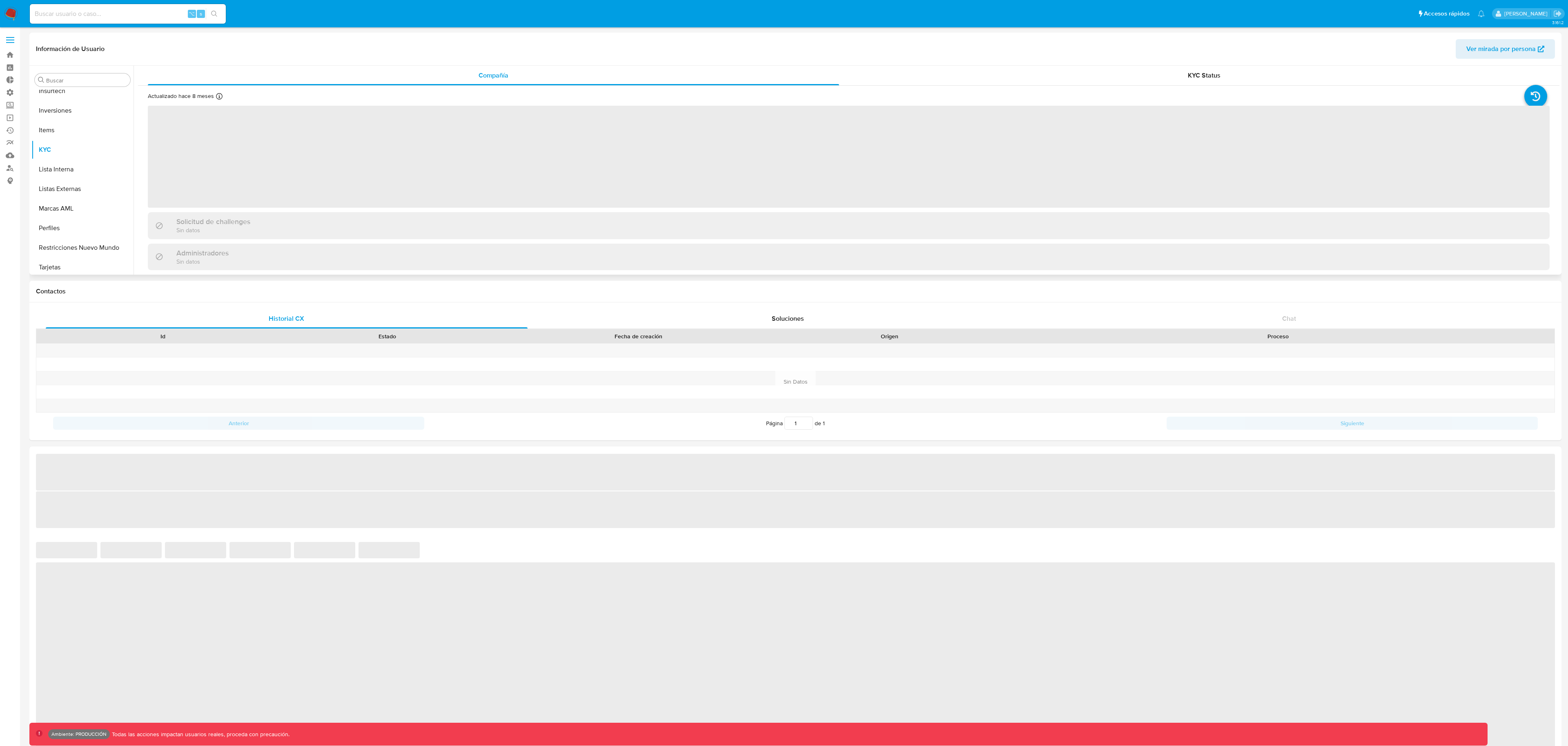
scroll to position [424, 0]
select select "10"
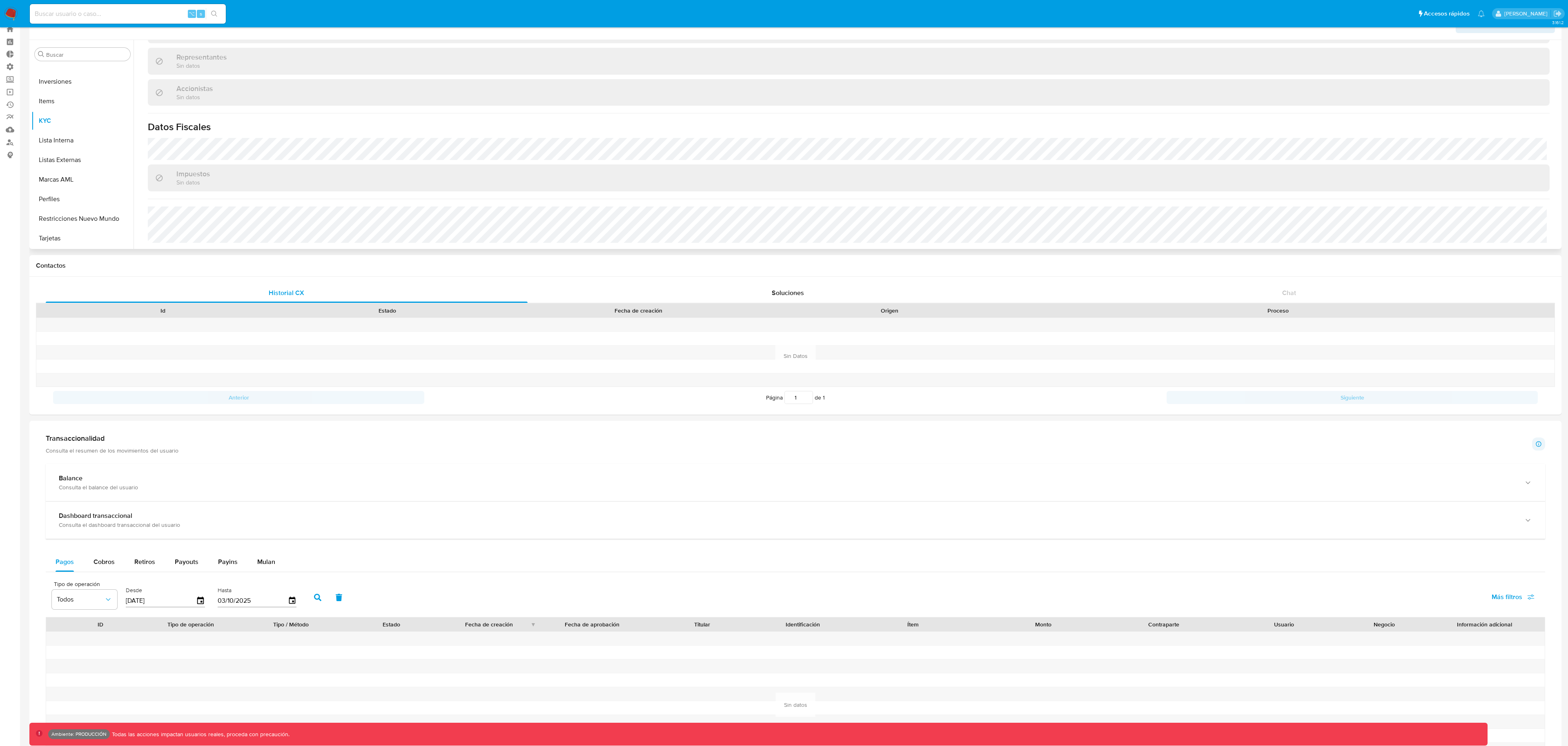
scroll to position [39, 0]
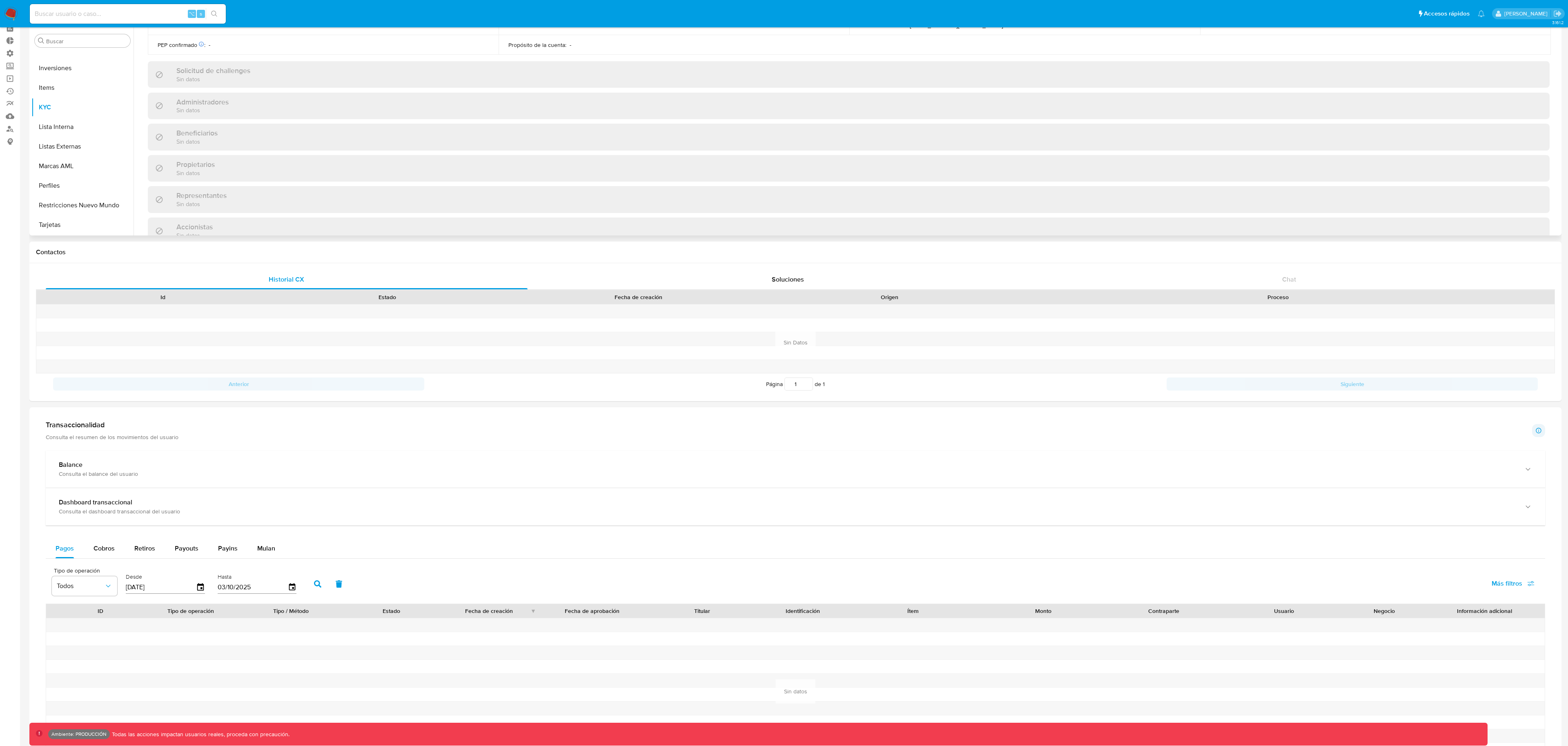
click at [189, 193] on h3 "Representantes" at bounding box center [201, 195] width 51 height 9
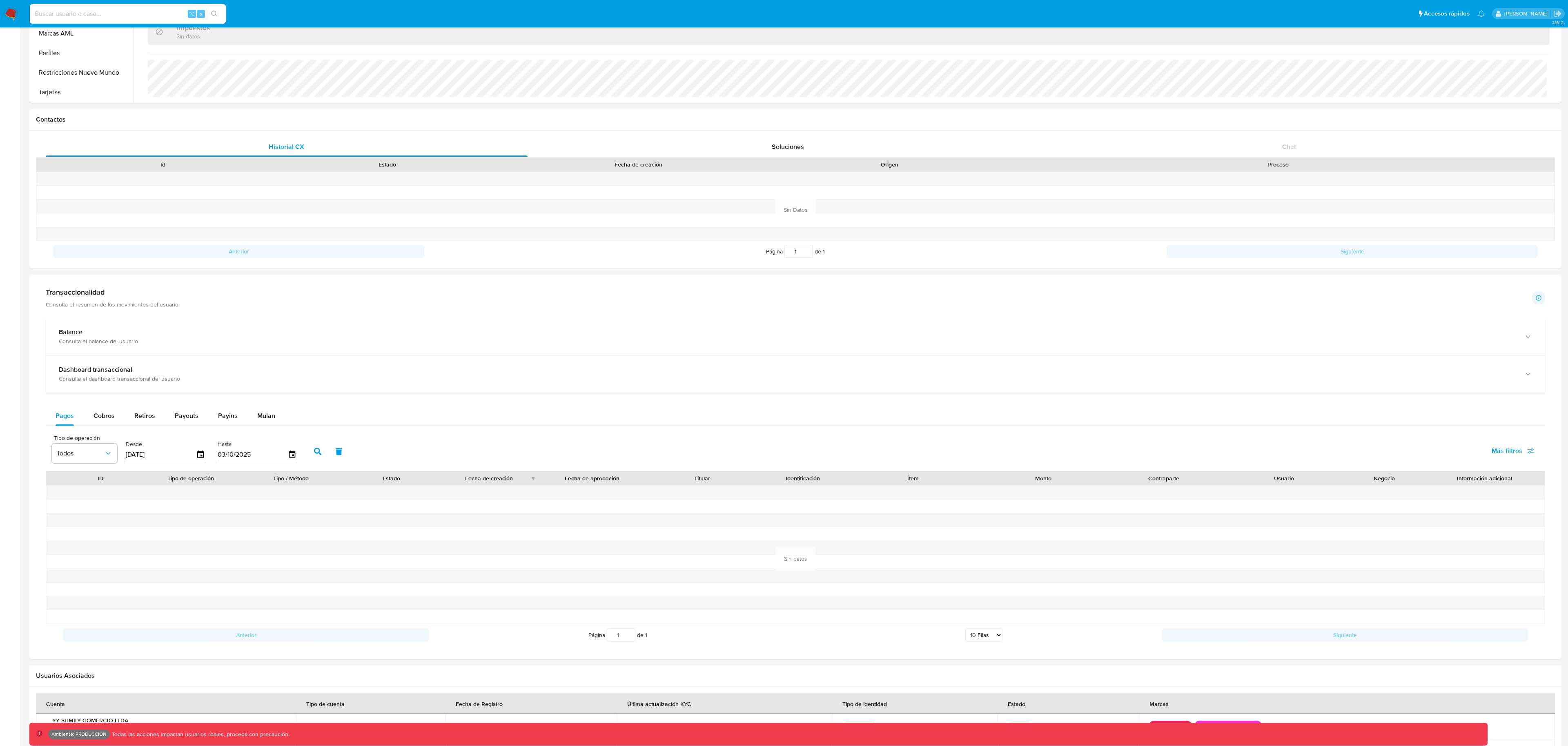
scroll to position [262, 0]
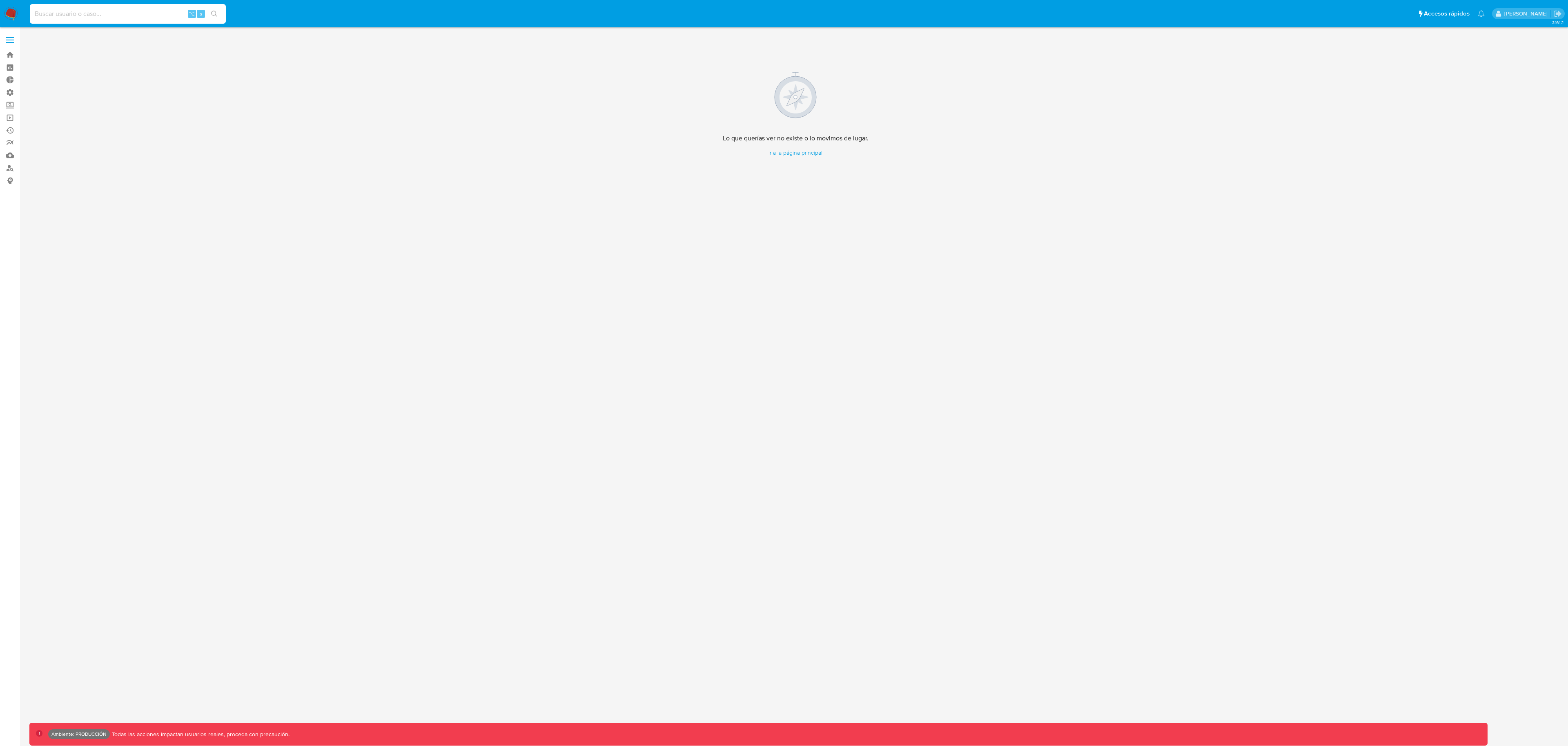
click at [113, 12] on input at bounding box center [128, 13] width 196 height 10
paste input "73720572"
type input "73720572"
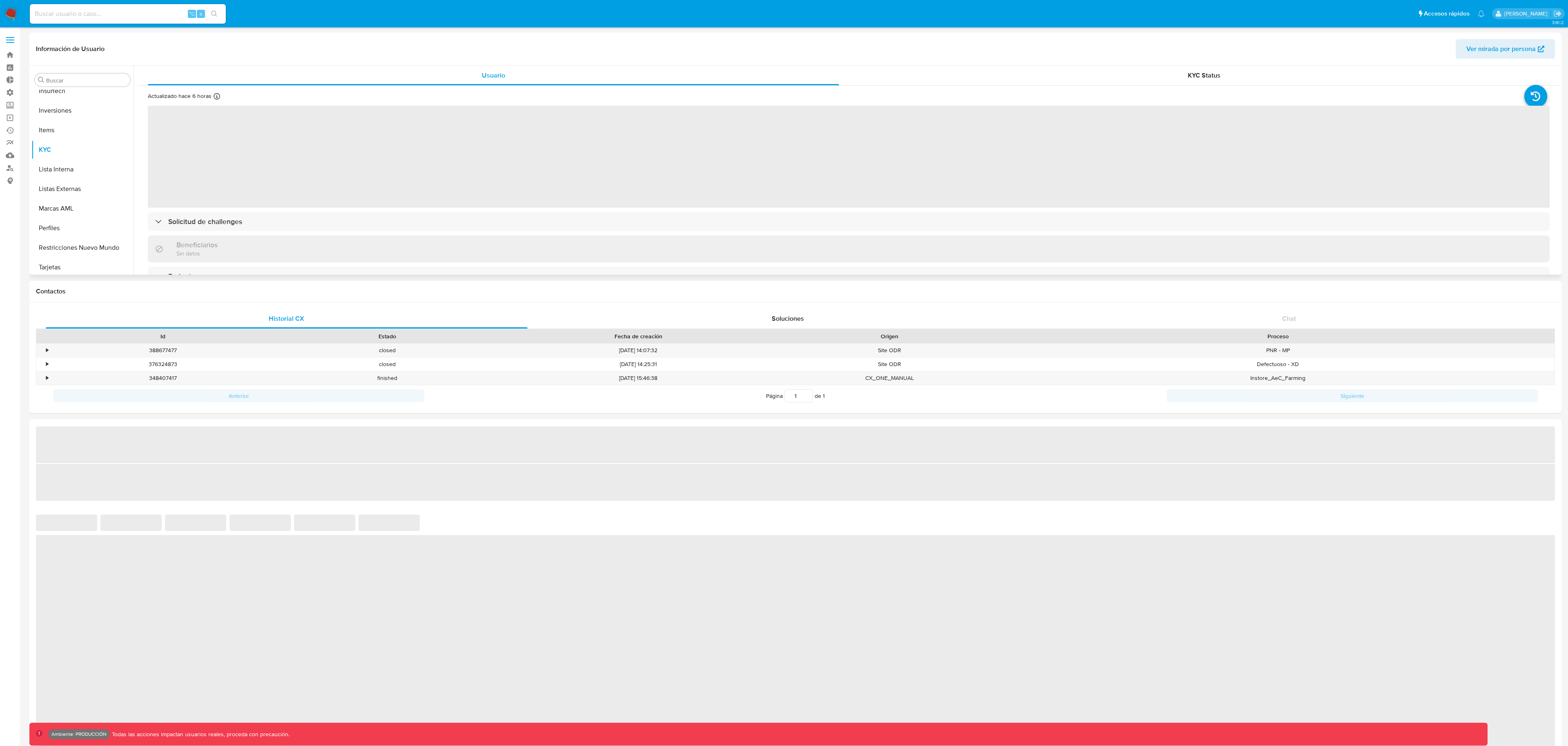
scroll to position [424, 0]
select select "10"
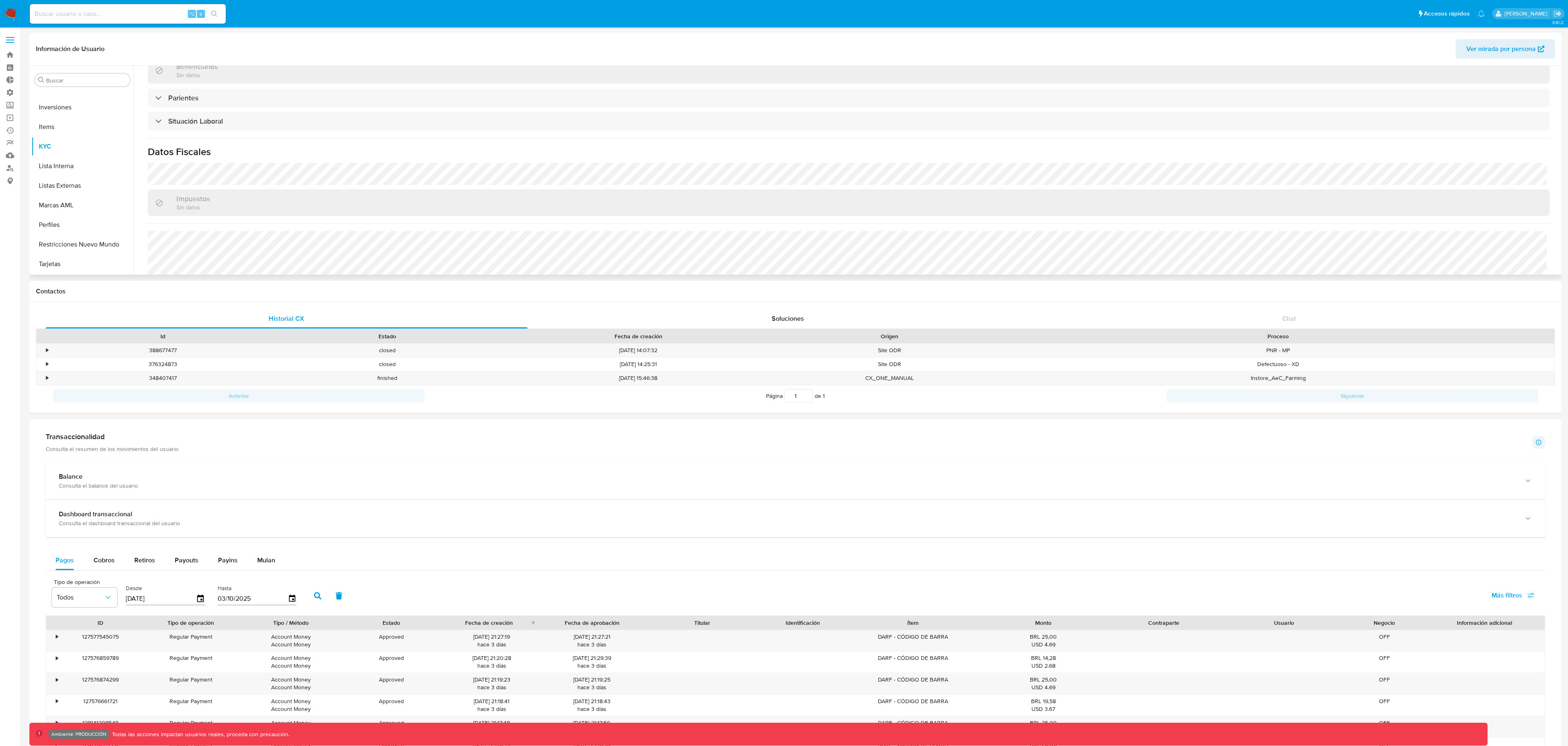
scroll to position [248, 0]
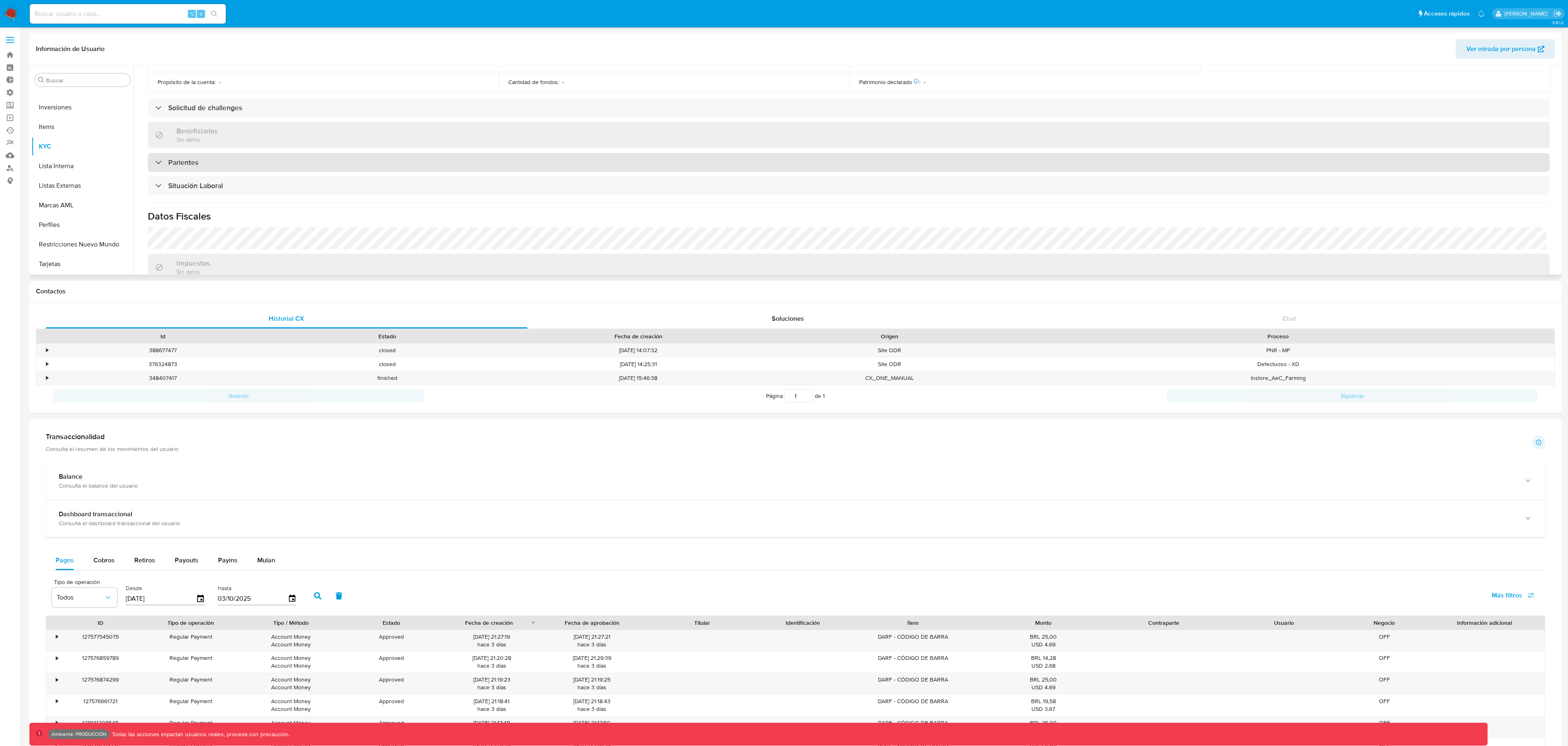
click at [185, 167] on div "Parientes" at bounding box center [849, 162] width 1402 height 19
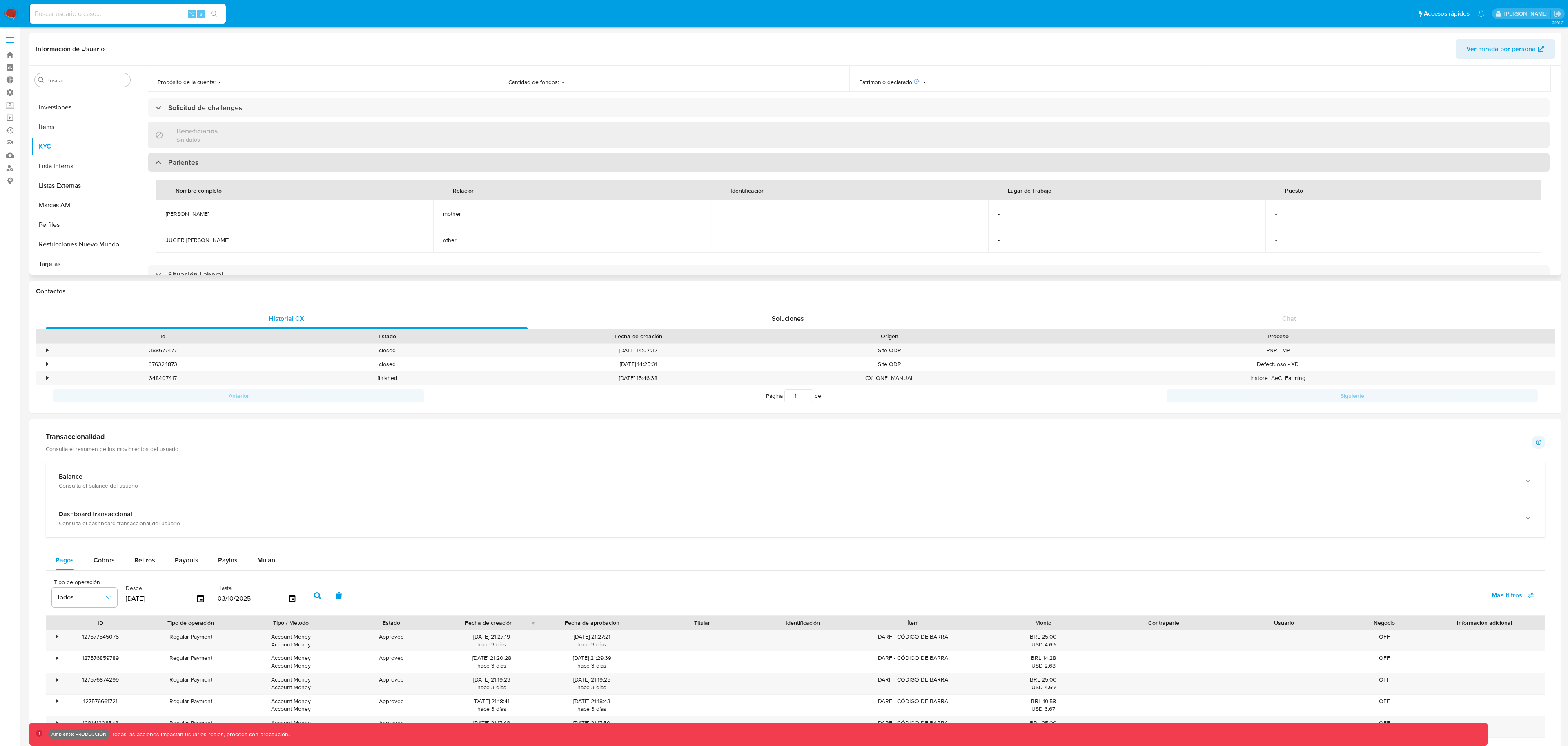
click at [185, 167] on div "Parientes" at bounding box center [849, 162] width 1402 height 19
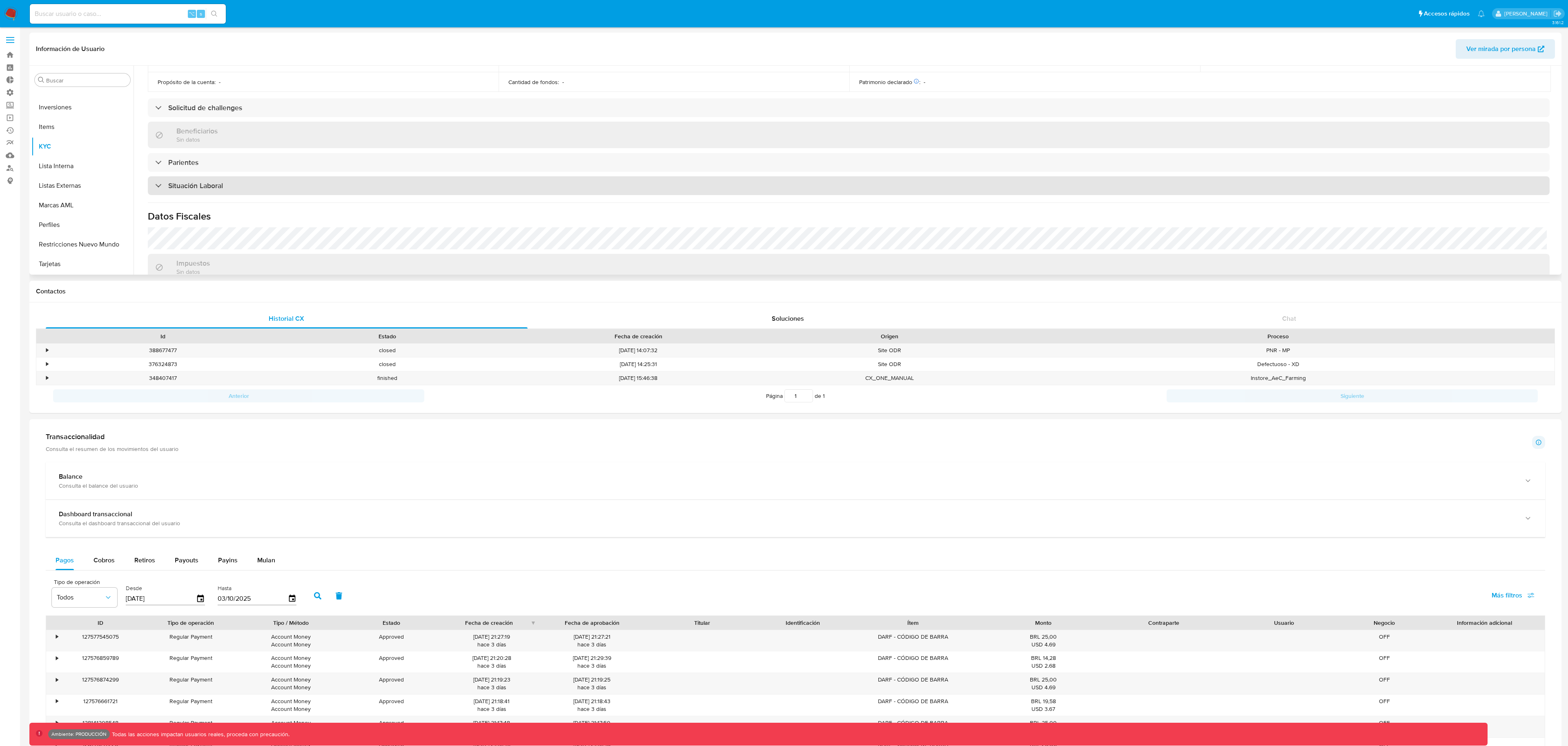
click at [186, 189] on h3 "Situación Laboral" at bounding box center [195, 186] width 55 height 9
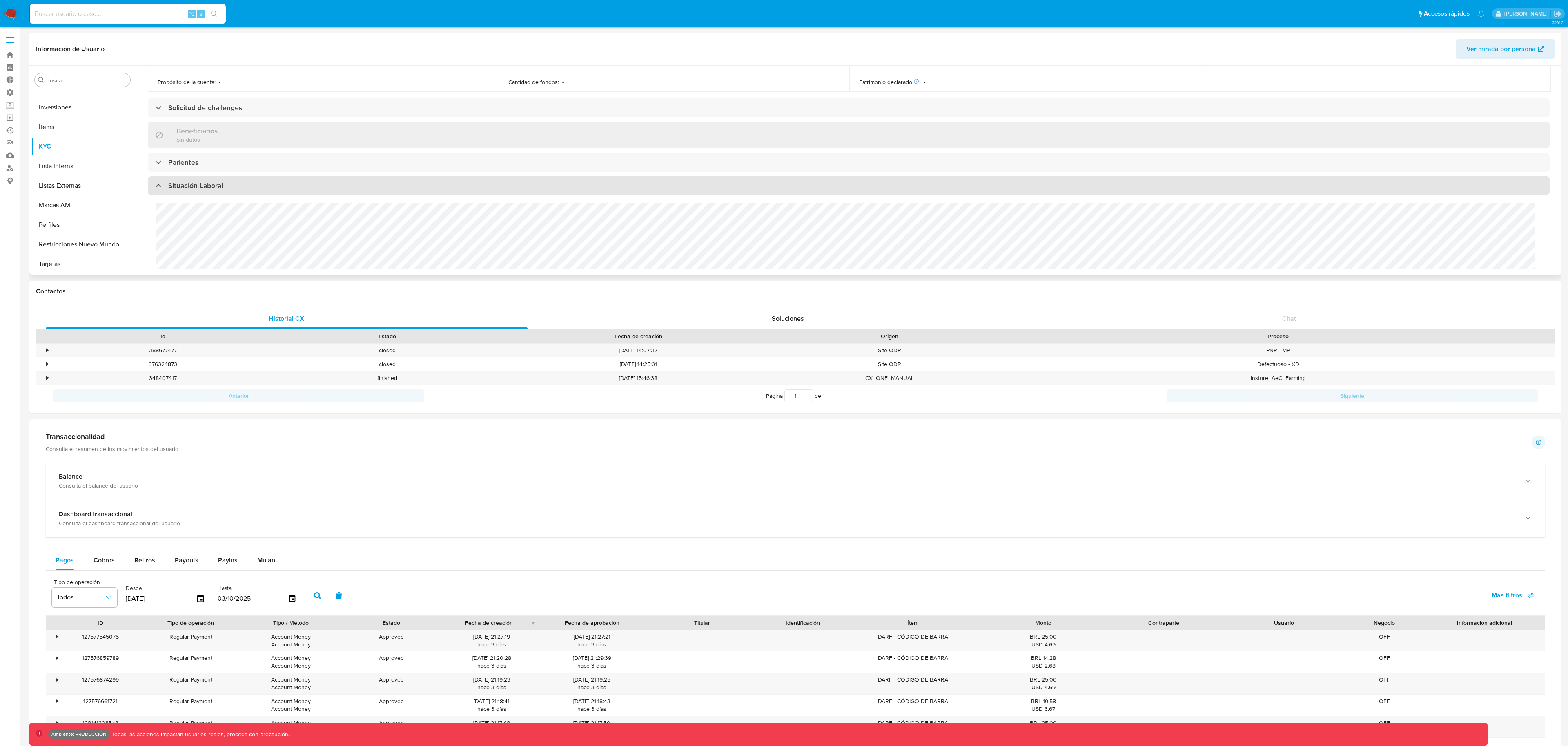
click at [186, 189] on h3 "Situación Laboral" at bounding box center [195, 186] width 55 height 9
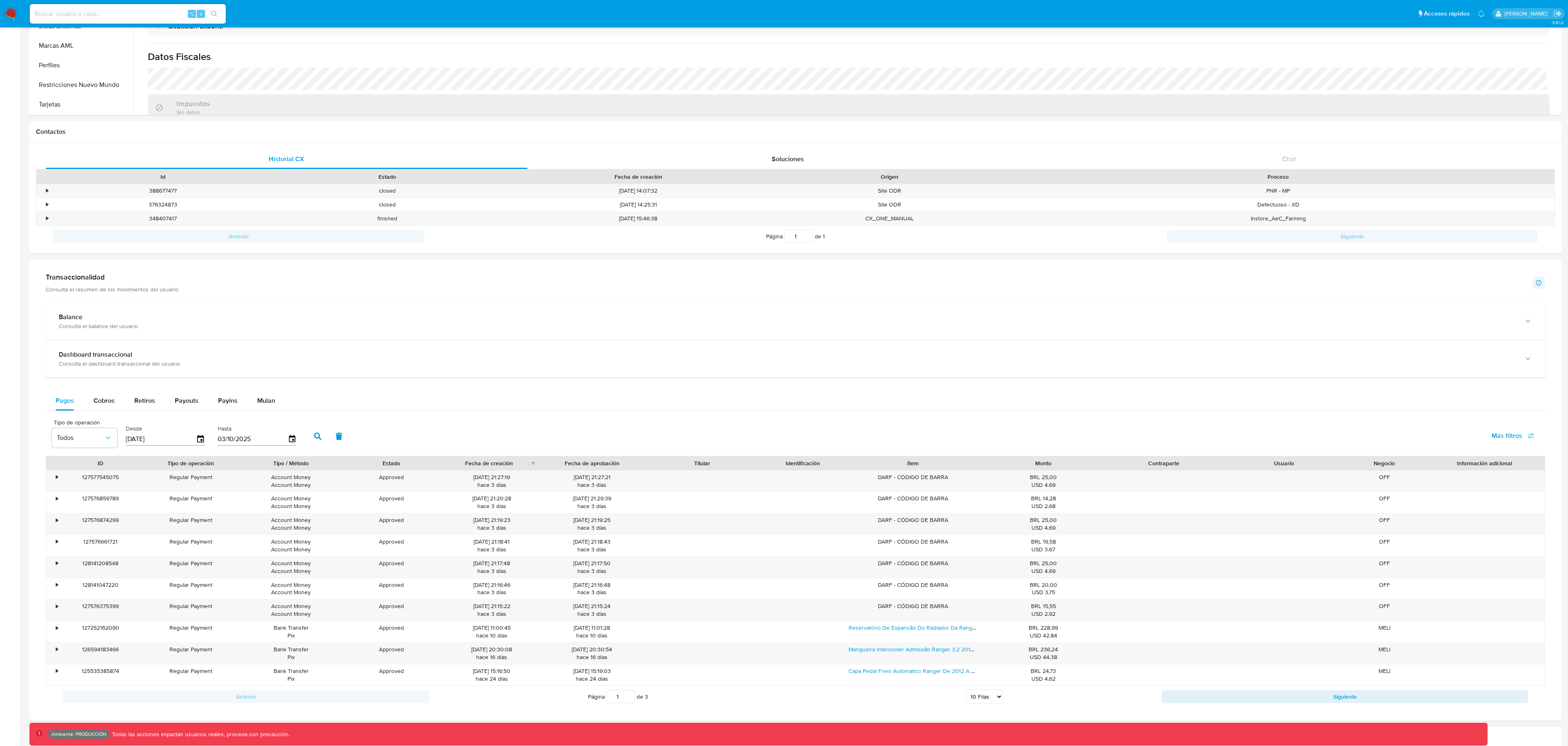
scroll to position [0, 0]
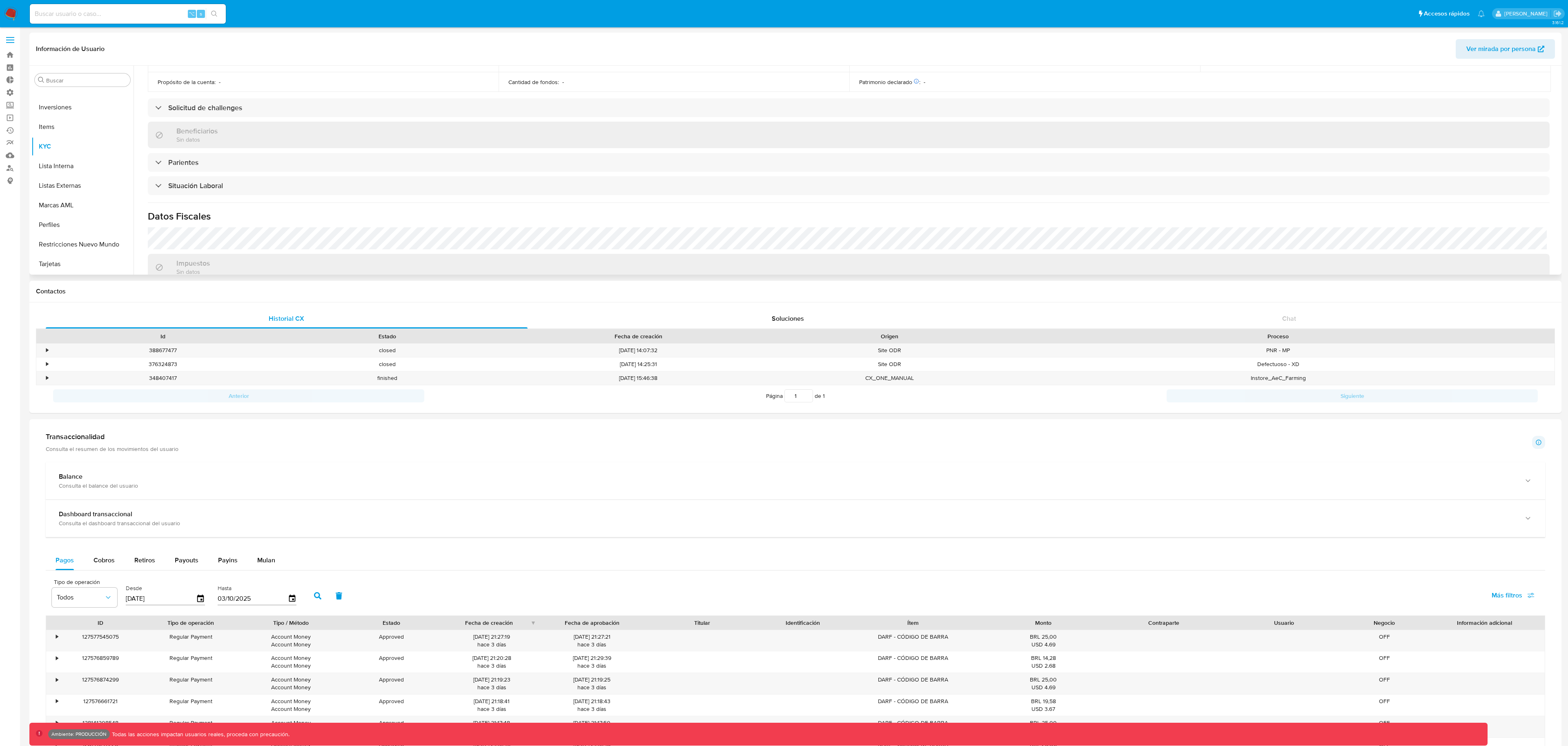
click at [1471, 48] on span "Ver mirada por persona" at bounding box center [1501, 49] width 69 height 19
click at [68, 224] on button "Historial Riesgo PLD" at bounding box center [79, 223] width 96 height 19
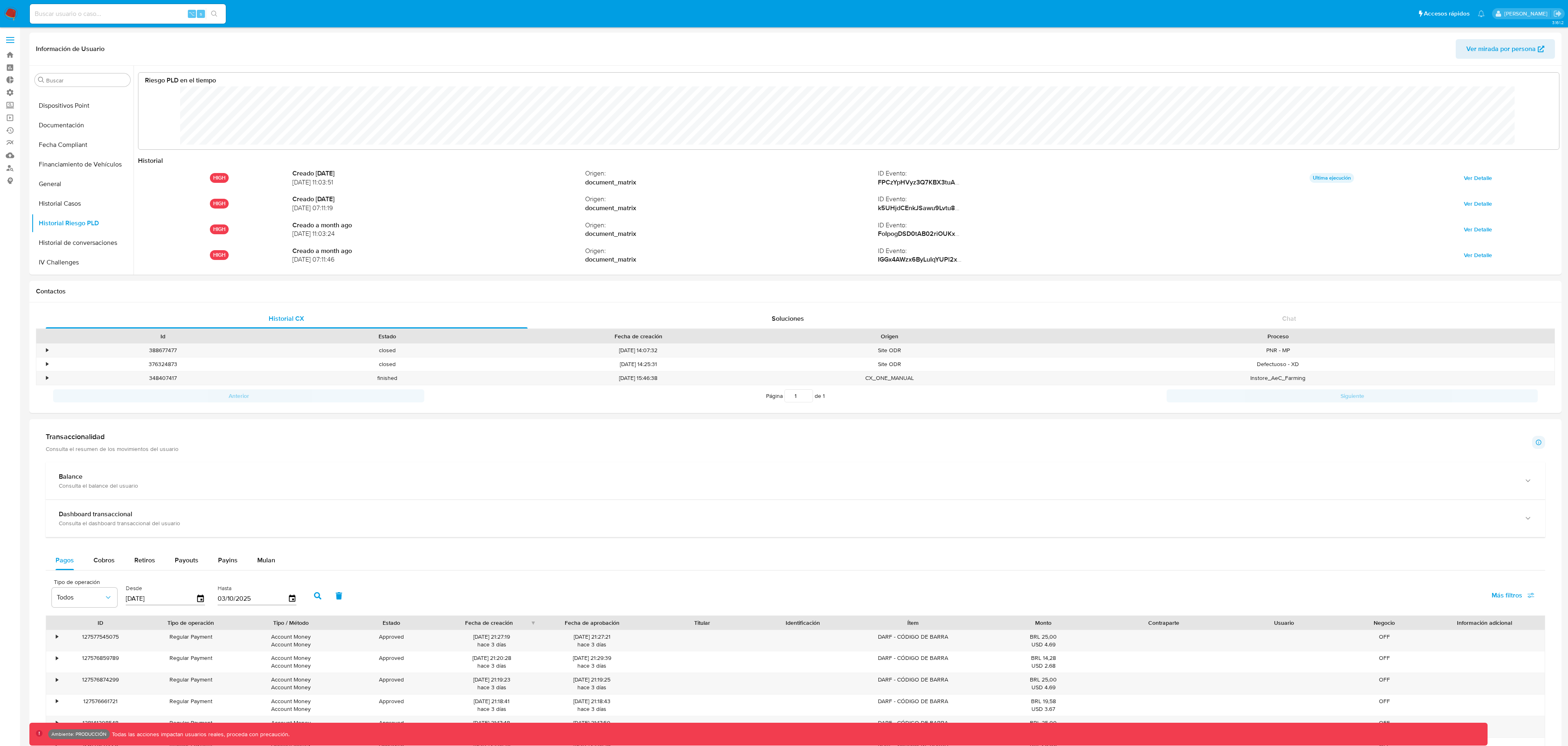
scroll to position [61, 1405]
